Goal: Information Seeking & Learning: Learn about a topic

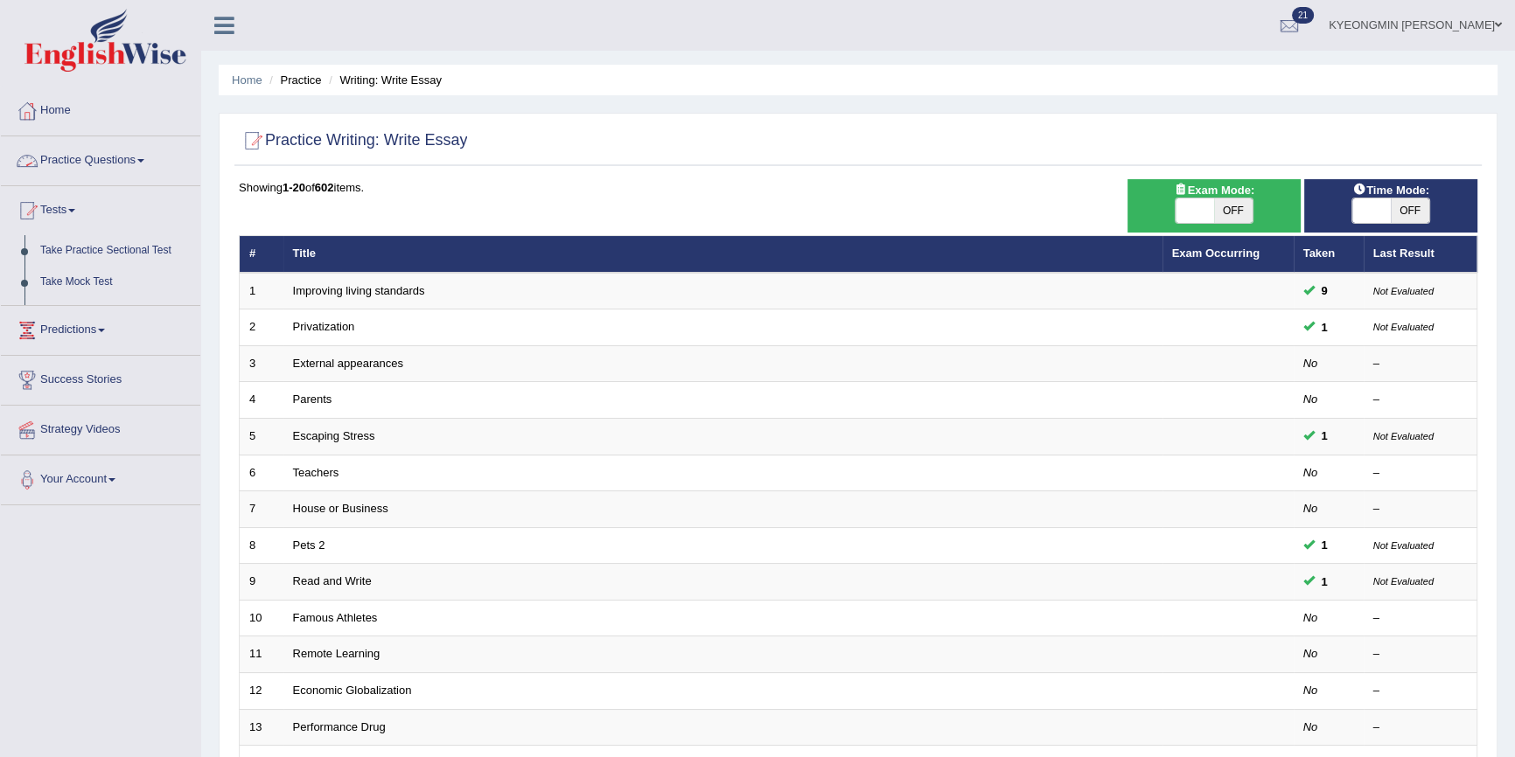
click at [95, 158] on link "Practice Questions" at bounding box center [100, 158] width 199 height 44
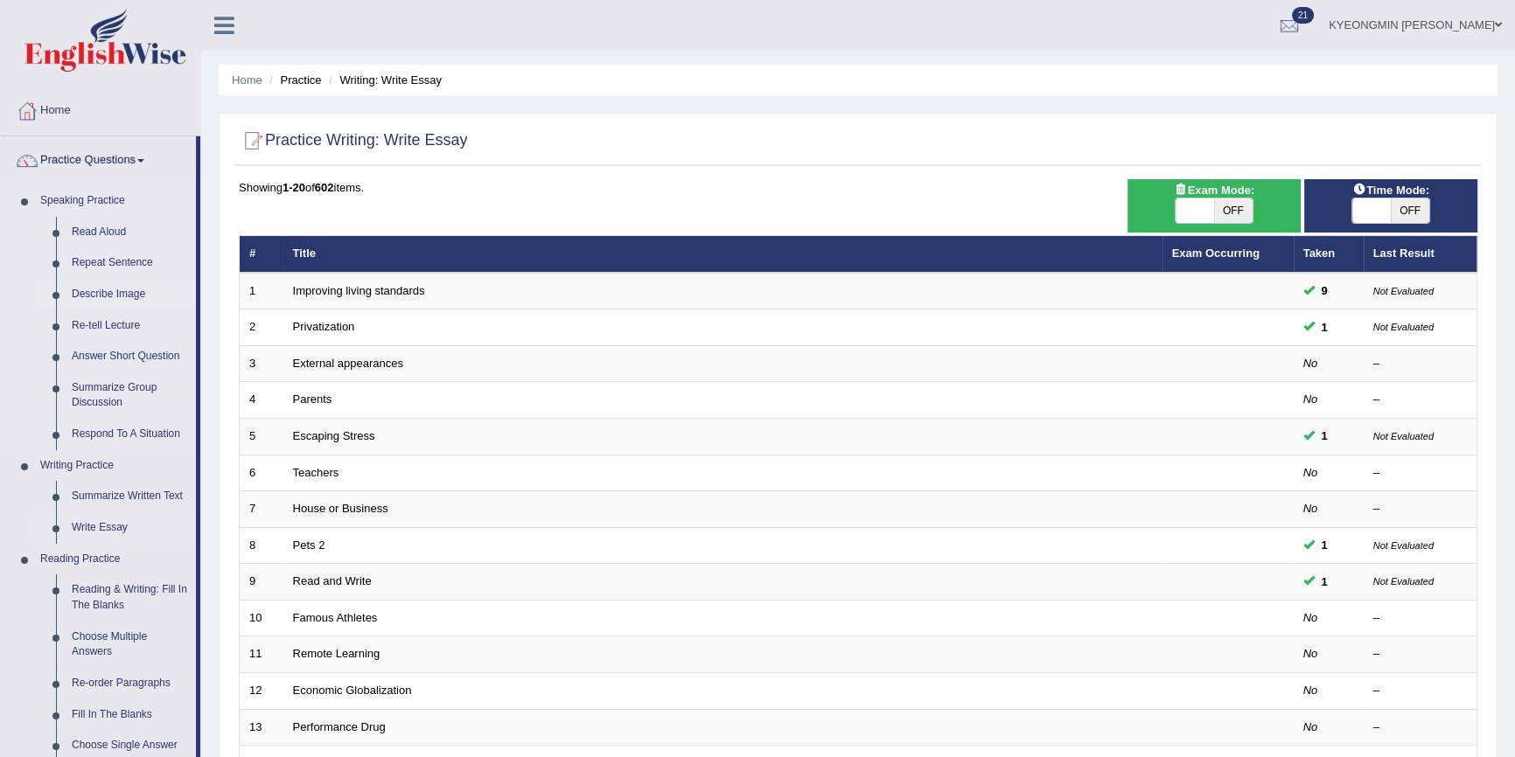
click at [122, 290] on link "Describe Image" at bounding box center [130, 294] width 132 height 31
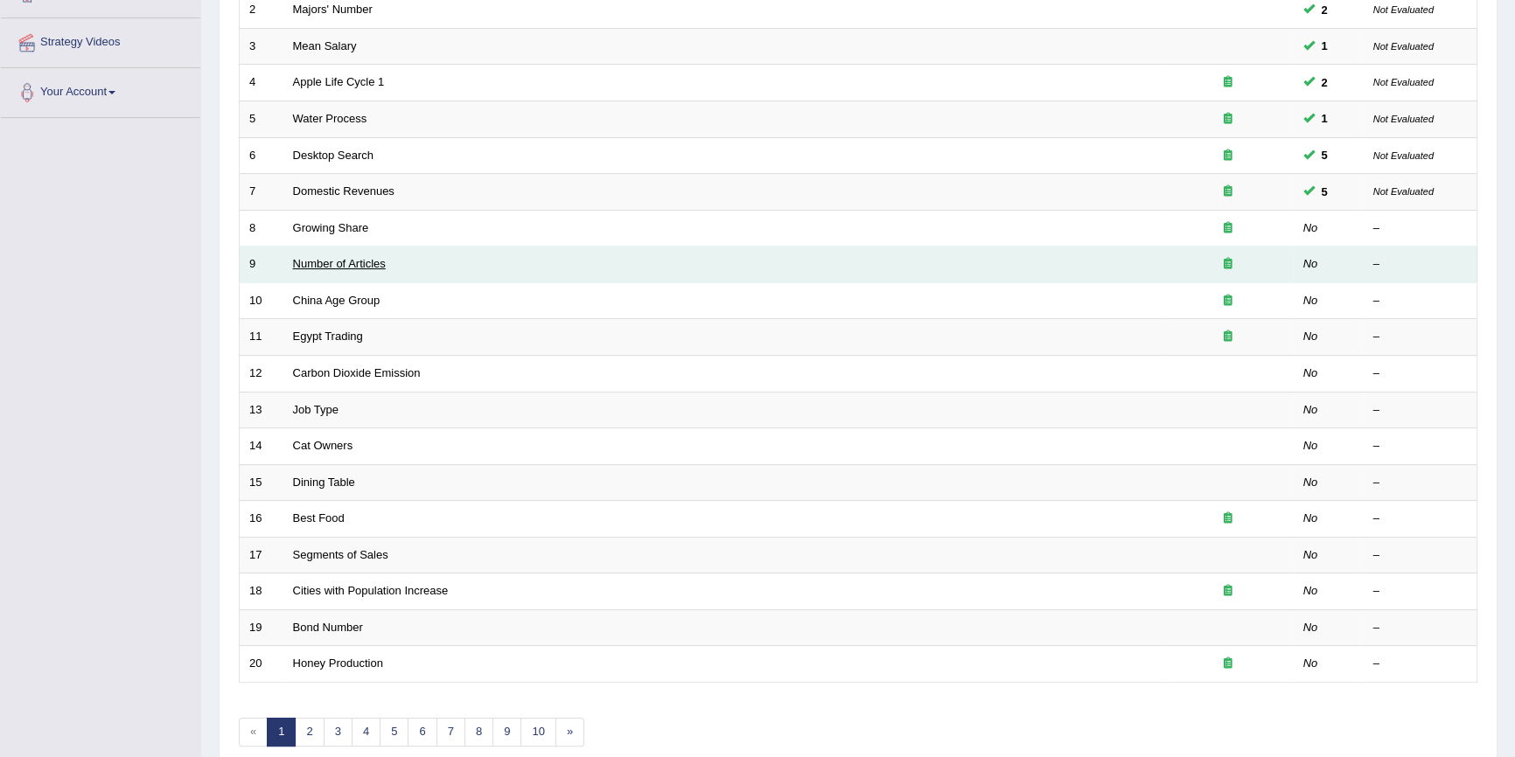
click at [374, 262] on link "Number of Articles" at bounding box center [339, 263] width 93 height 13
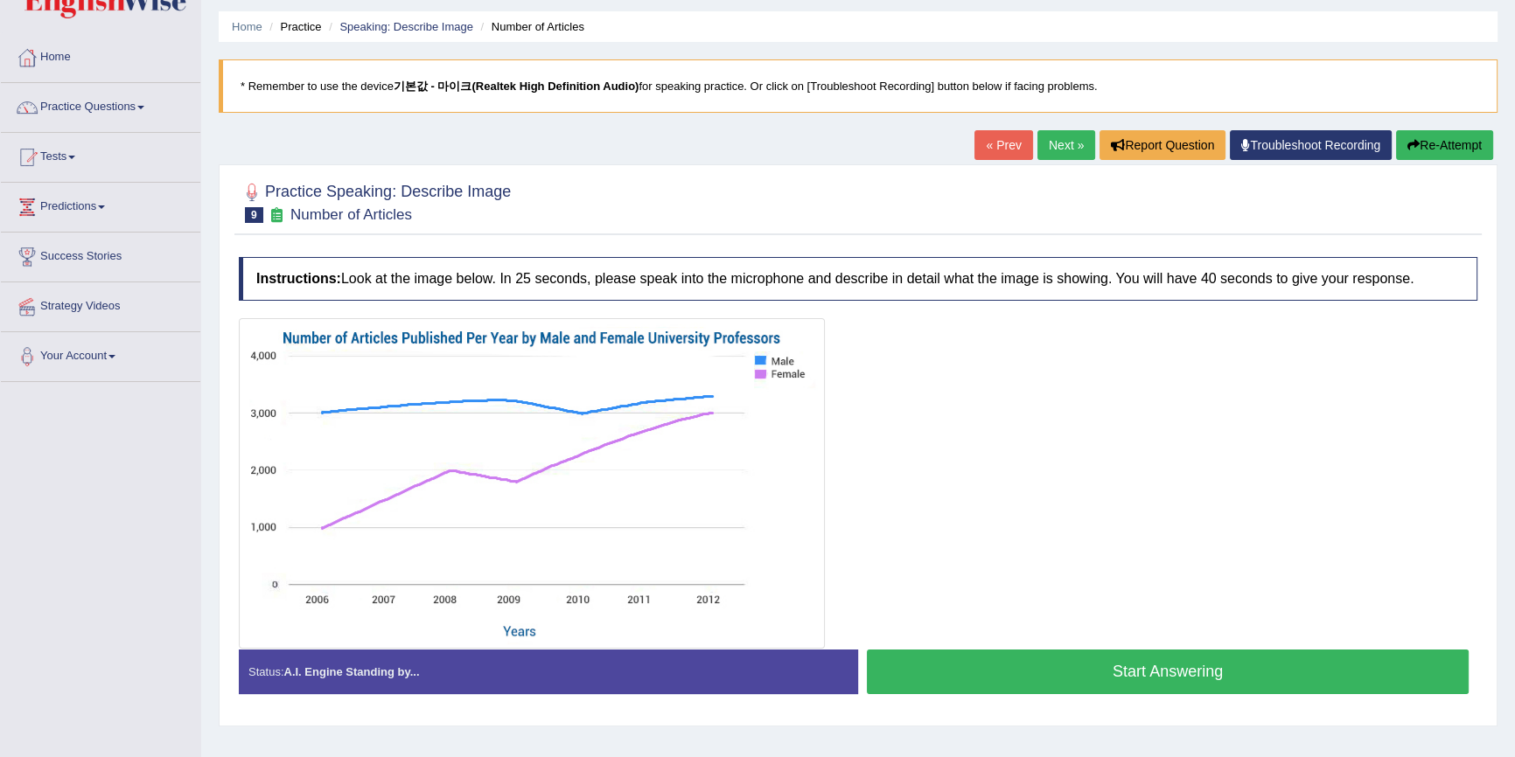
scroll to position [79, 0]
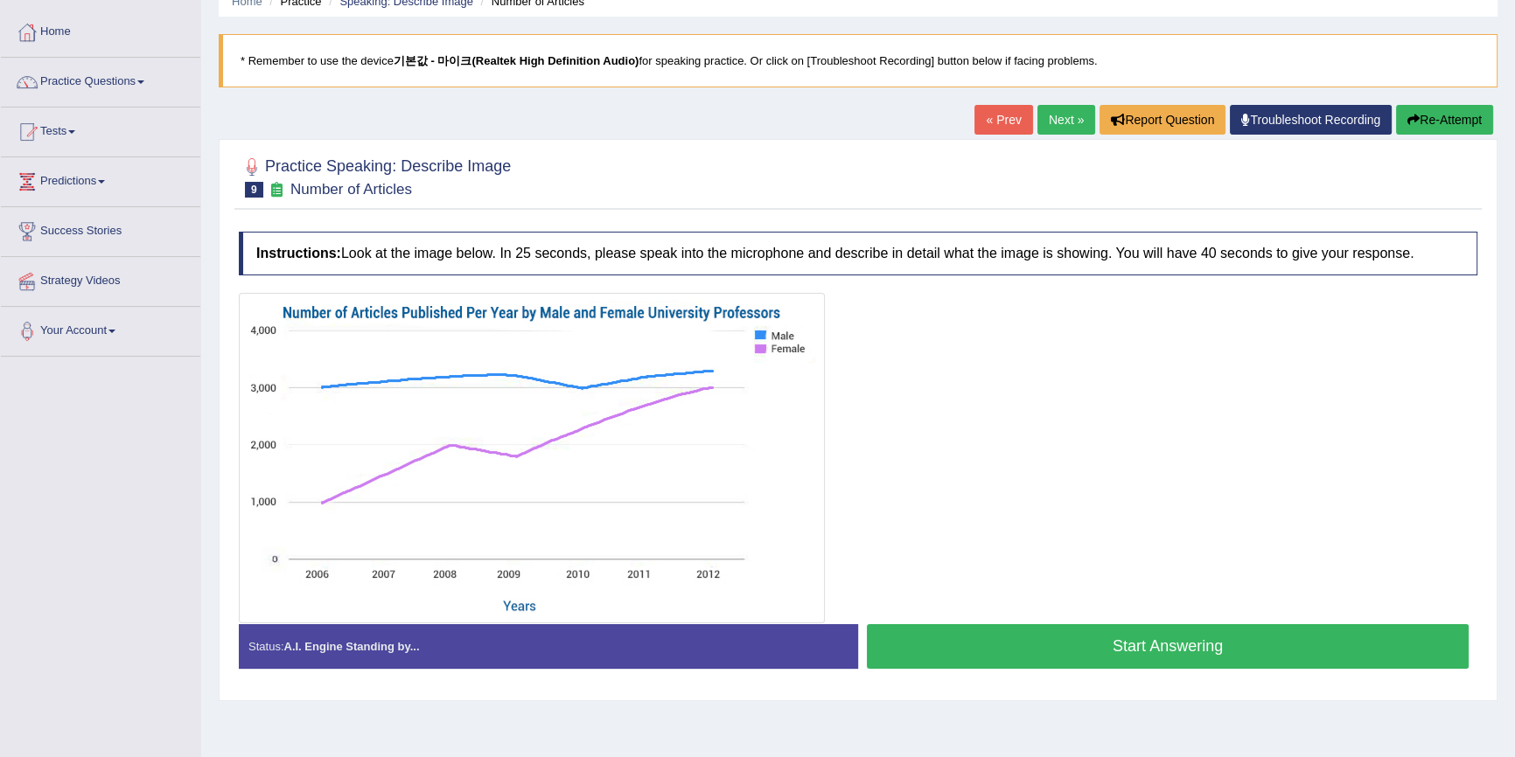
click at [971, 642] on button "Start Answering" at bounding box center [1168, 647] width 602 height 45
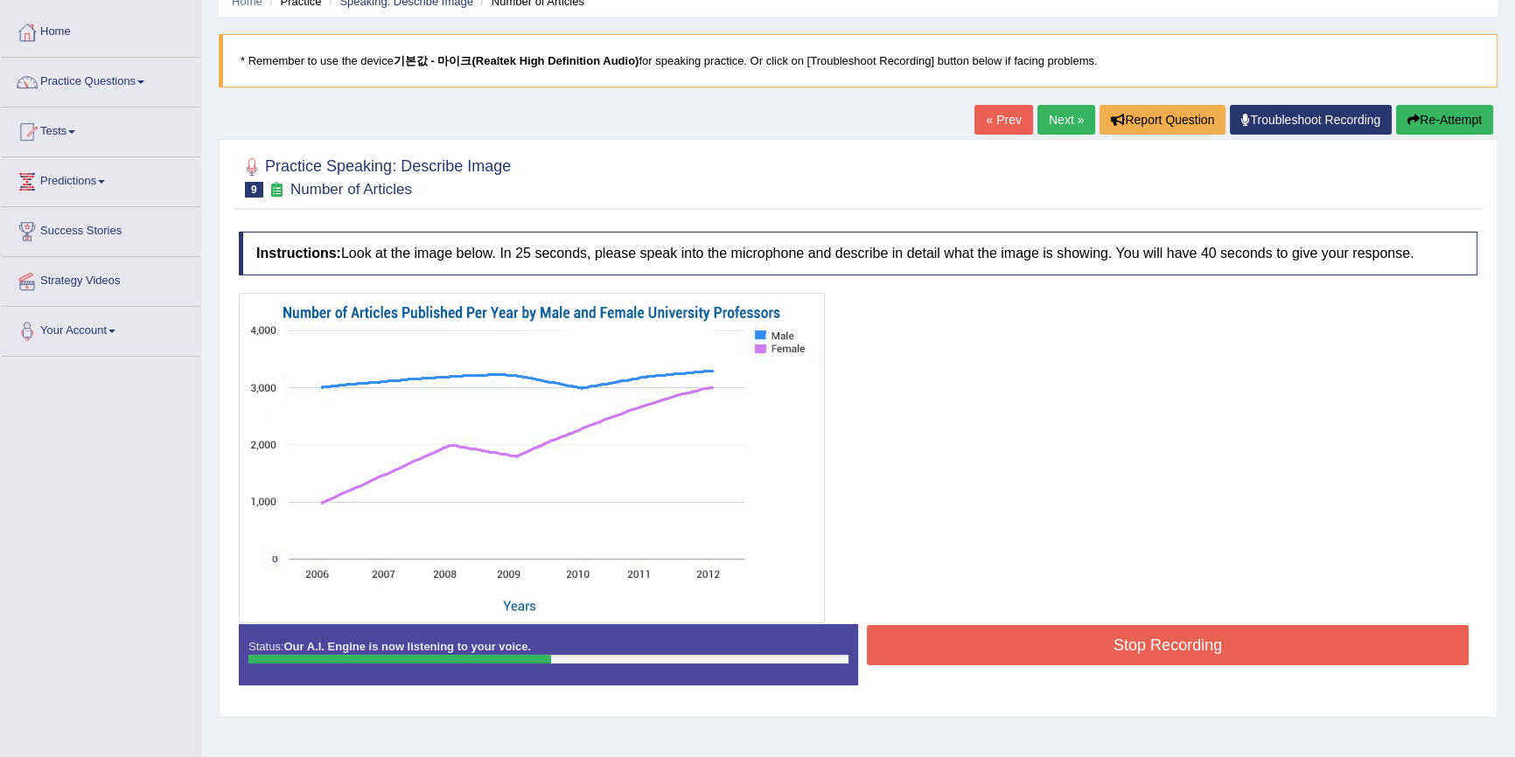
click at [1423, 116] on button "Re-Attempt" at bounding box center [1444, 120] width 97 height 30
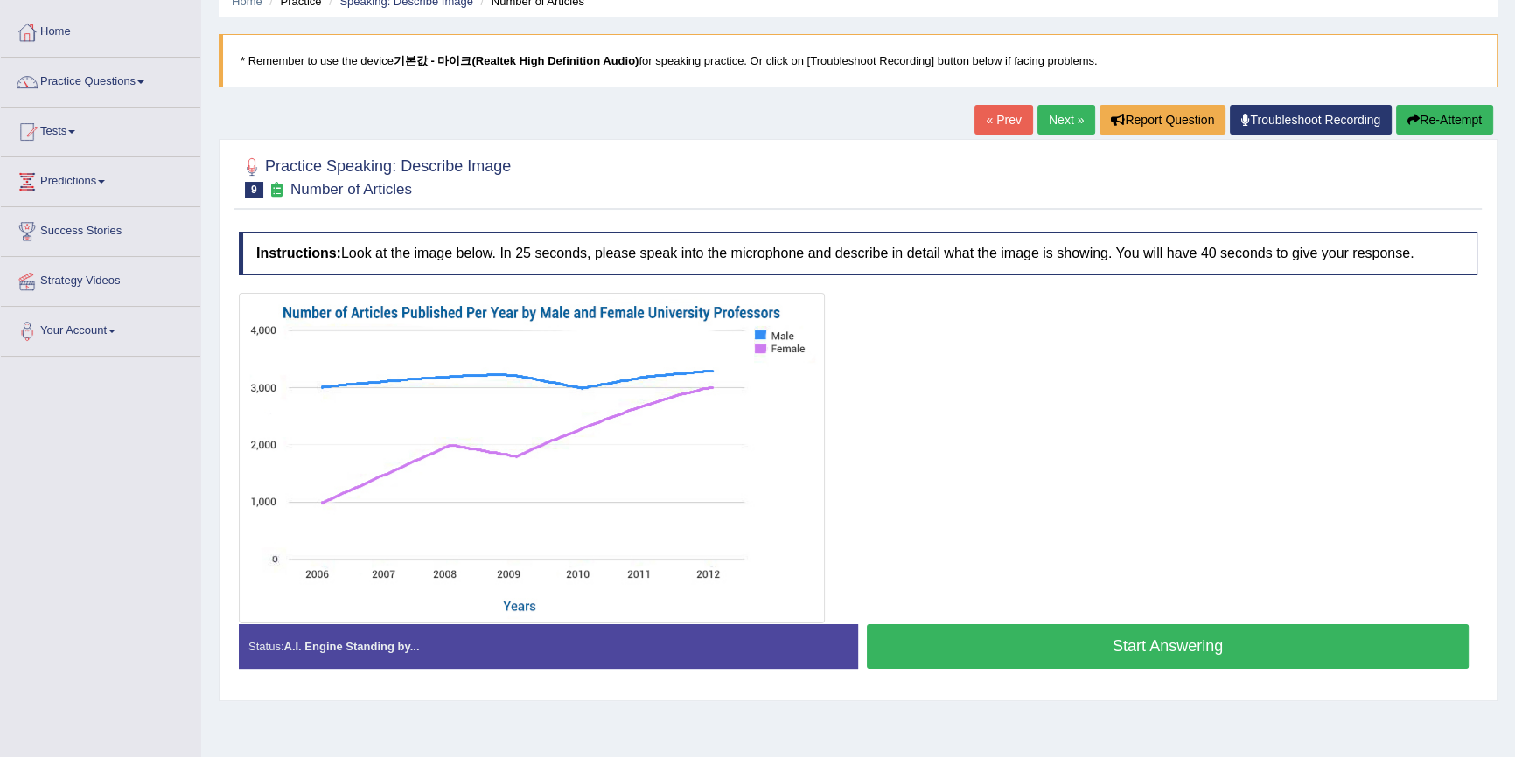
click at [917, 618] on div at bounding box center [858, 458] width 1239 height 331
click at [913, 630] on button "Start Answering" at bounding box center [1168, 647] width 602 height 45
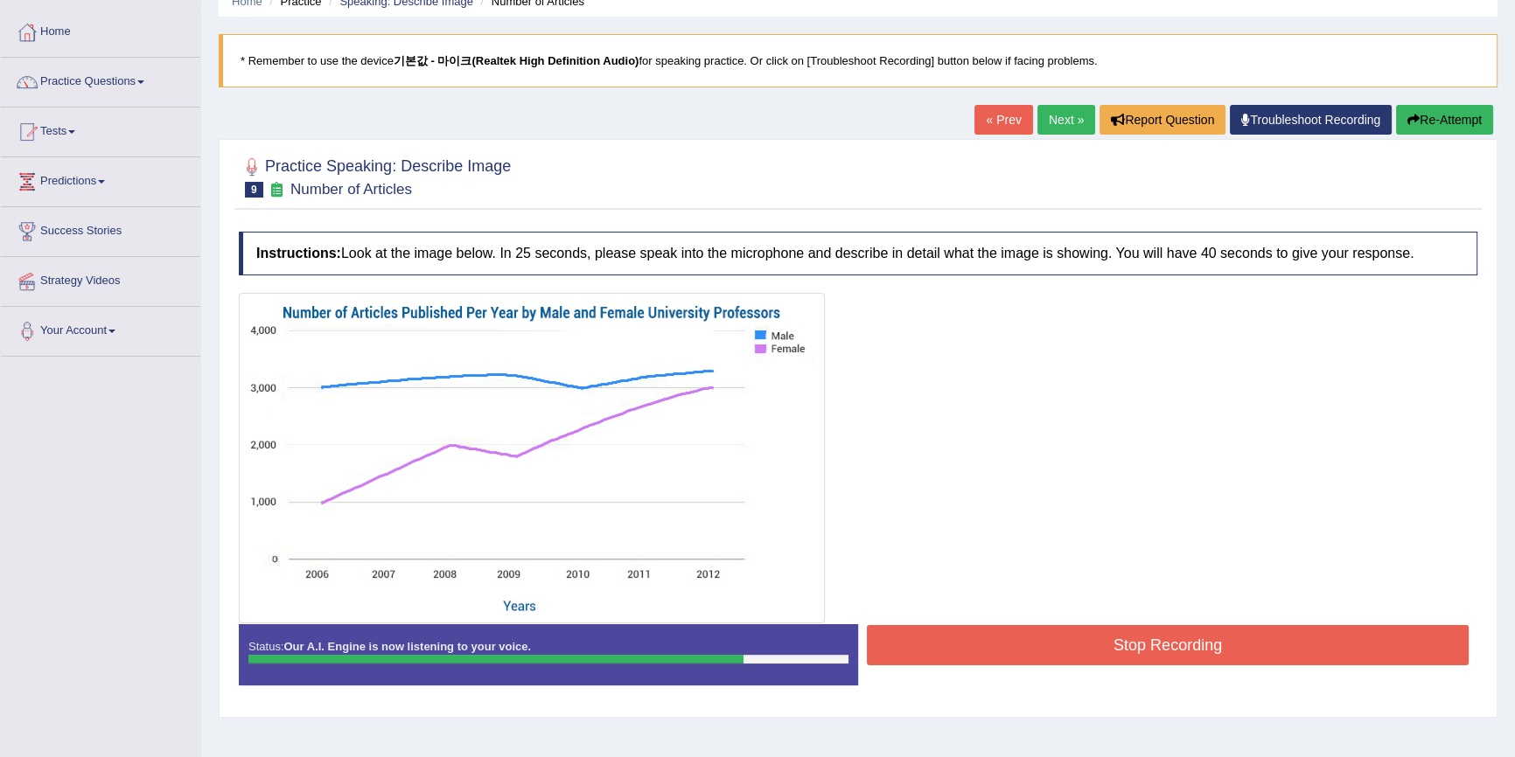
click at [996, 630] on button "Stop Recording" at bounding box center [1168, 645] width 602 height 40
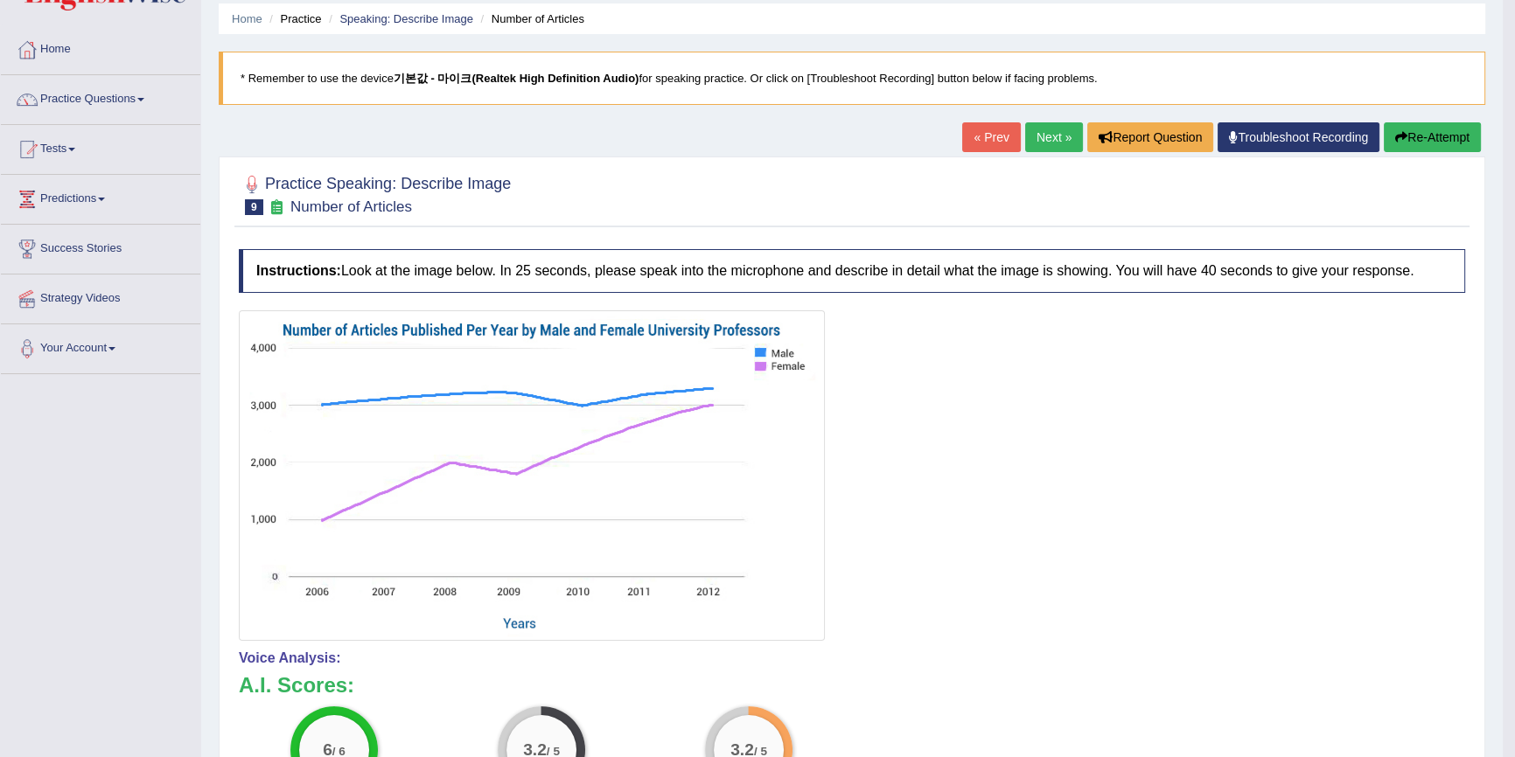
scroll to position [52, 0]
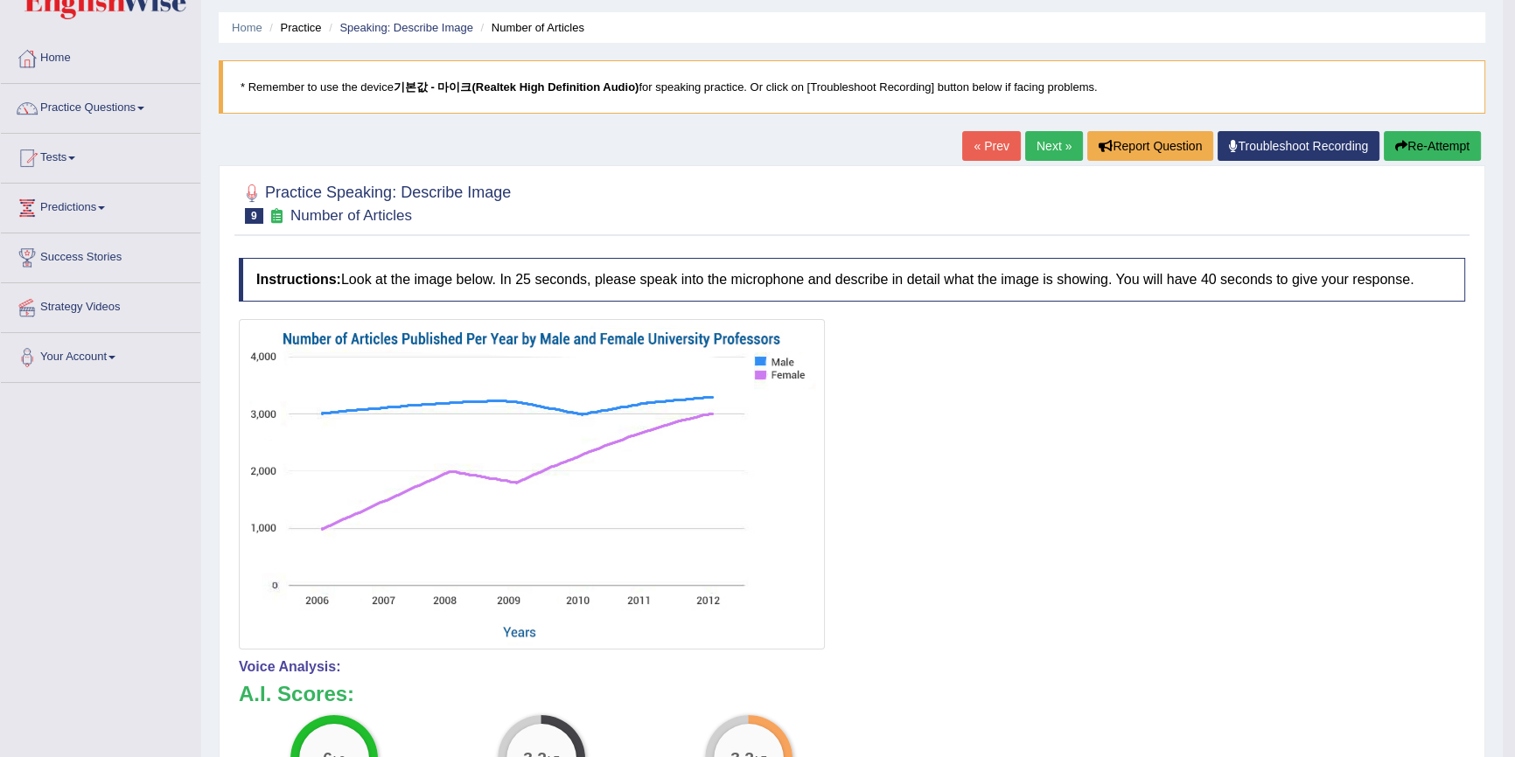
click at [1420, 143] on button "Re-Attempt" at bounding box center [1432, 146] width 97 height 30
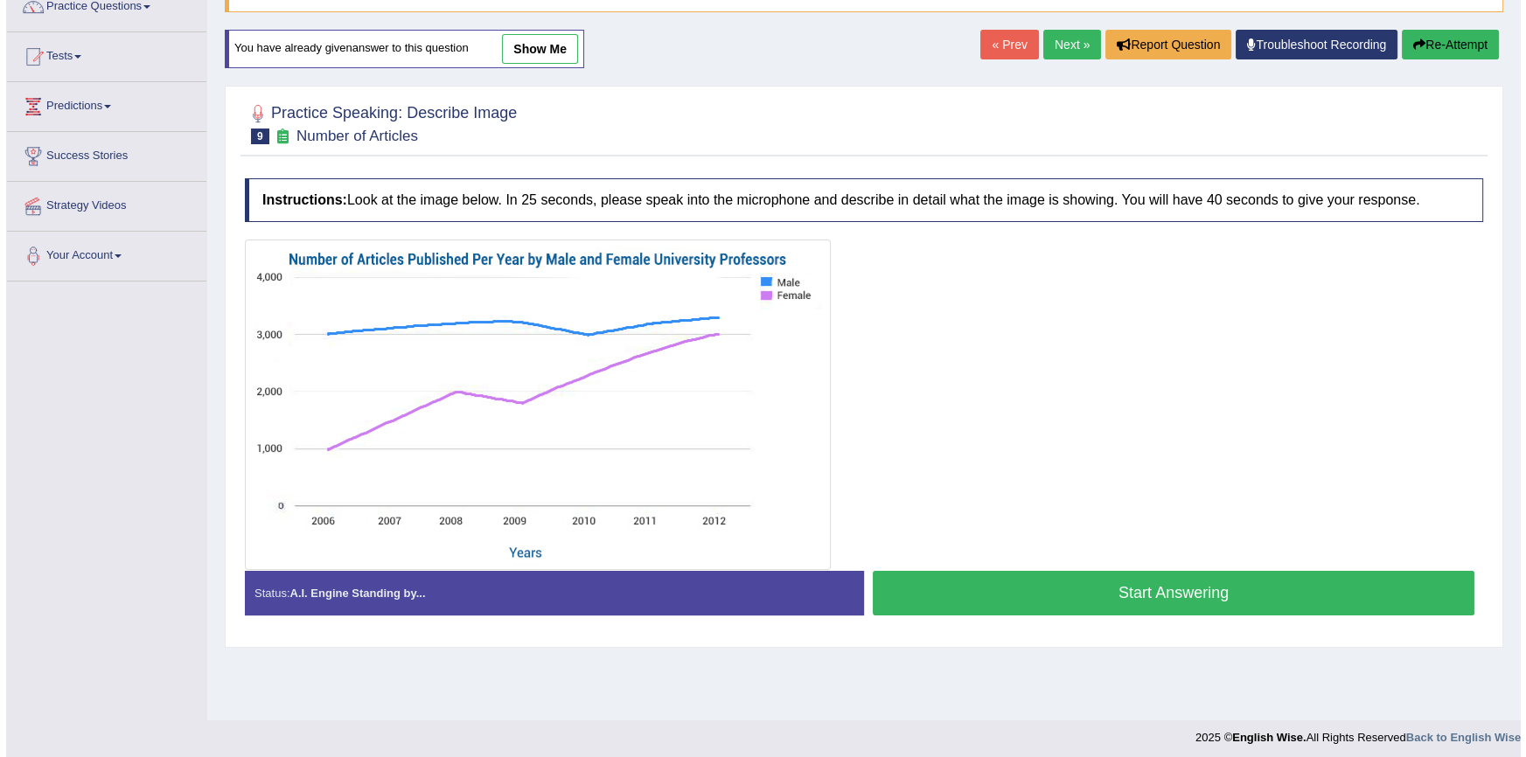
scroll to position [160, 0]
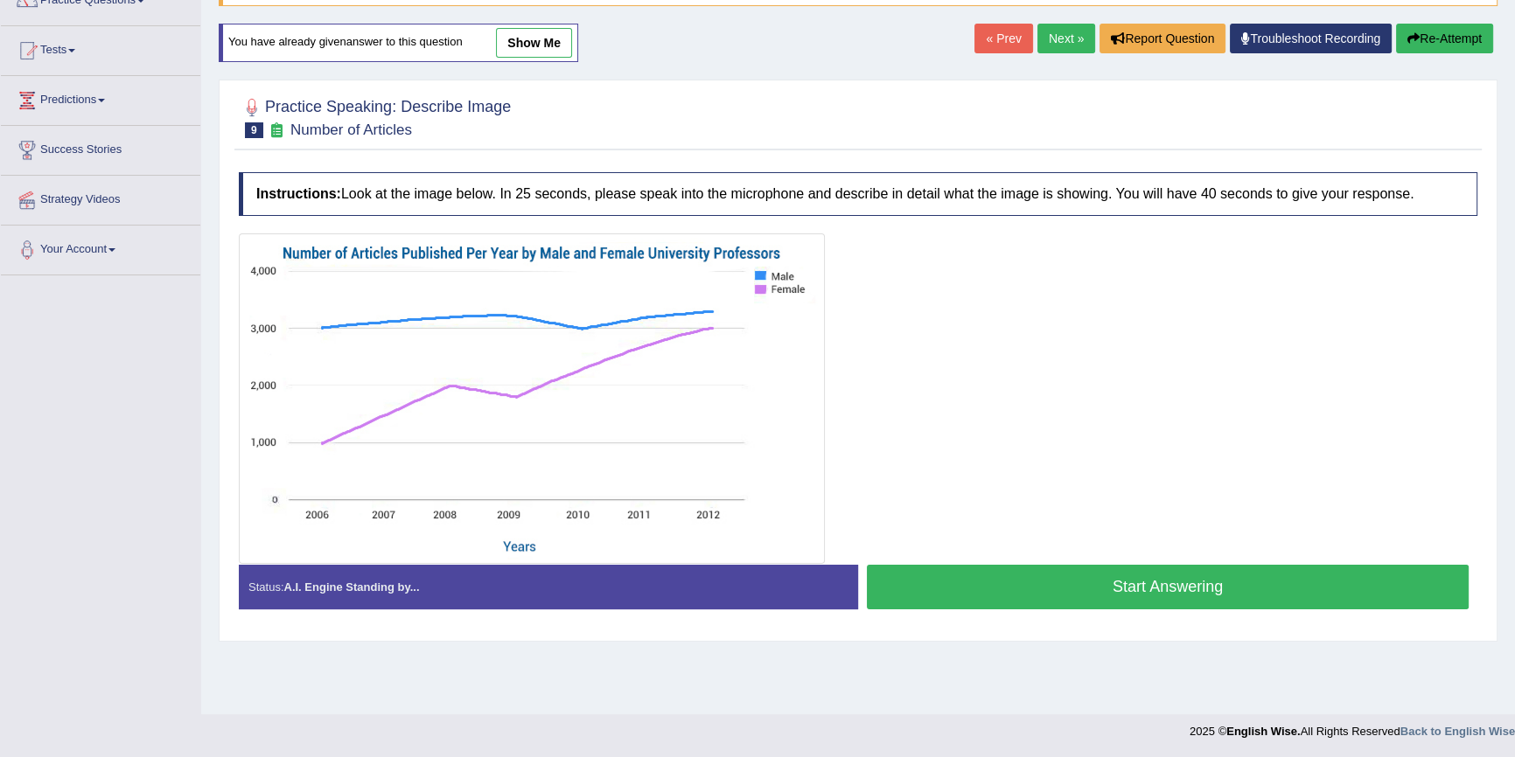
click at [1027, 587] on button "Start Answering" at bounding box center [1168, 587] width 602 height 45
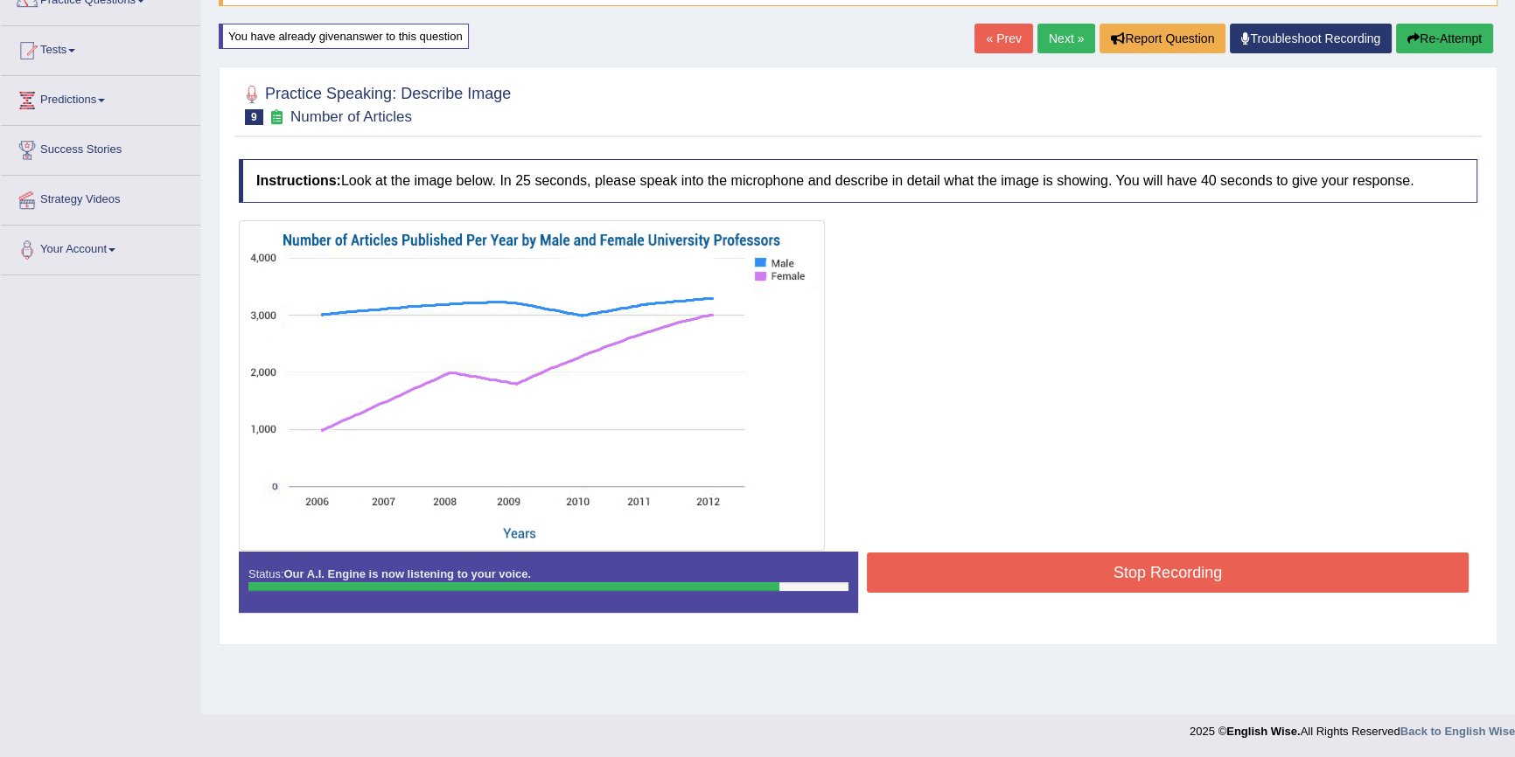
click at [1049, 560] on button "Stop Recording" at bounding box center [1168, 573] width 602 height 40
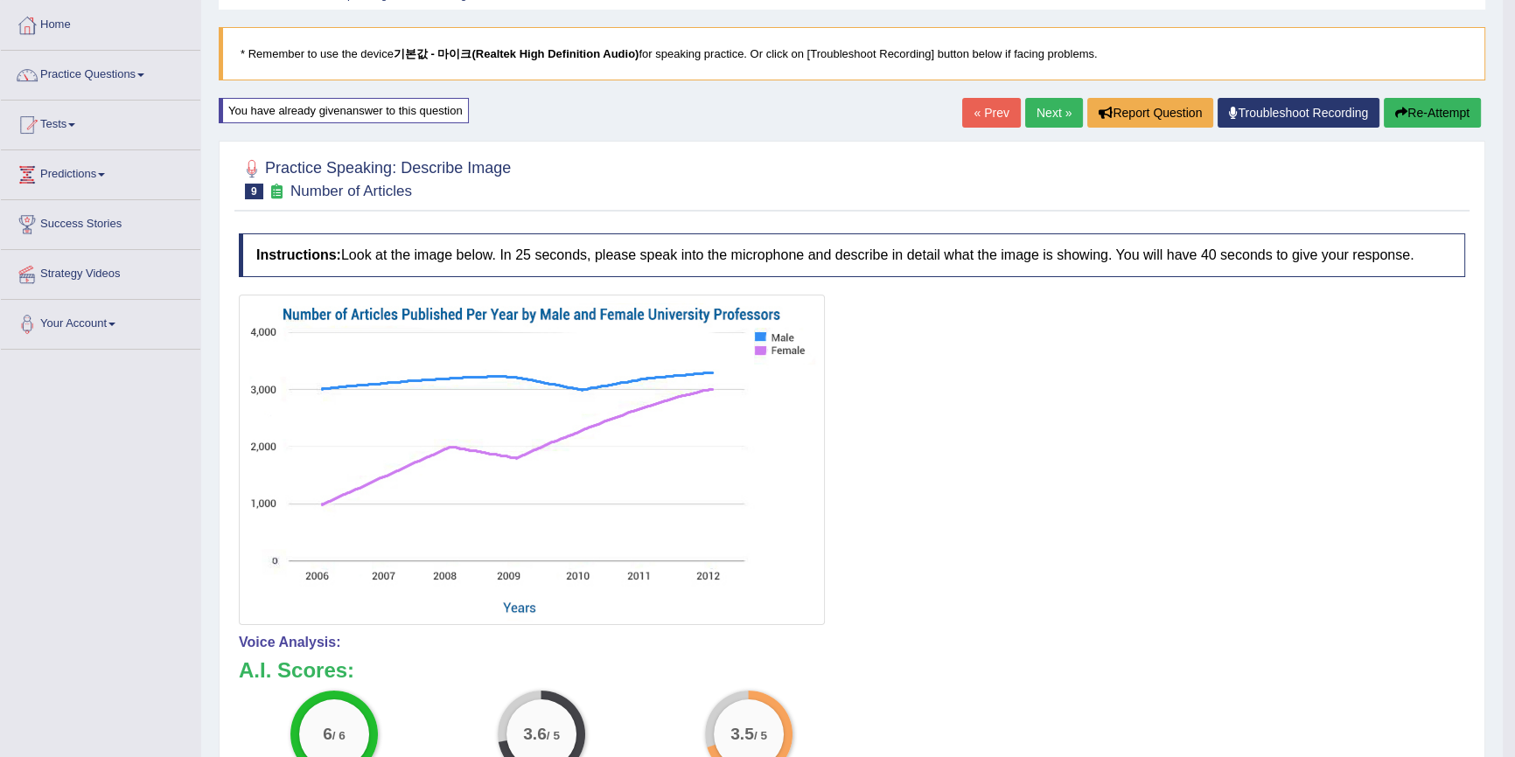
scroll to position [80, 0]
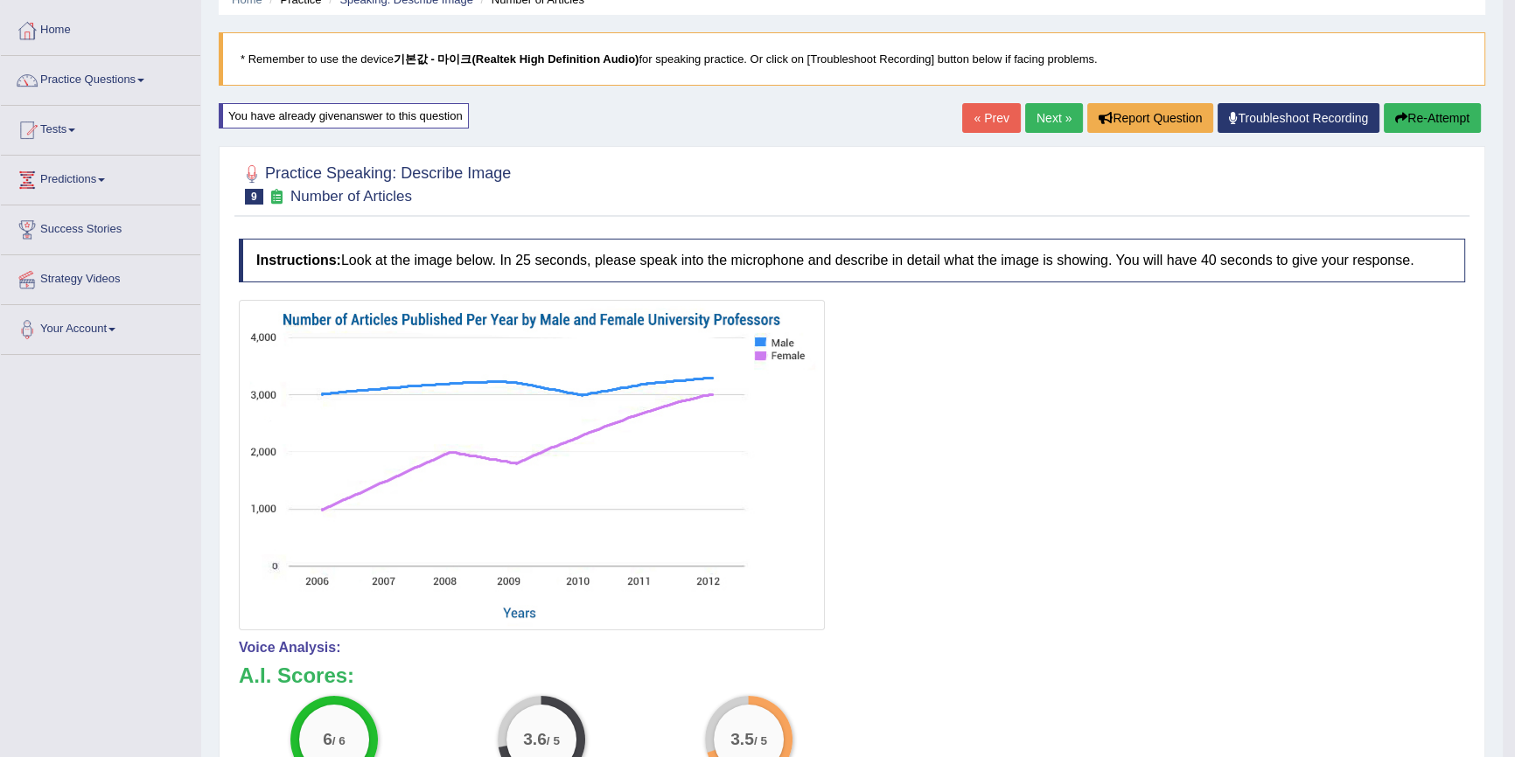
click at [1441, 110] on button "Re-Attempt" at bounding box center [1432, 118] width 97 height 30
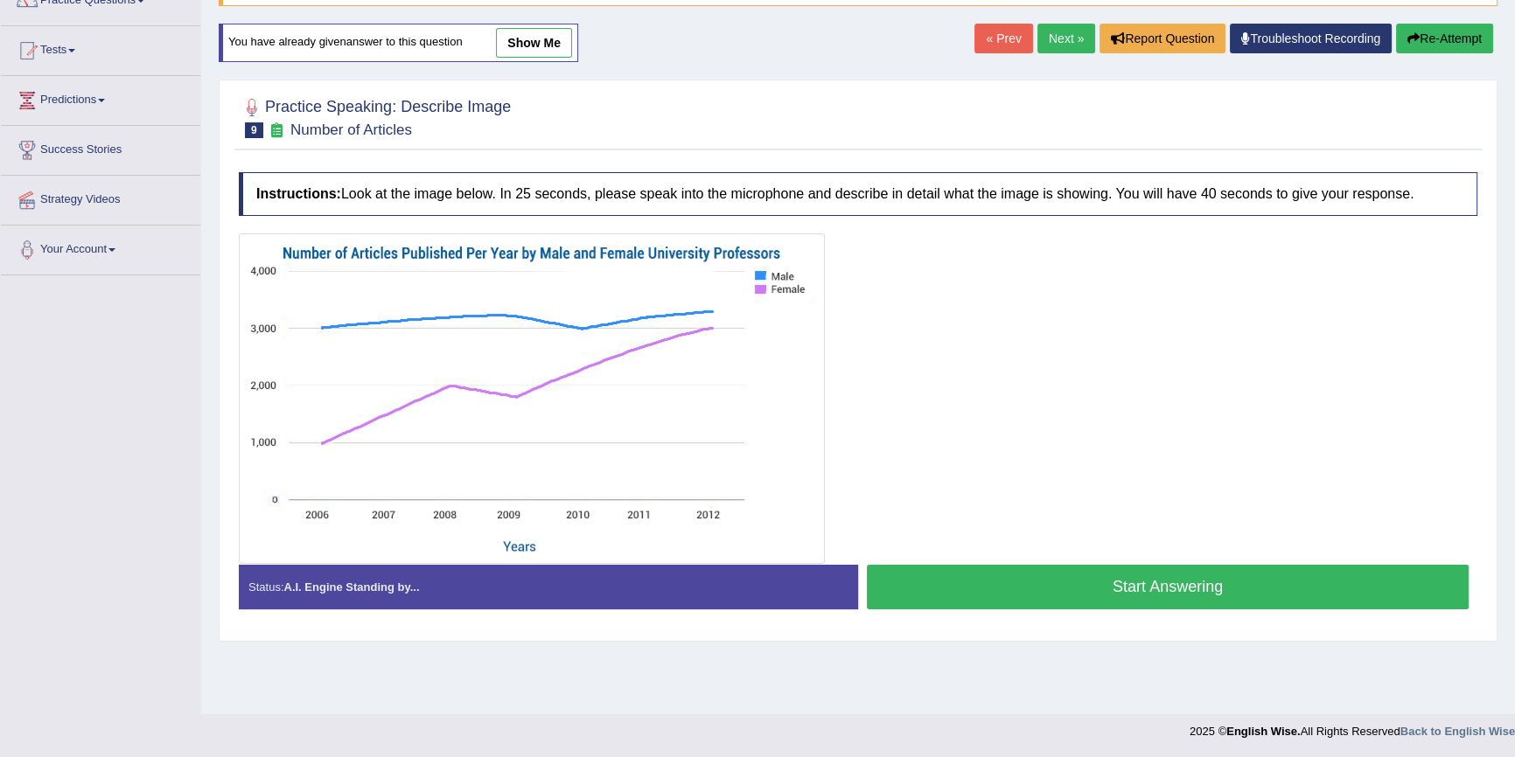
click at [1092, 592] on button "Start Answering" at bounding box center [1168, 587] width 602 height 45
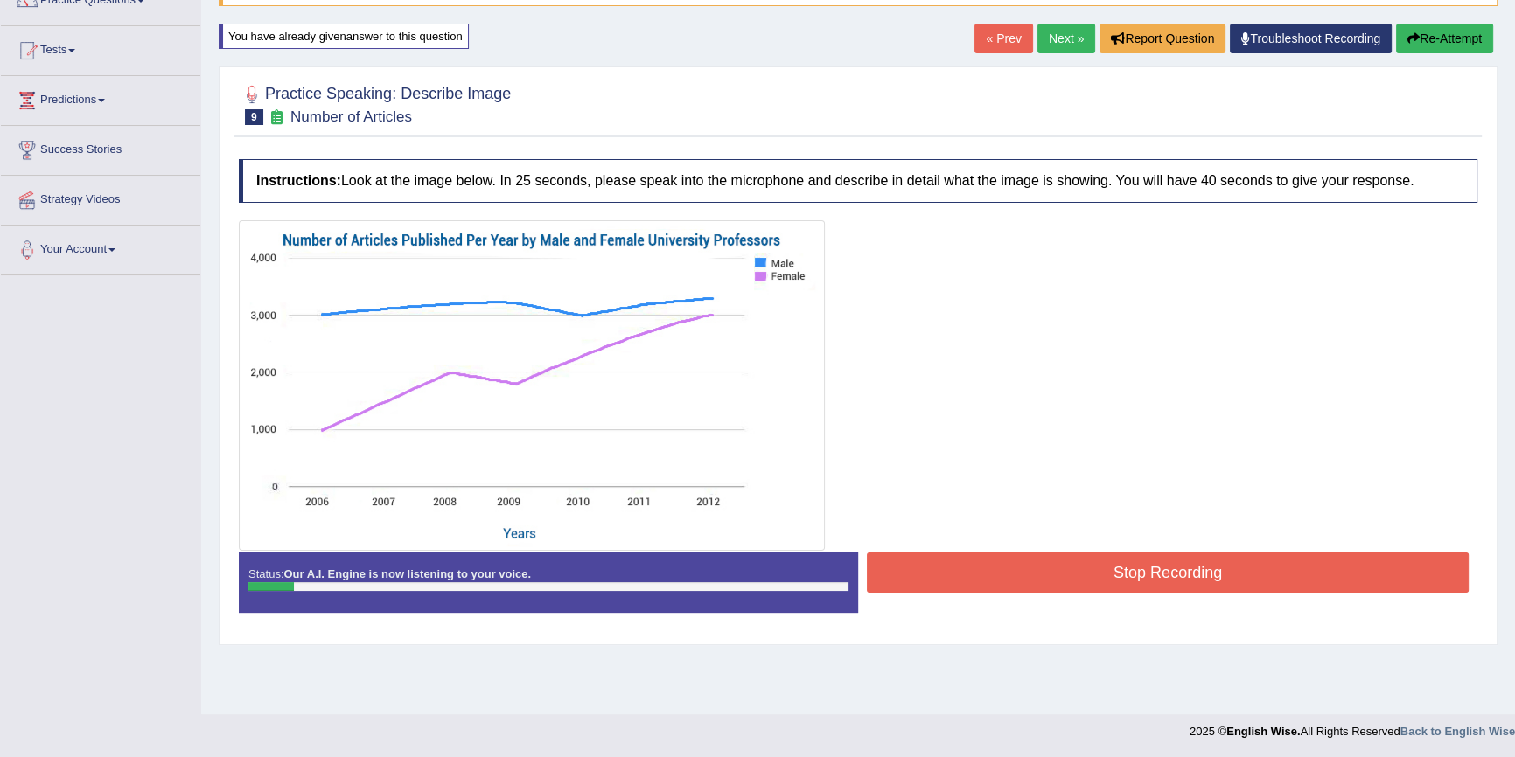
click at [1461, 38] on button "Re-Attempt" at bounding box center [1444, 39] width 97 height 30
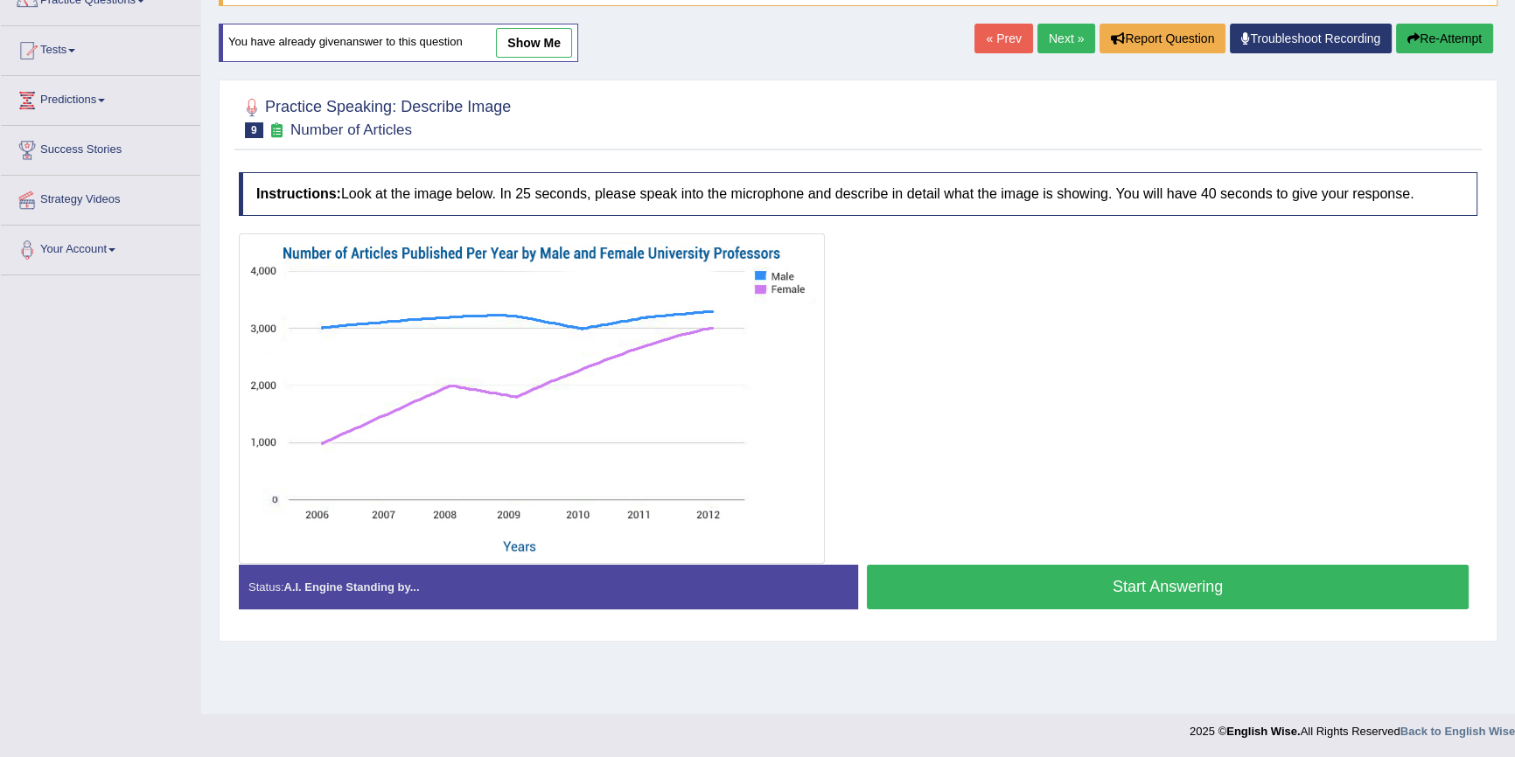
click at [1076, 579] on button "Start Answering" at bounding box center [1168, 587] width 602 height 45
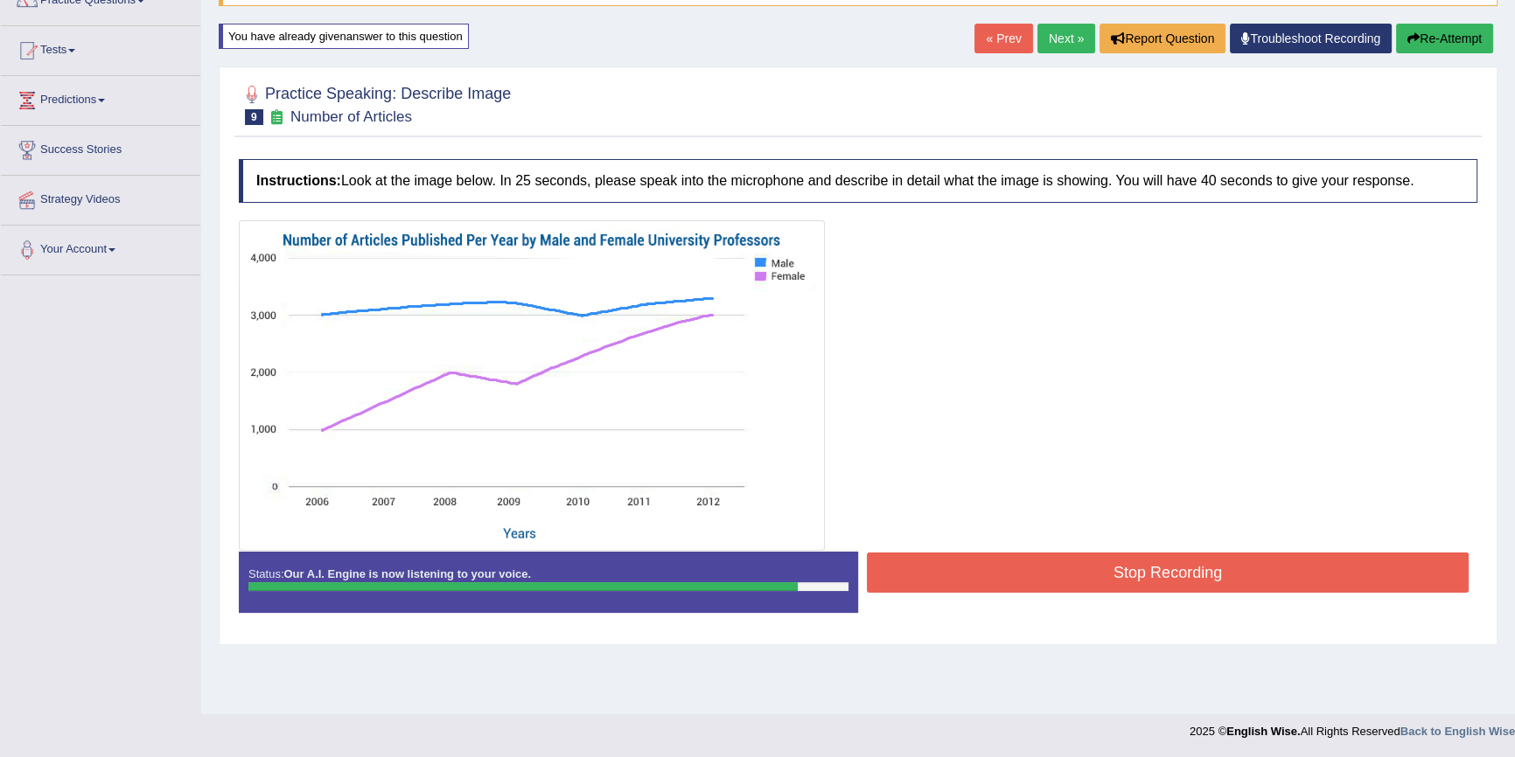
click at [1053, 558] on button "Stop Recording" at bounding box center [1168, 573] width 602 height 40
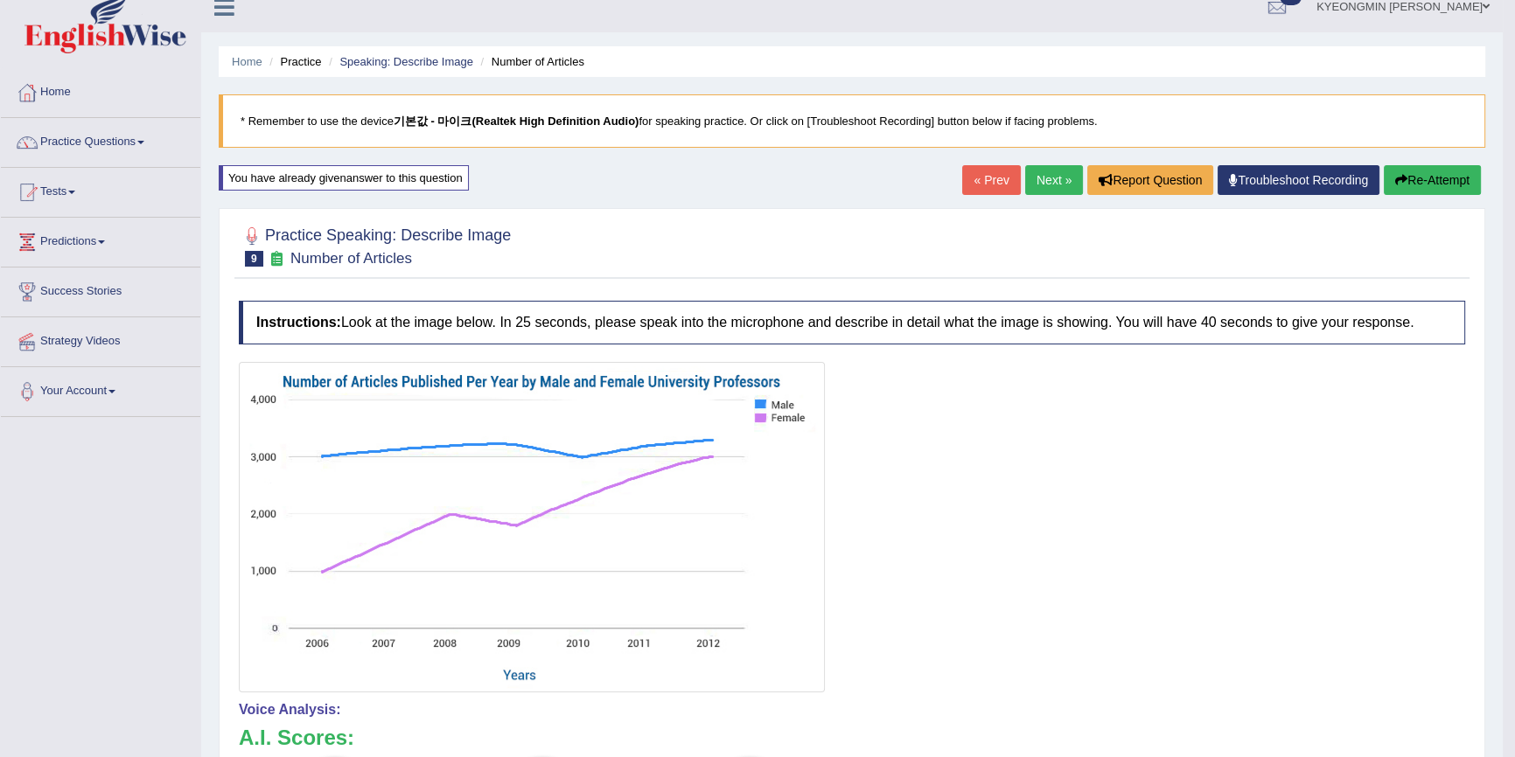
scroll to position [1, 0]
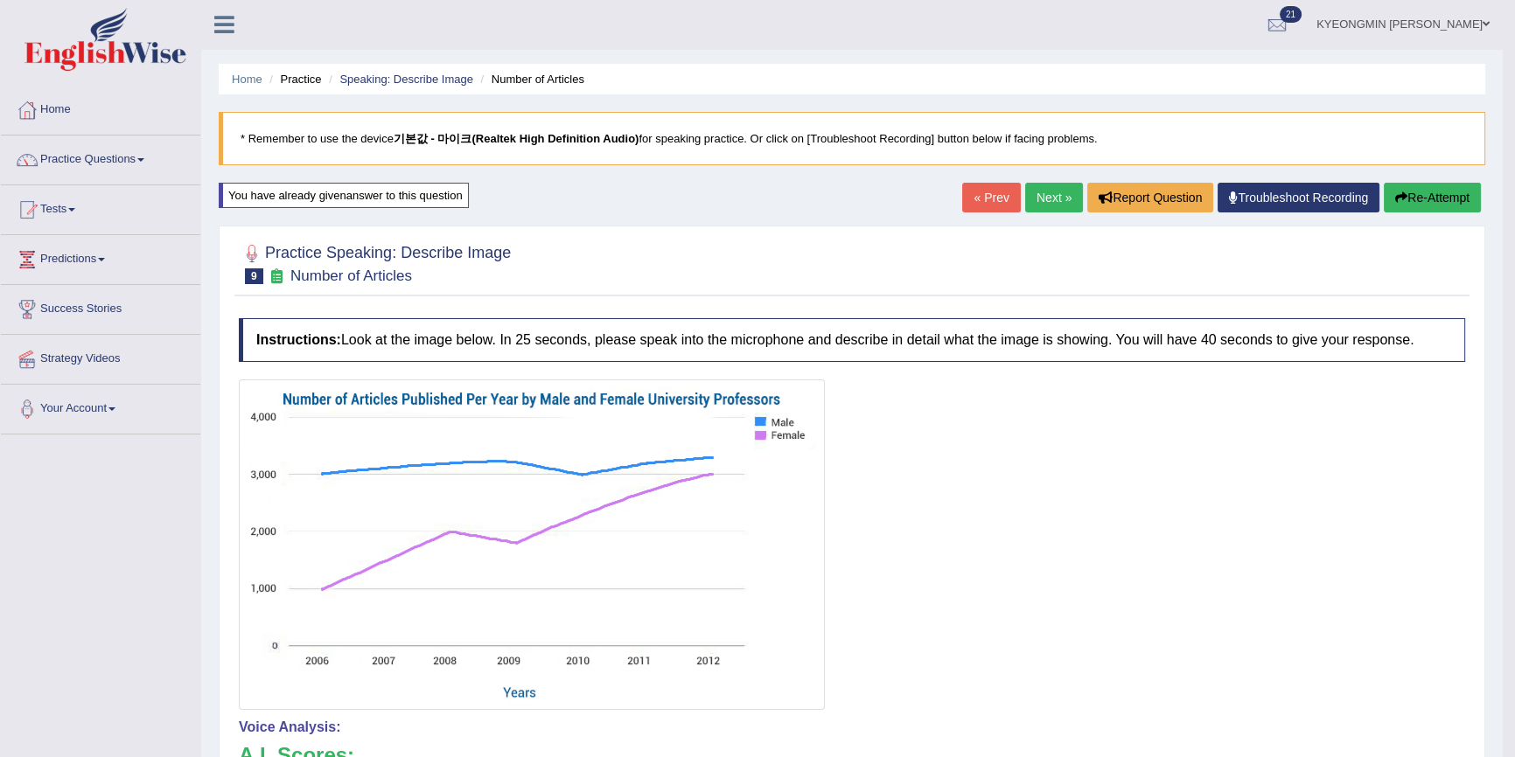
click at [1412, 203] on button "Re-Attempt" at bounding box center [1432, 198] width 97 height 30
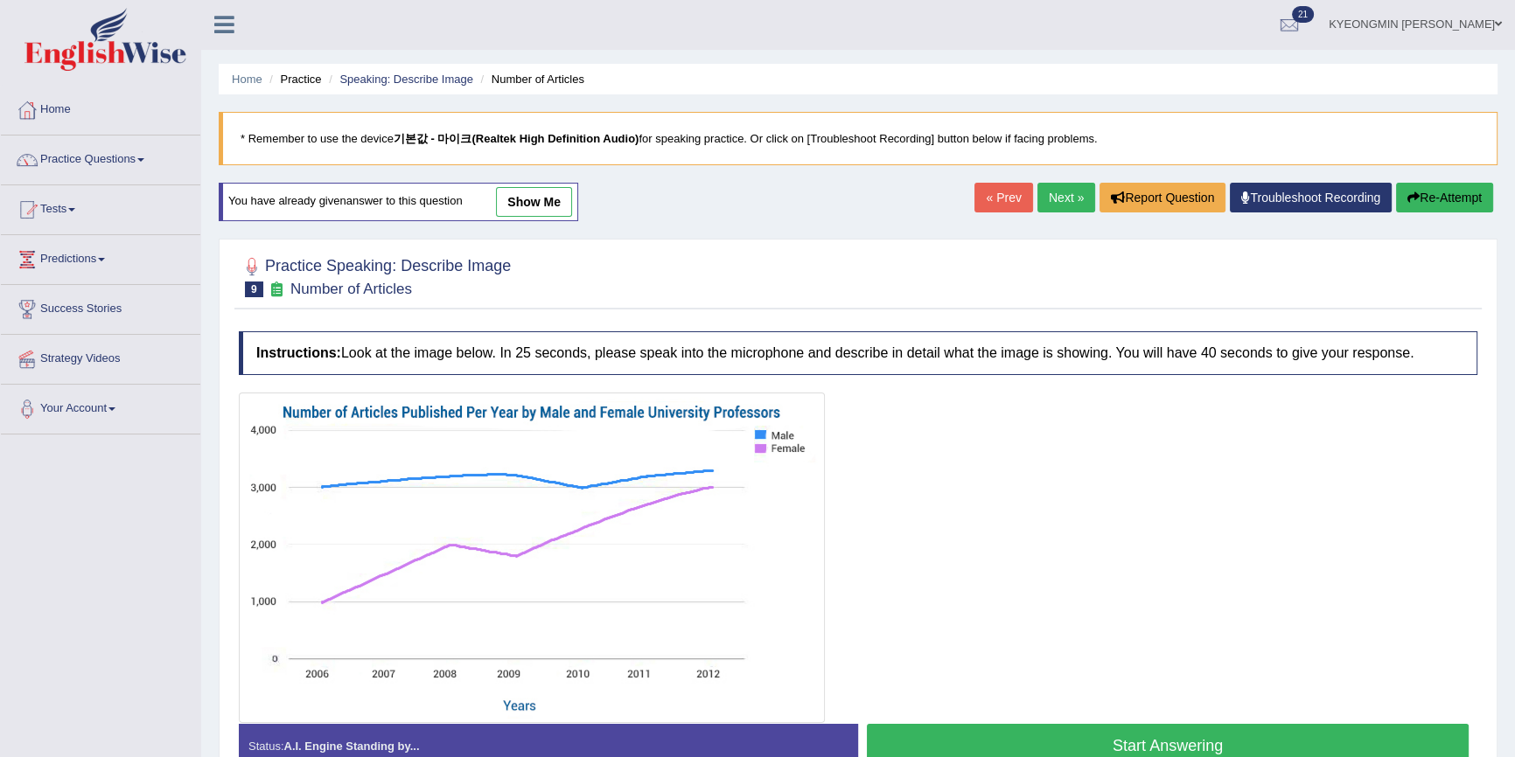
scroll to position [80, 0]
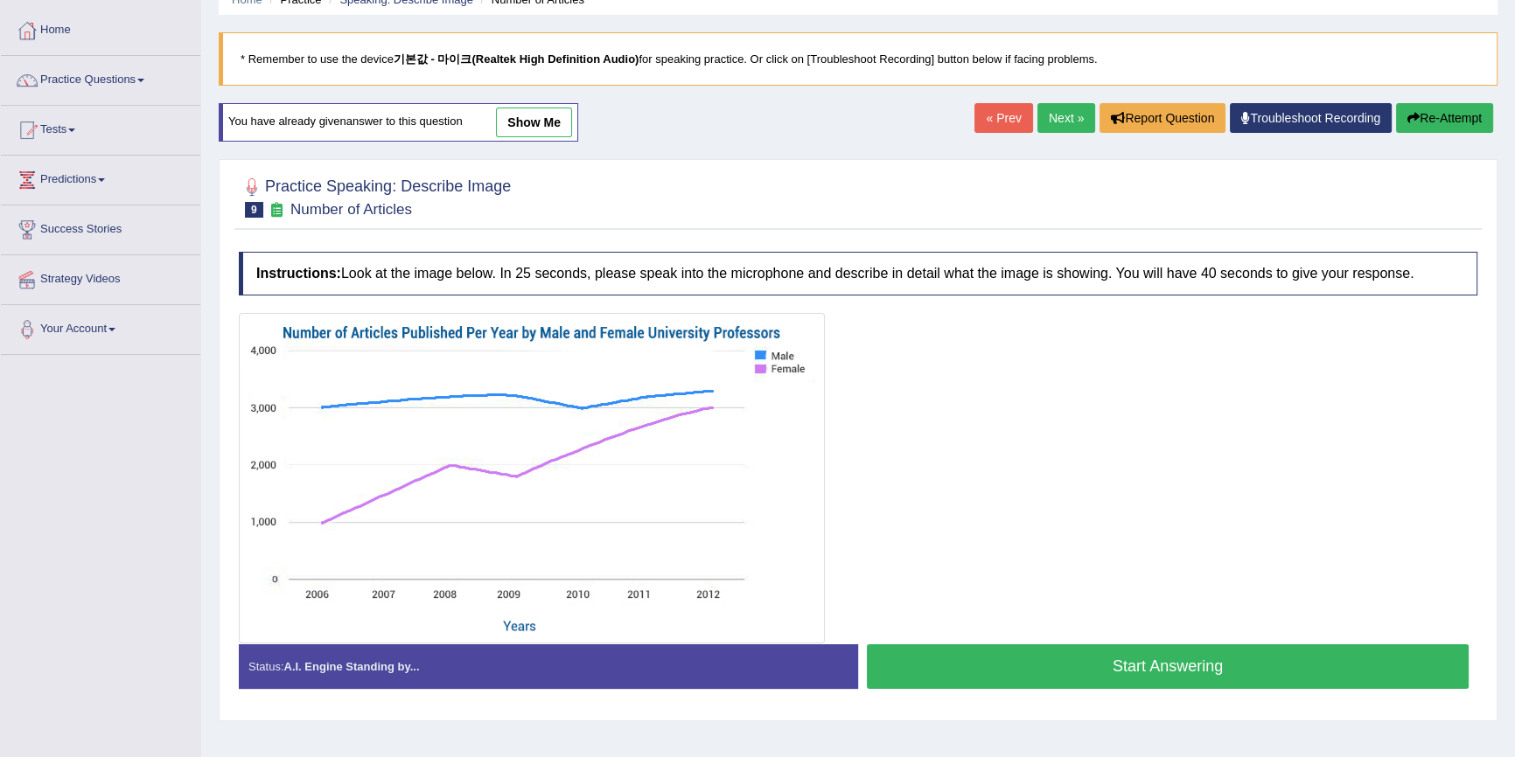
click at [1092, 645] on button "Start Answering" at bounding box center [1168, 667] width 602 height 45
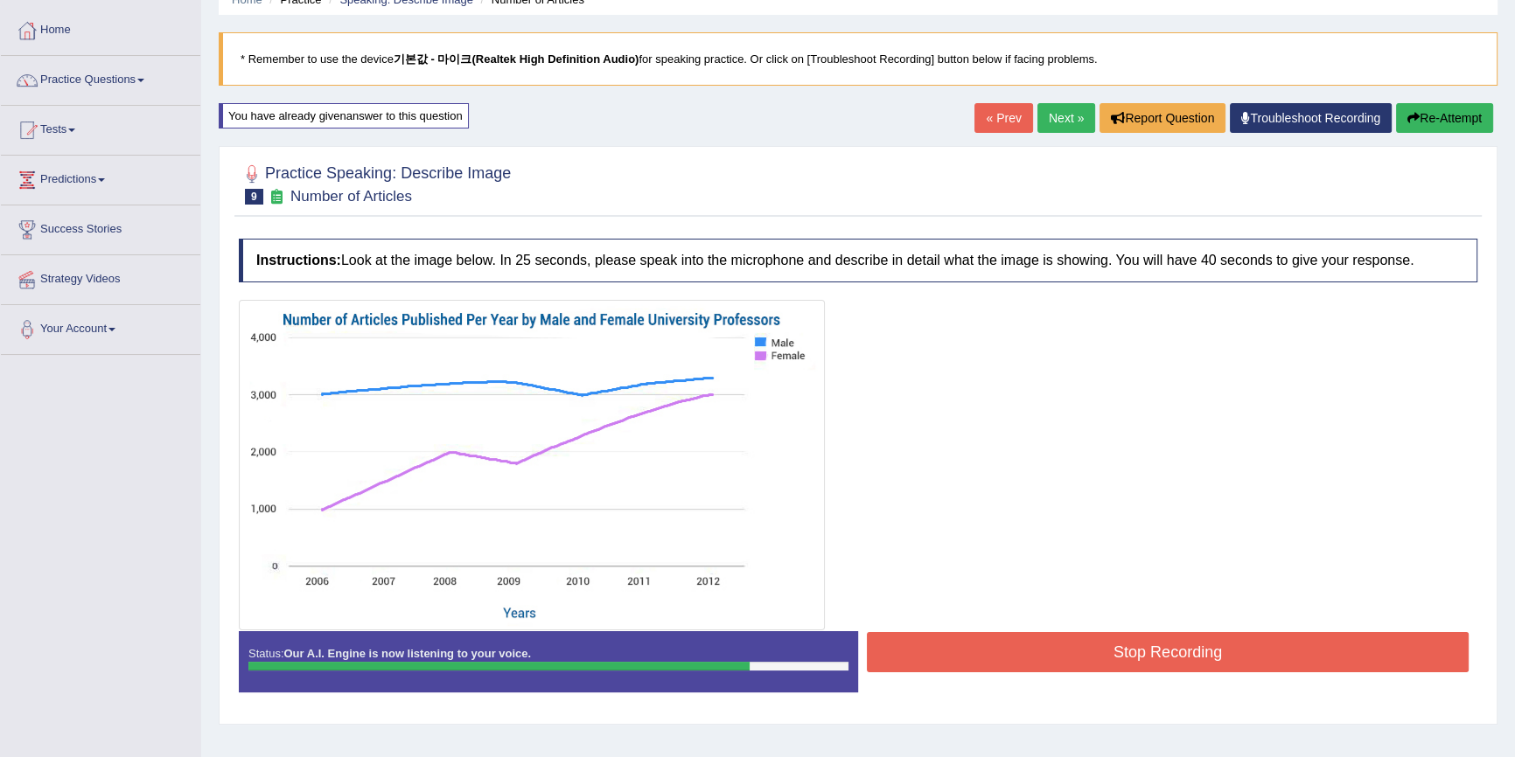
click at [1082, 650] on button "Stop Recording" at bounding box center [1168, 652] width 602 height 40
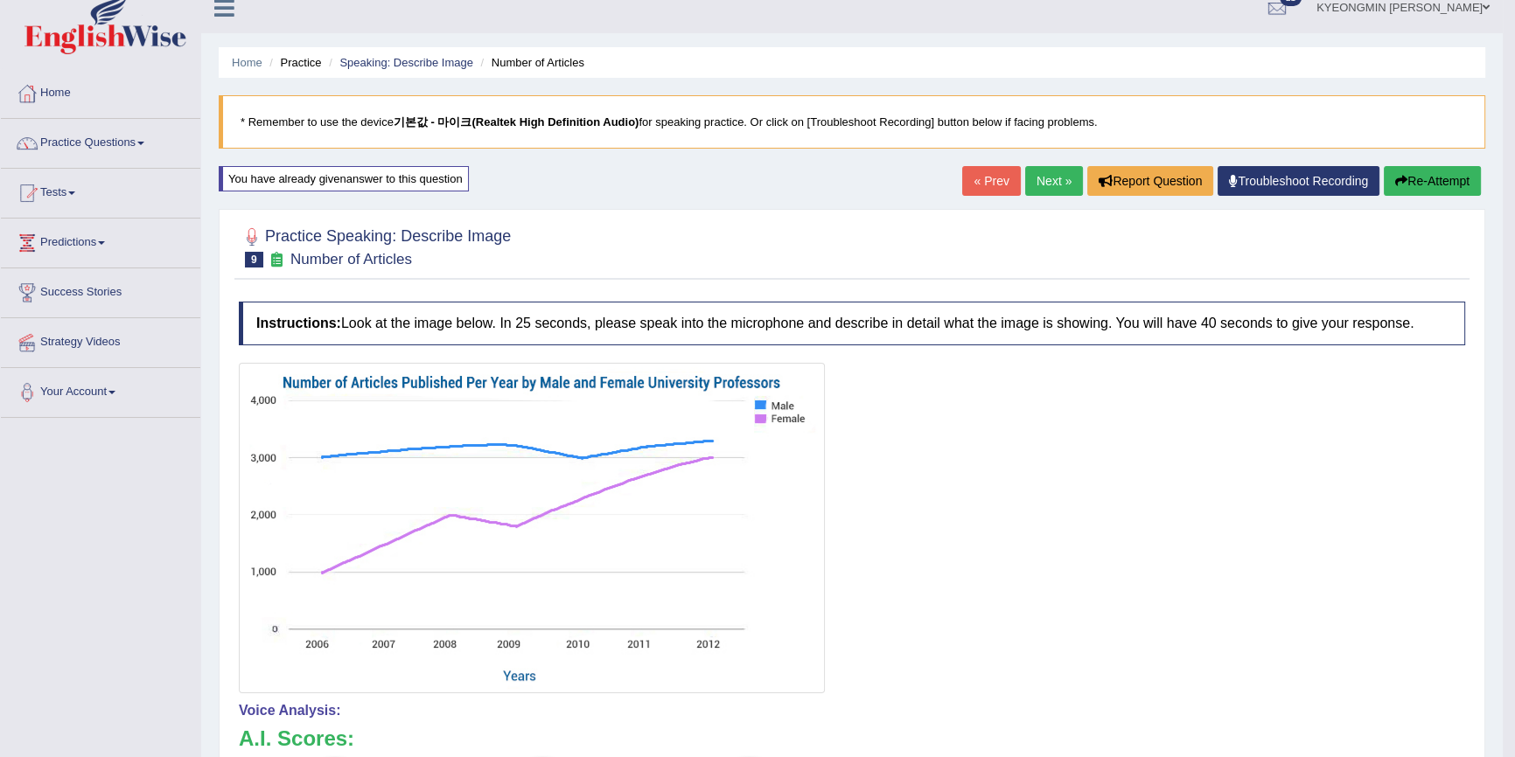
scroll to position [0, 0]
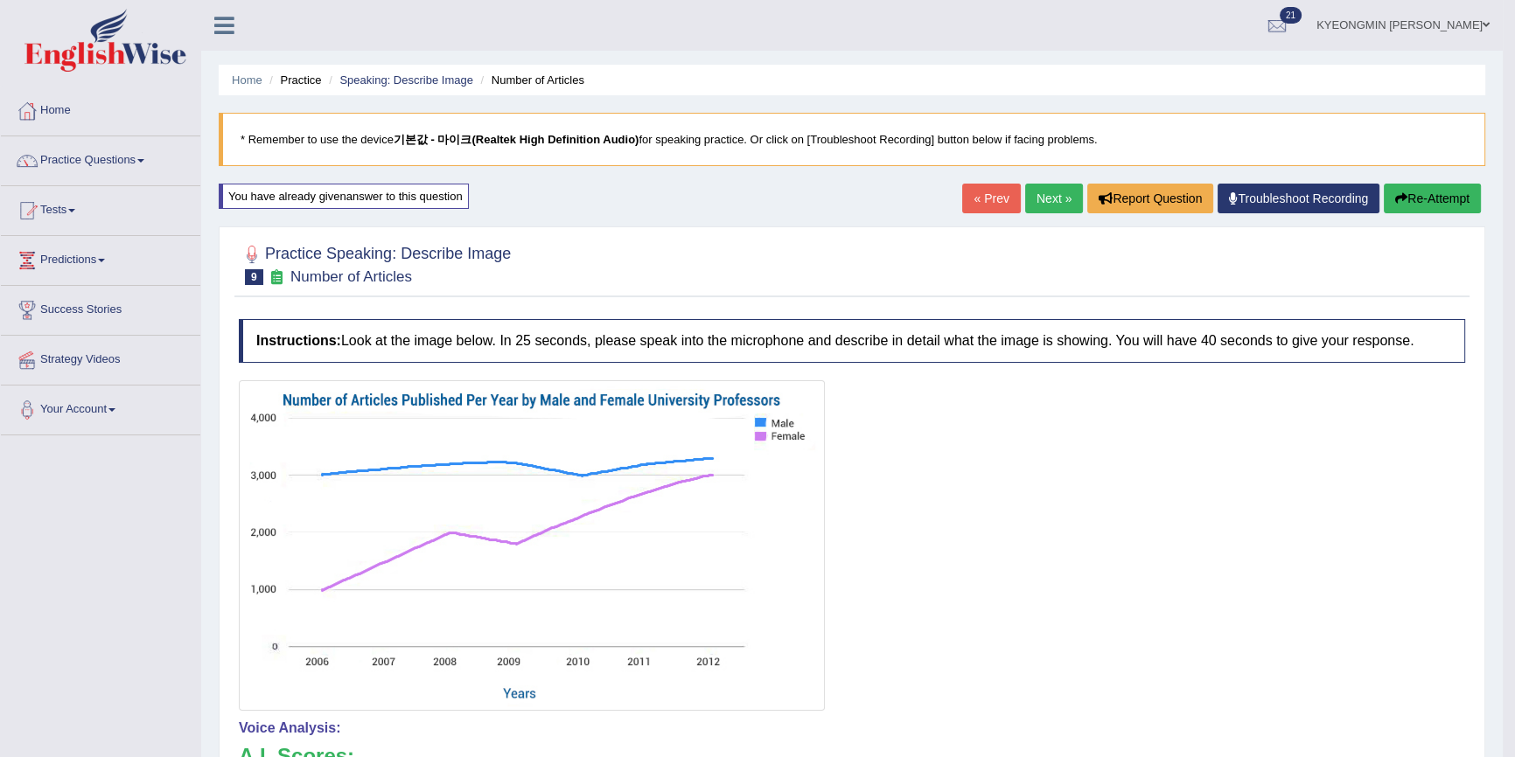
click at [1442, 198] on button "Re-Attempt" at bounding box center [1432, 199] width 97 height 30
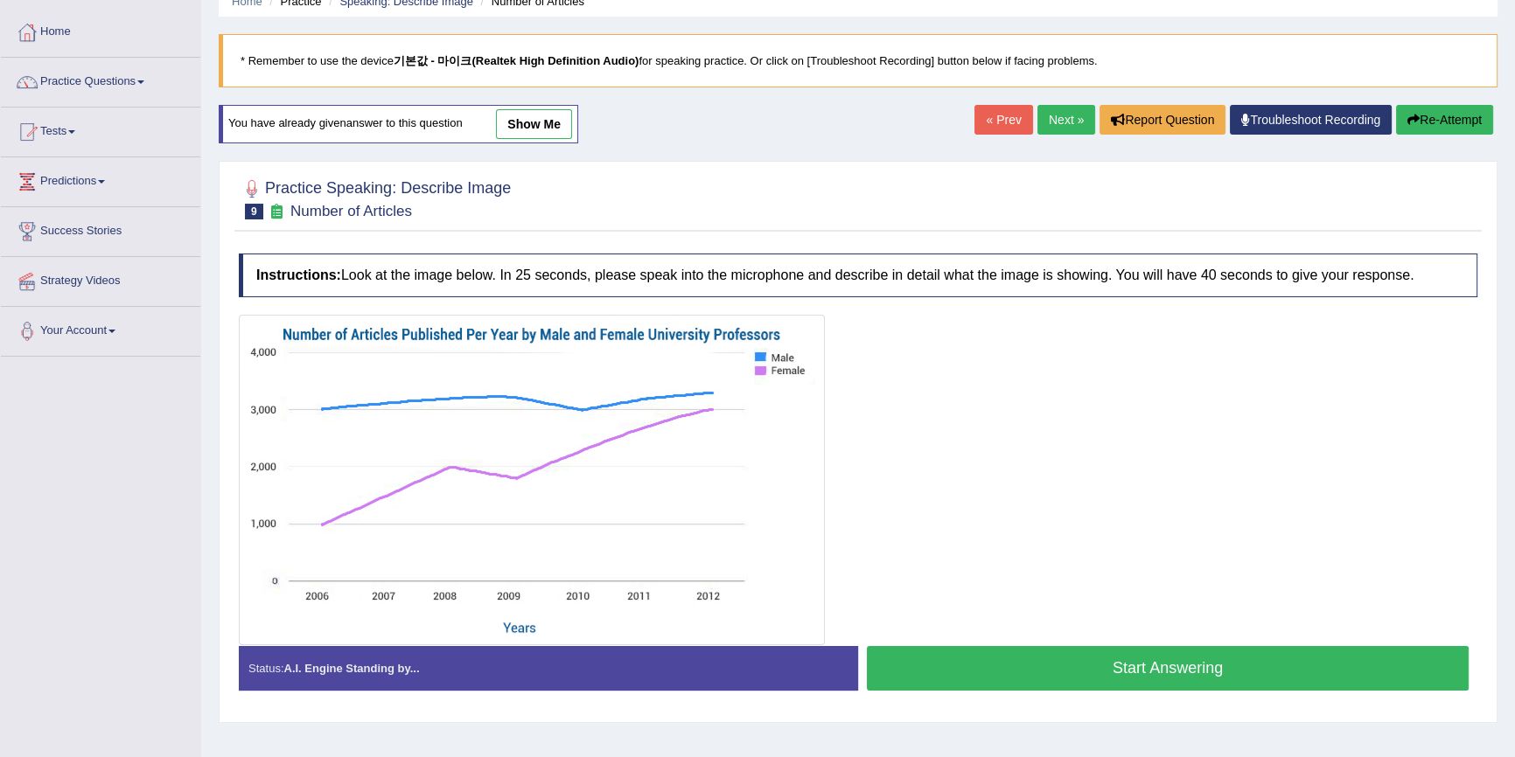
click at [1150, 666] on button "Start Answering" at bounding box center [1168, 668] width 602 height 45
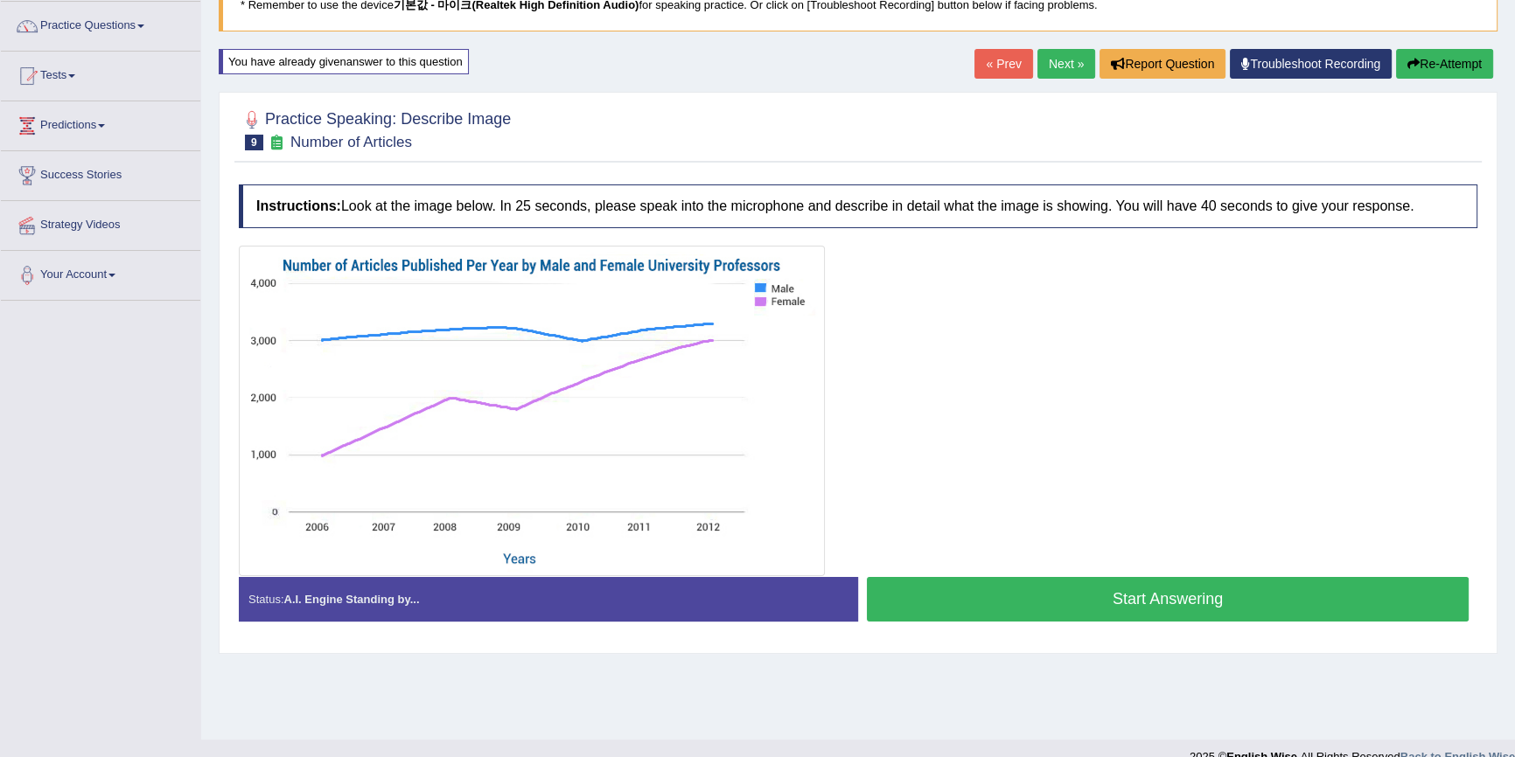
scroll to position [158, 0]
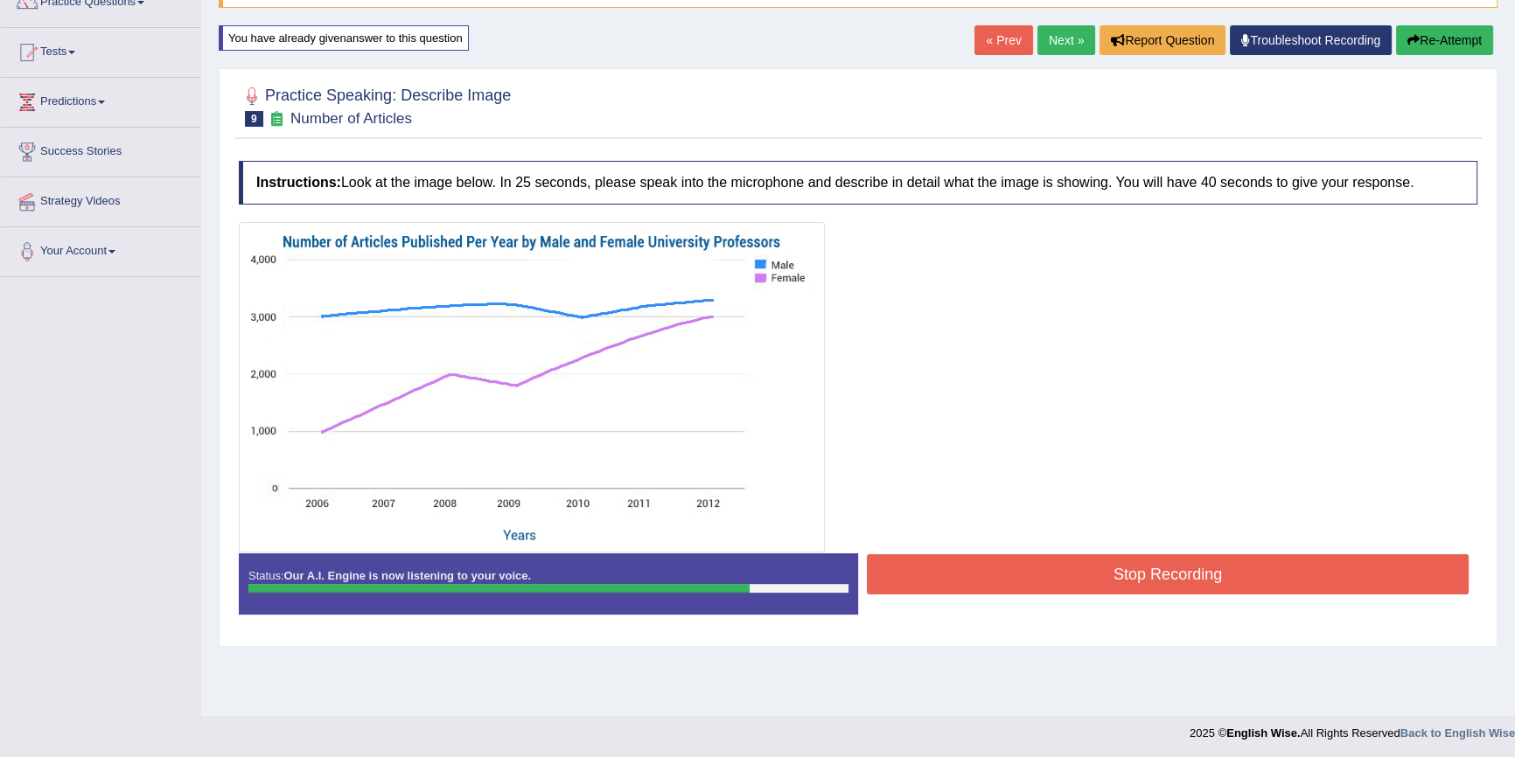
click at [1054, 559] on button "Stop Recording" at bounding box center [1168, 575] width 602 height 40
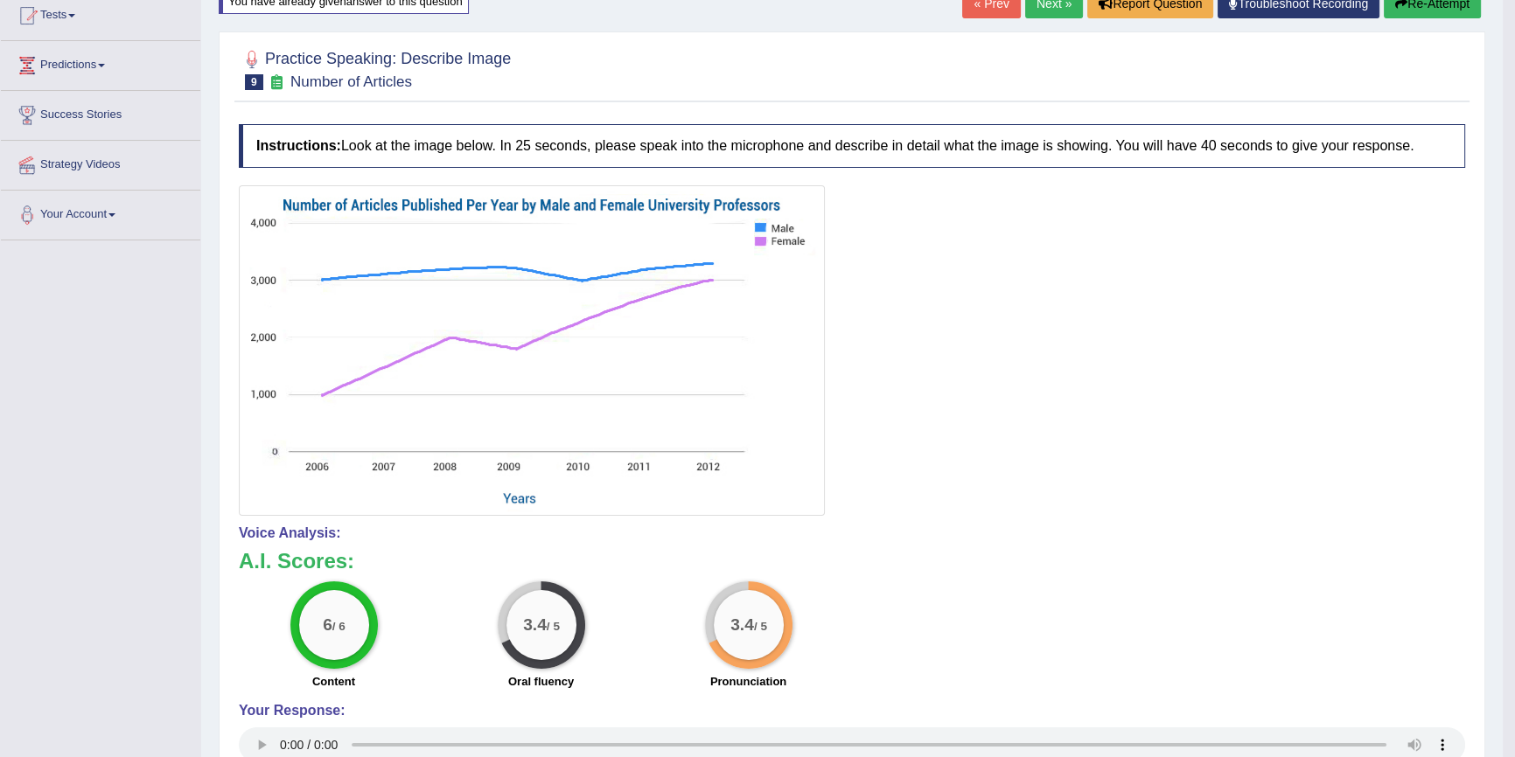
scroll to position [0, 0]
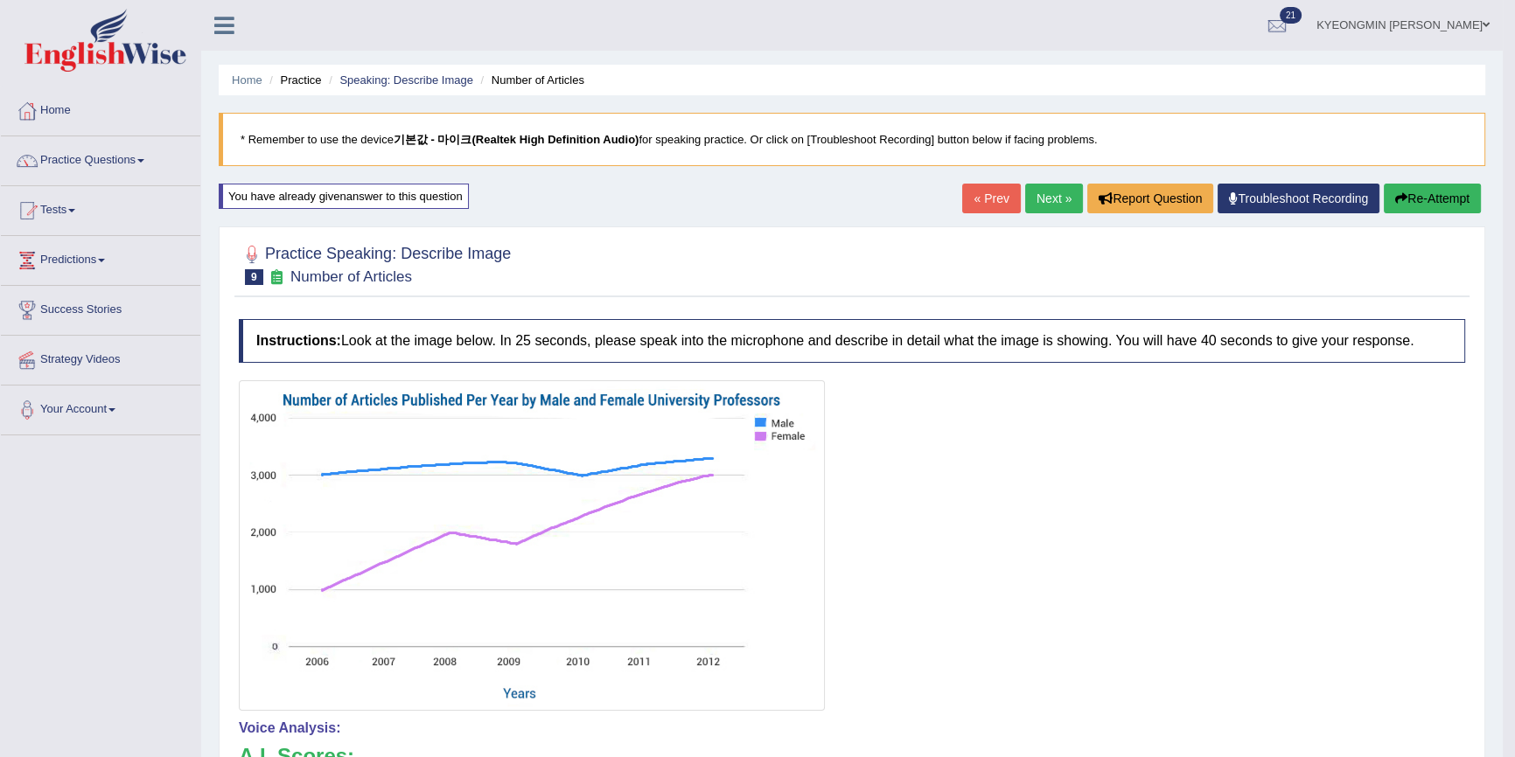
click at [1409, 193] on button "Re-Attempt" at bounding box center [1432, 199] width 97 height 30
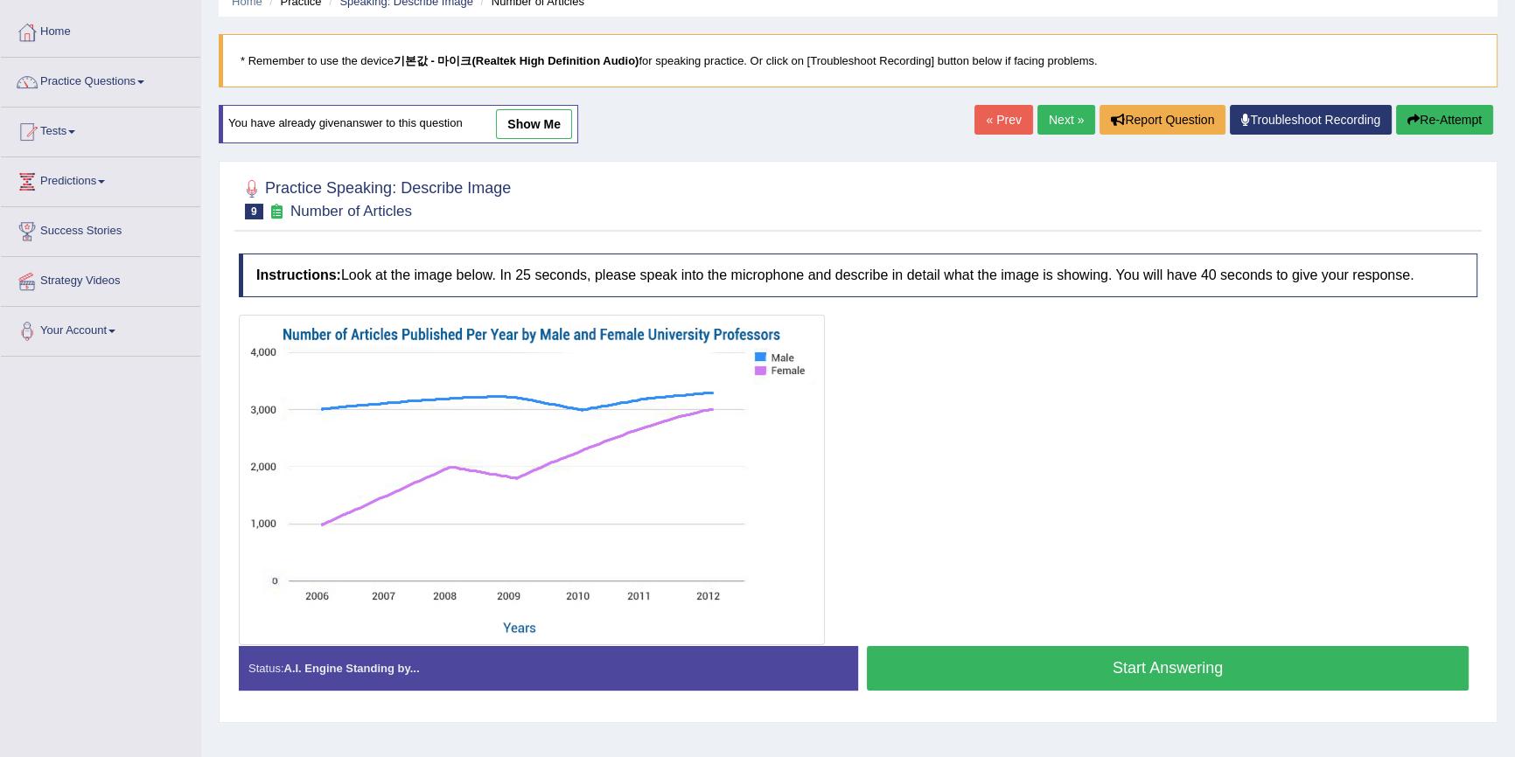
click at [1034, 647] on button "Start Answering" at bounding box center [1168, 668] width 602 height 45
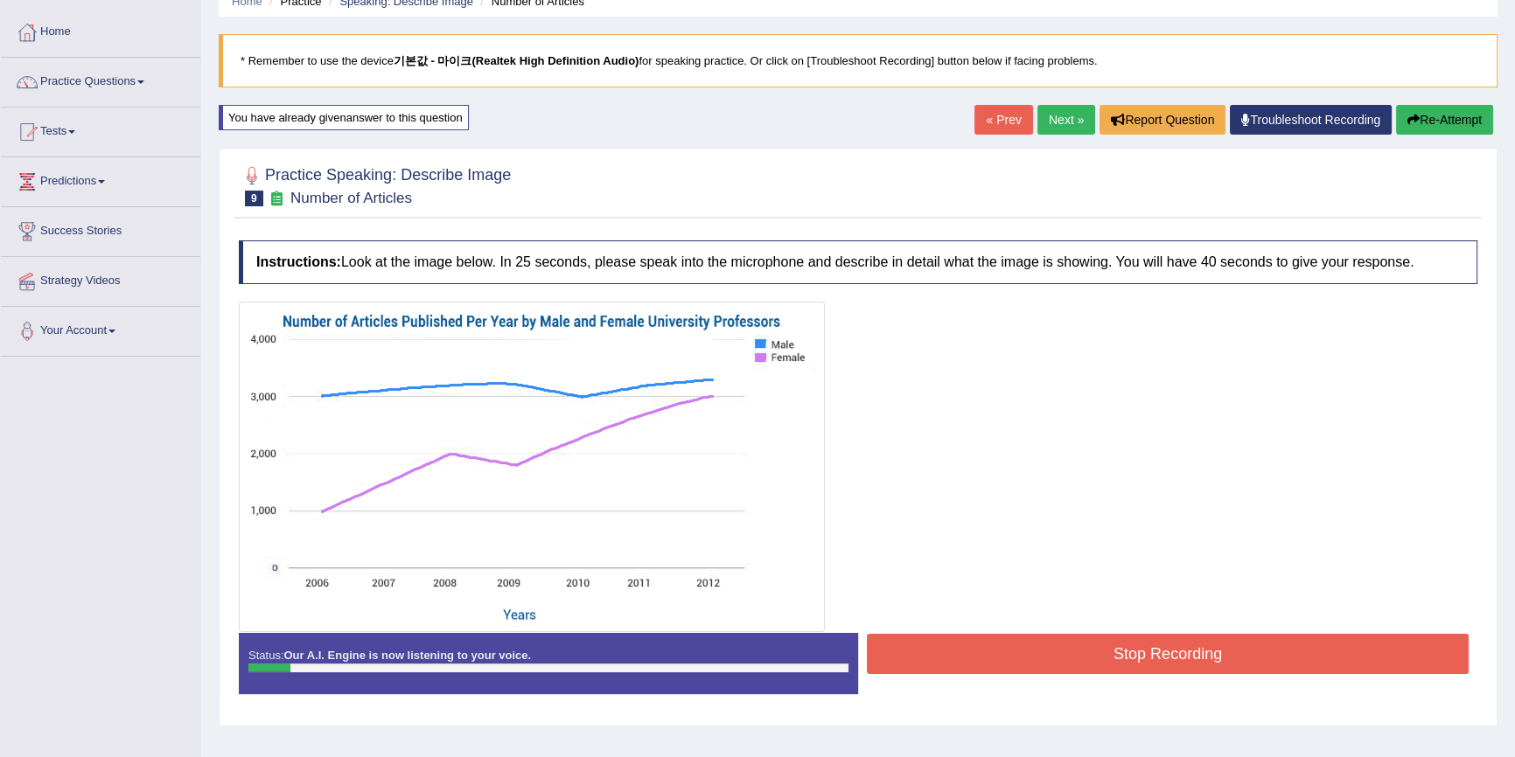
scroll to position [158, 0]
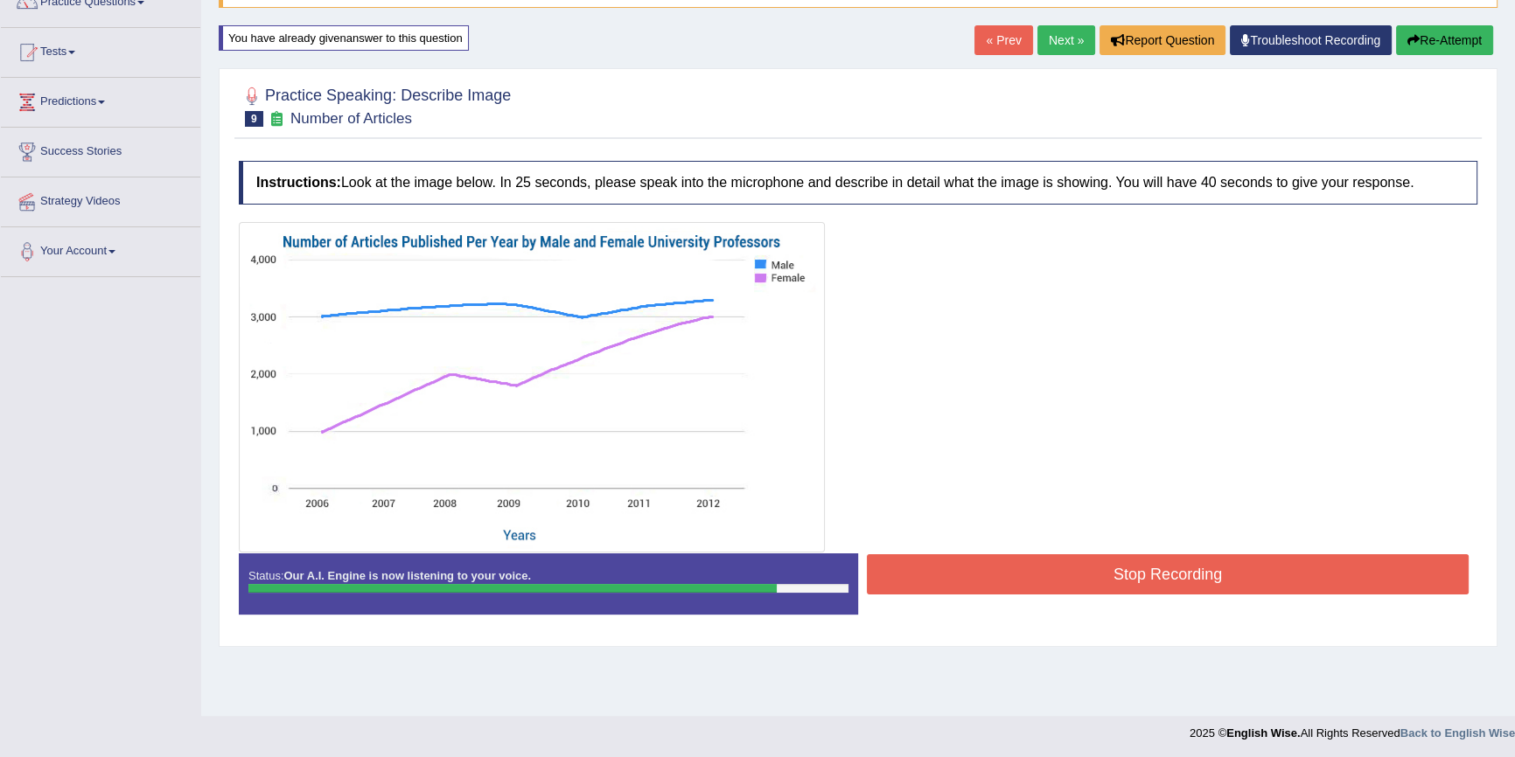
click at [1093, 559] on button "Stop Recording" at bounding box center [1168, 575] width 602 height 40
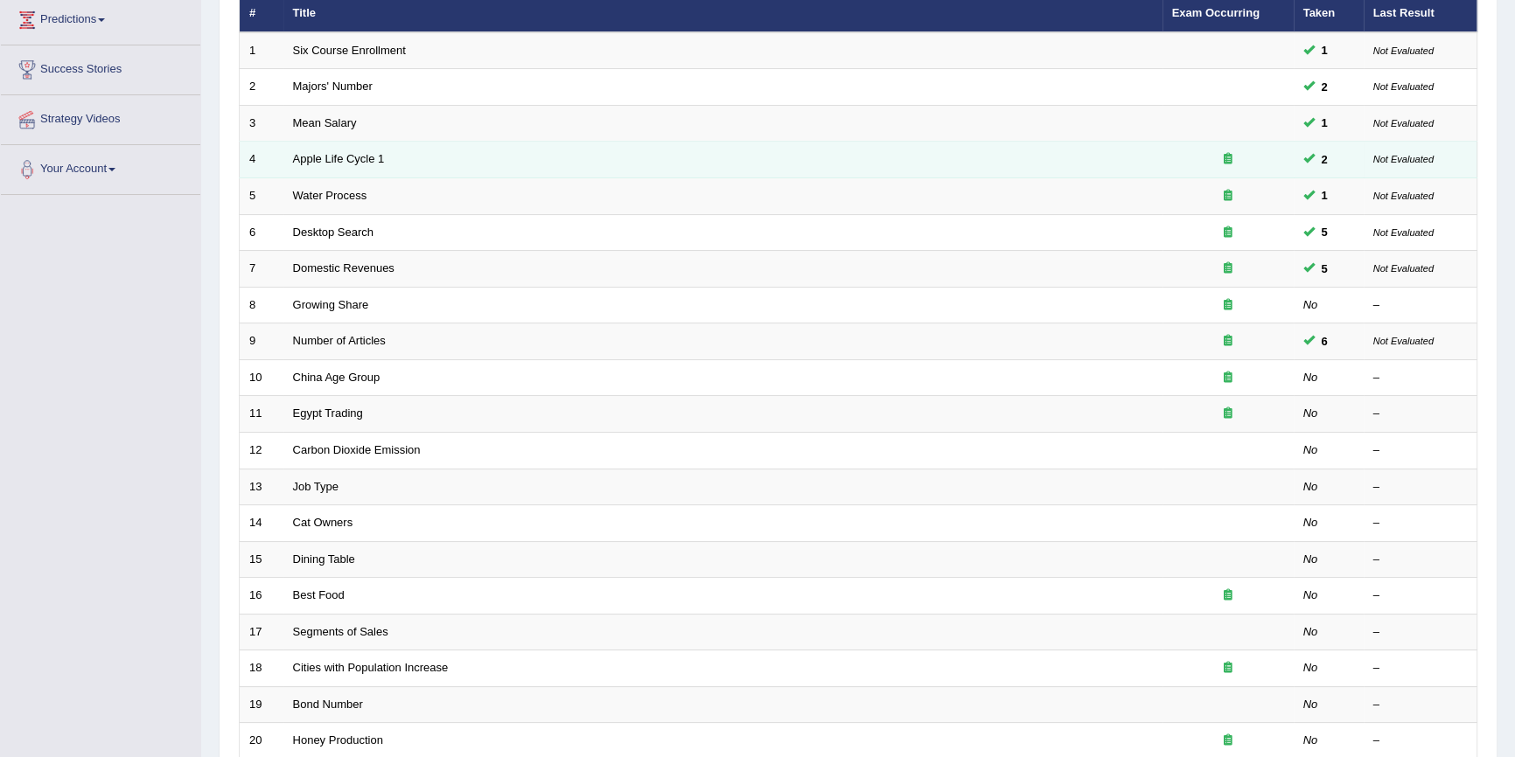
scroll to position [238, 0]
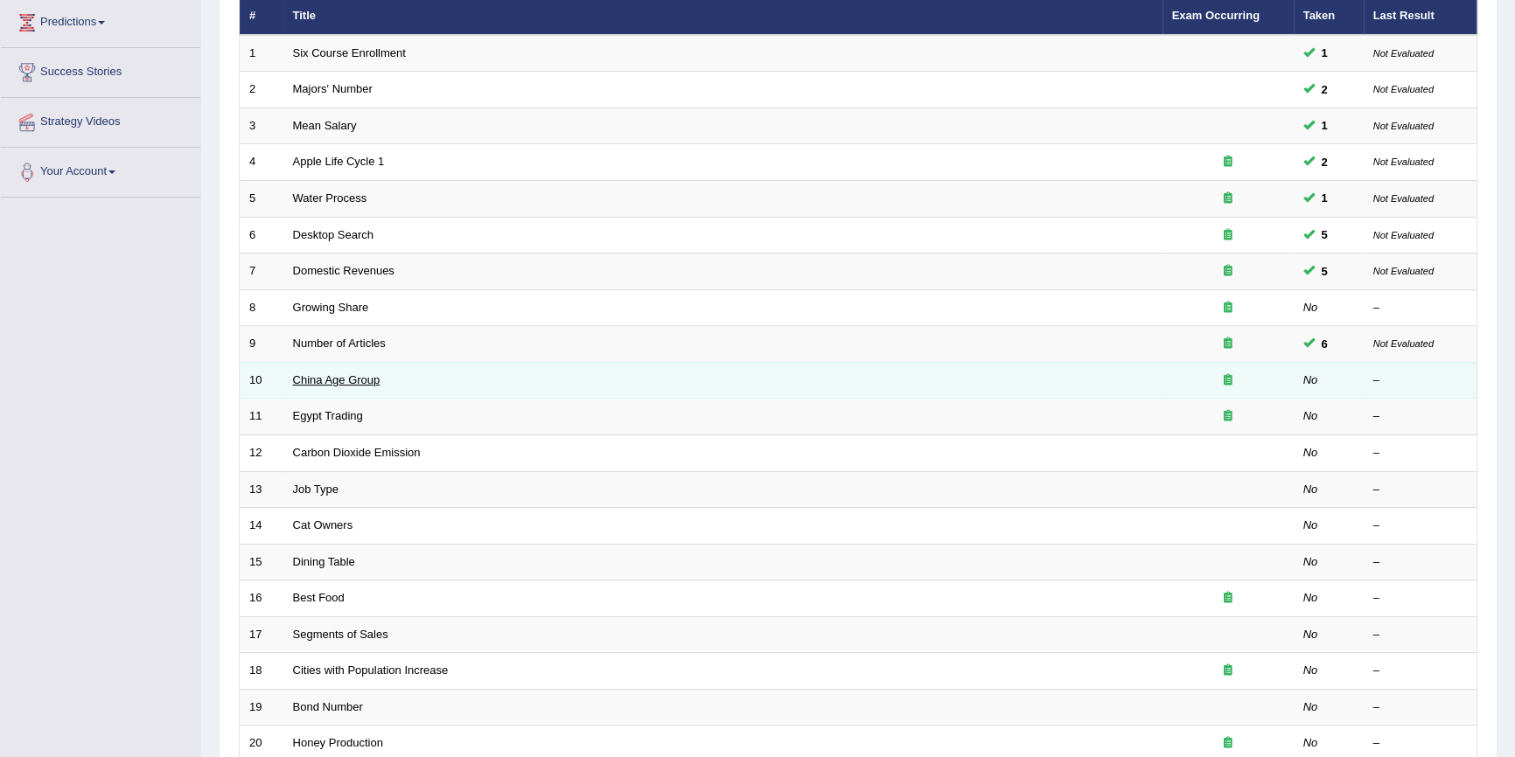
click at [312, 383] on link "China Age Group" at bounding box center [336, 379] width 87 height 13
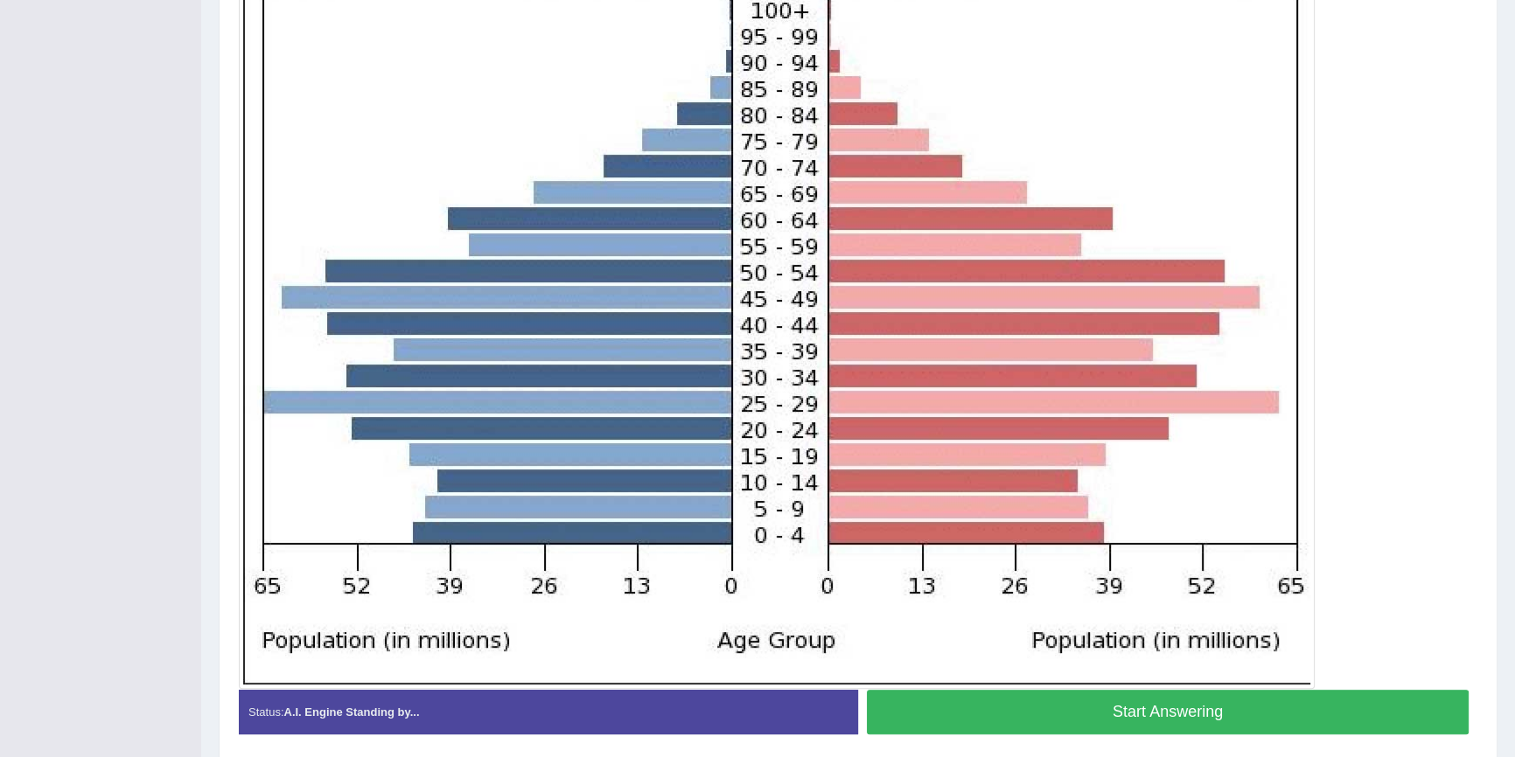
scroll to position [477, 0]
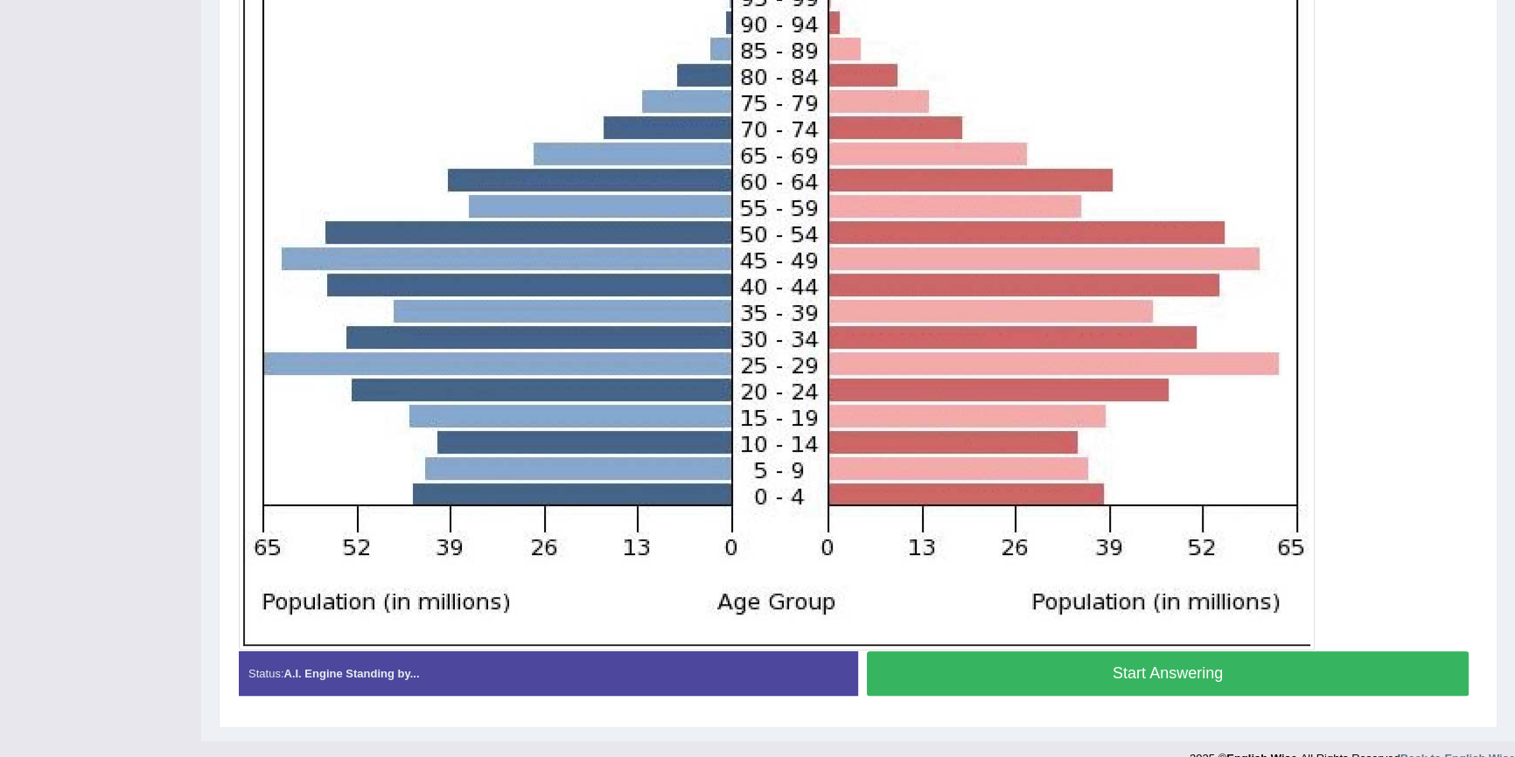
click at [1013, 667] on button "Start Answering" at bounding box center [1168, 674] width 602 height 45
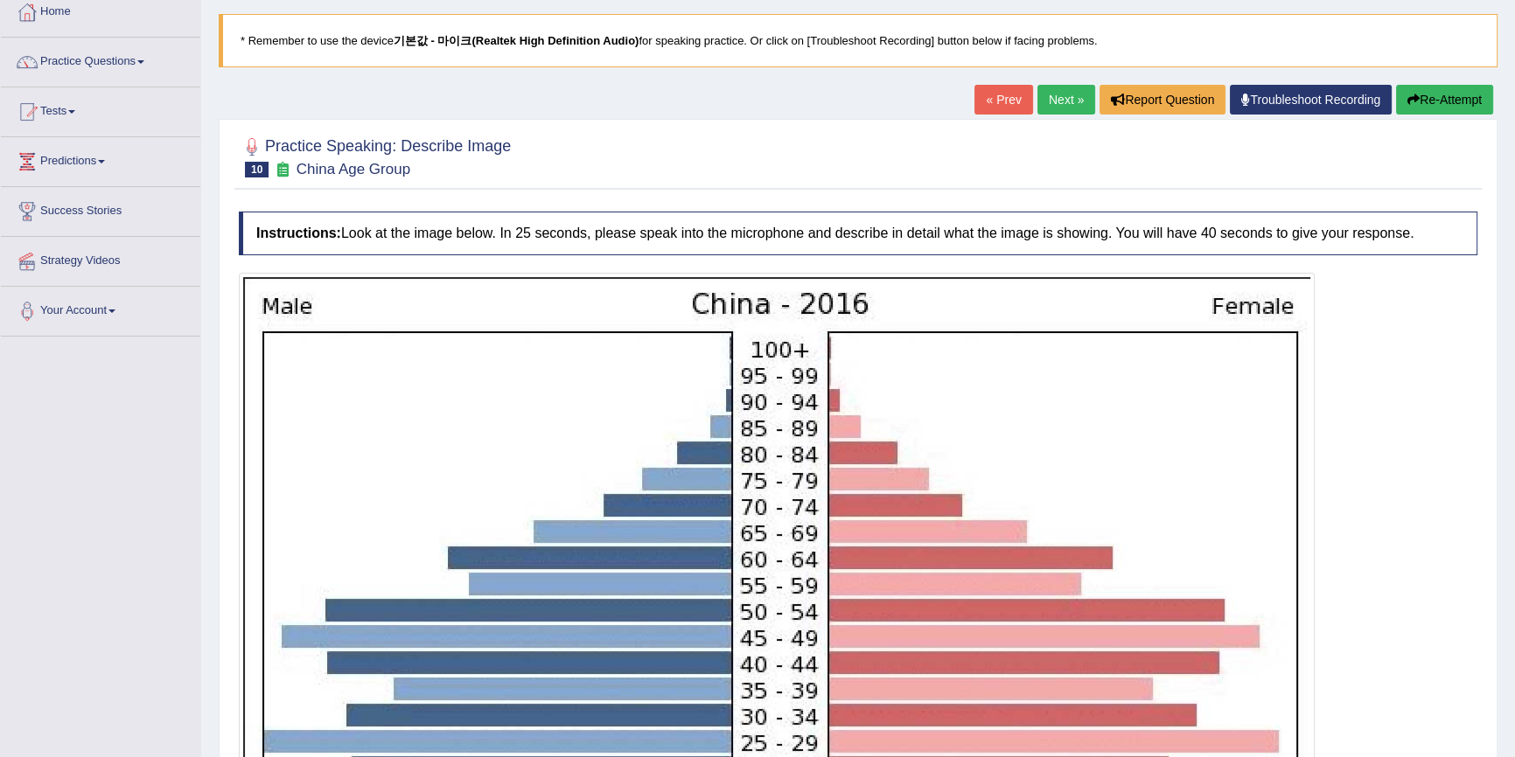
scroll to position [44, 0]
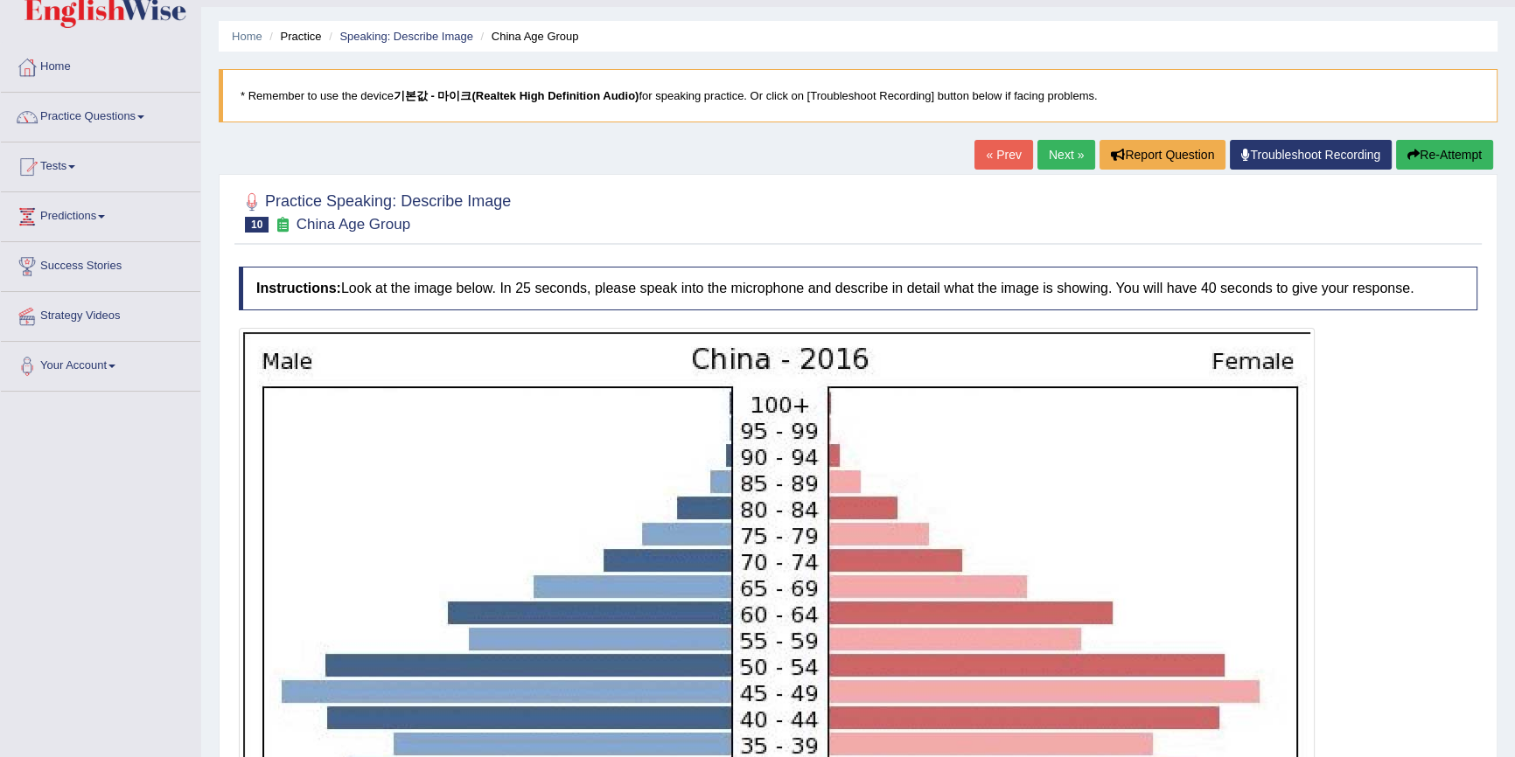
click at [1439, 149] on button "Re-Attempt" at bounding box center [1444, 155] width 97 height 30
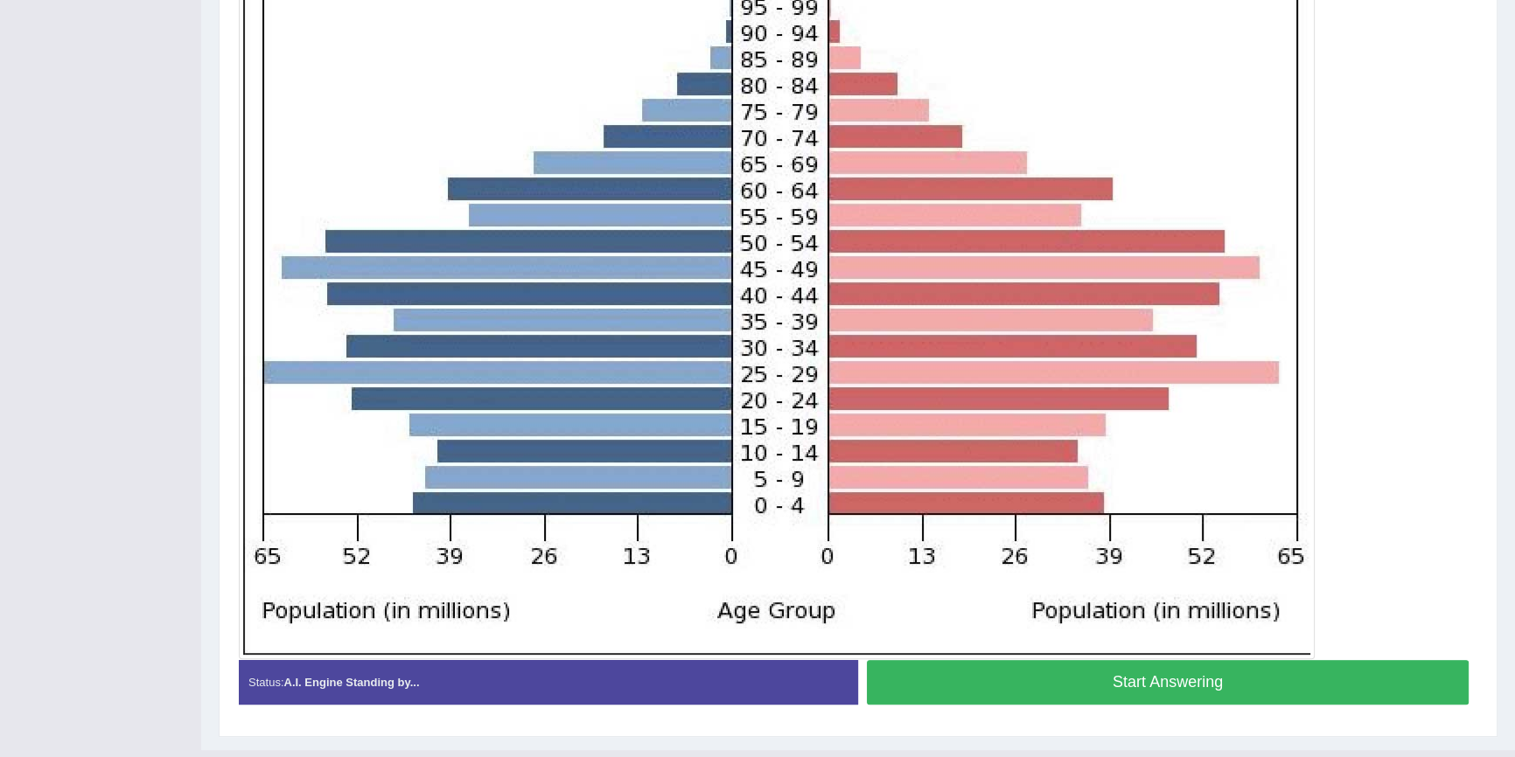
scroll to position [504, 0]
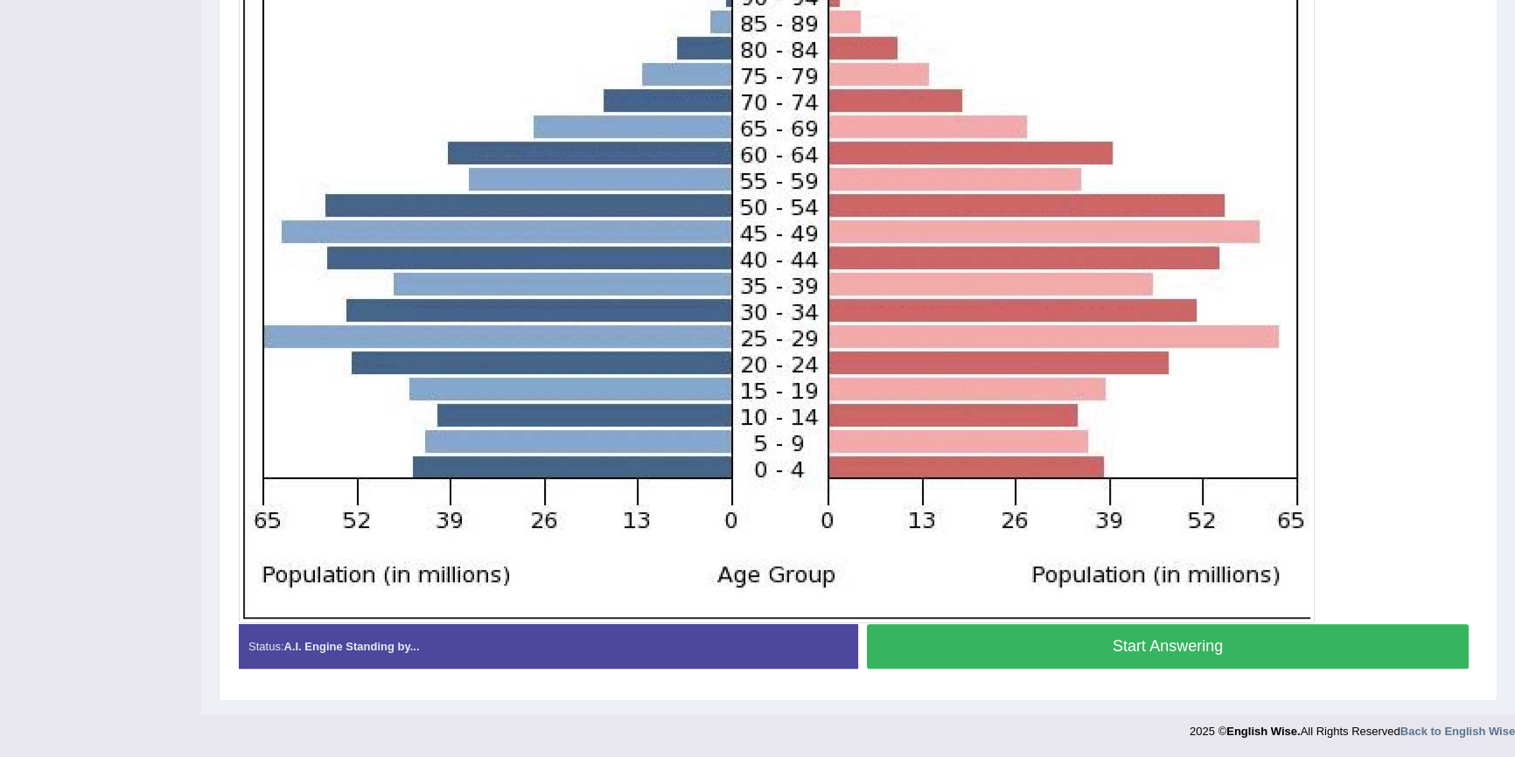
click at [1057, 655] on button "Start Answering" at bounding box center [1168, 647] width 602 height 45
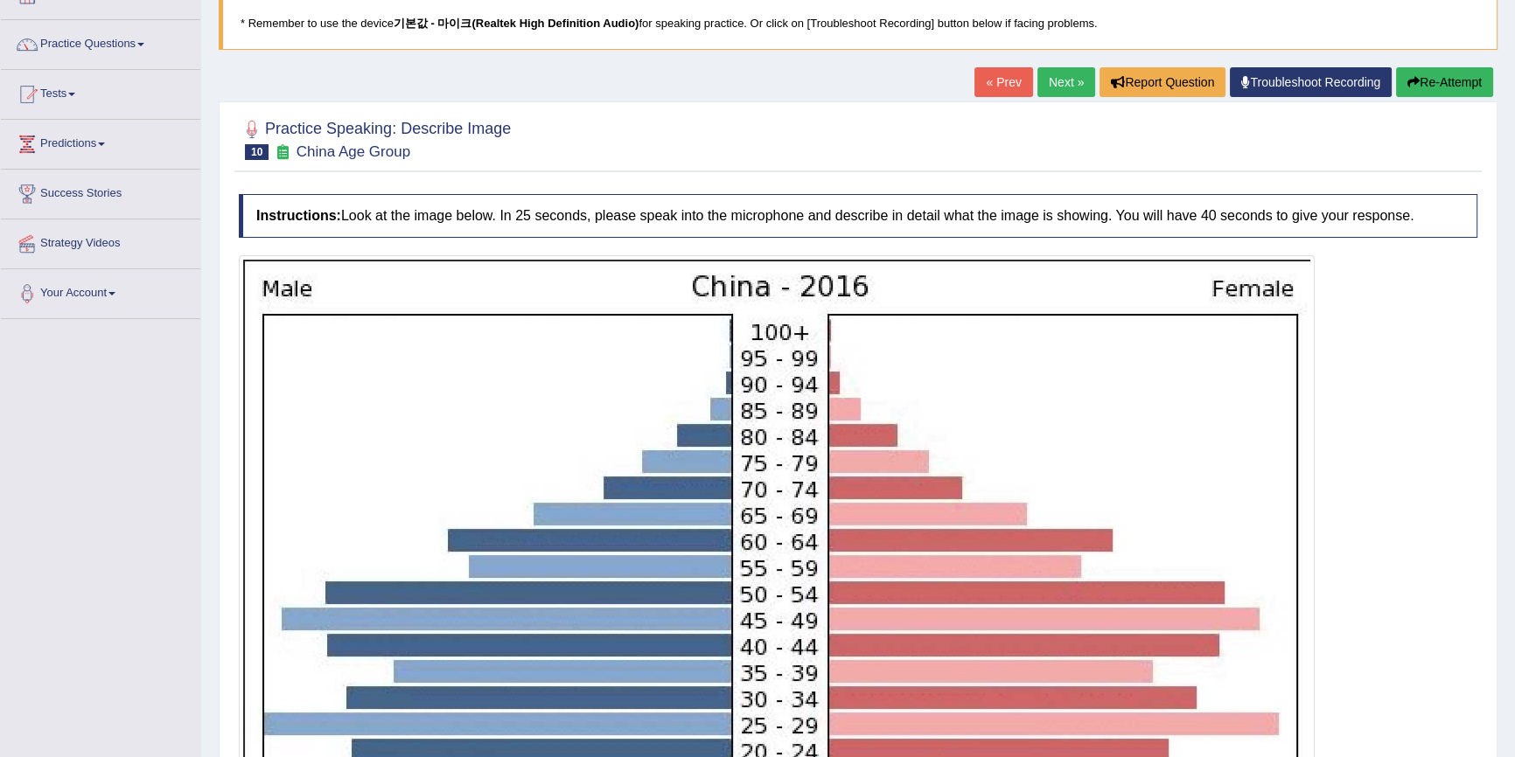
scroll to position [26, 0]
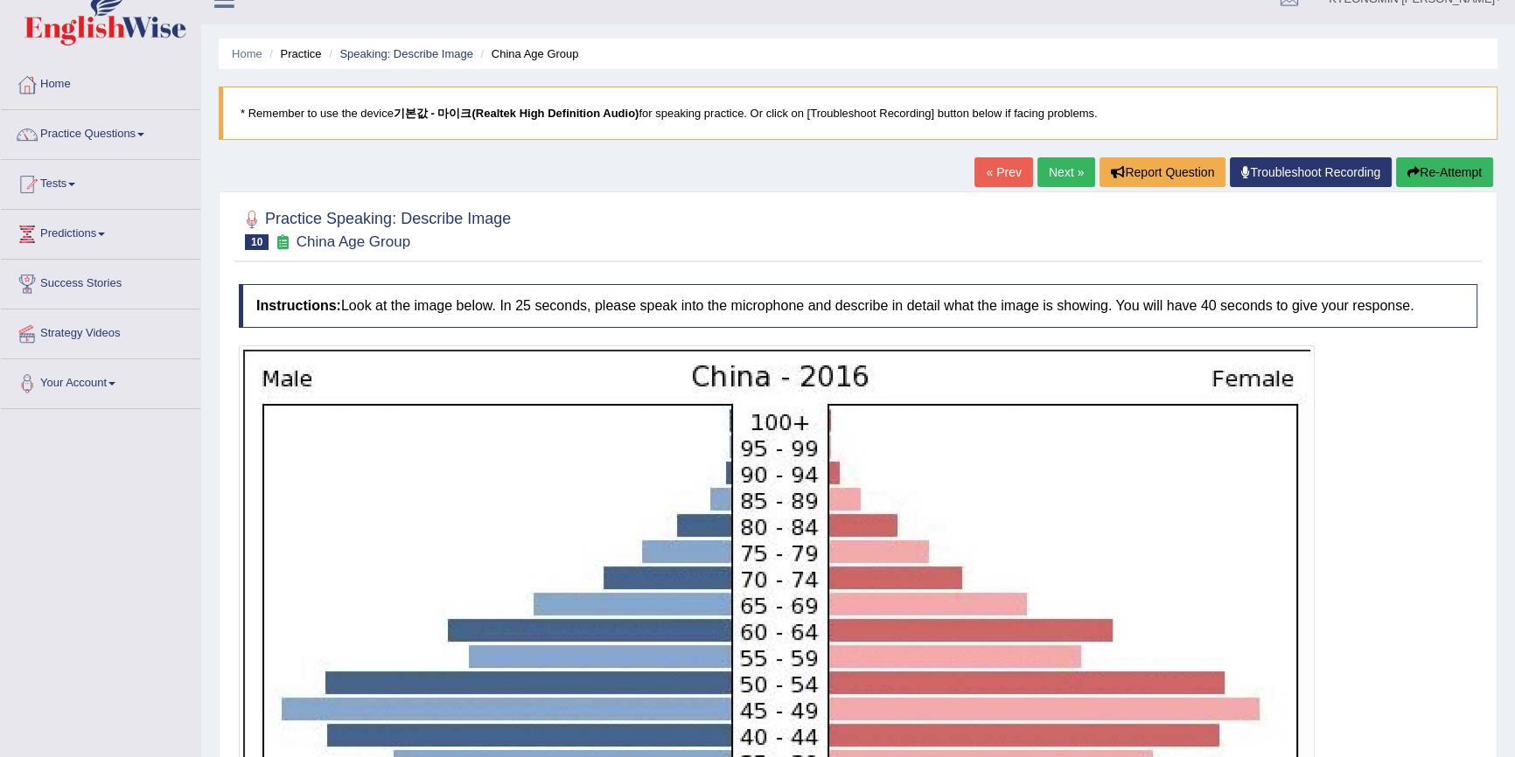
click at [1471, 170] on button "Re-Attempt" at bounding box center [1444, 172] width 97 height 30
click at [1428, 586] on div at bounding box center [858, 724] width 1239 height 756
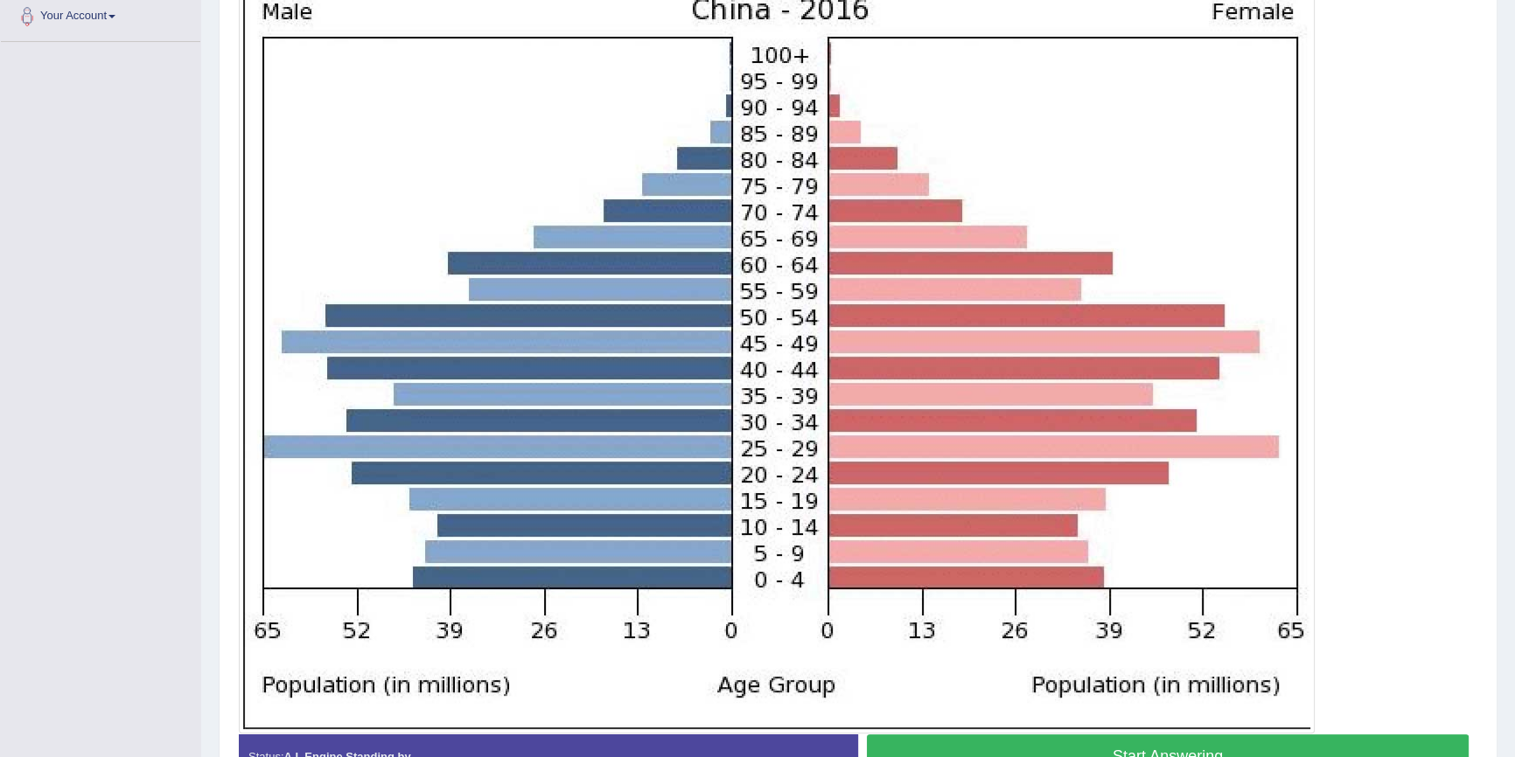
scroll to position [504, 0]
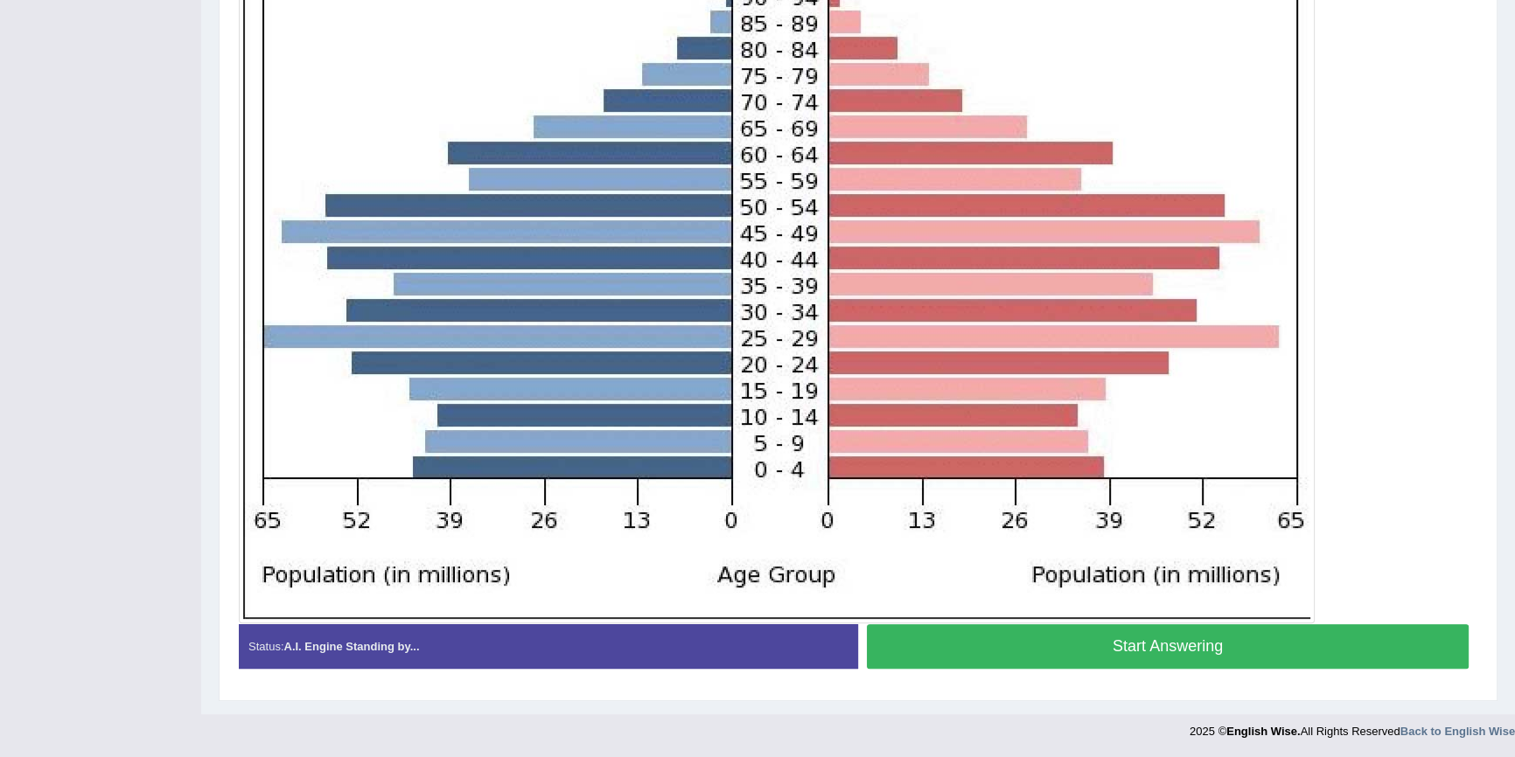
click at [1190, 639] on button "Start Answering" at bounding box center [1168, 647] width 602 height 45
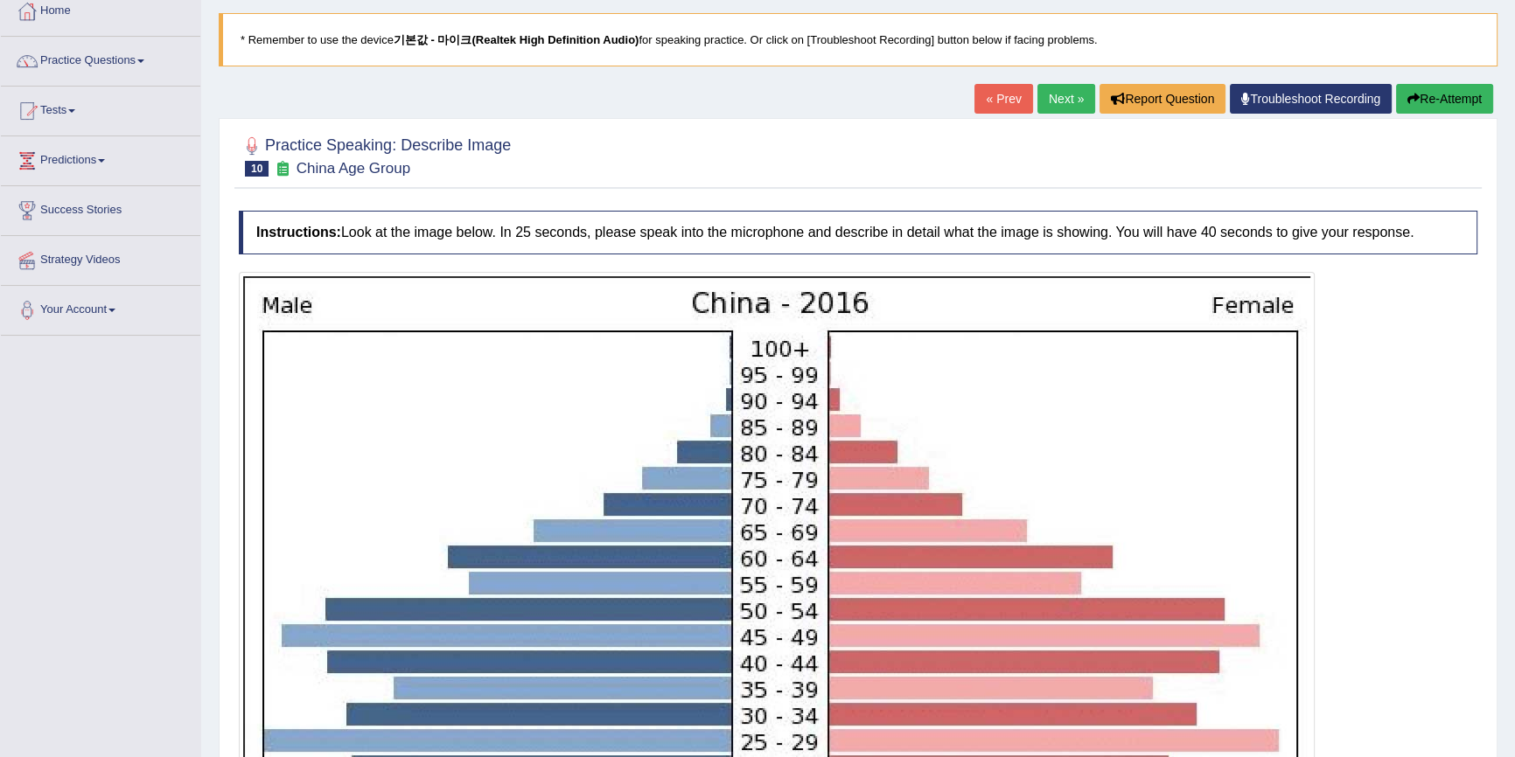
scroll to position [26, 0]
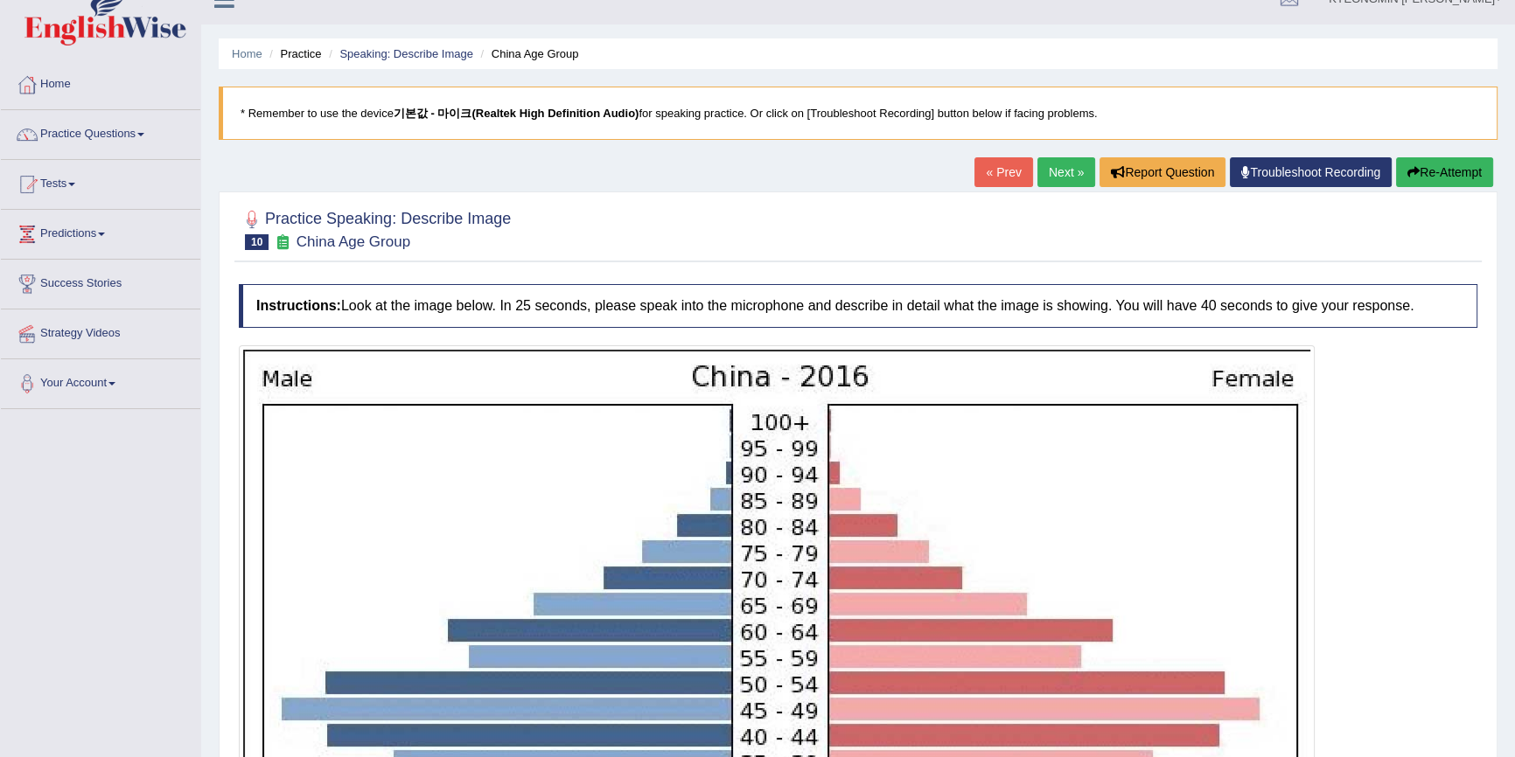
click at [1409, 166] on icon "button" at bounding box center [1413, 172] width 12 height 12
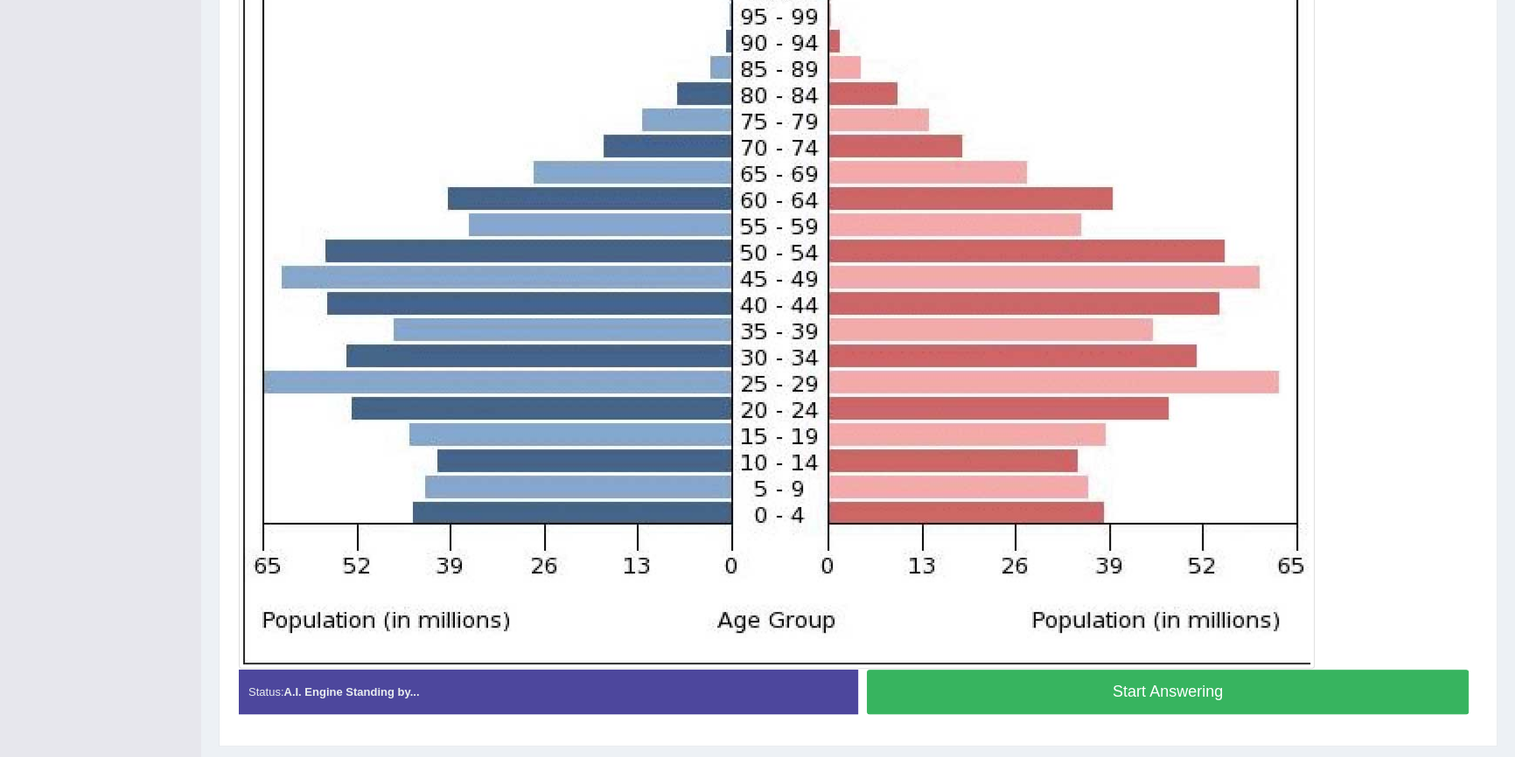
scroll to position [483, 0]
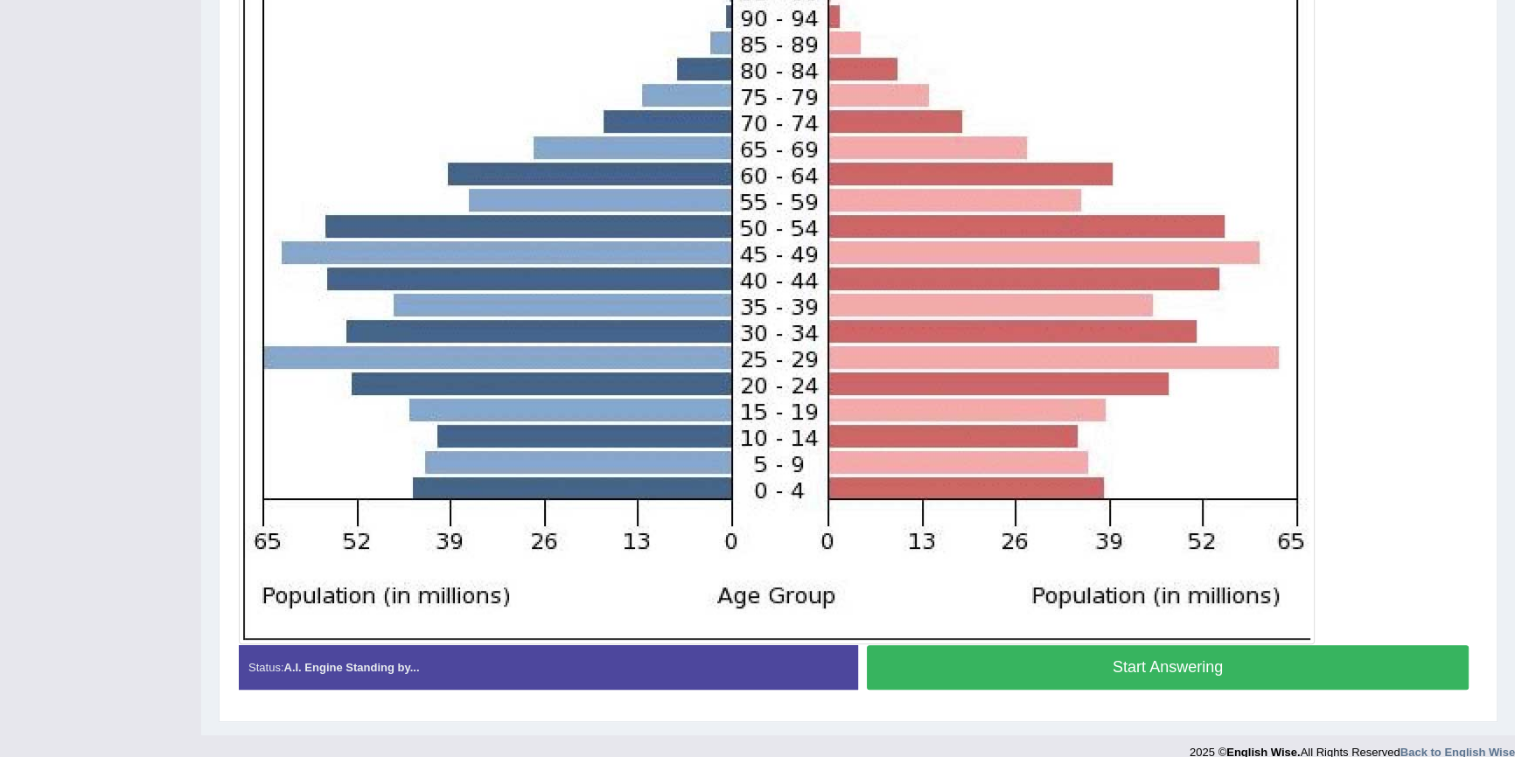
click at [1224, 650] on button "Start Answering" at bounding box center [1168, 668] width 602 height 45
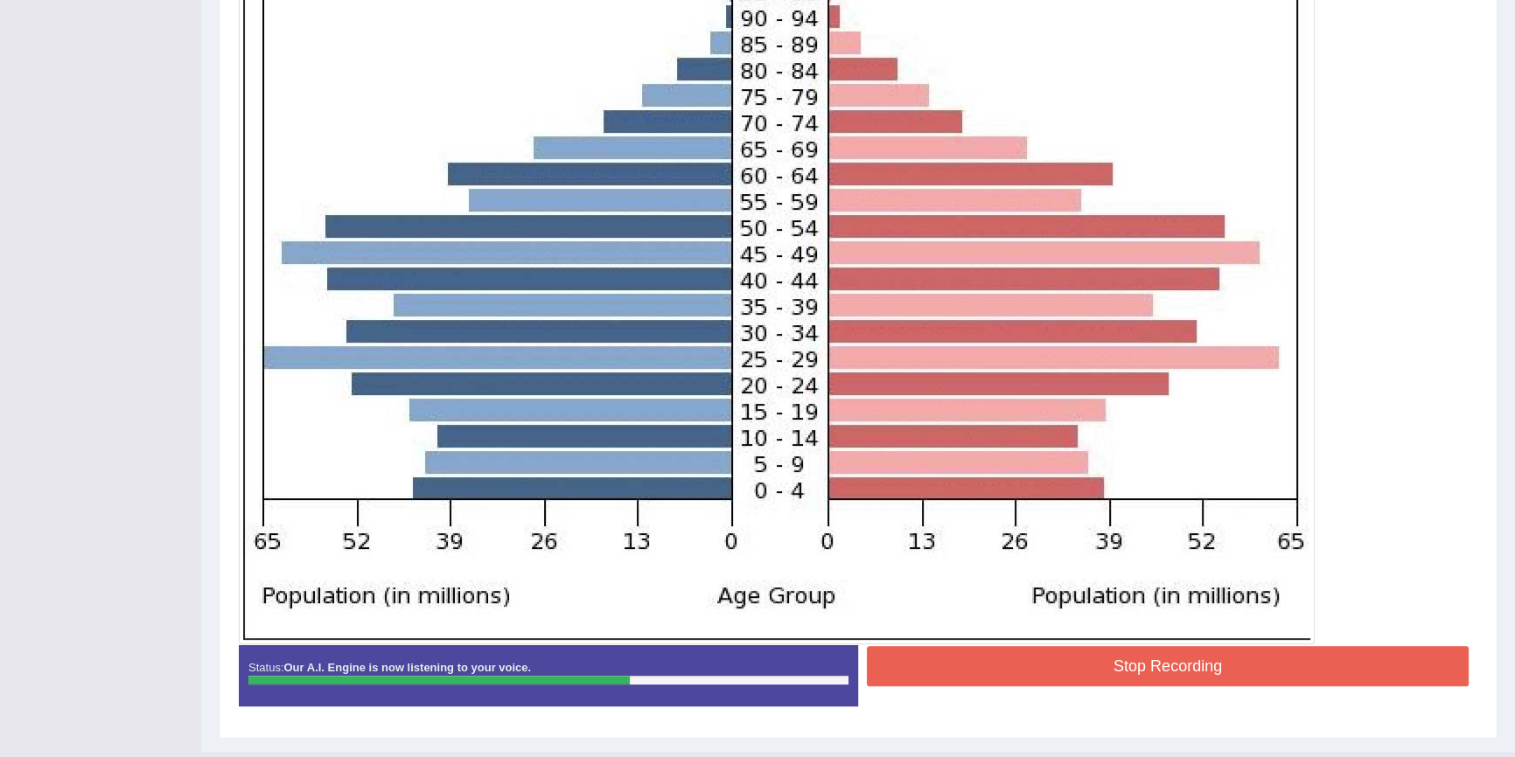
click at [1266, 667] on button "Stop Recording" at bounding box center [1168, 666] width 602 height 40
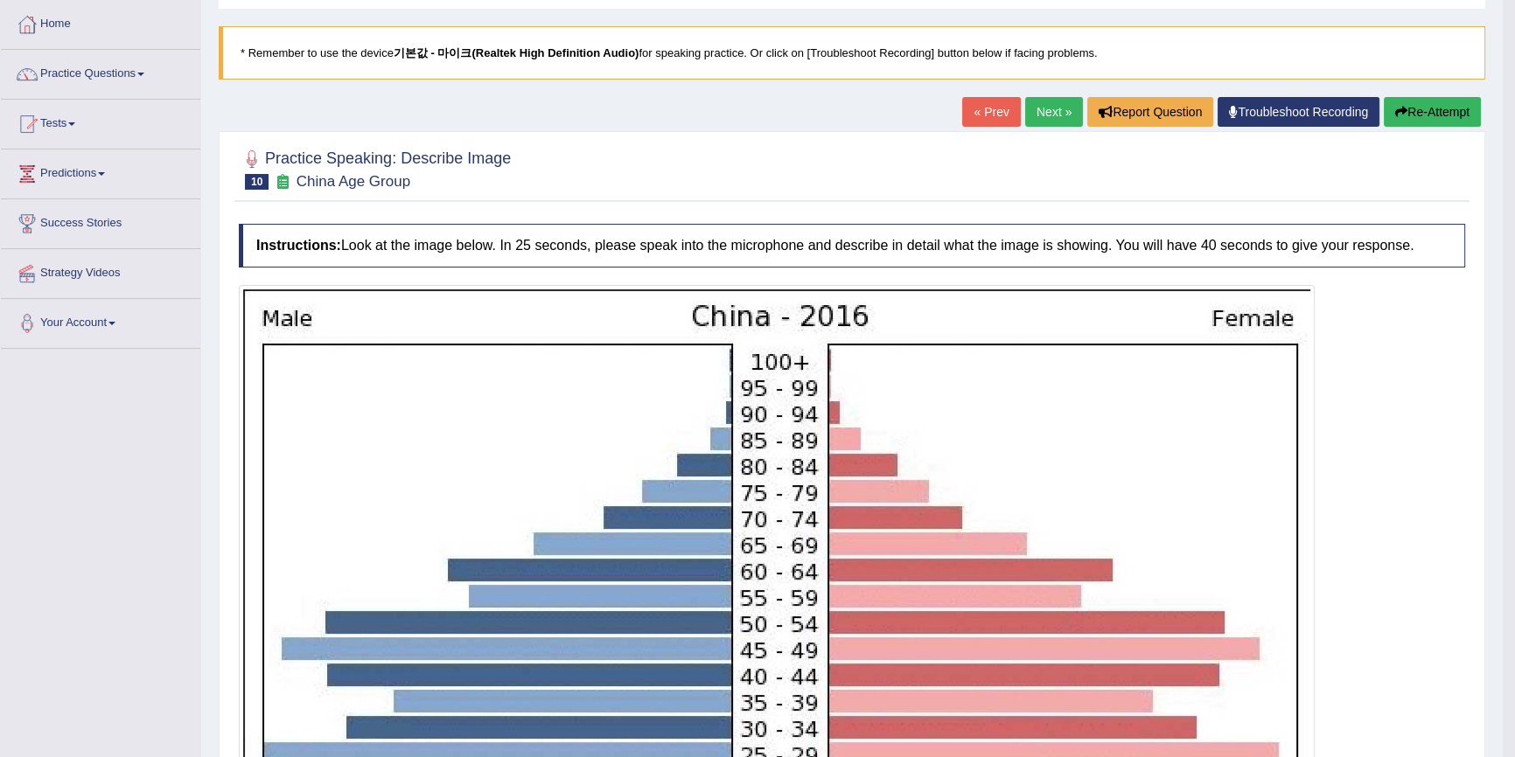
scroll to position [86, 0]
click at [1421, 109] on button "Re-Attempt" at bounding box center [1432, 113] width 97 height 30
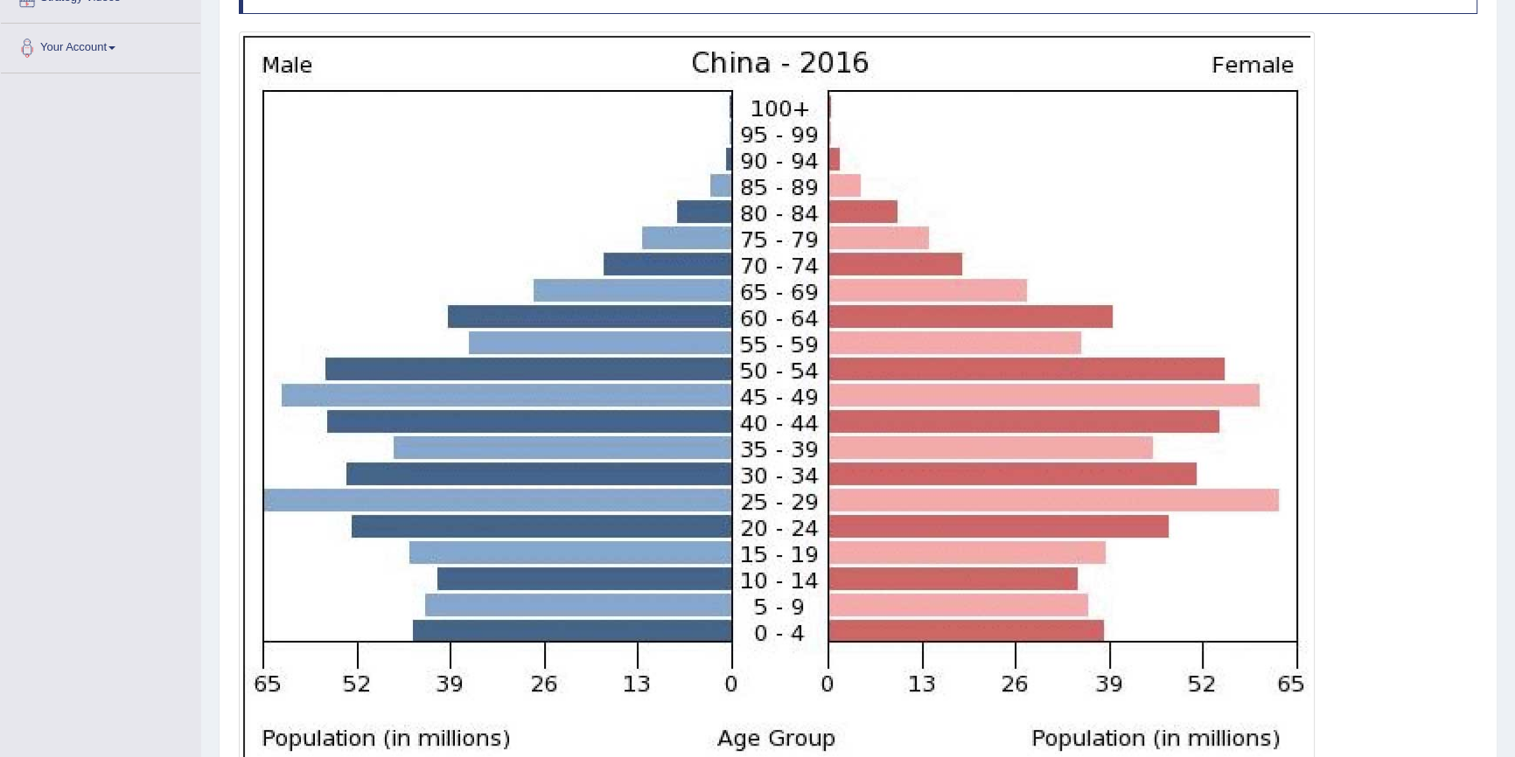
scroll to position [483, 0]
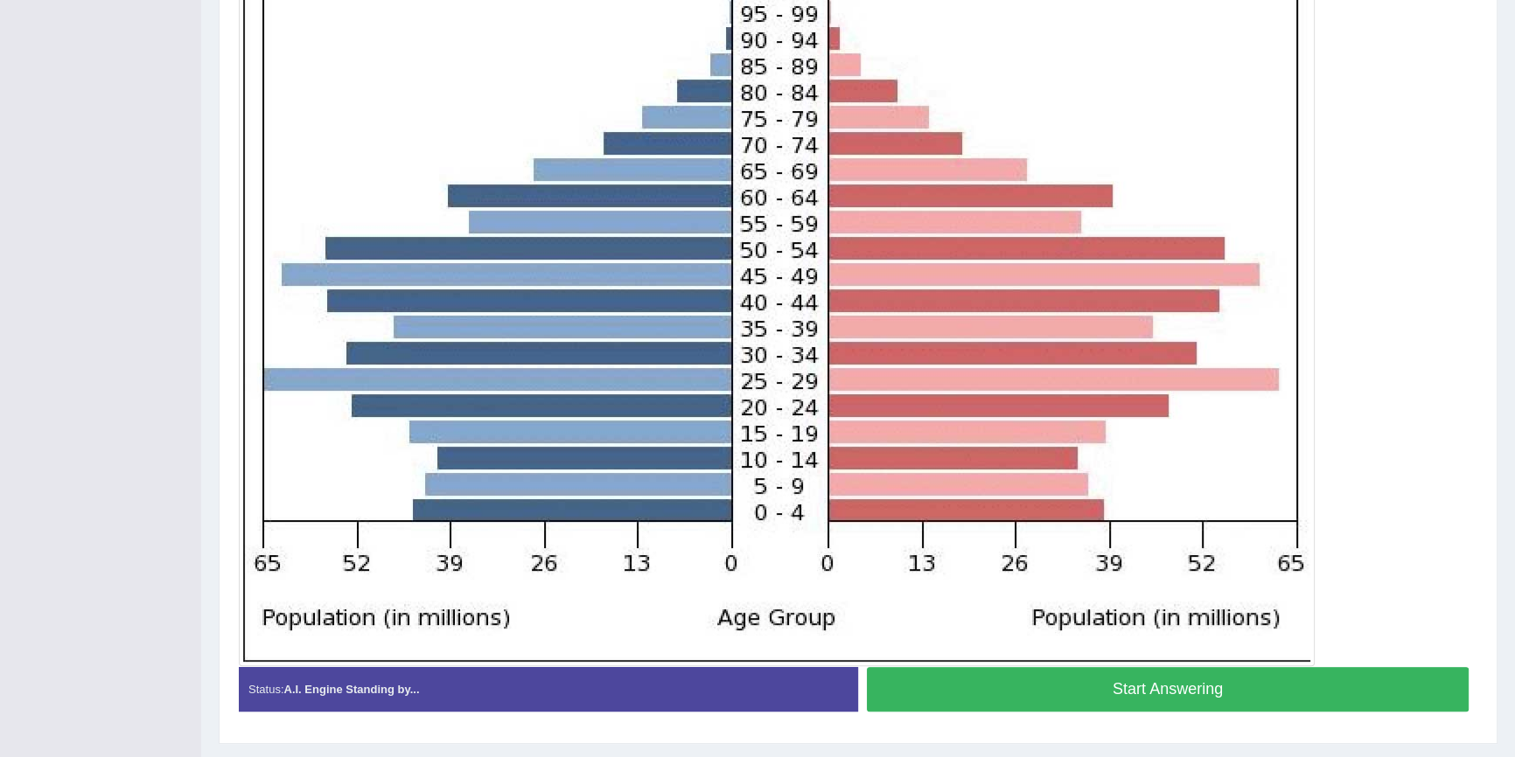
click at [980, 674] on button "Start Answering" at bounding box center [1168, 689] width 602 height 45
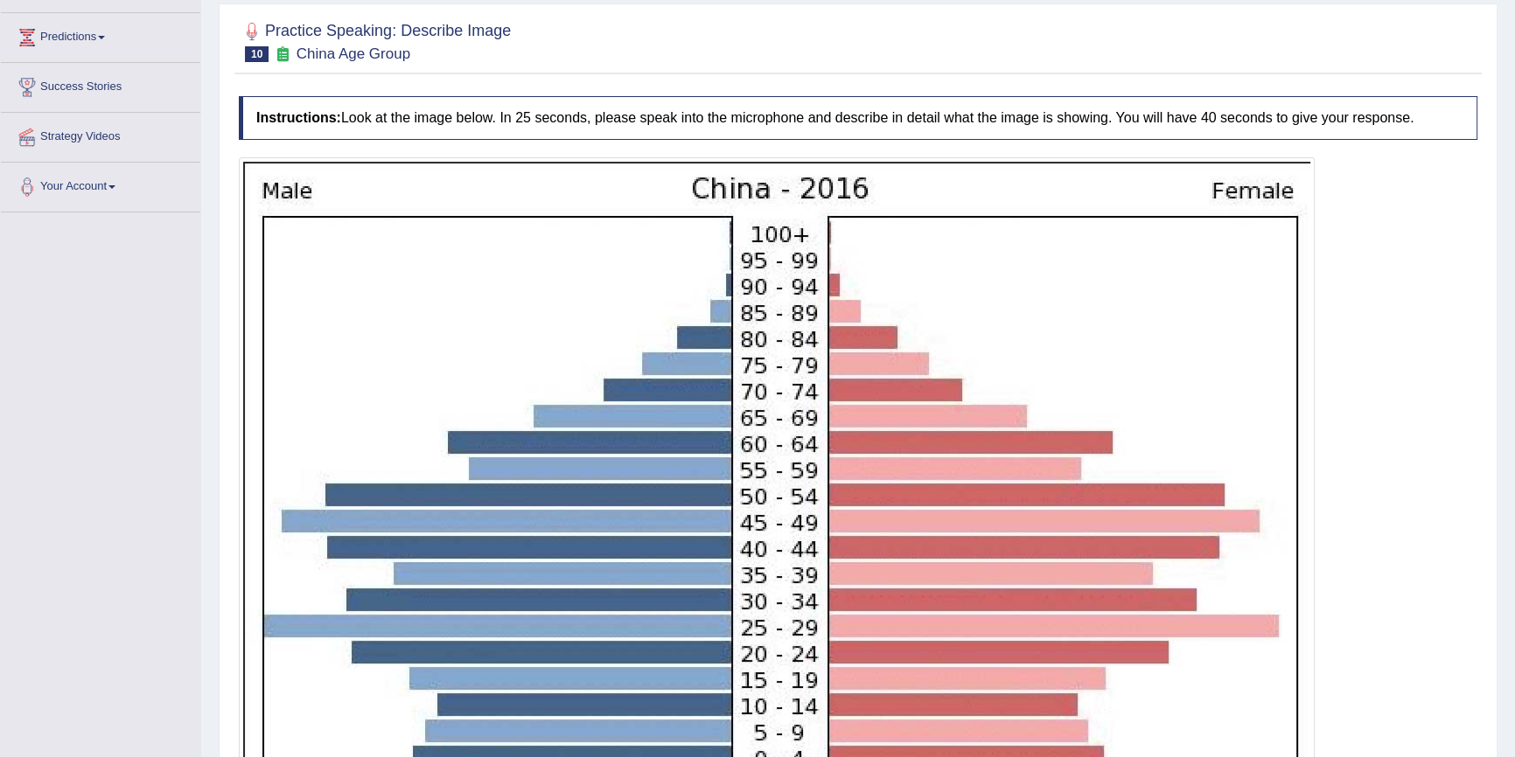
scroll to position [52, 0]
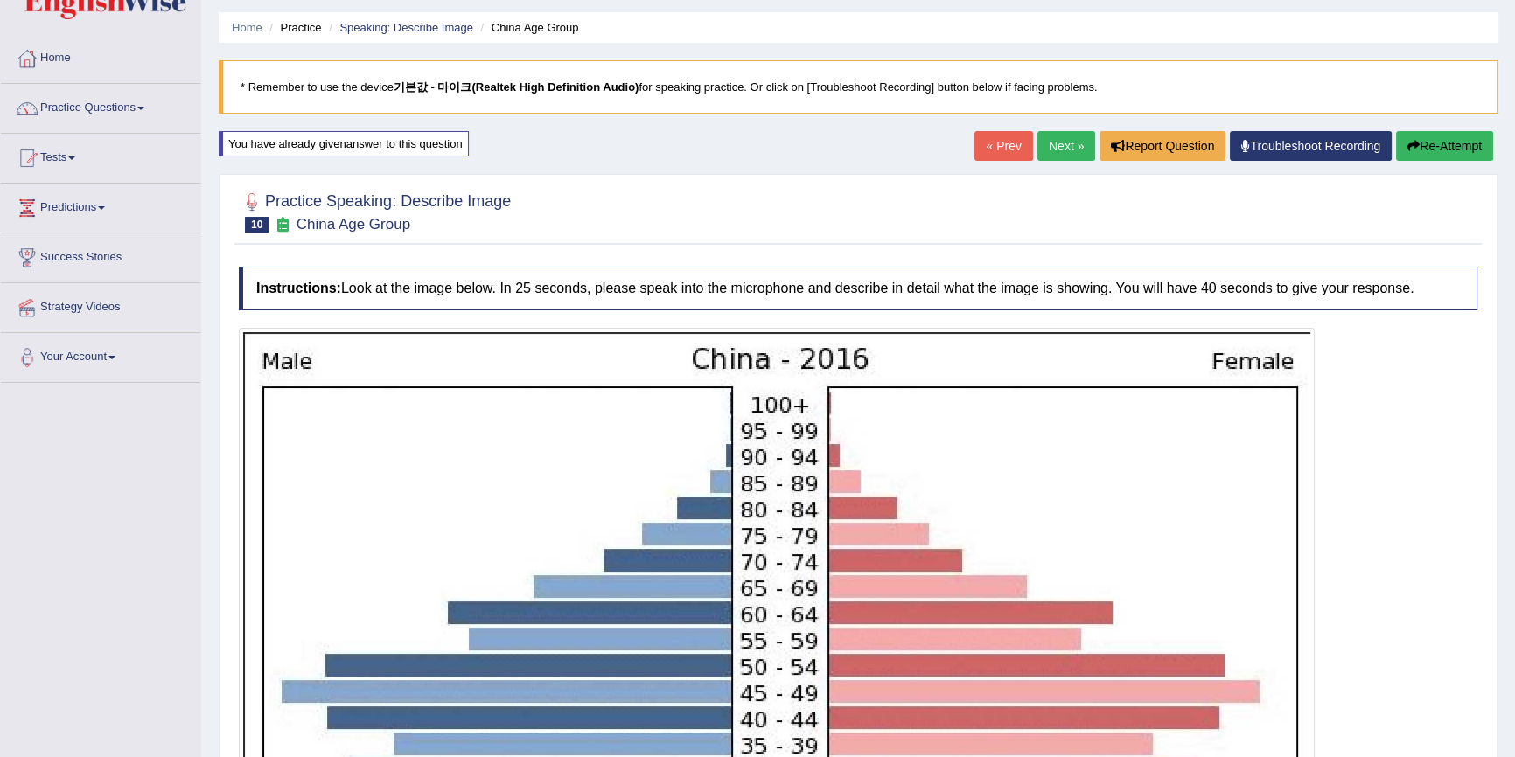
click at [1410, 143] on icon "button" at bounding box center [1413, 146] width 12 height 12
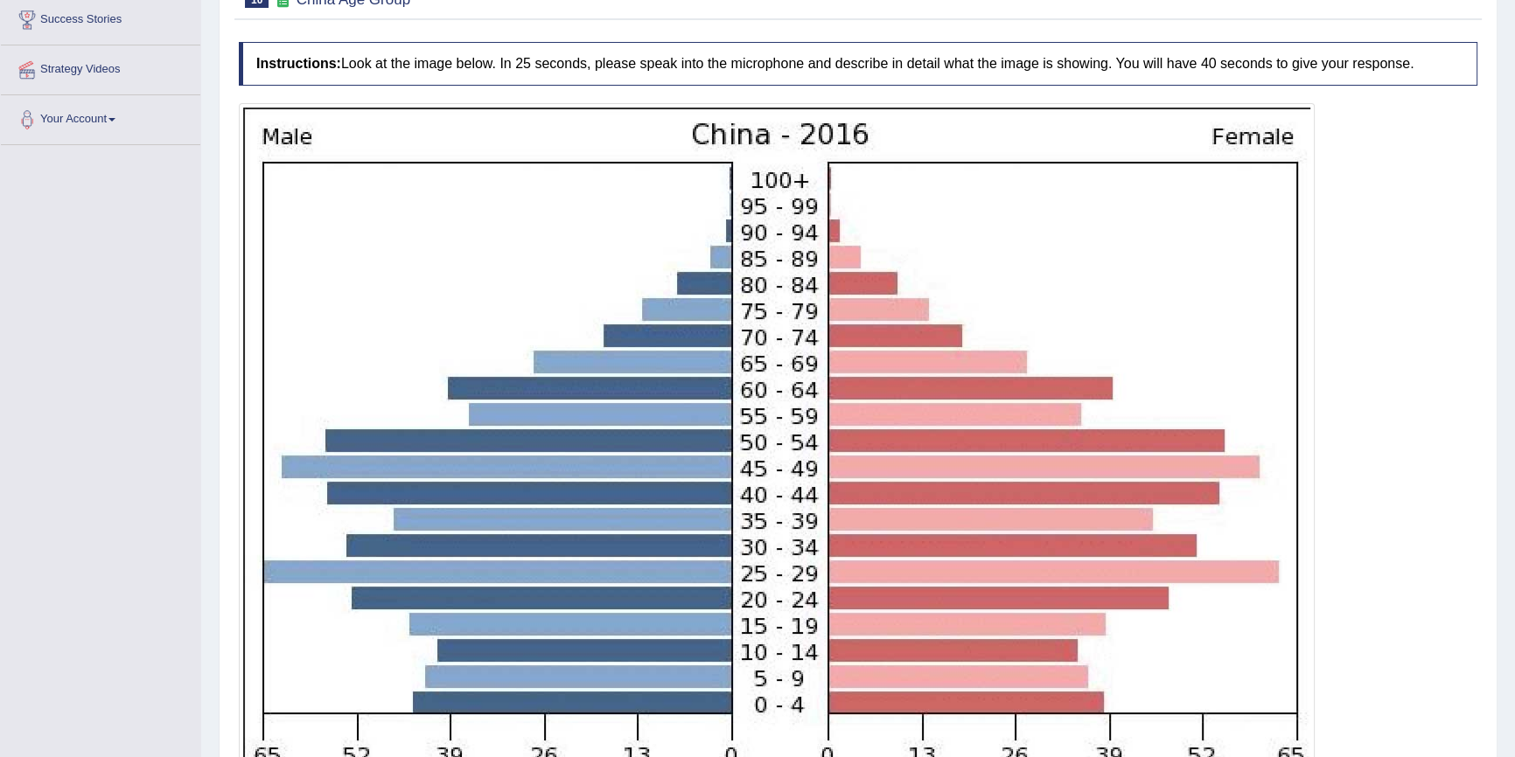
scroll to position [370, 0]
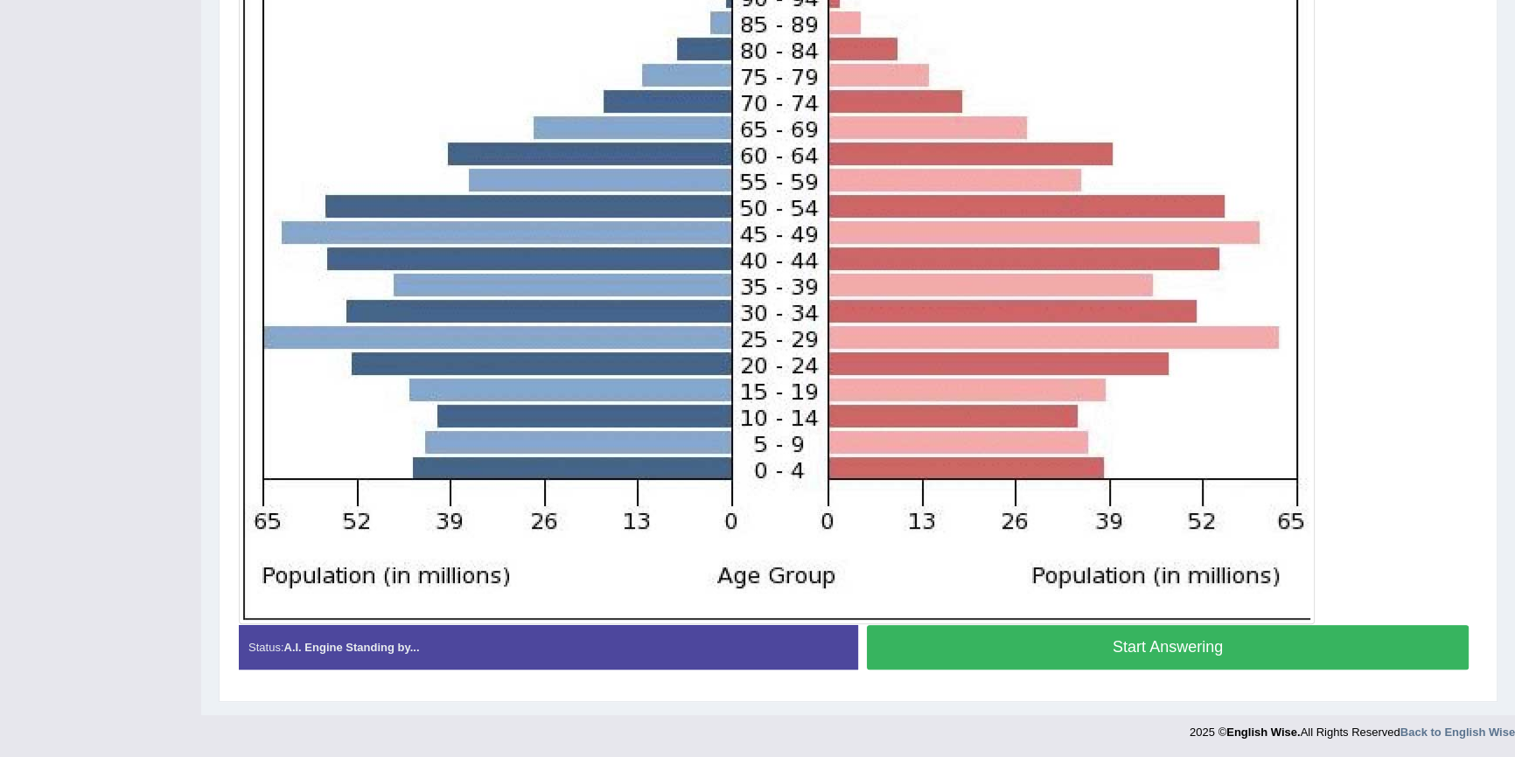
click at [1169, 636] on button "Start Answering" at bounding box center [1168, 647] width 602 height 45
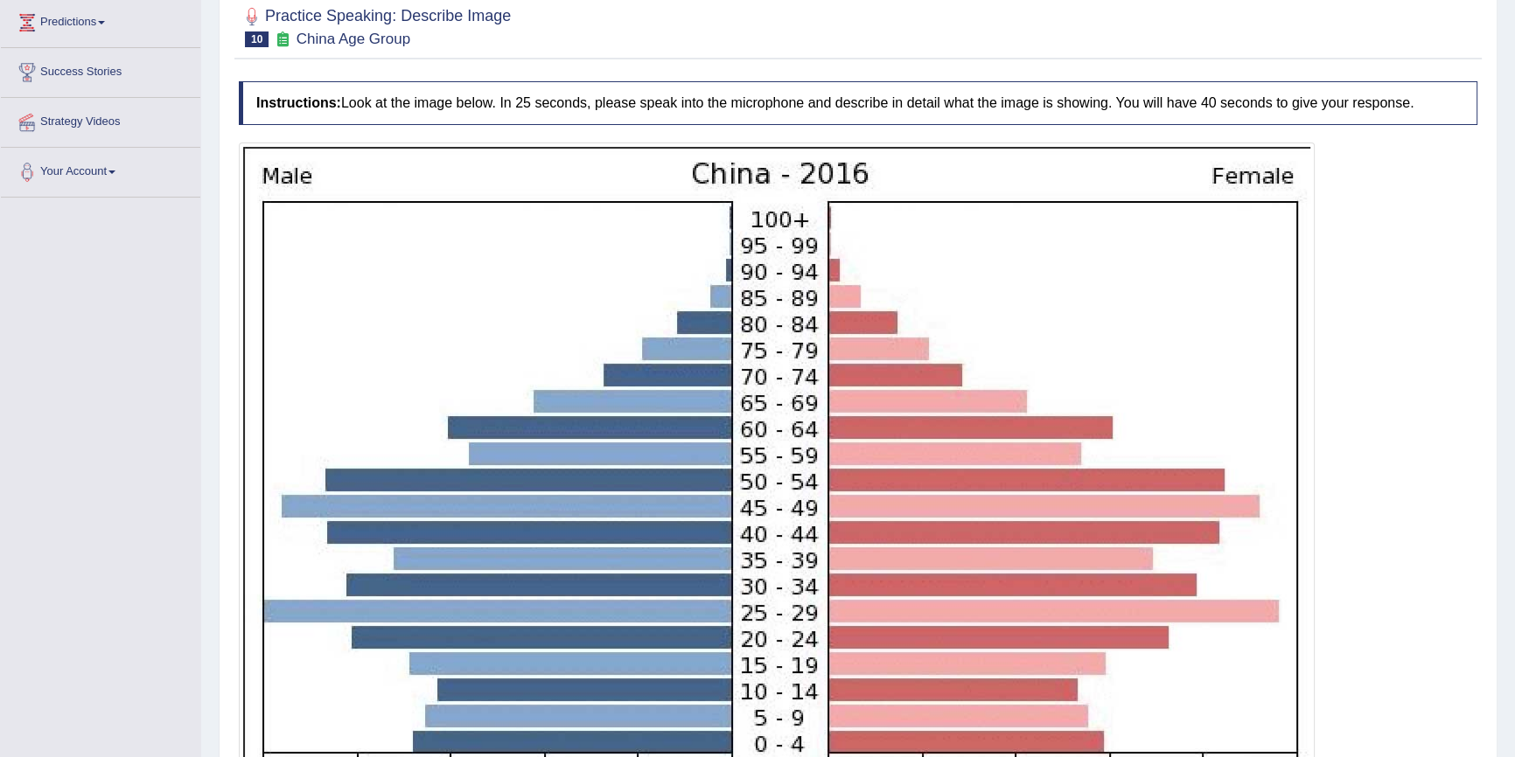
scroll to position [529, 0]
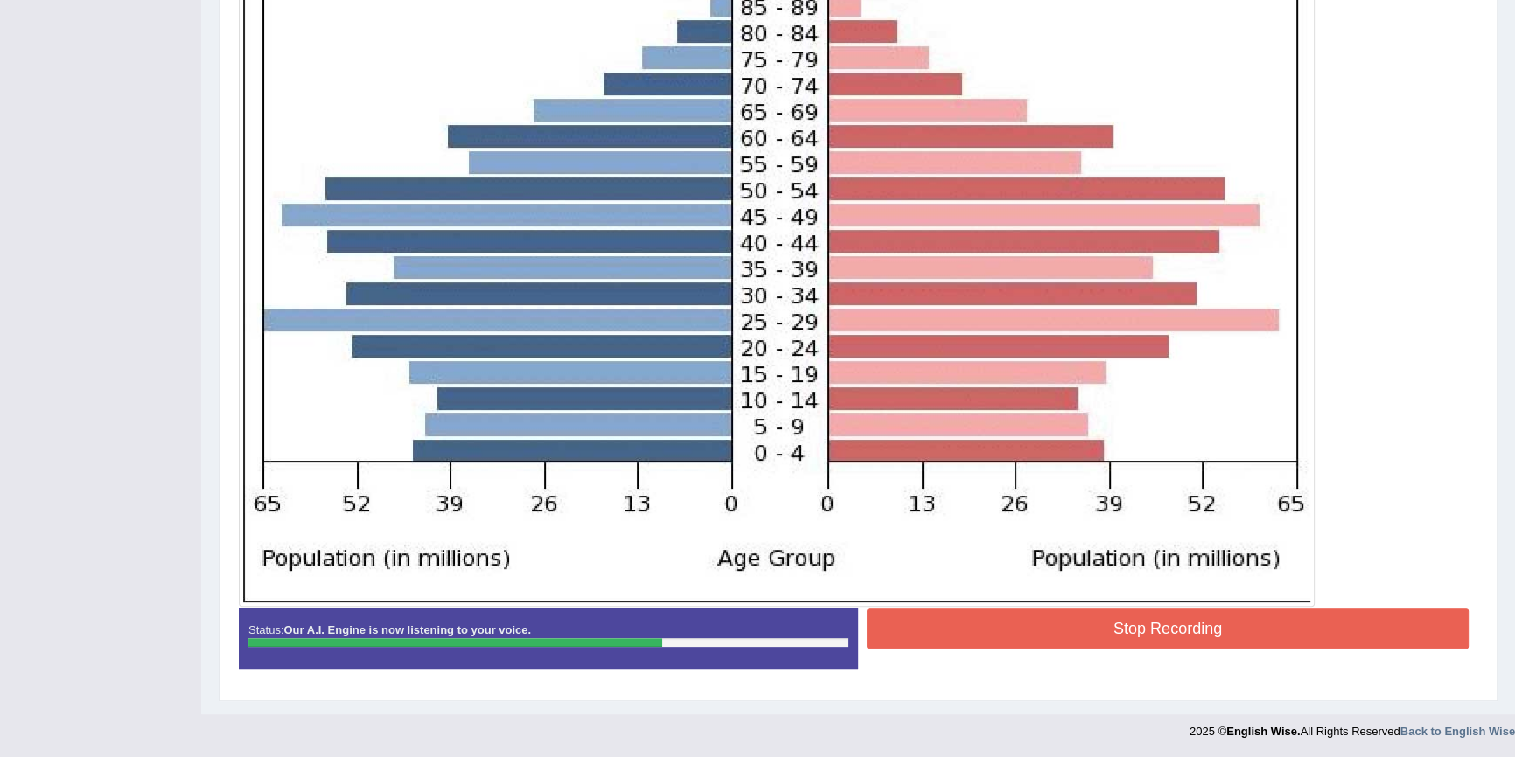
click at [1173, 625] on button "Stop Recording" at bounding box center [1168, 629] width 602 height 40
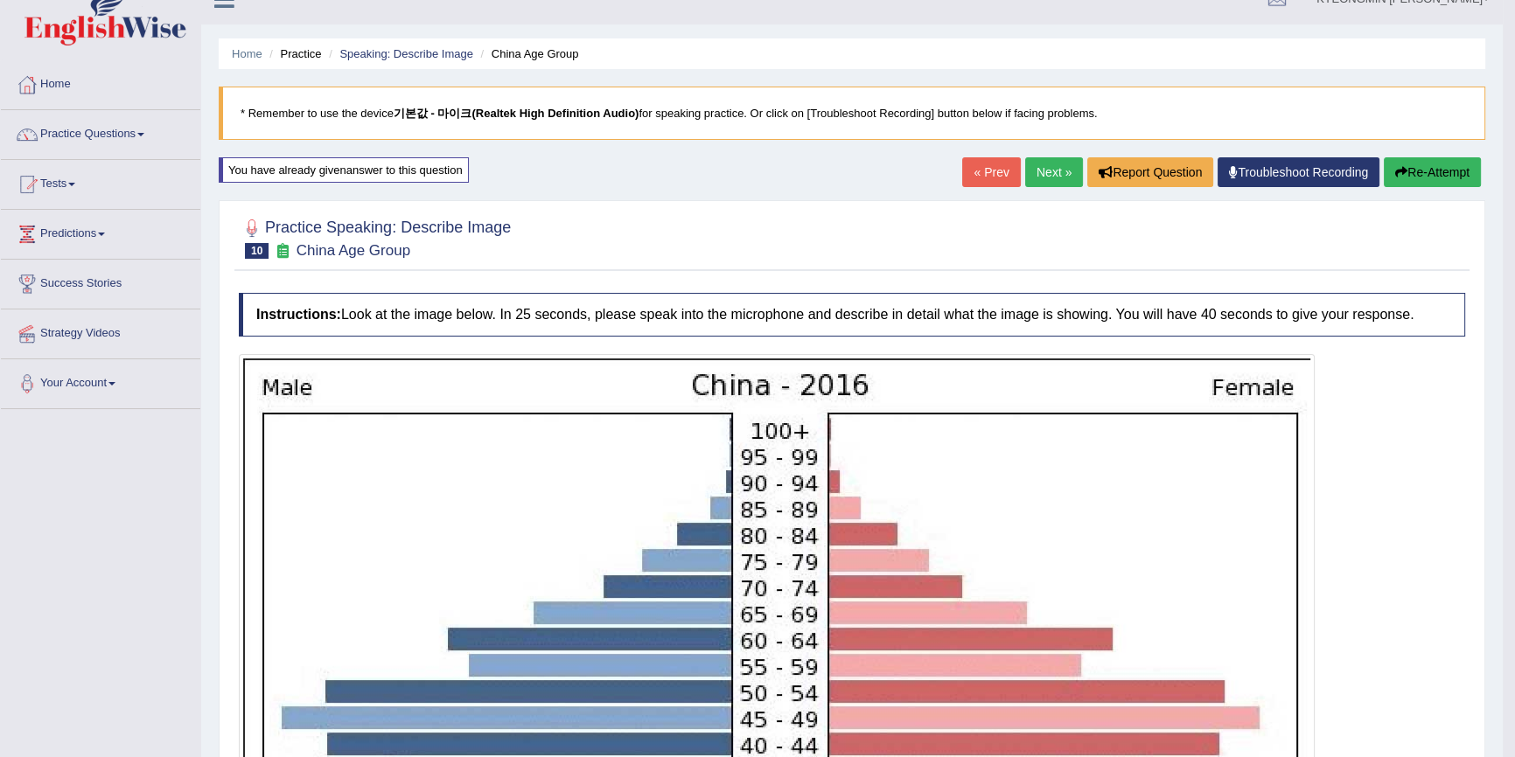
scroll to position [0, 0]
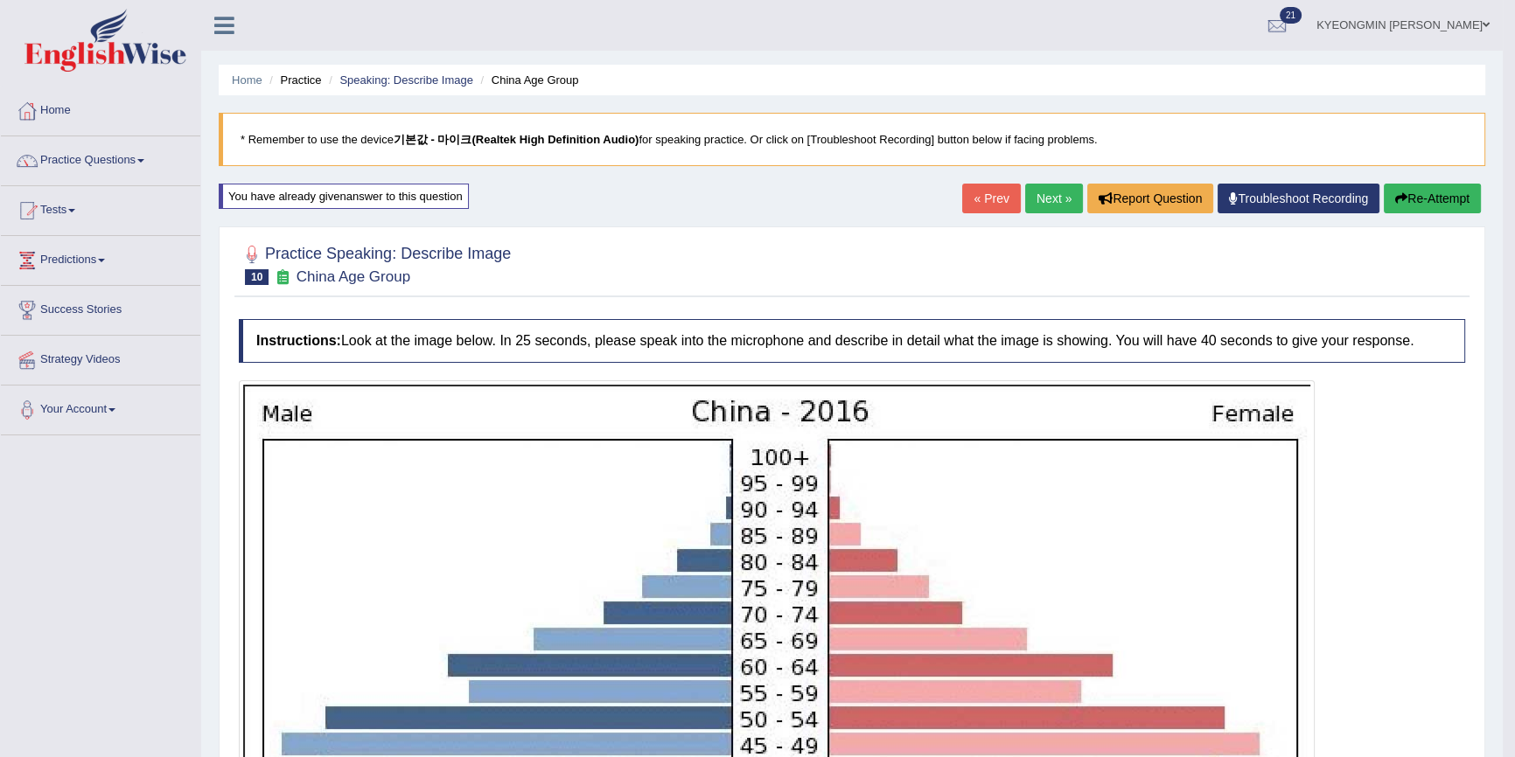
click at [1434, 192] on button "Re-Attempt" at bounding box center [1432, 199] width 97 height 30
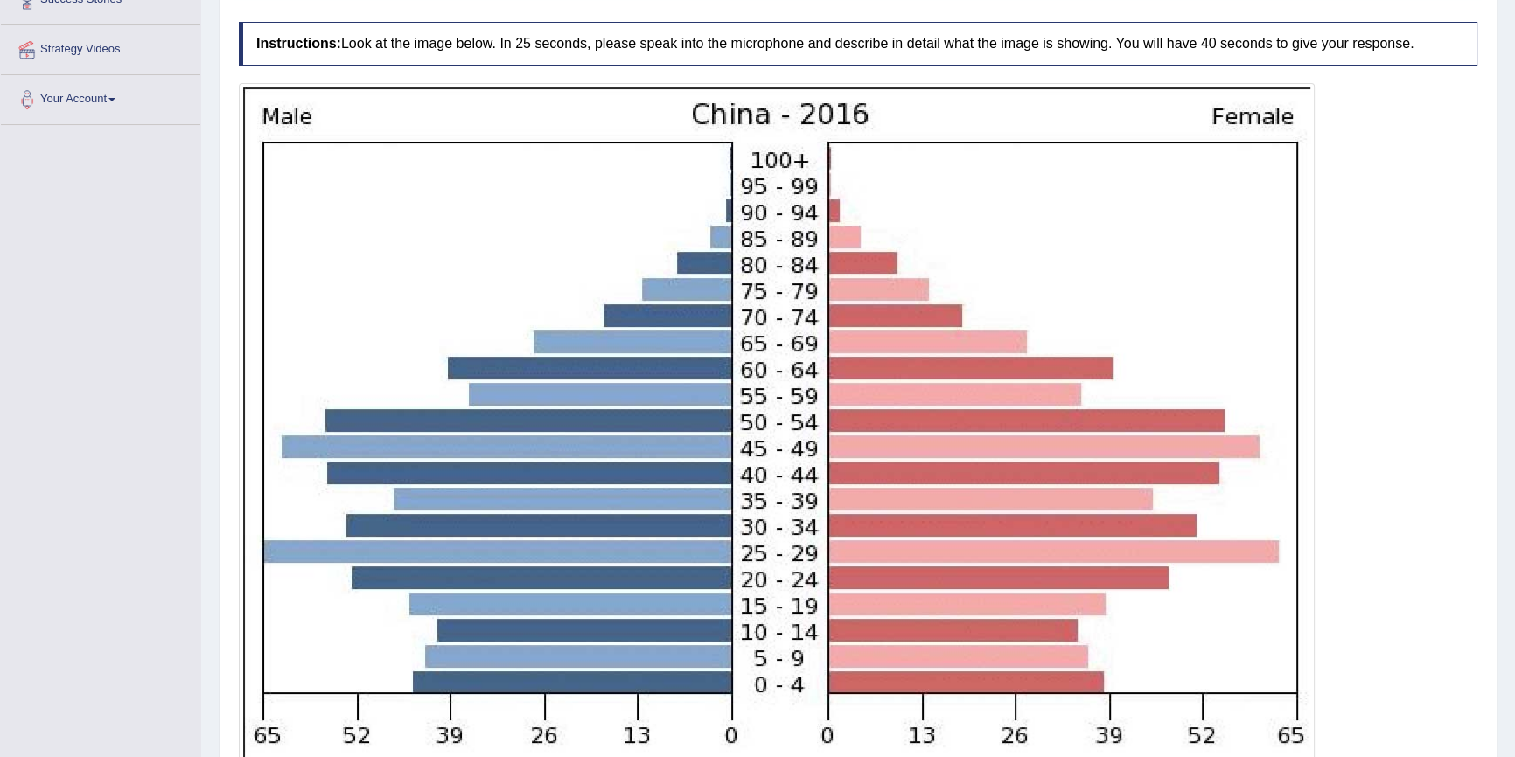
scroll to position [318, 0]
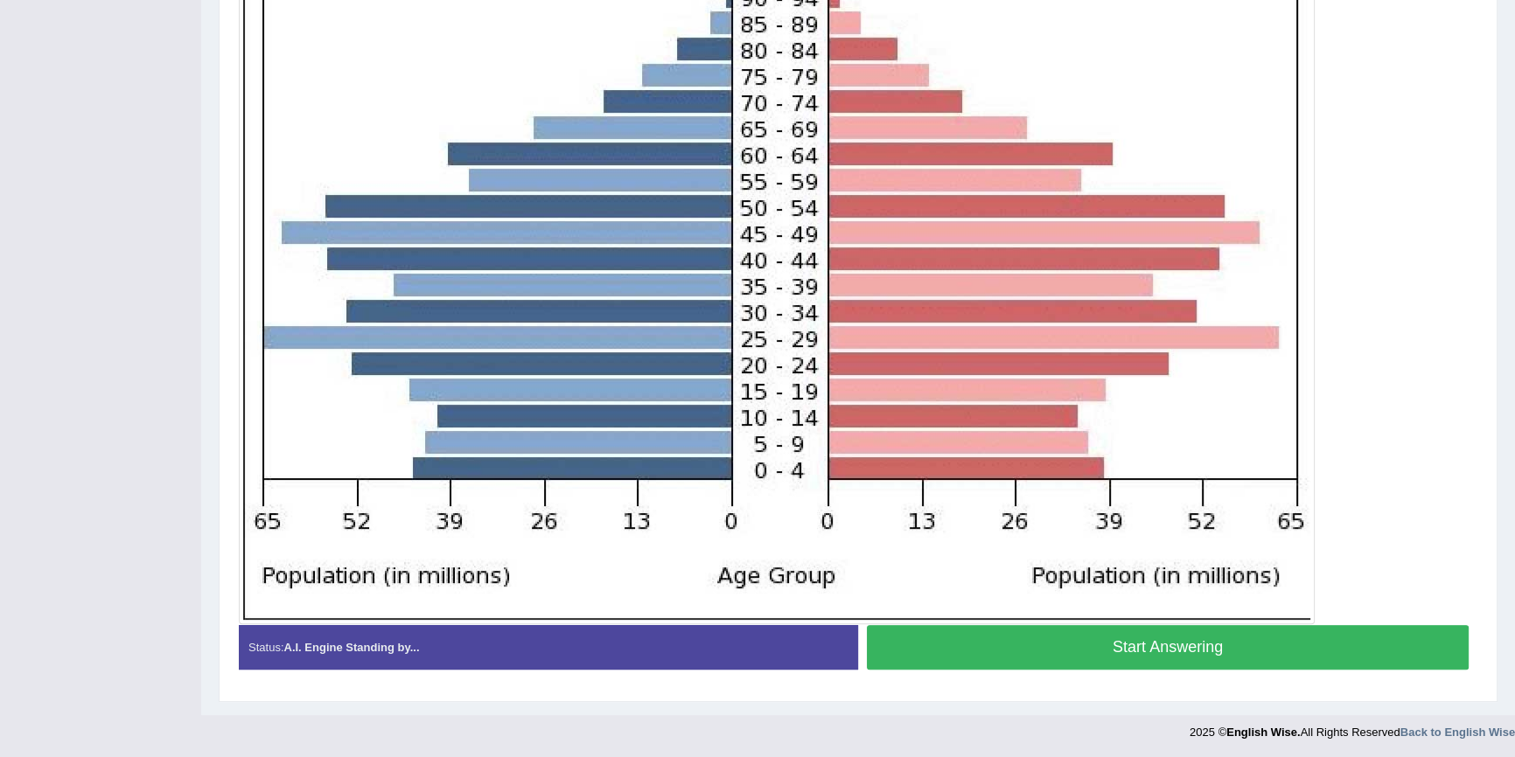
click at [1000, 652] on button "Start Answering" at bounding box center [1168, 647] width 602 height 45
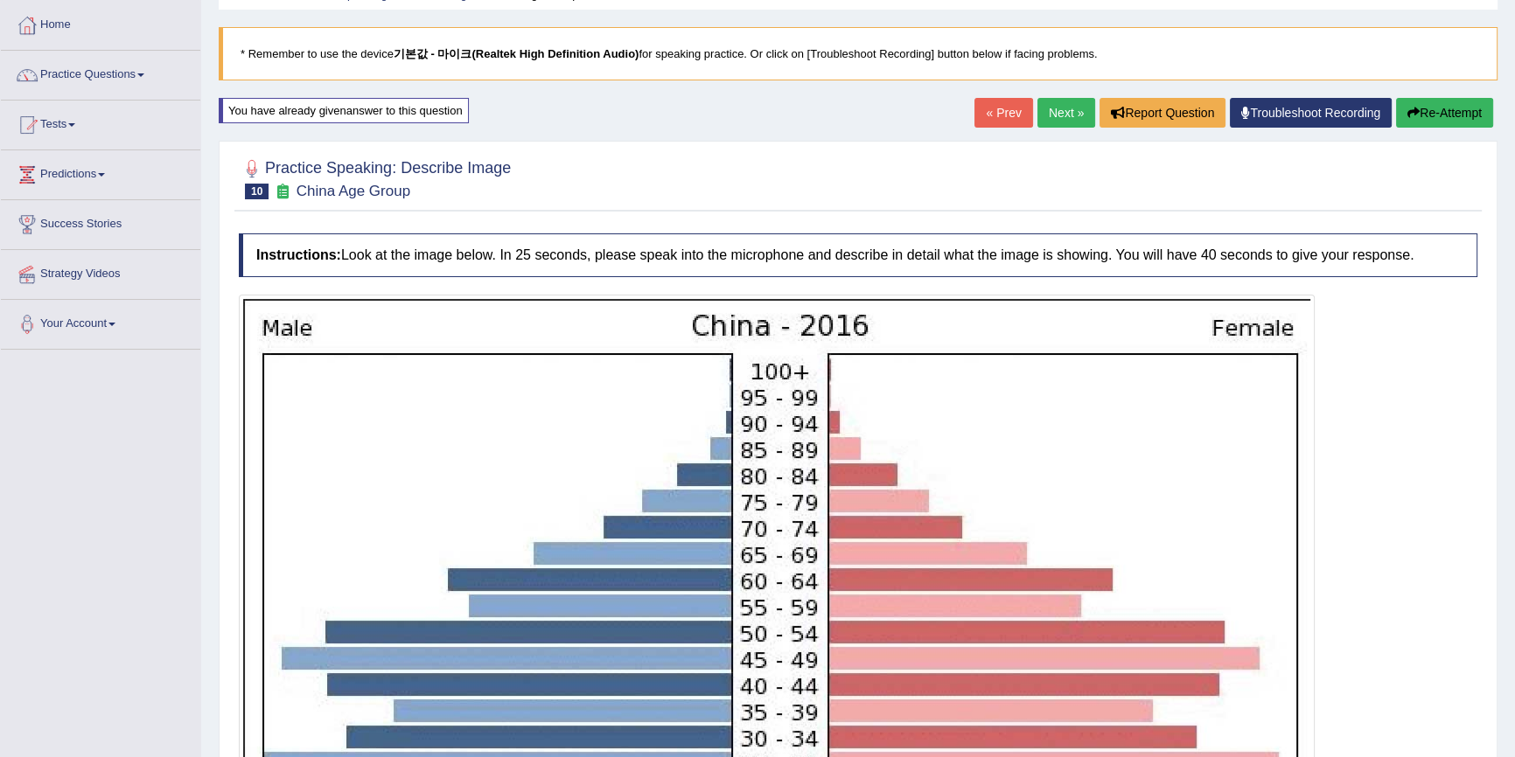
scroll to position [35, 0]
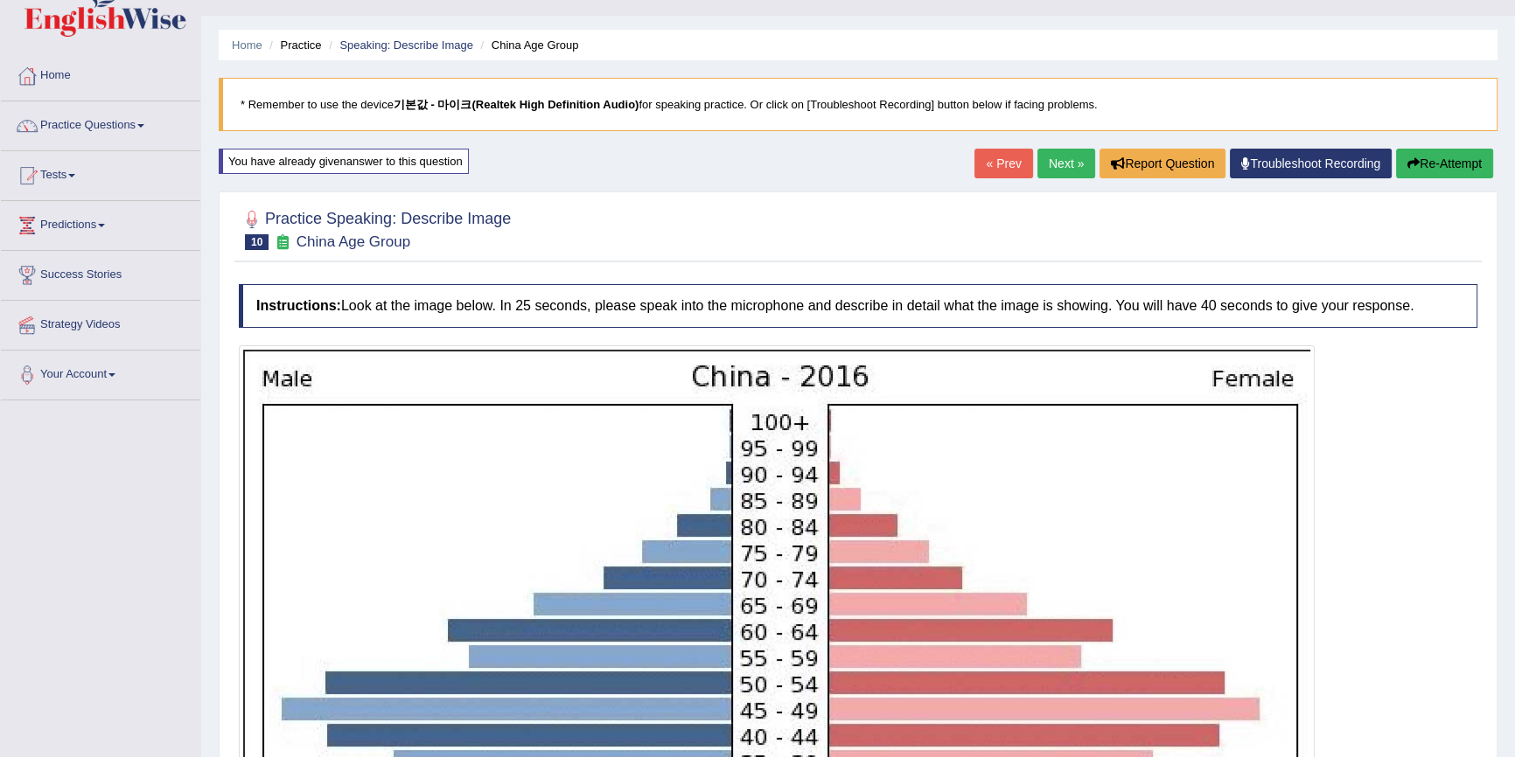
click at [1419, 160] on button "Re-Attempt" at bounding box center [1444, 164] width 97 height 30
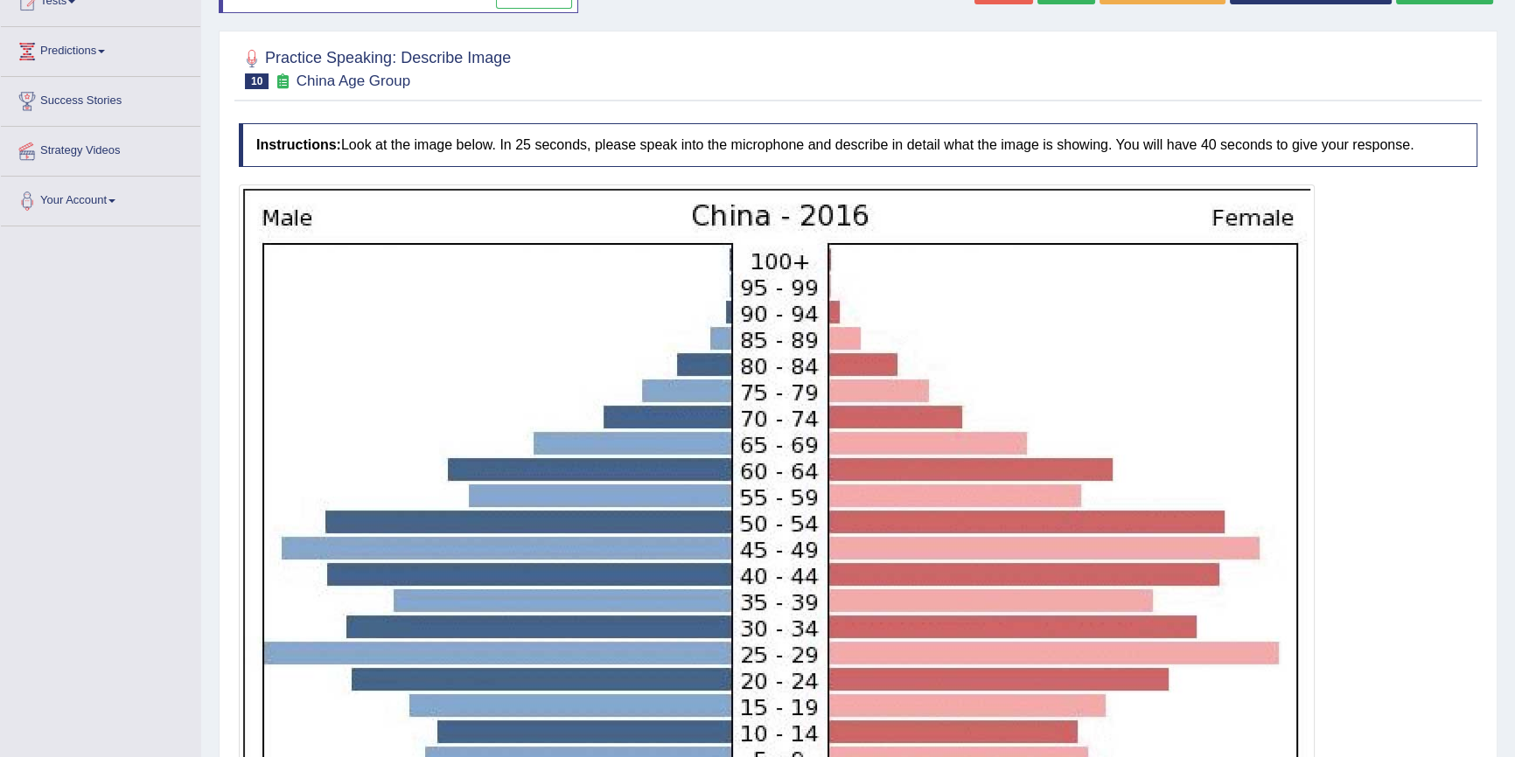
scroll to position [193, 0]
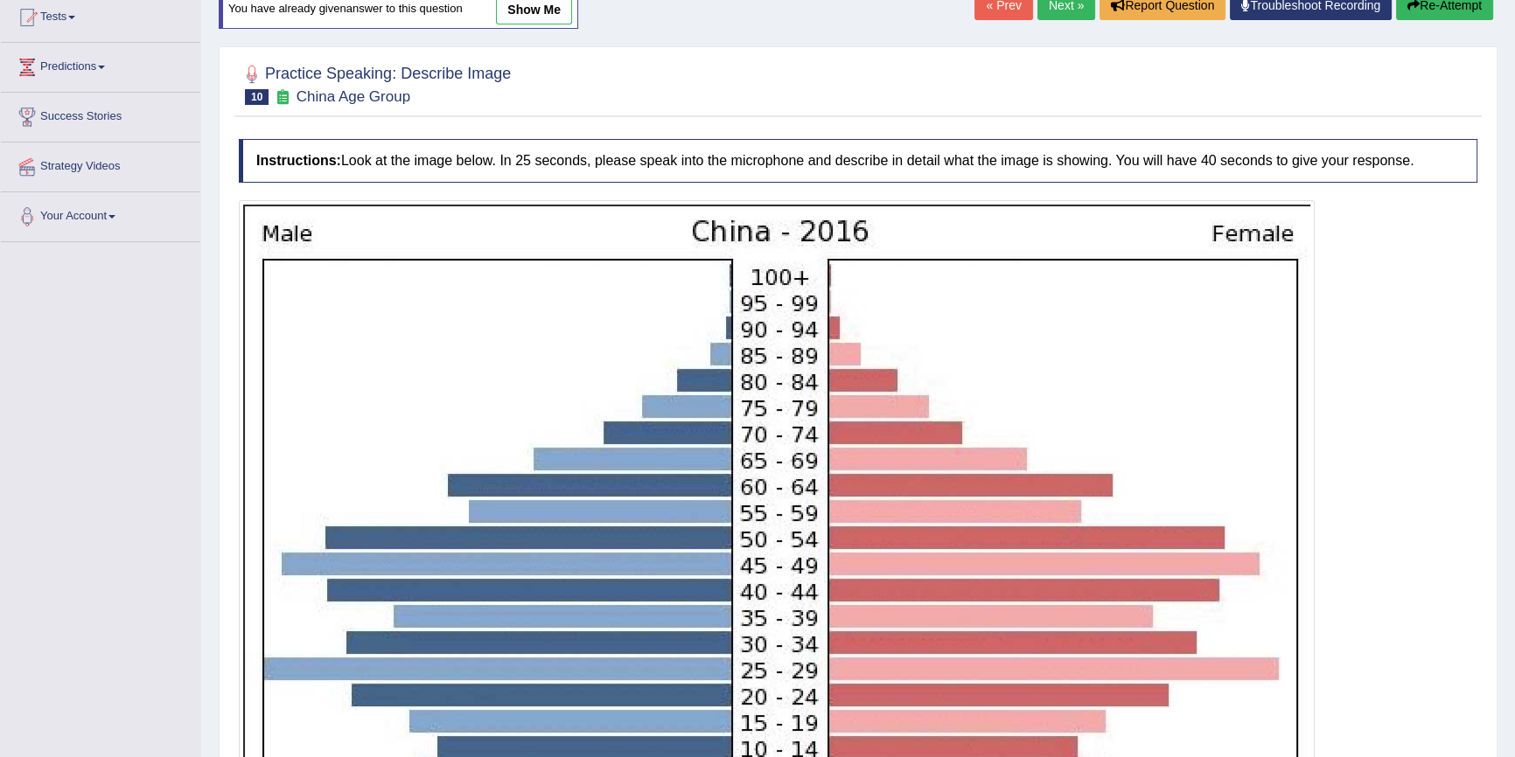
click at [1429, 9] on button "Re-Attempt" at bounding box center [1444, 5] width 97 height 30
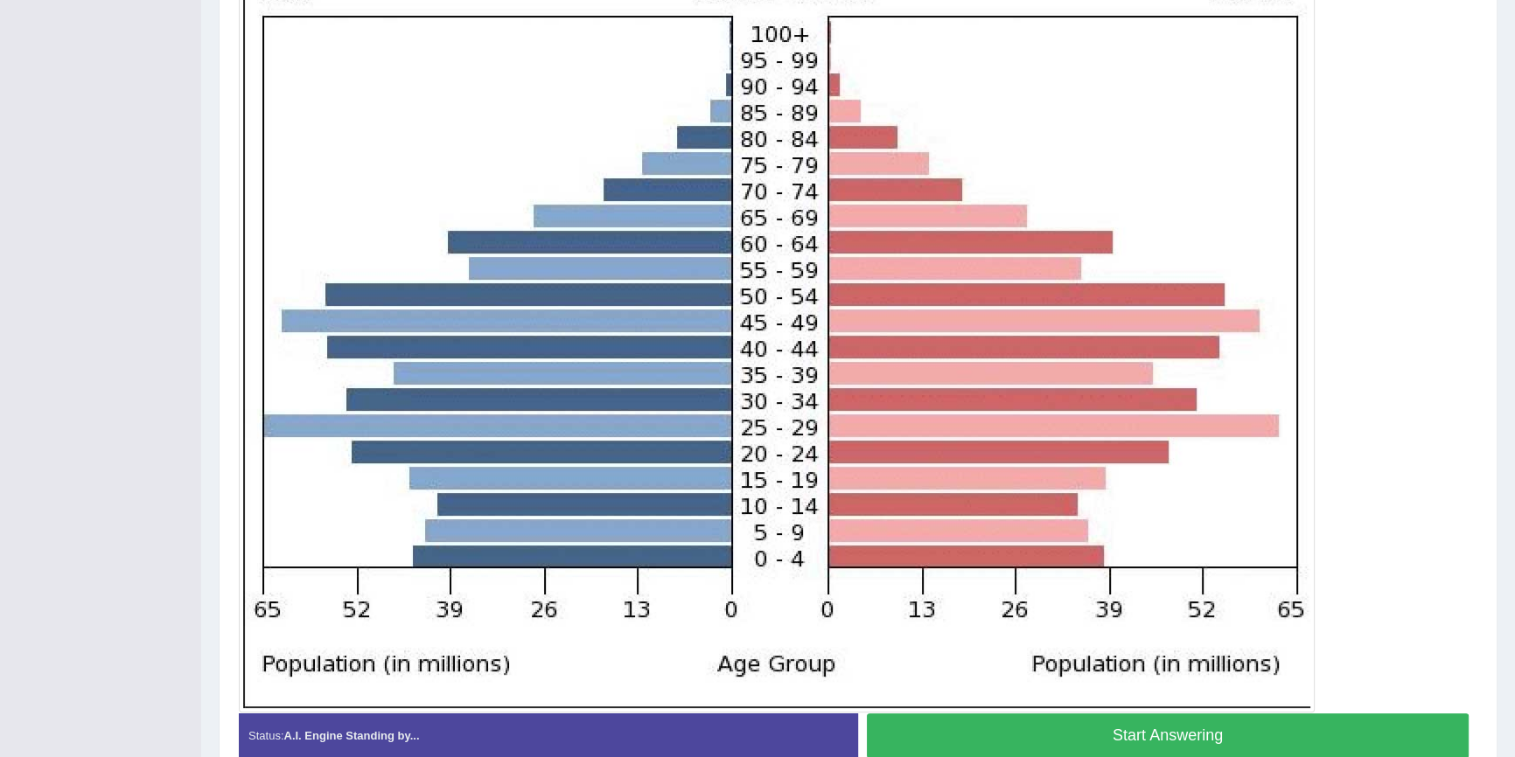
scroll to position [437, 0]
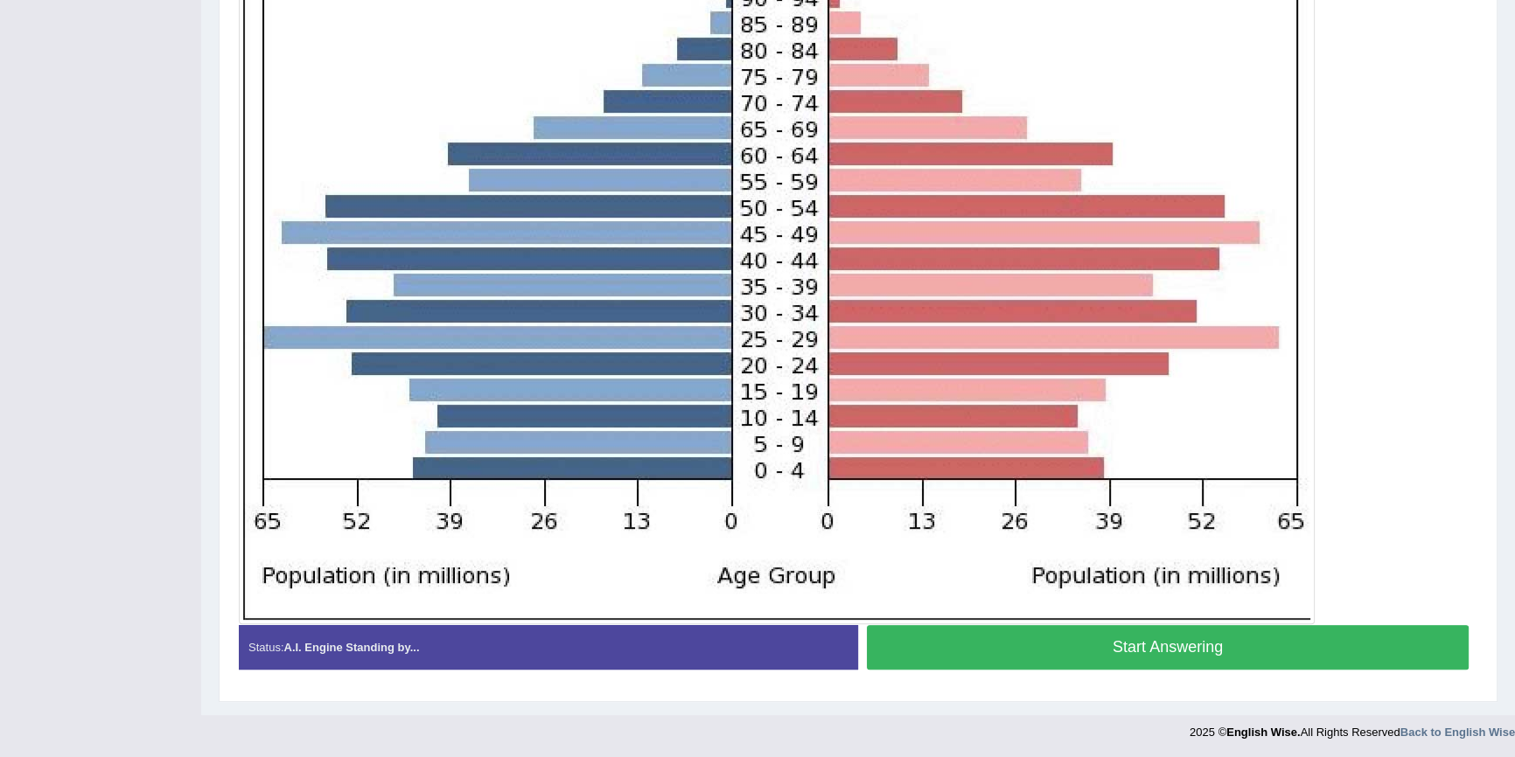
click at [1225, 649] on button "Start Answering" at bounding box center [1168, 647] width 602 height 45
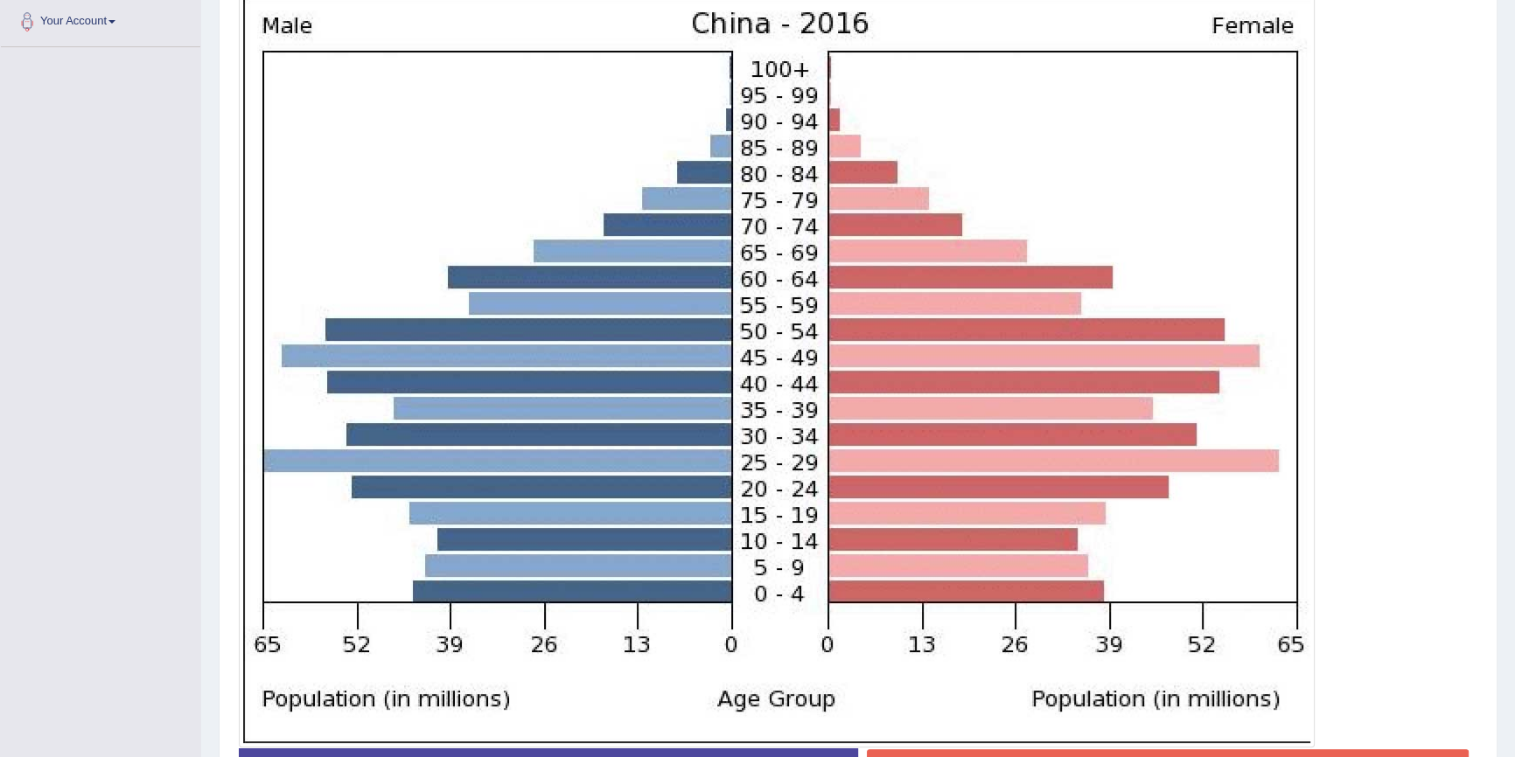
scroll to position [432, 0]
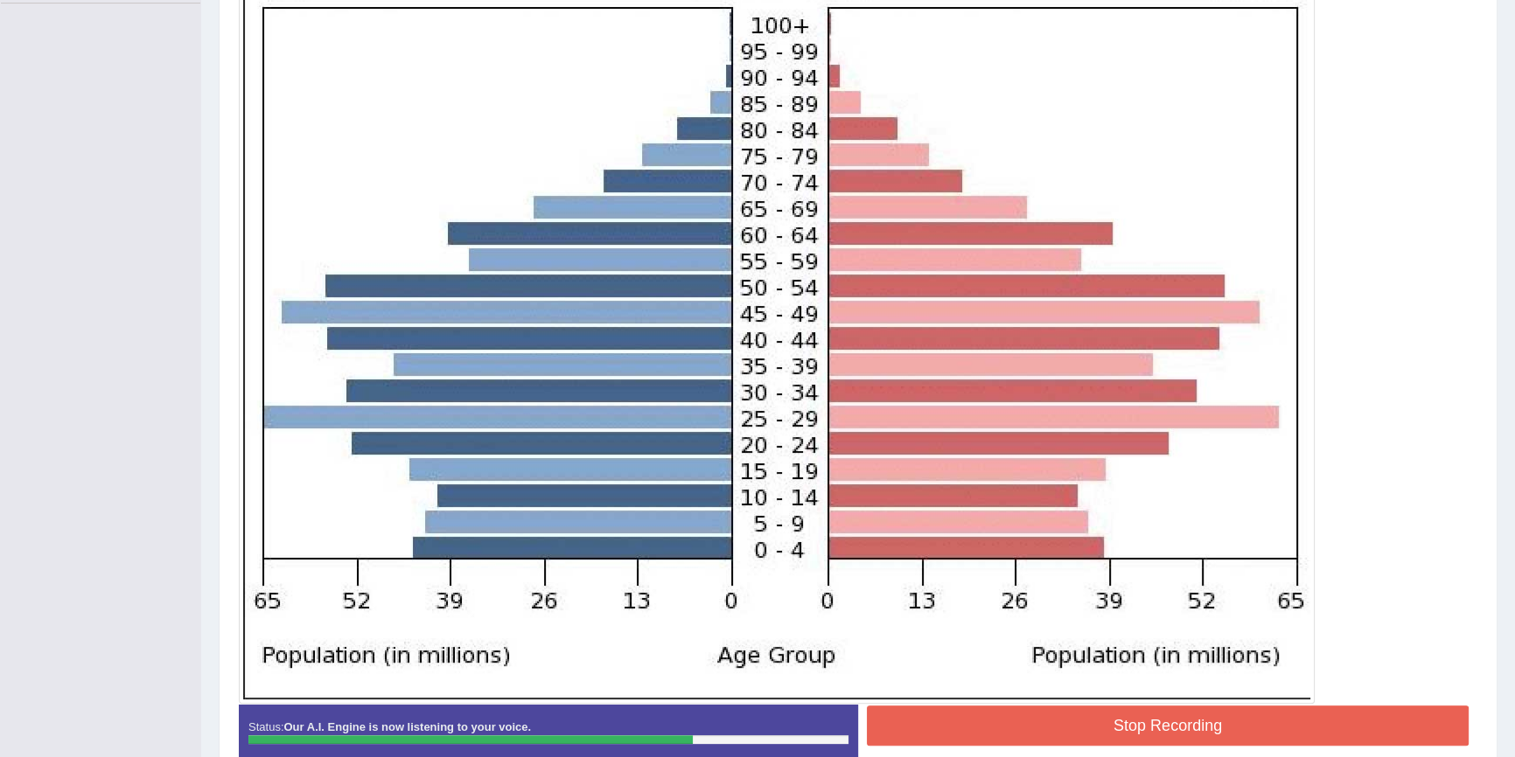
click at [1230, 711] on button "Stop Recording" at bounding box center [1168, 726] width 602 height 40
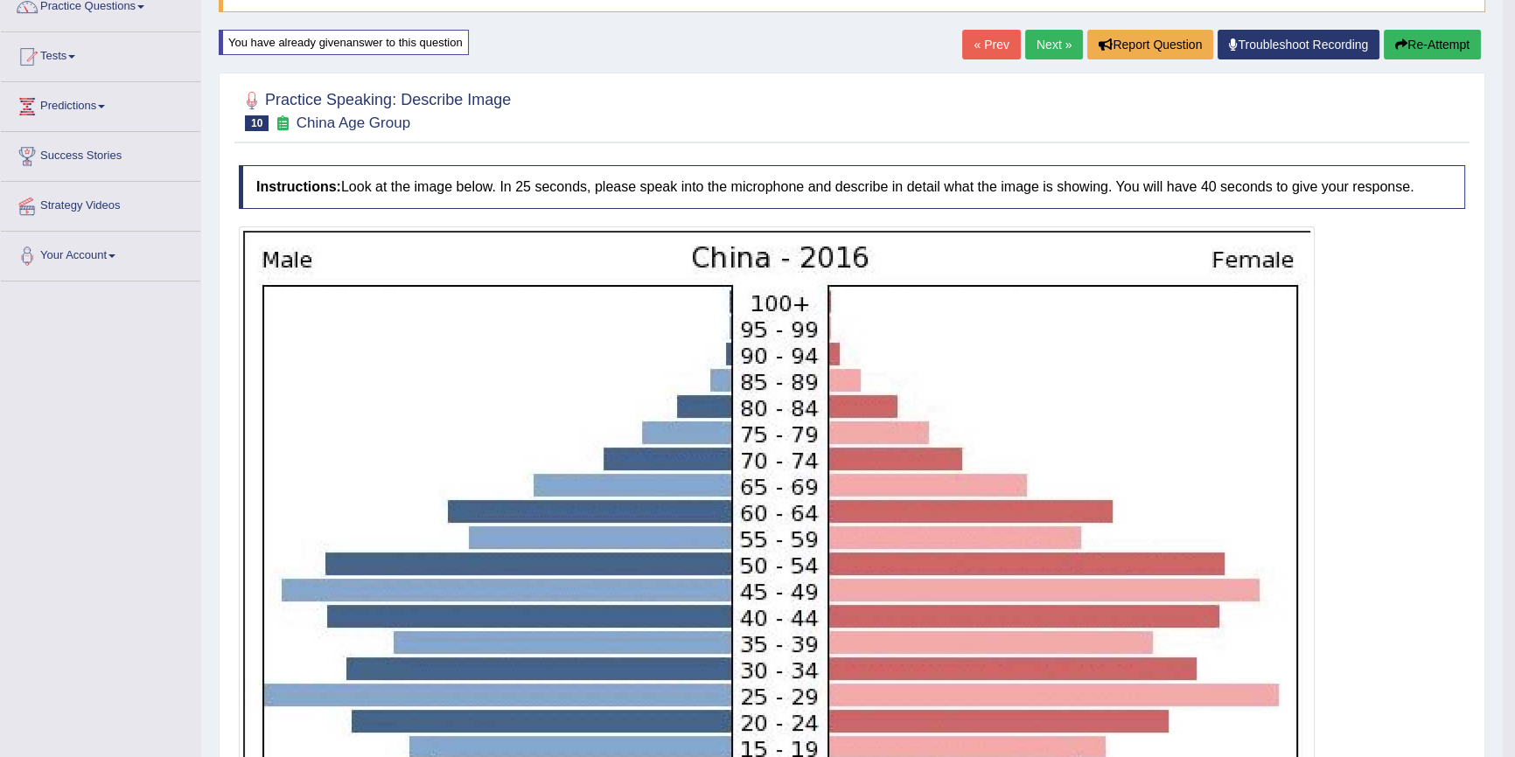
scroll to position [114, 0]
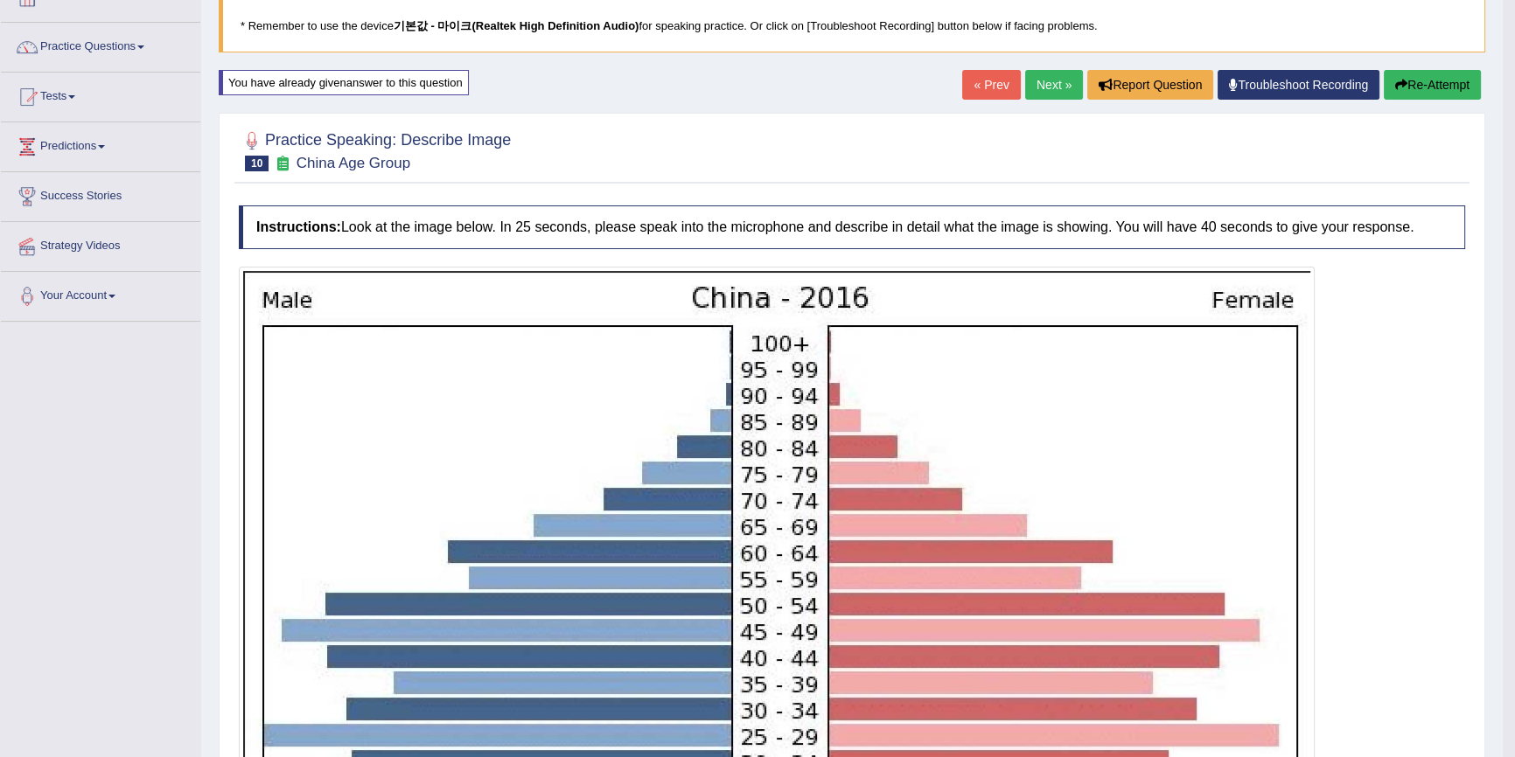
click at [1434, 91] on button "Re-Attempt" at bounding box center [1432, 85] width 97 height 30
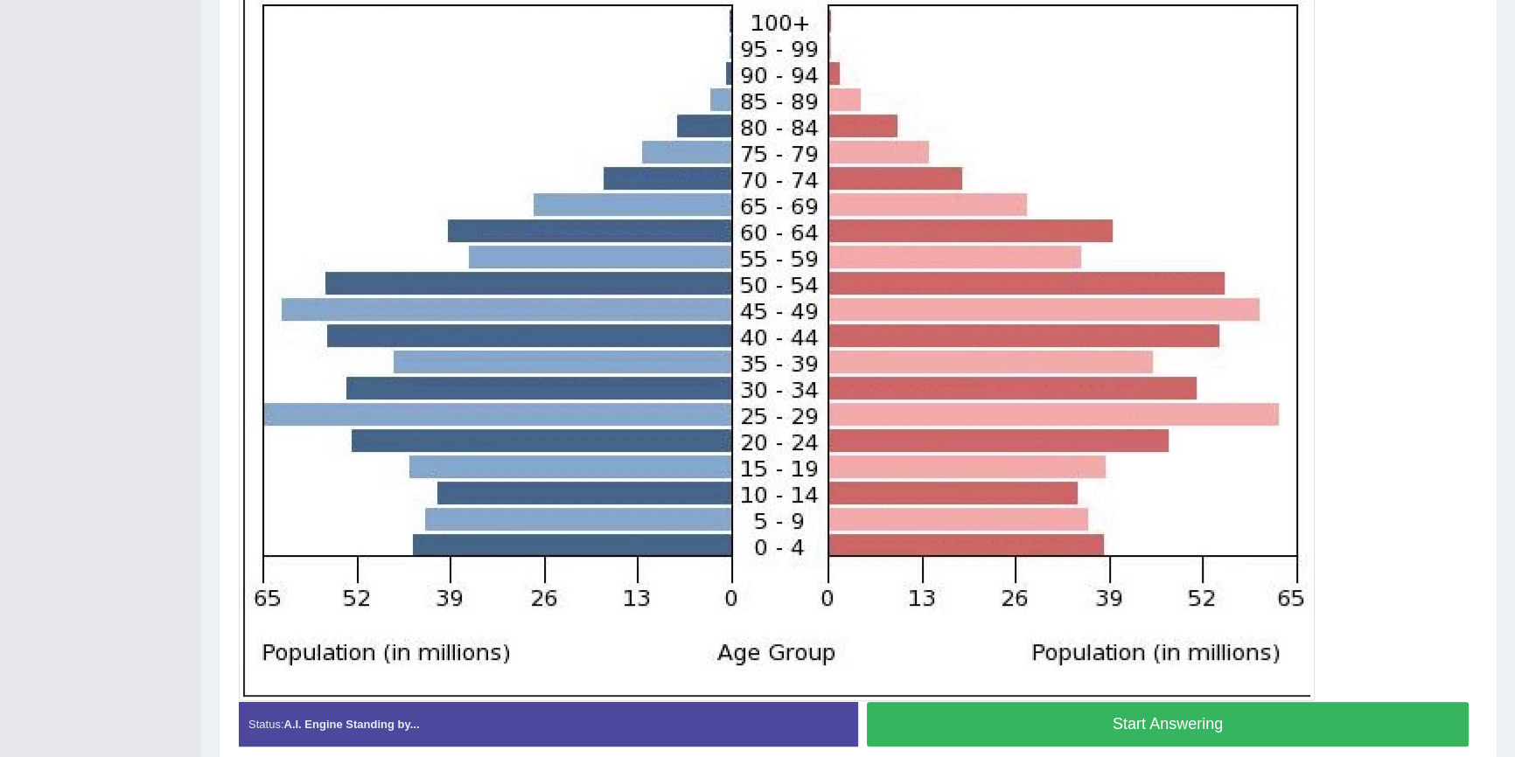
scroll to position [512, 0]
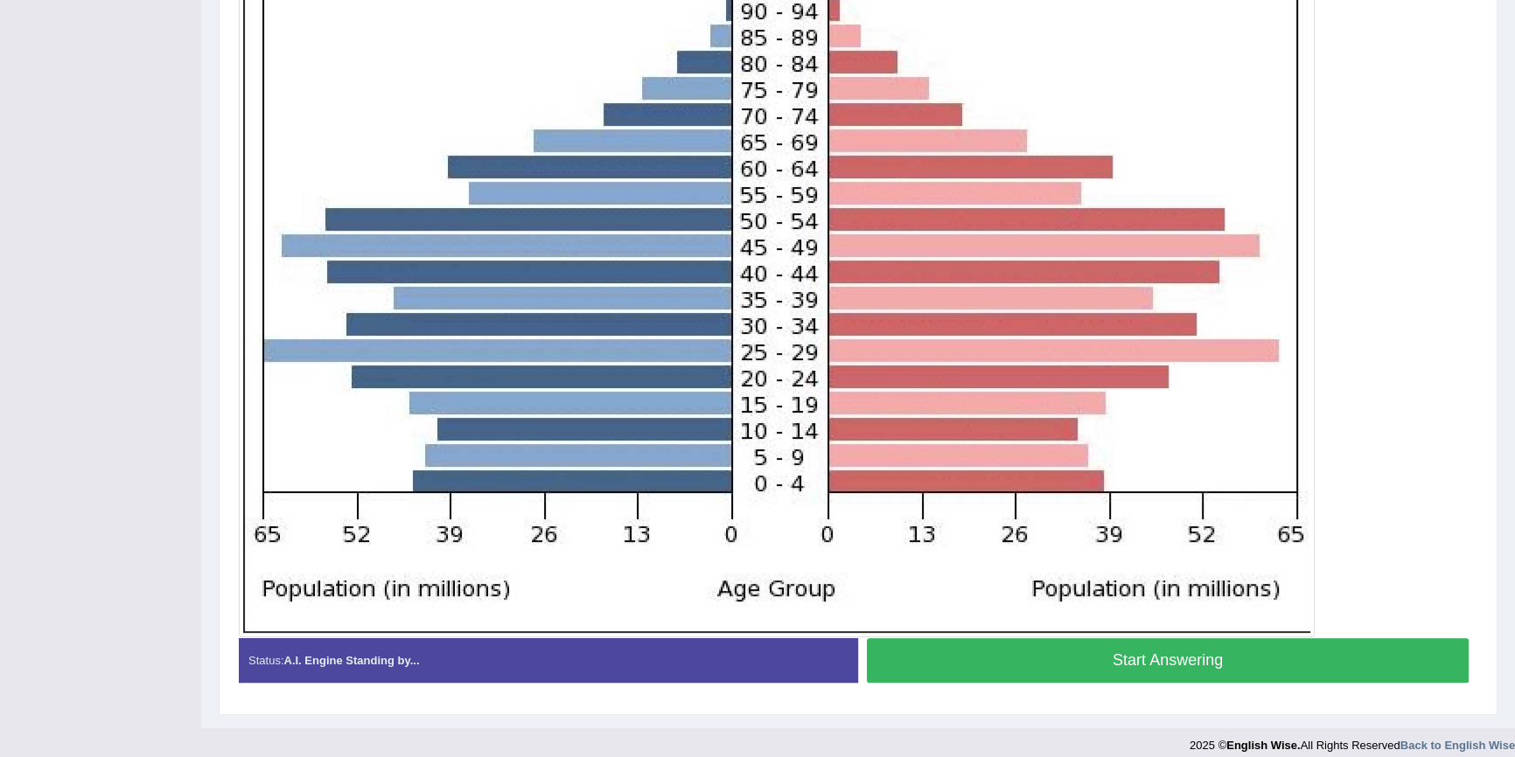
click at [1117, 654] on button "Start Answering" at bounding box center [1168, 661] width 602 height 45
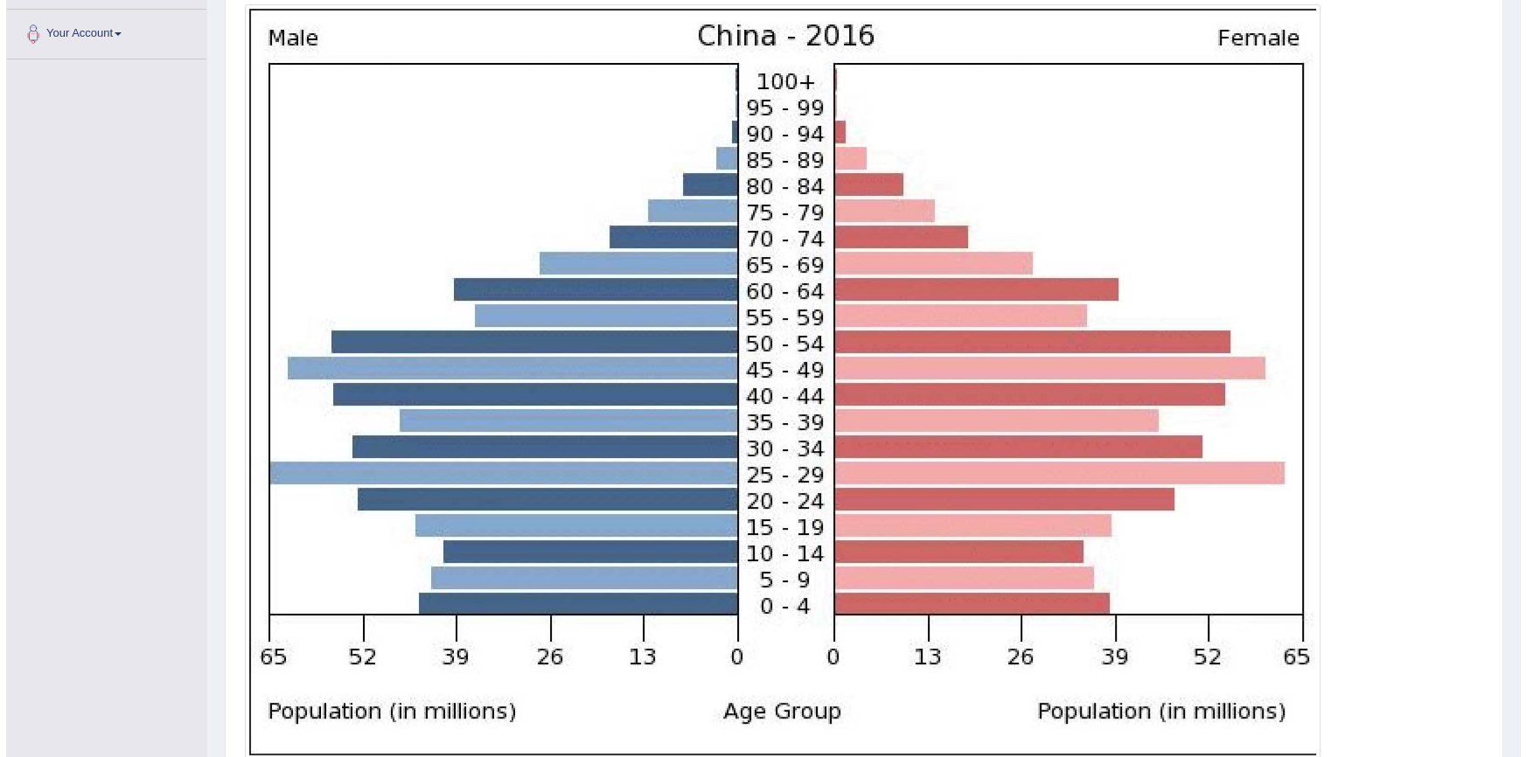
scroll to position [499, 0]
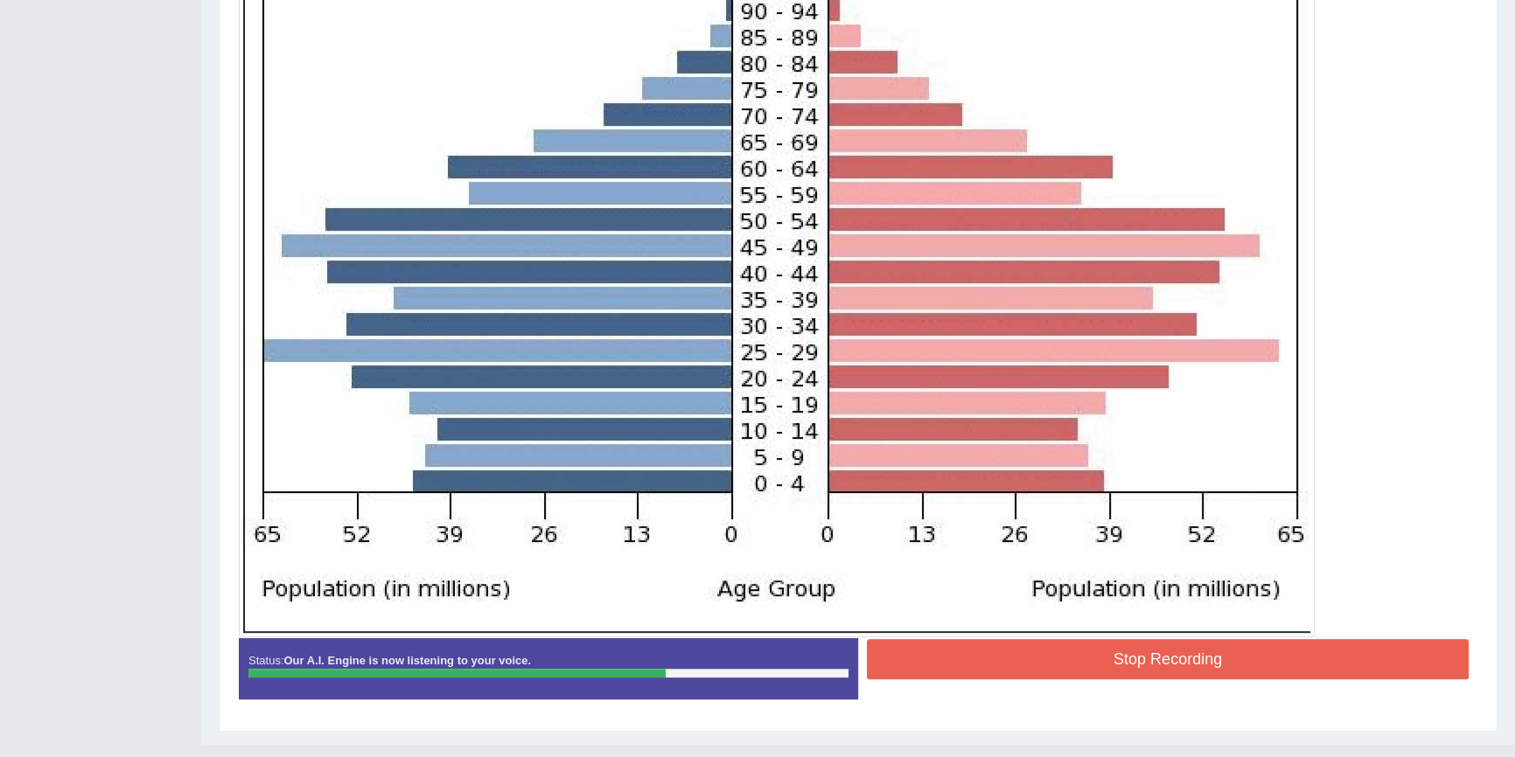
click at [1197, 670] on button "Stop Recording" at bounding box center [1168, 659] width 602 height 40
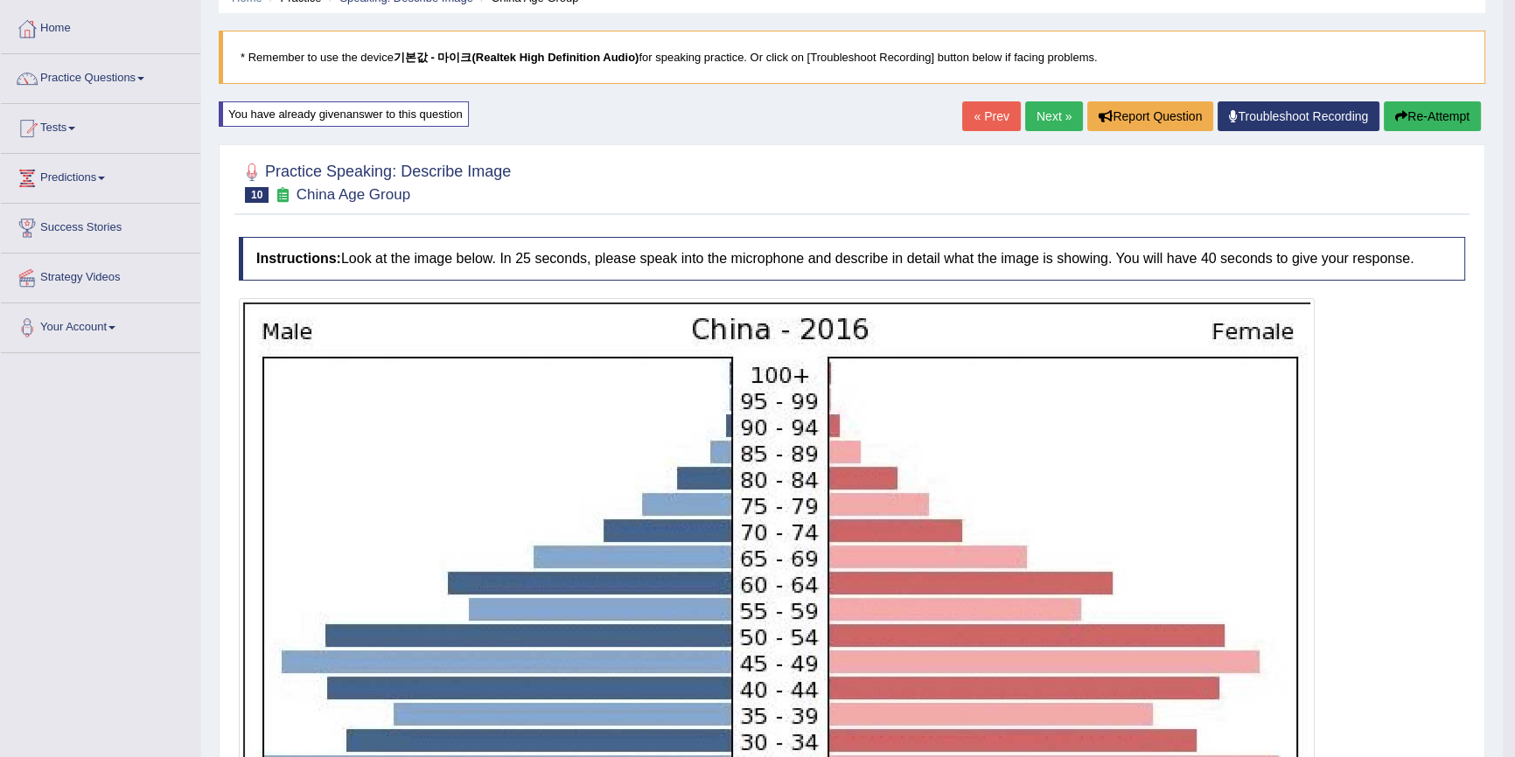
scroll to position [76, 0]
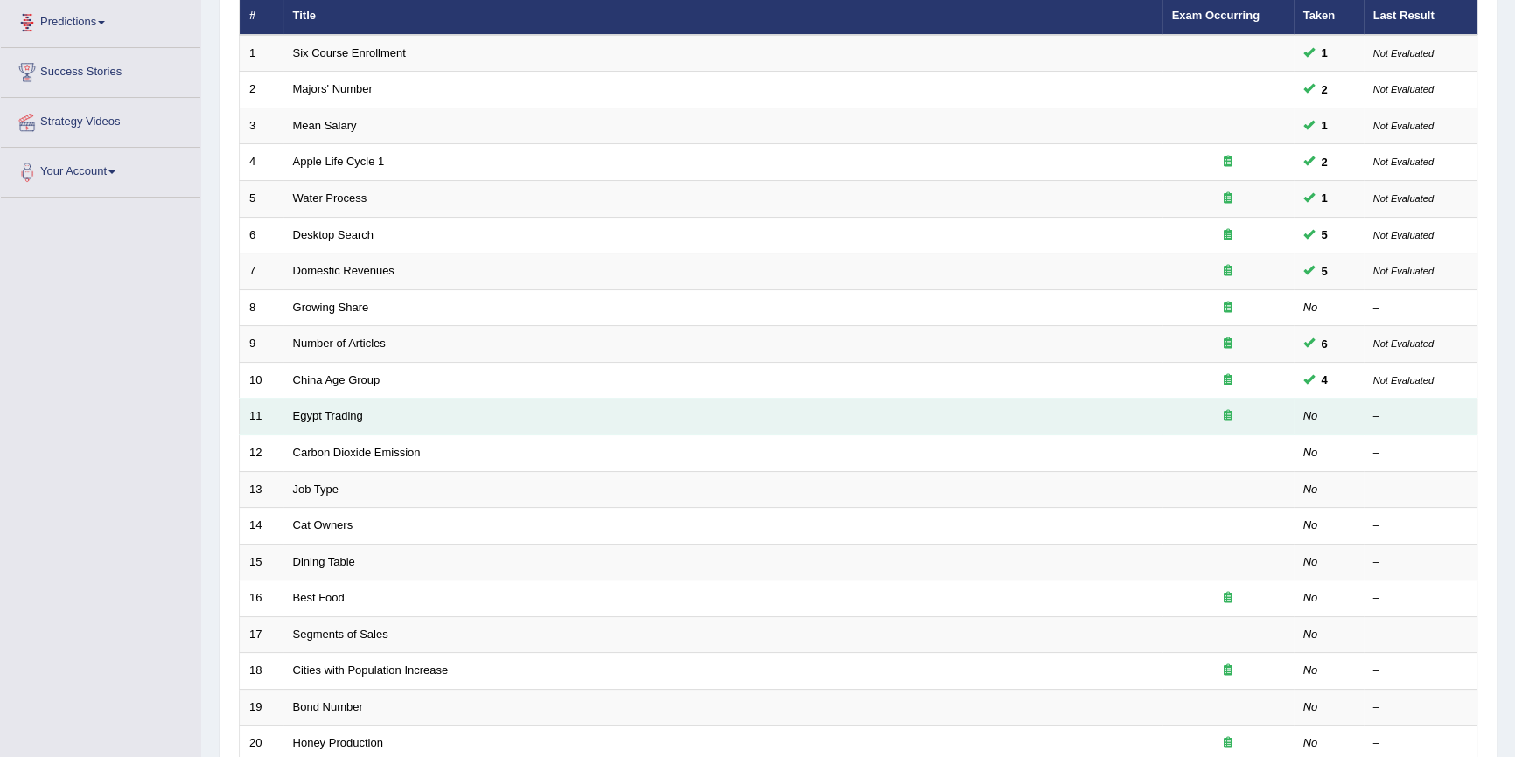
click at [341, 422] on td "Egypt Trading" at bounding box center [722, 417] width 879 height 37
click at [334, 421] on td "Egypt Trading" at bounding box center [722, 417] width 879 height 37
click at [332, 416] on link "Egypt Trading" at bounding box center [328, 415] width 70 height 13
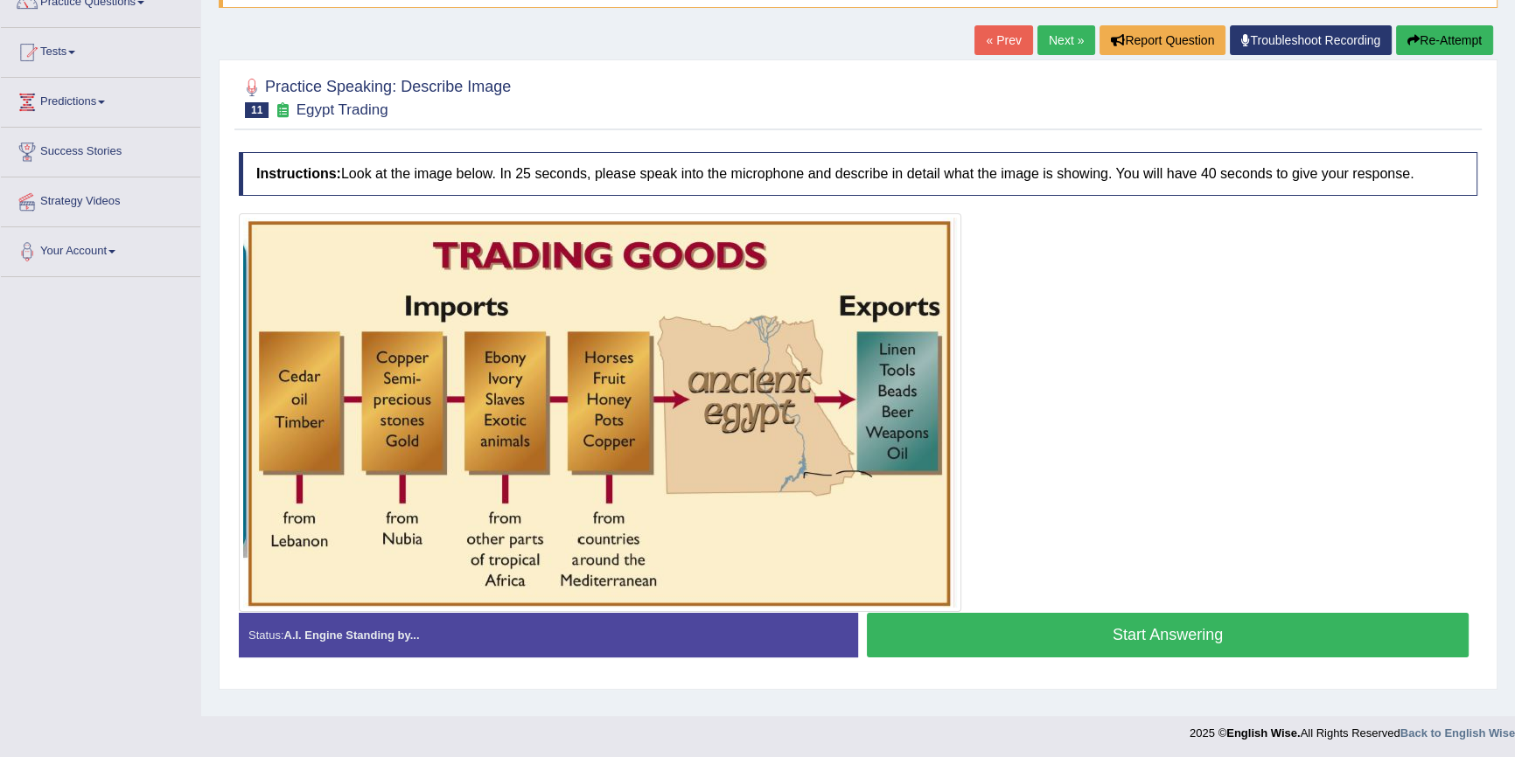
scroll to position [160, 0]
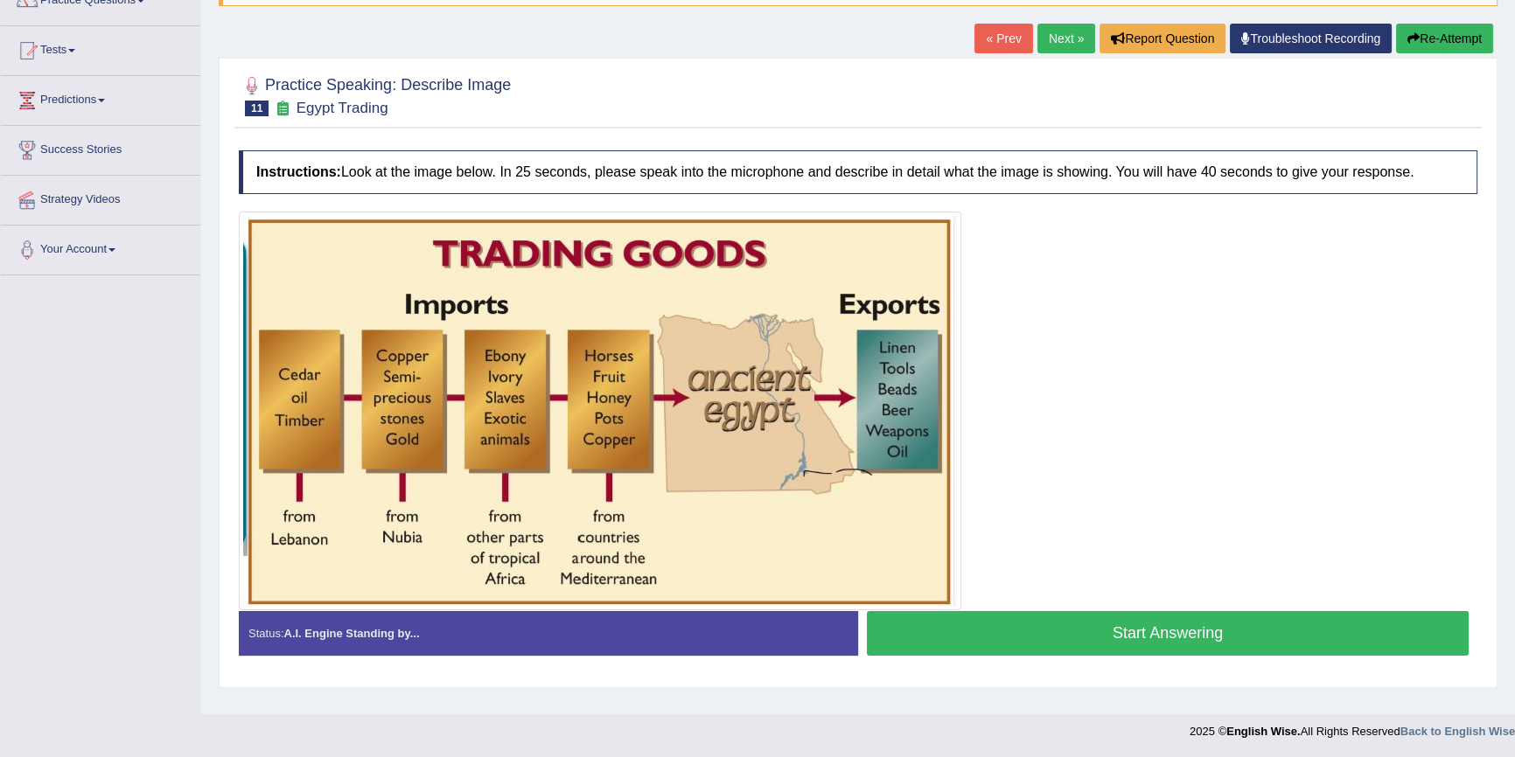
click at [1190, 628] on button "Start Answering" at bounding box center [1168, 633] width 602 height 45
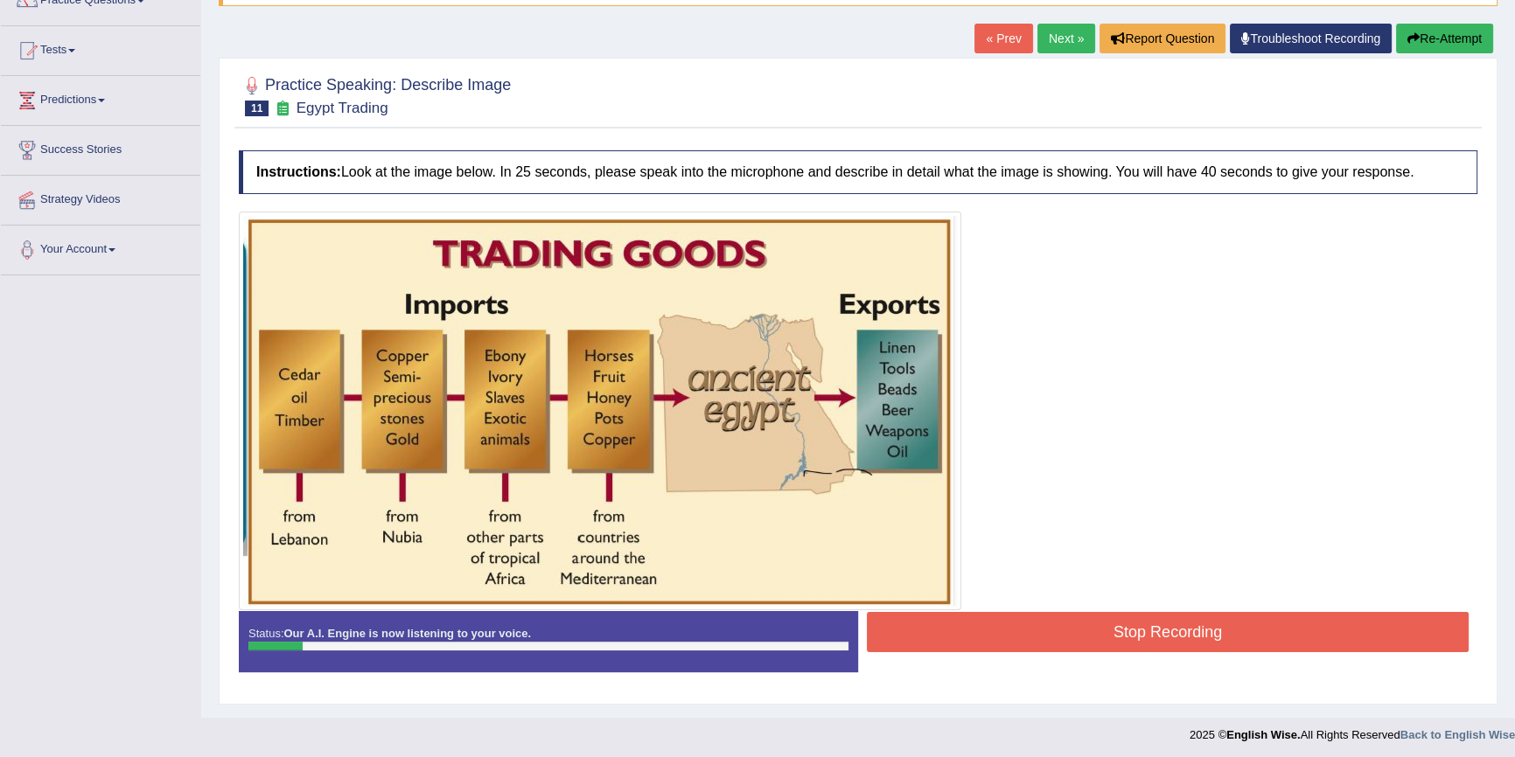
click at [1464, 39] on button "Re-Attempt" at bounding box center [1444, 39] width 97 height 30
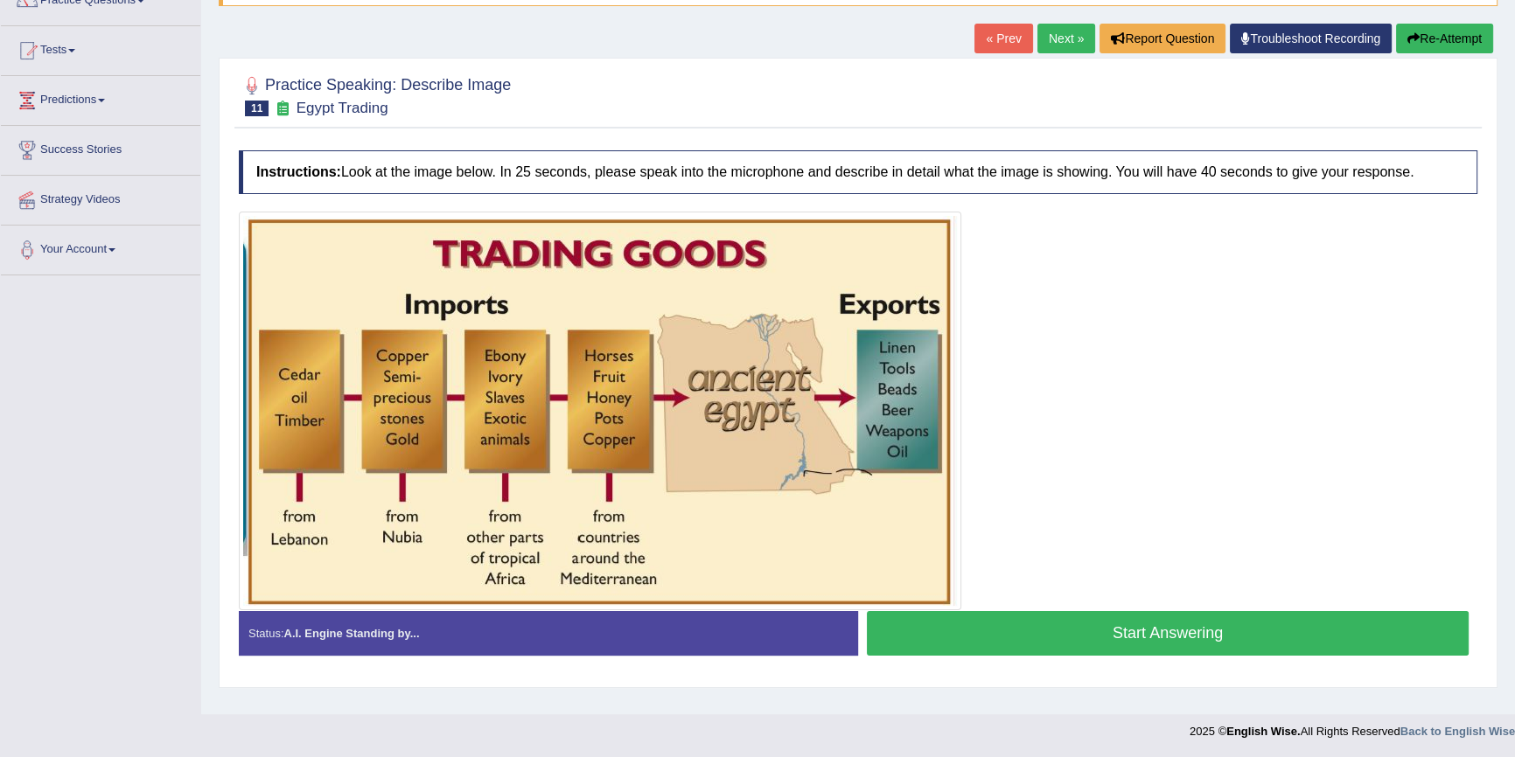
click at [1049, 644] on button "Start Answering" at bounding box center [1168, 633] width 602 height 45
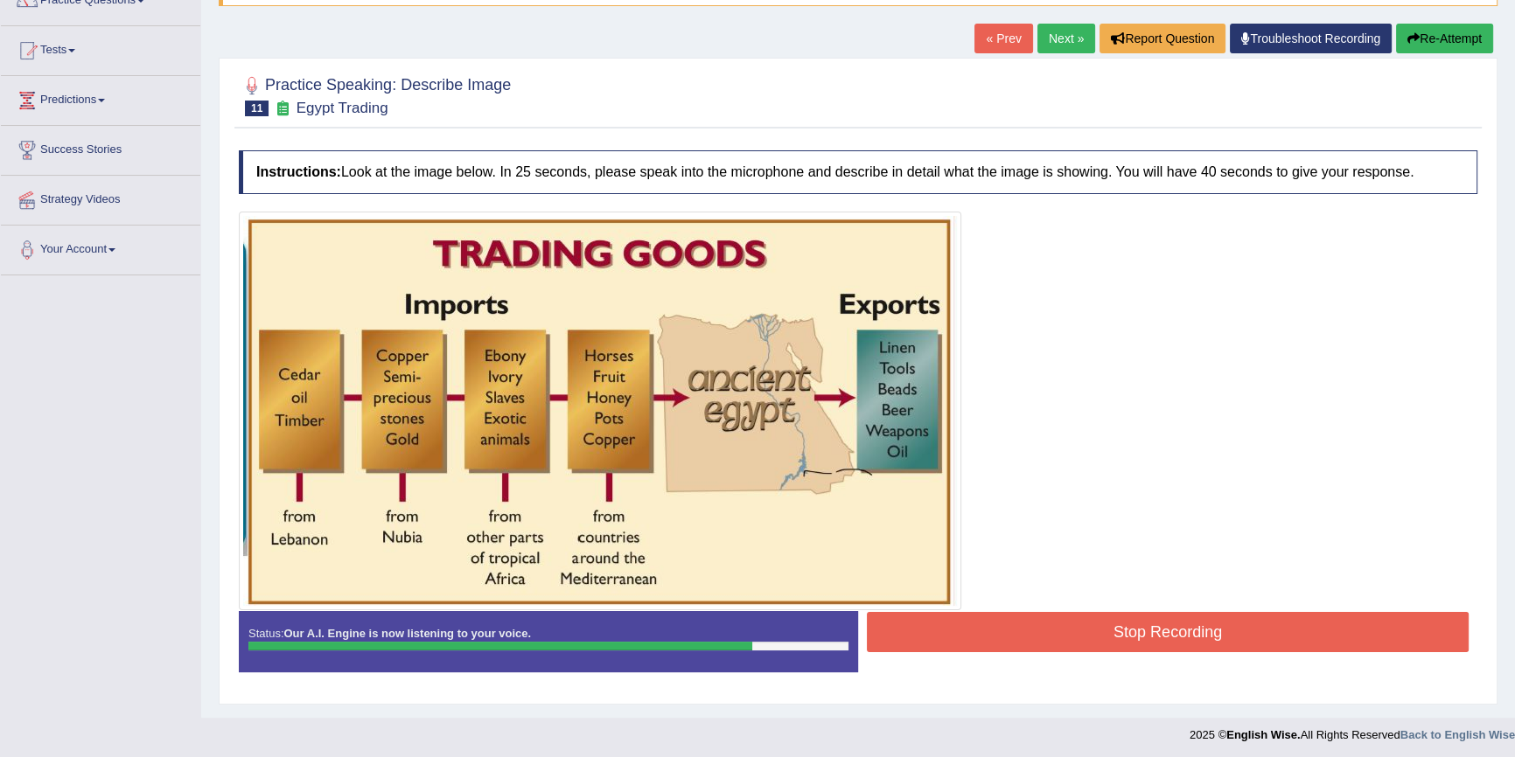
click at [1200, 631] on button "Stop Recording" at bounding box center [1168, 632] width 602 height 40
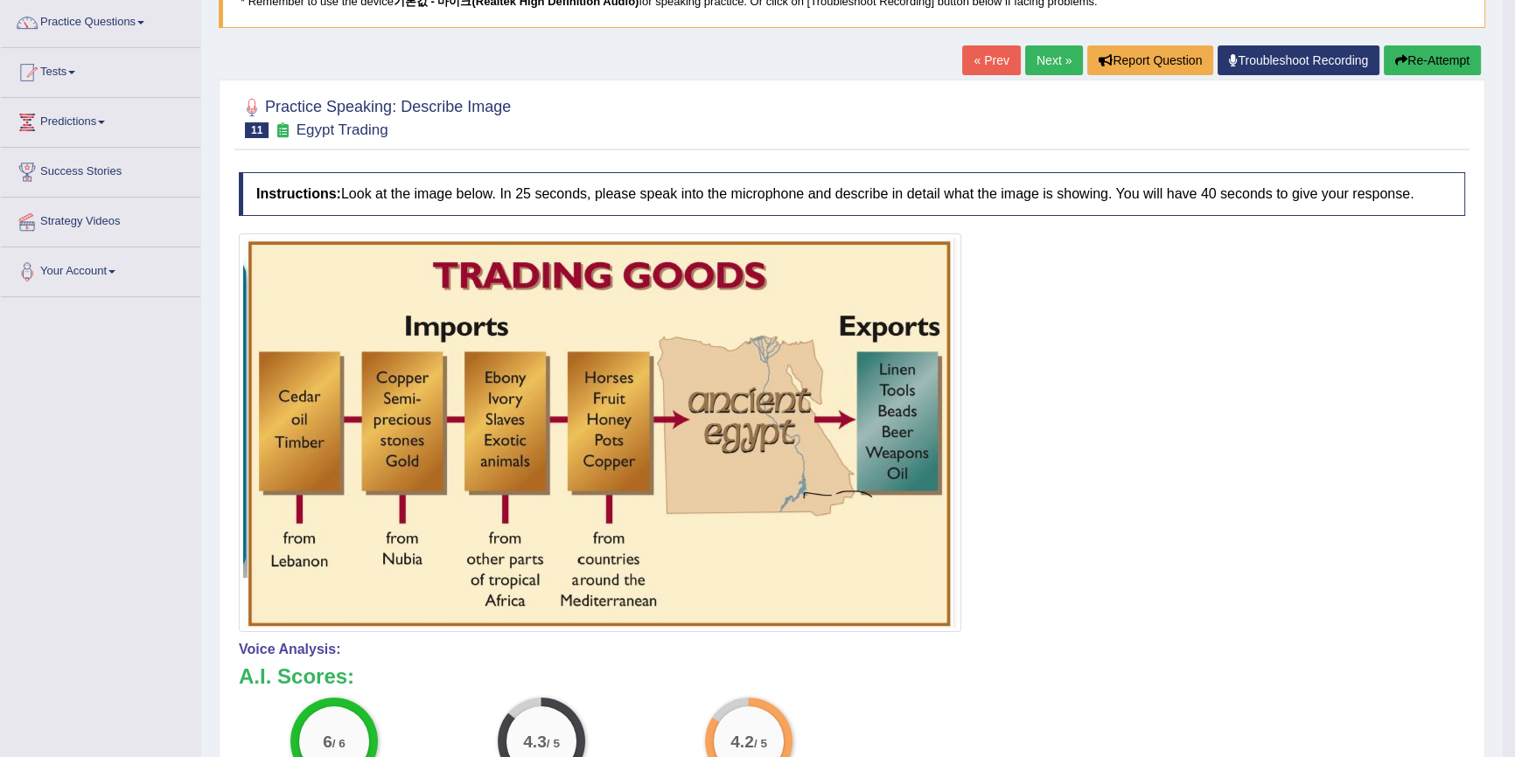
scroll to position [80, 0]
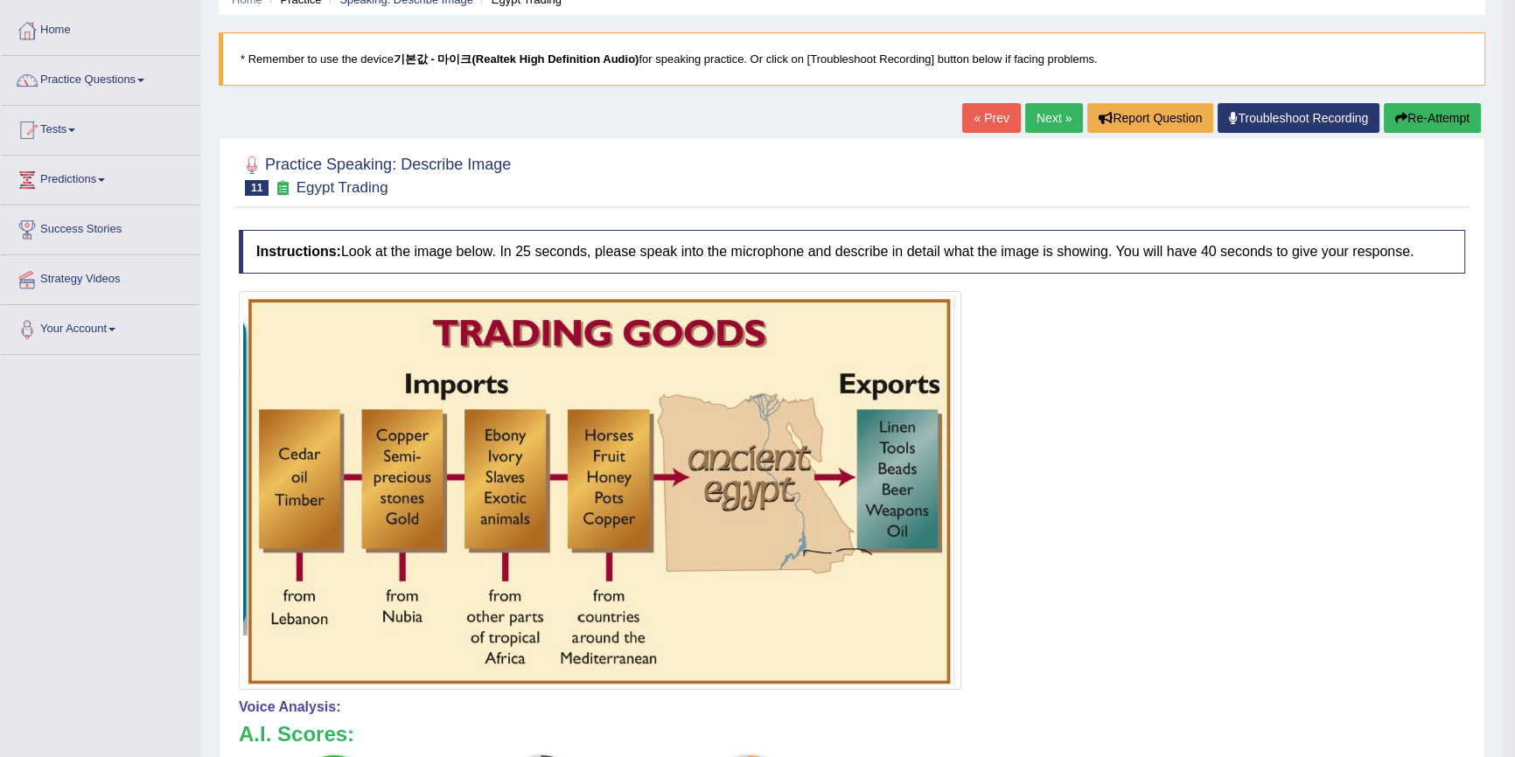
click at [1417, 115] on button "Re-Attempt" at bounding box center [1432, 118] width 97 height 30
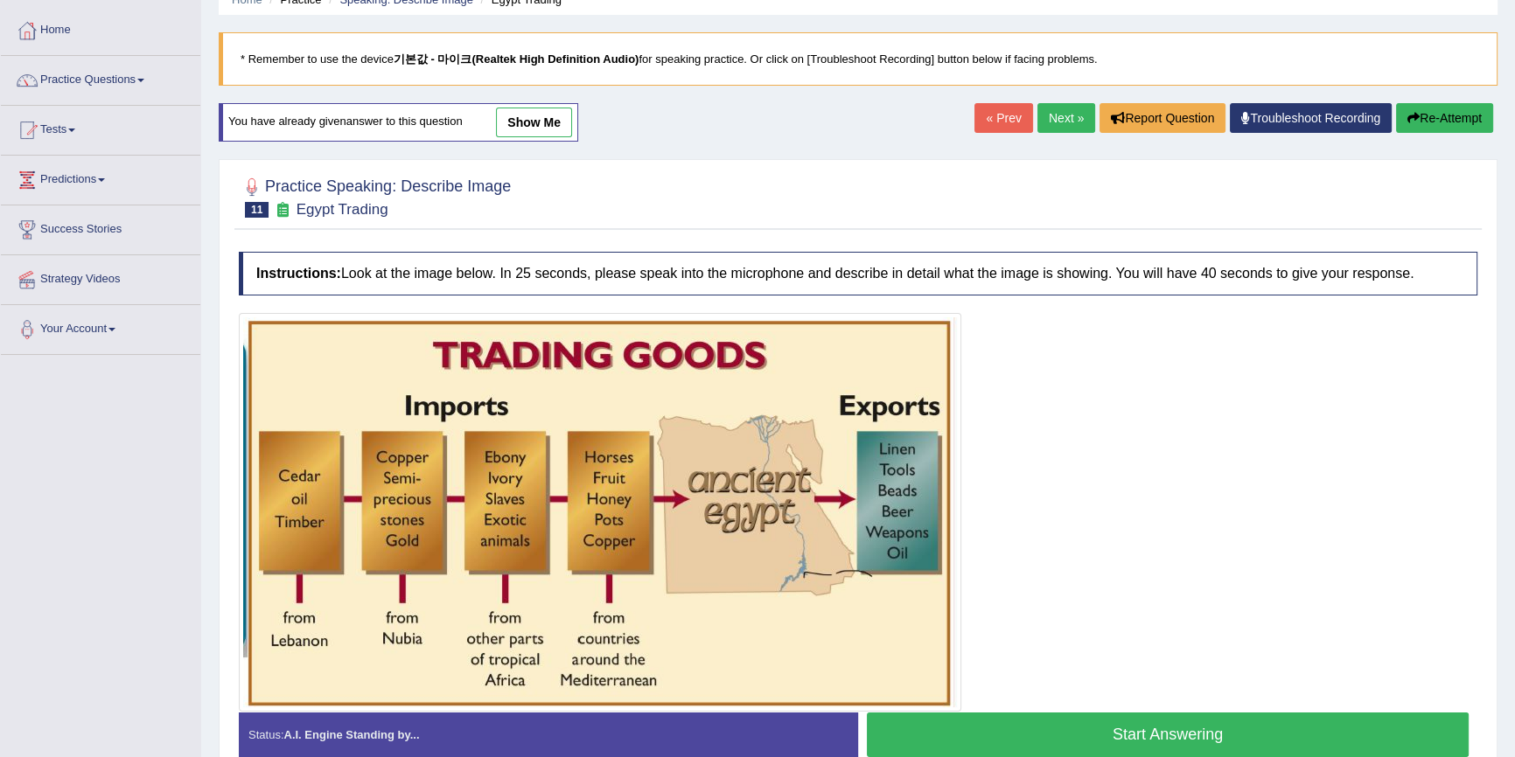
click at [988, 729] on button "Start Answering" at bounding box center [1168, 735] width 602 height 45
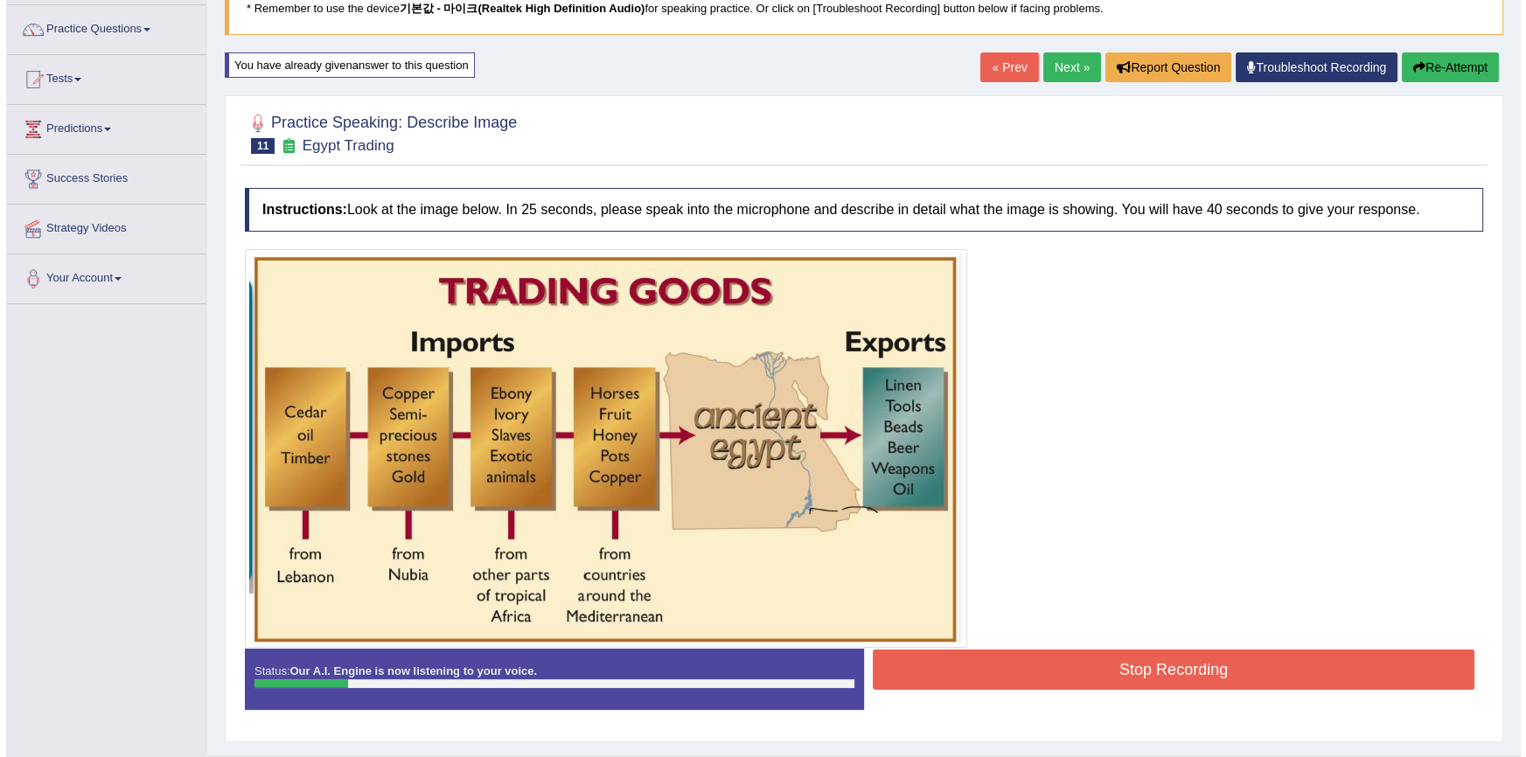
scroll to position [160, 0]
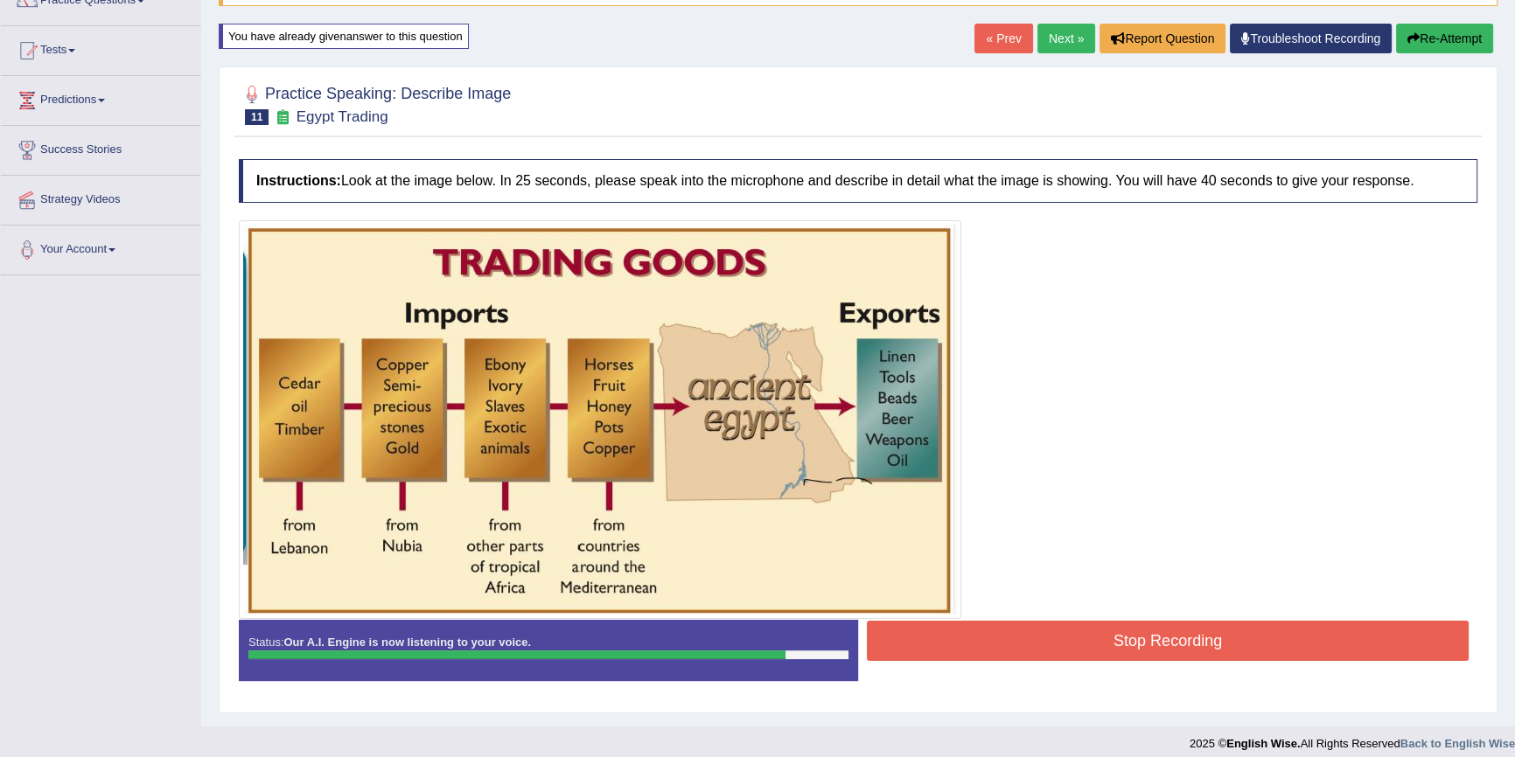
click at [1126, 635] on button "Stop Recording" at bounding box center [1168, 641] width 602 height 40
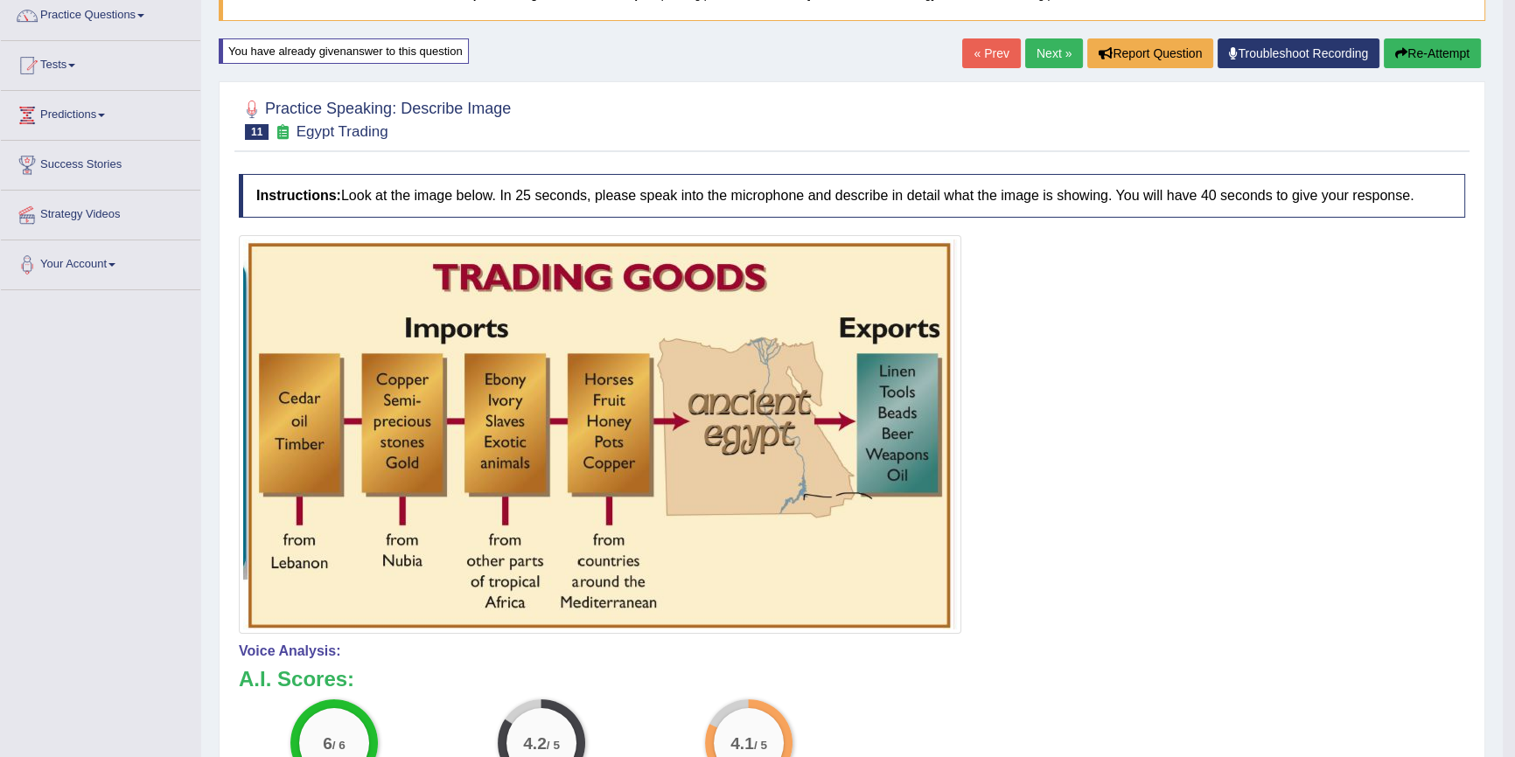
scroll to position [116, 0]
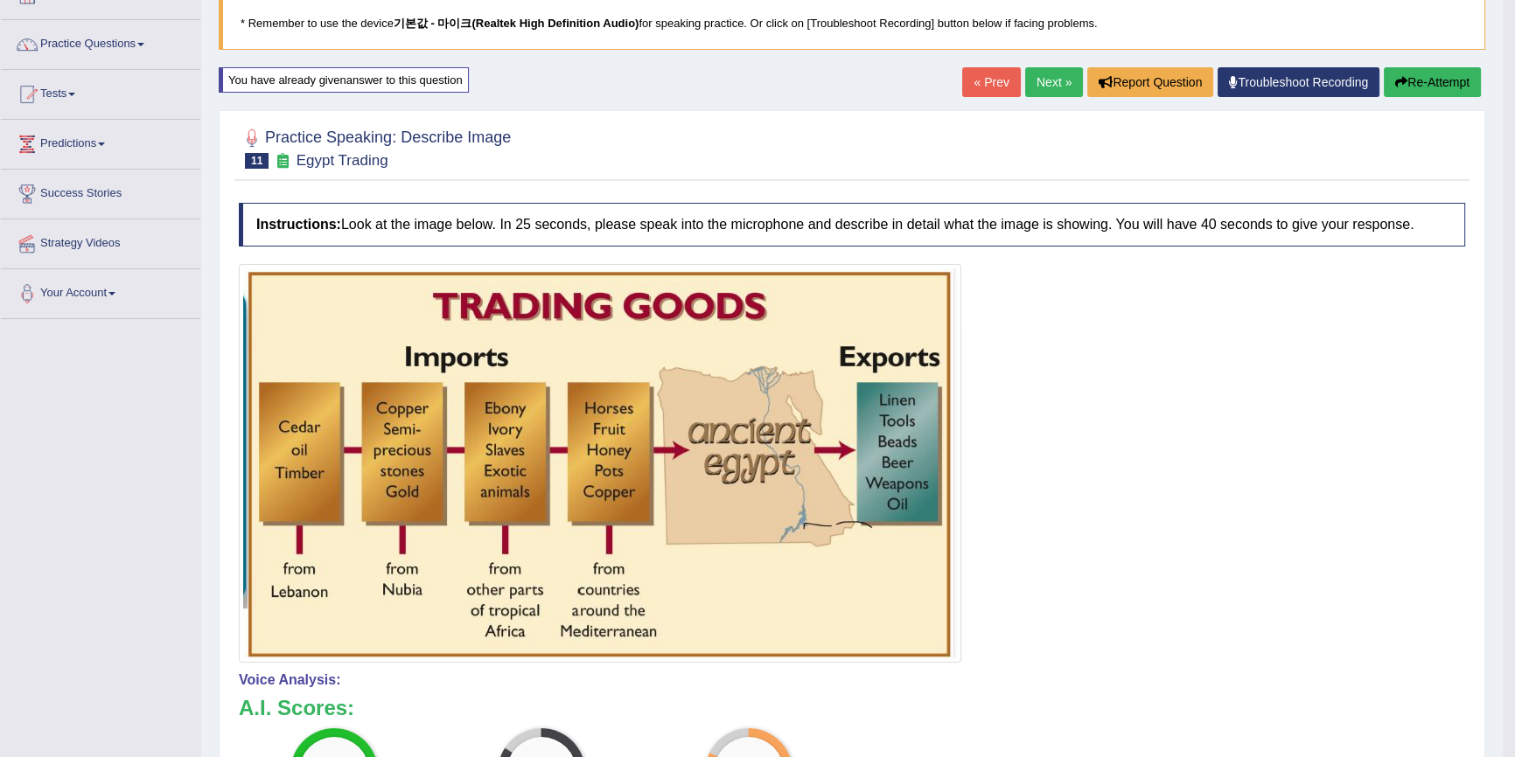
click at [1422, 79] on button "Re-Attempt" at bounding box center [1432, 82] width 97 height 30
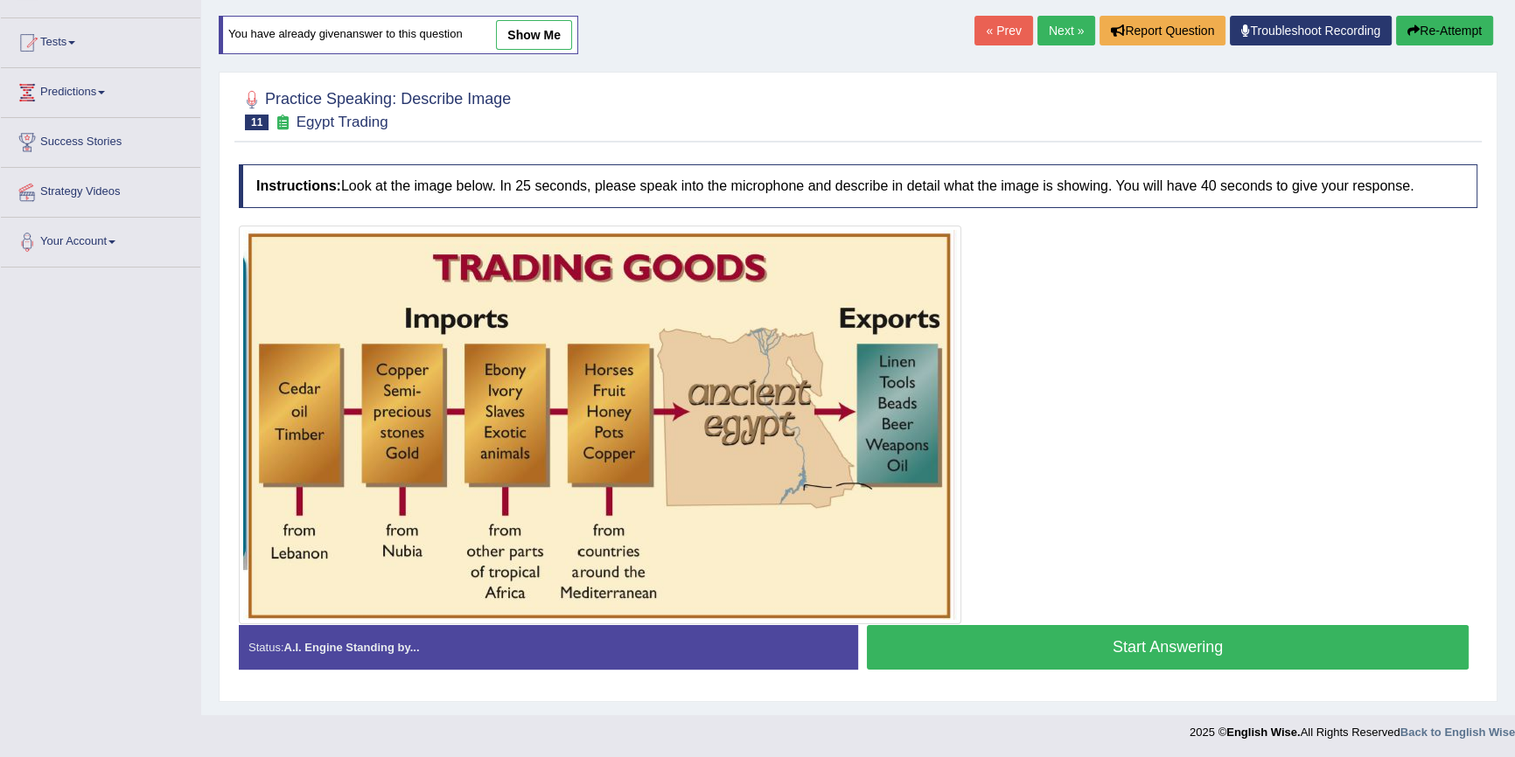
click at [1082, 645] on button "Start Answering" at bounding box center [1168, 647] width 602 height 45
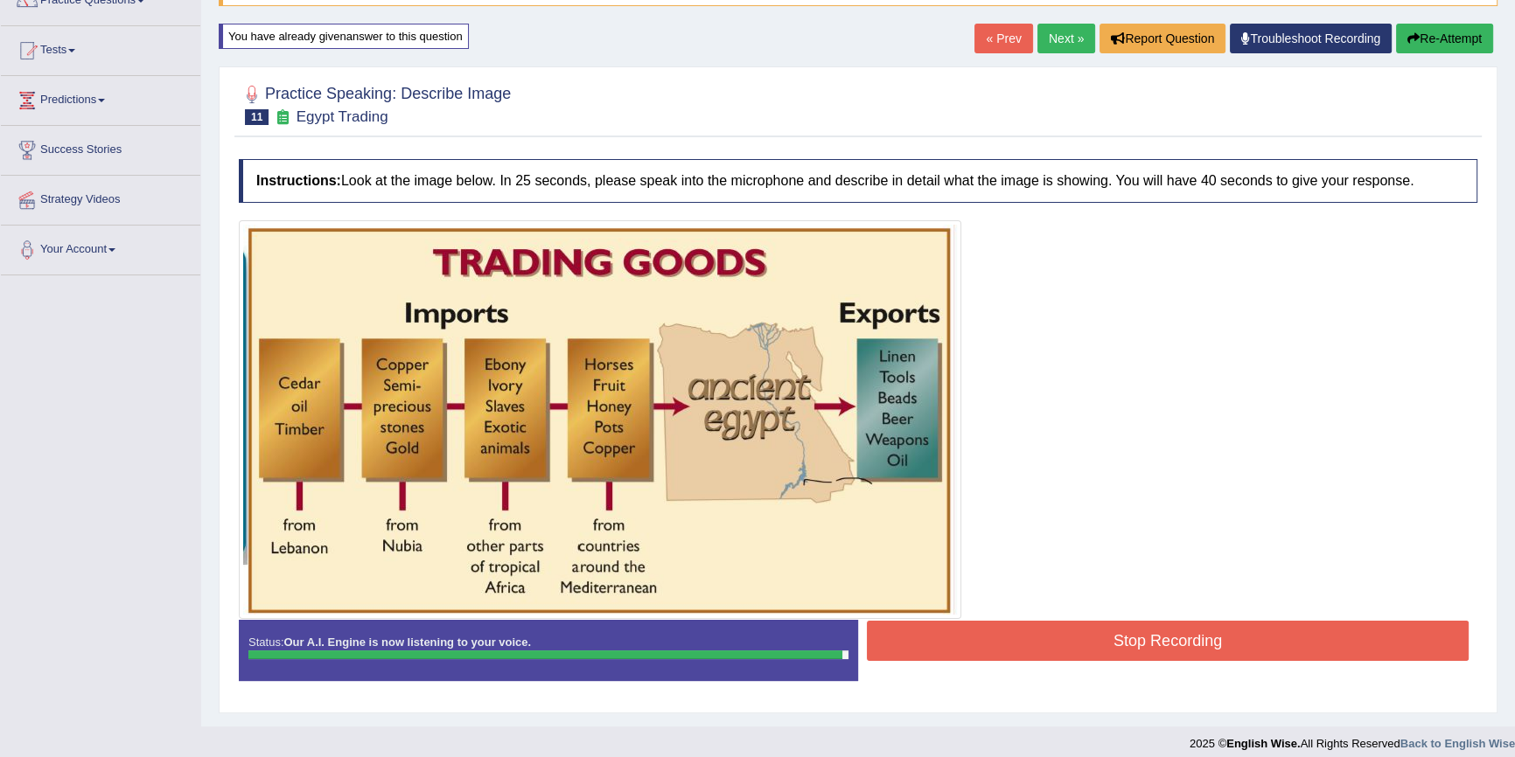
click at [1102, 643] on button "Stop Recording" at bounding box center [1168, 641] width 602 height 40
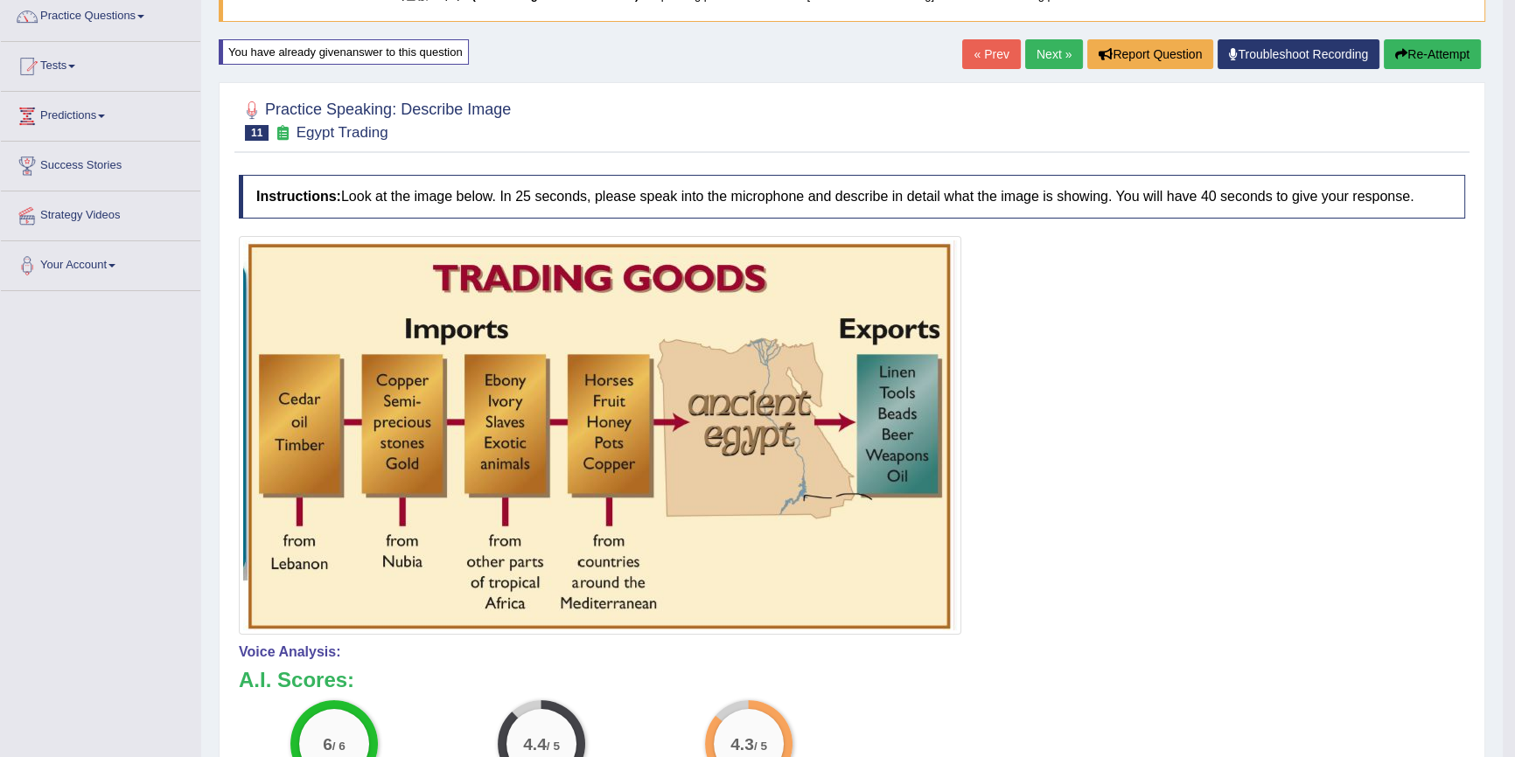
scroll to position [116, 0]
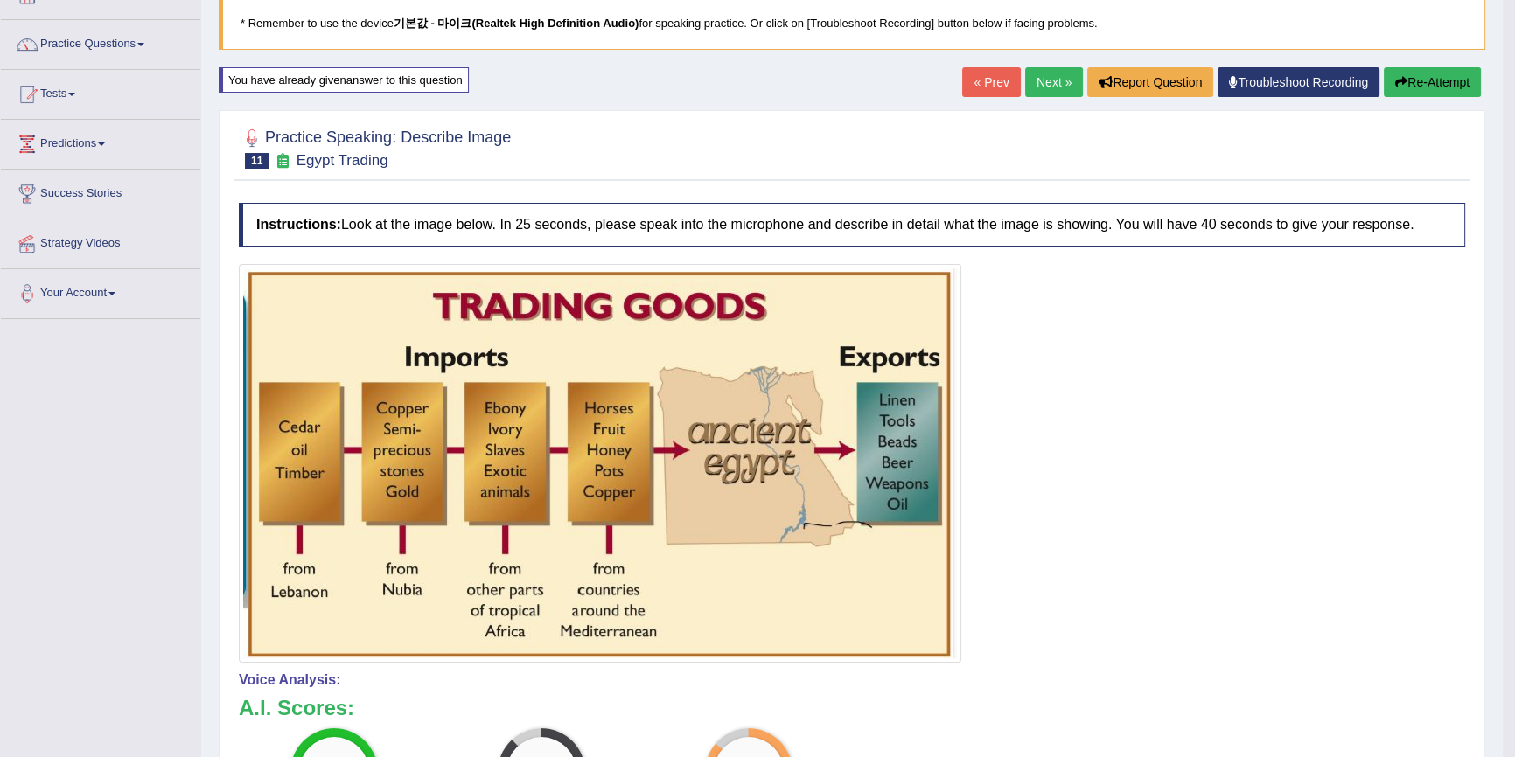
click at [1413, 74] on button "Re-Attempt" at bounding box center [1432, 82] width 97 height 30
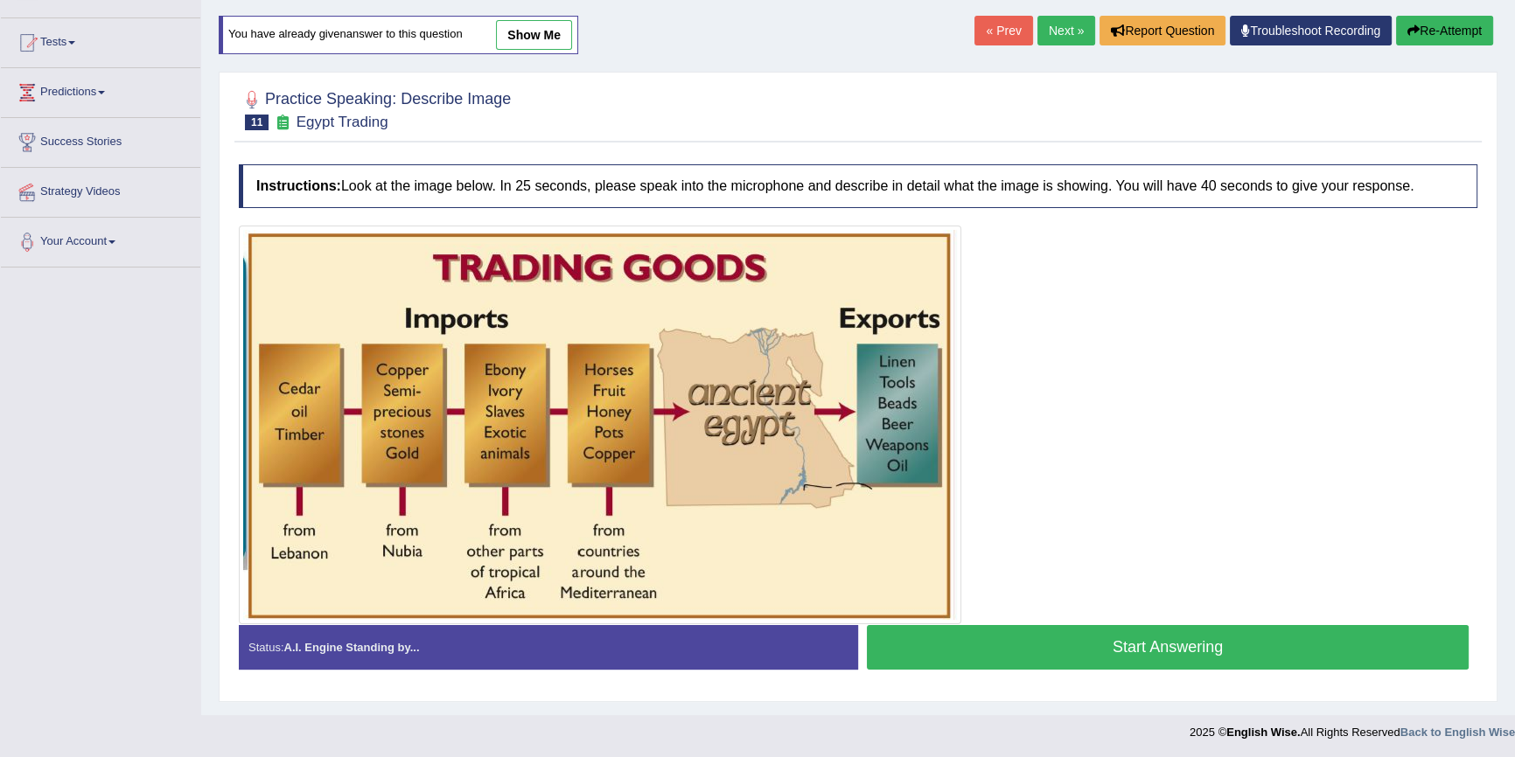
click at [1023, 652] on button "Start Answering" at bounding box center [1168, 647] width 602 height 45
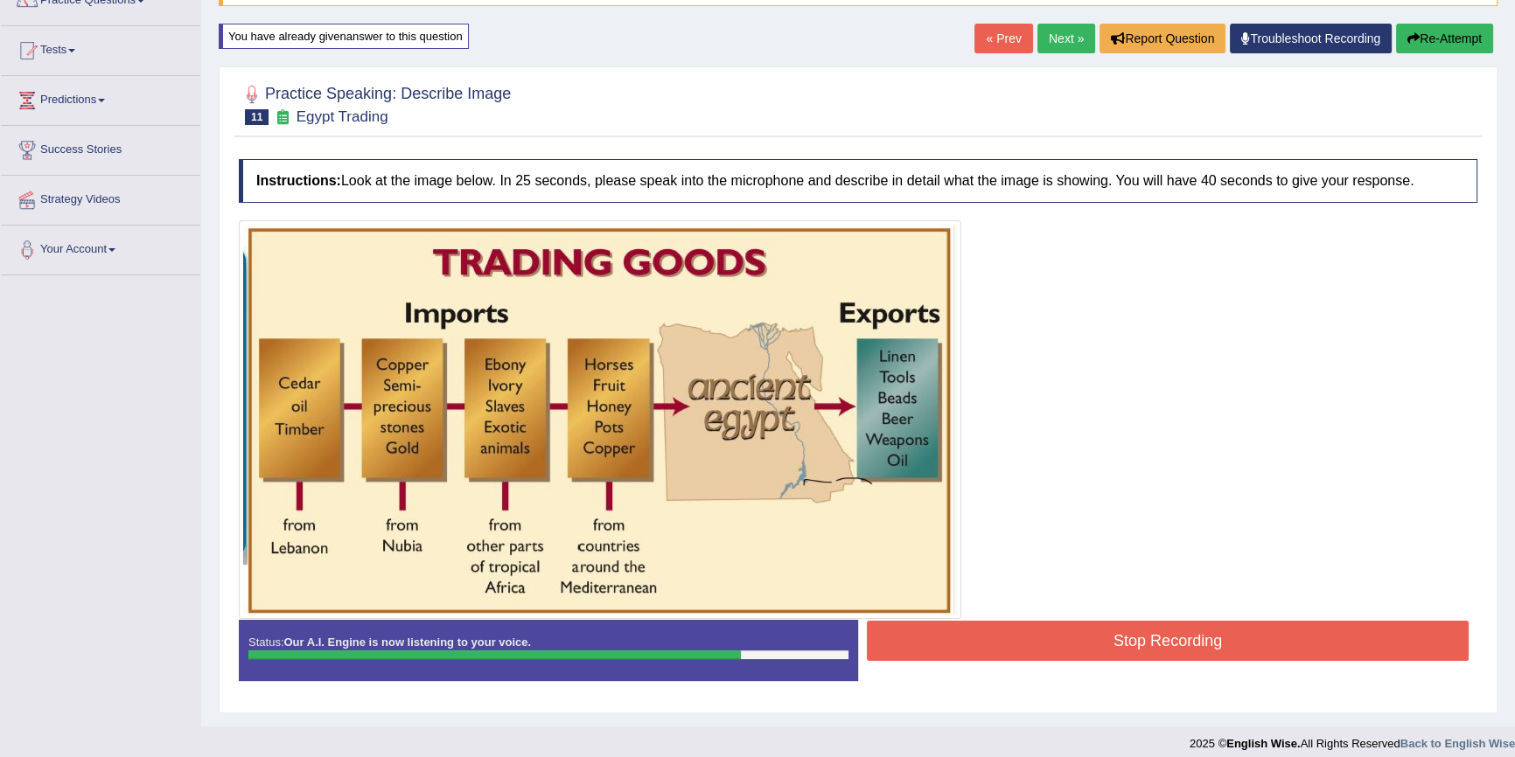
click at [1088, 652] on button "Stop Recording" at bounding box center [1168, 641] width 602 height 40
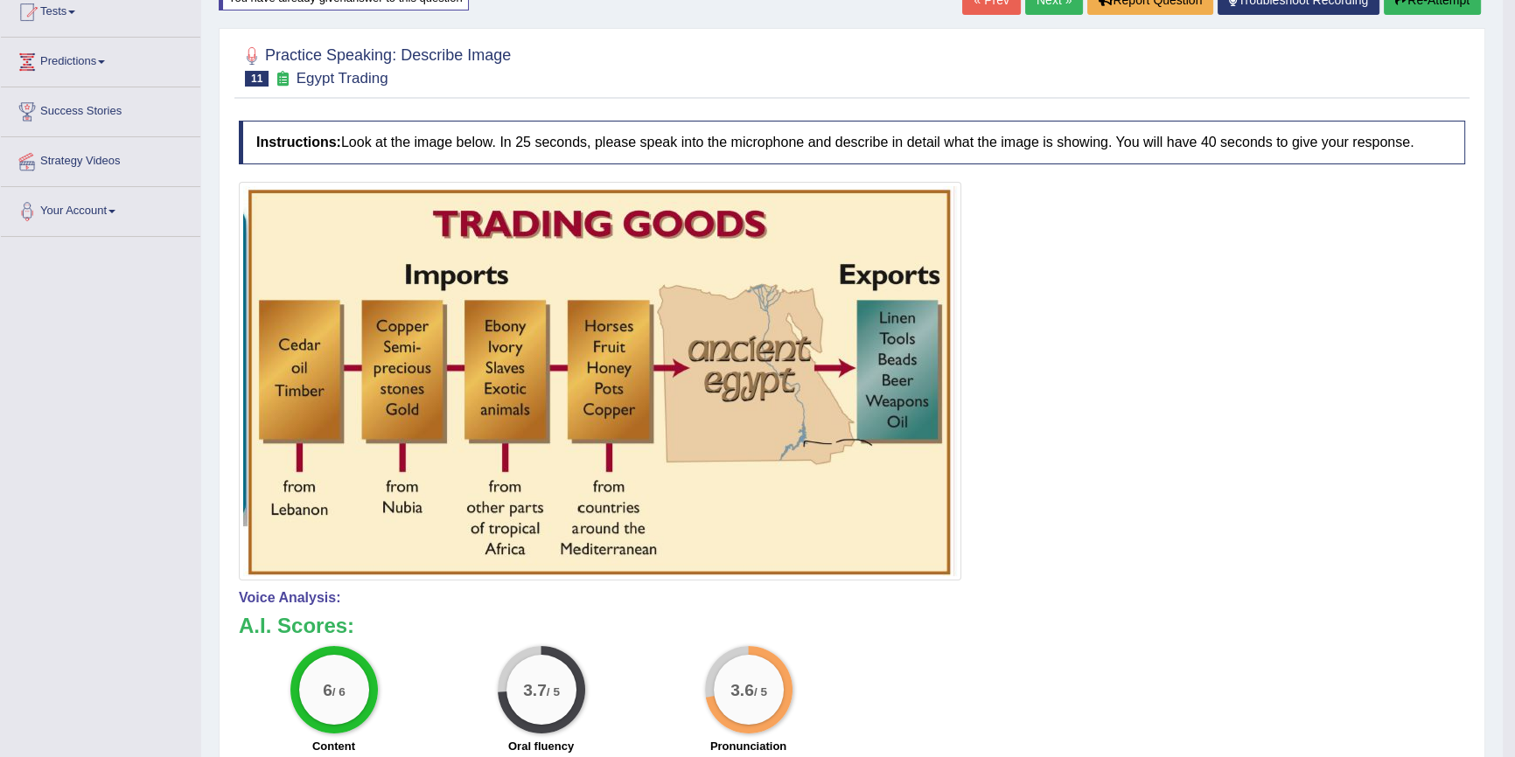
scroll to position [116, 0]
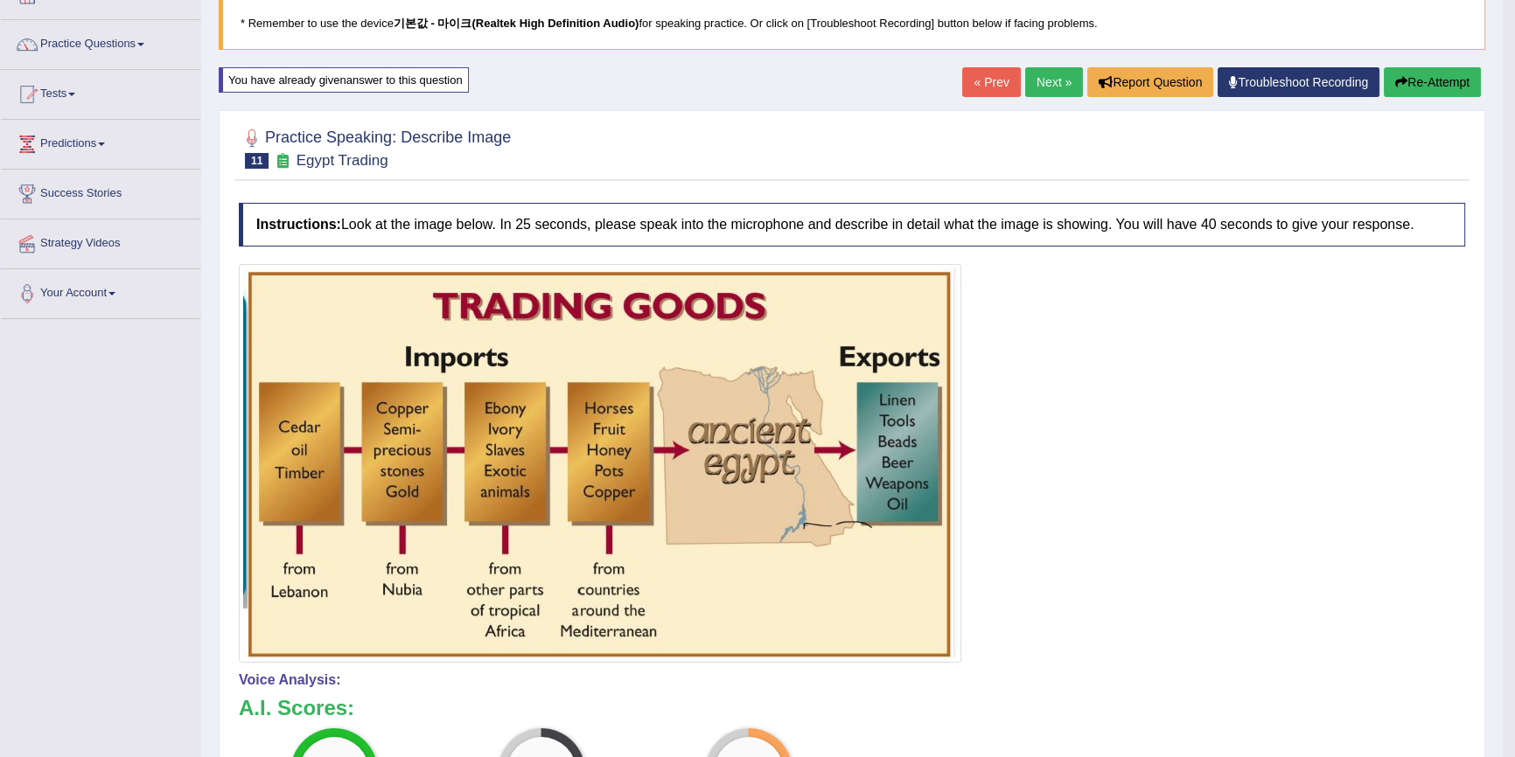
click at [1426, 76] on button "Re-Attempt" at bounding box center [1432, 82] width 97 height 30
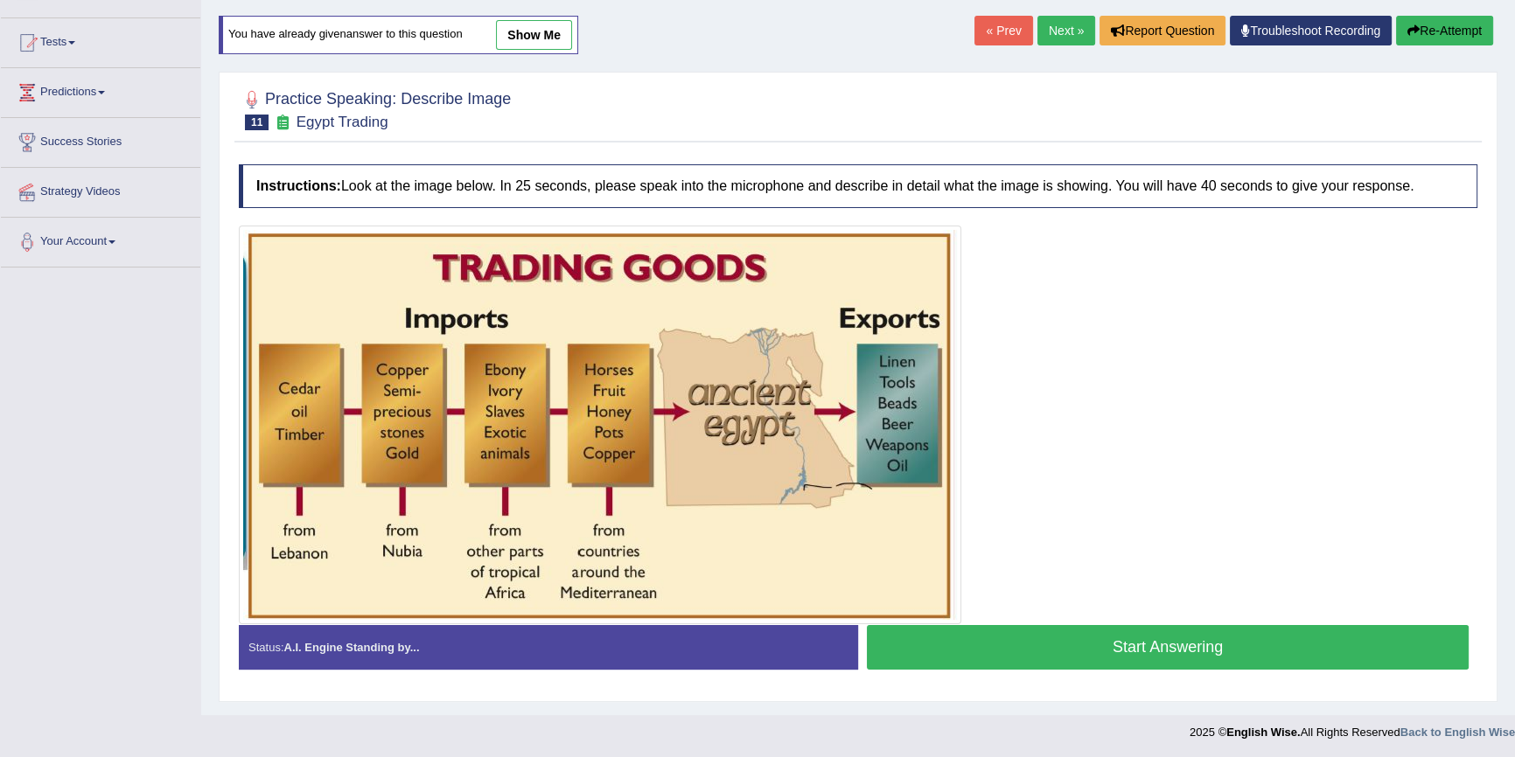
scroll to position [168, 0]
click at [1027, 632] on button "Start Answering" at bounding box center [1168, 647] width 602 height 45
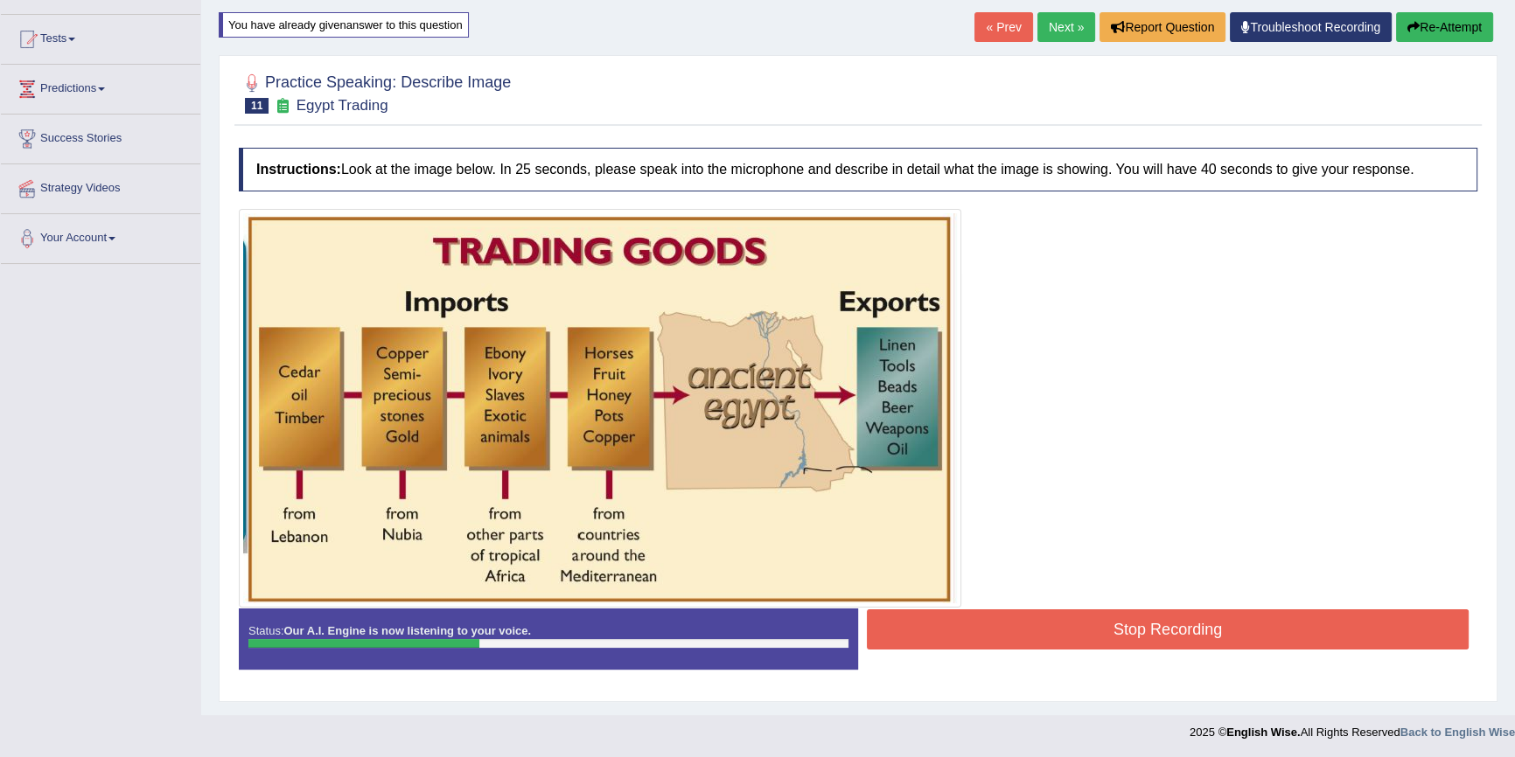
scroll to position [172, 0]
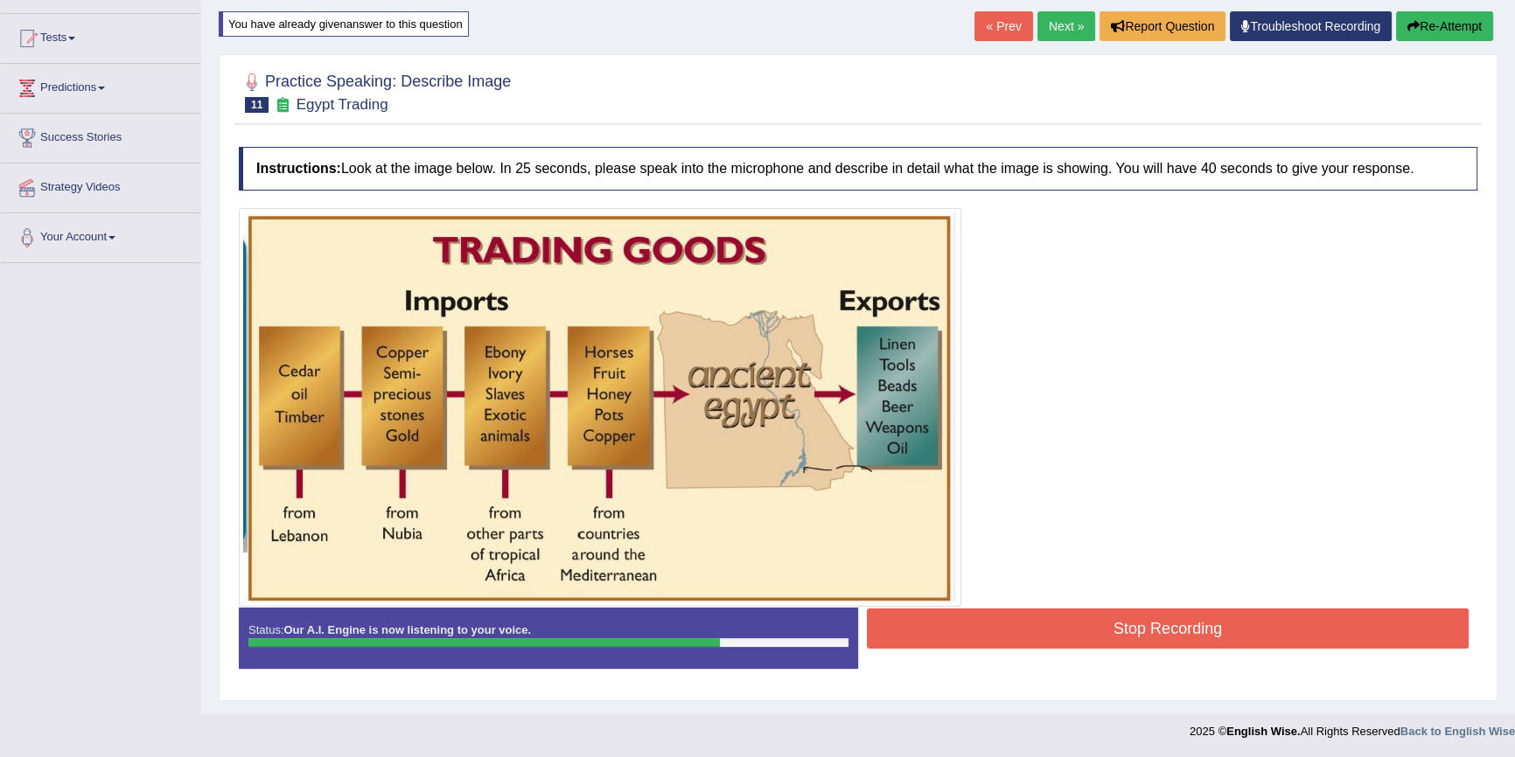
click at [965, 609] on button "Stop Recording" at bounding box center [1168, 629] width 602 height 40
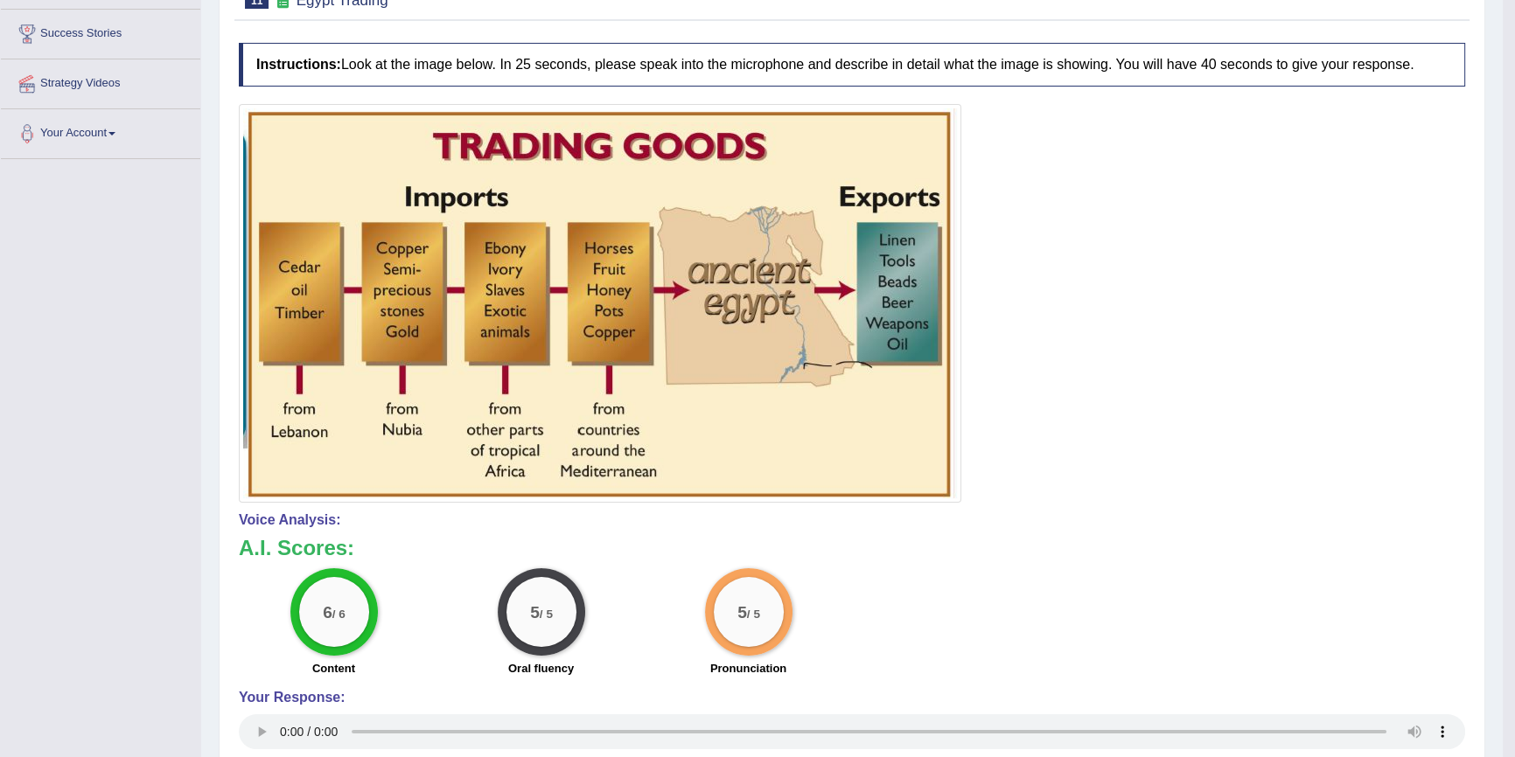
scroll to position [93, 0]
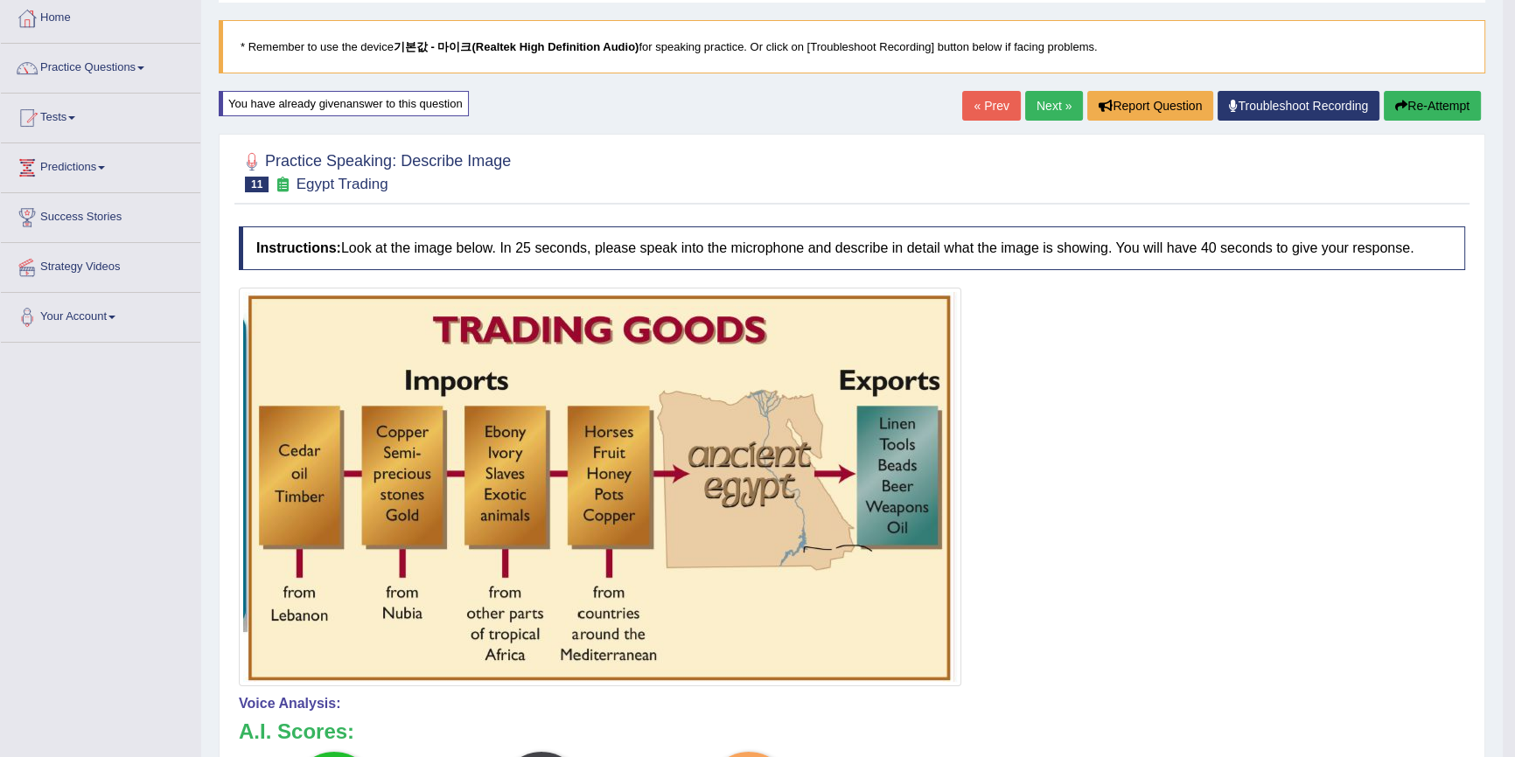
click at [1436, 111] on button "Re-Attempt" at bounding box center [1432, 106] width 97 height 30
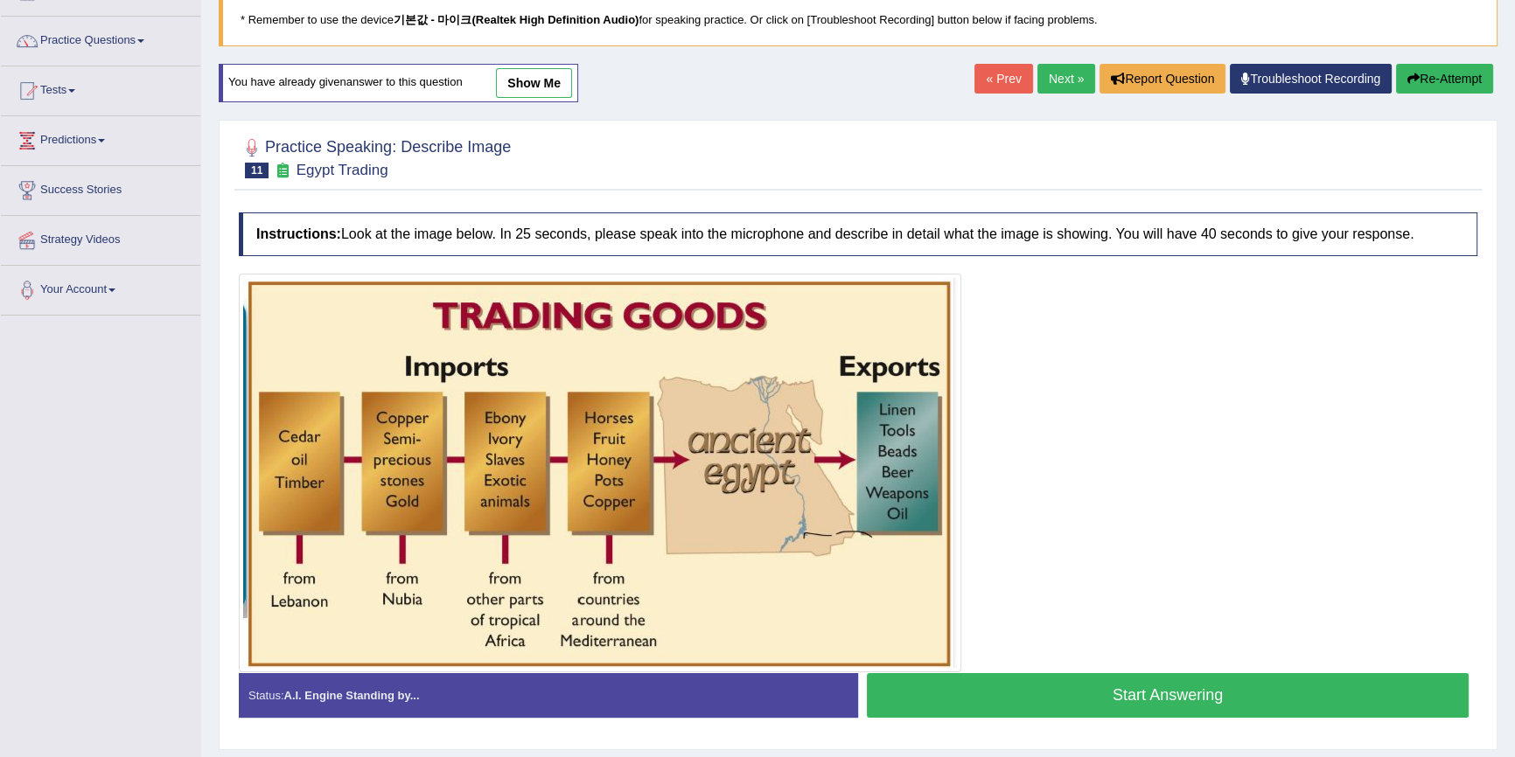
scroll to position [168, 0]
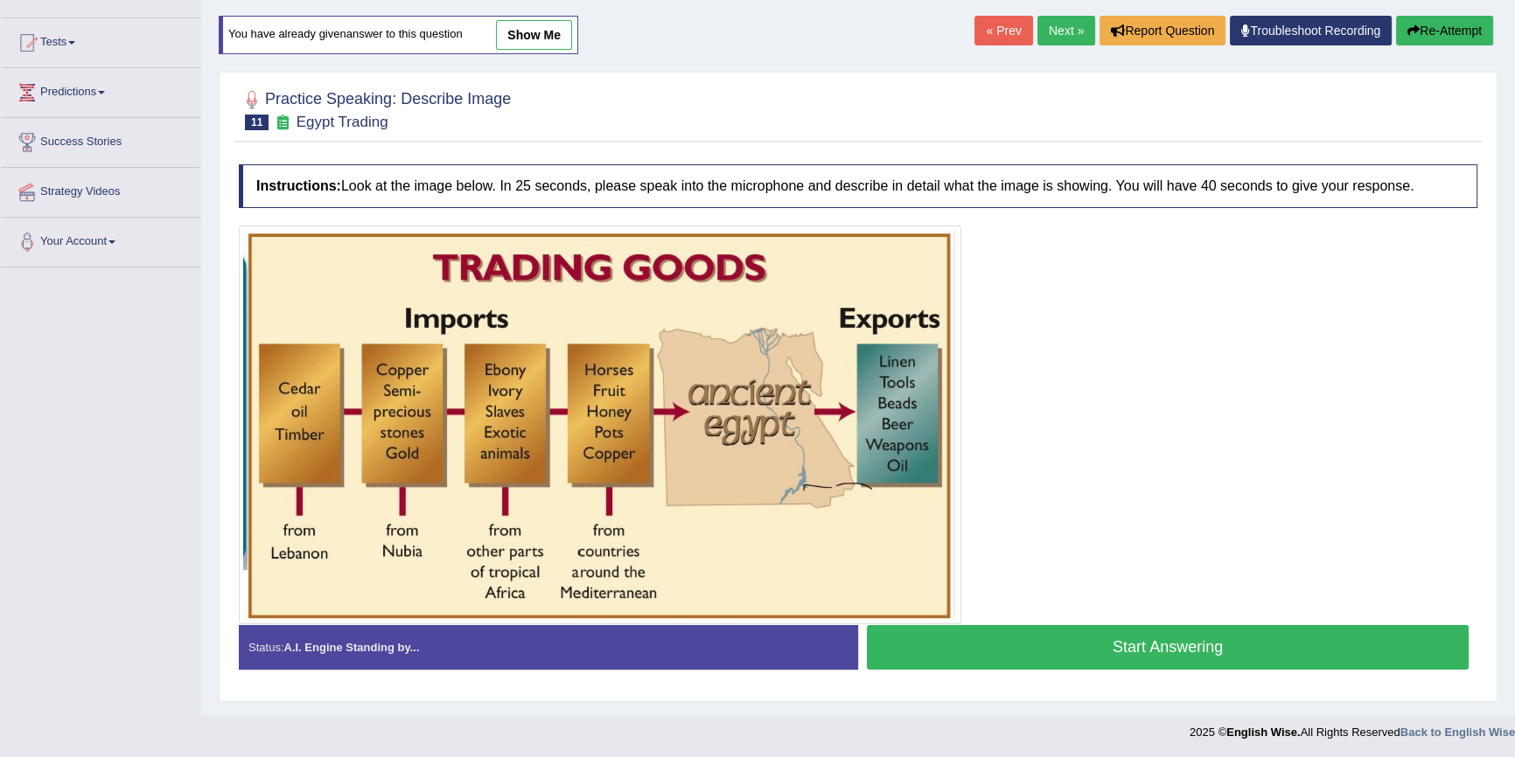
click at [980, 643] on button "Start Answering" at bounding box center [1168, 647] width 602 height 45
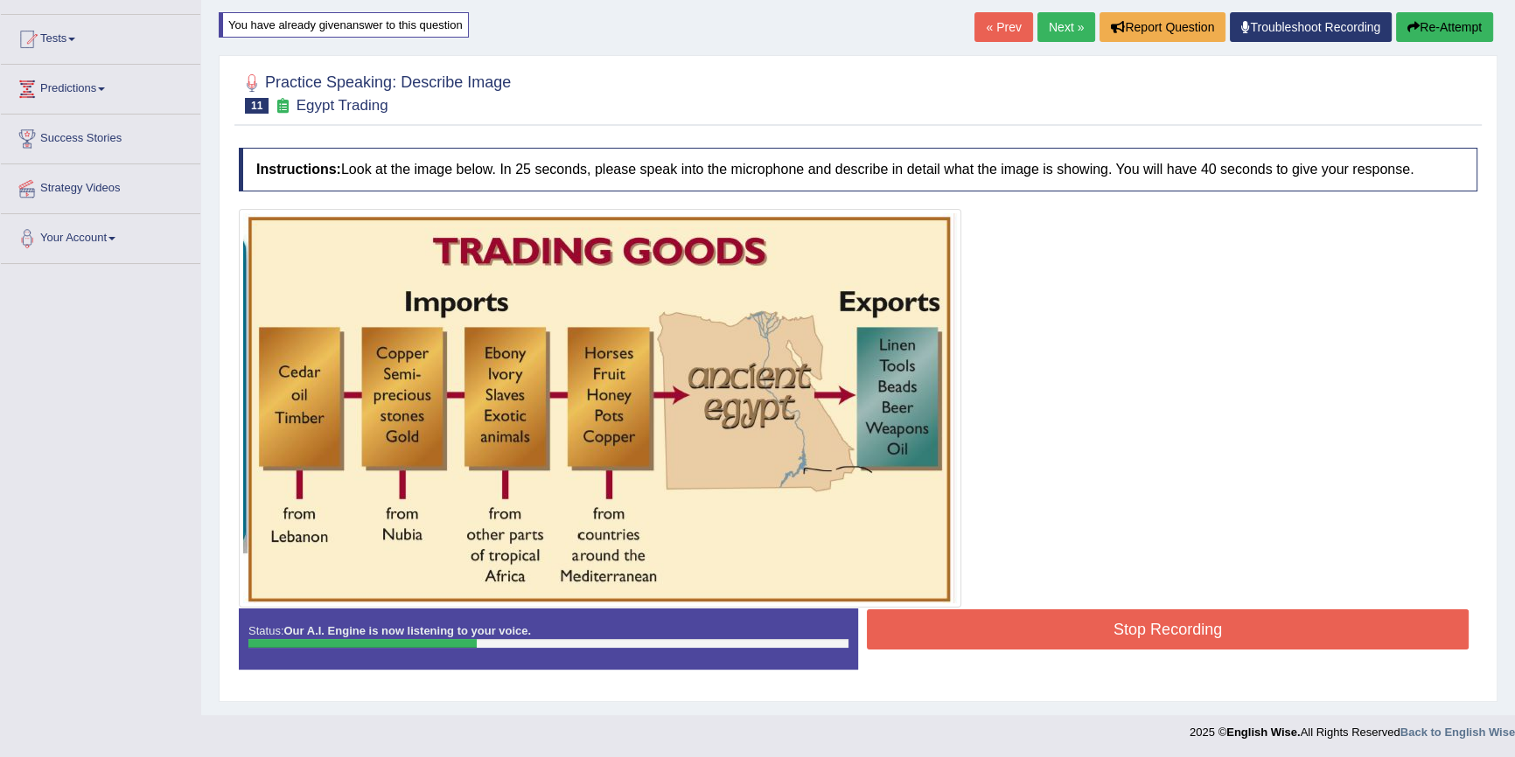
scroll to position [172, 0]
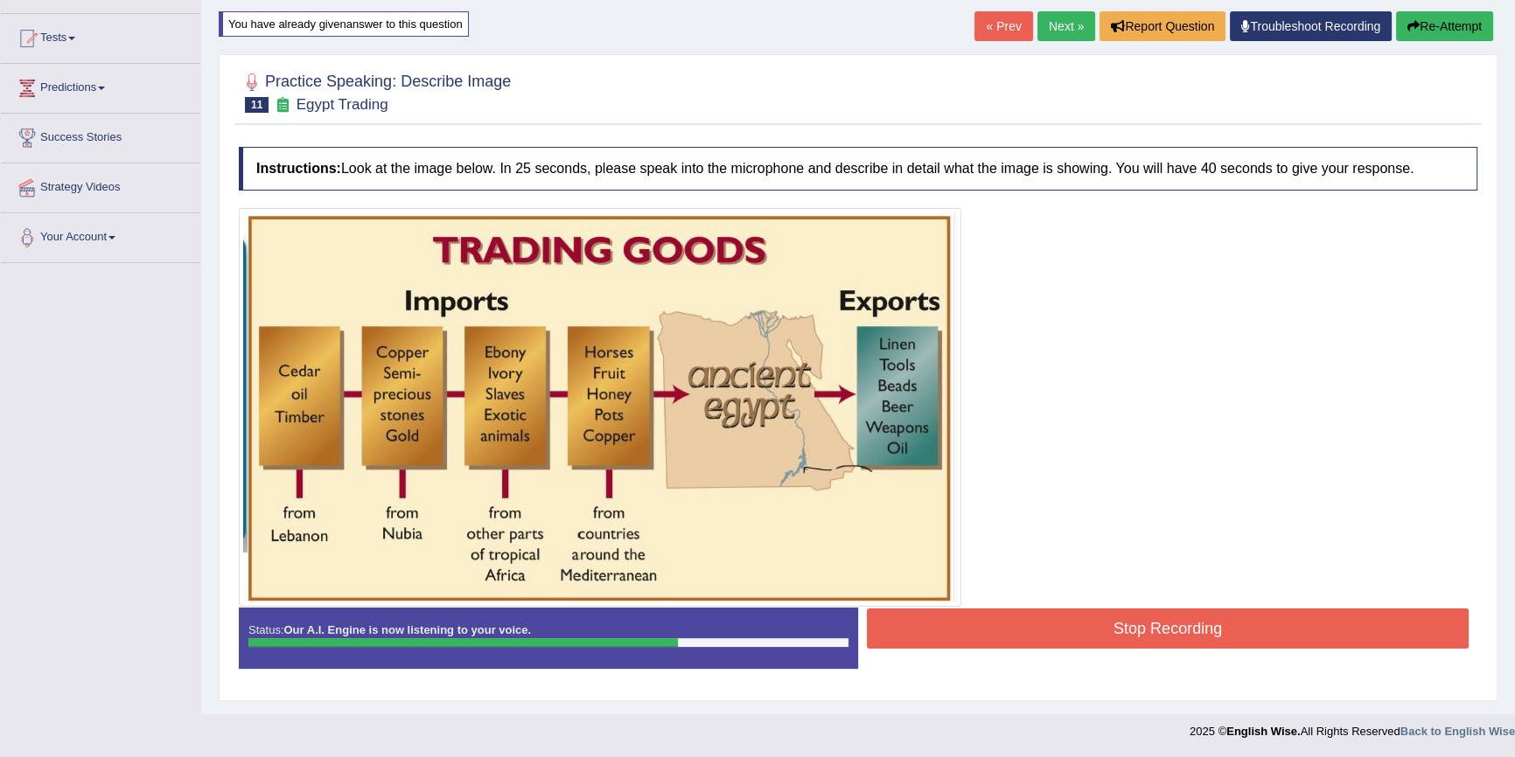
click at [1020, 632] on button "Stop Recording" at bounding box center [1168, 629] width 602 height 40
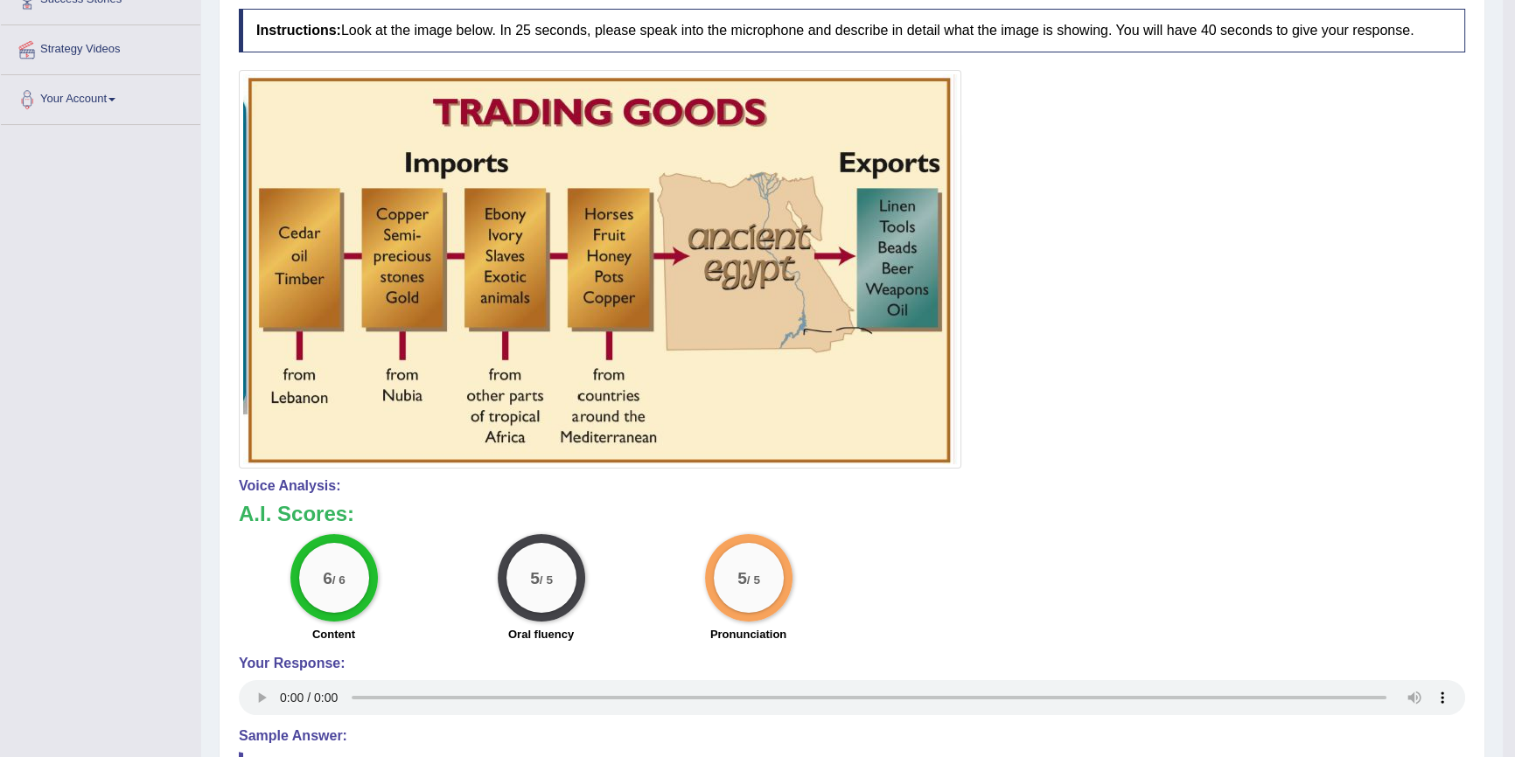
scroll to position [332, 0]
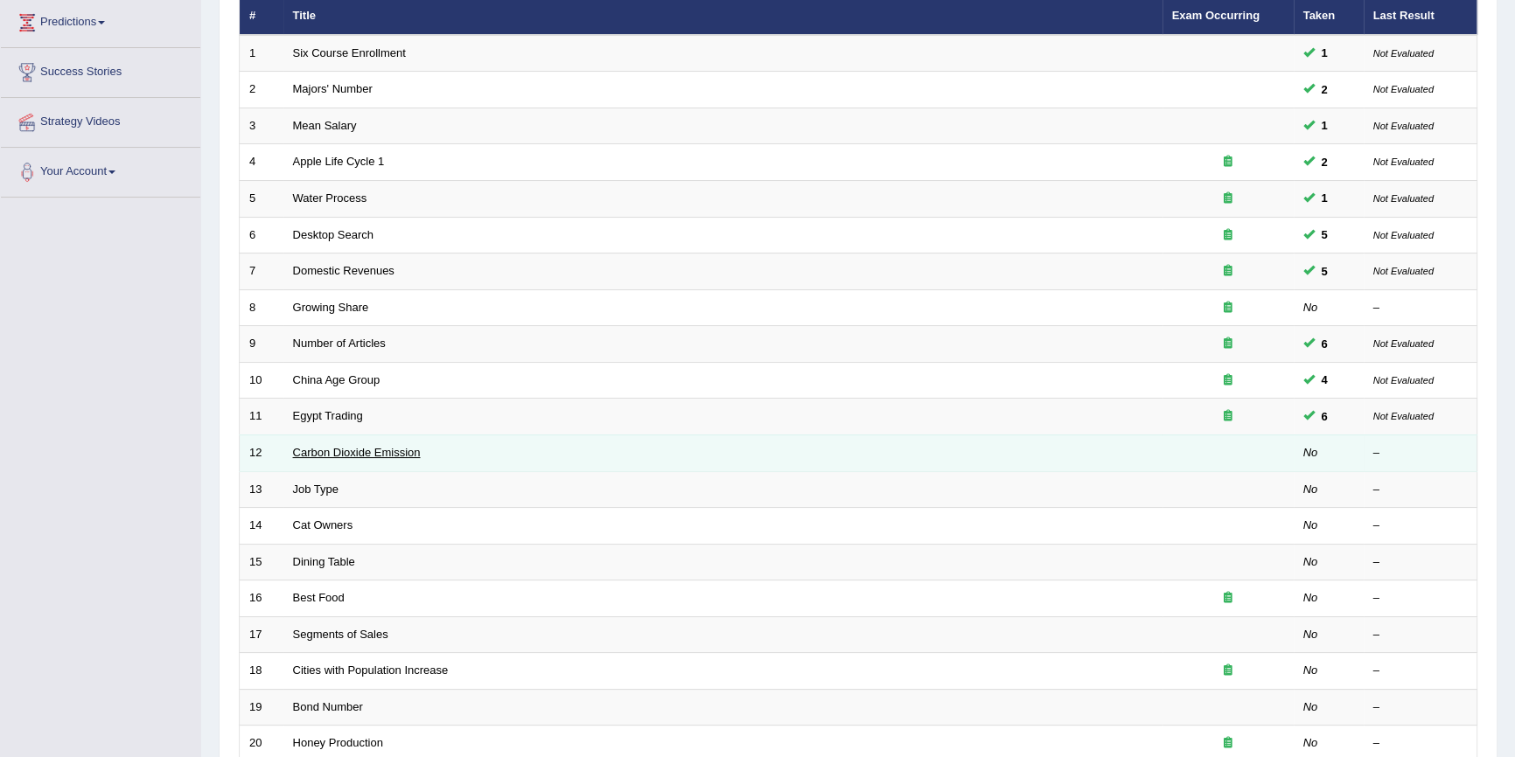
click at [324, 456] on link "Carbon Dioxide Emission" at bounding box center [357, 452] width 128 height 13
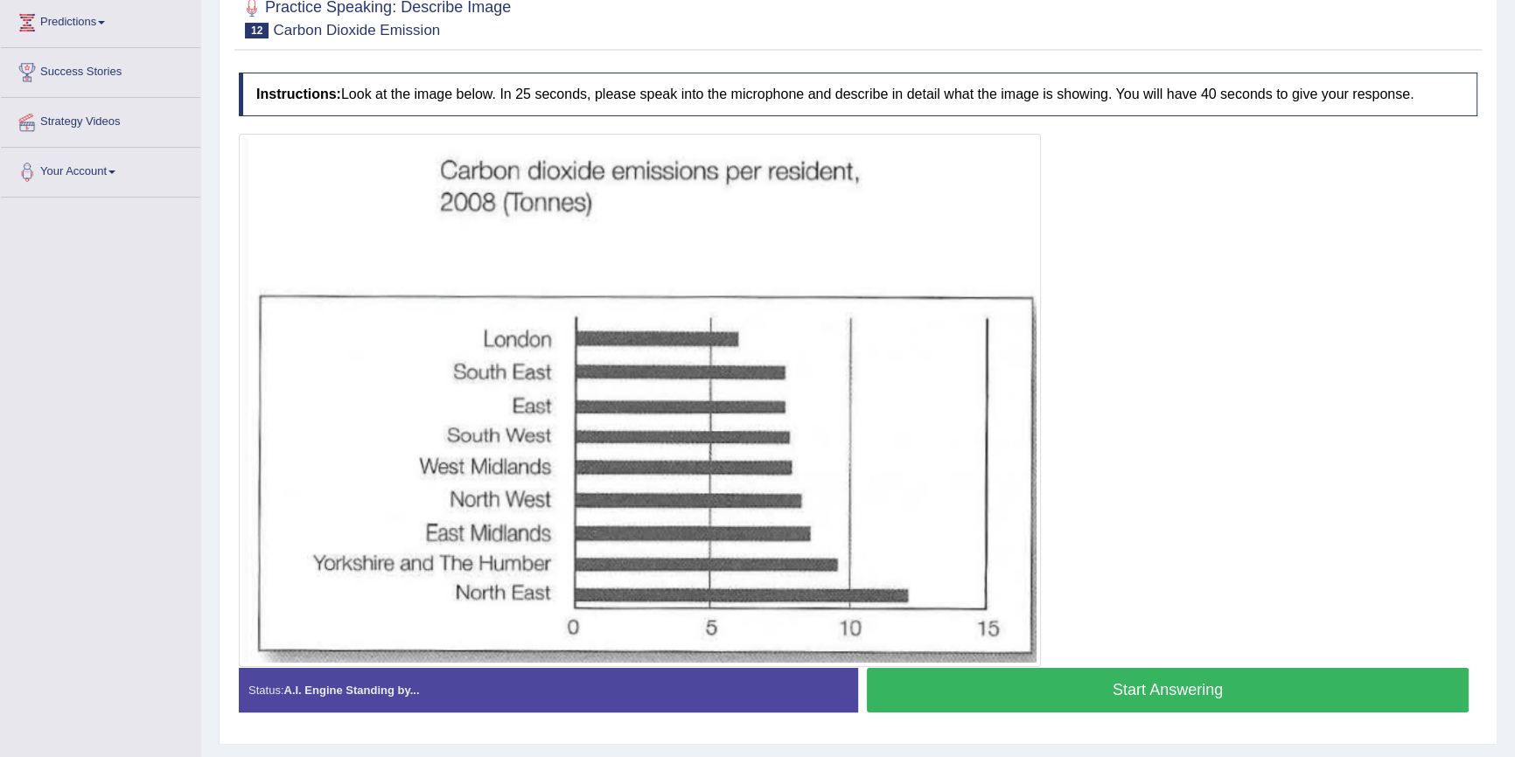
scroll to position [281, 0]
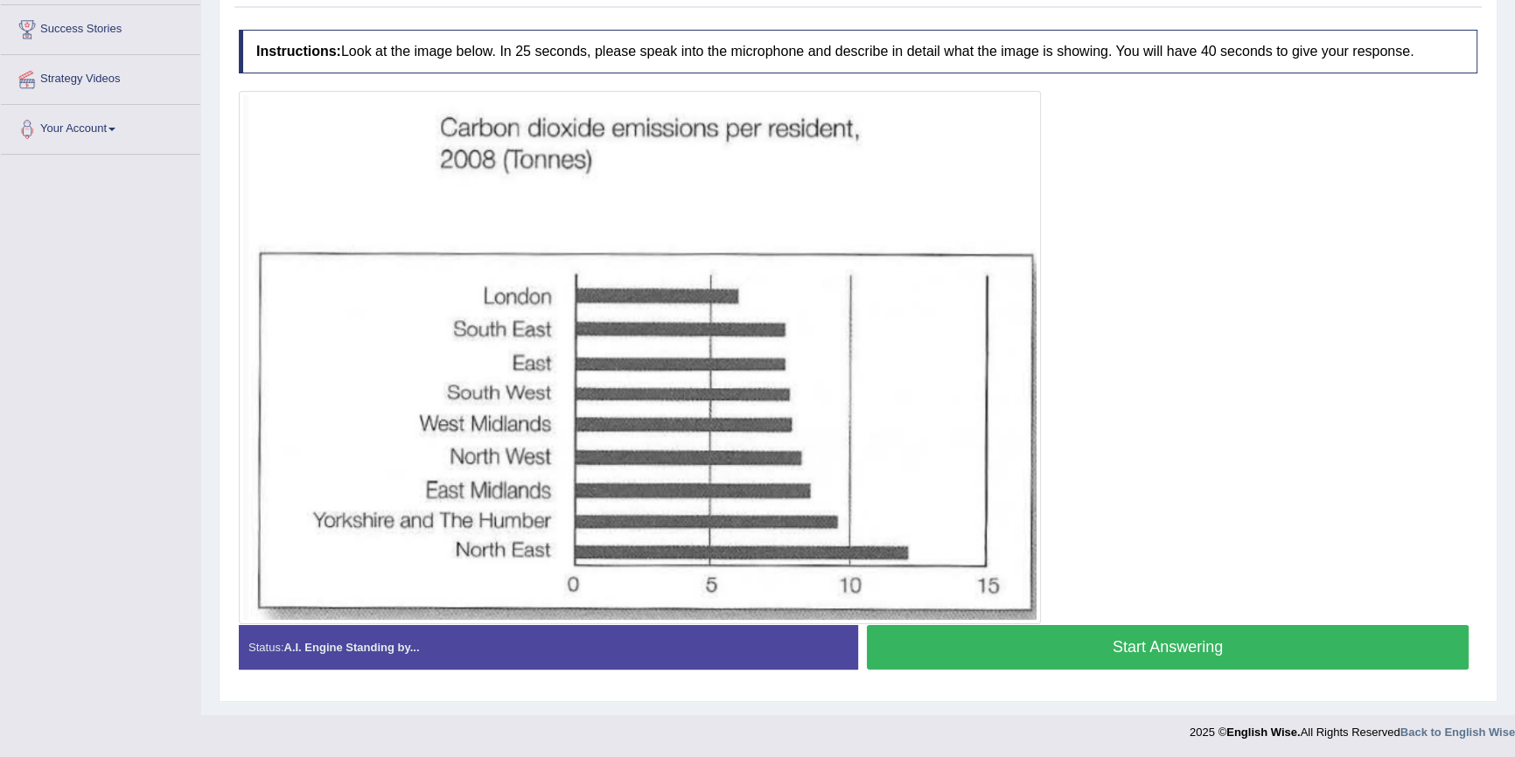
click at [1035, 661] on button "Start Answering" at bounding box center [1168, 647] width 602 height 45
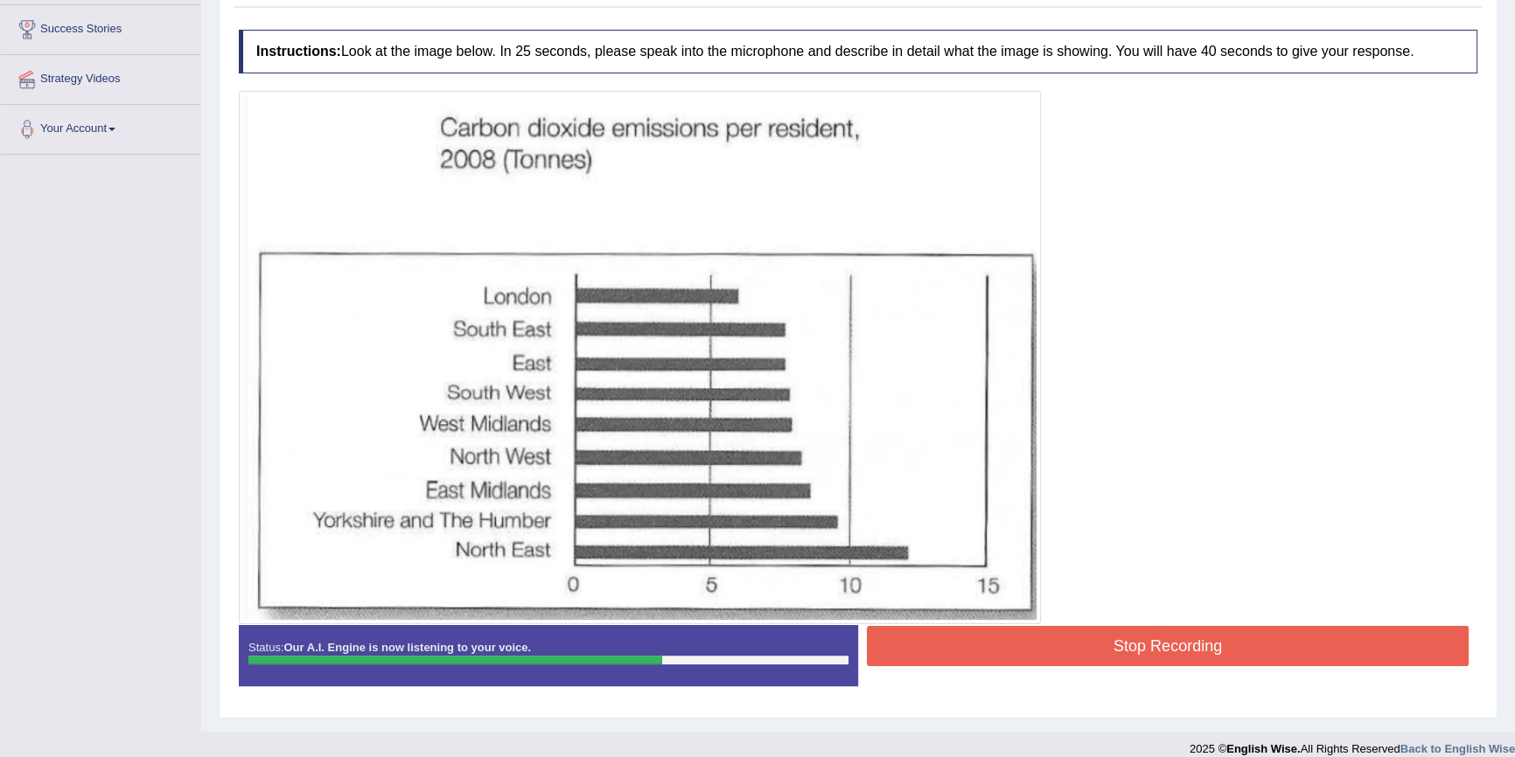
click at [1145, 656] on button "Stop Recording" at bounding box center [1168, 646] width 602 height 40
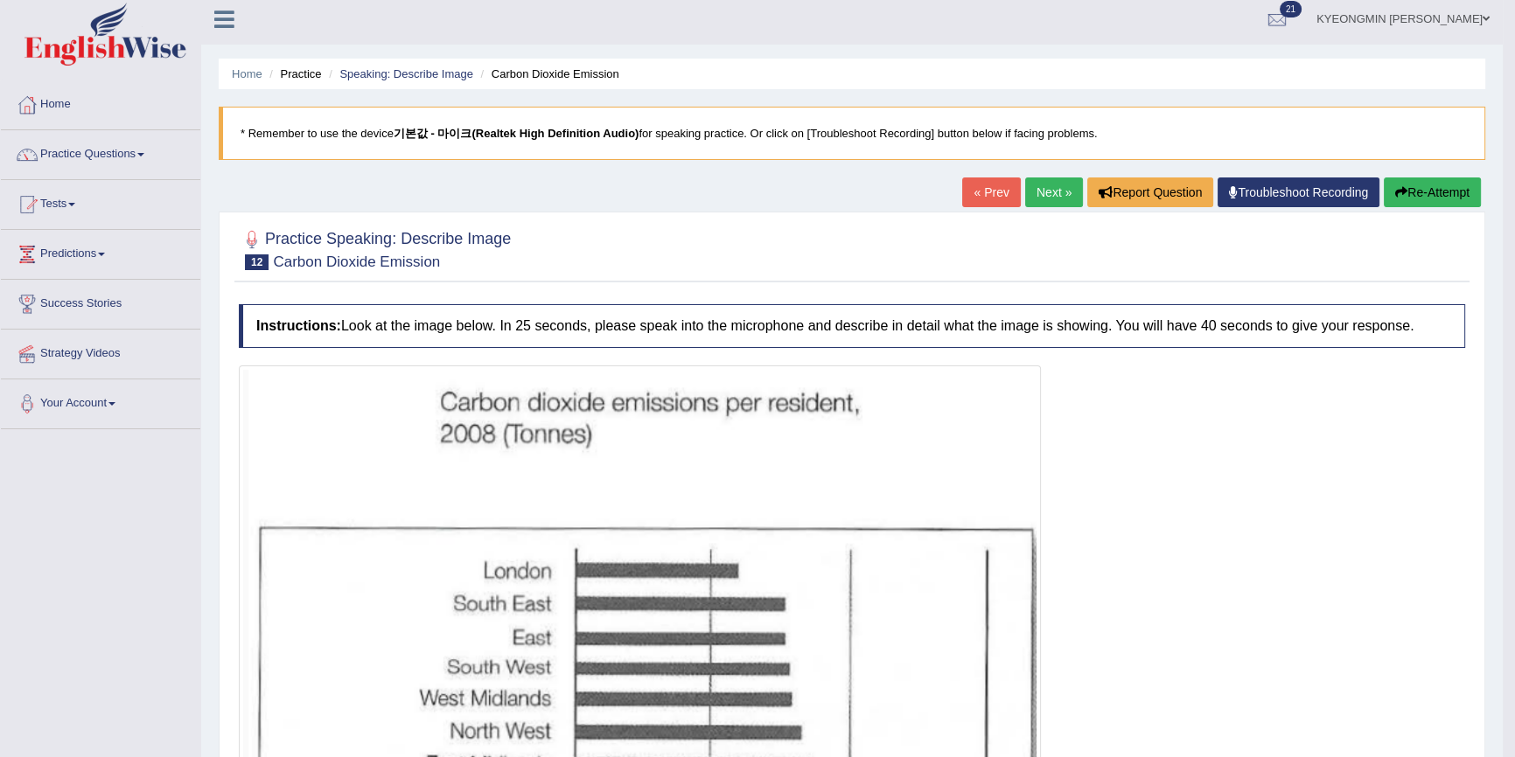
scroll to position [4, 0]
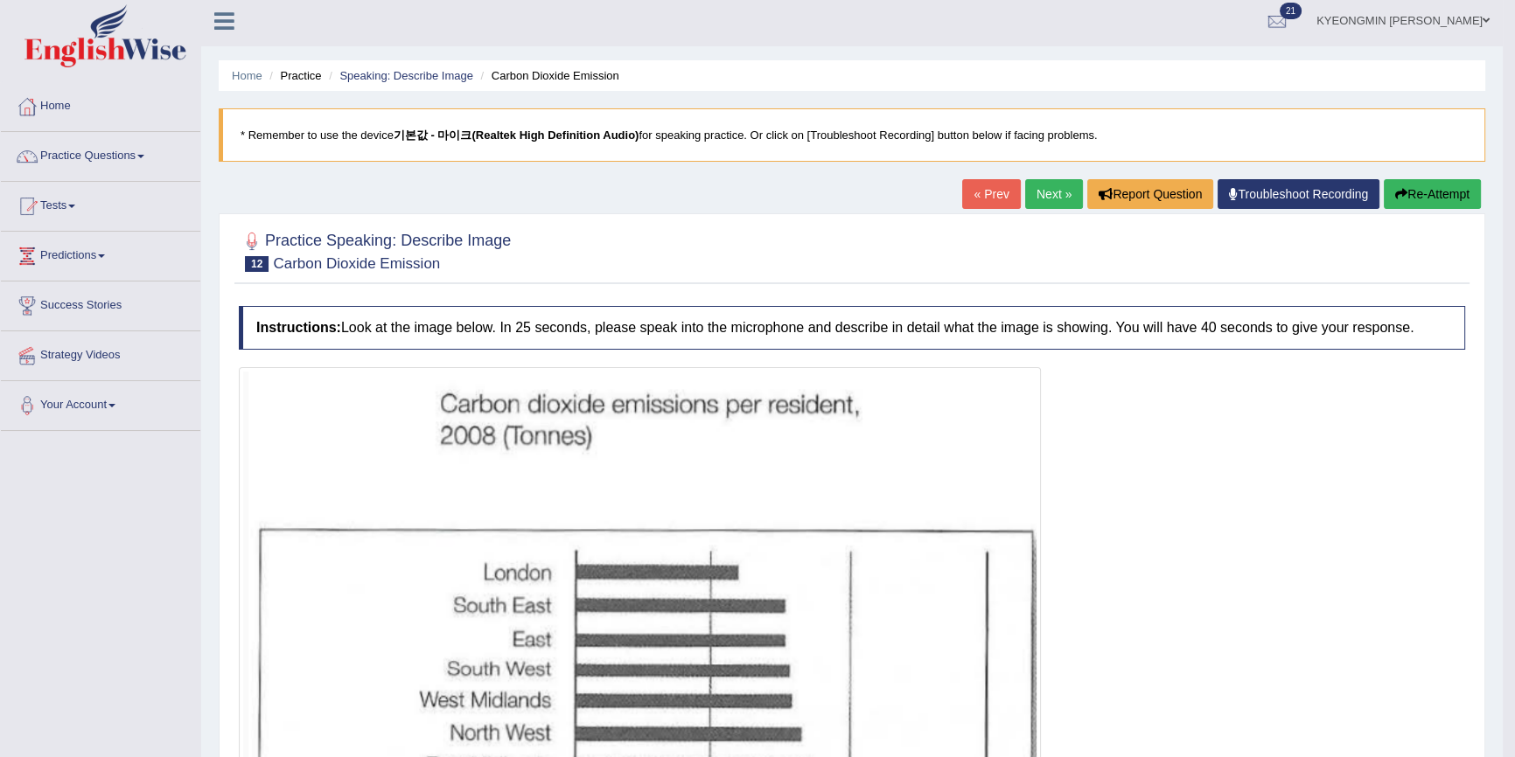
click at [1453, 185] on button "Re-Attempt" at bounding box center [1432, 194] width 97 height 30
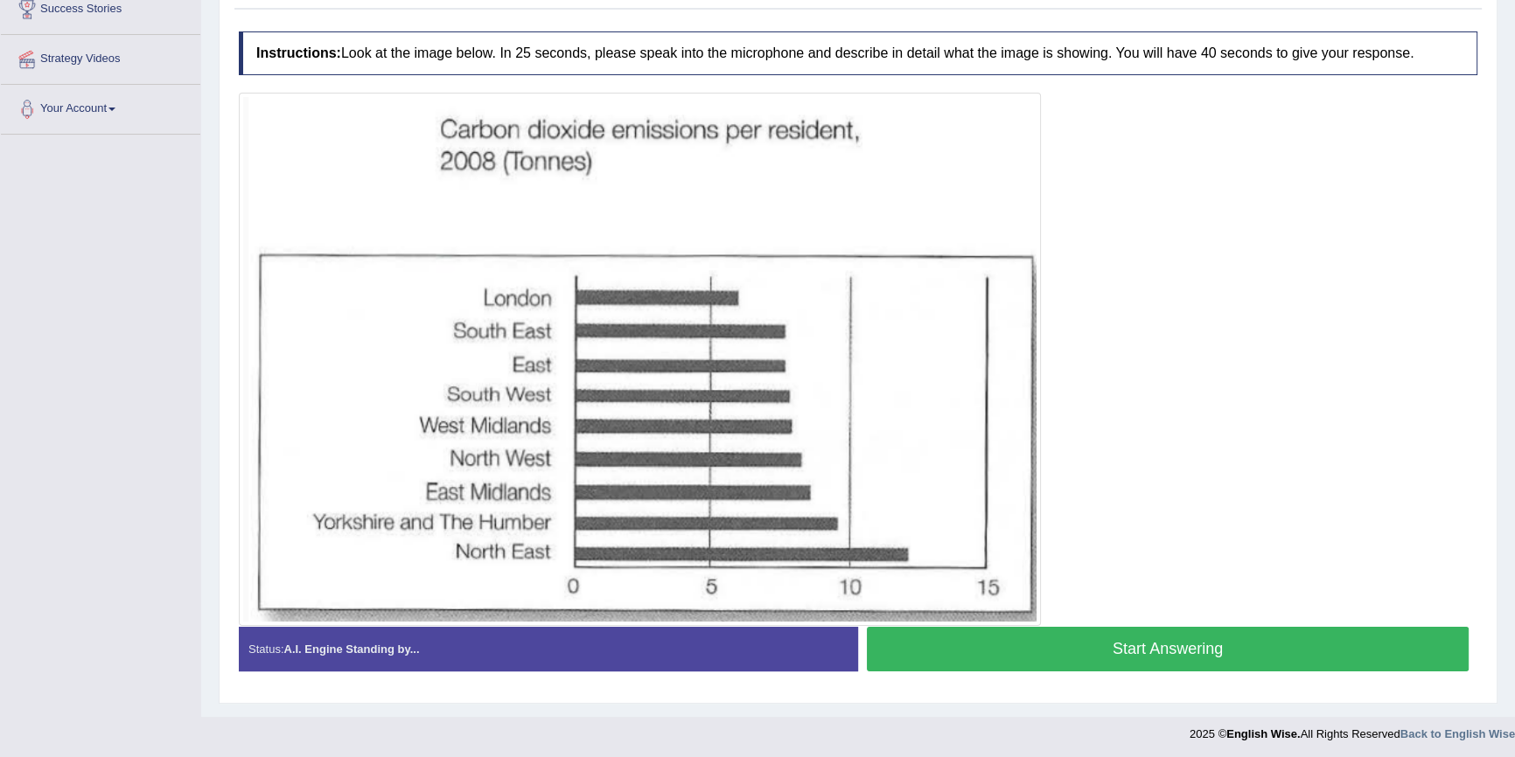
scroll to position [304, 0]
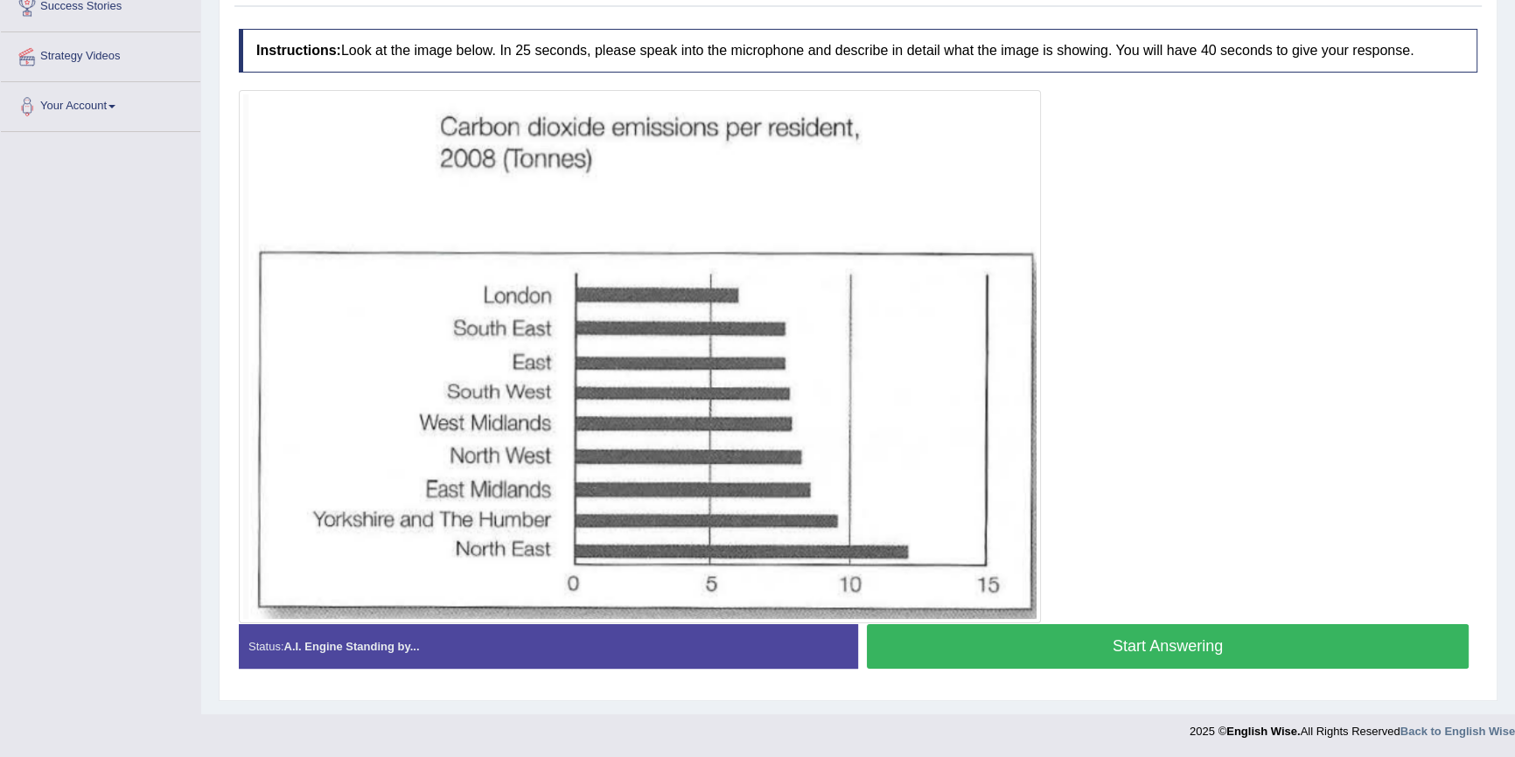
click at [1032, 632] on button "Start Answering" at bounding box center [1168, 647] width 602 height 45
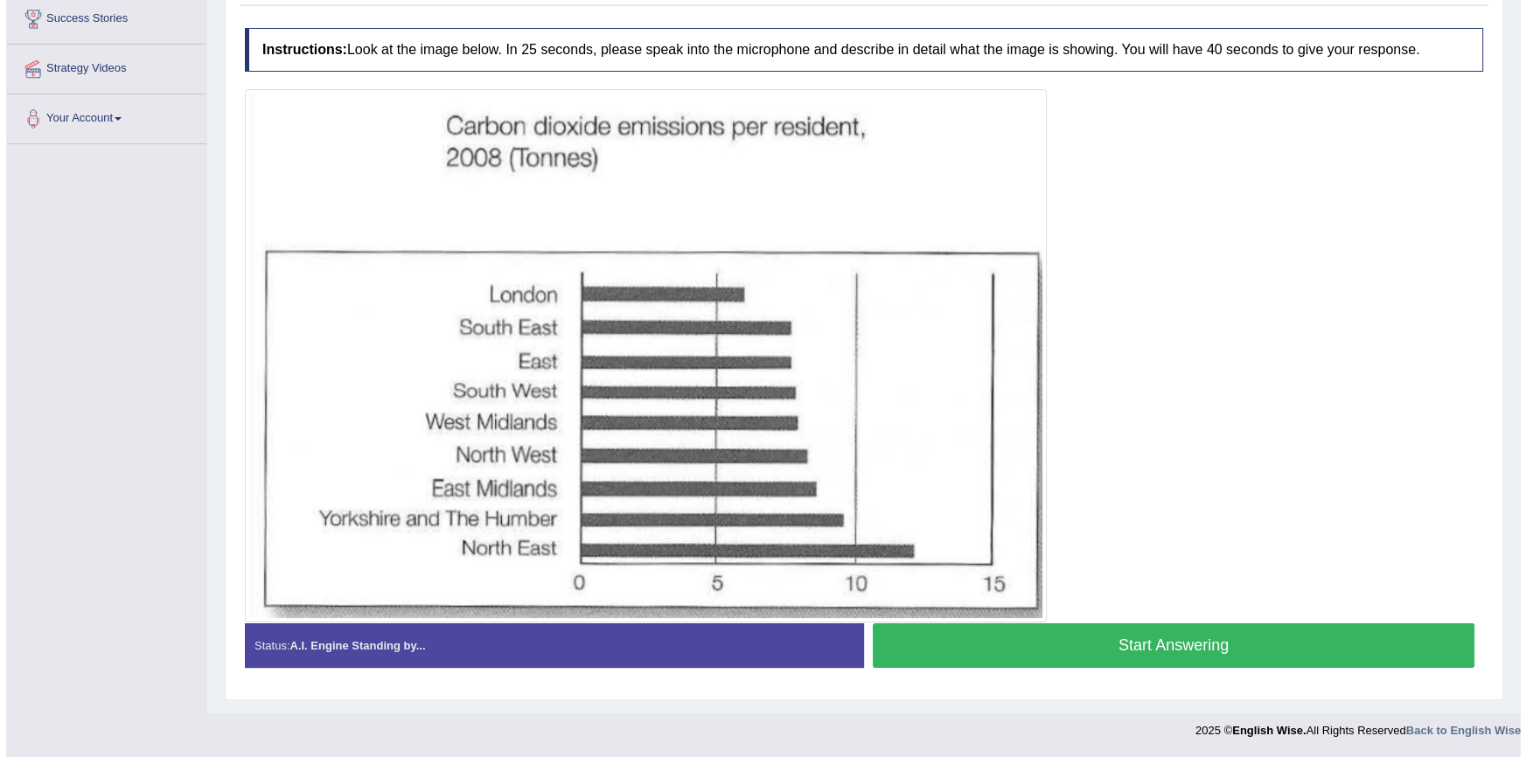
scroll to position [290, 0]
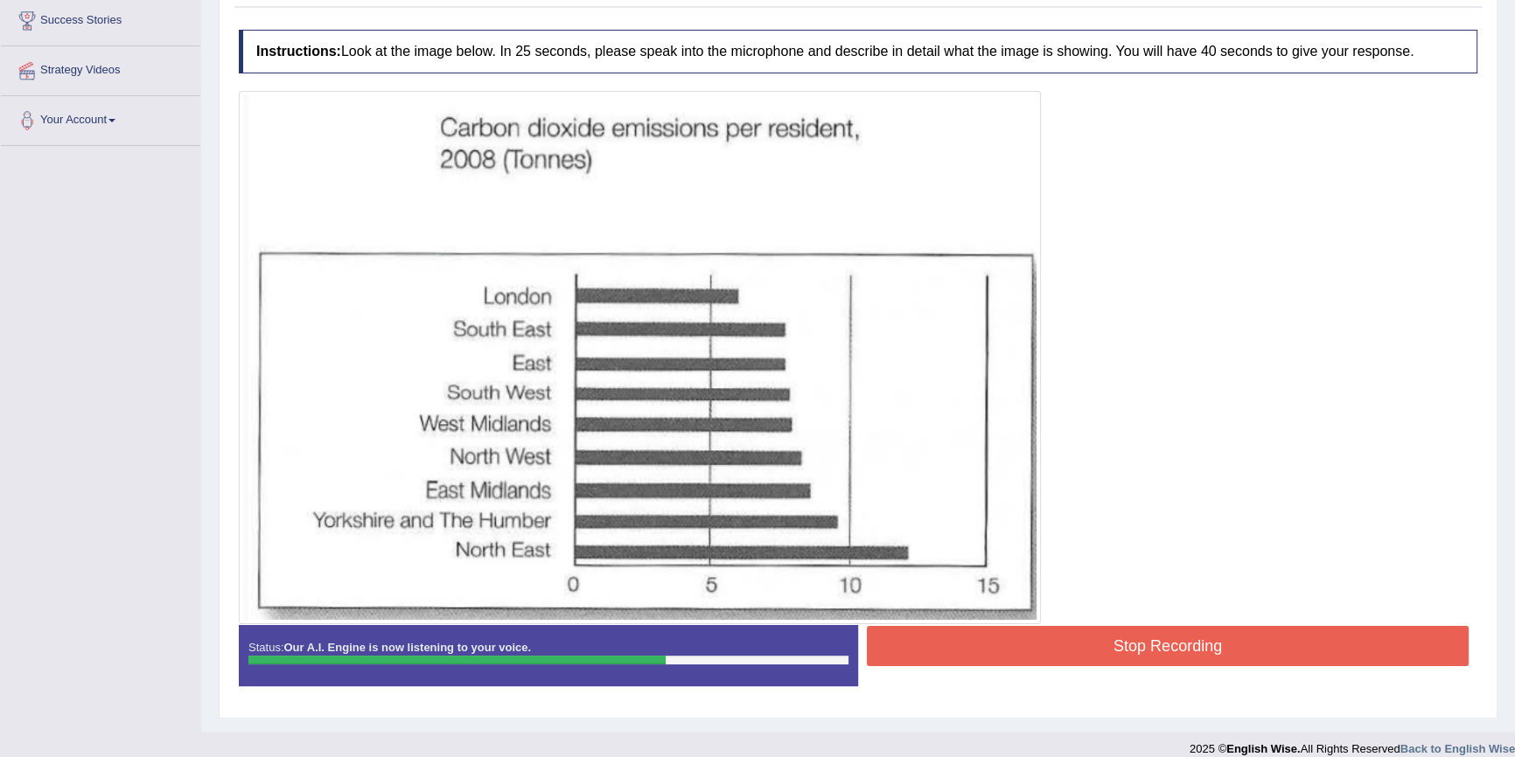
click at [1058, 641] on button "Stop Recording" at bounding box center [1168, 646] width 602 height 40
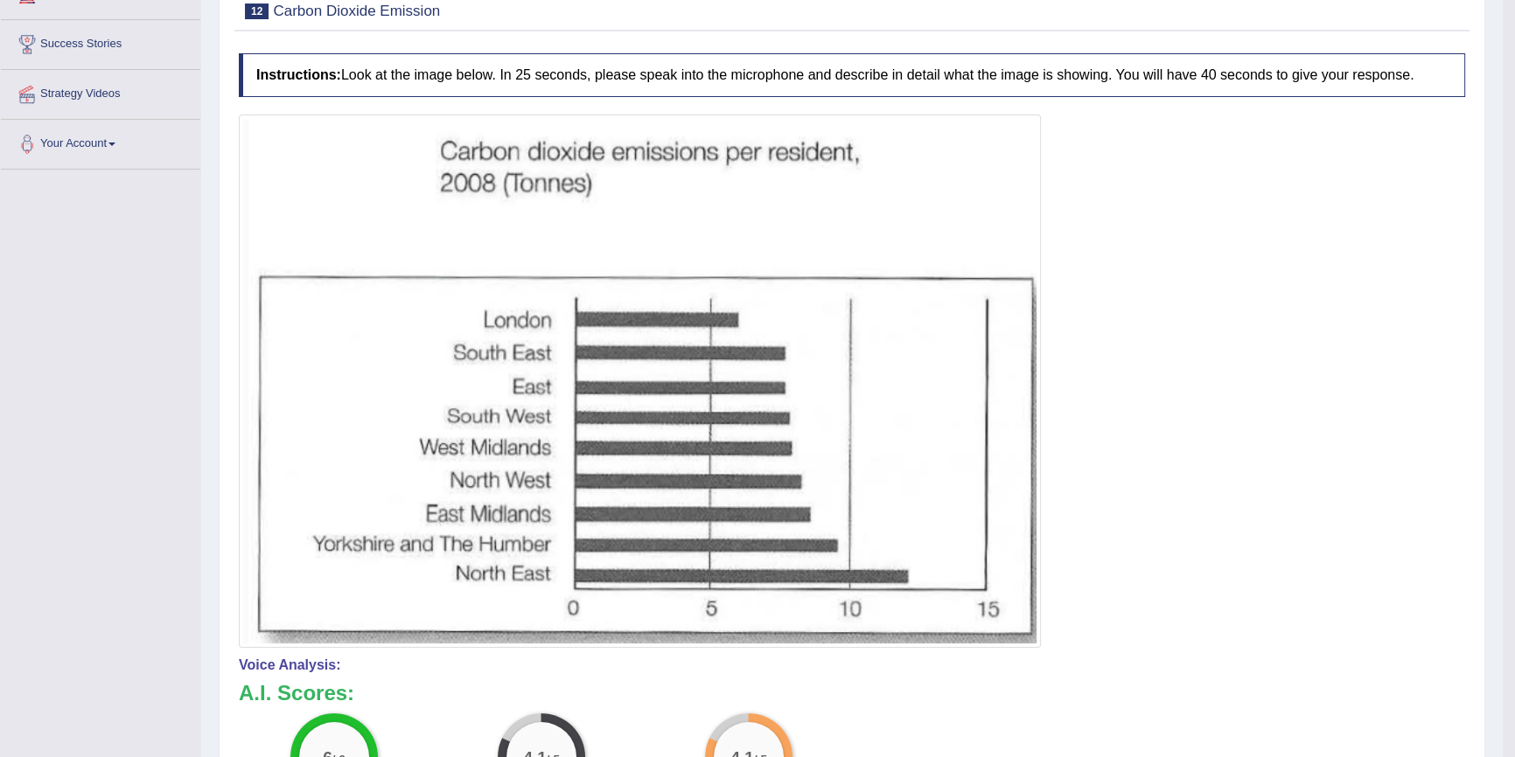
scroll to position [93, 0]
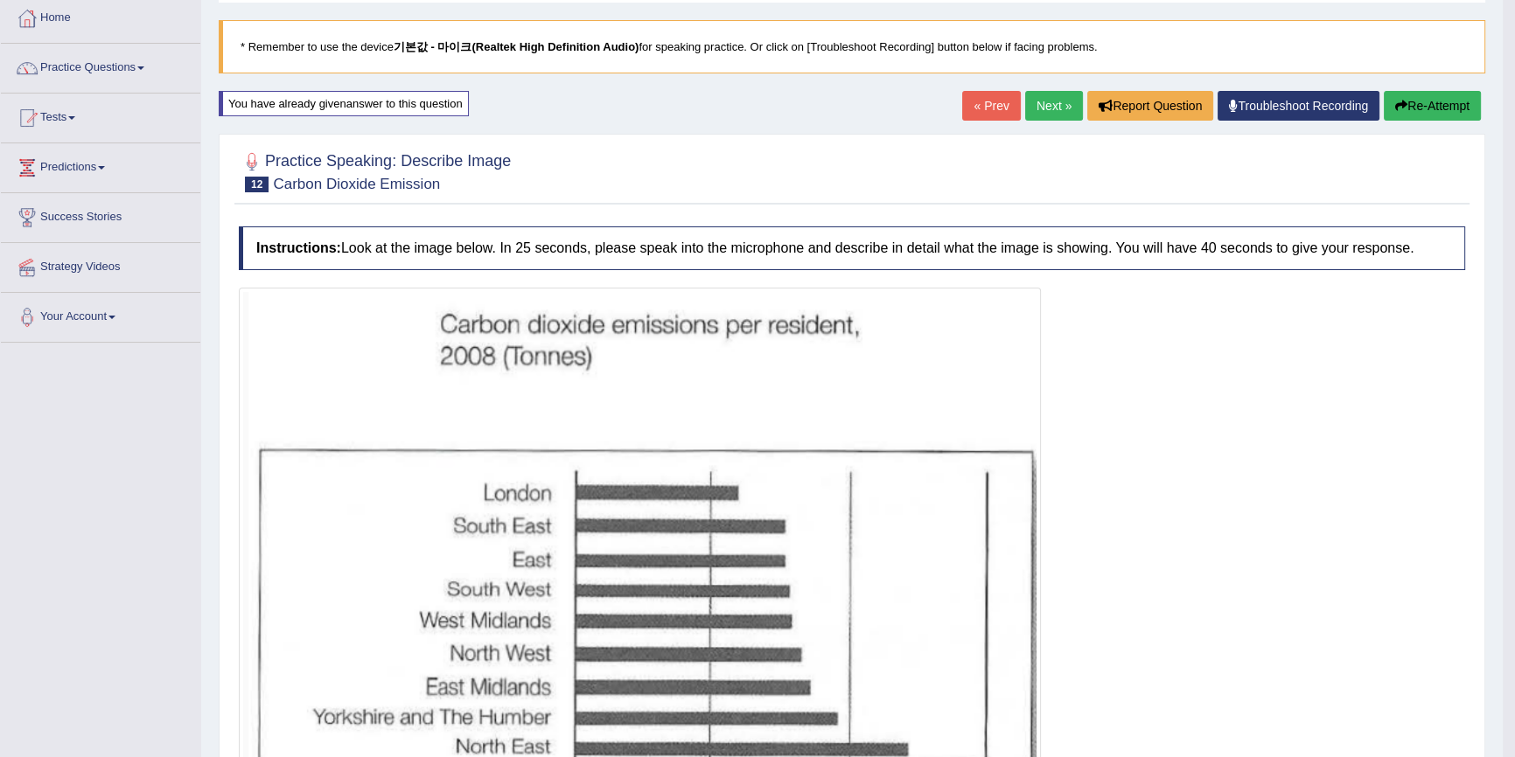
click at [1434, 101] on button "Re-Attempt" at bounding box center [1432, 106] width 97 height 30
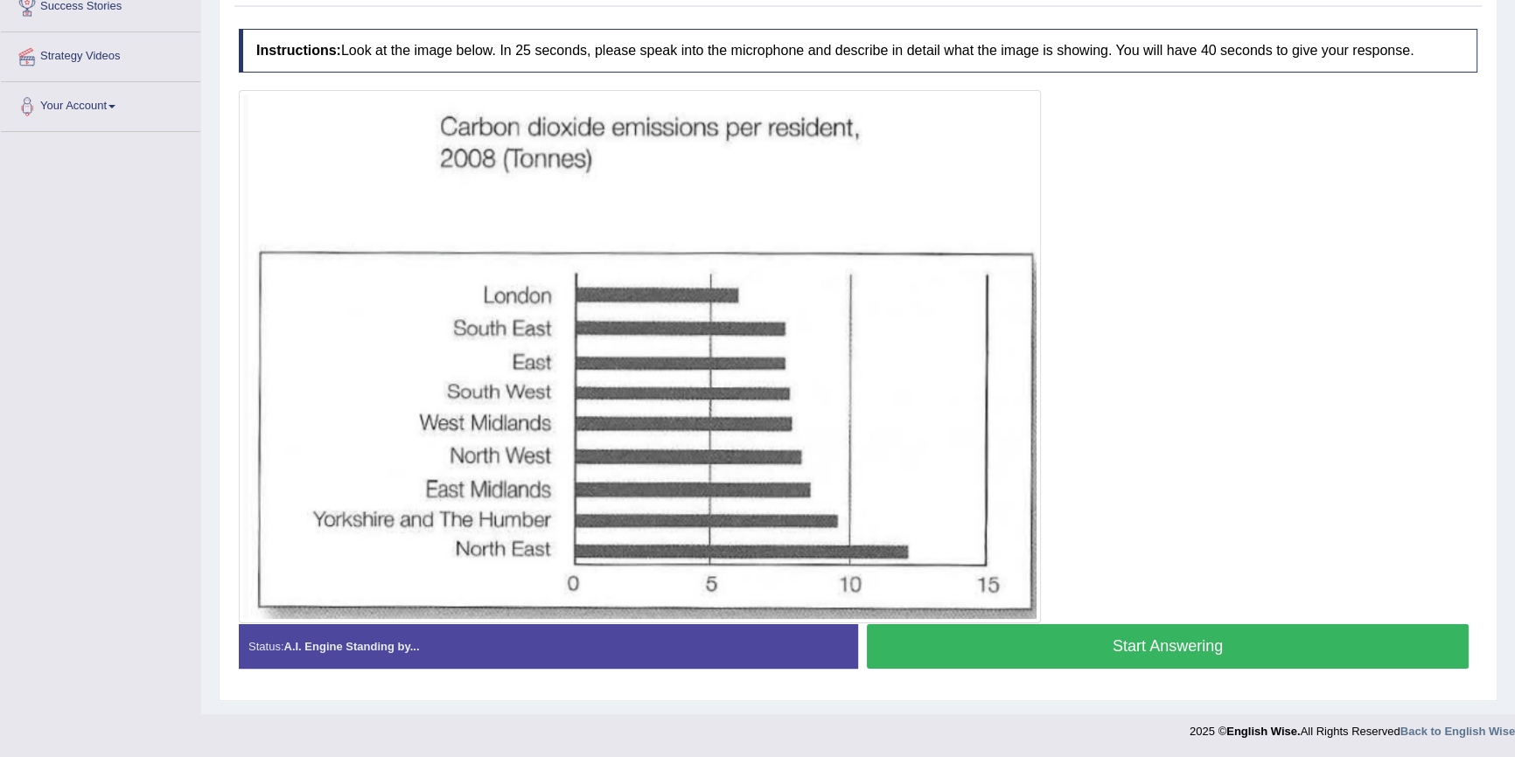
click at [983, 639] on button "Start Answering" at bounding box center [1168, 647] width 602 height 45
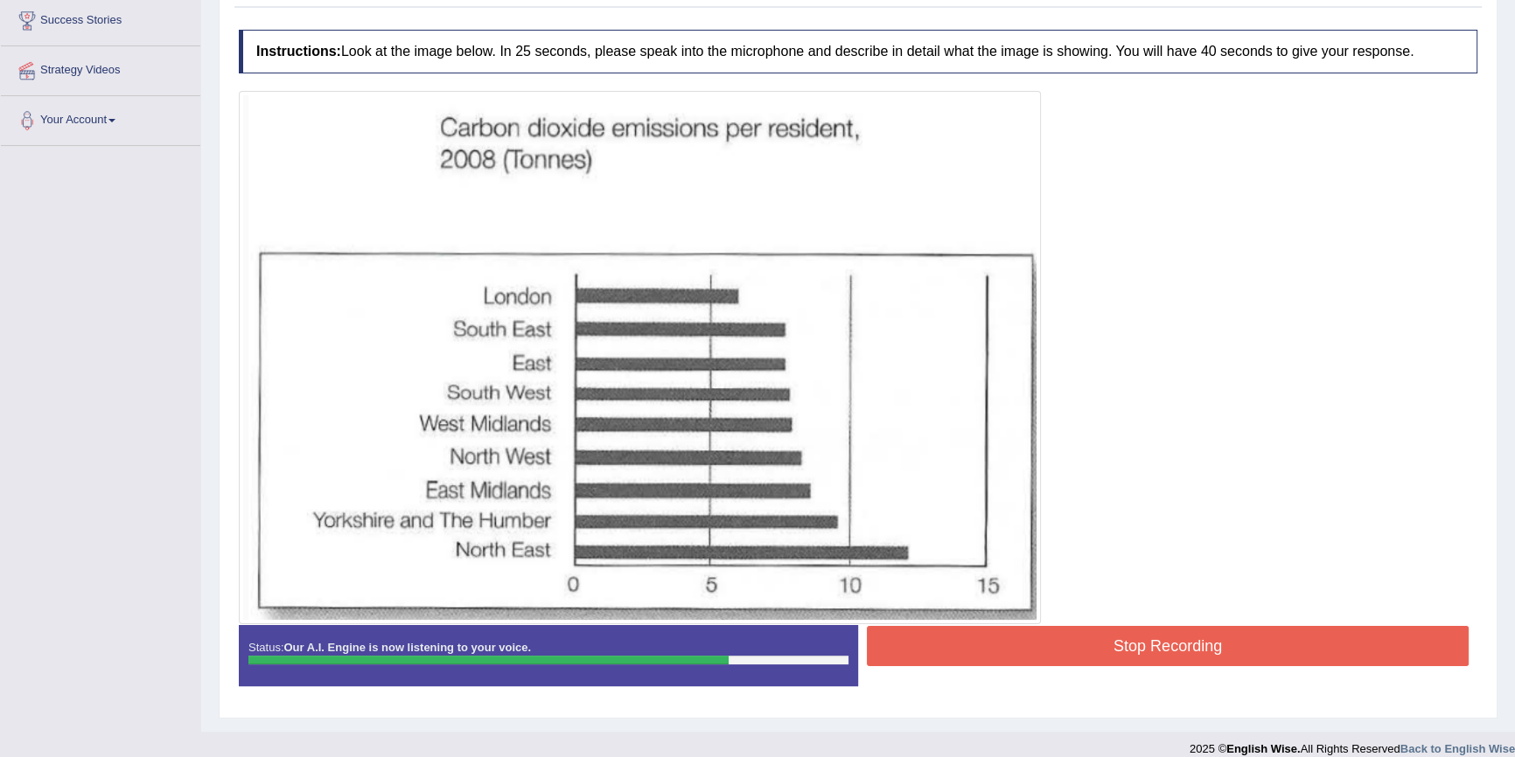
click at [1058, 635] on button "Stop Recording" at bounding box center [1168, 646] width 602 height 40
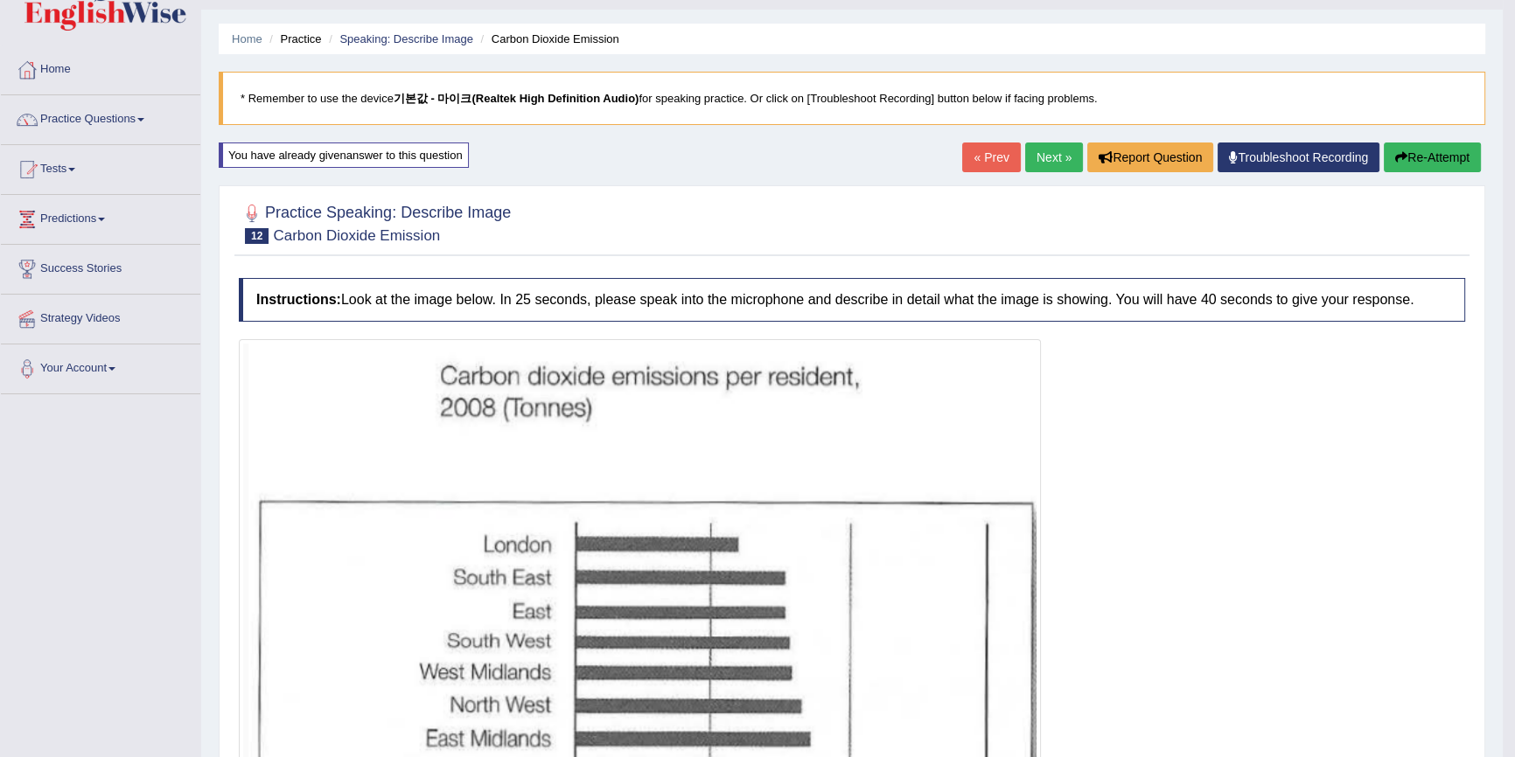
scroll to position [13, 0]
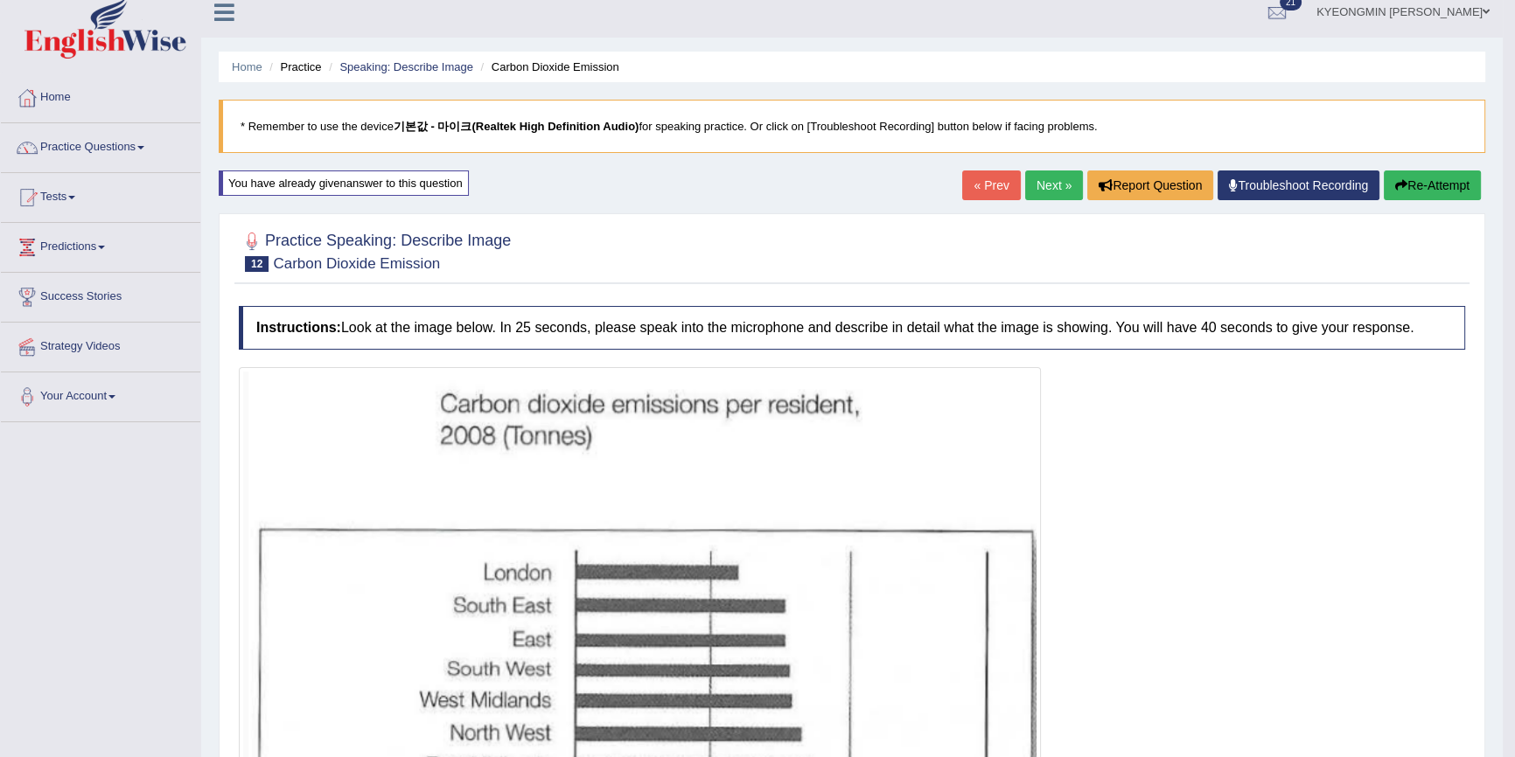
click at [1402, 169] on div "Home Practice Speaking: Describe Image Carbon Dioxide Emission * Remember to us…" at bounding box center [852, 675] width 1302 height 1376
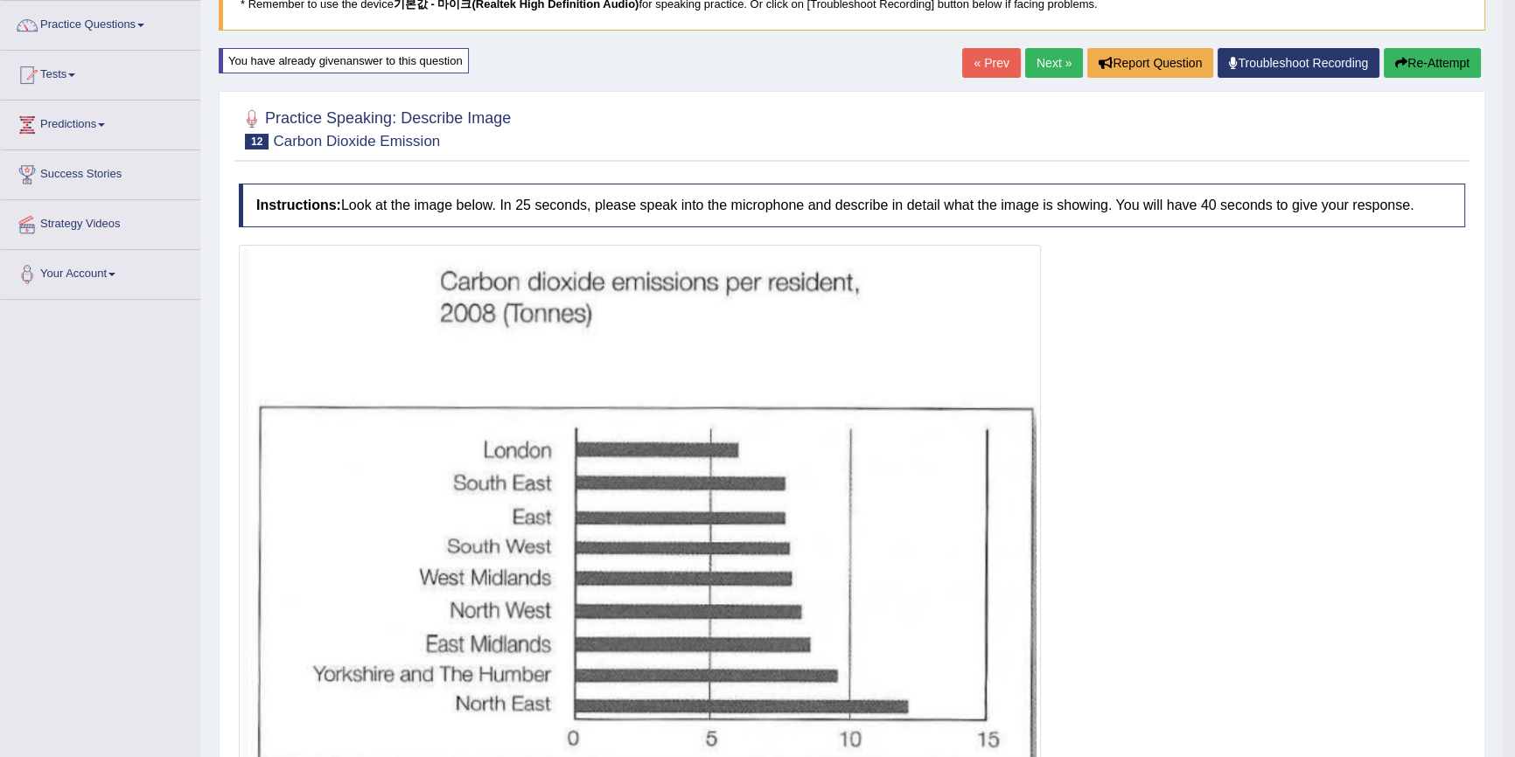
scroll to position [172, 0]
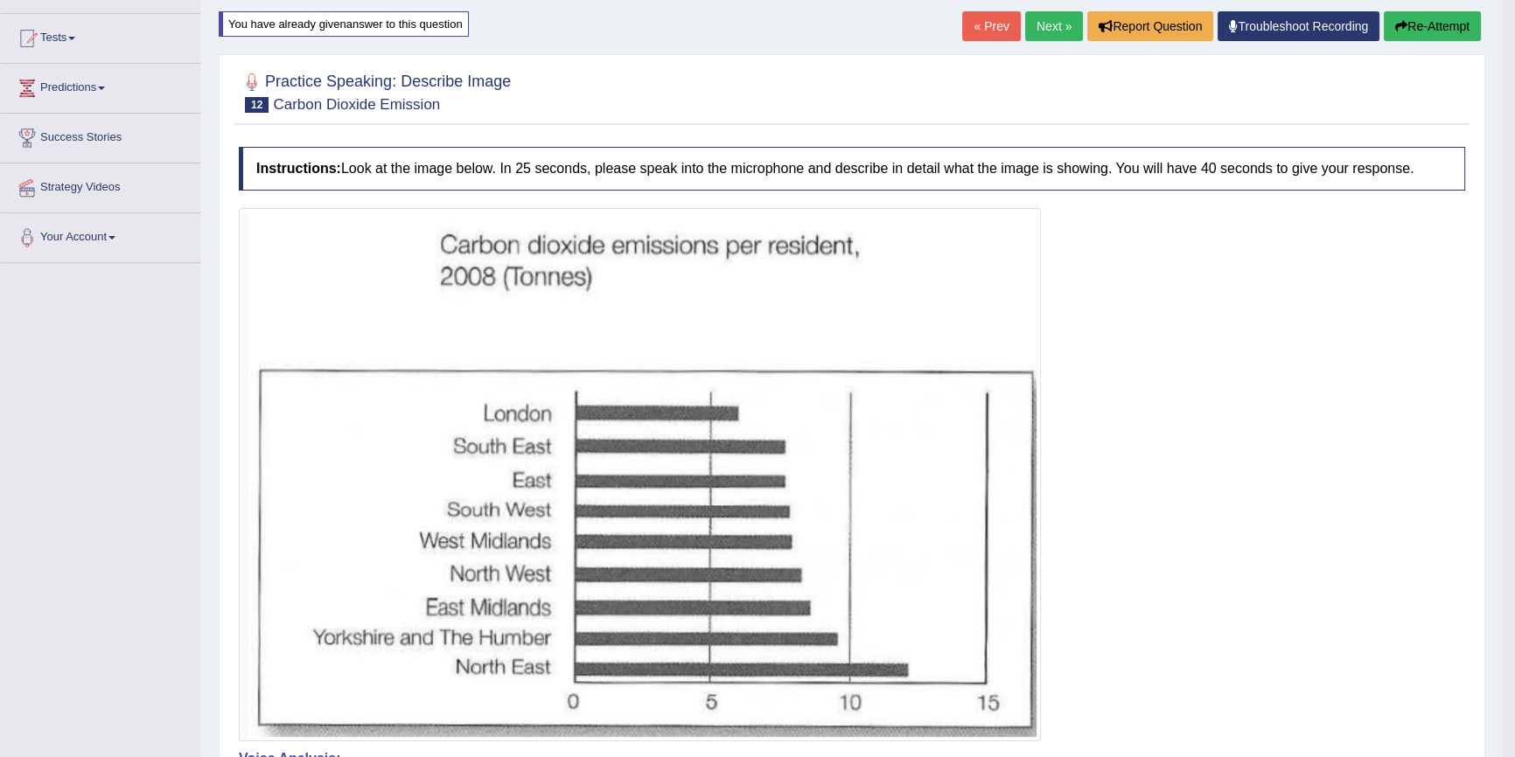
click at [1391, 17] on button "Re-Attempt" at bounding box center [1432, 26] width 97 height 30
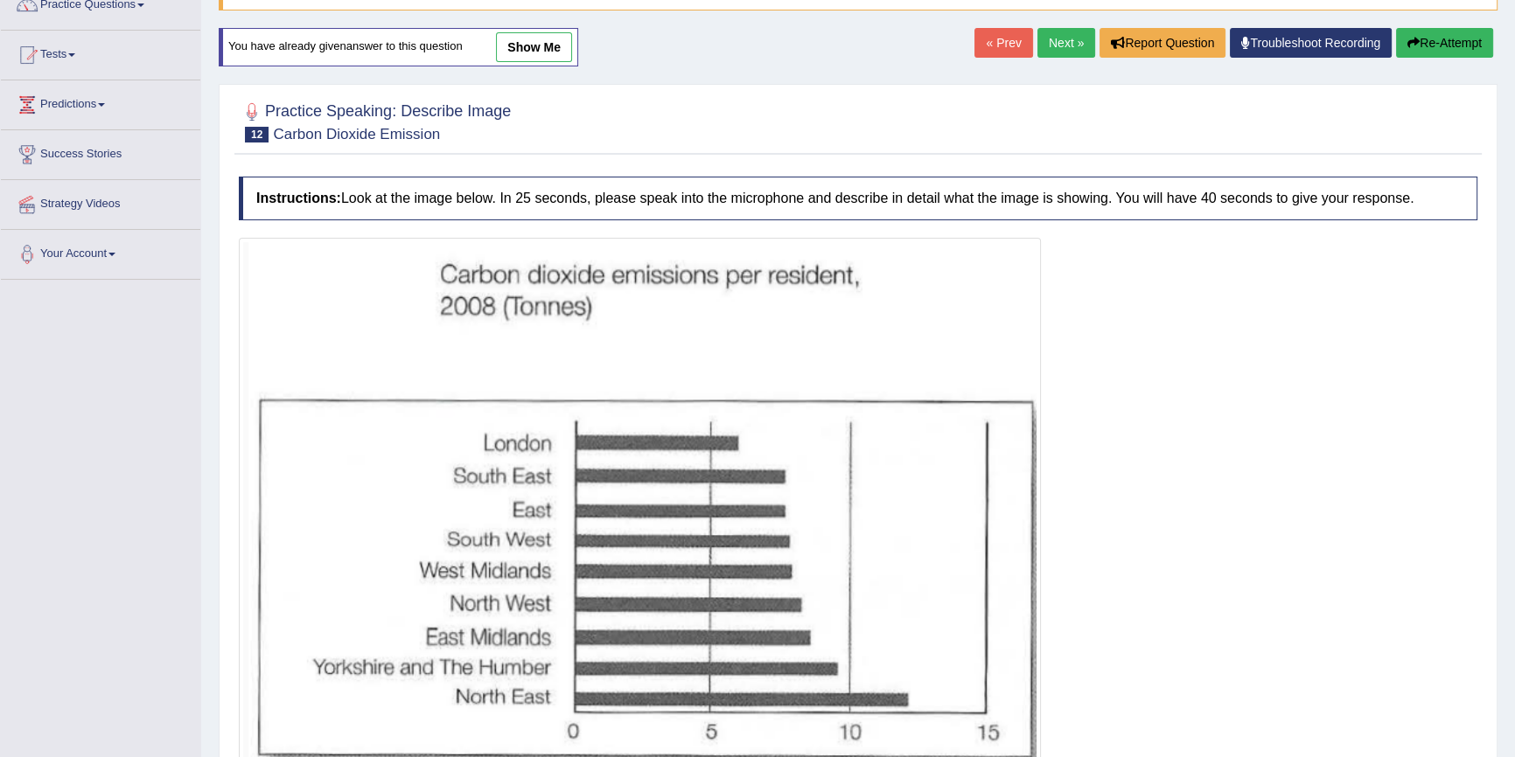
scroll to position [304, 0]
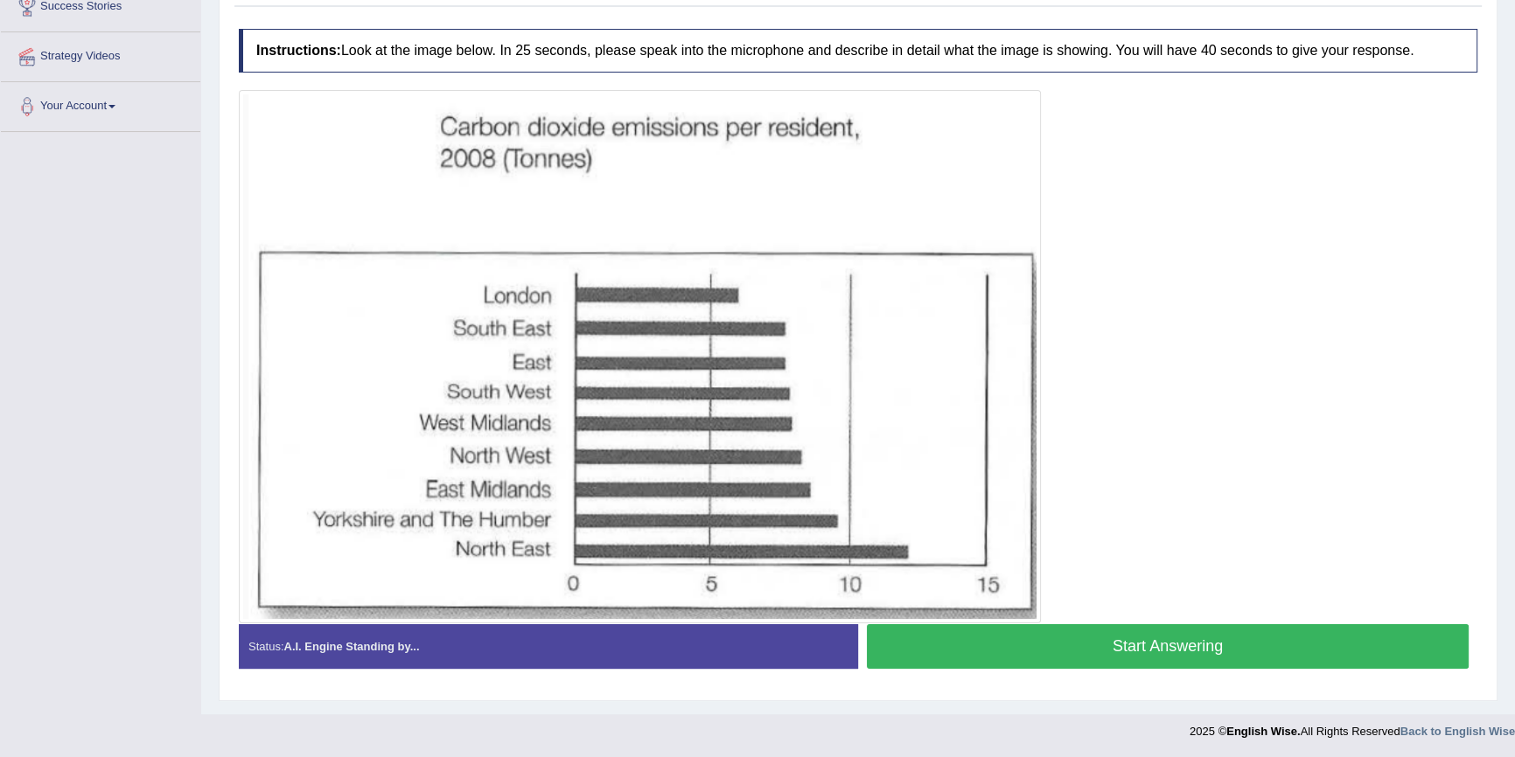
click at [1010, 646] on button "Start Answering" at bounding box center [1168, 647] width 602 height 45
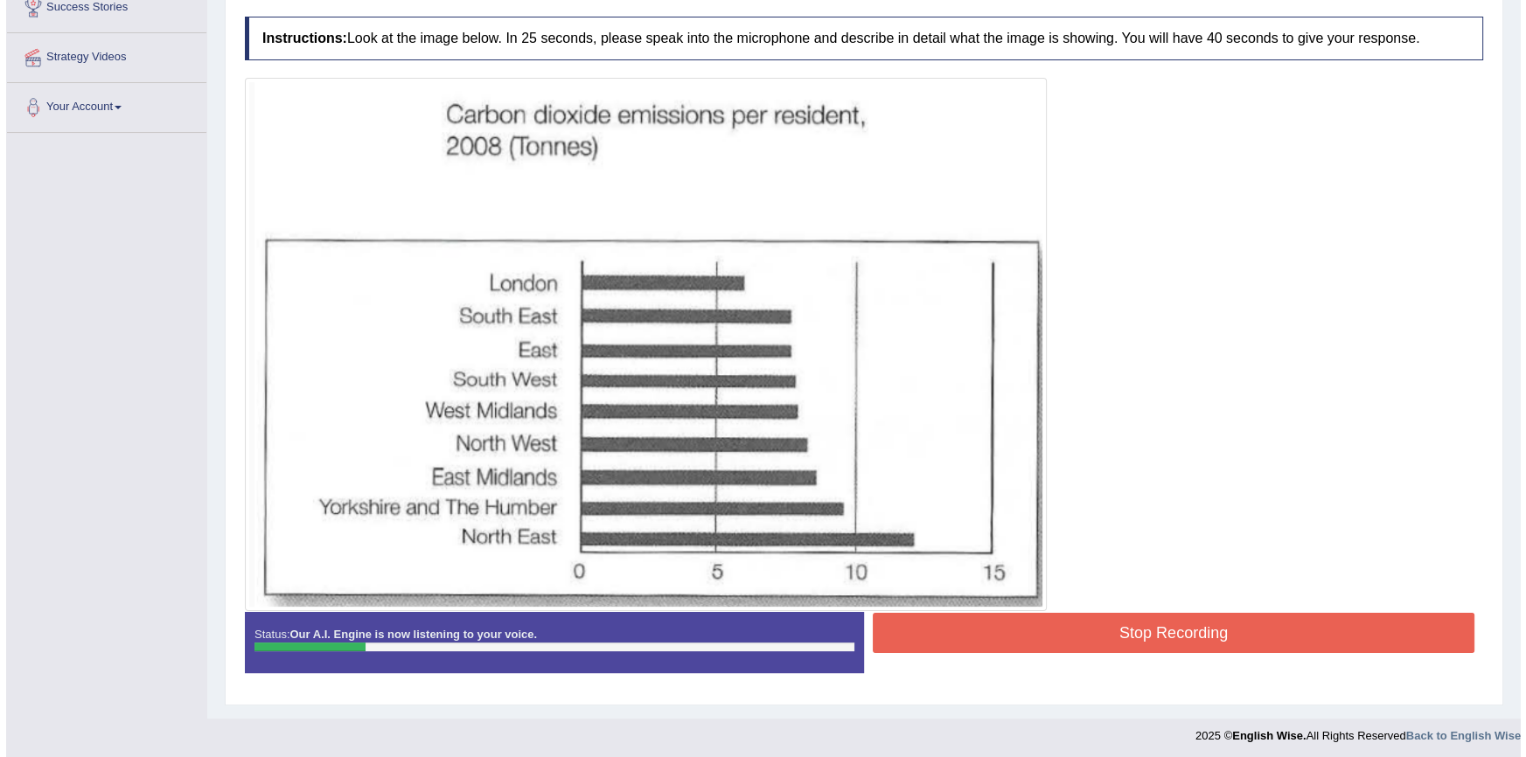
scroll to position [306, 0]
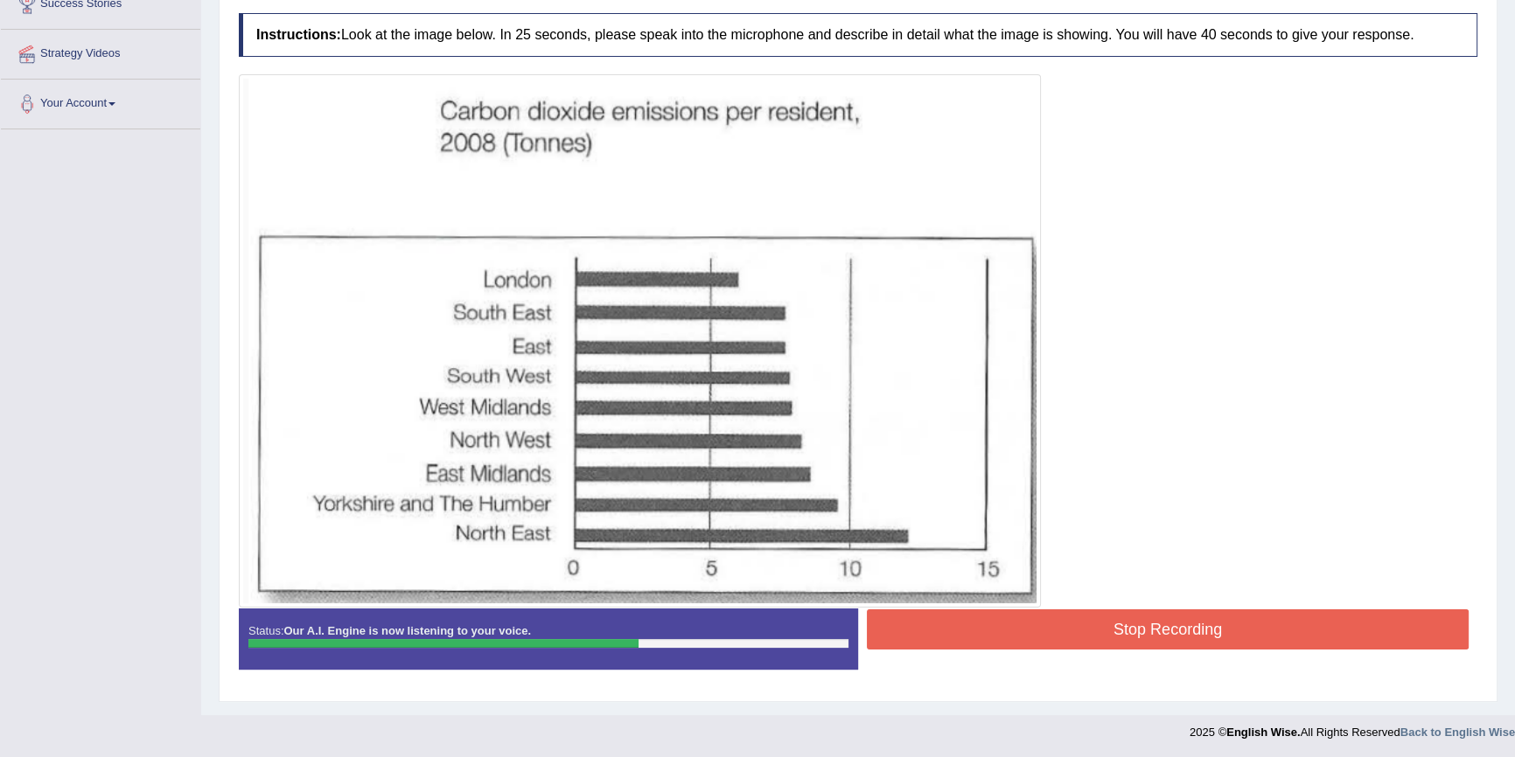
click at [1128, 618] on button "Stop Recording" at bounding box center [1168, 630] width 602 height 40
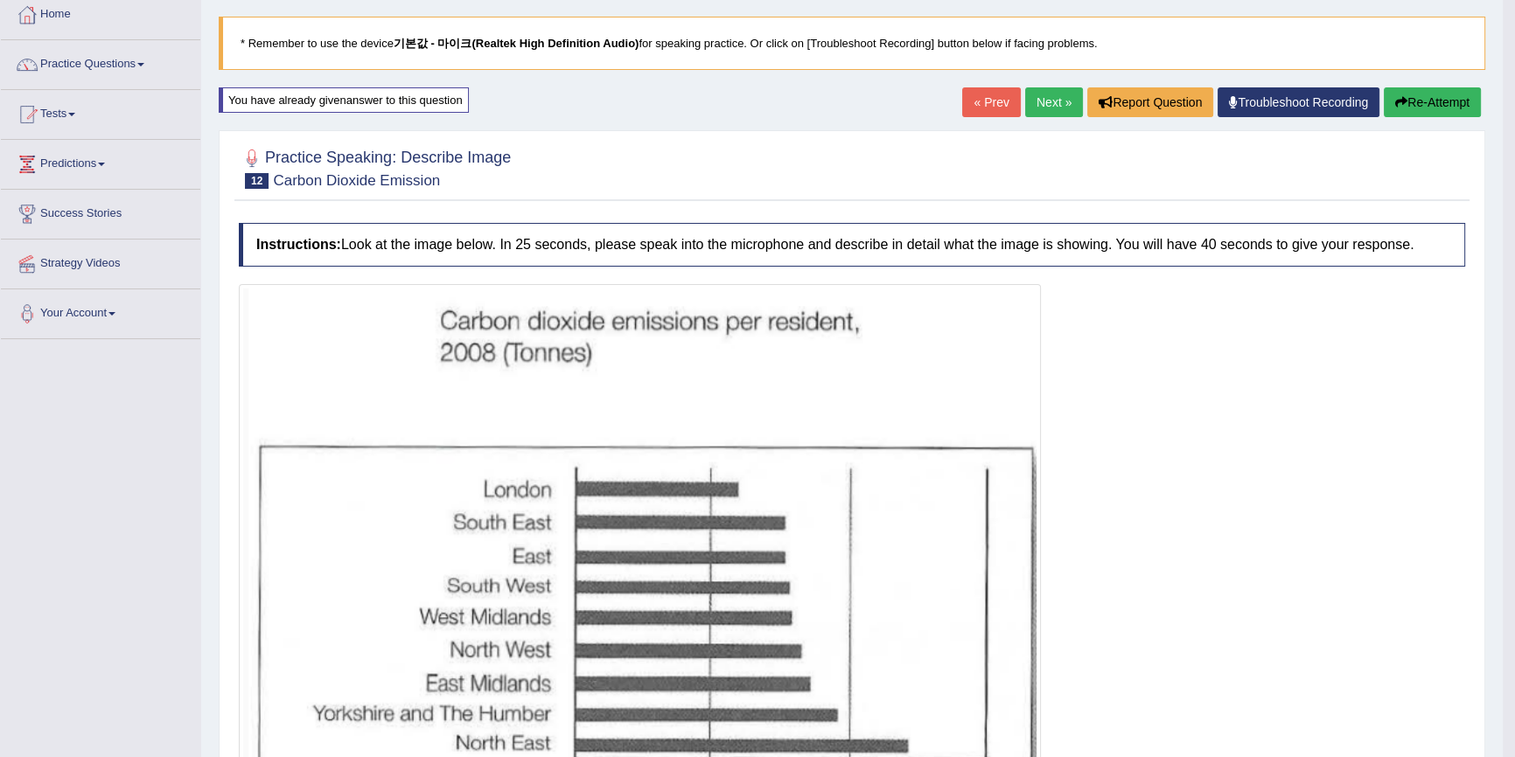
scroll to position [68, 0]
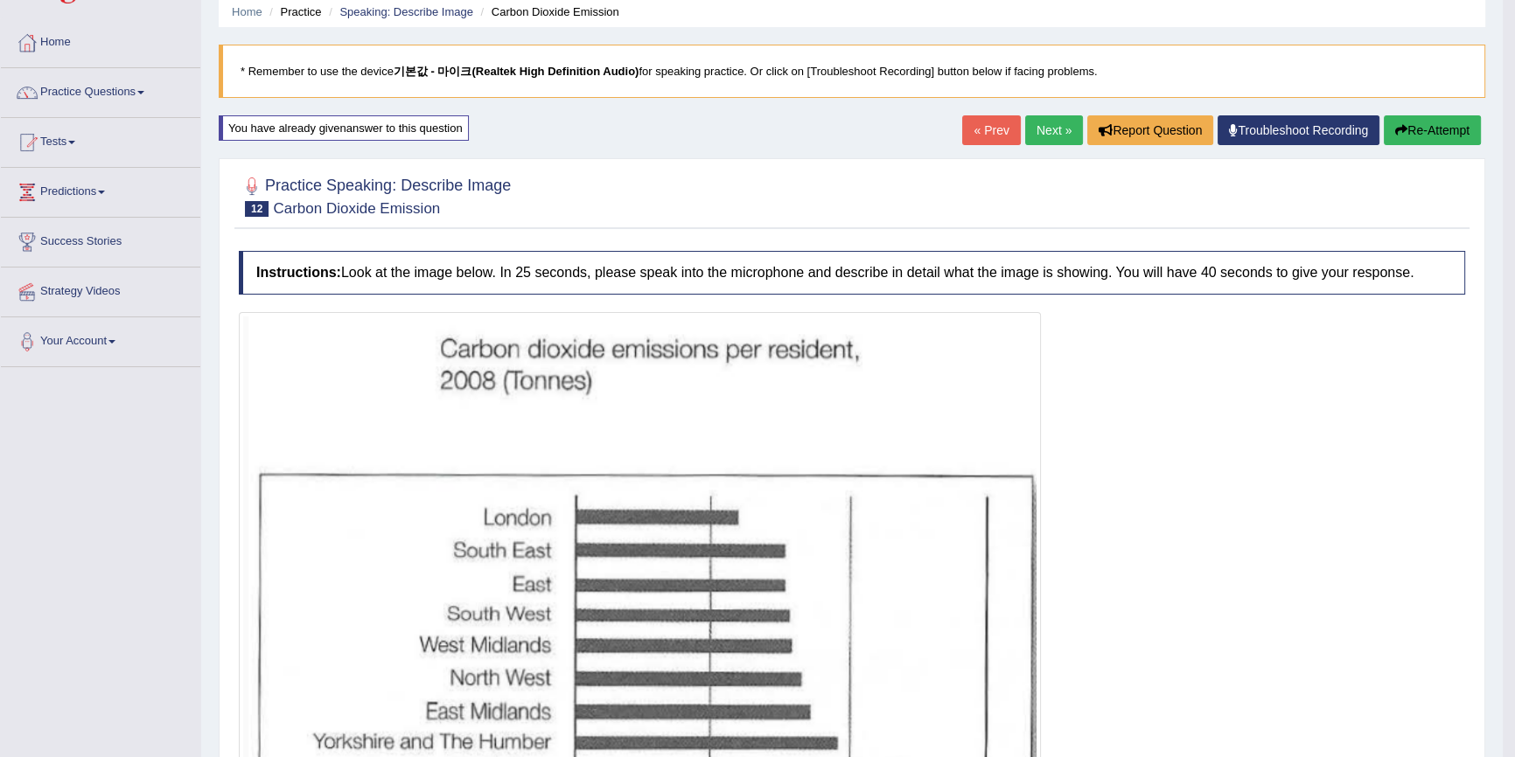
click at [1409, 142] on button "Re-Attempt" at bounding box center [1432, 130] width 97 height 30
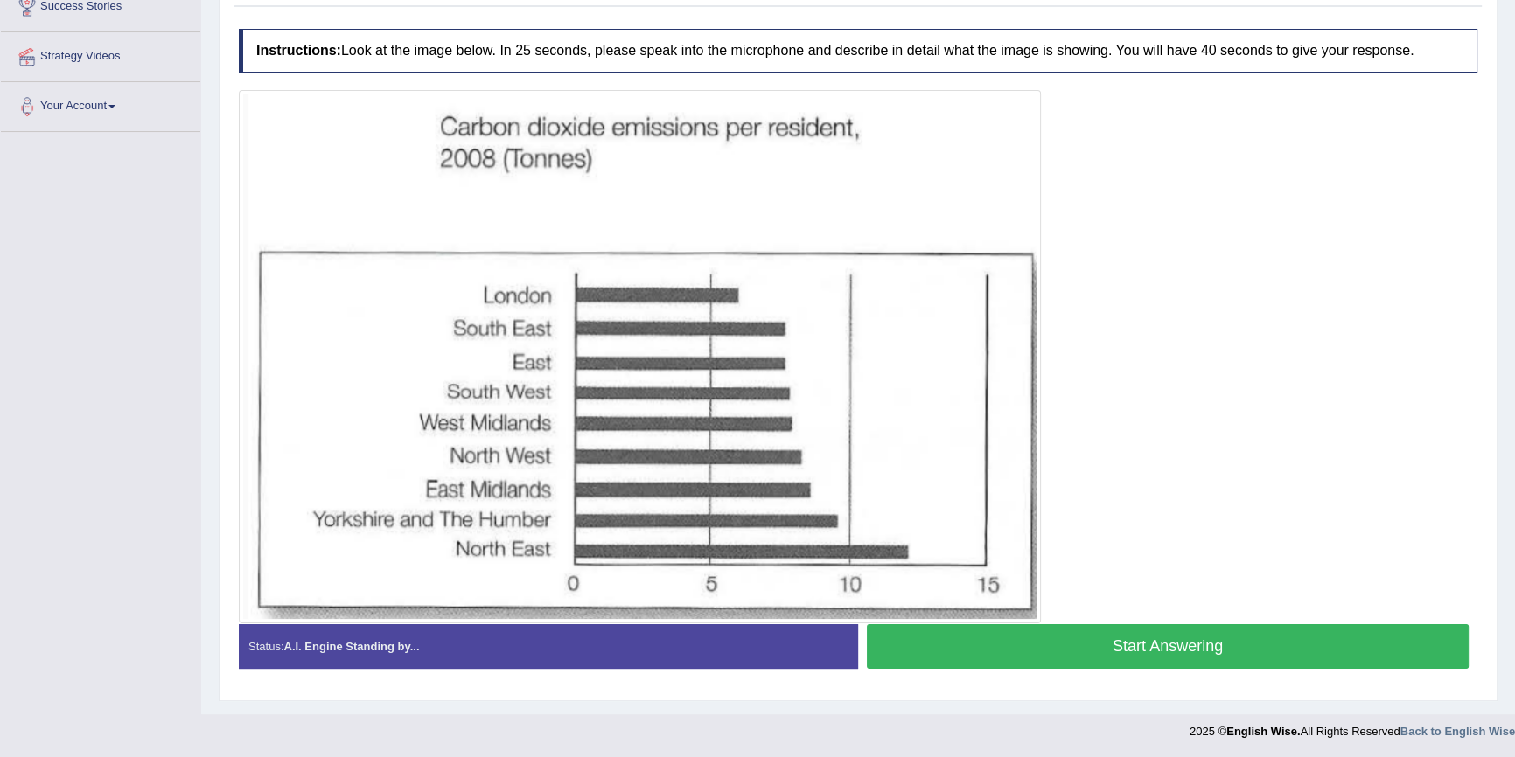
click at [1120, 666] on button "Start Answering" at bounding box center [1168, 647] width 602 height 45
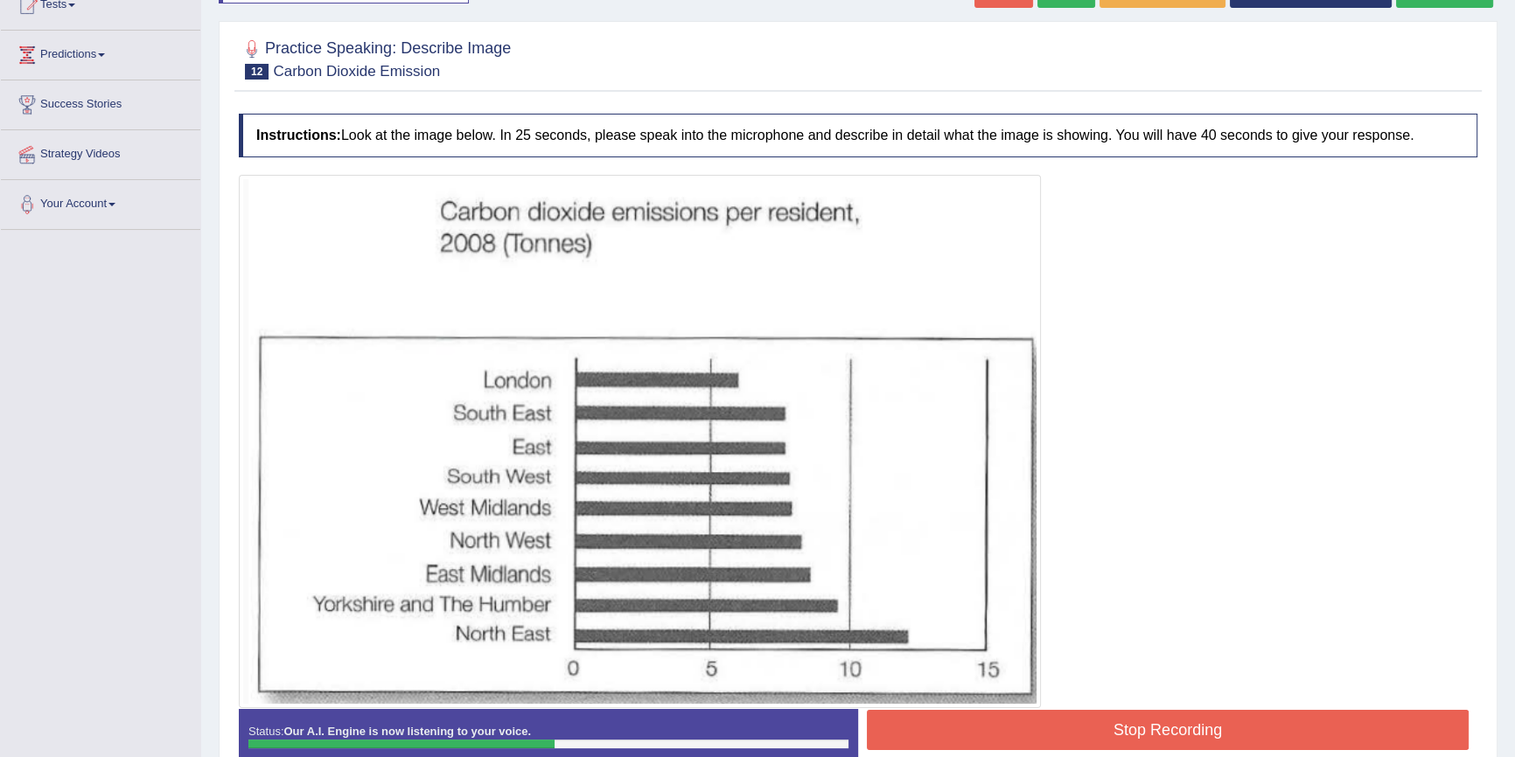
scroll to position [224, 0]
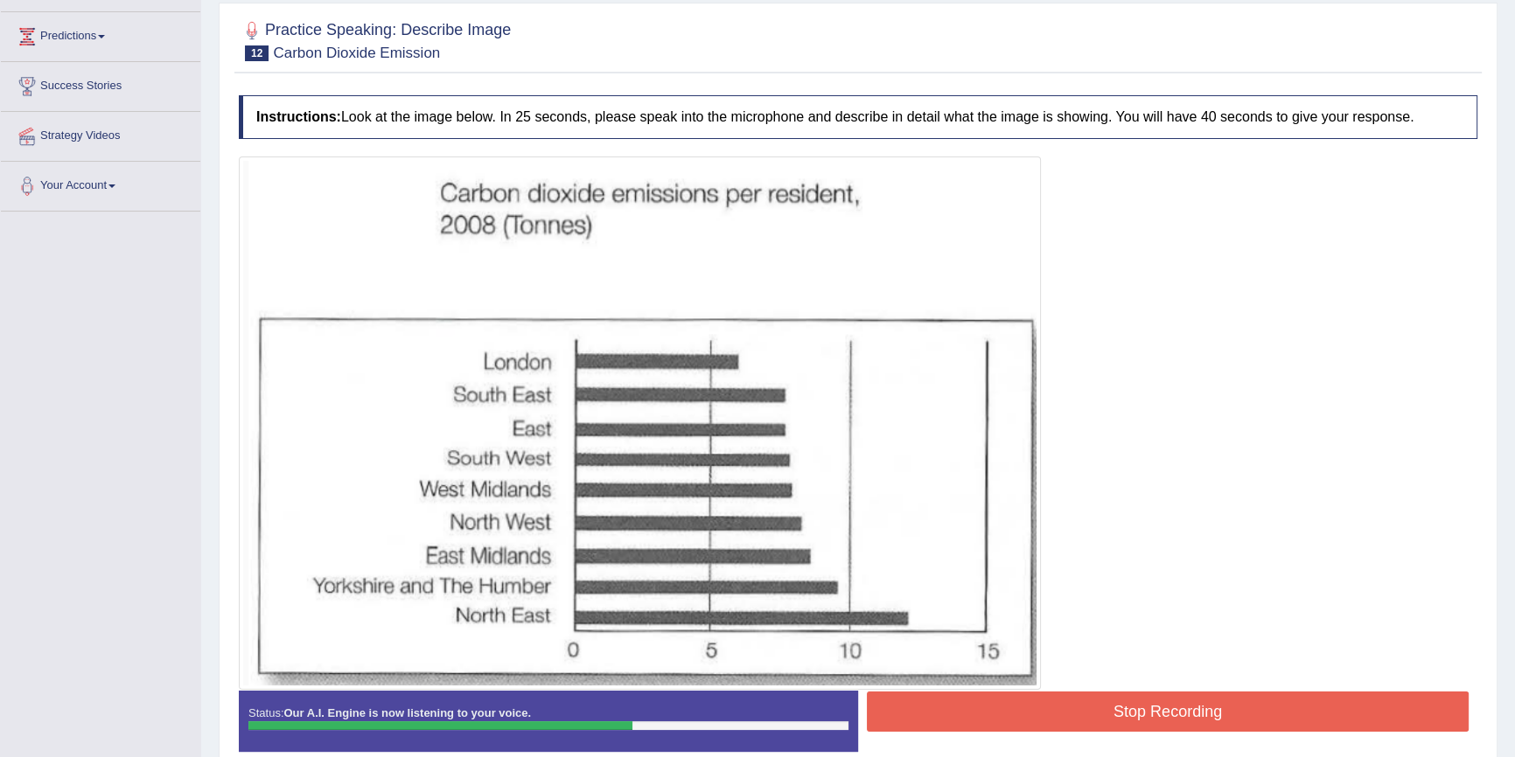
click at [1005, 700] on button "Stop Recording" at bounding box center [1168, 712] width 602 height 40
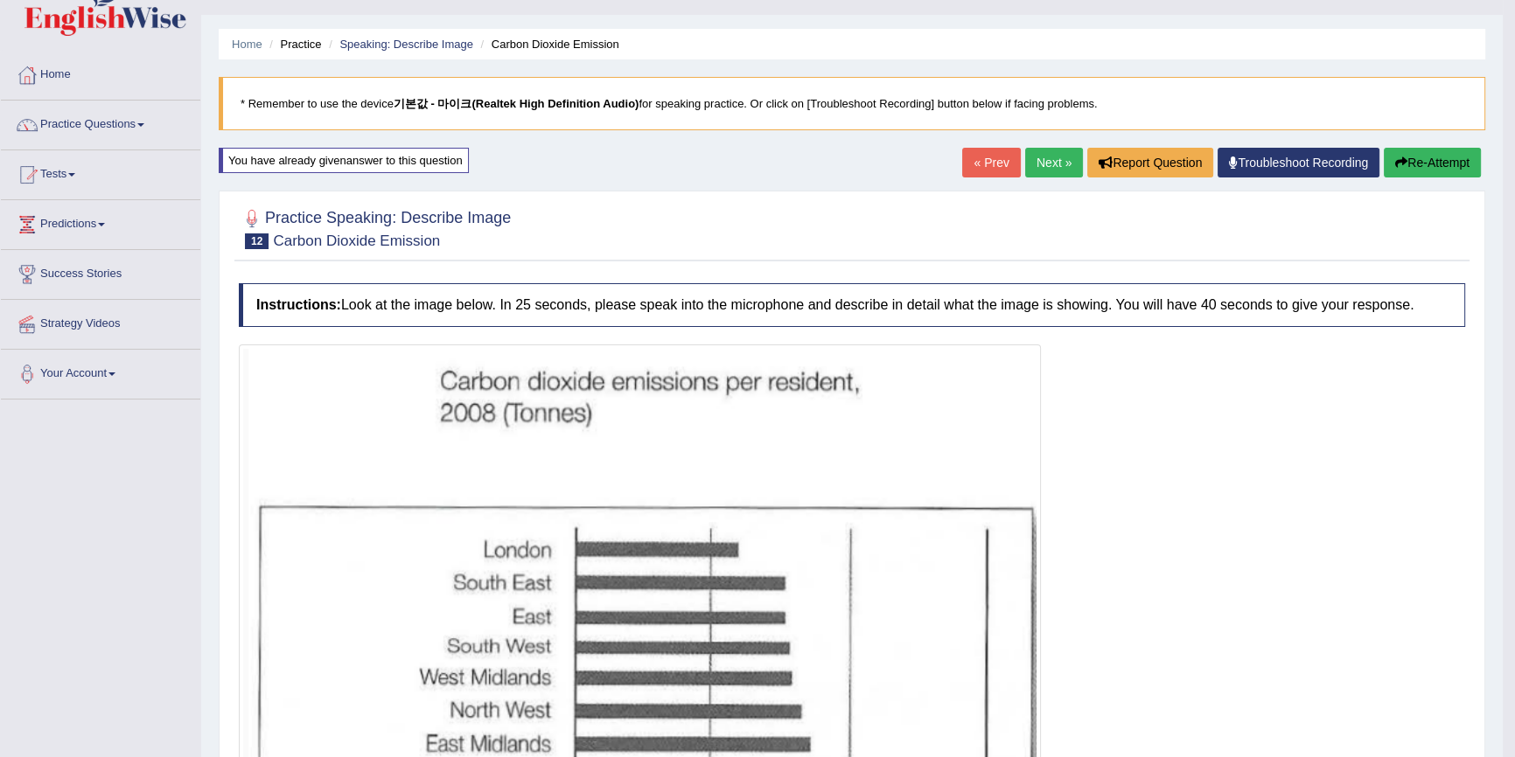
scroll to position [0, 0]
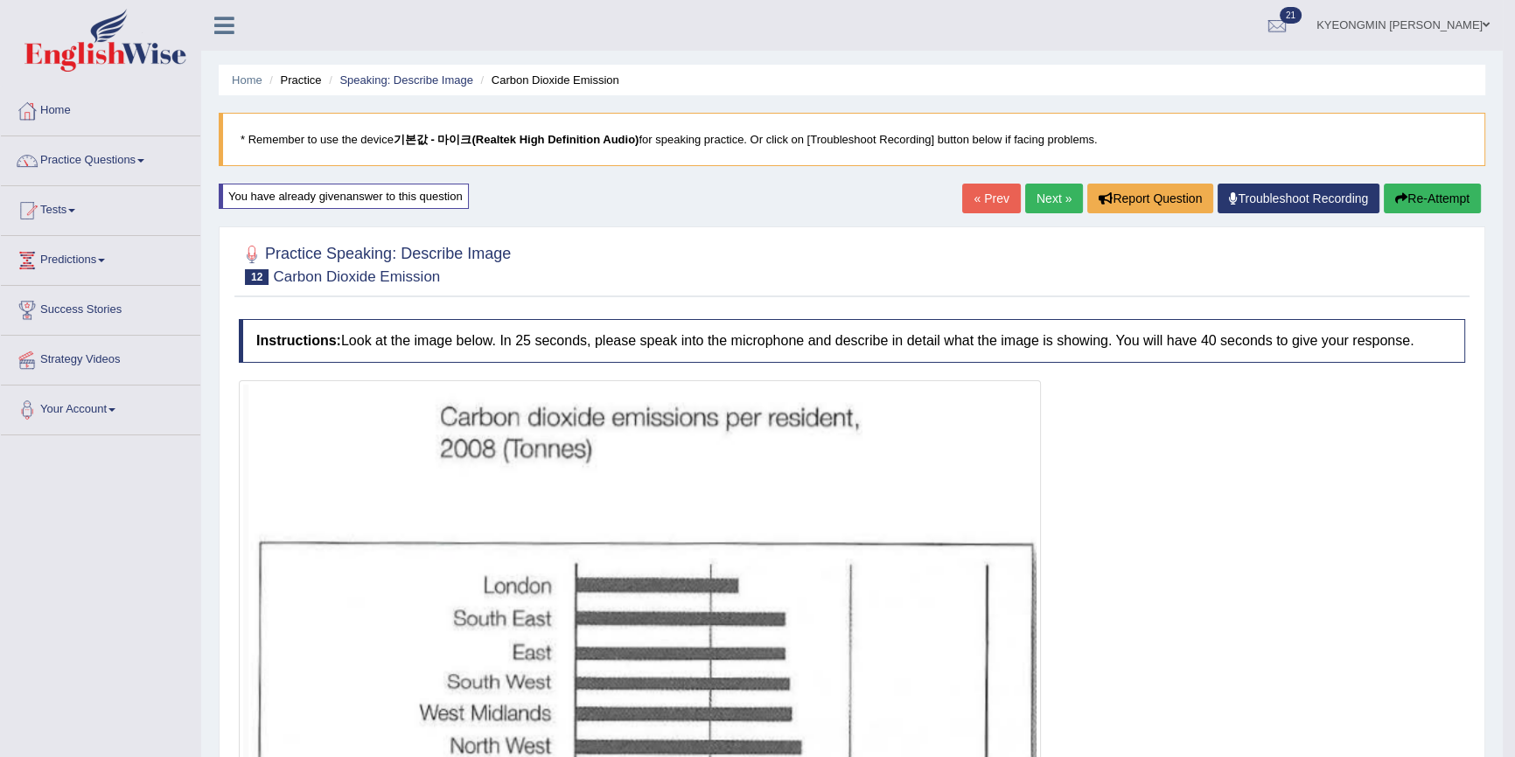
click at [1448, 196] on button "Re-Attempt" at bounding box center [1432, 199] width 97 height 30
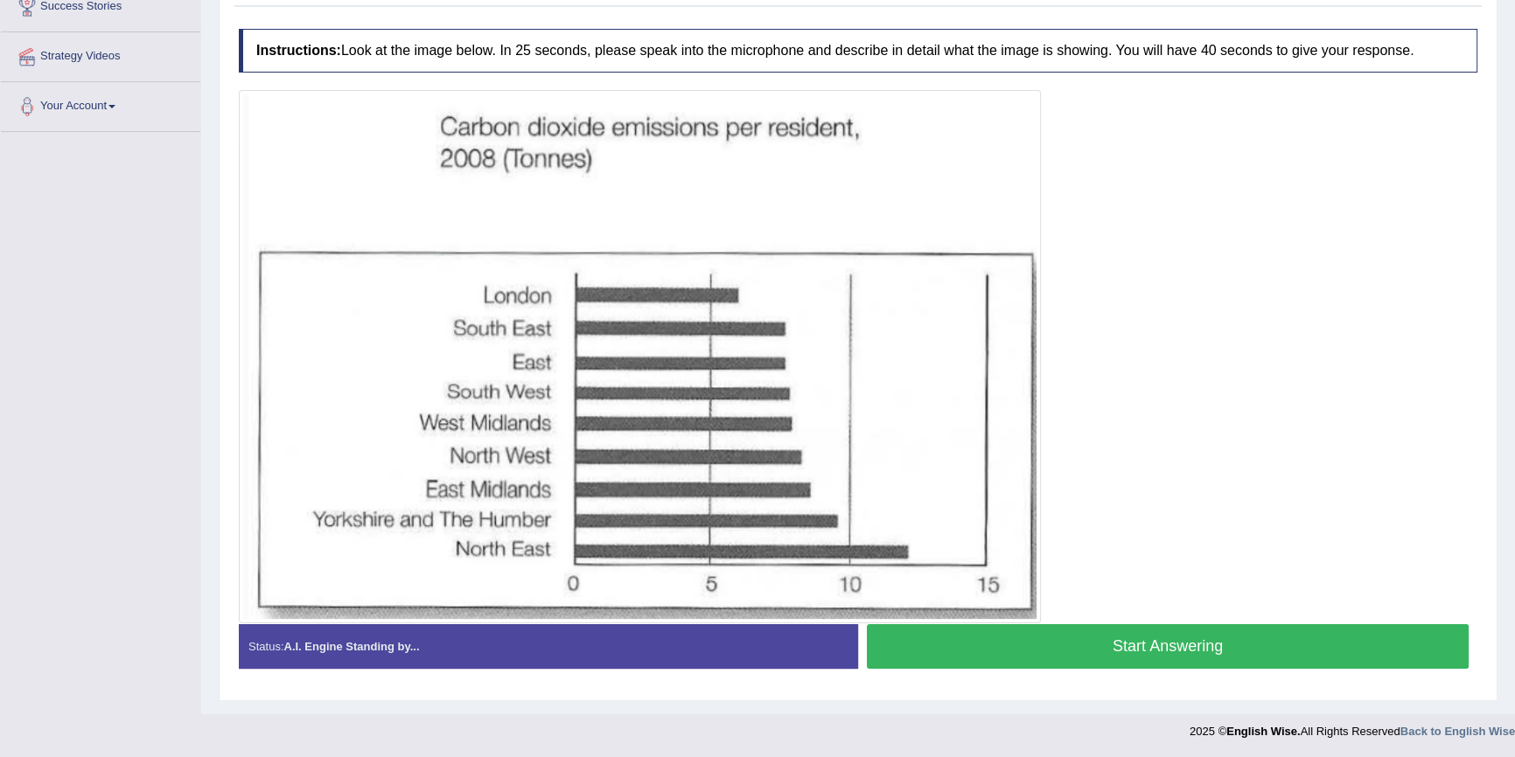
click at [1135, 638] on button "Start Answering" at bounding box center [1168, 647] width 602 height 45
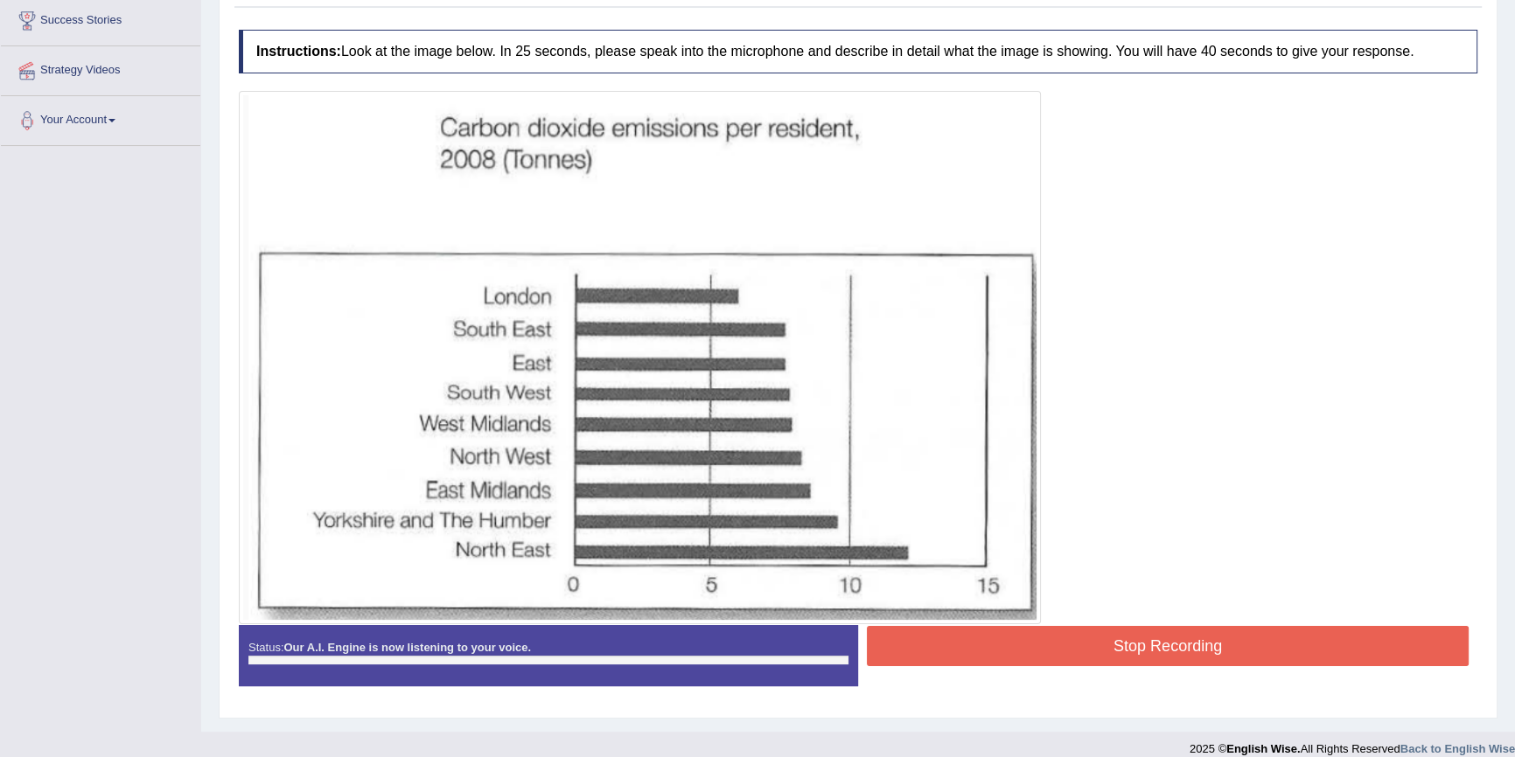
scroll to position [304, 0]
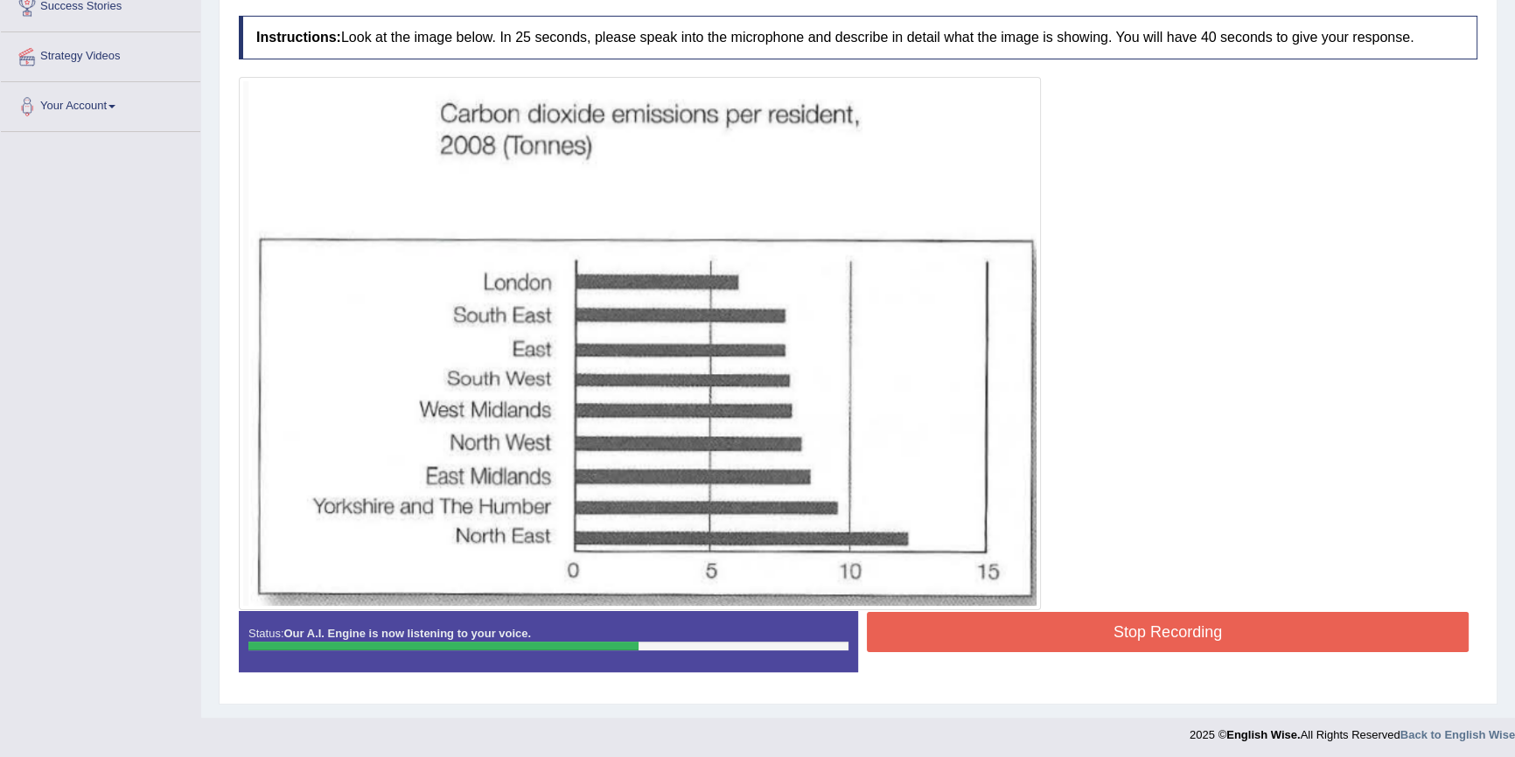
click at [1208, 626] on button "Stop Recording" at bounding box center [1168, 632] width 602 height 40
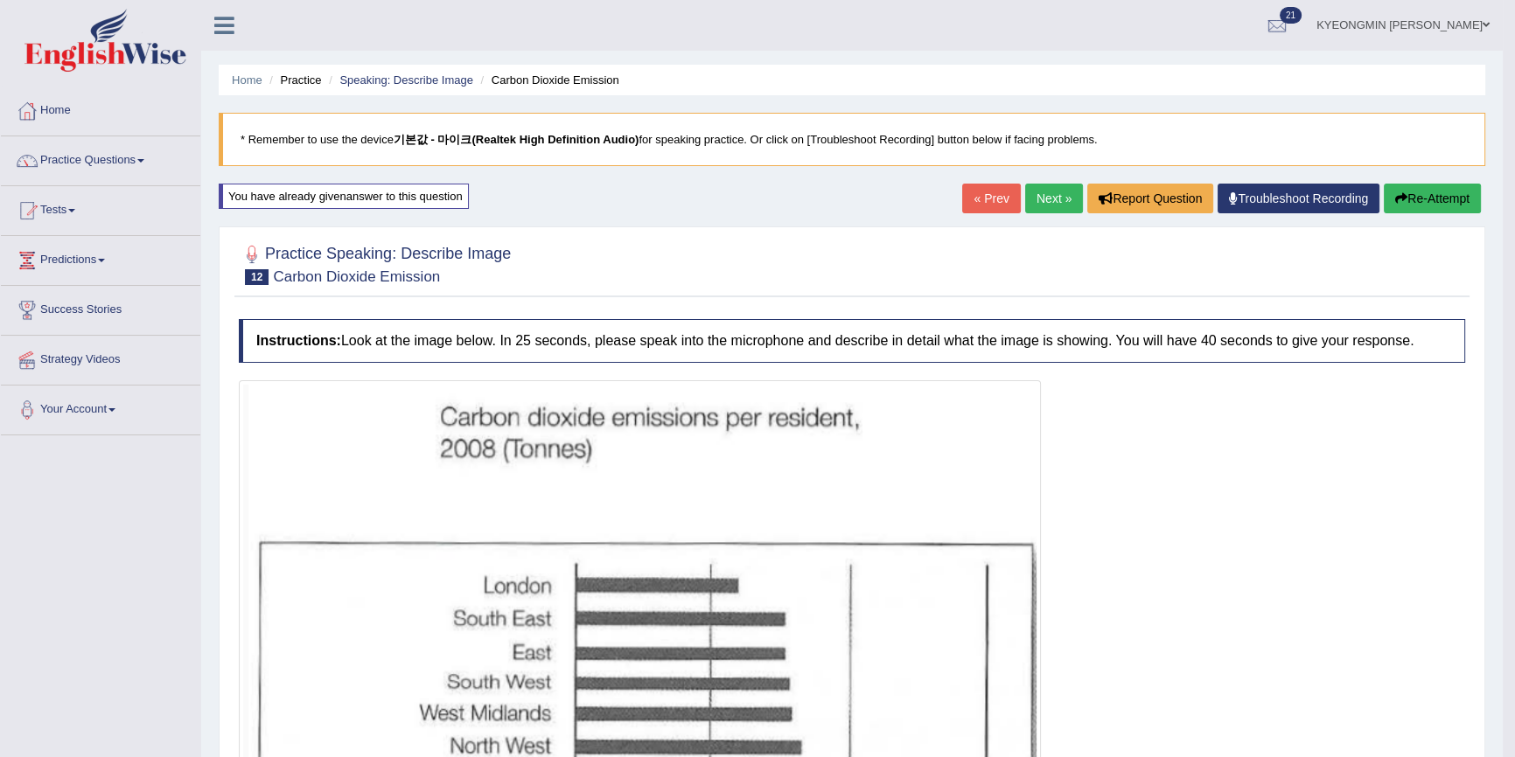
scroll to position [0, 0]
click at [1417, 207] on button "Re-Attempt" at bounding box center [1432, 199] width 97 height 30
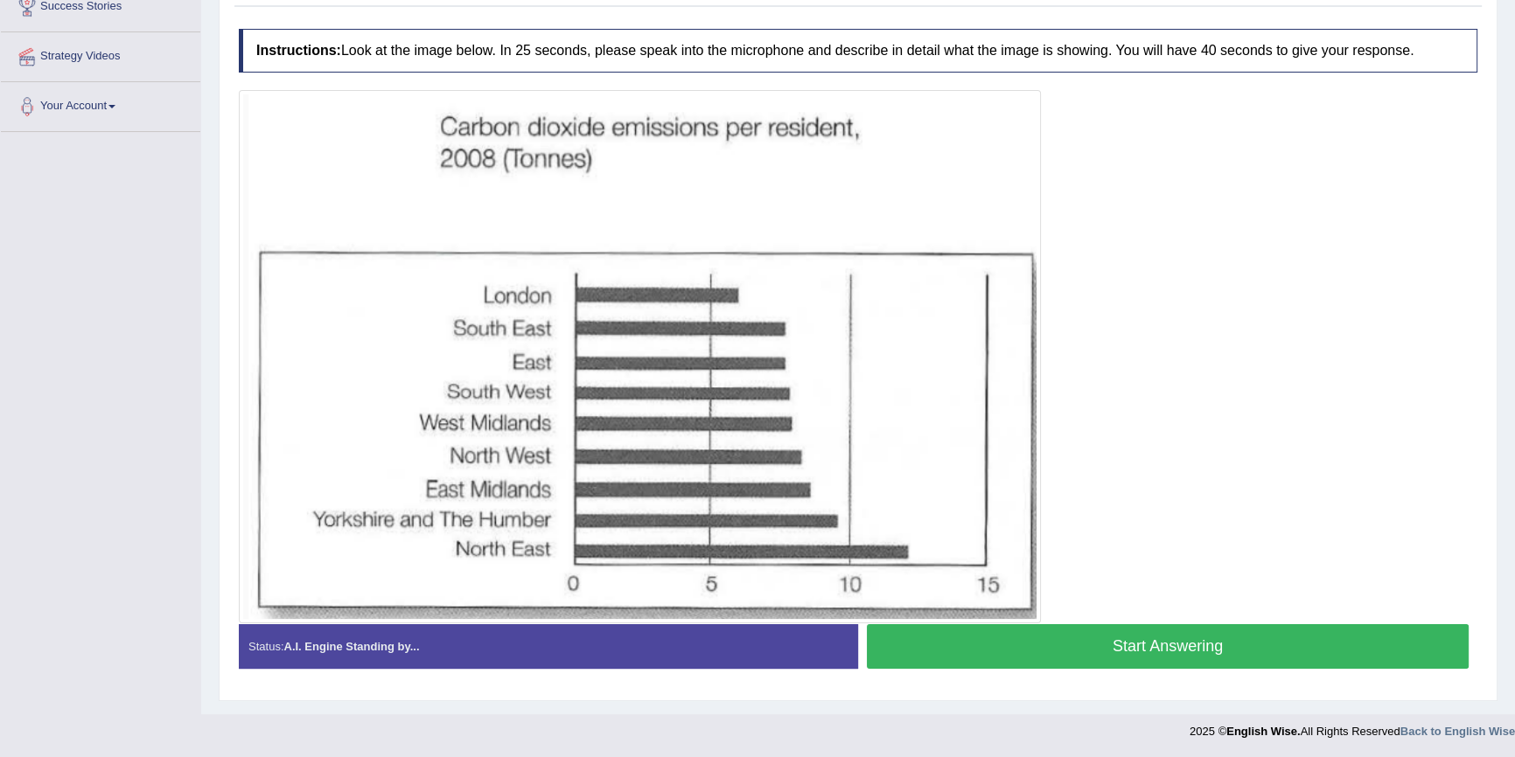
click at [1099, 644] on button "Start Answering" at bounding box center [1168, 647] width 602 height 45
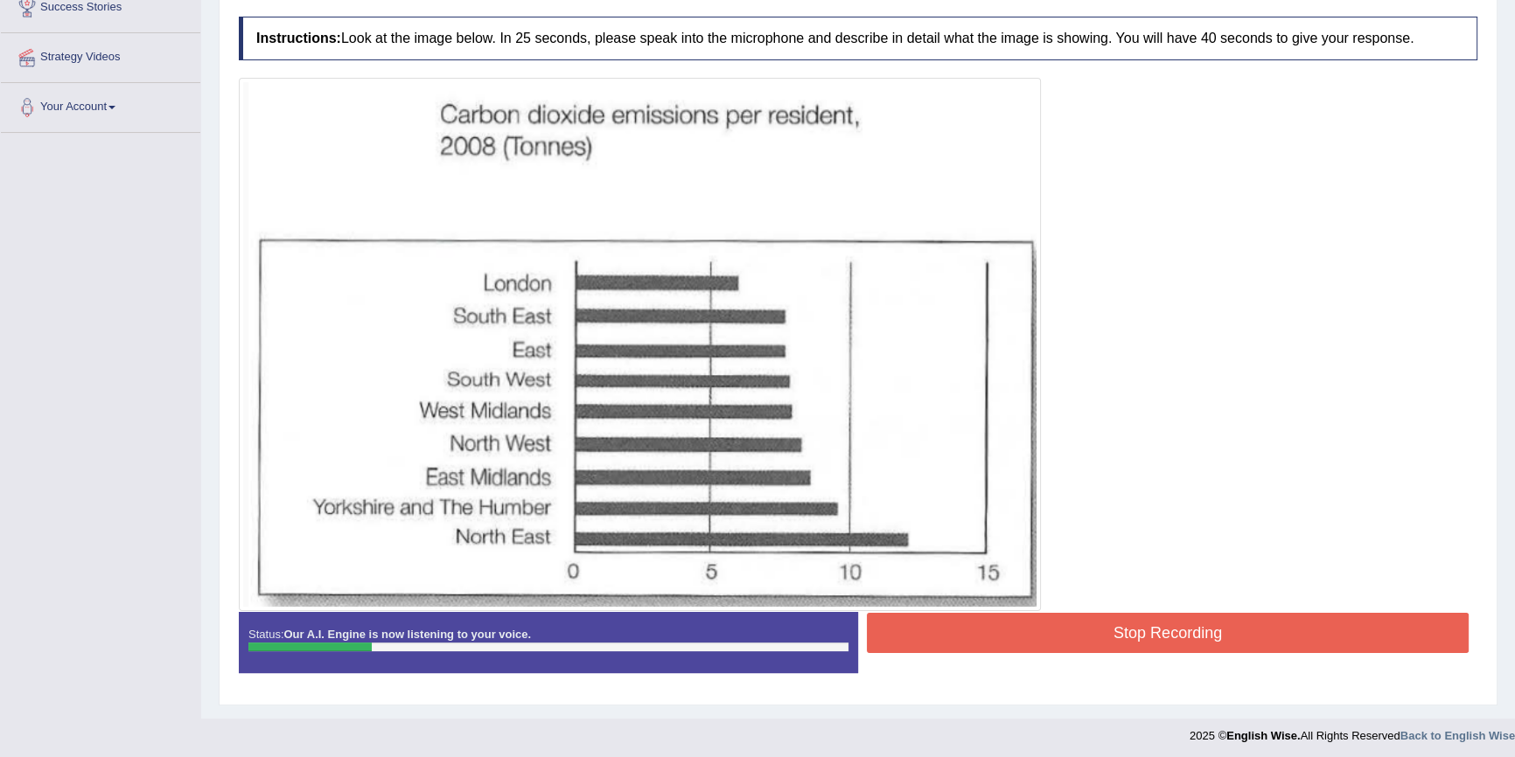
scroll to position [306, 0]
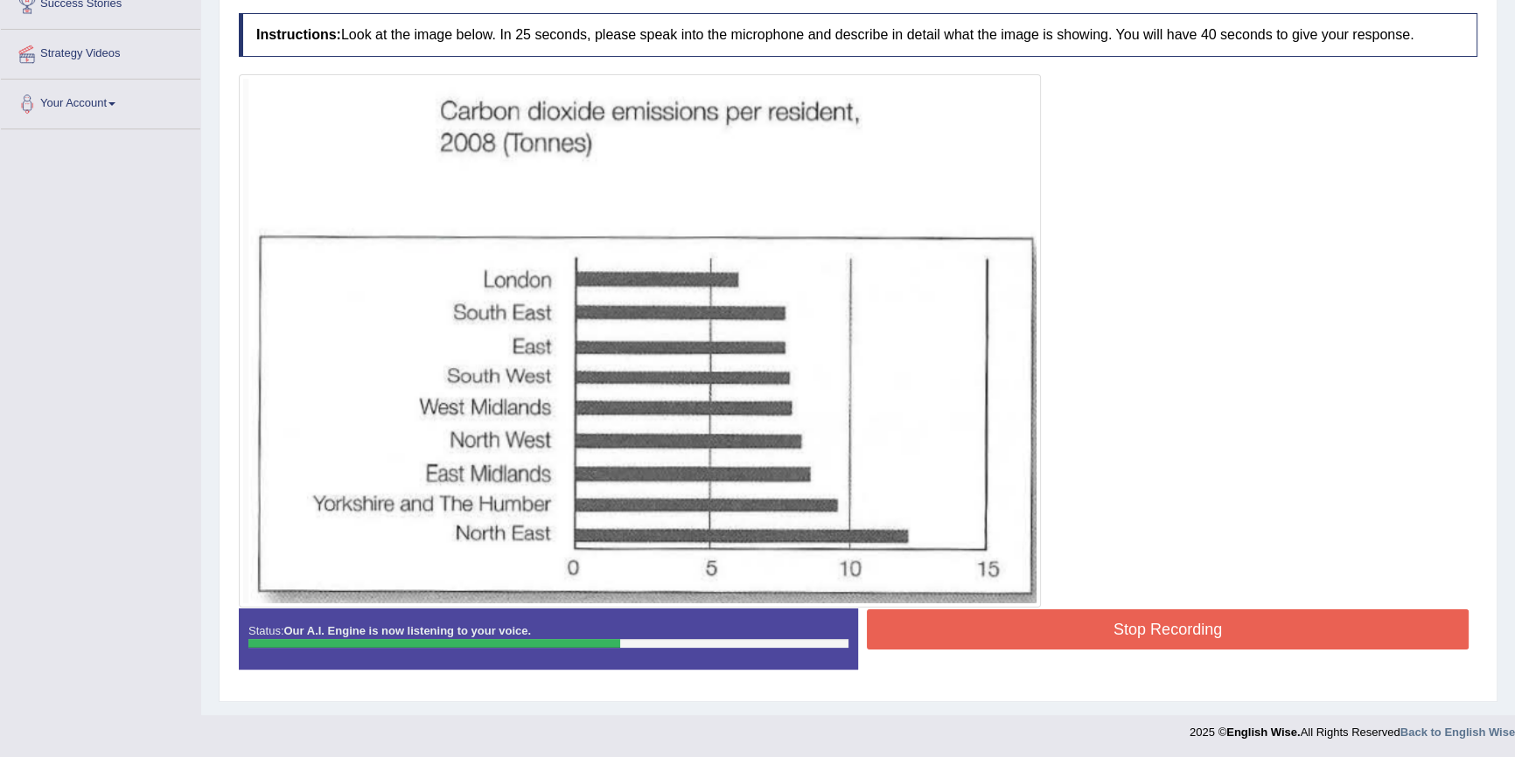
click at [1105, 629] on button "Stop Recording" at bounding box center [1168, 630] width 602 height 40
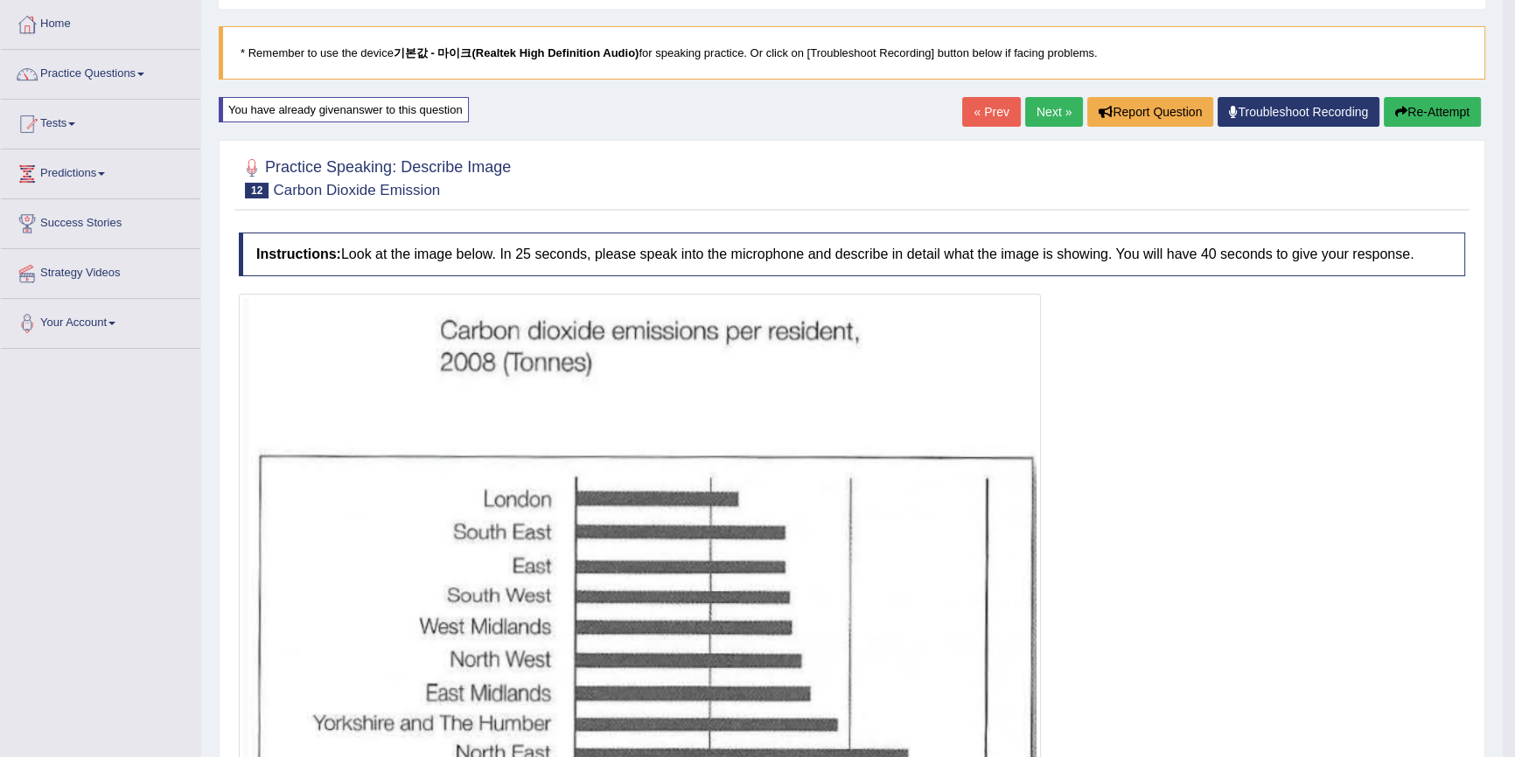
scroll to position [79, 0]
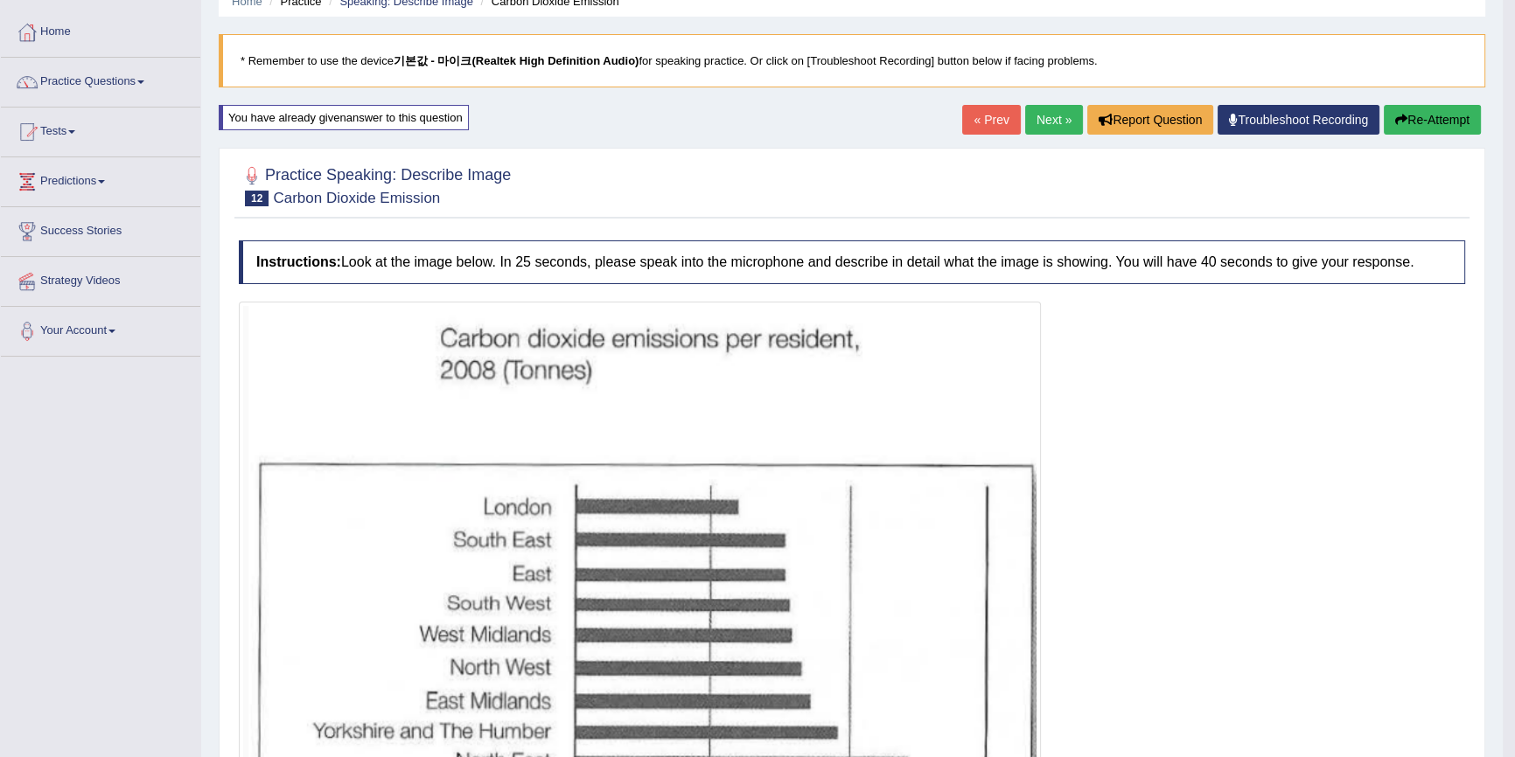
click at [1434, 123] on button "Re-Attempt" at bounding box center [1432, 120] width 97 height 30
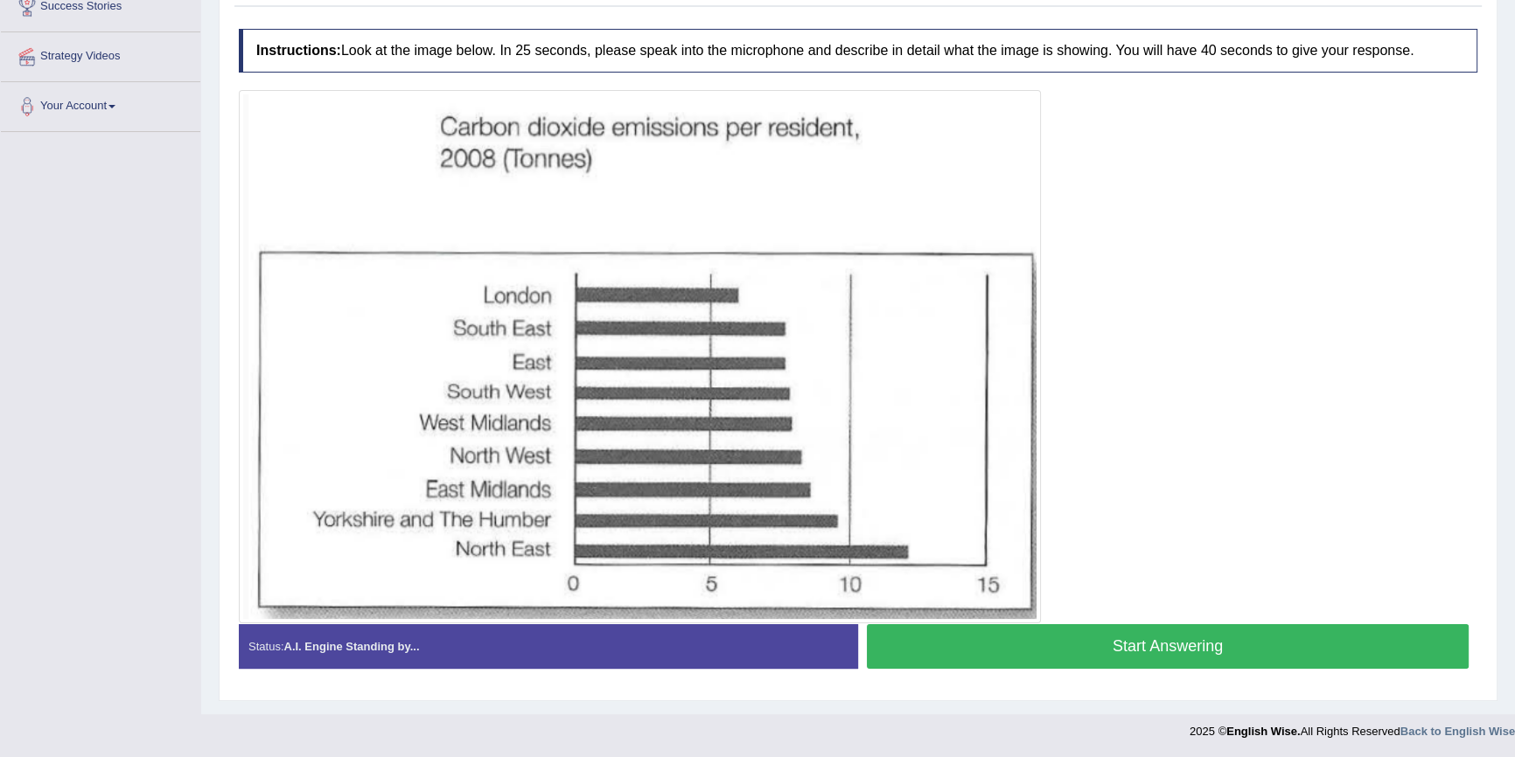
click at [1211, 630] on button "Start Answering" at bounding box center [1168, 647] width 602 height 45
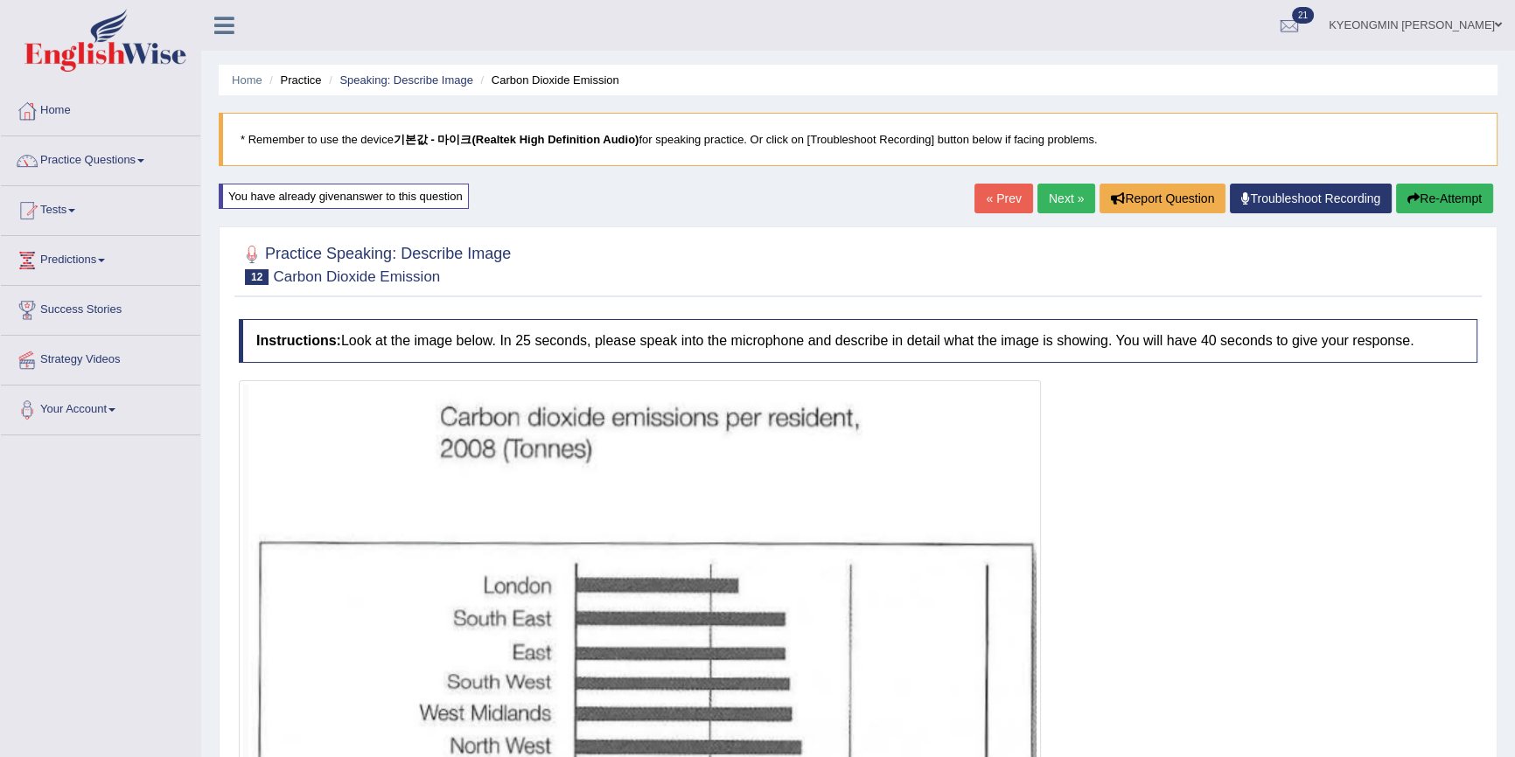
click at [1419, 192] on button "Re-Attempt" at bounding box center [1444, 199] width 97 height 30
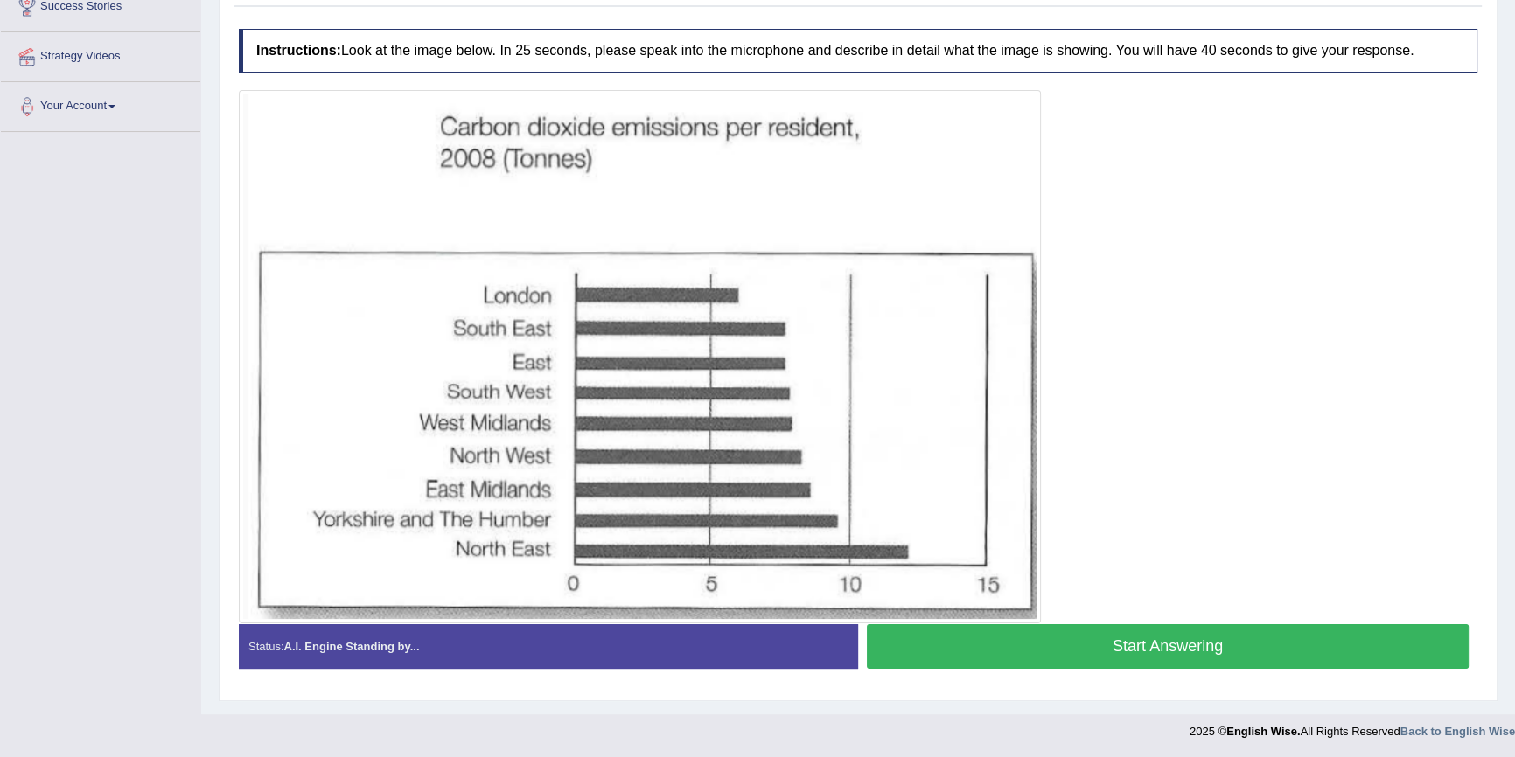
click at [1071, 641] on button "Start Answering" at bounding box center [1168, 647] width 602 height 45
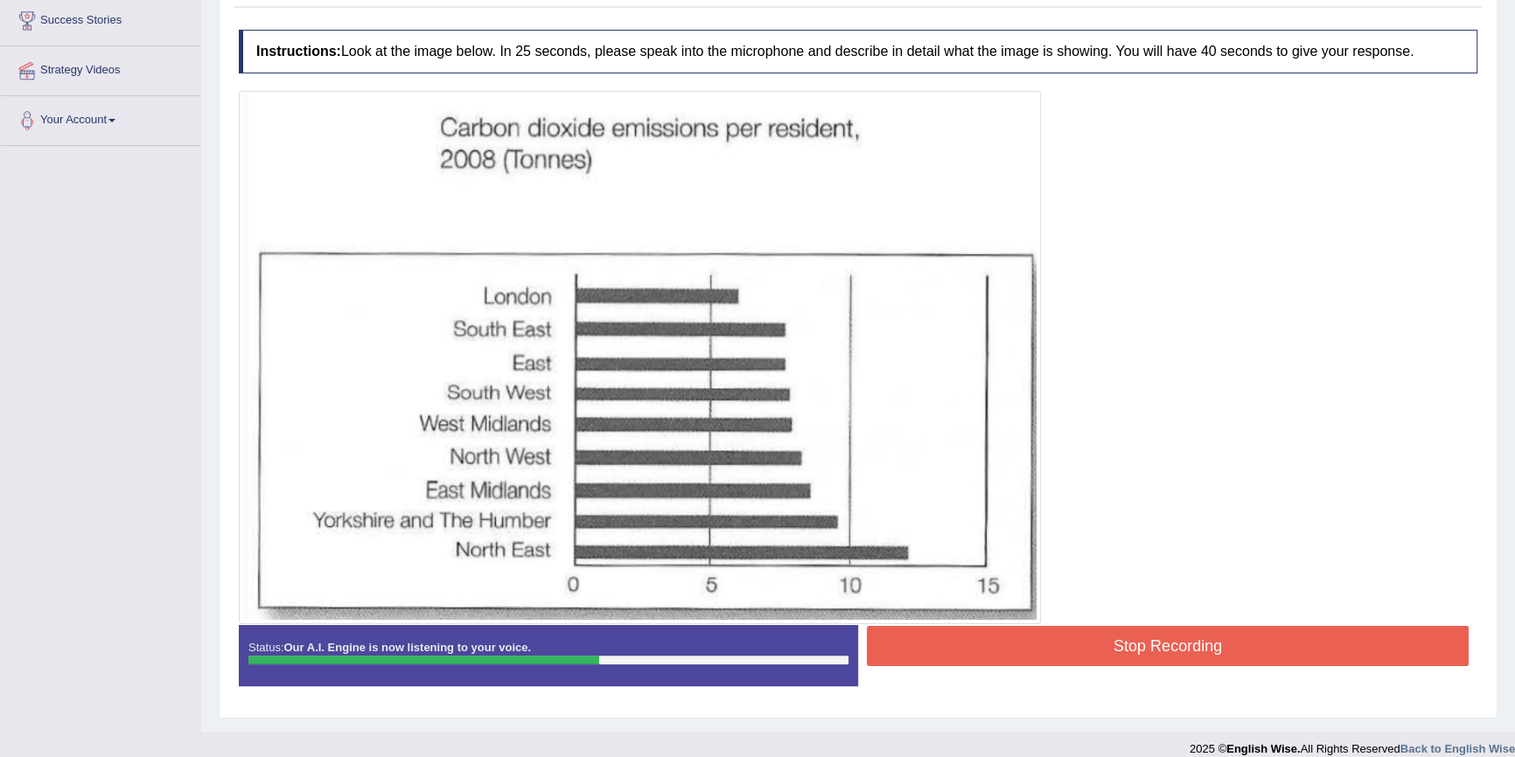
click at [1070, 640] on button "Stop Recording" at bounding box center [1168, 646] width 602 height 40
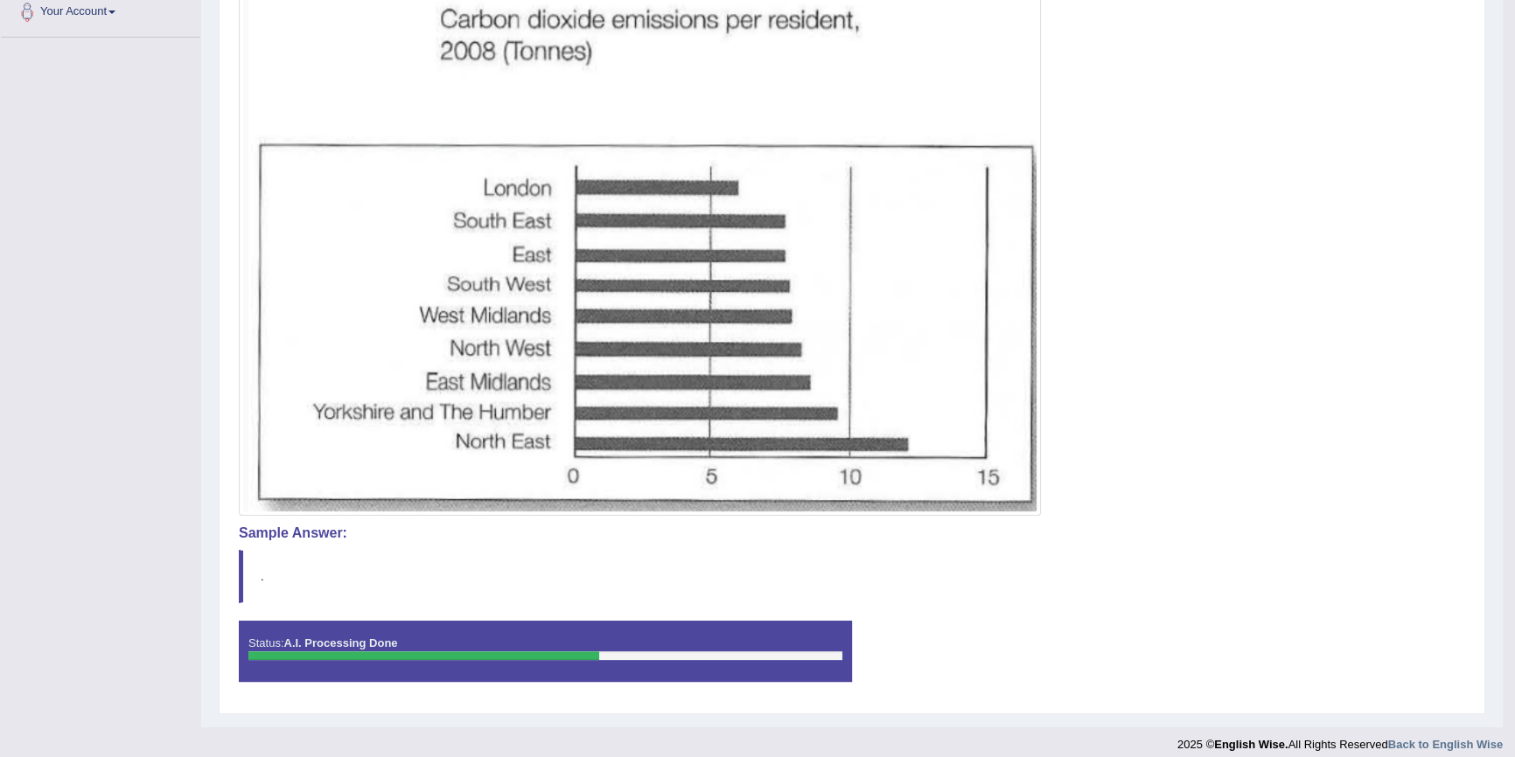
scroll to position [411, 0]
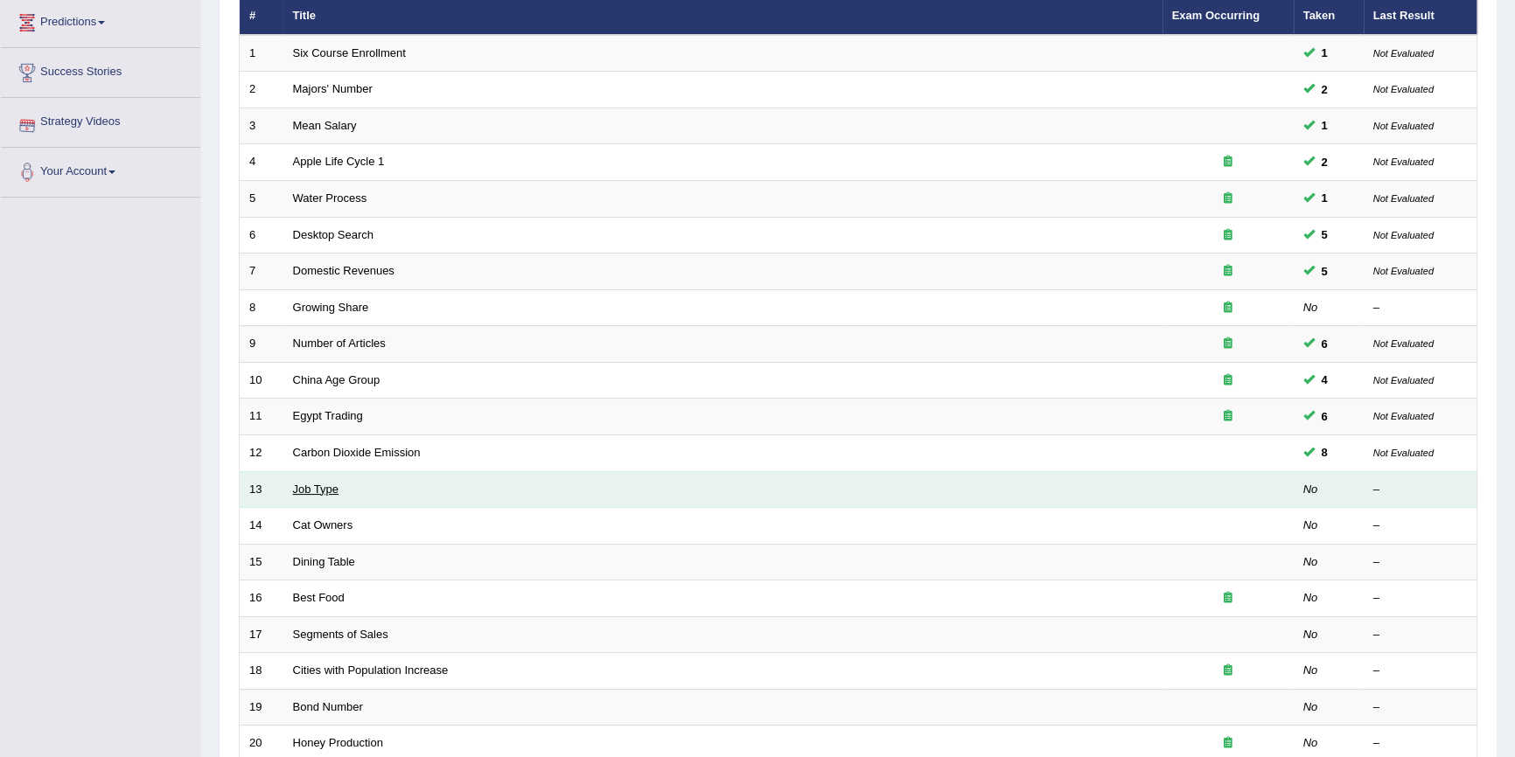
click at [330, 490] on link "Job Type" at bounding box center [316, 489] width 46 height 13
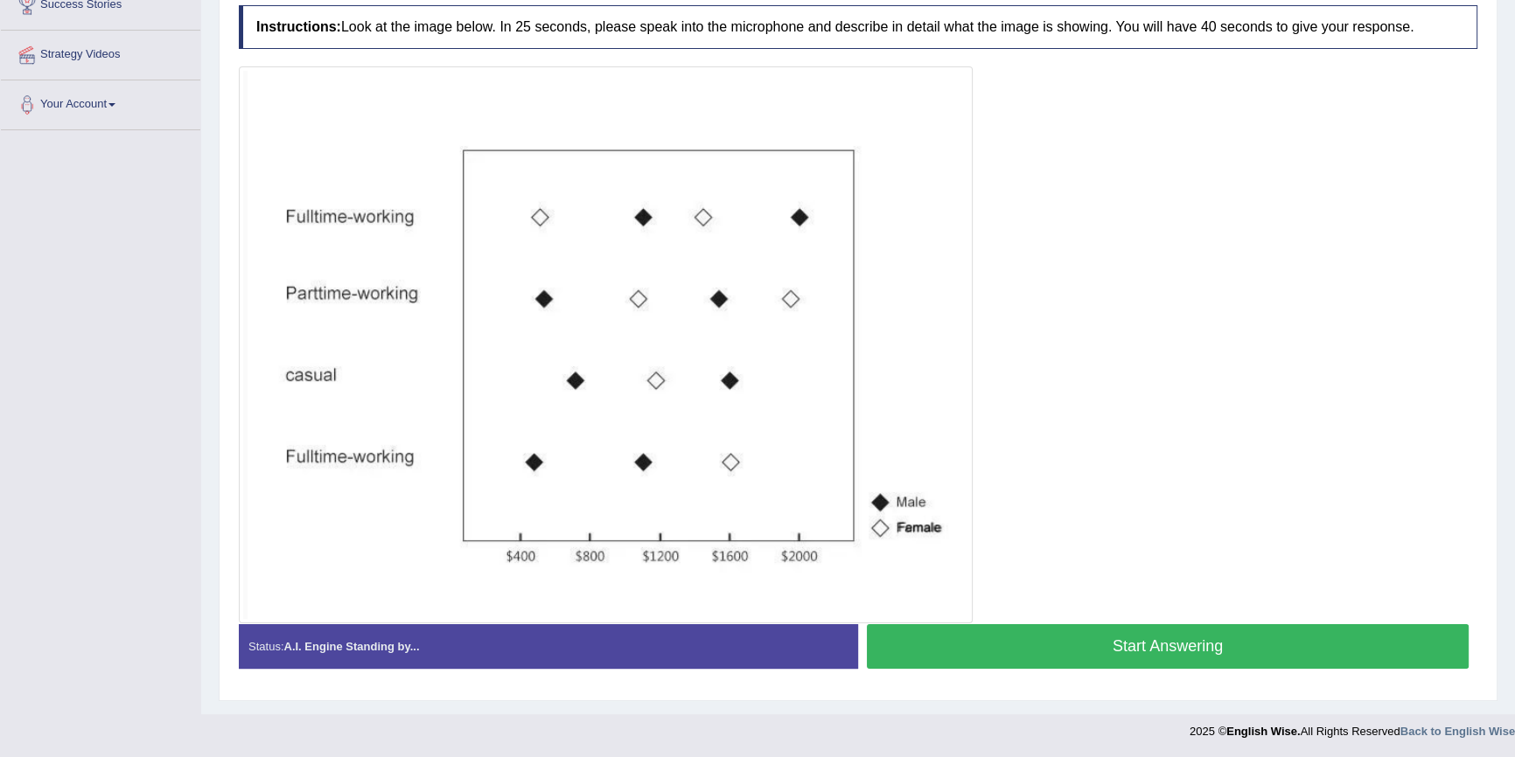
scroll to position [226, 0]
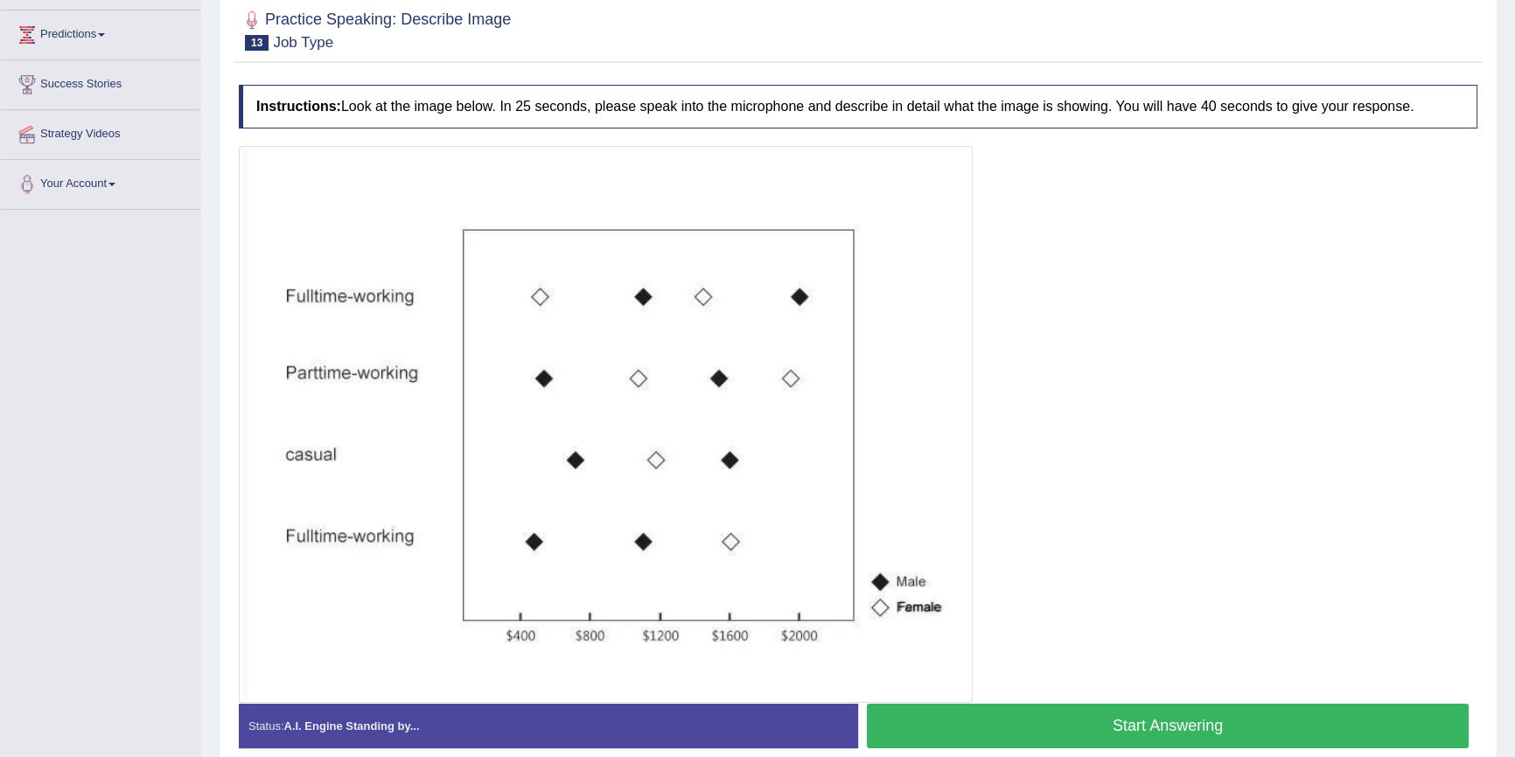
click at [1046, 718] on button "Start Answering" at bounding box center [1168, 726] width 602 height 45
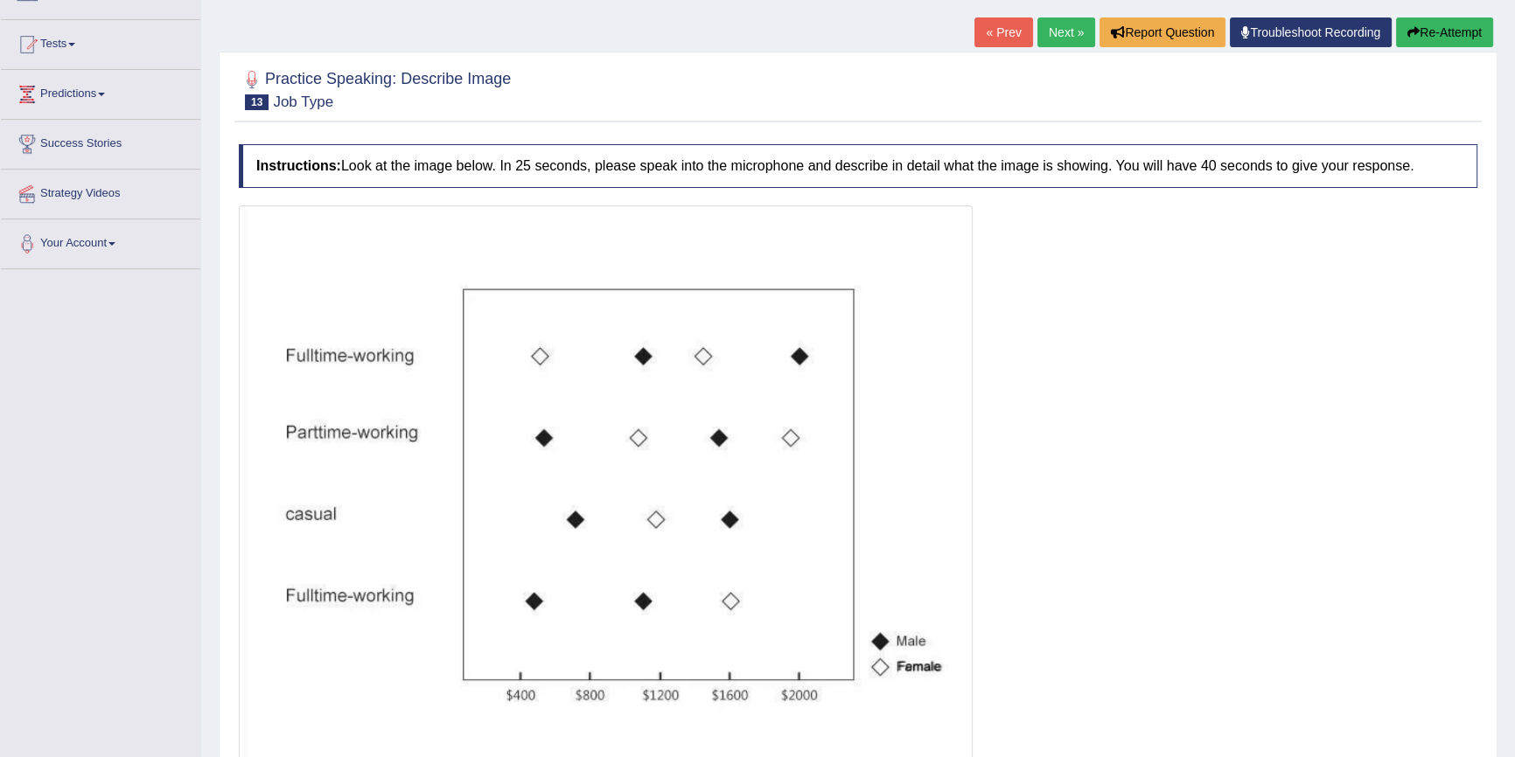
scroll to position [66, 0]
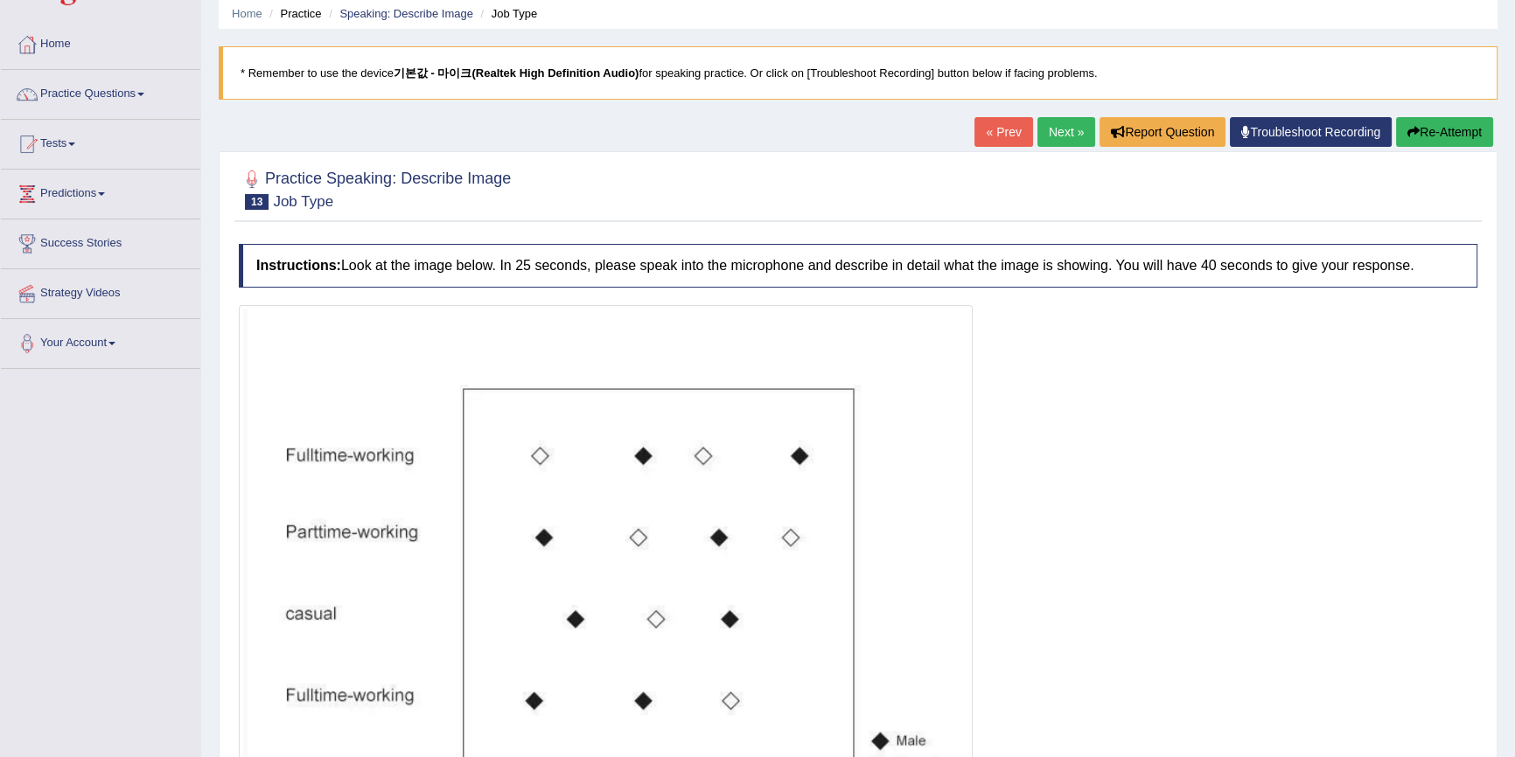
click at [1461, 137] on button "Re-Attempt" at bounding box center [1444, 132] width 97 height 30
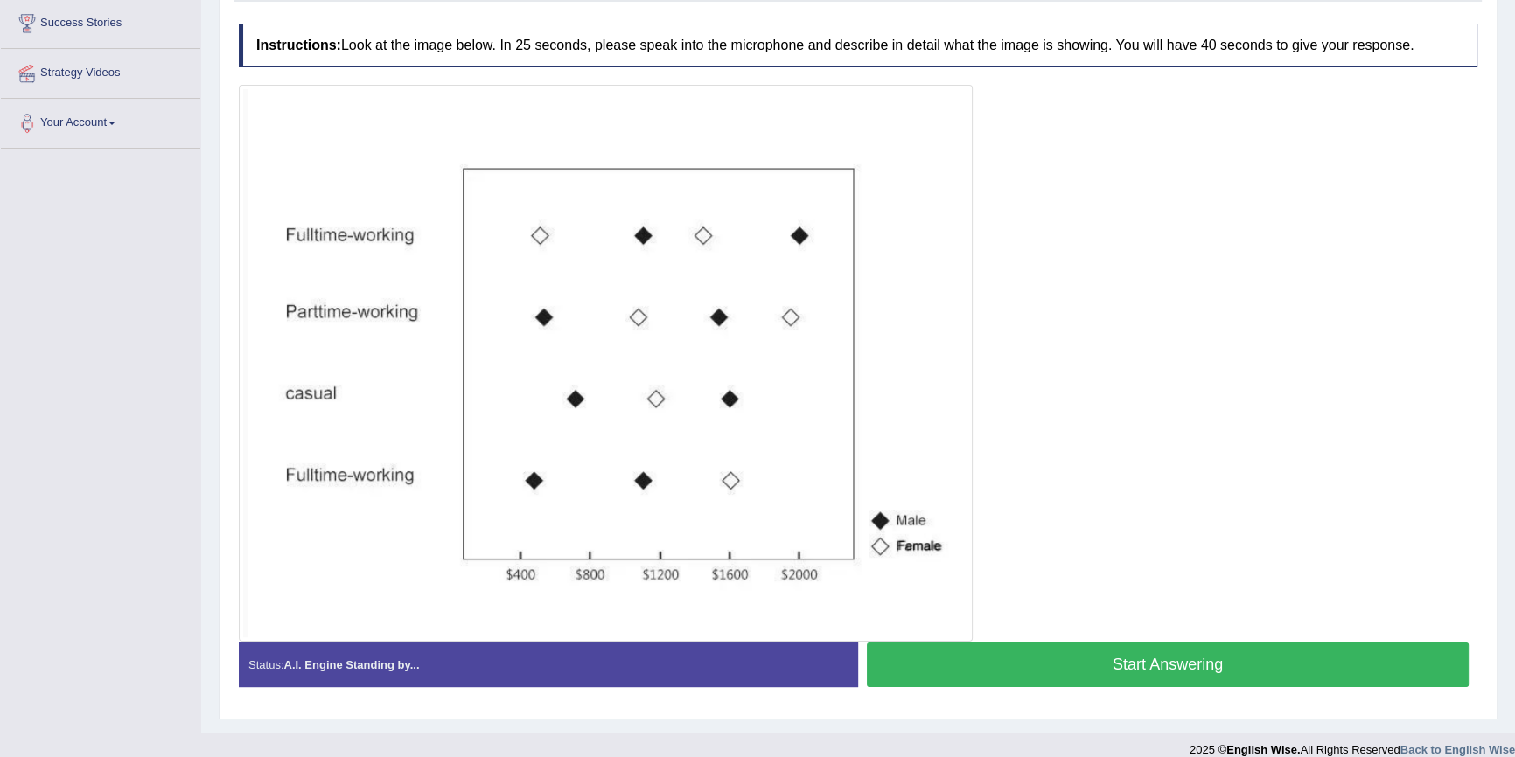
scroll to position [305, 0]
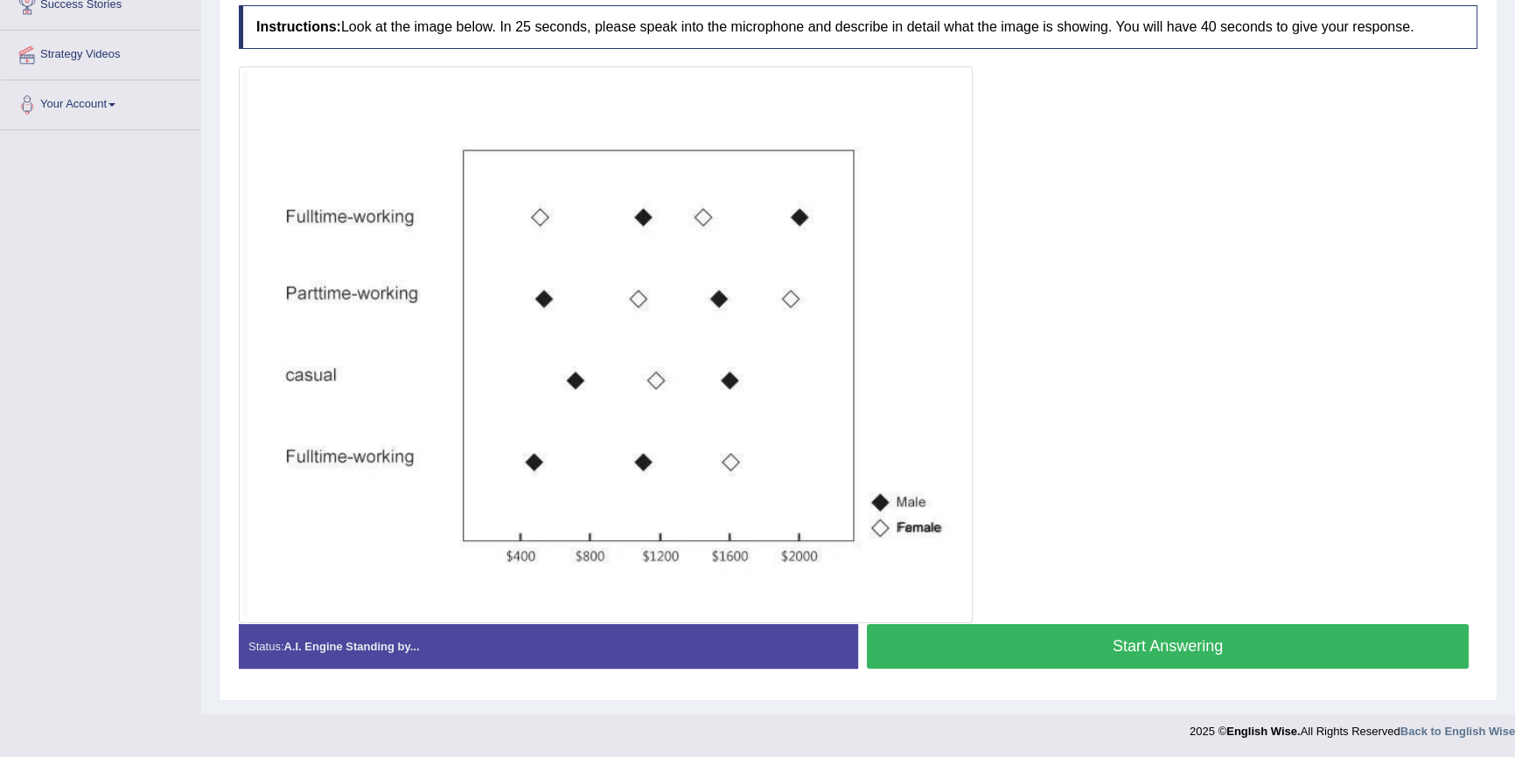
click at [1146, 648] on button "Start Answering" at bounding box center [1168, 647] width 602 height 45
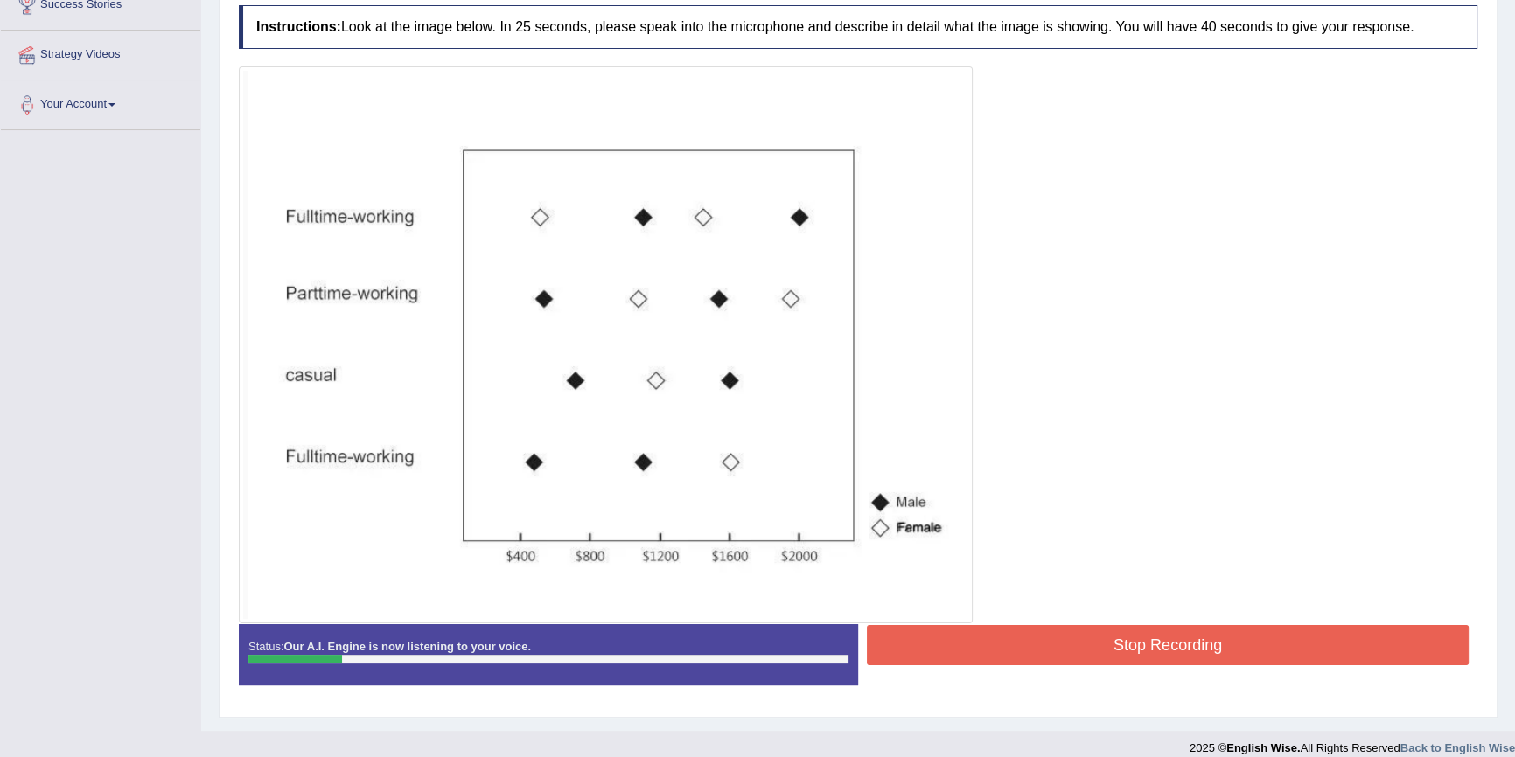
click at [1157, 639] on button "Stop Recording" at bounding box center [1168, 645] width 602 height 40
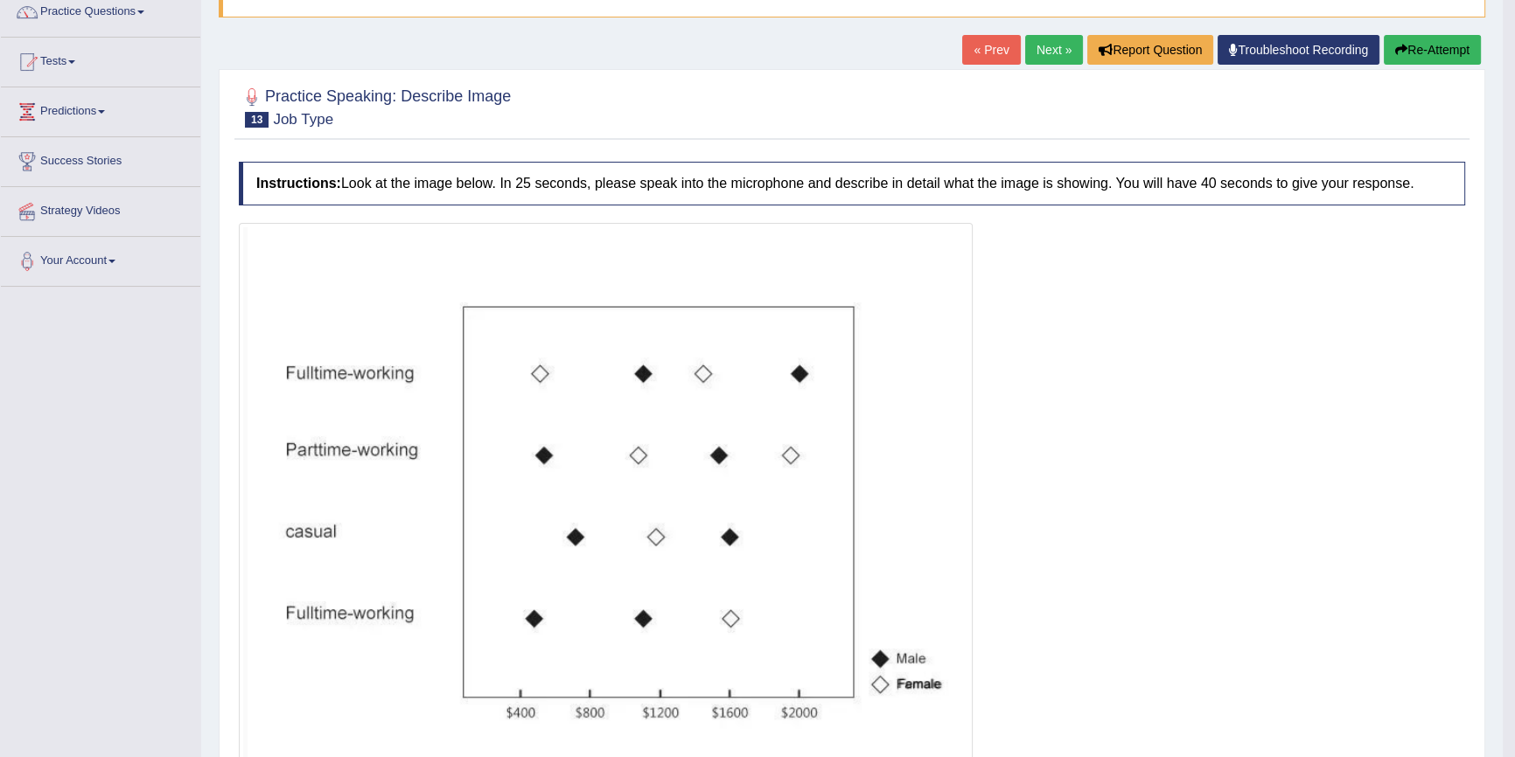
scroll to position [27, 0]
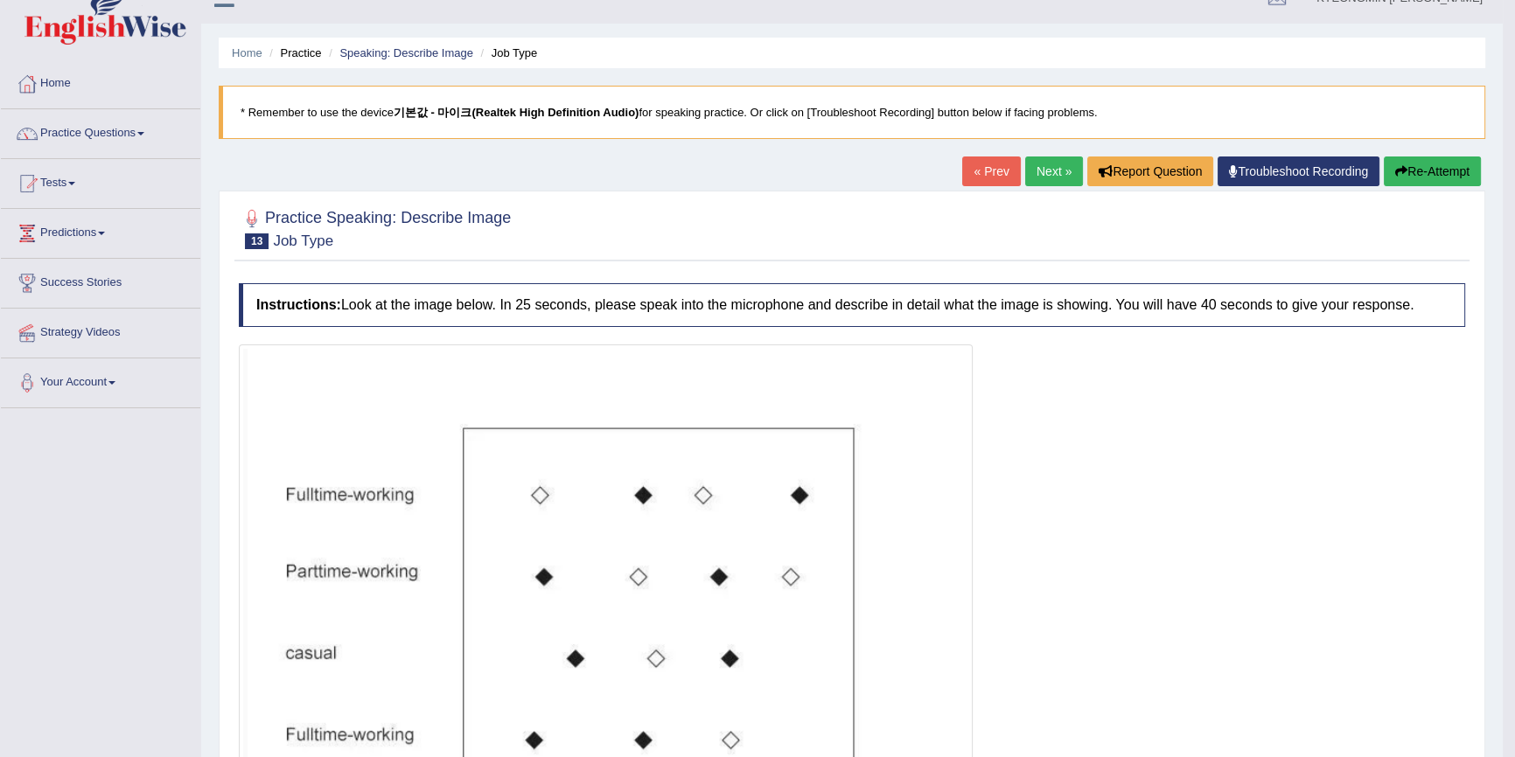
click at [1443, 164] on button "Re-Attempt" at bounding box center [1432, 172] width 97 height 30
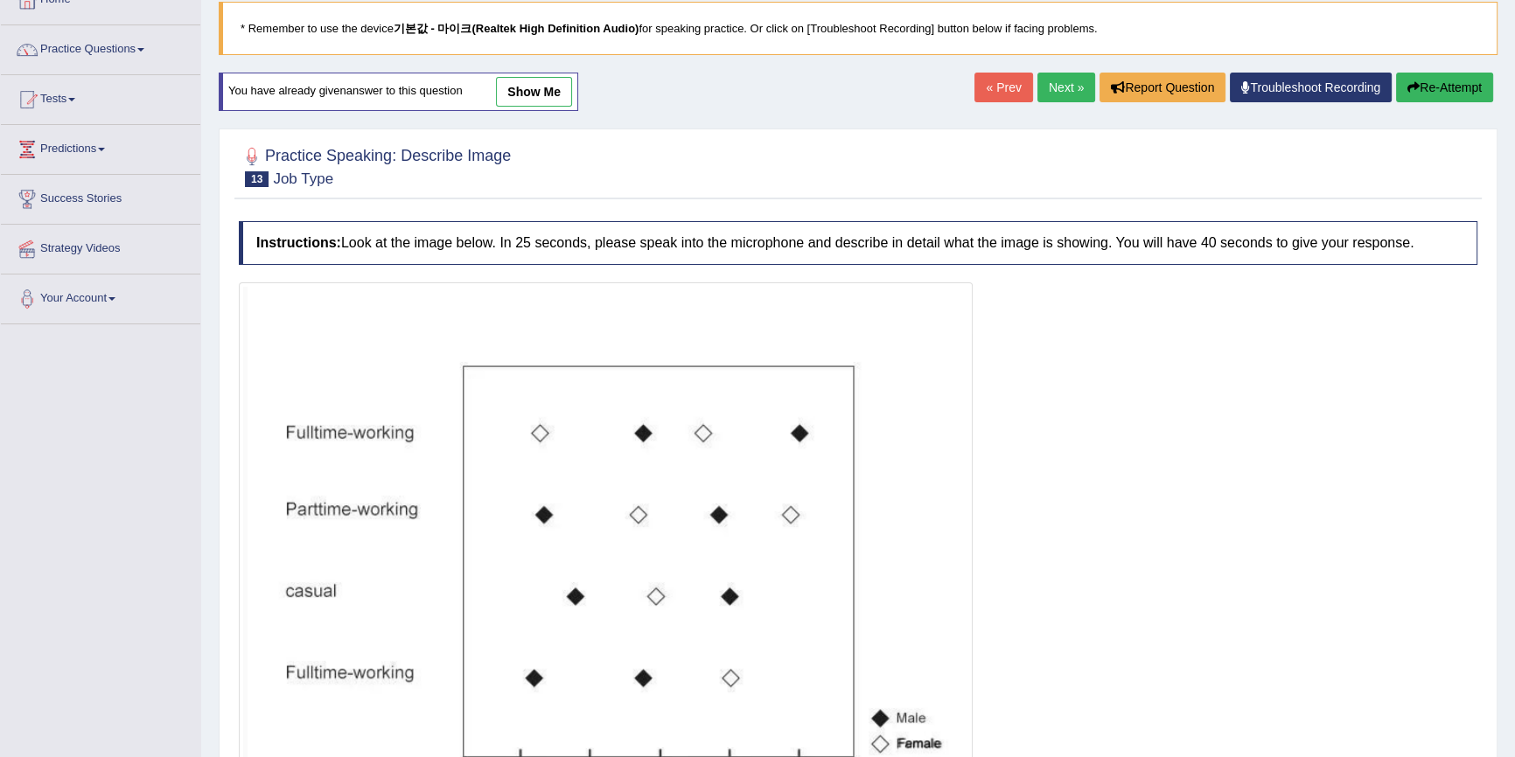
scroll to position [266, 0]
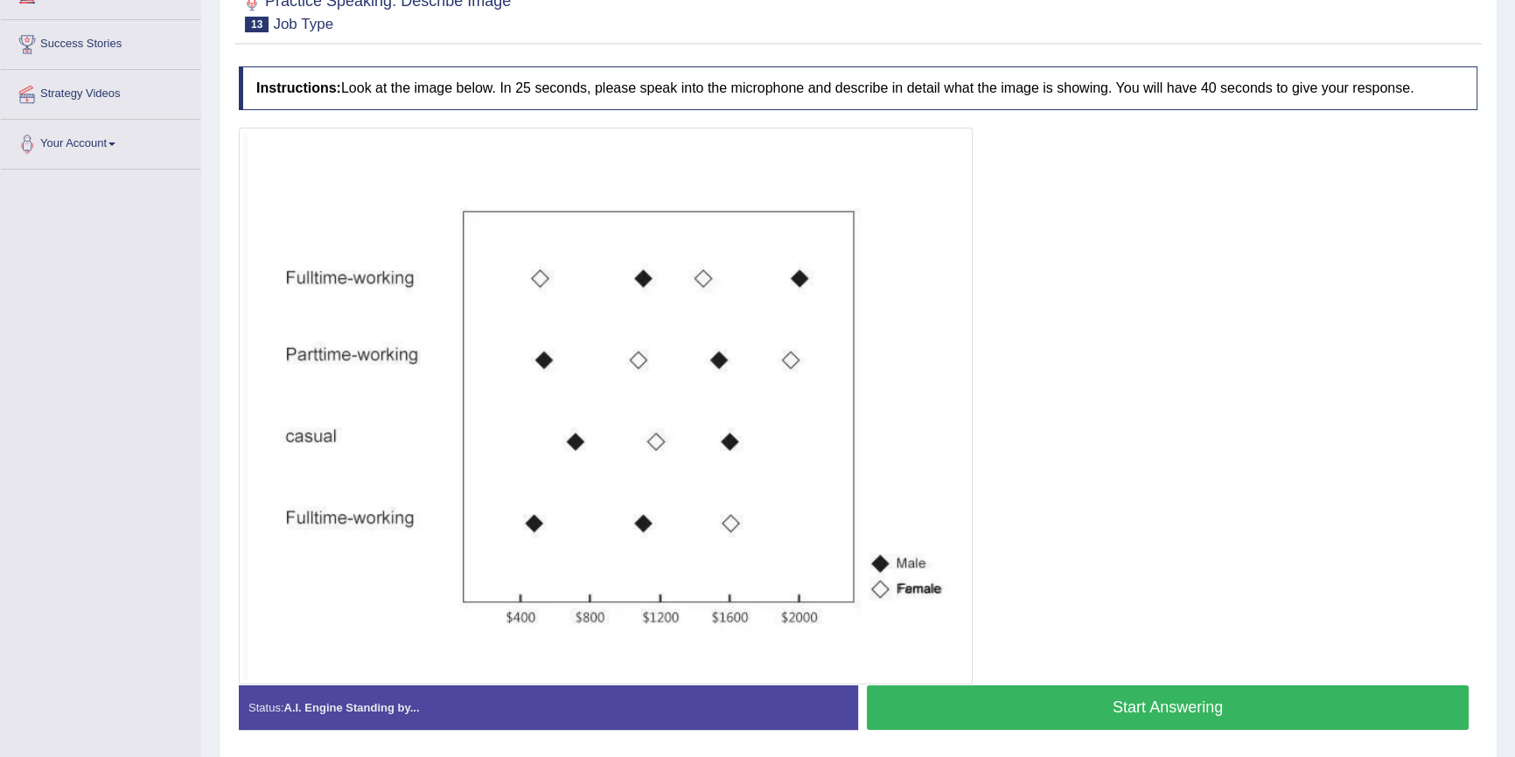
click at [1051, 694] on button "Start Answering" at bounding box center [1168, 708] width 602 height 45
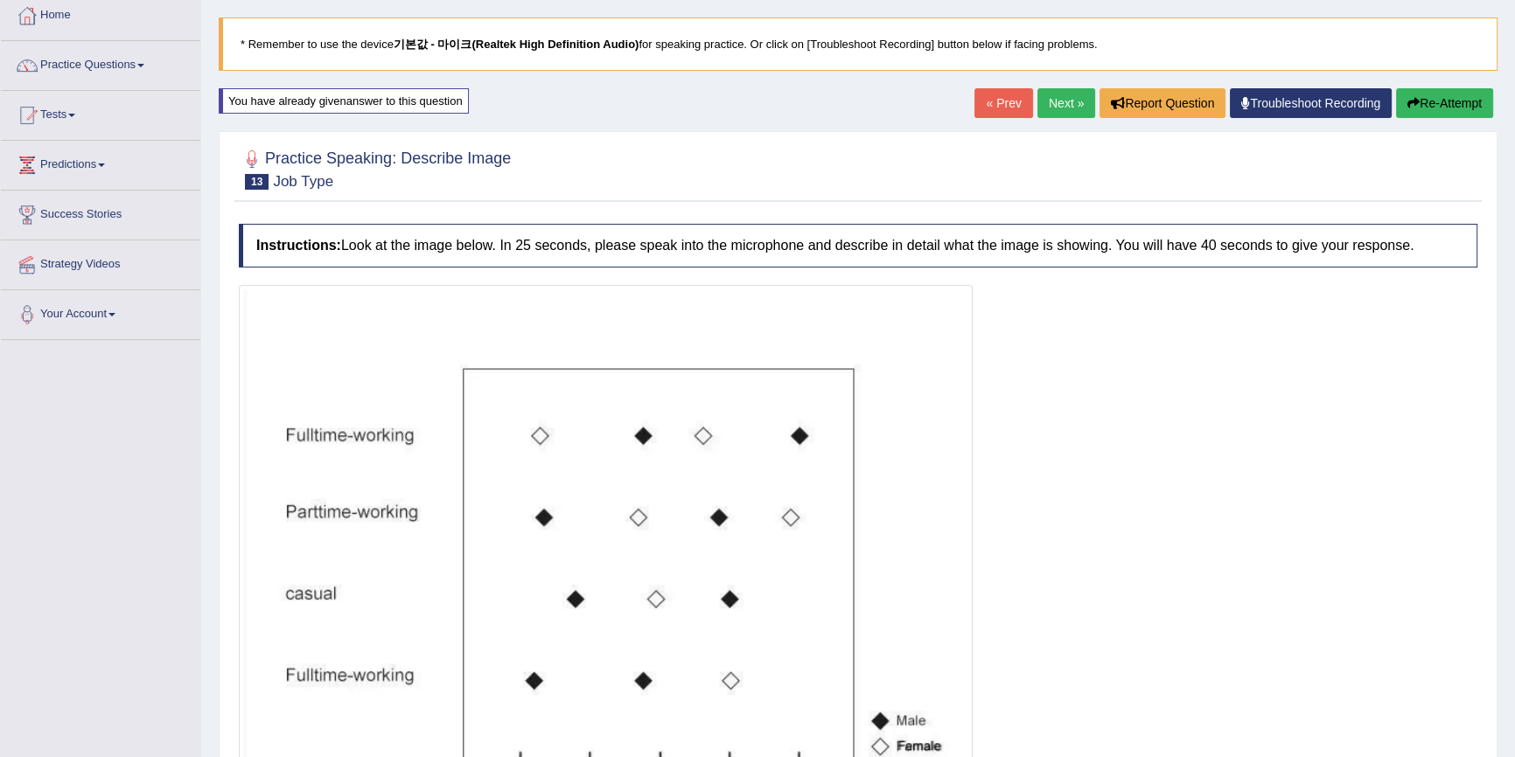
scroll to position [92, 0]
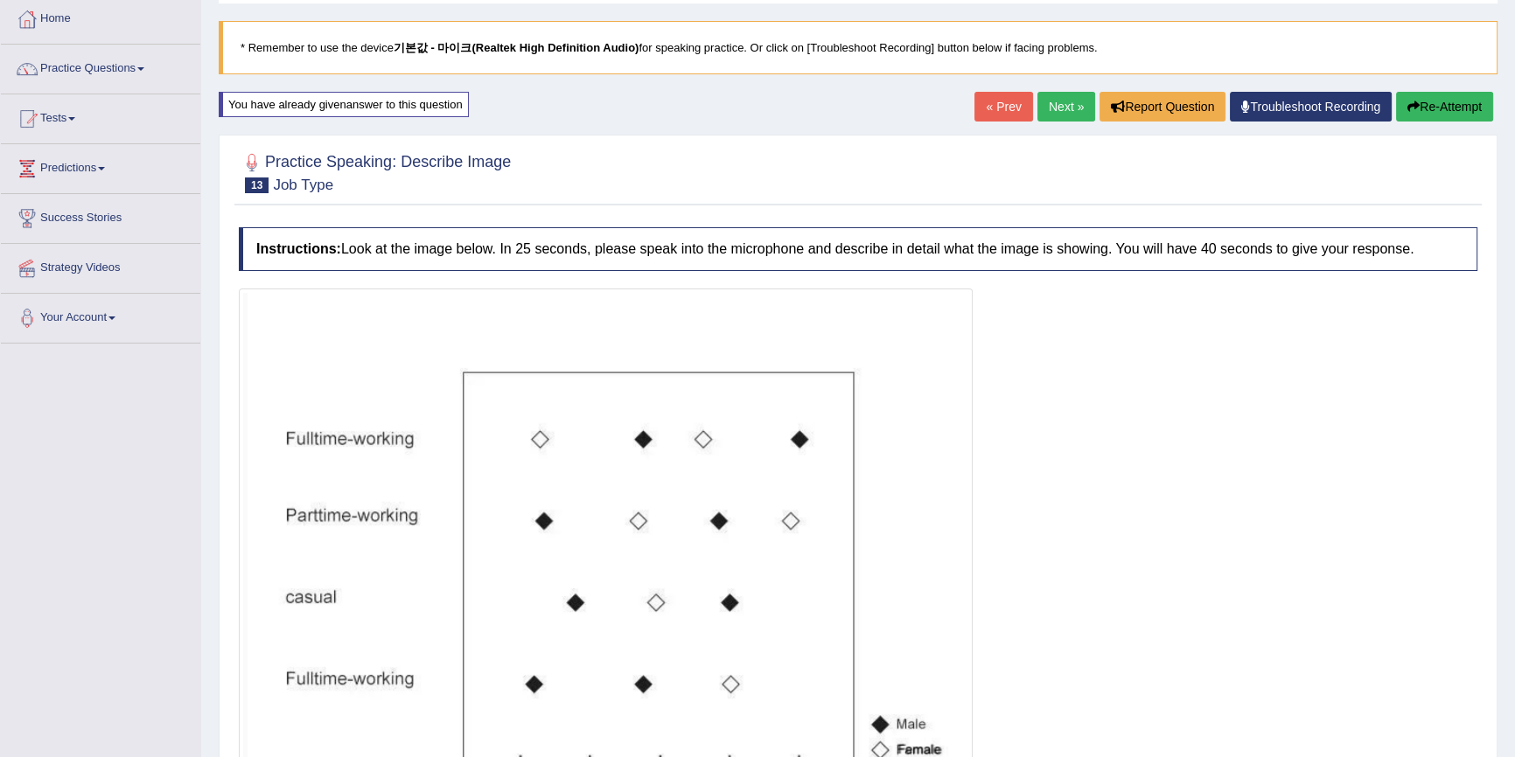
click at [1457, 106] on button "Re-Attempt" at bounding box center [1444, 107] width 97 height 30
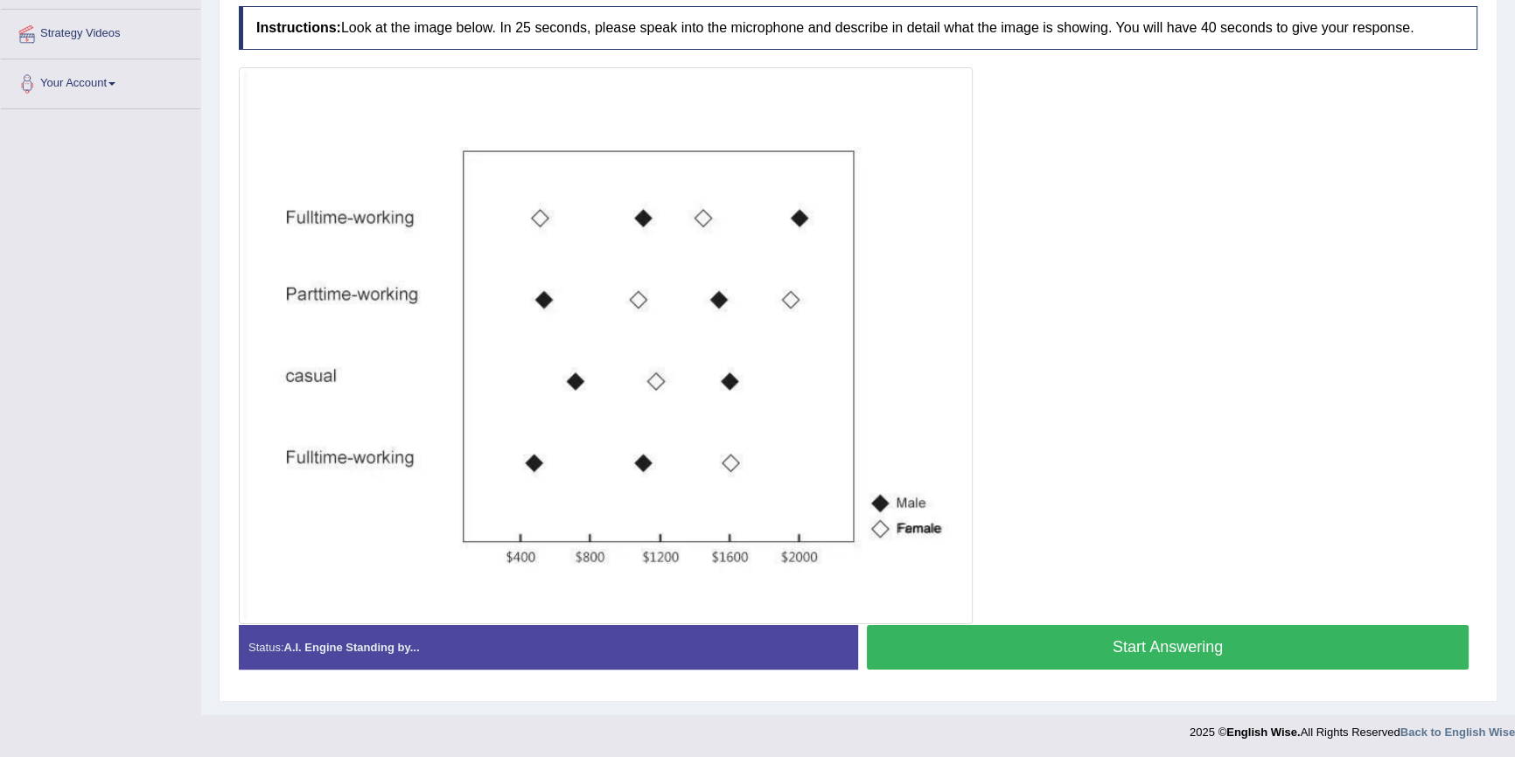
click at [1101, 639] on button "Start Answering" at bounding box center [1168, 647] width 602 height 45
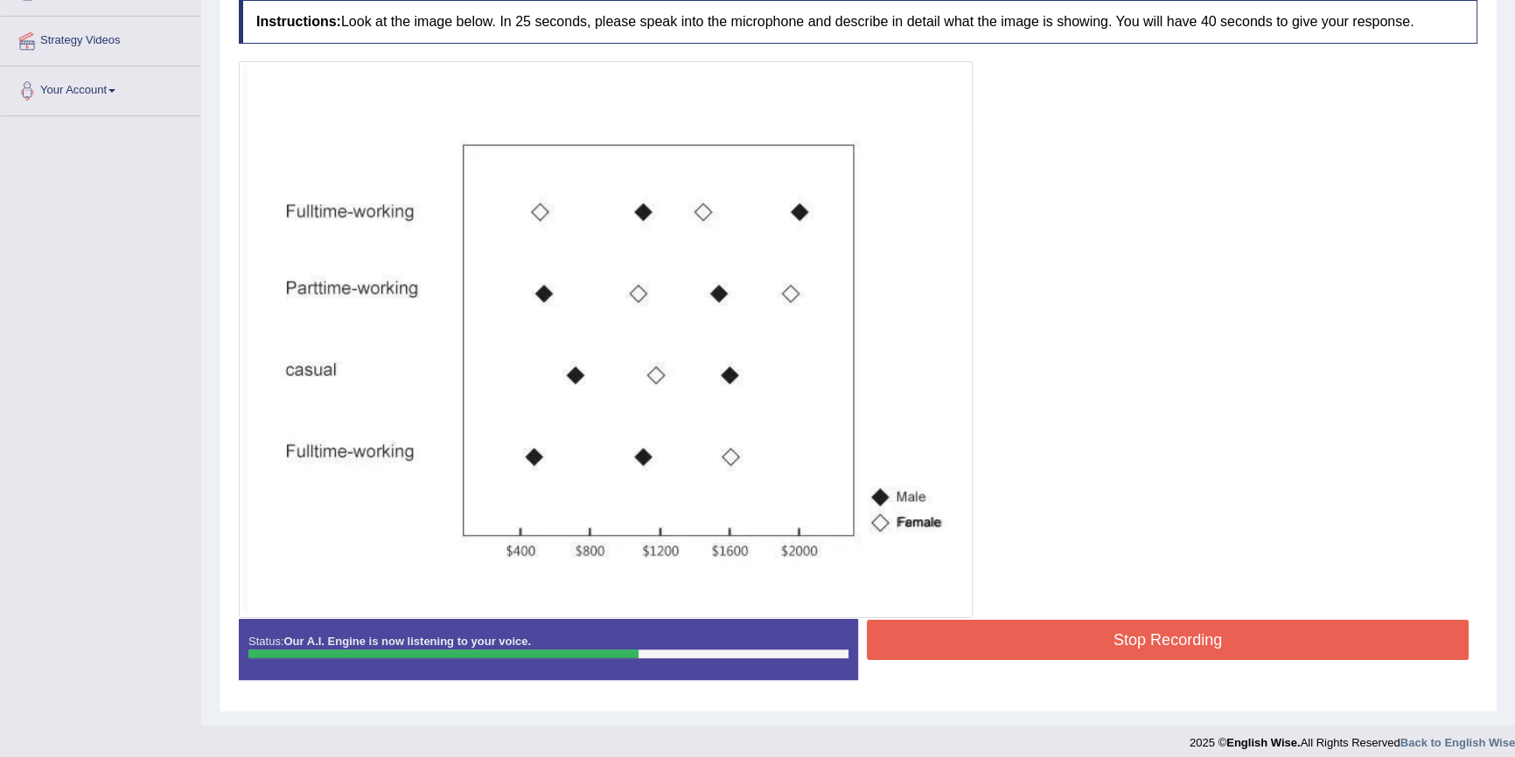
scroll to position [331, 0]
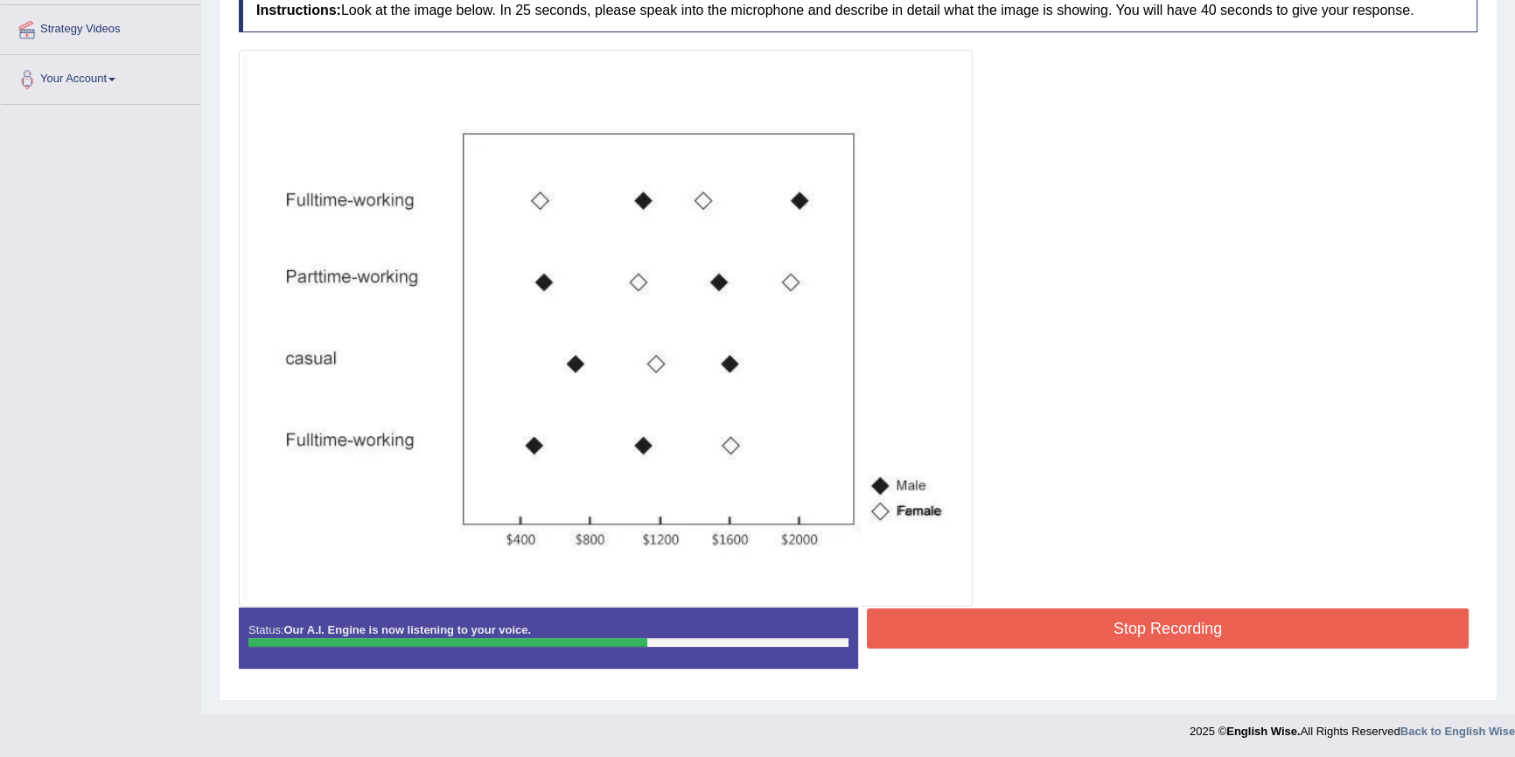
click at [1085, 604] on div at bounding box center [858, 328] width 1239 height 557
click at [1079, 614] on button "Stop Recording" at bounding box center [1168, 629] width 602 height 40
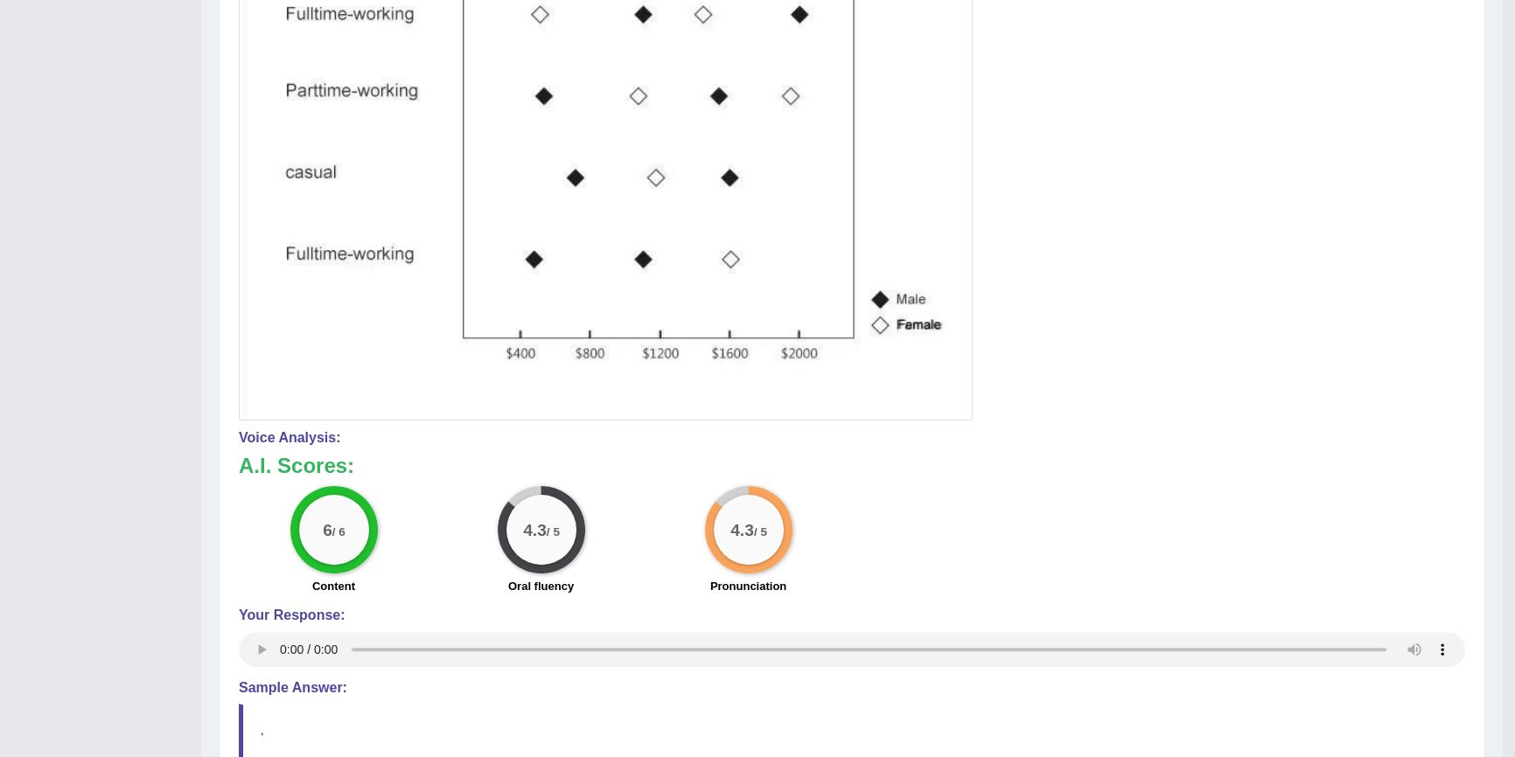
scroll to position [490, 0]
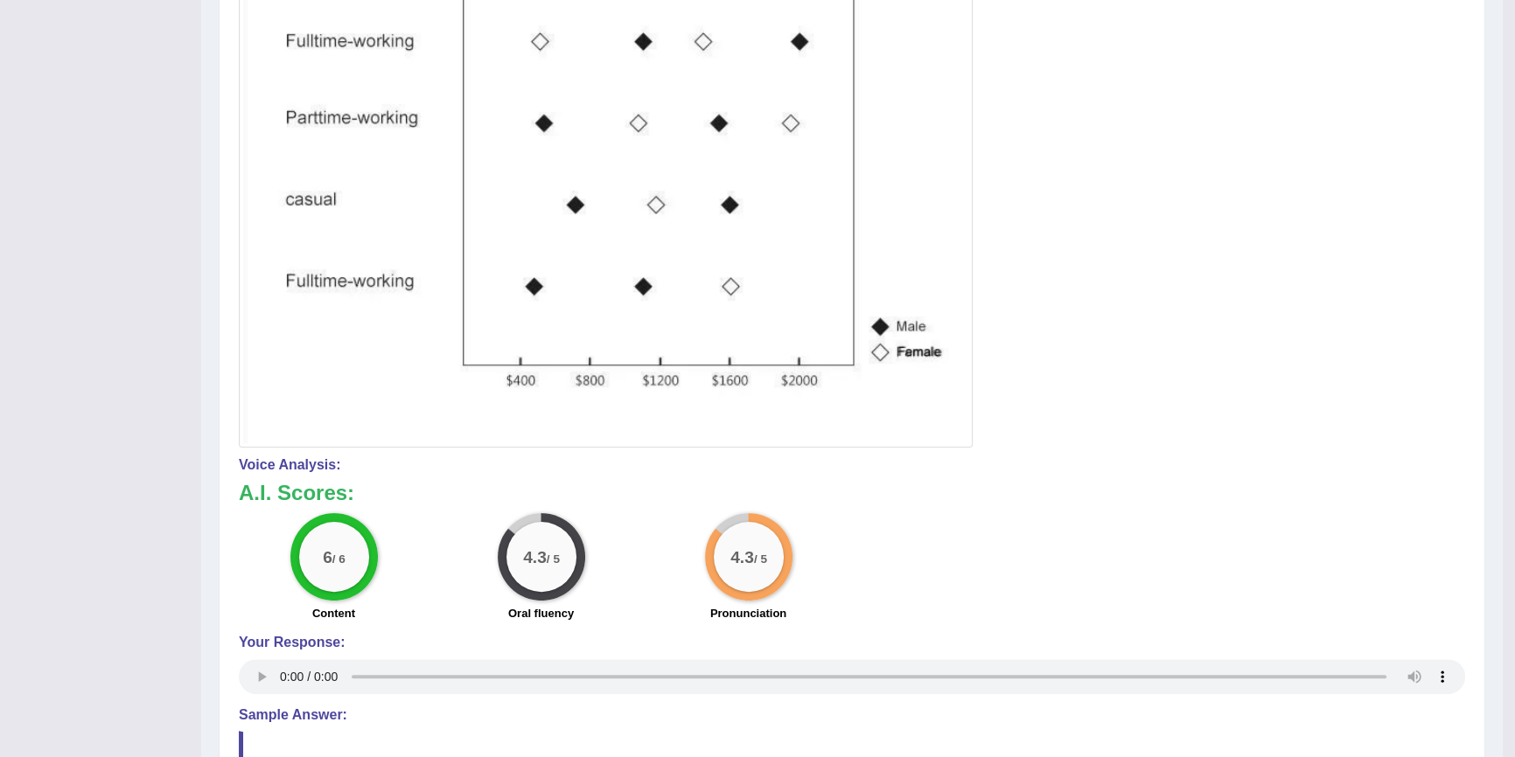
click at [541, 472] on div "Voice Analysis: A.I. Scores: 6 / 6 Content 4.3 / 5 Oral fluency 4.3 / 5 Pronunc…" at bounding box center [852, 577] width 1226 height 241
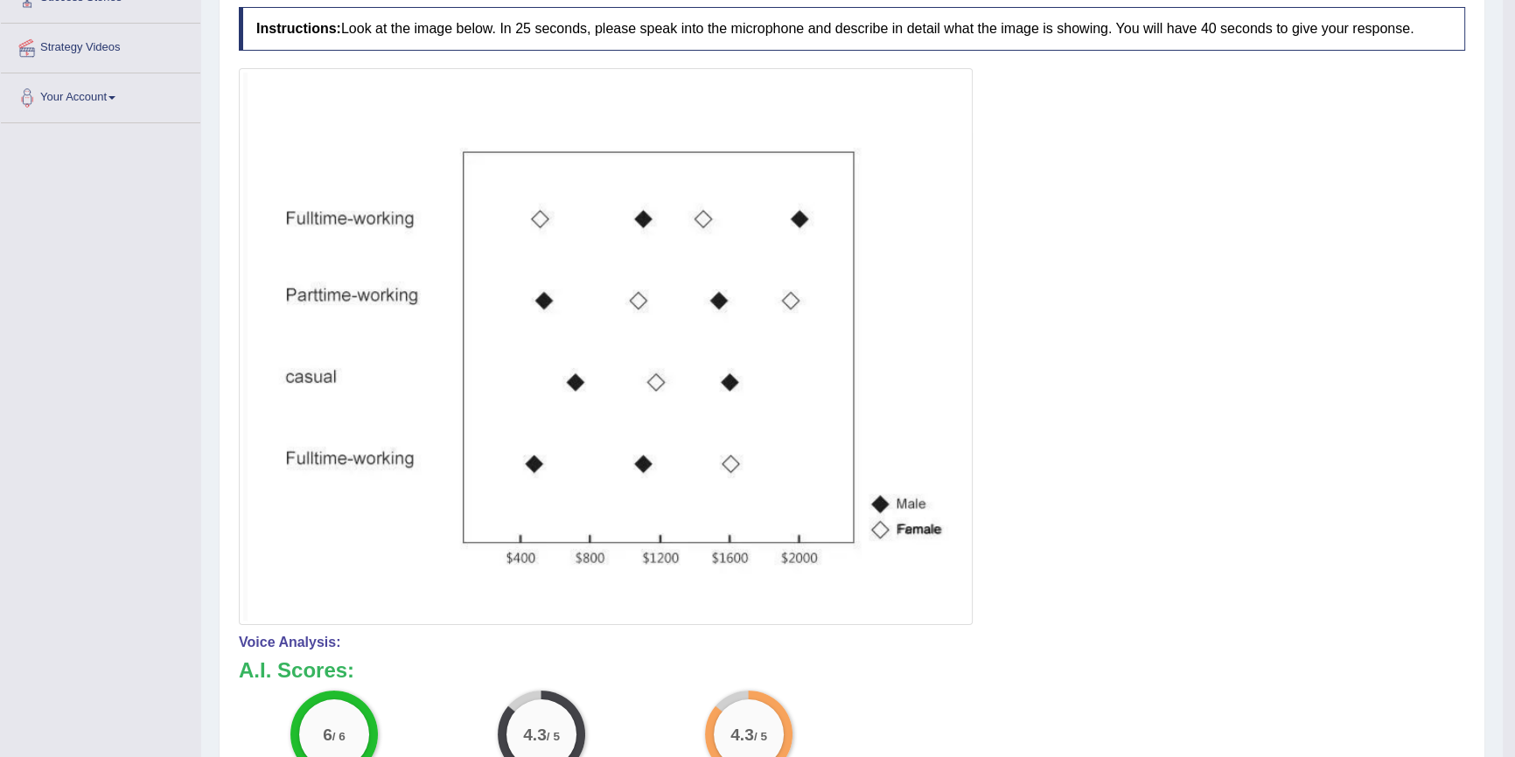
scroll to position [92, 0]
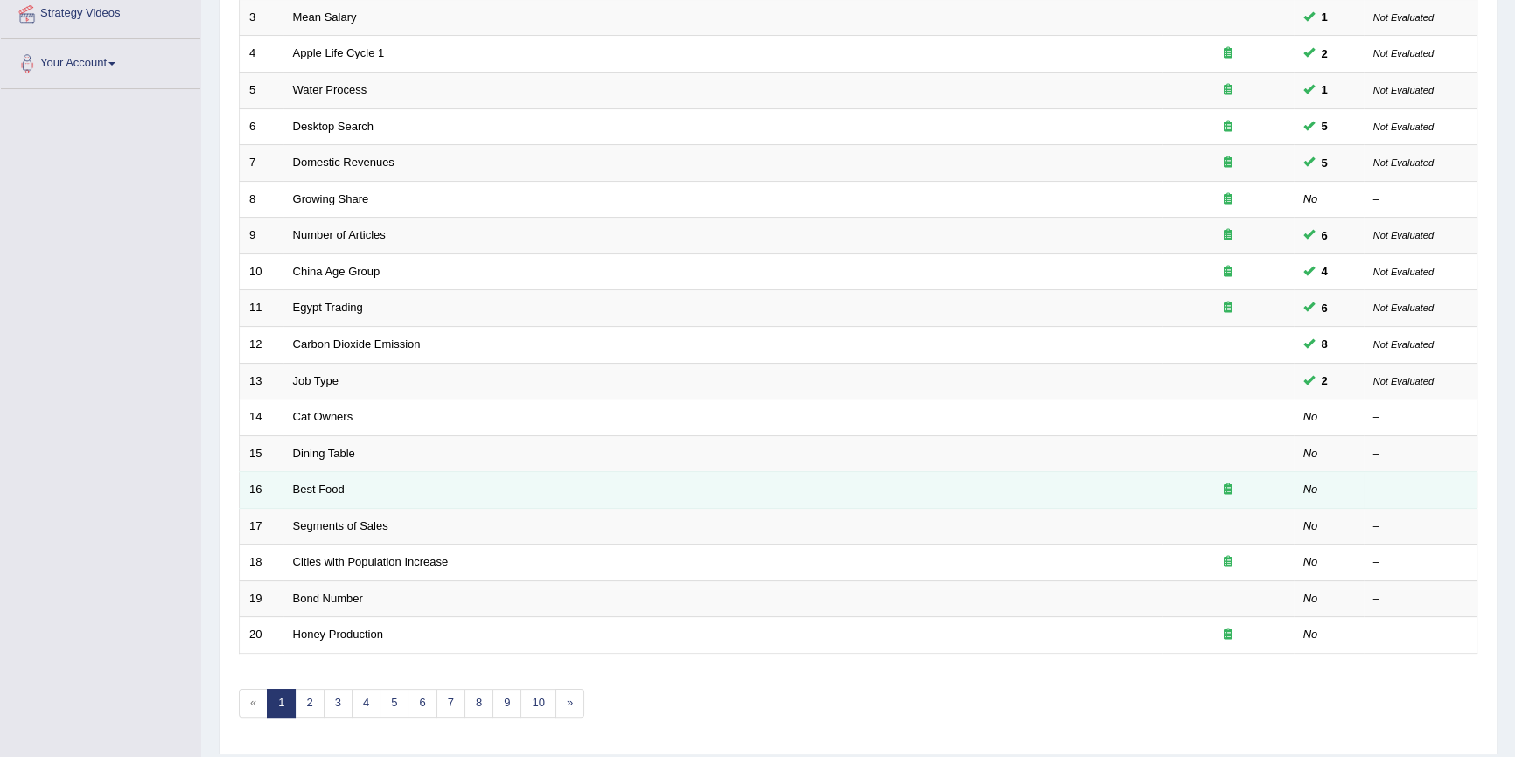
scroll to position [346, 0]
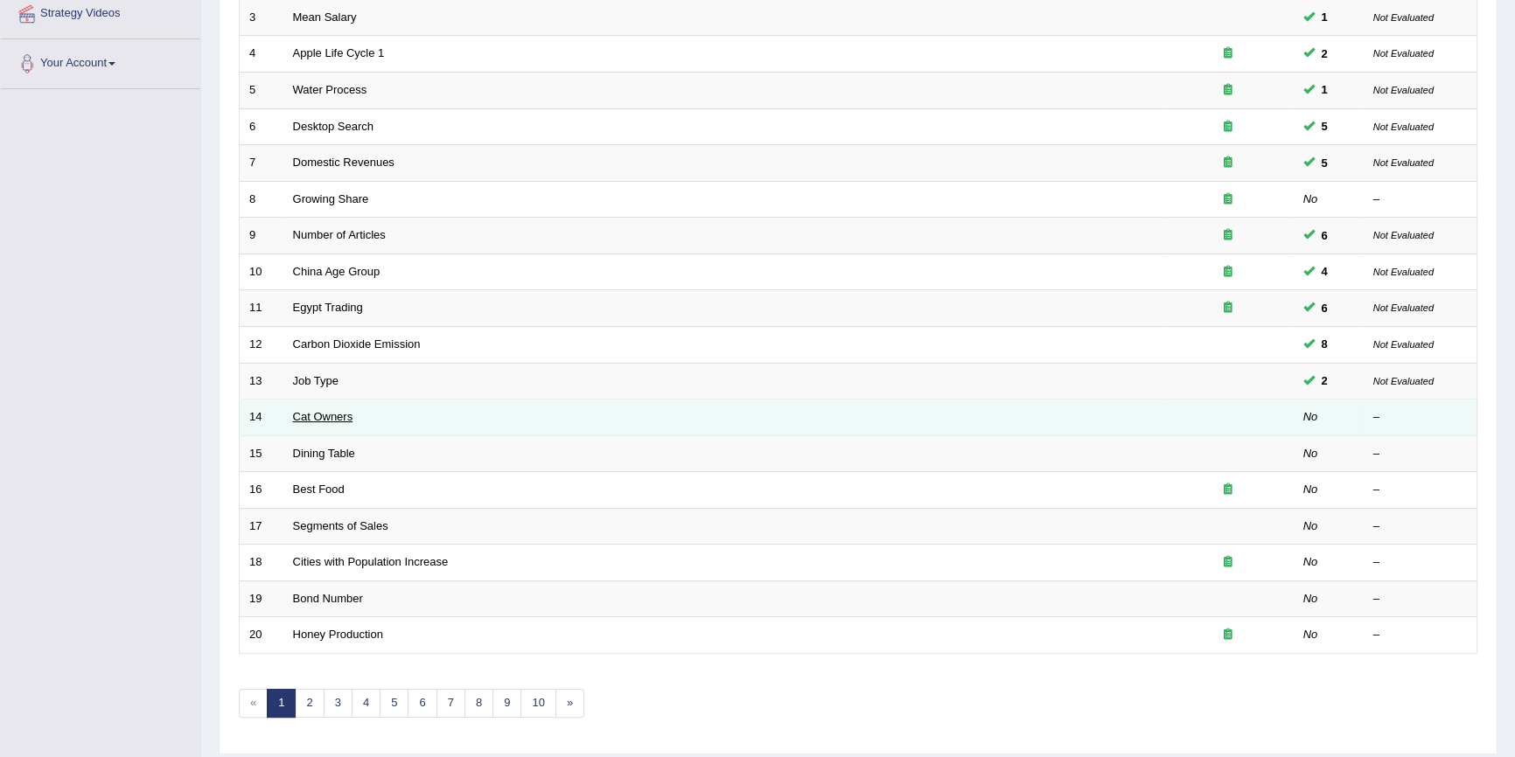
click at [349, 418] on link "Cat Owners" at bounding box center [323, 416] width 60 height 13
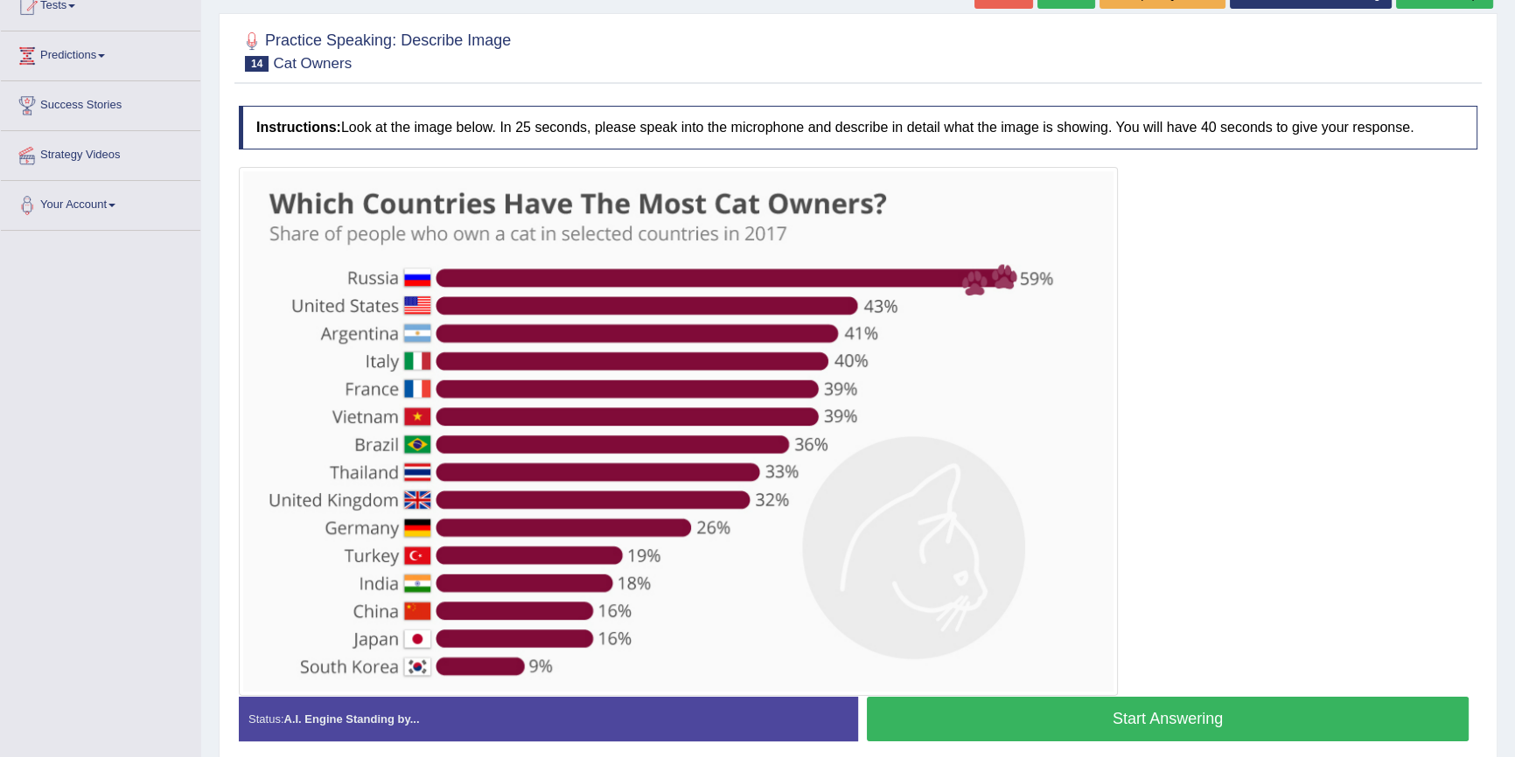
scroll to position [277, 0]
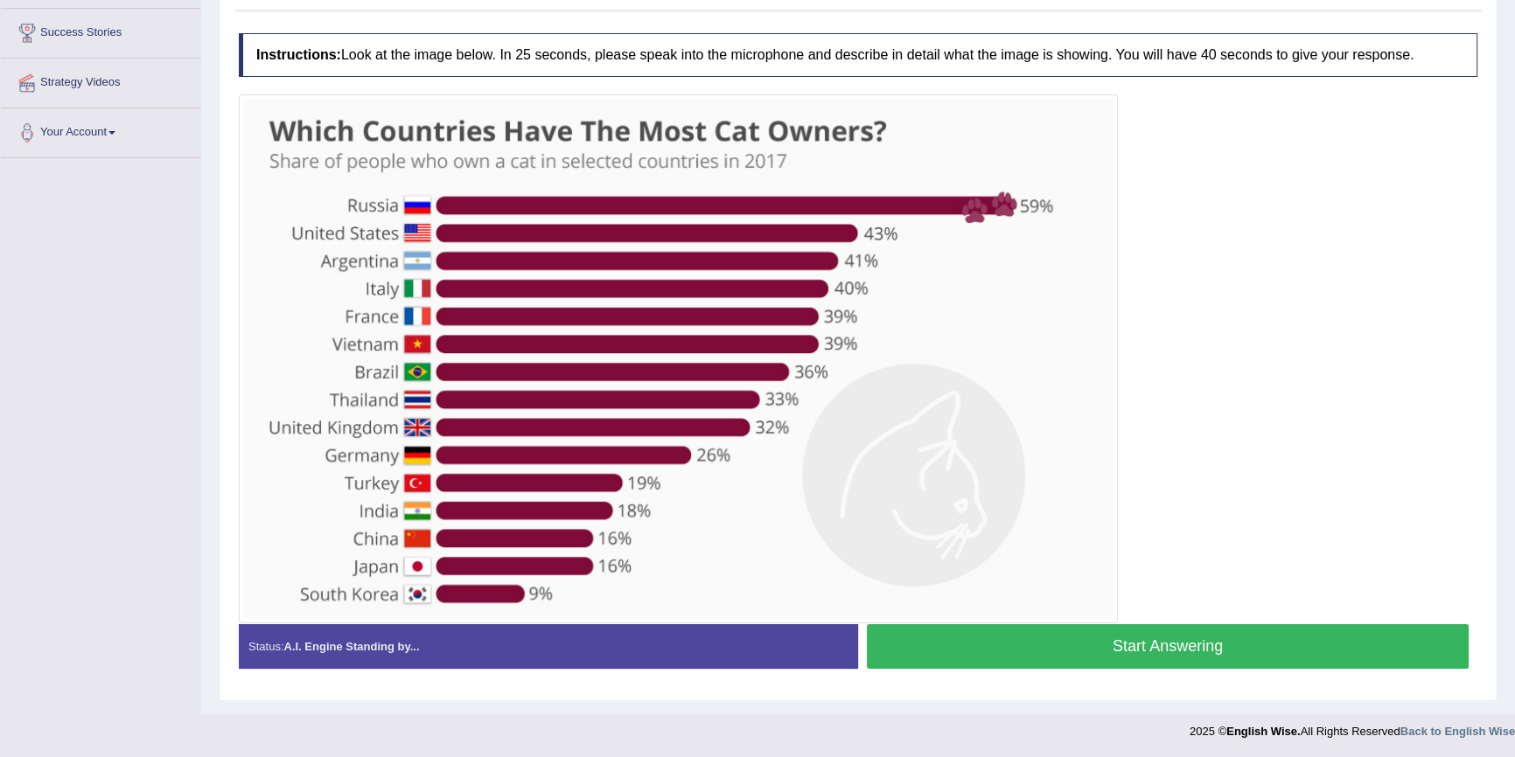
click at [1043, 655] on button "Start Answering" at bounding box center [1168, 647] width 602 height 45
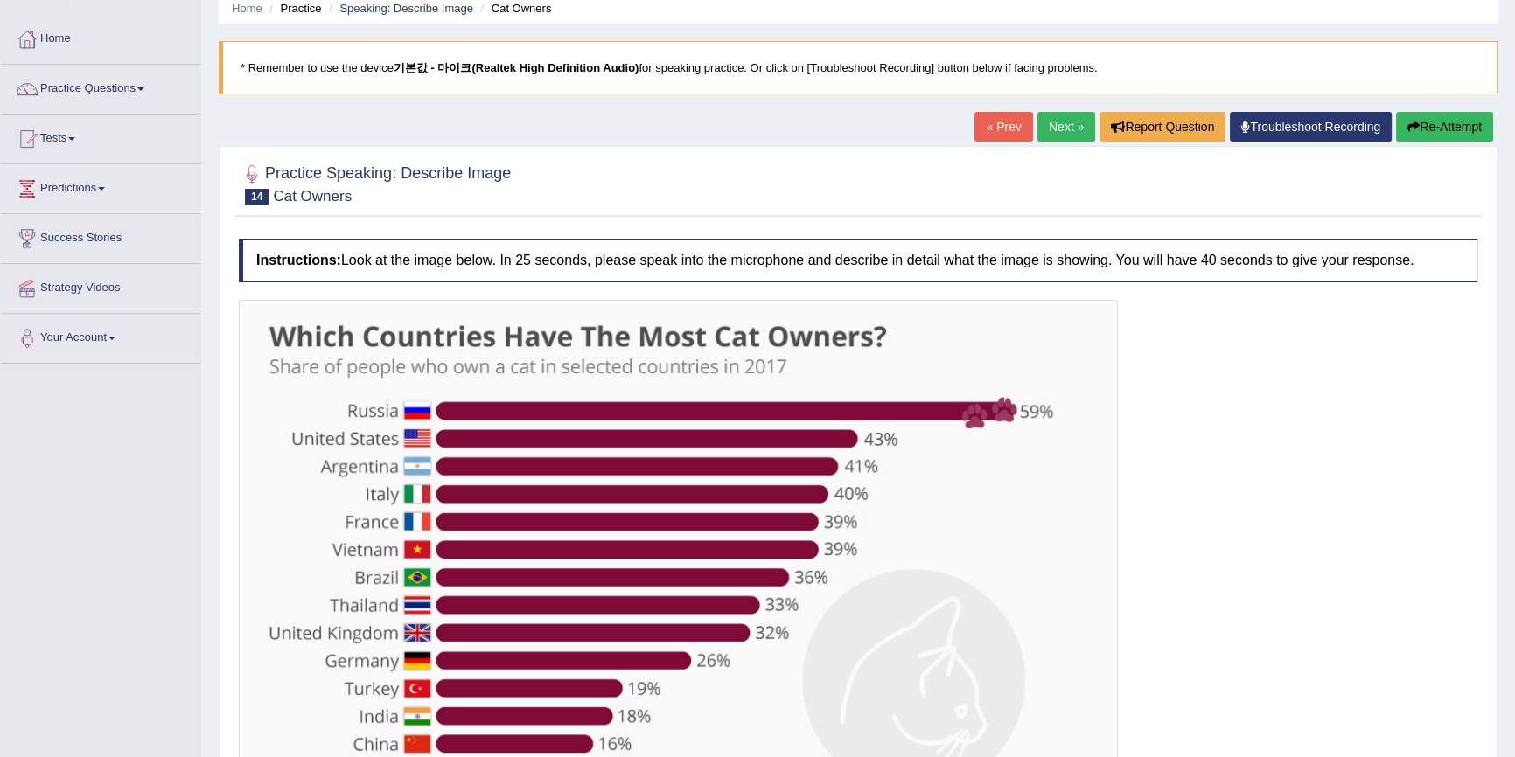
scroll to position [38, 0]
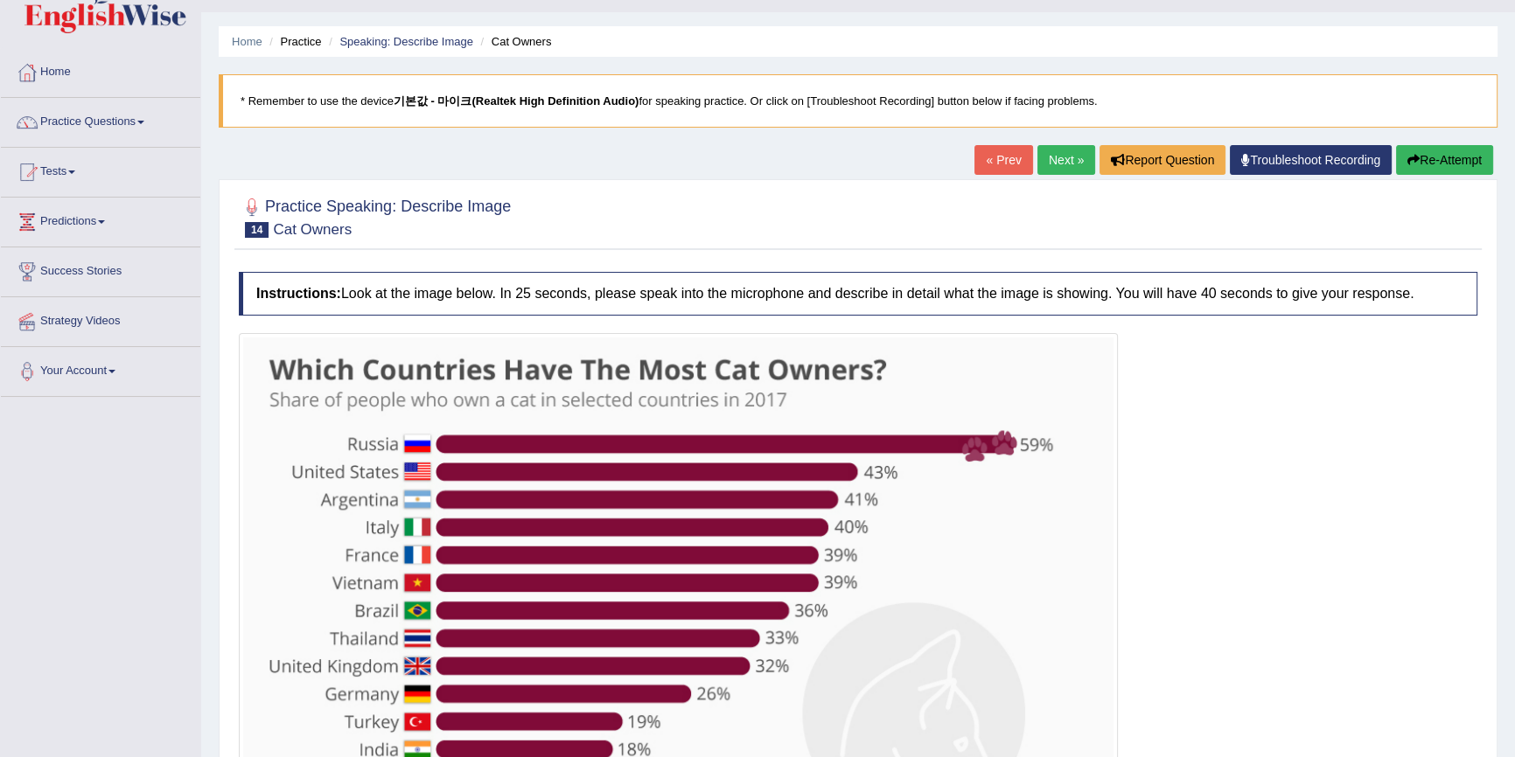
click at [1429, 159] on button "Re-Attempt" at bounding box center [1444, 160] width 97 height 30
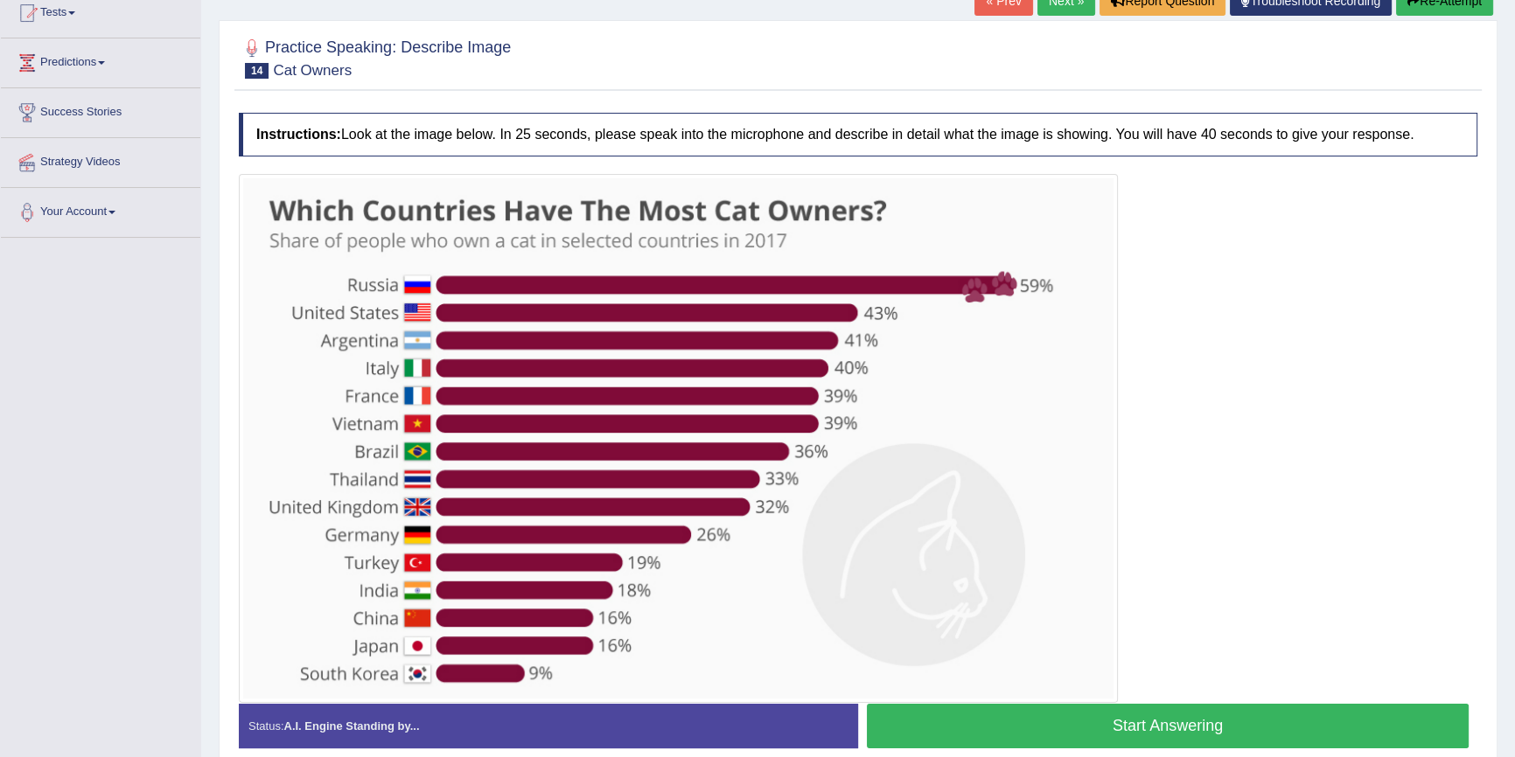
scroll to position [277, 0]
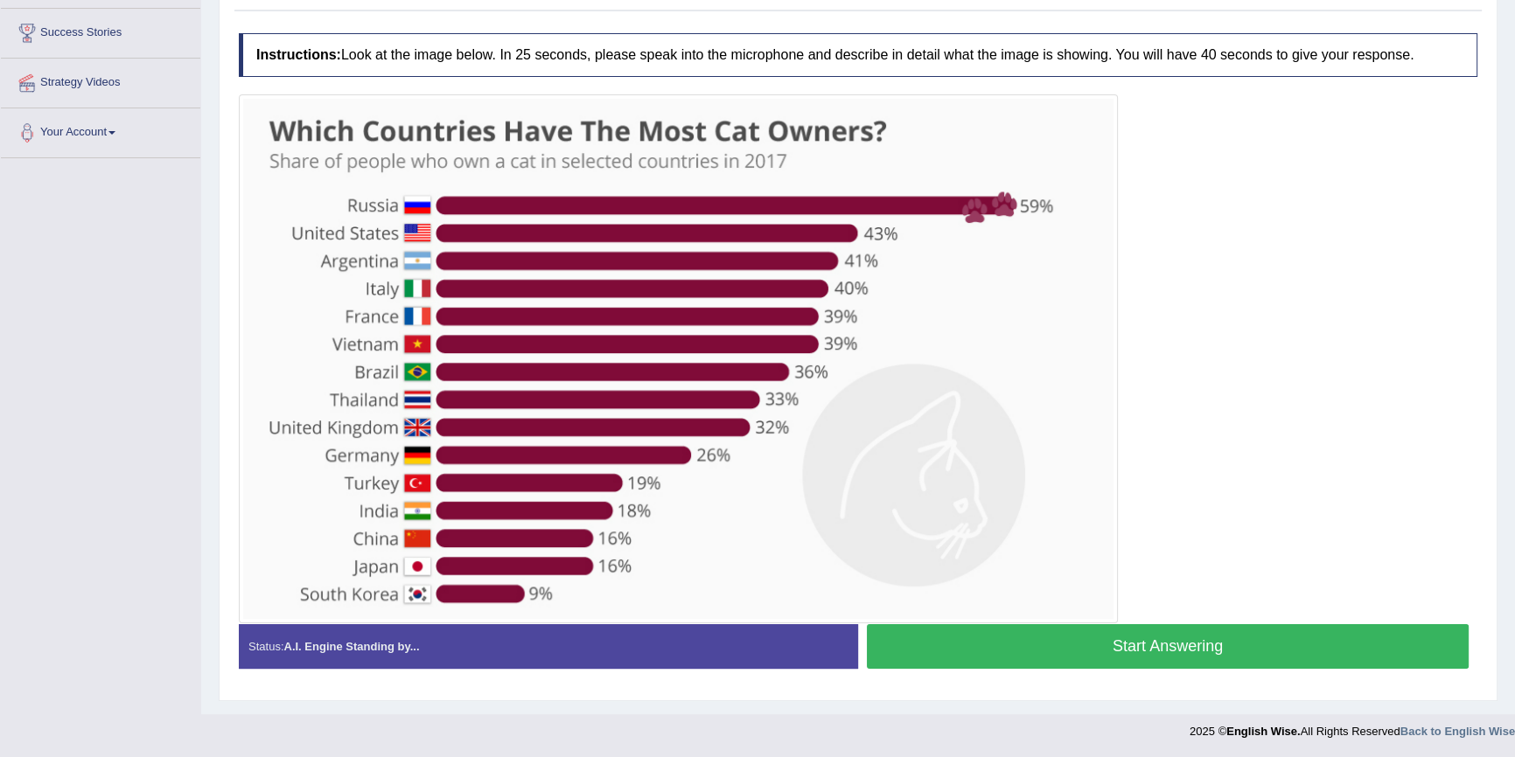
click at [1113, 631] on button "Start Answering" at bounding box center [1168, 647] width 602 height 45
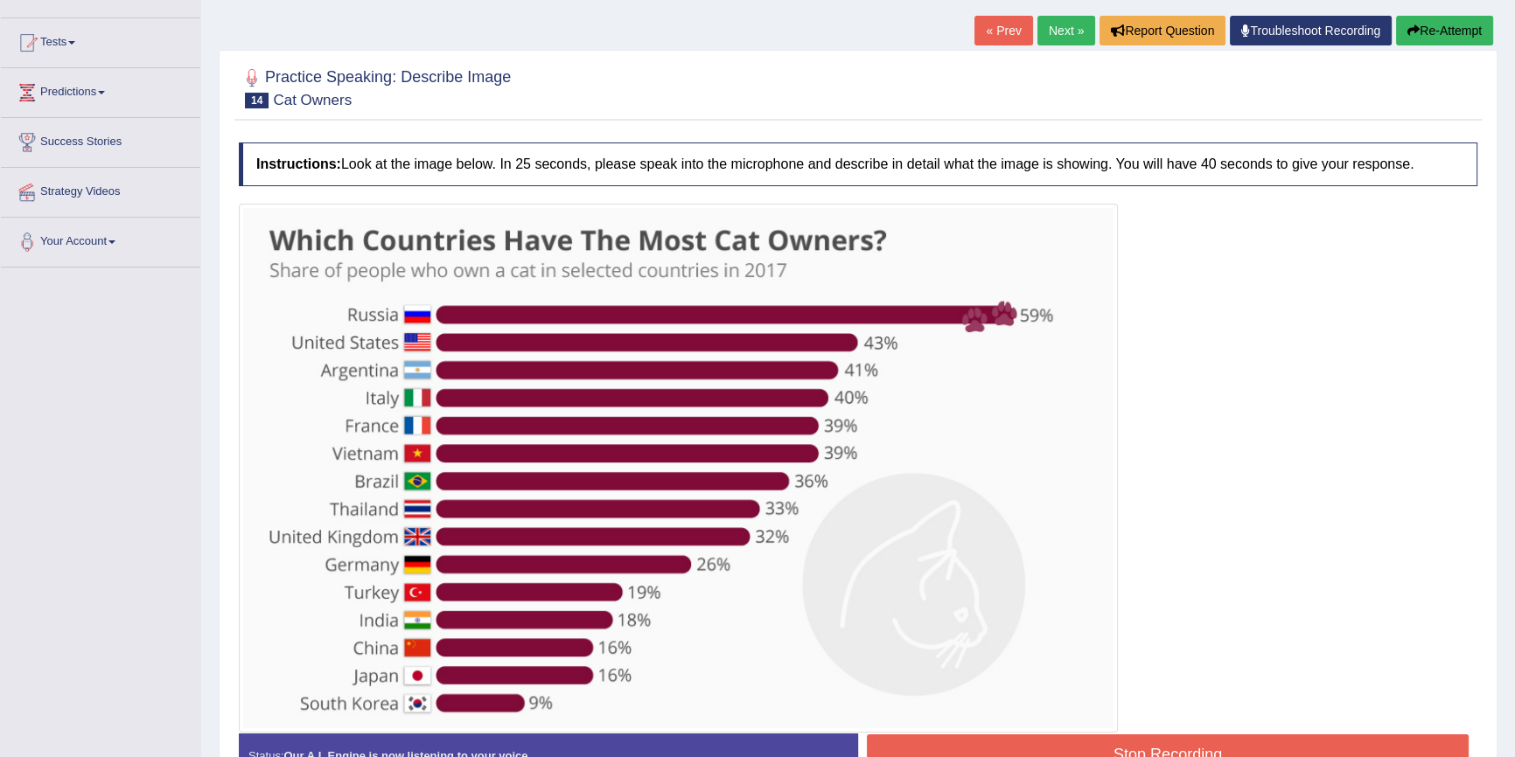
scroll to position [0, 0]
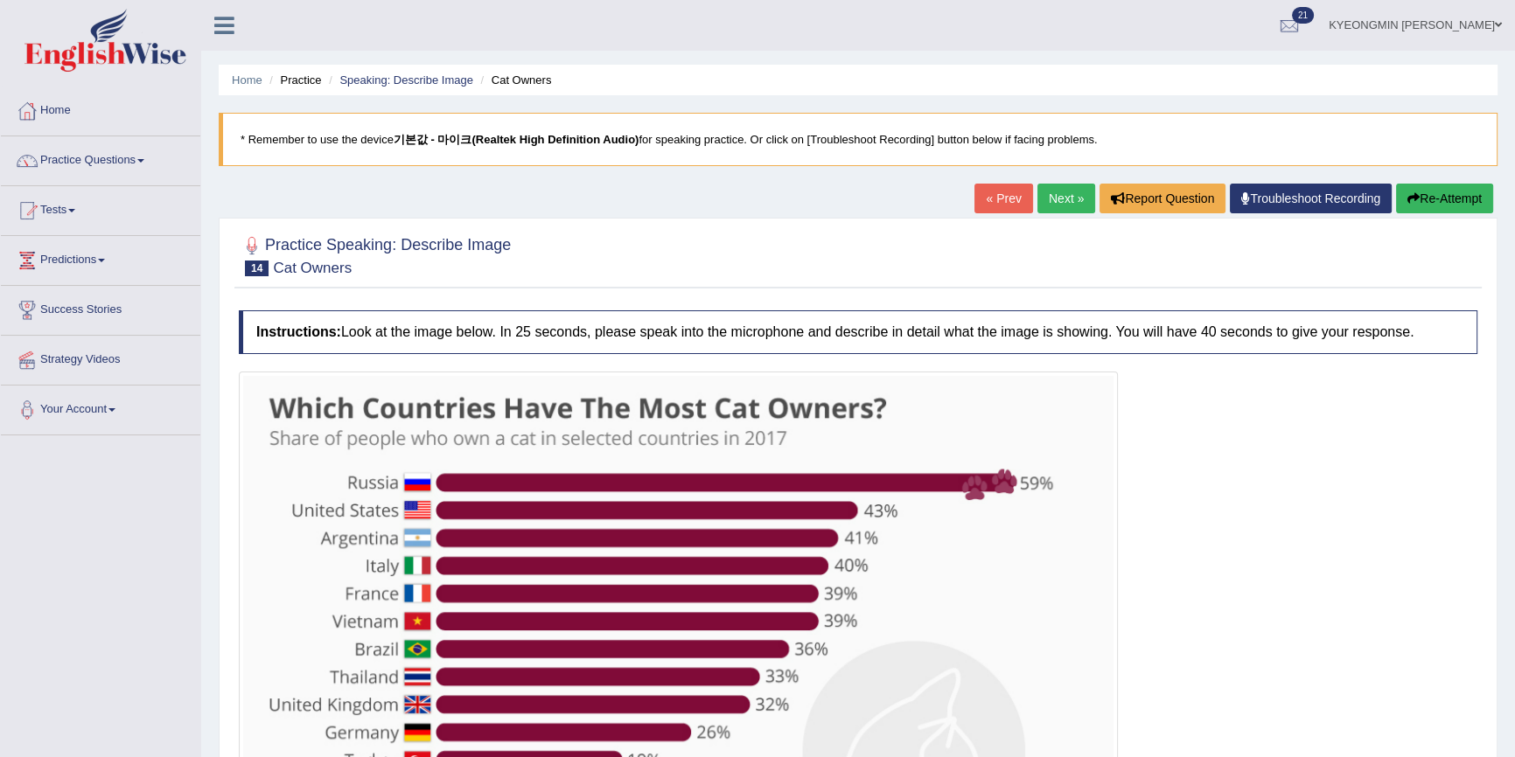
click at [1469, 207] on button "Re-Attempt" at bounding box center [1444, 199] width 97 height 30
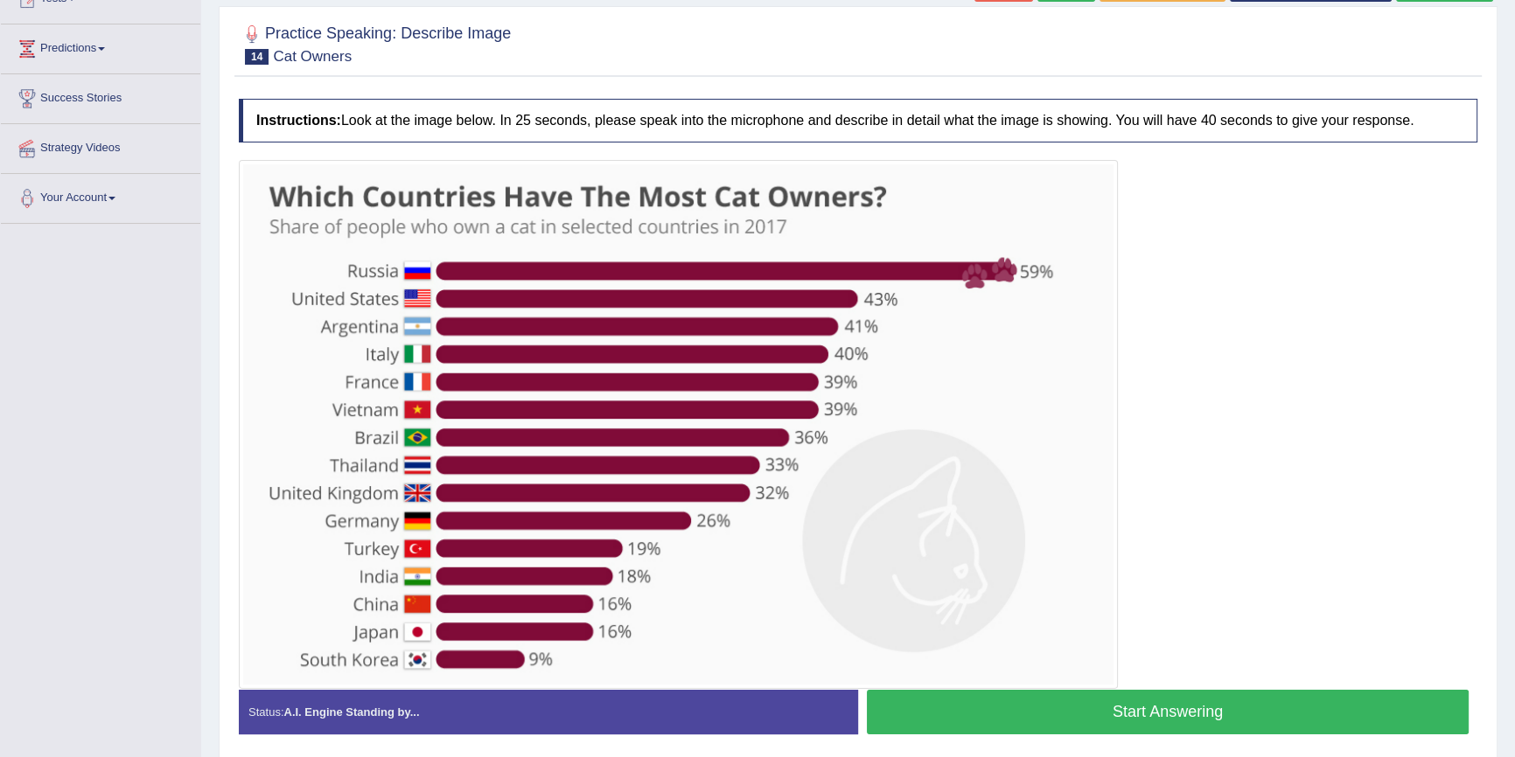
scroll to position [277, 0]
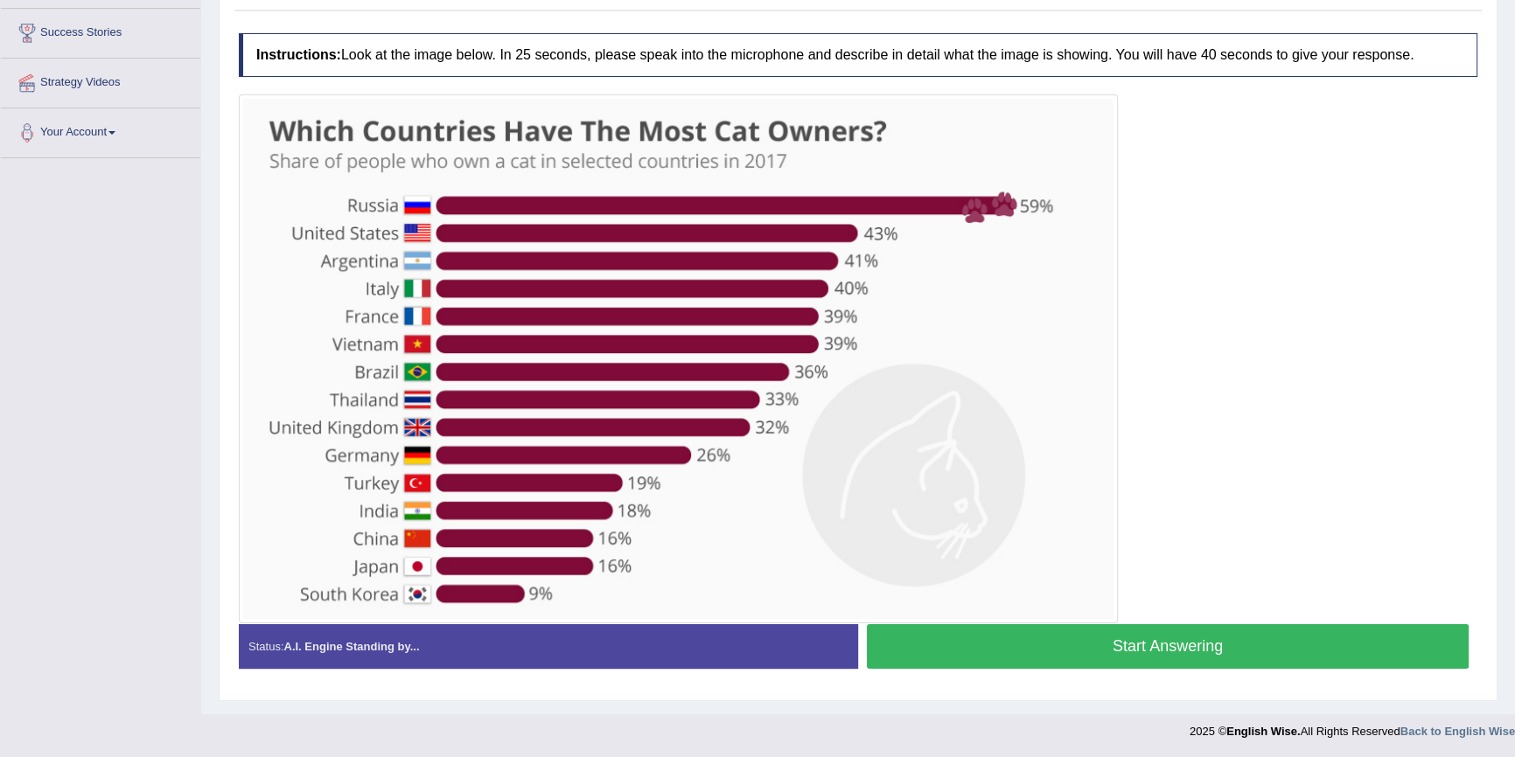
click at [1025, 630] on button "Start Answering" at bounding box center [1168, 647] width 602 height 45
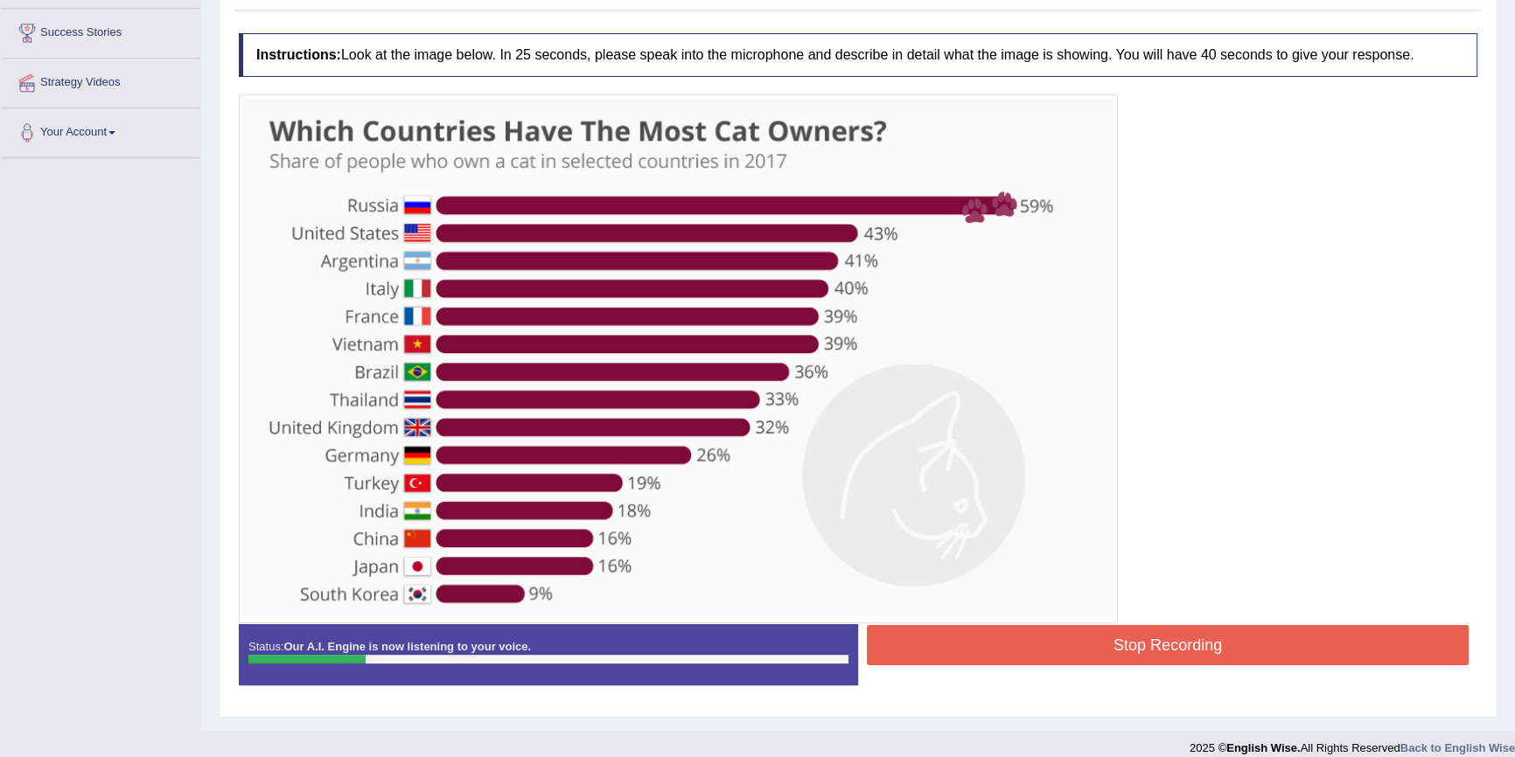
click at [1049, 634] on button "Stop Recording" at bounding box center [1168, 645] width 602 height 40
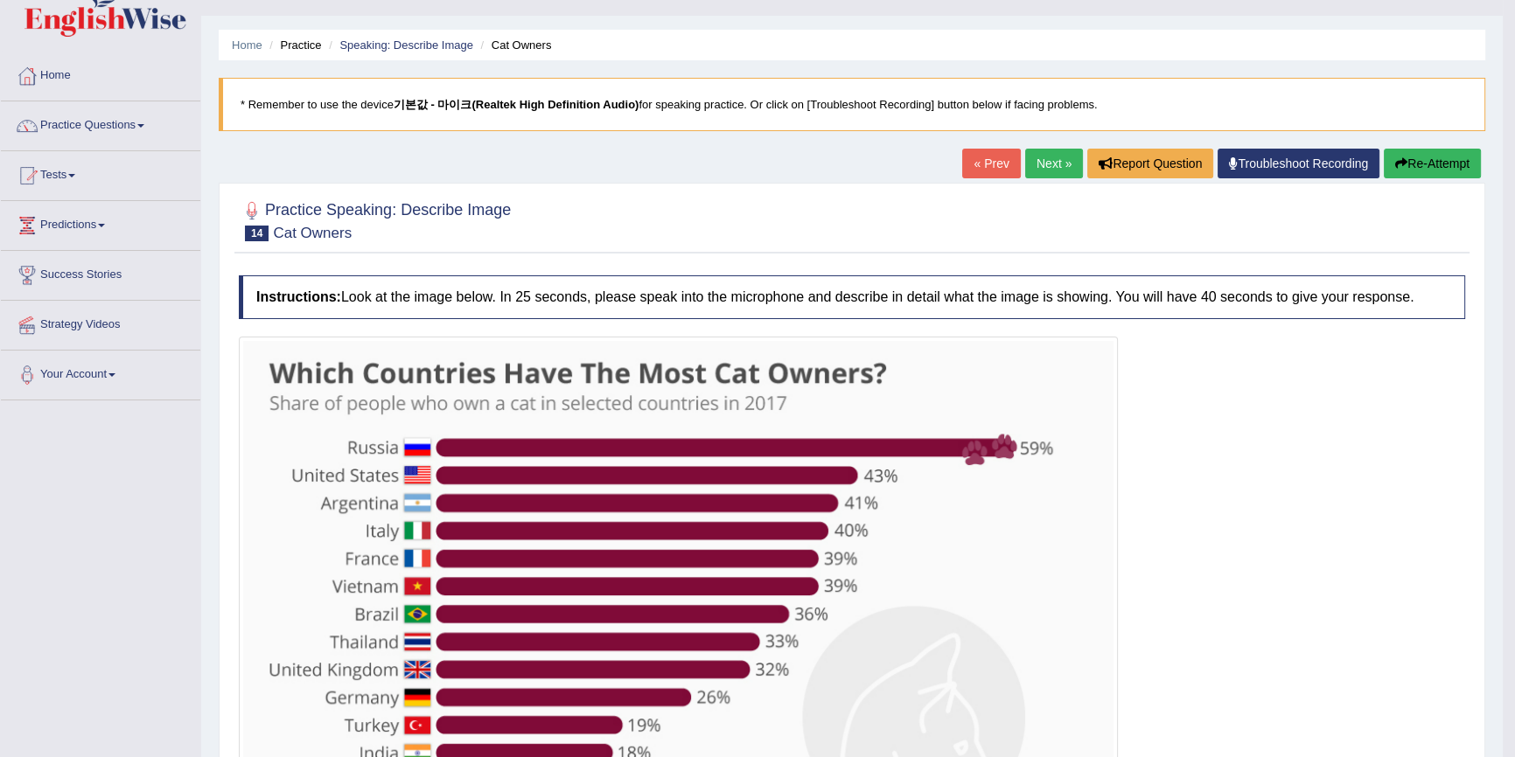
scroll to position [0, 0]
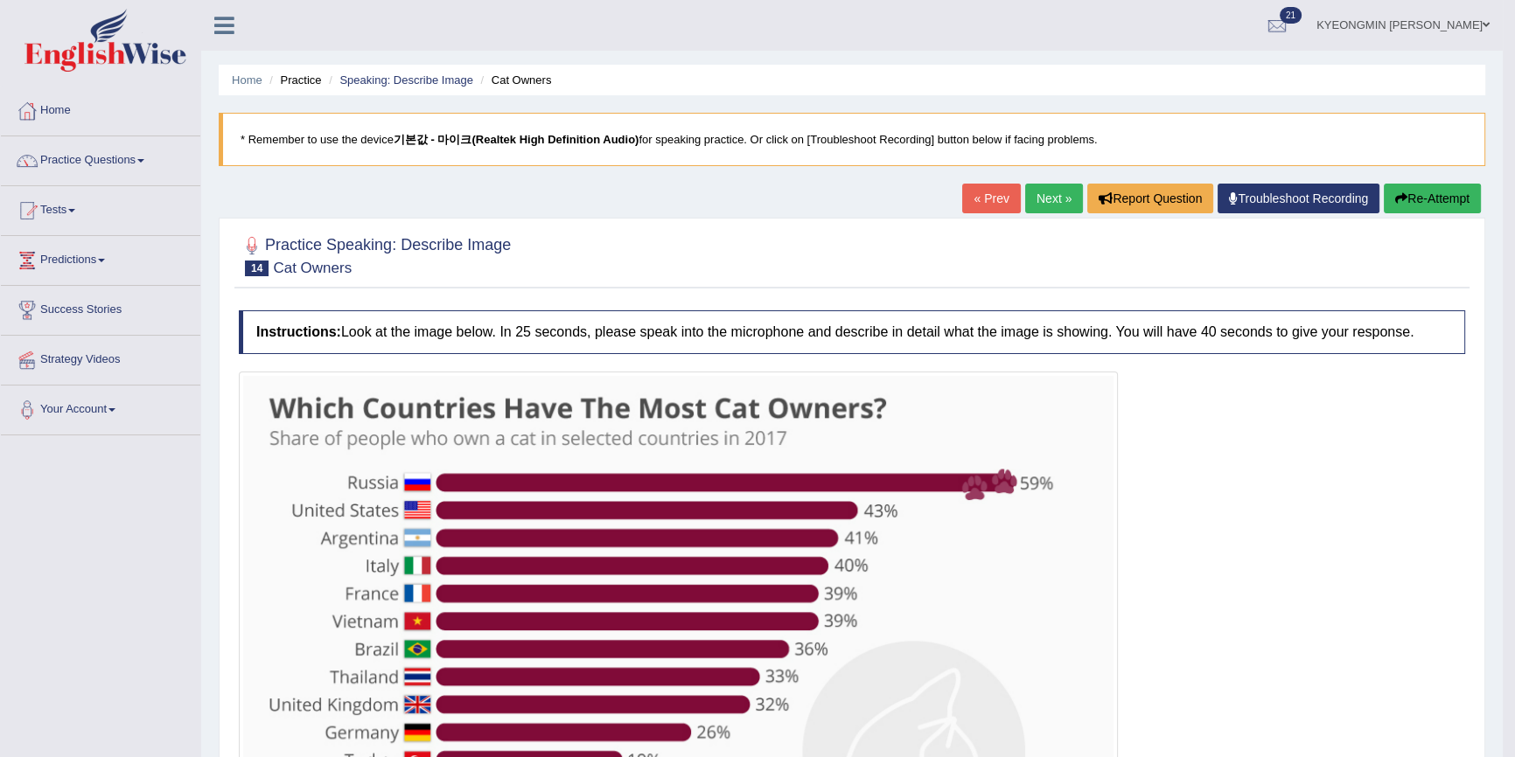
click at [1427, 188] on button "Re-Attempt" at bounding box center [1432, 199] width 97 height 30
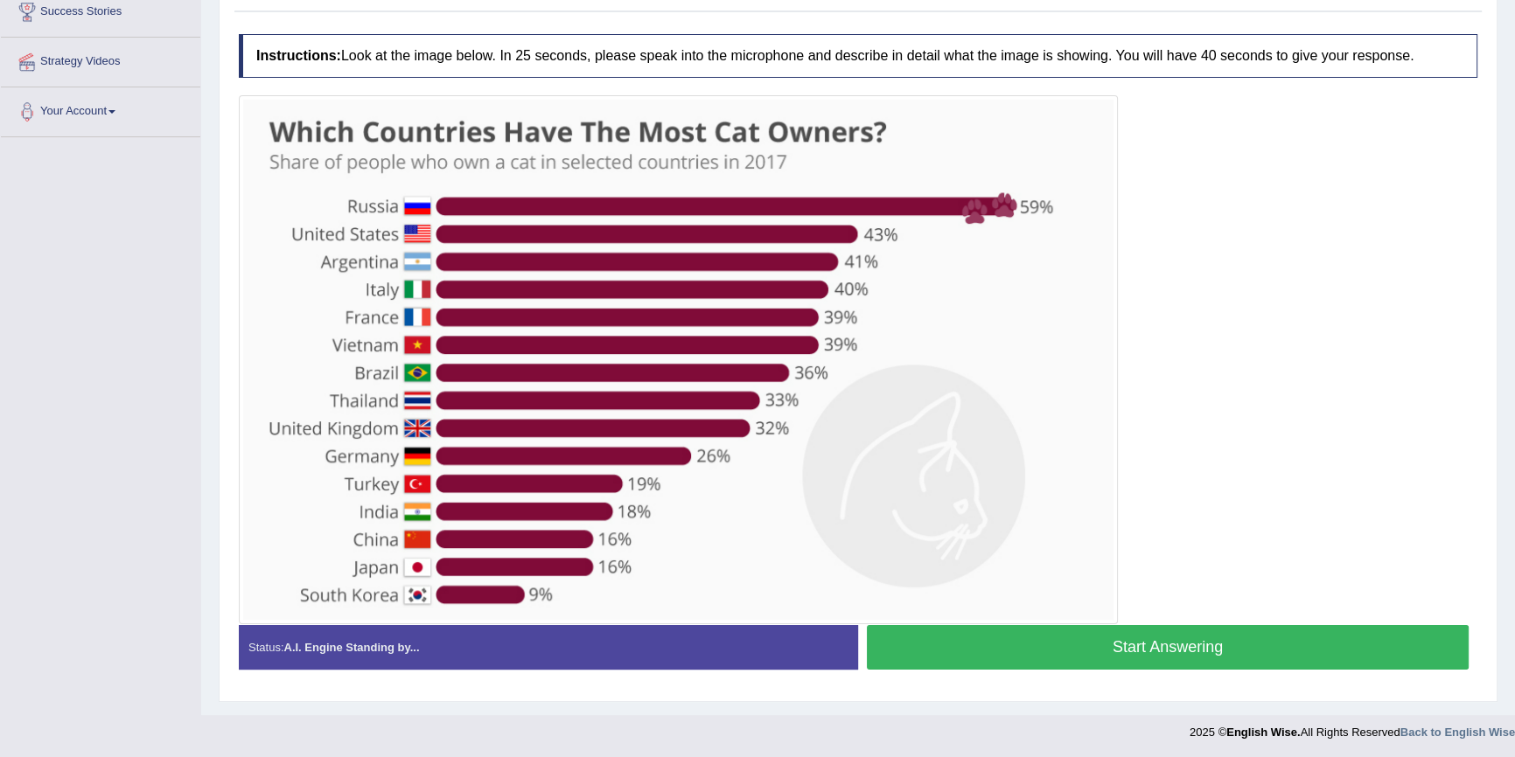
click at [1067, 628] on button "Start Answering" at bounding box center [1168, 647] width 602 height 45
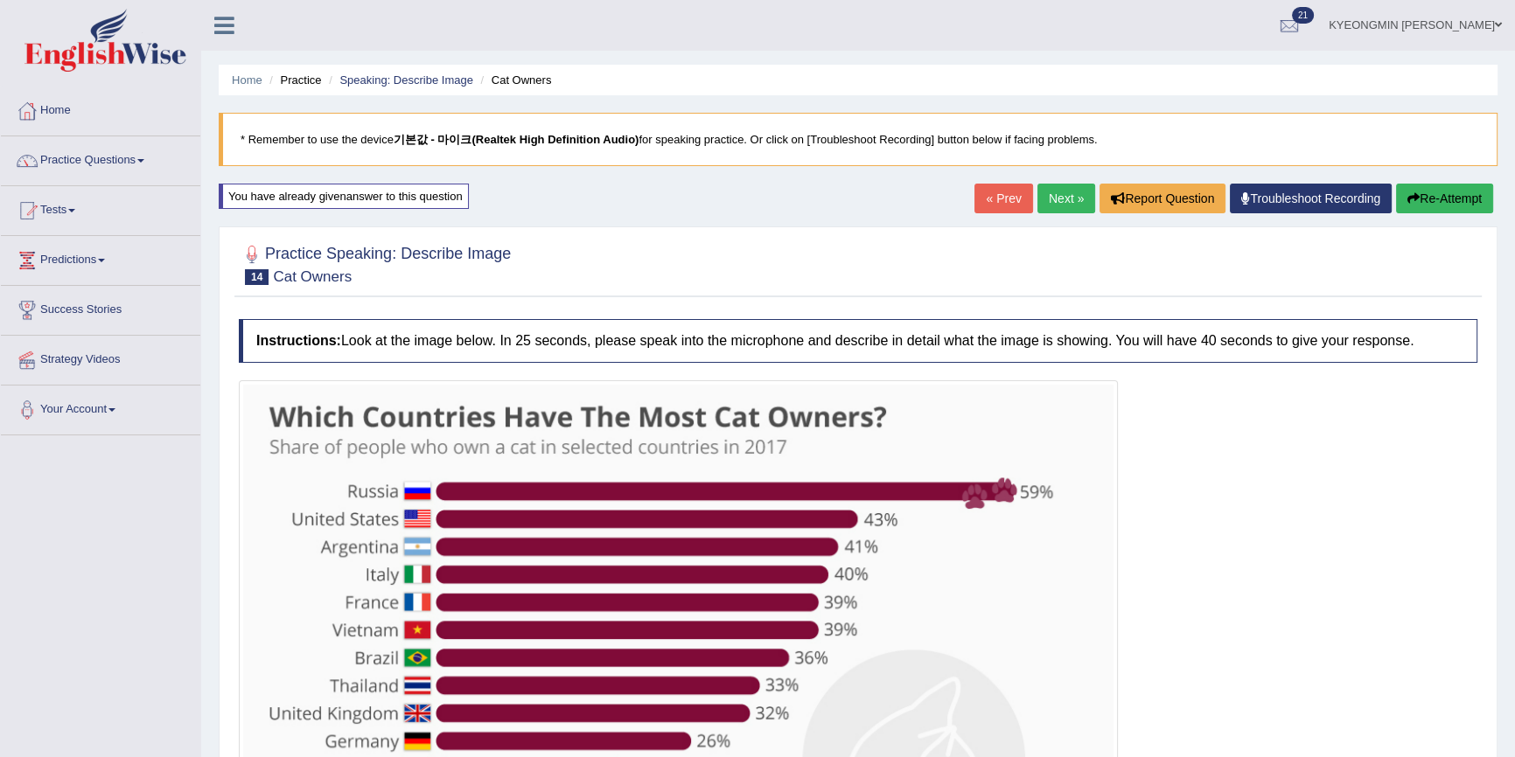
click at [1427, 206] on button "Re-Attempt" at bounding box center [1444, 199] width 97 height 30
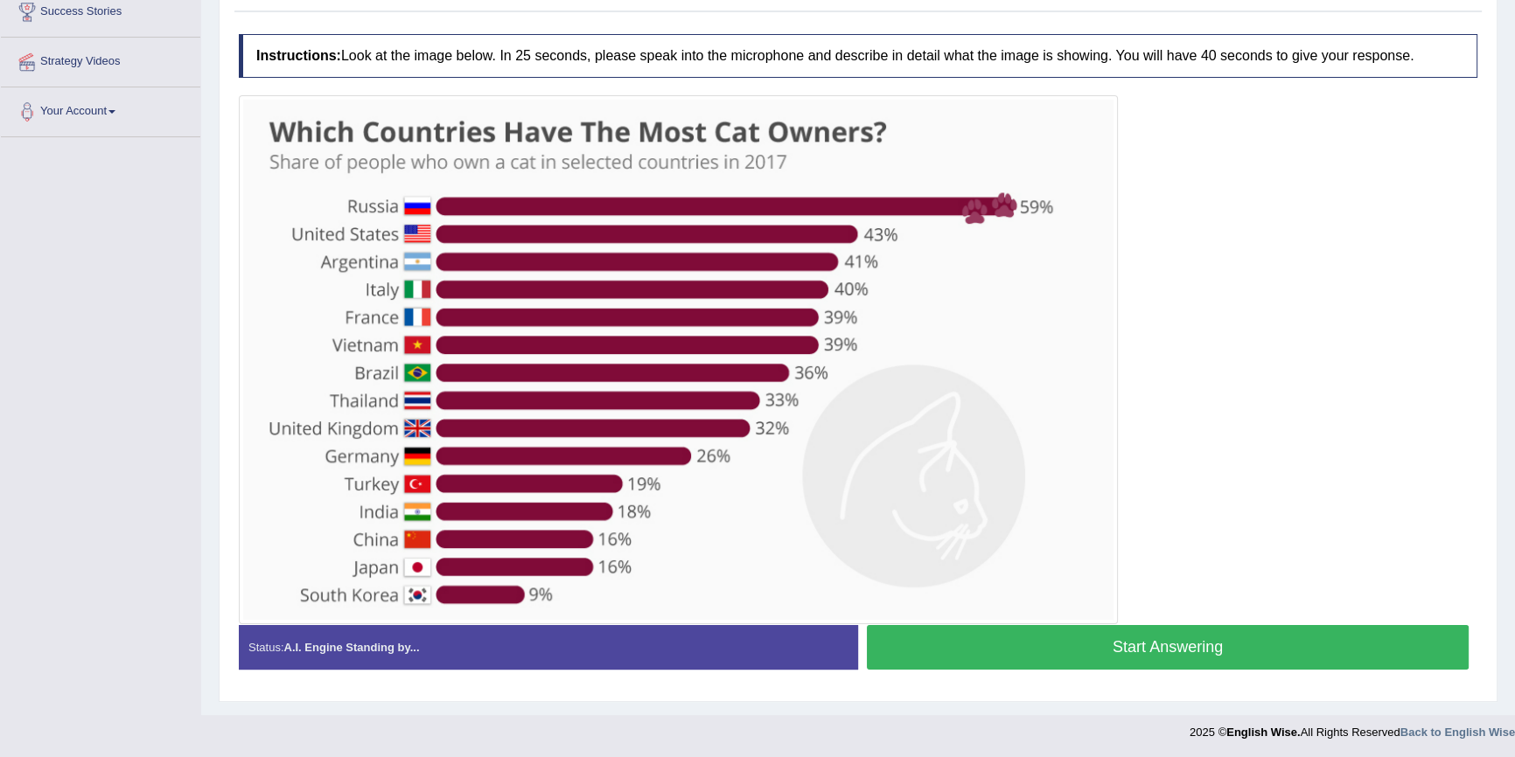
click at [1365, 653] on button "Start Answering" at bounding box center [1168, 647] width 602 height 45
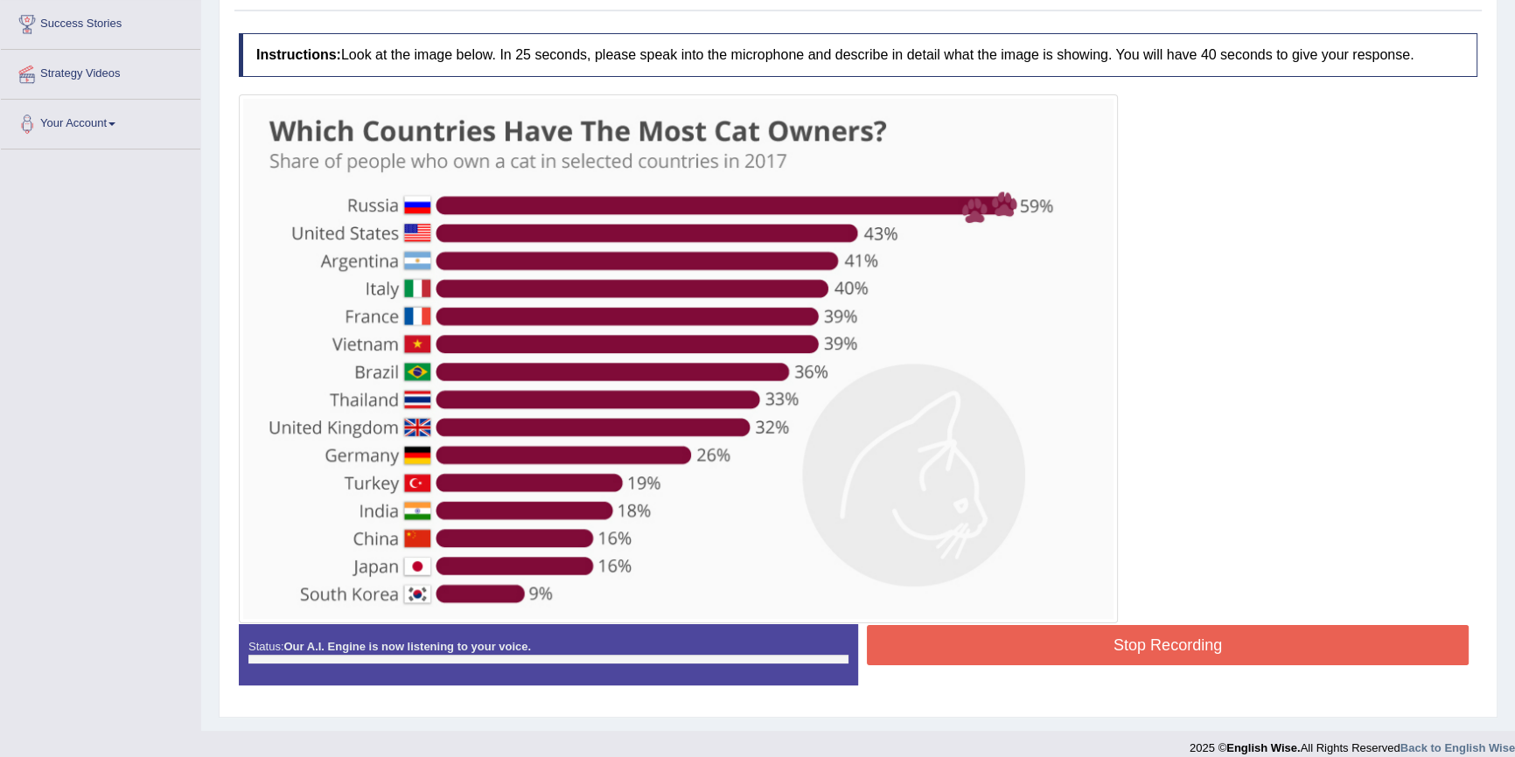
scroll to position [298, 0]
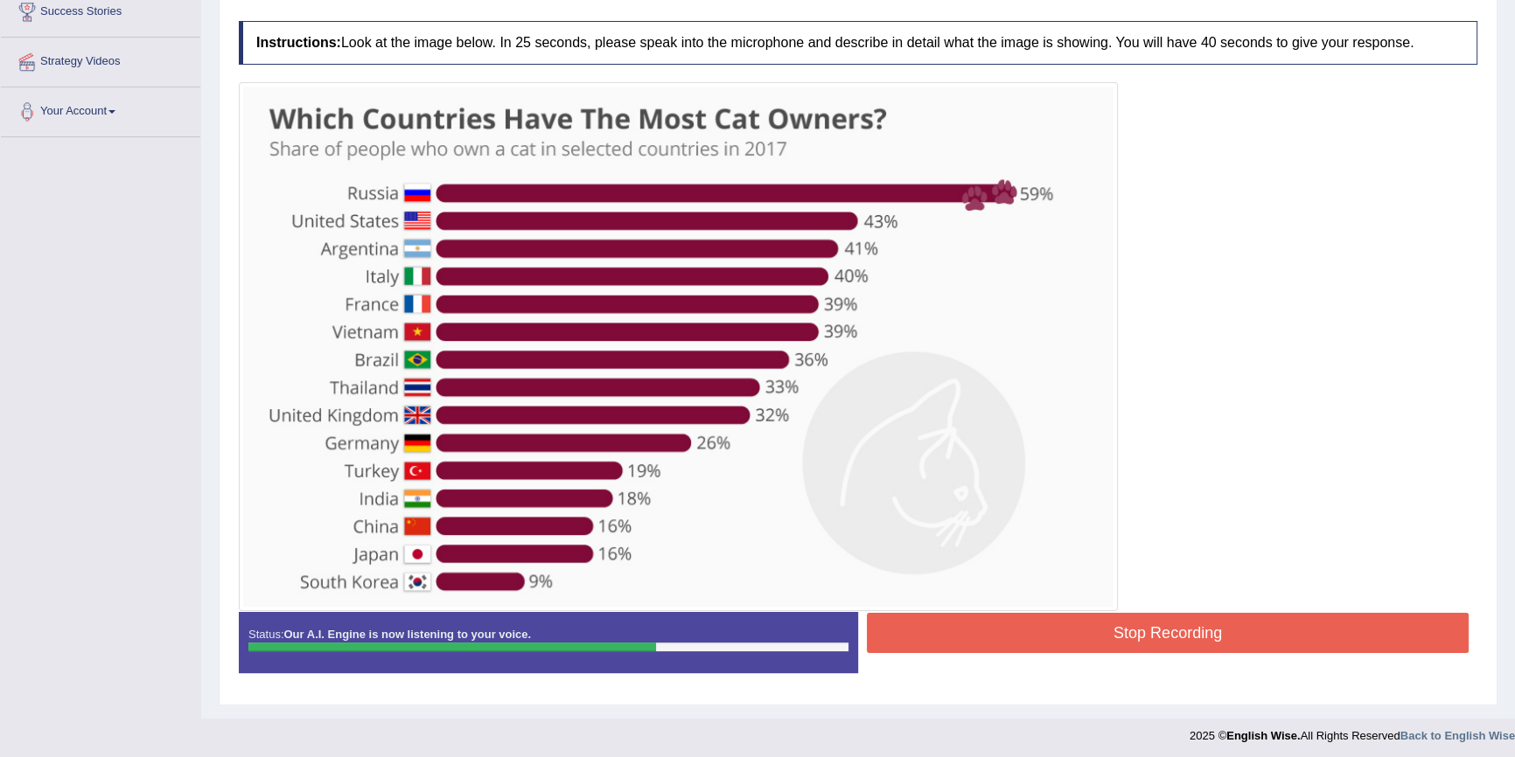
click at [1175, 625] on button "Stop Recording" at bounding box center [1168, 633] width 602 height 40
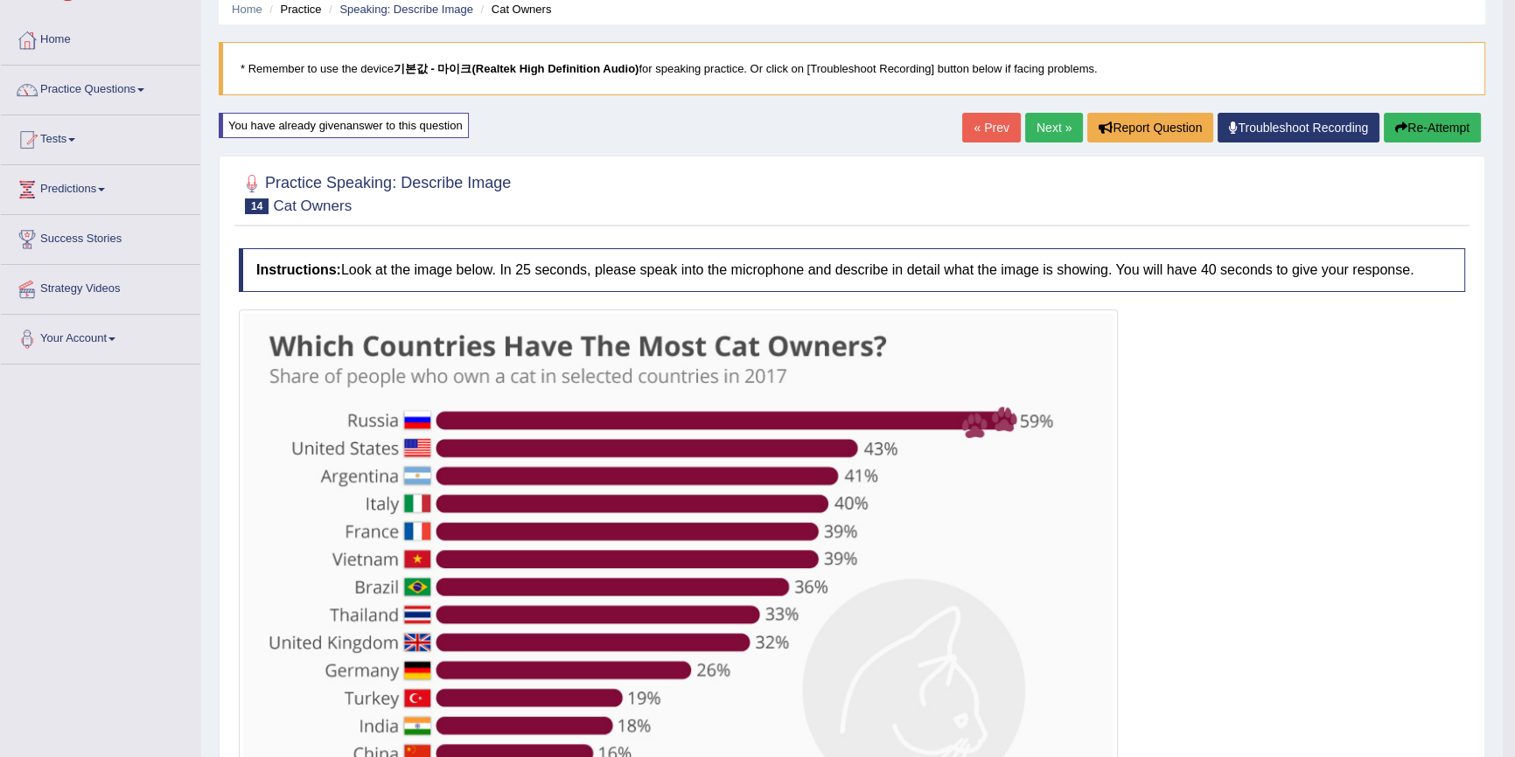
scroll to position [60, 0]
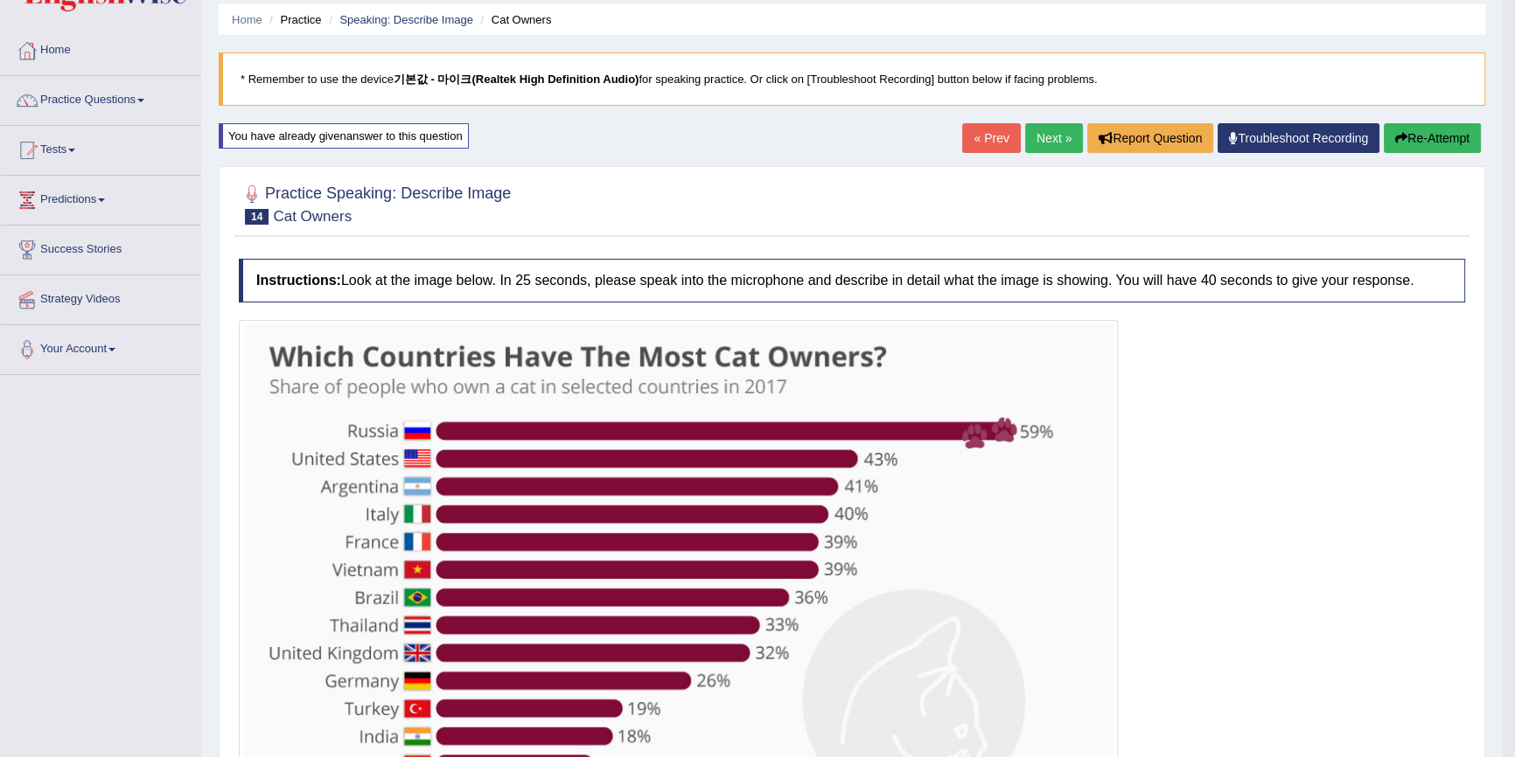
click at [1416, 141] on button "Re-Attempt" at bounding box center [1432, 138] width 97 height 30
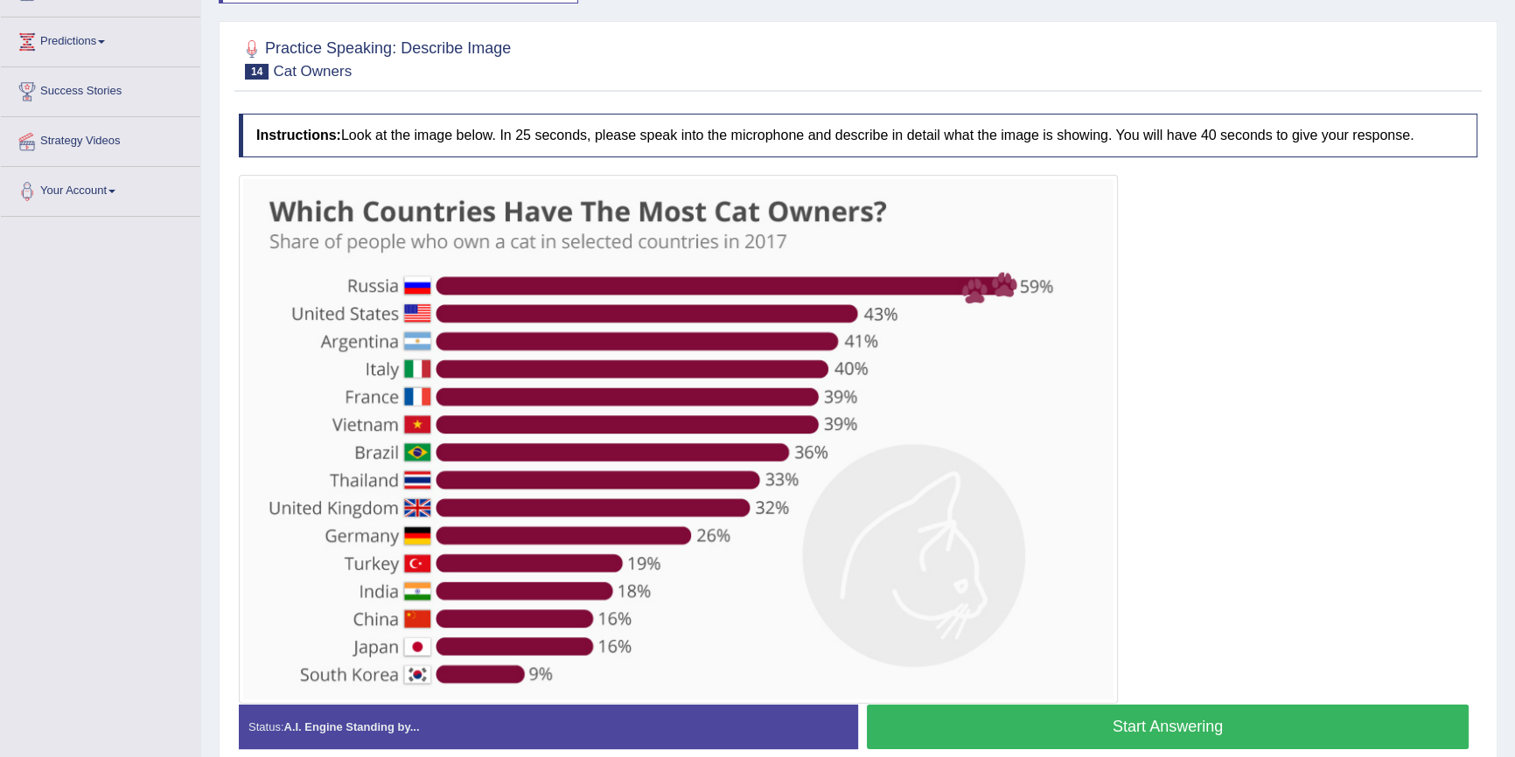
click at [900, 720] on button "Start Answering" at bounding box center [1168, 727] width 602 height 45
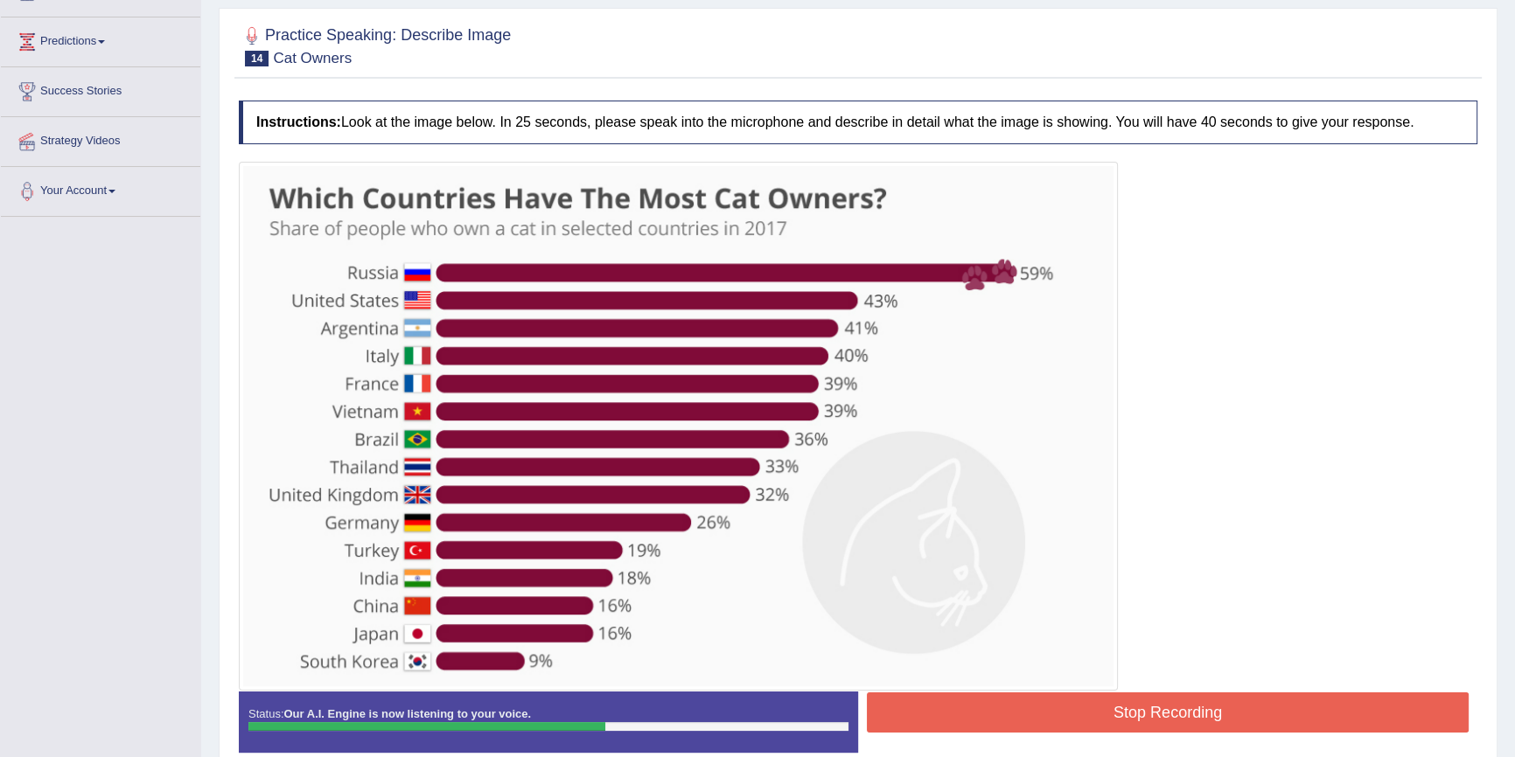
click at [918, 714] on button "Stop Recording" at bounding box center [1168, 713] width 602 height 40
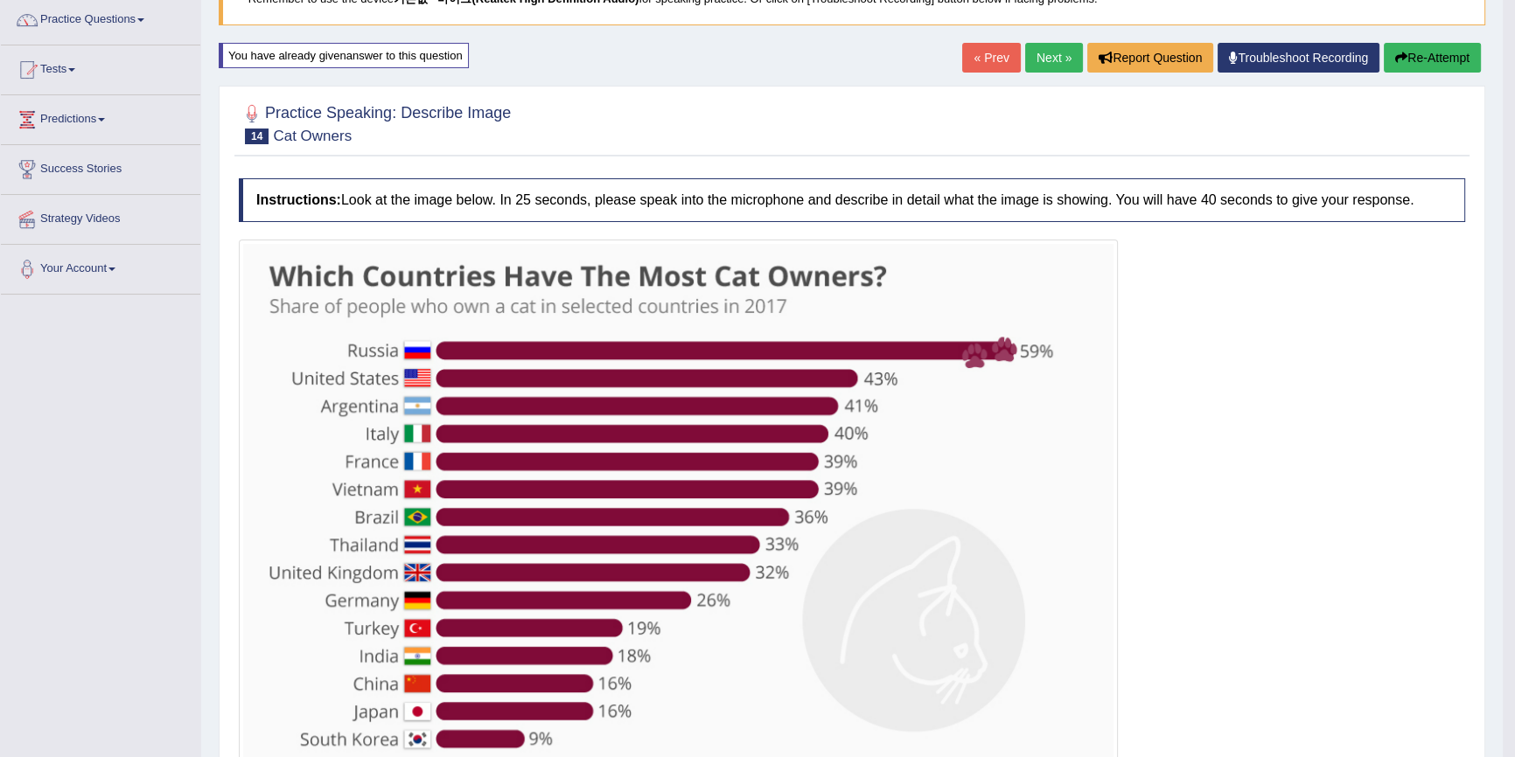
scroll to position [140, 0]
click at [1434, 63] on button "Re-Attempt" at bounding box center [1432, 59] width 97 height 30
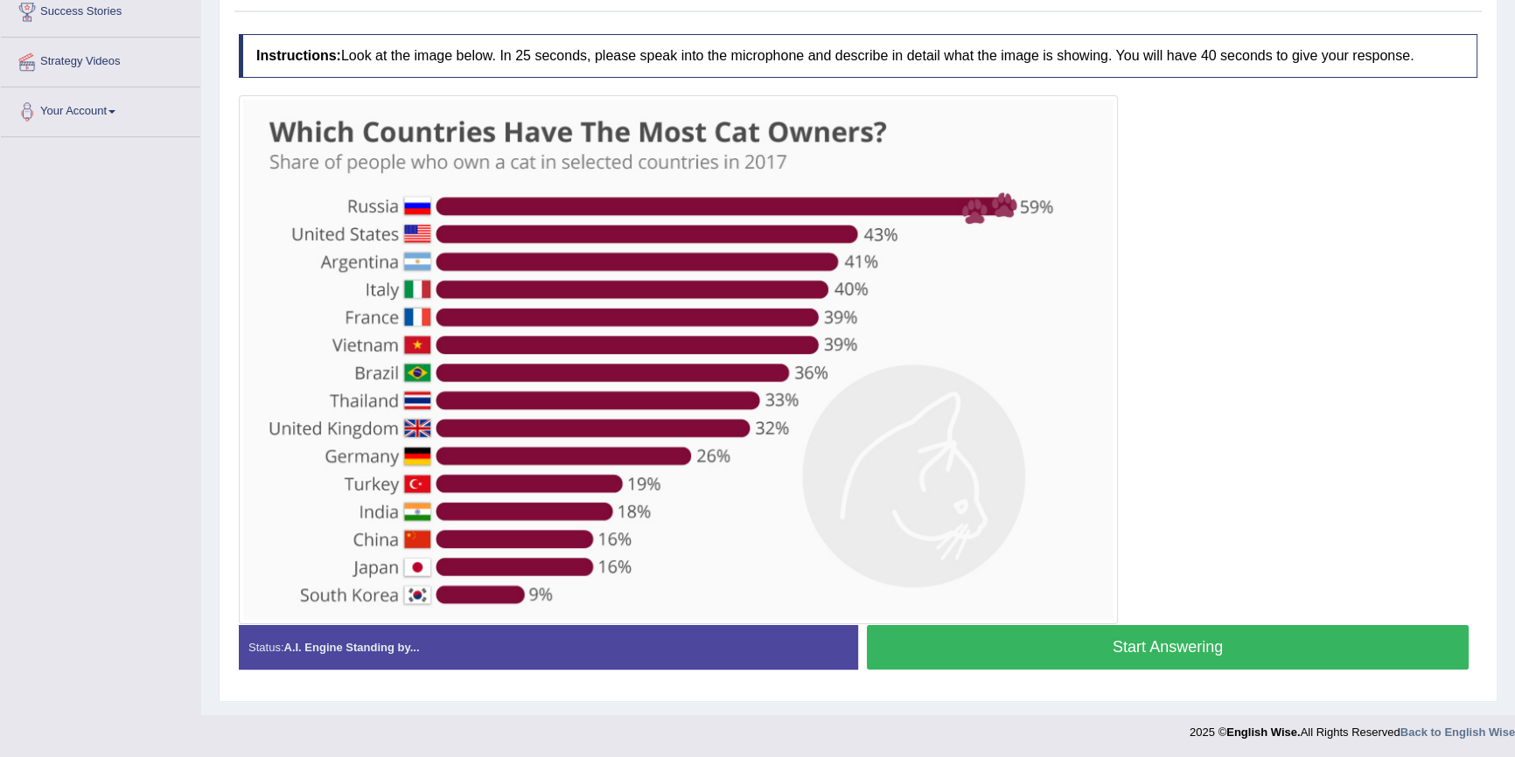
click at [1077, 639] on button "Start Answering" at bounding box center [1168, 647] width 602 height 45
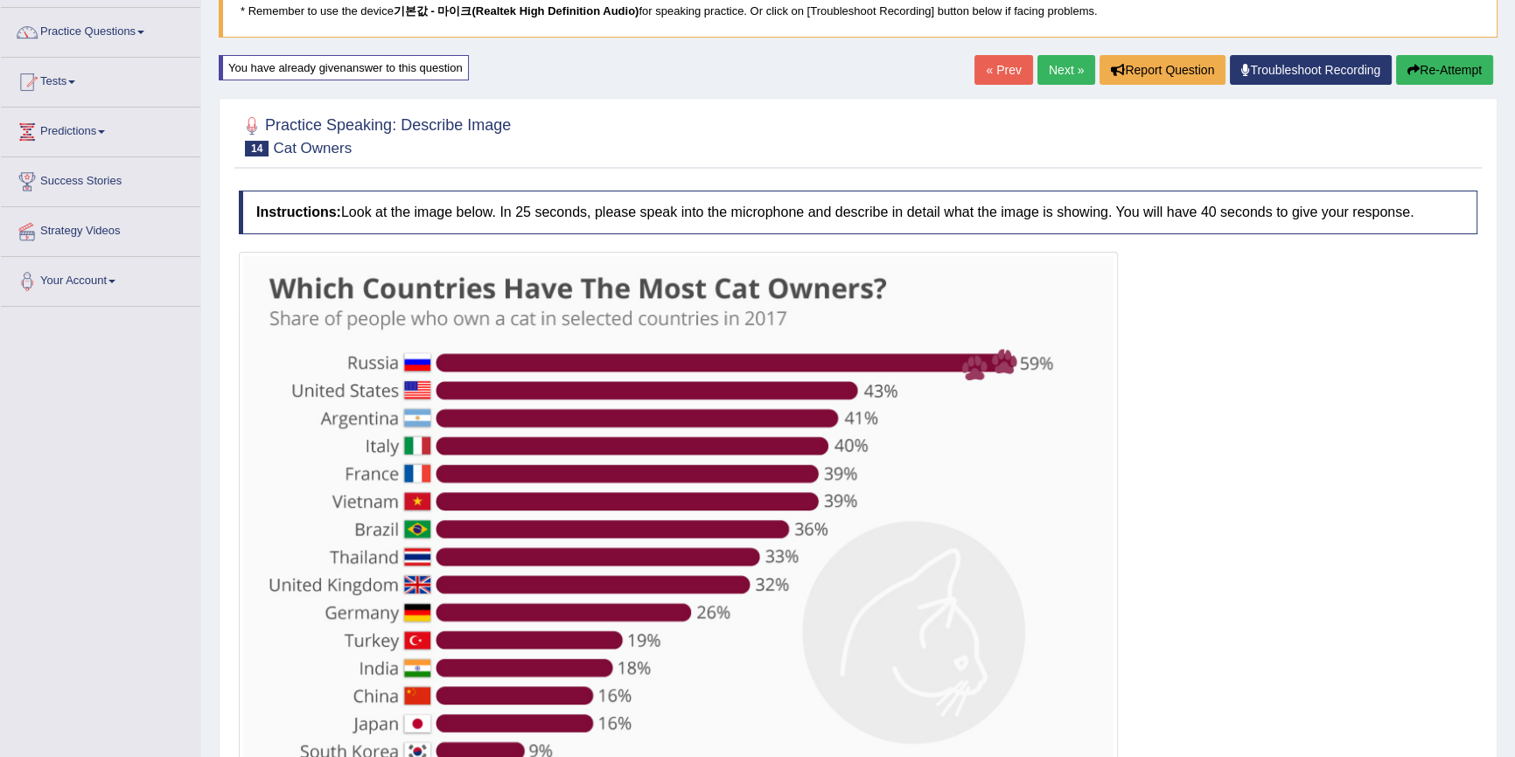
scroll to position [127, 0]
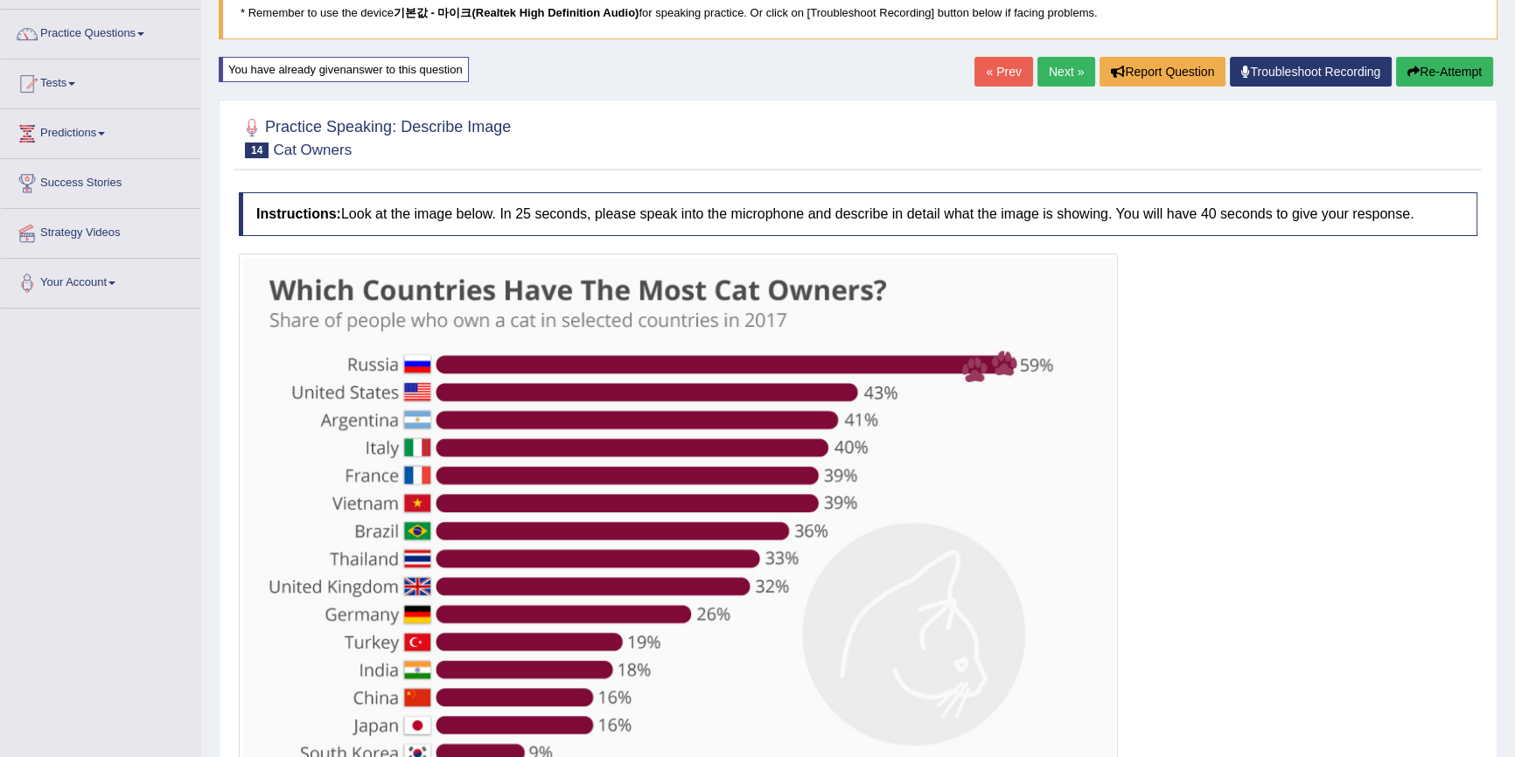
click at [1419, 71] on button "Re-Attempt" at bounding box center [1444, 72] width 97 height 30
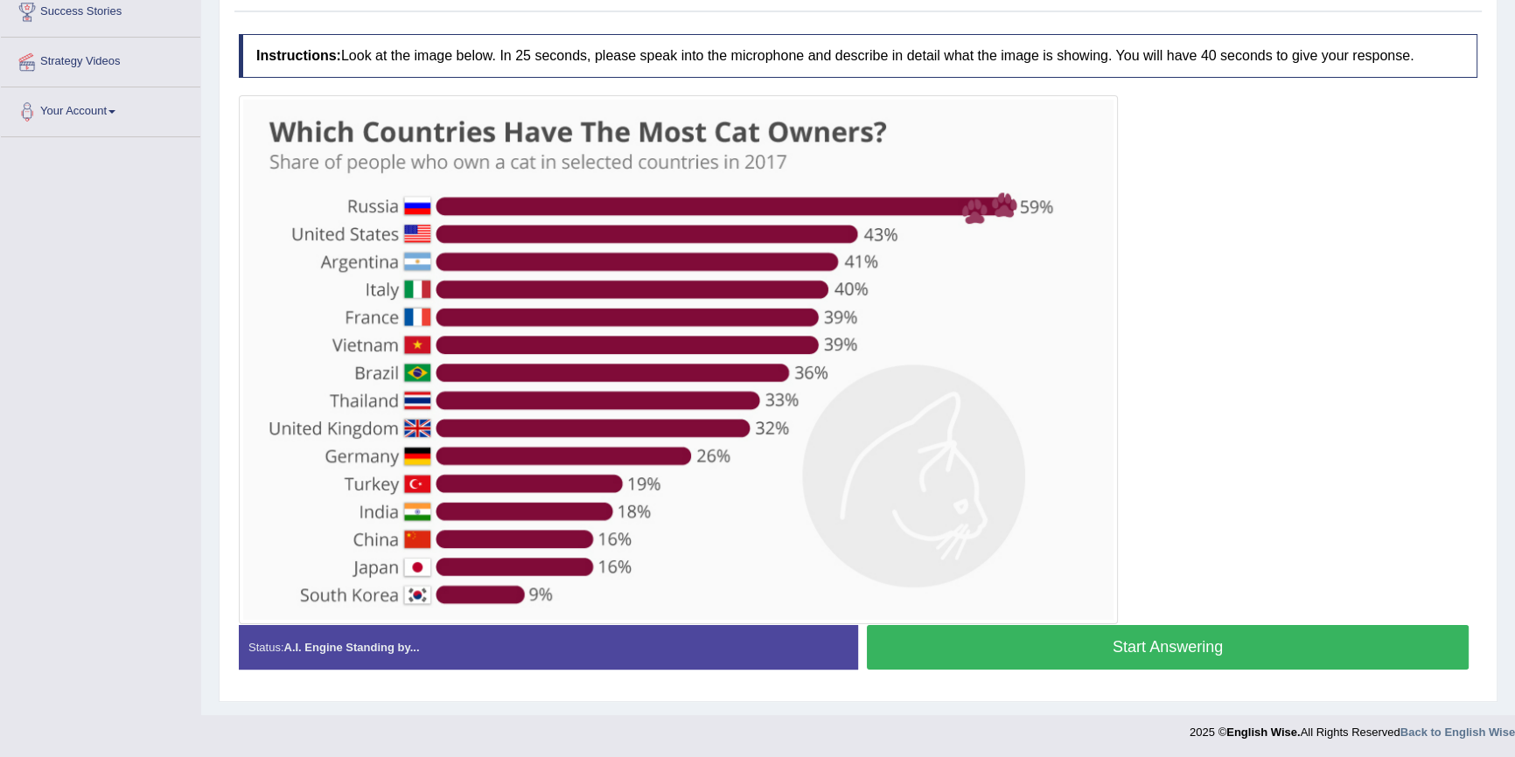
click at [1150, 645] on button "Start Answering" at bounding box center [1168, 647] width 602 height 45
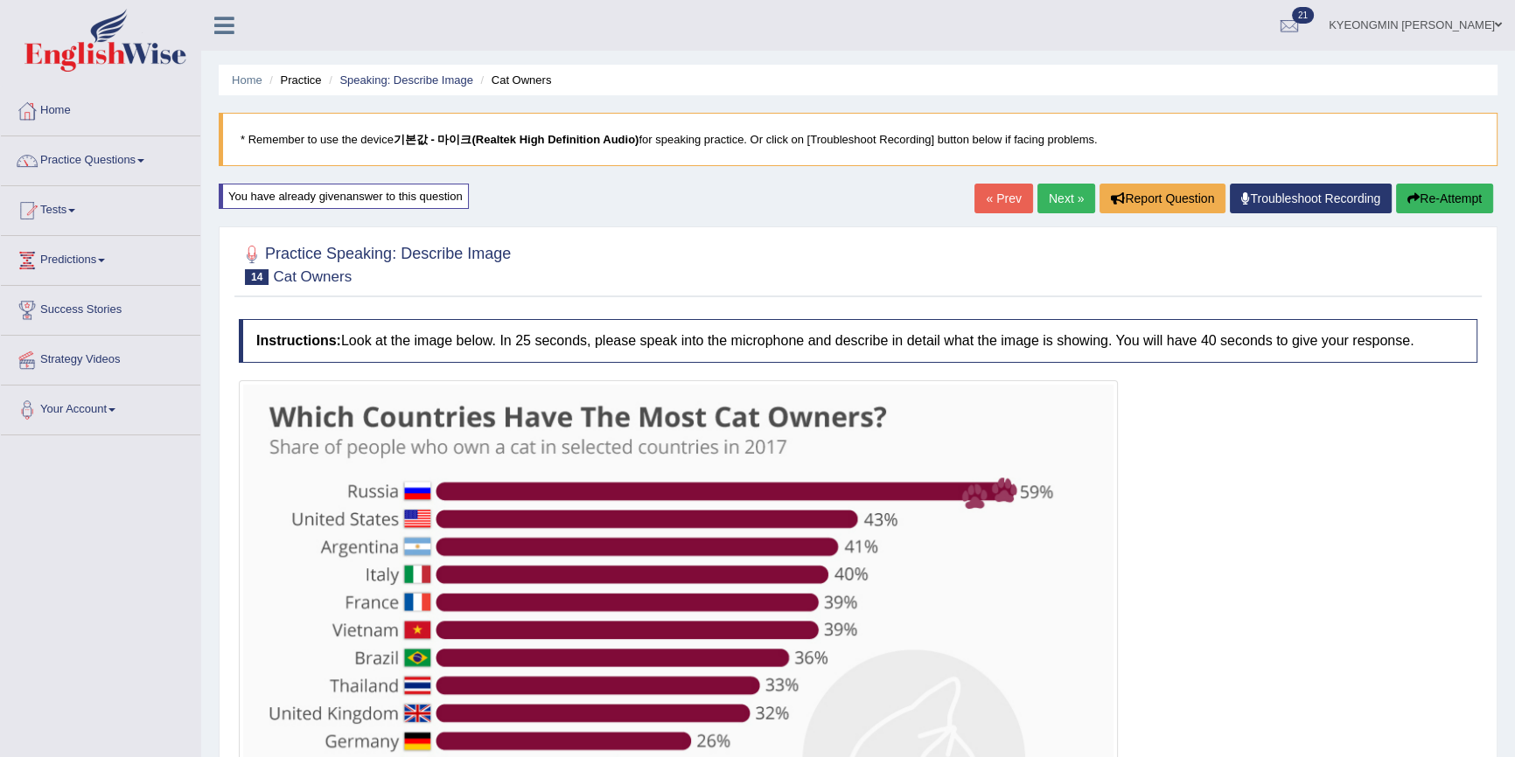
click at [1411, 192] on icon "button" at bounding box center [1413, 198] width 12 height 12
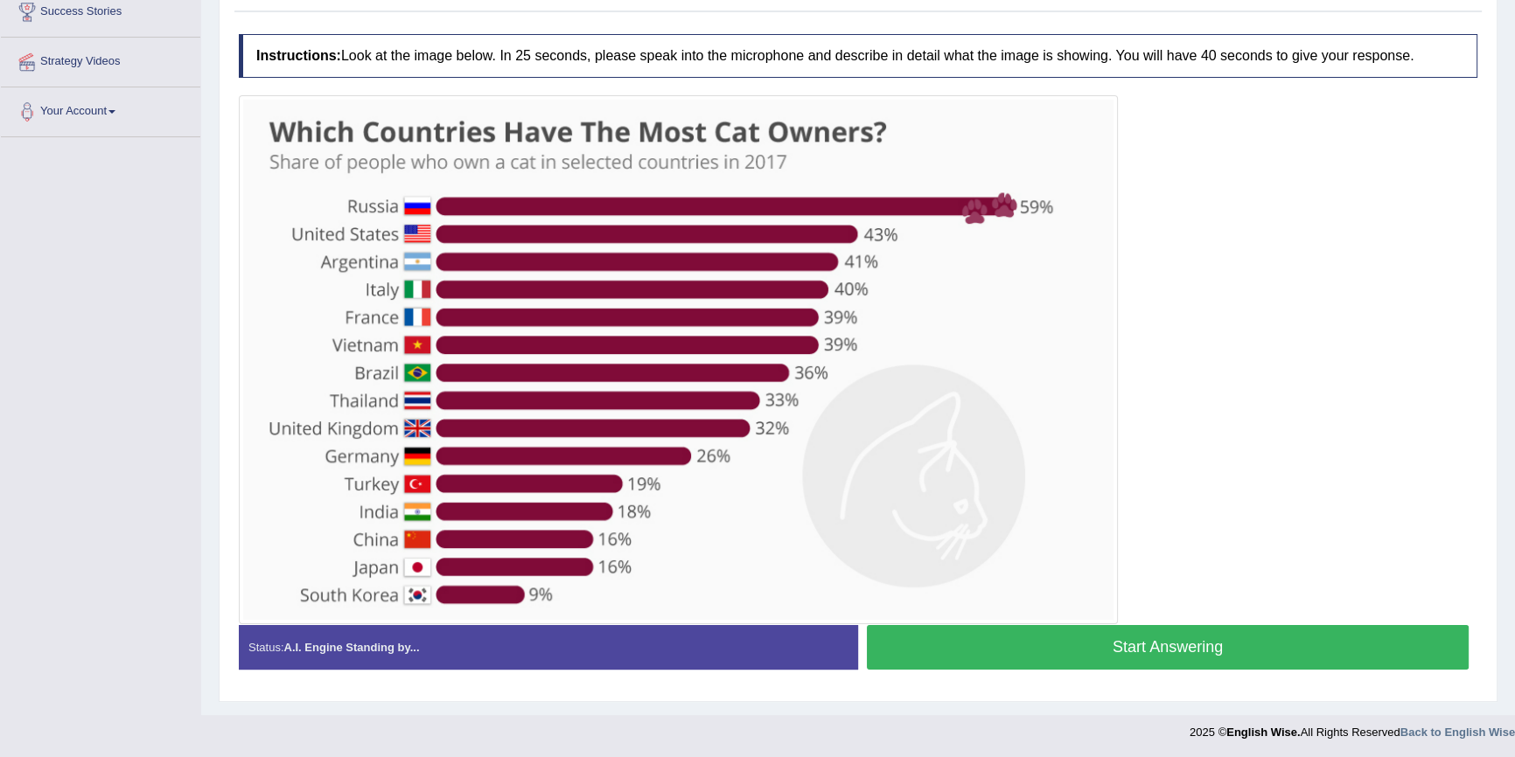
click at [1143, 638] on button "Start Answering" at bounding box center [1168, 647] width 602 height 45
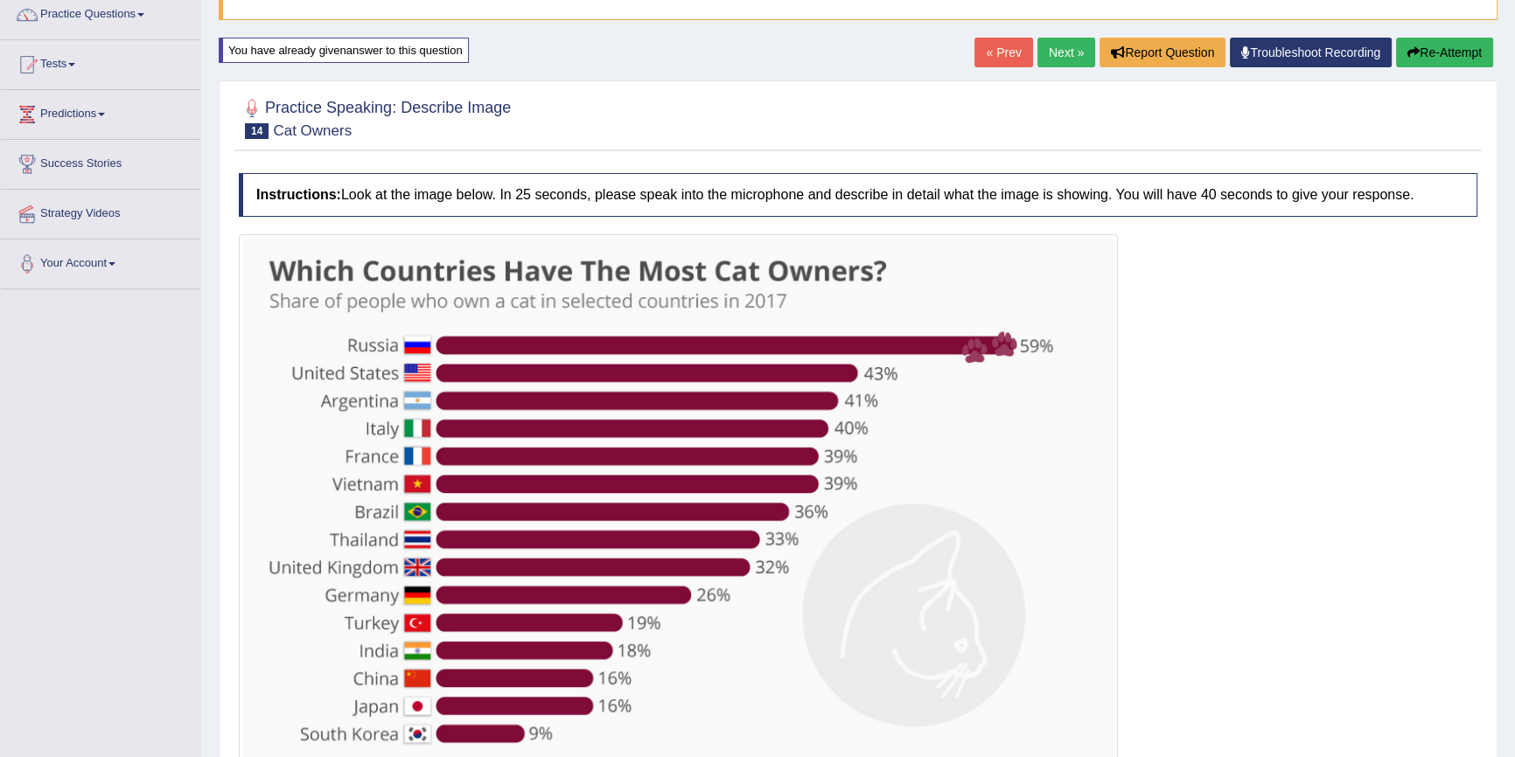
scroll to position [140, 0]
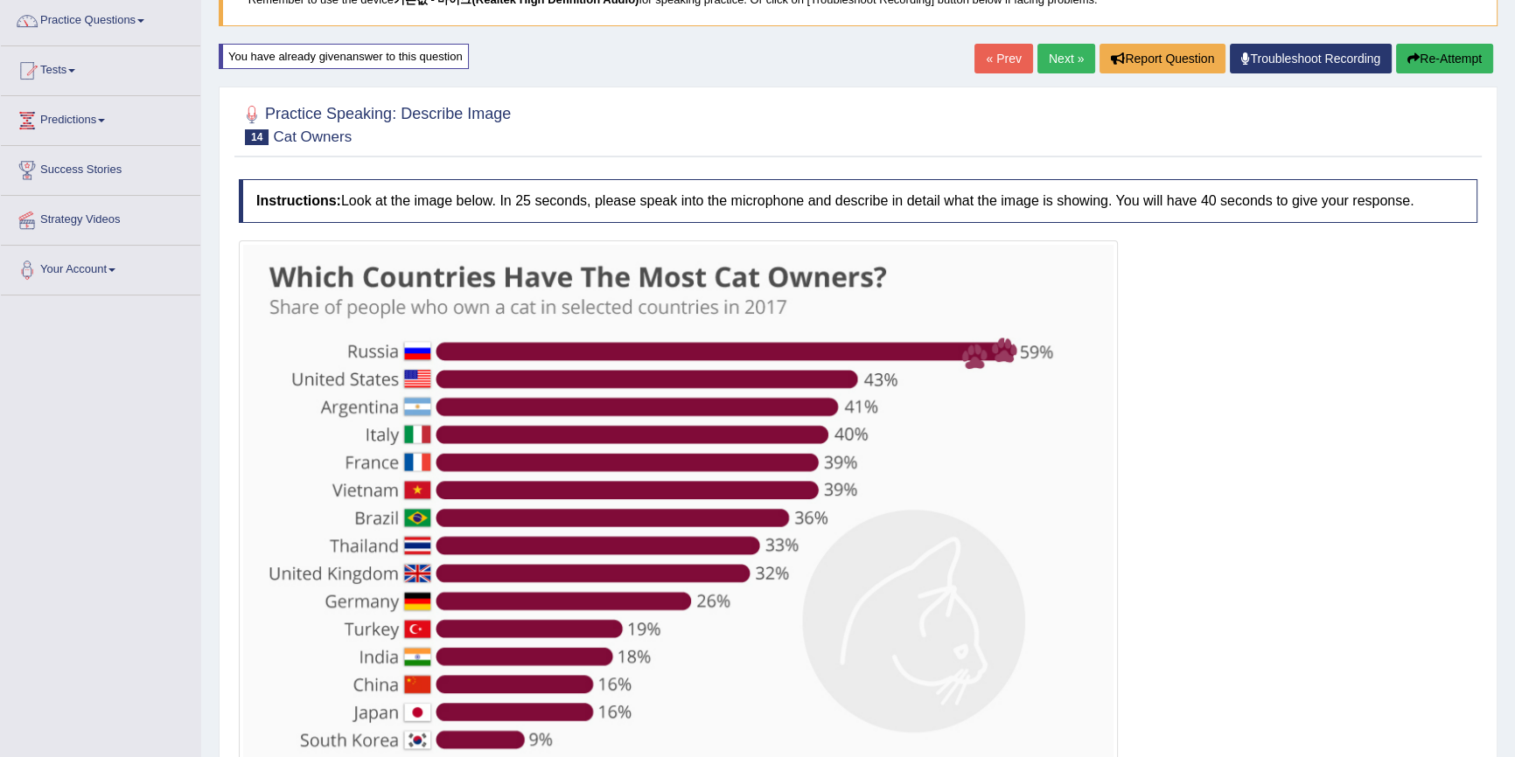
click at [1469, 64] on button "Re-Attempt" at bounding box center [1444, 59] width 97 height 30
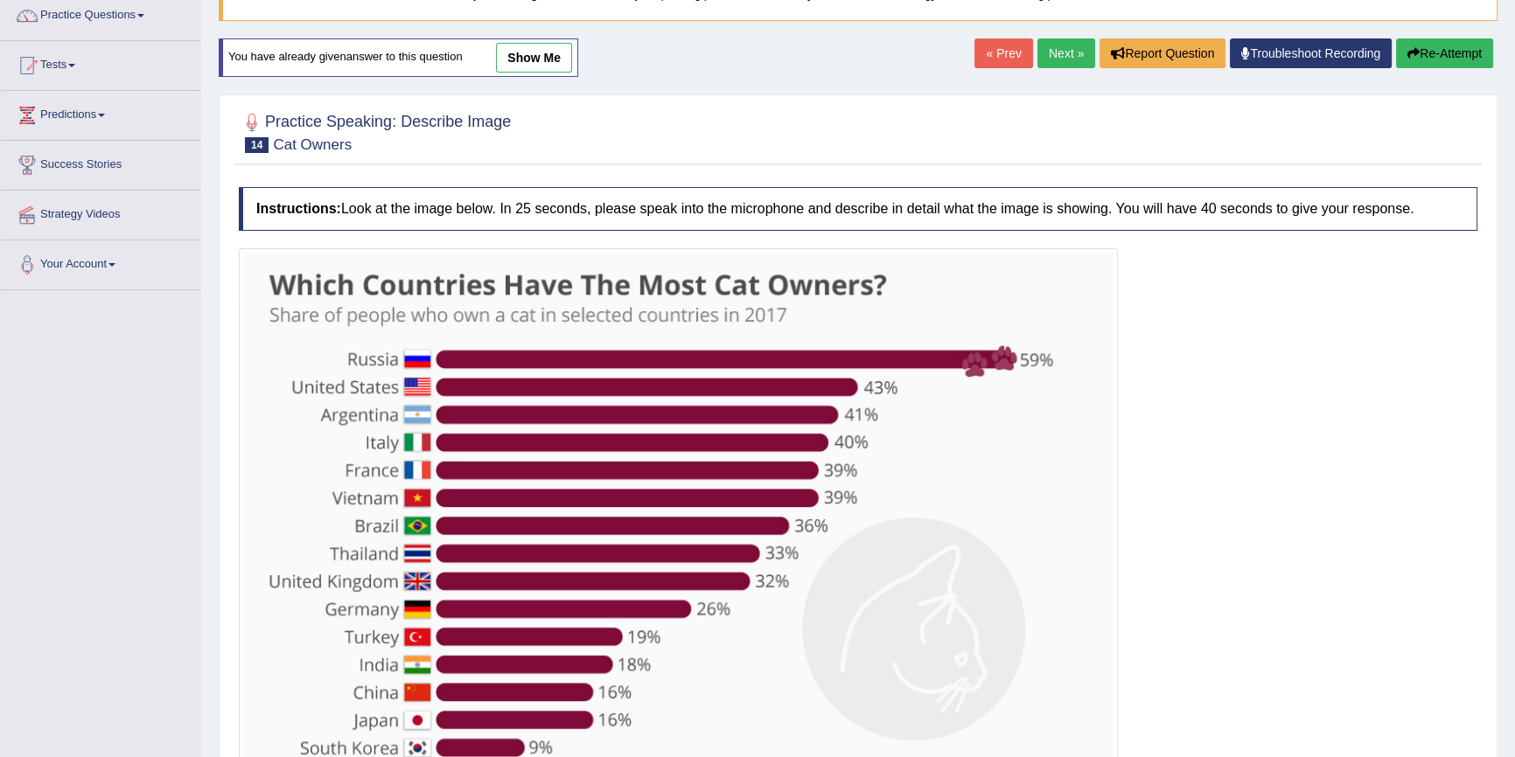
scroll to position [223, 0]
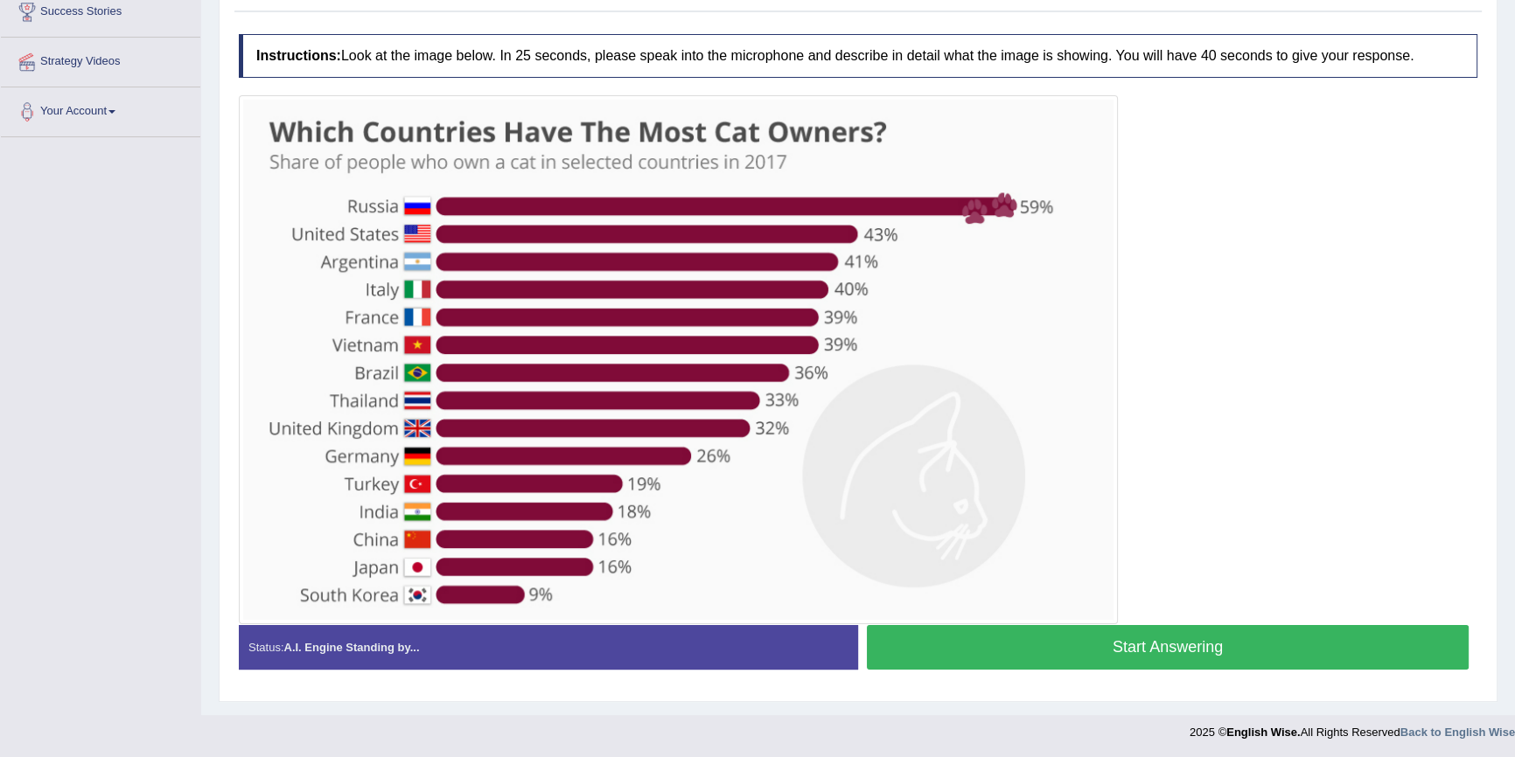
click at [1138, 648] on button "Start Answering" at bounding box center [1168, 647] width 602 height 45
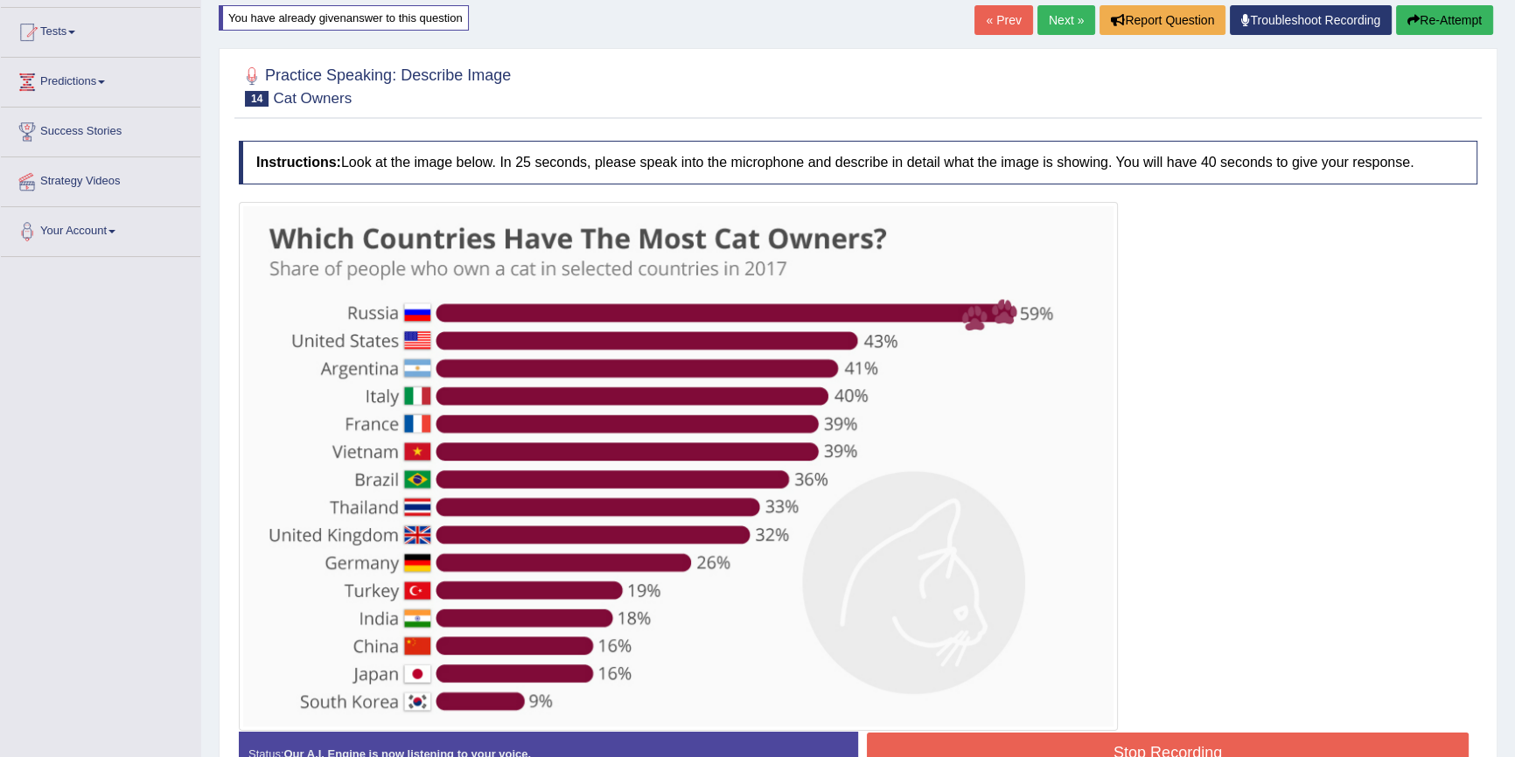
scroll to position [206, 0]
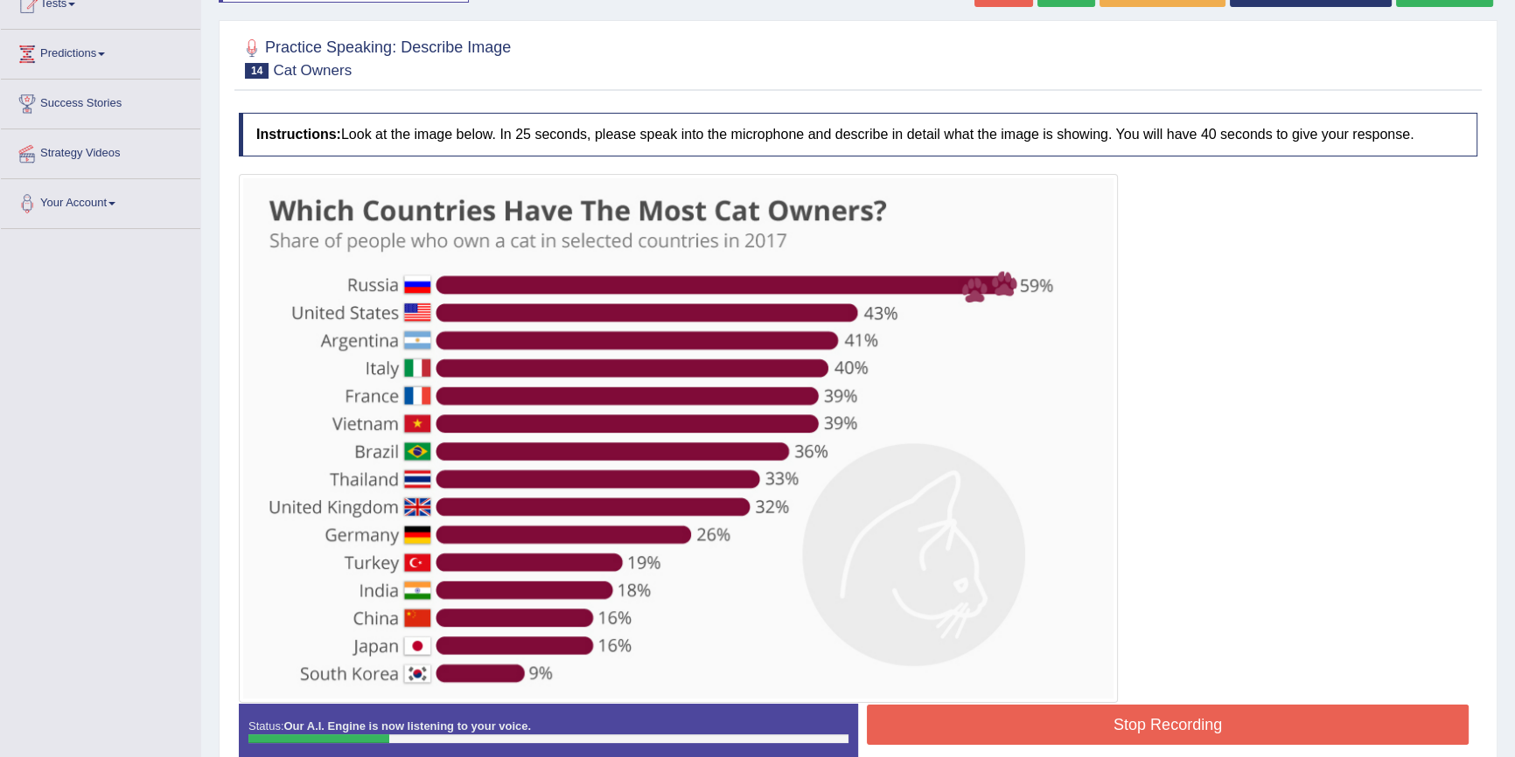
click at [966, 718] on button "Stop Recording" at bounding box center [1168, 725] width 602 height 40
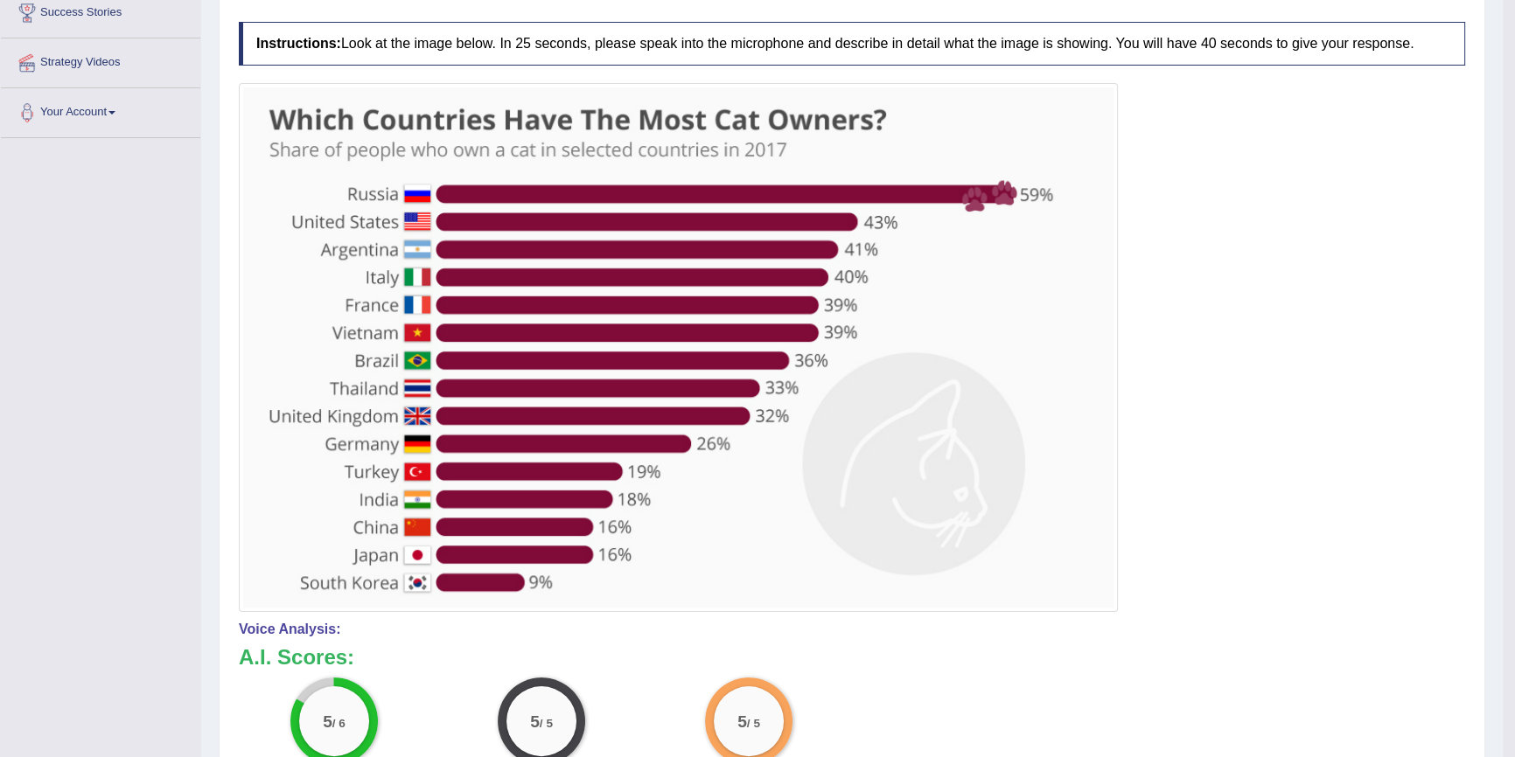
scroll to position [167, 0]
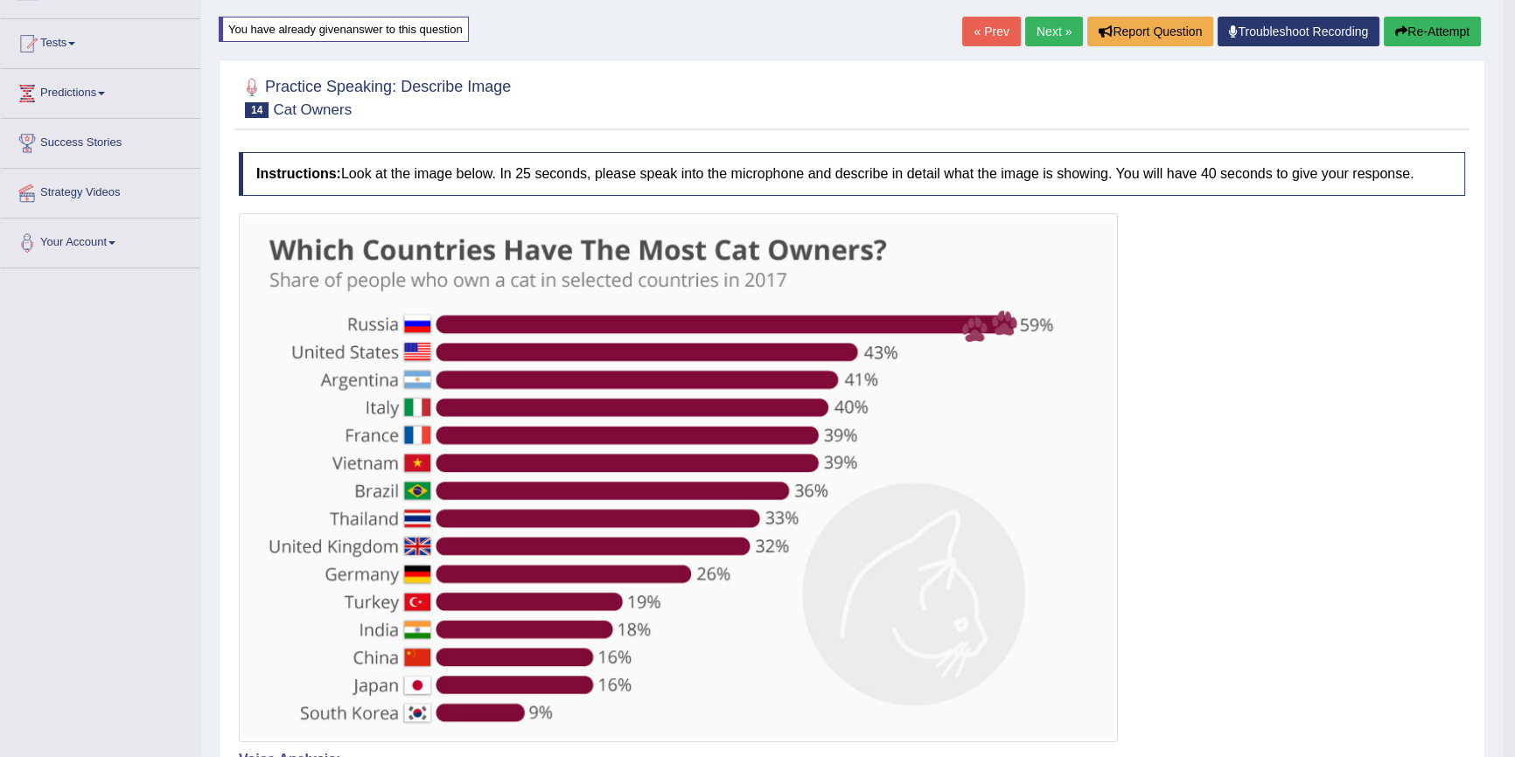
click at [1429, 22] on button "Re-Attempt" at bounding box center [1432, 32] width 97 height 30
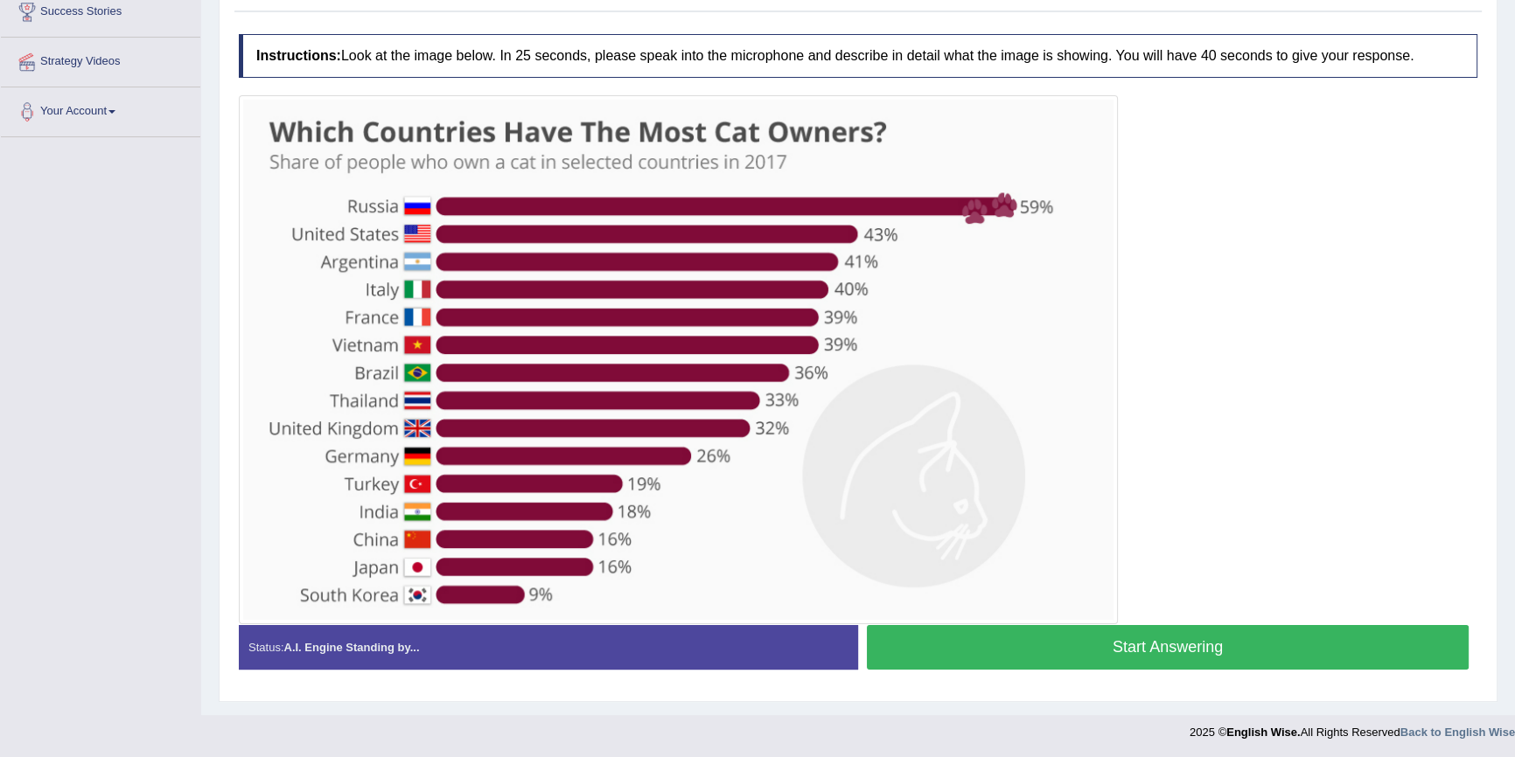
click at [1060, 665] on button "Start Answering" at bounding box center [1168, 647] width 602 height 45
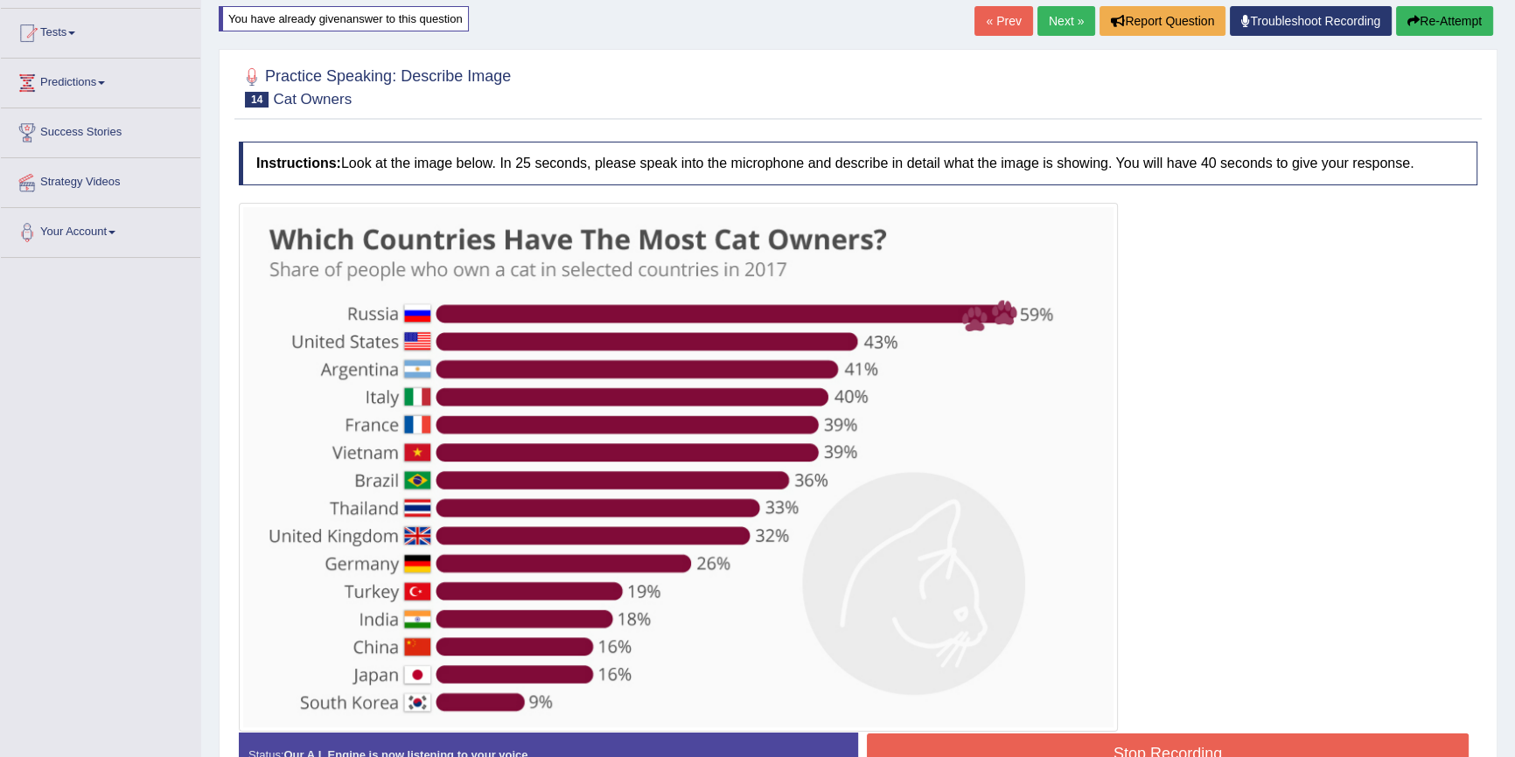
scroll to position [47, 0]
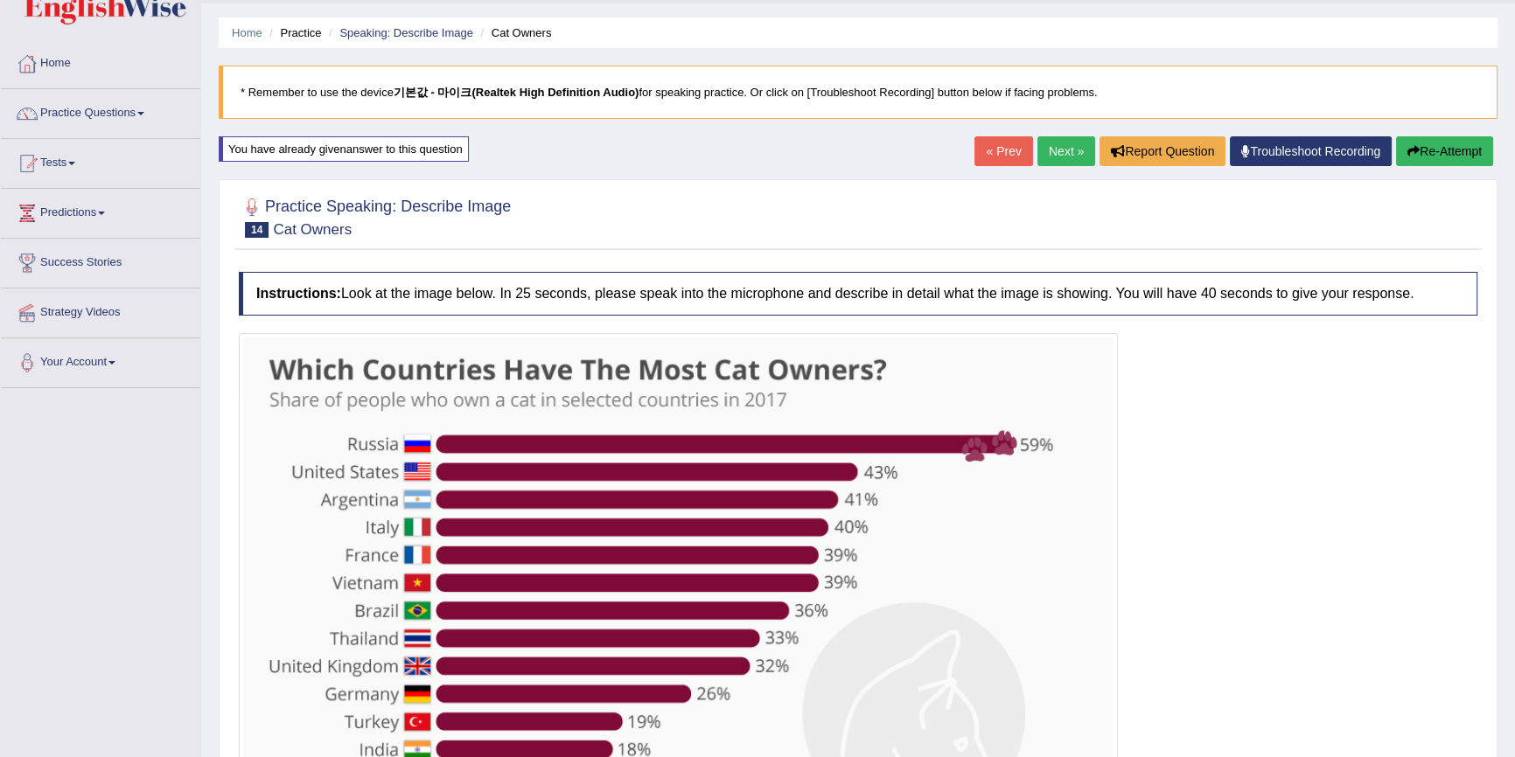
click at [1420, 154] on button "Re-Attempt" at bounding box center [1444, 151] width 97 height 30
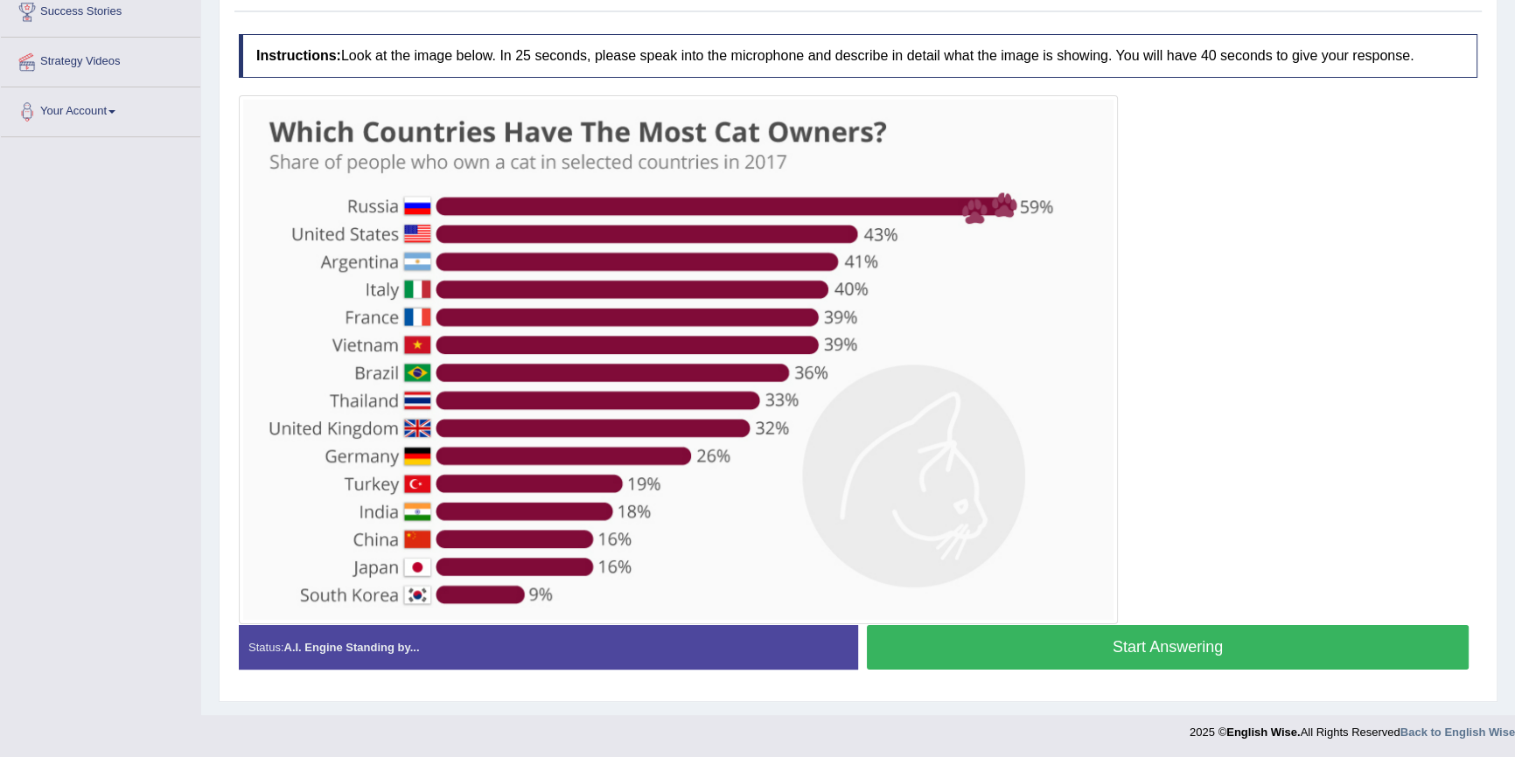
click at [1002, 647] on button "Start Answering" at bounding box center [1168, 647] width 602 height 45
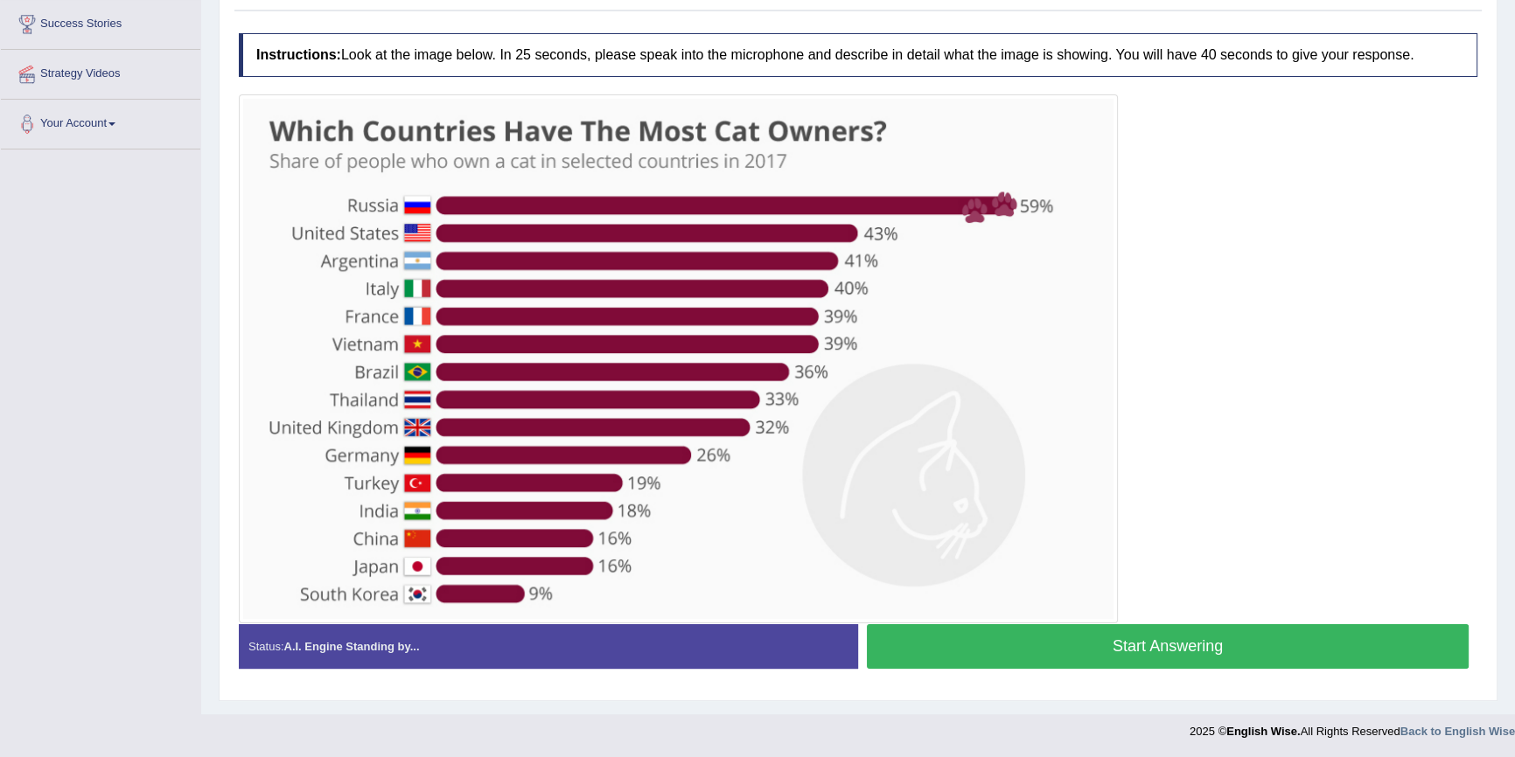
scroll to position [298, 0]
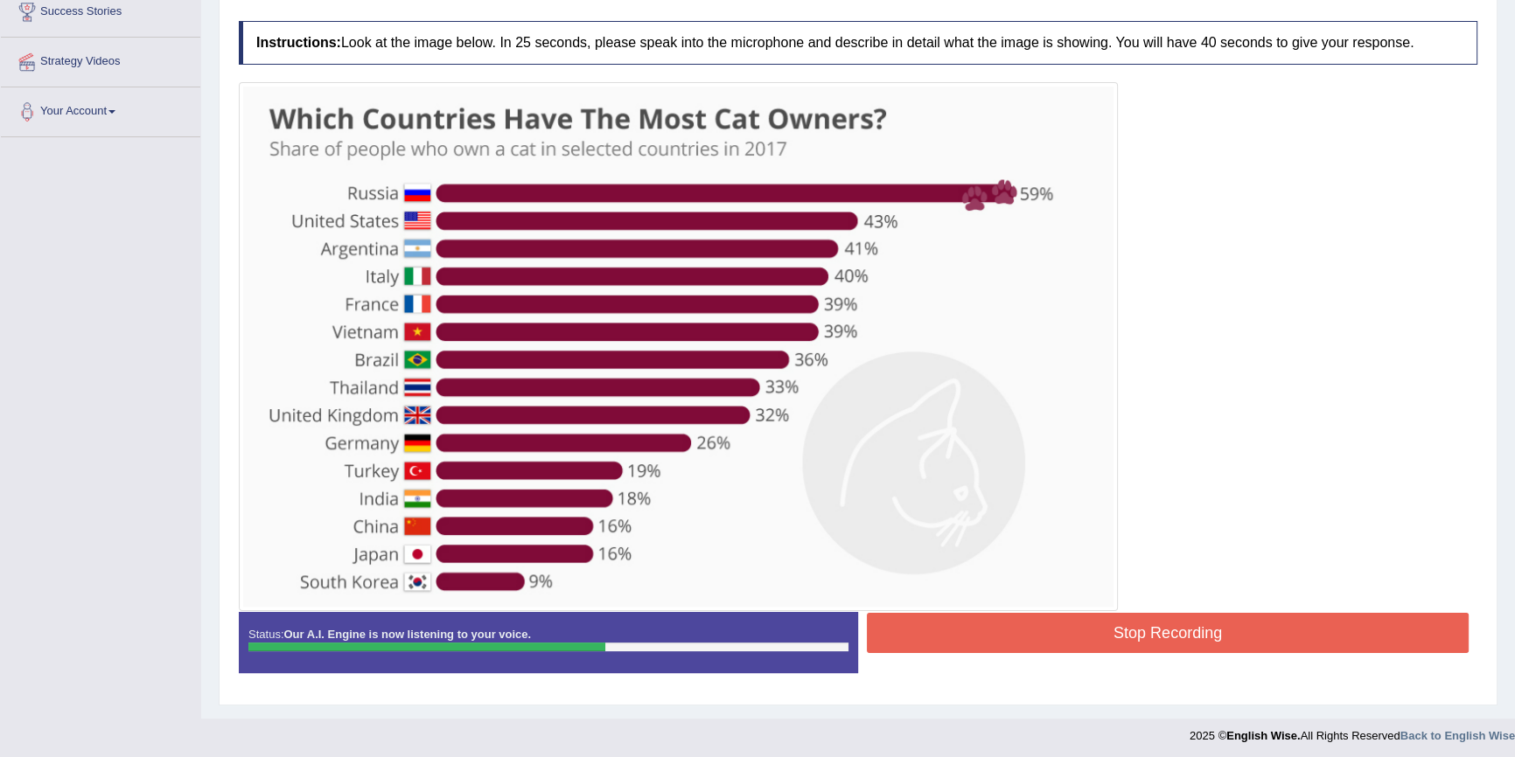
click at [1060, 634] on button "Stop Recording" at bounding box center [1168, 633] width 602 height 40
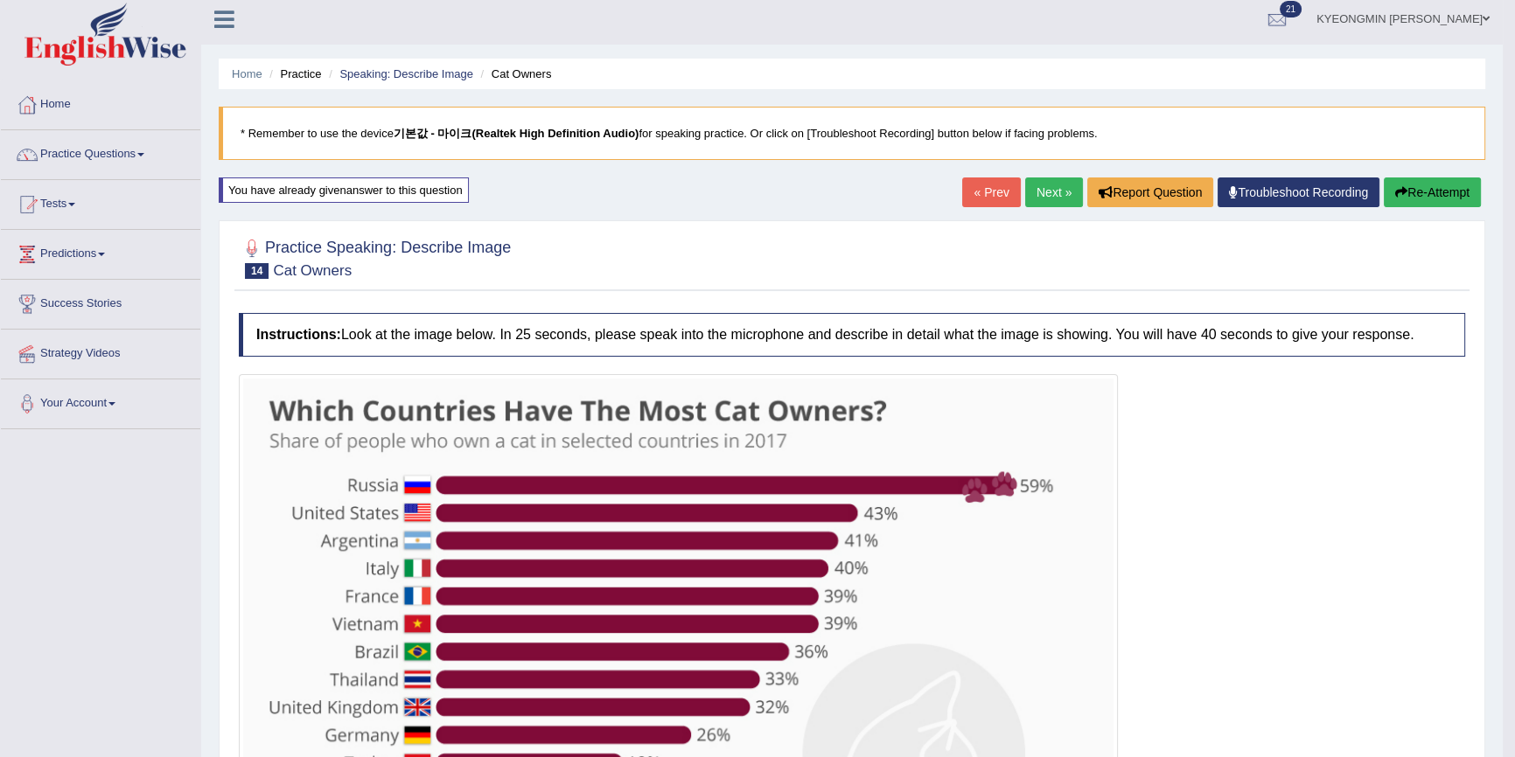
scroll to position [0, 0]
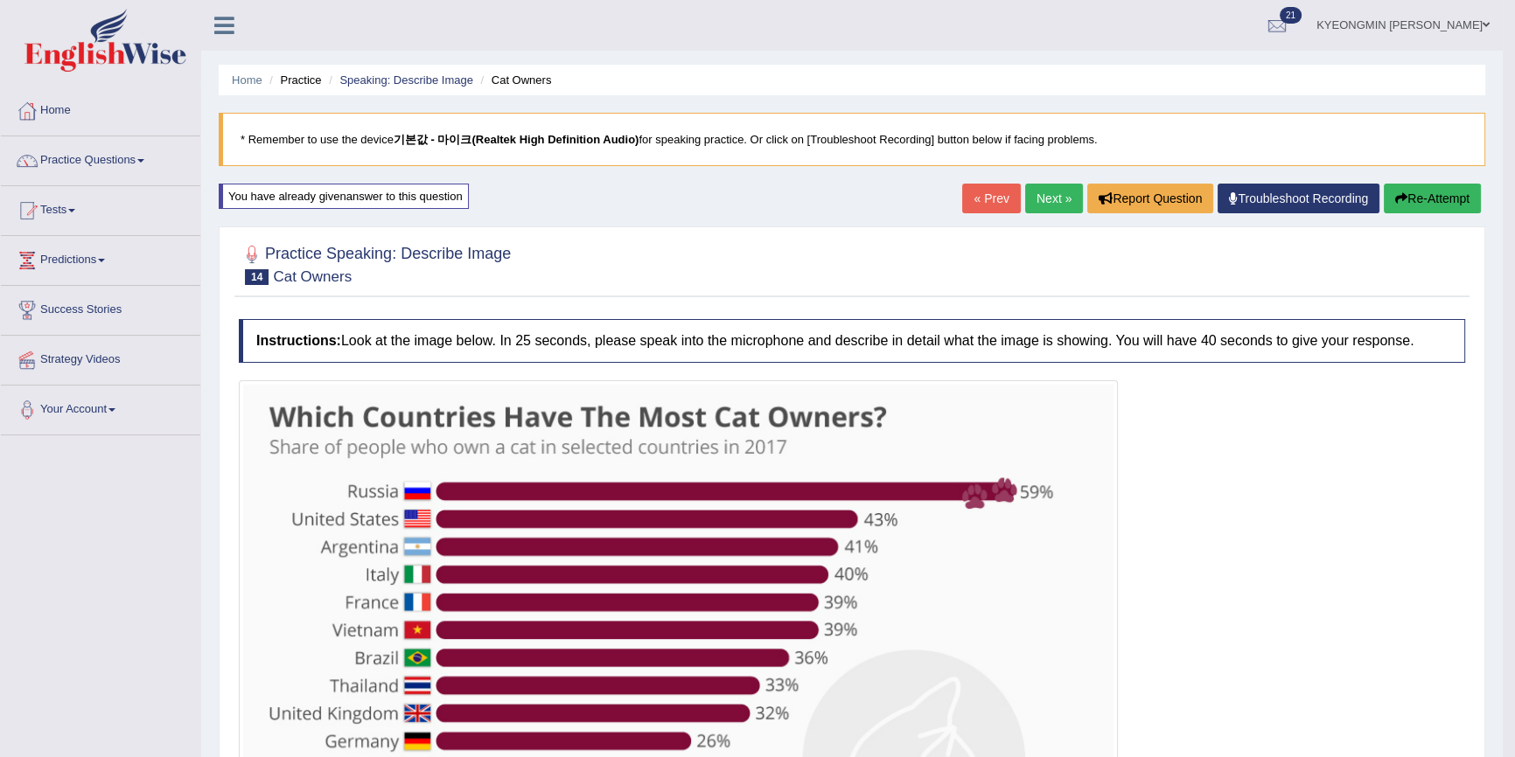
click at [1427, 189] on button "Re-Attempt" at bounding box center [1432, 199] width 97 height 30
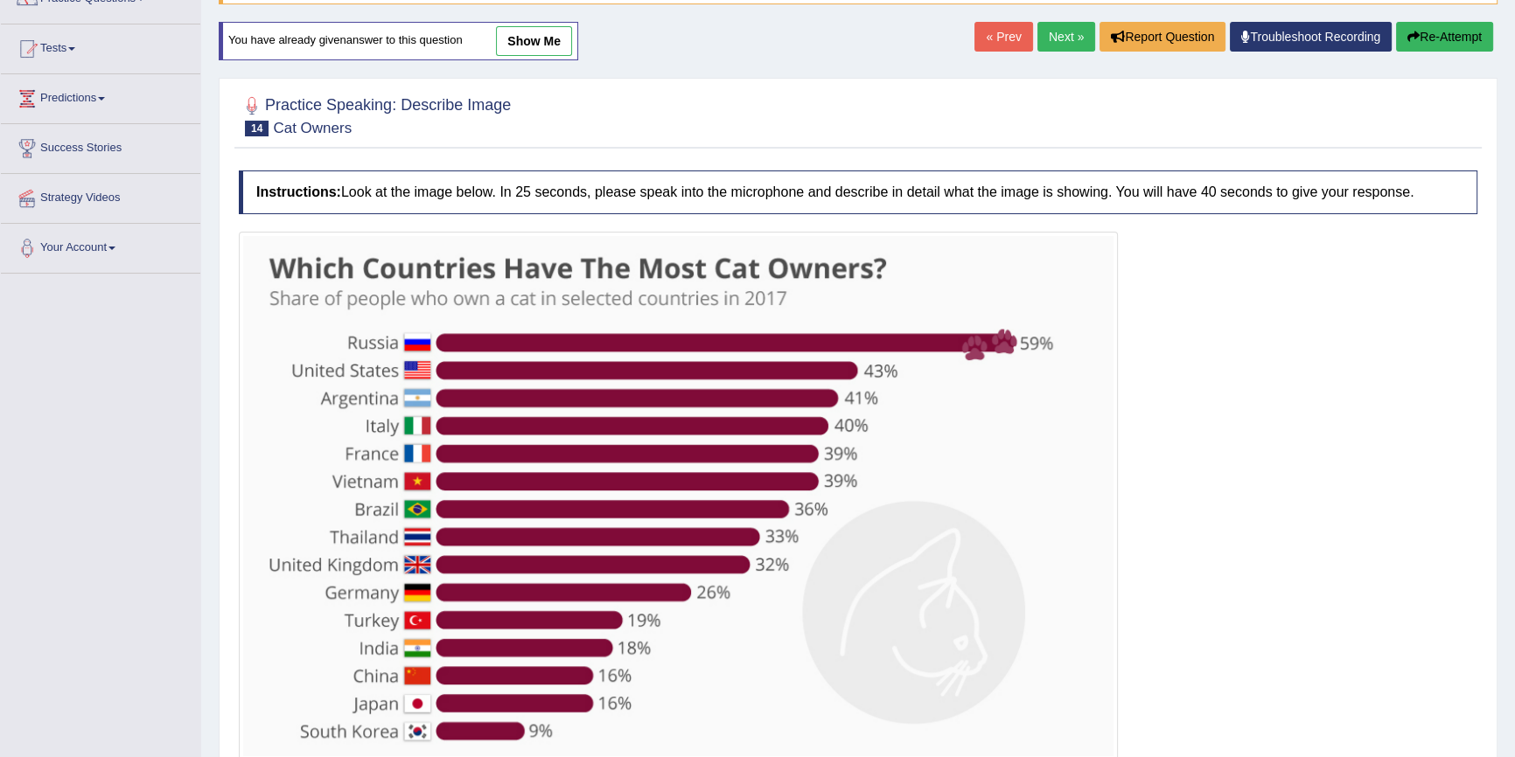
scroll to position [247, 0]
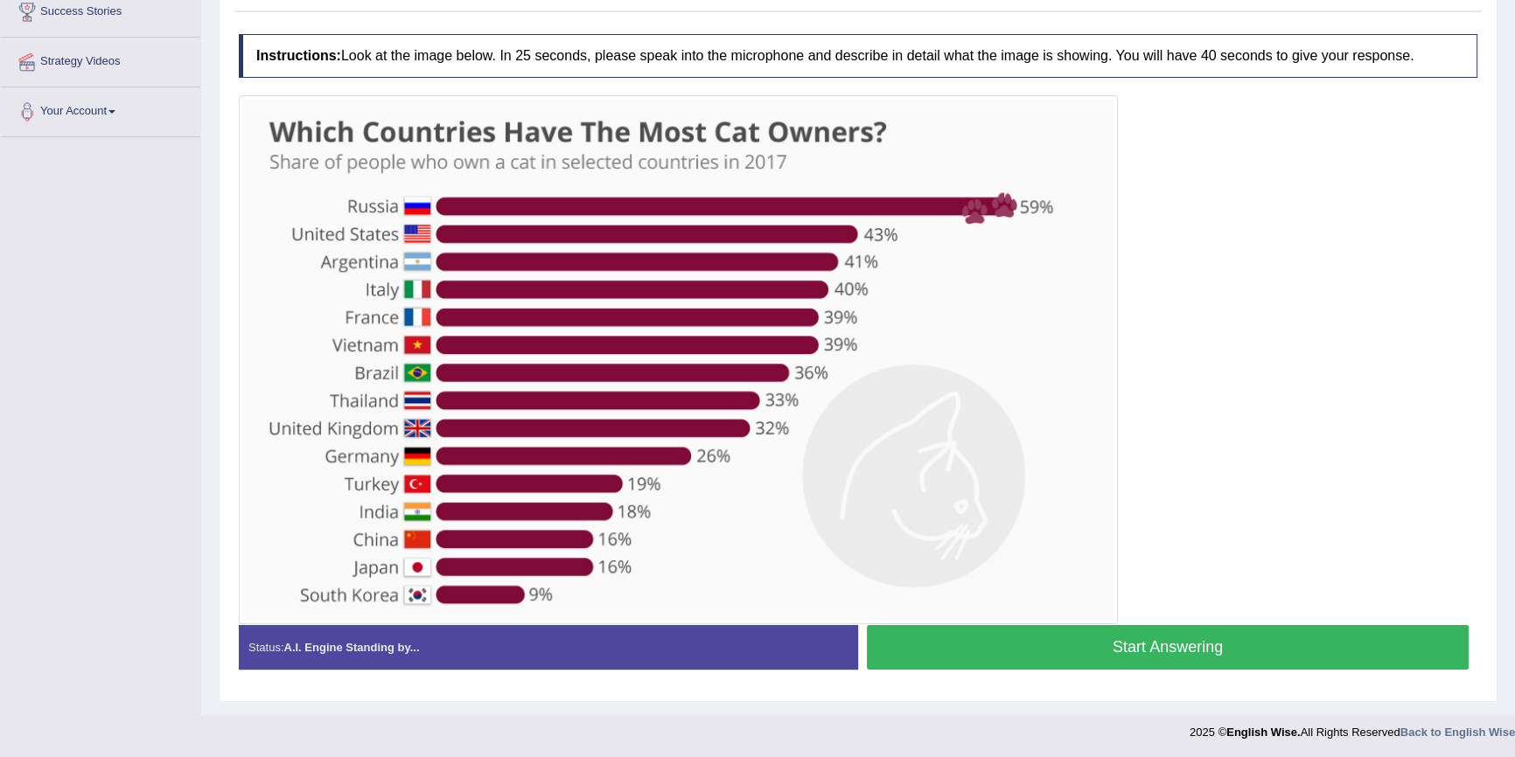
click at [1006, 647] on button "Start Answering" at bounding box center [1168, 647] width 602 height 45
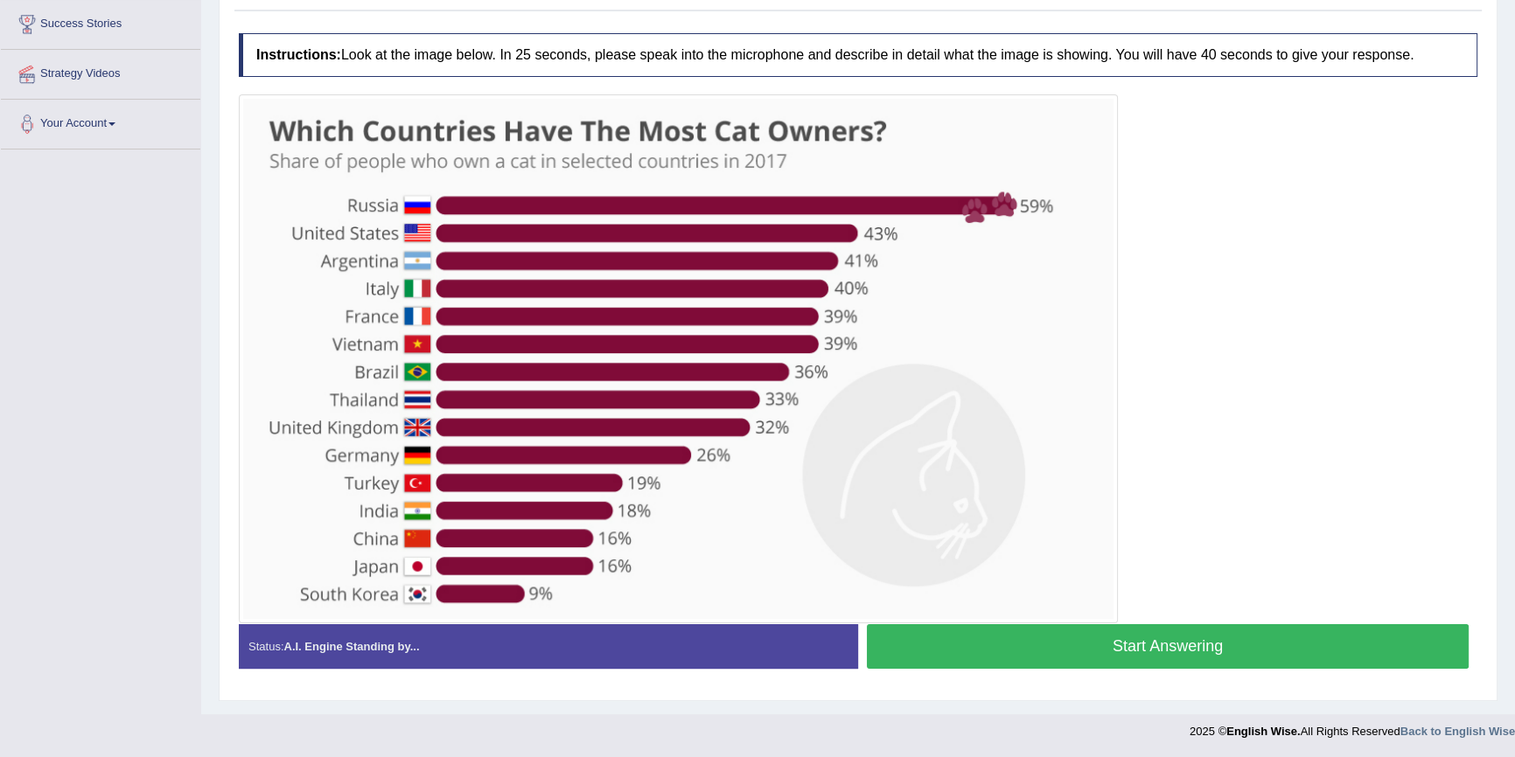
scroll to position [298, 0]
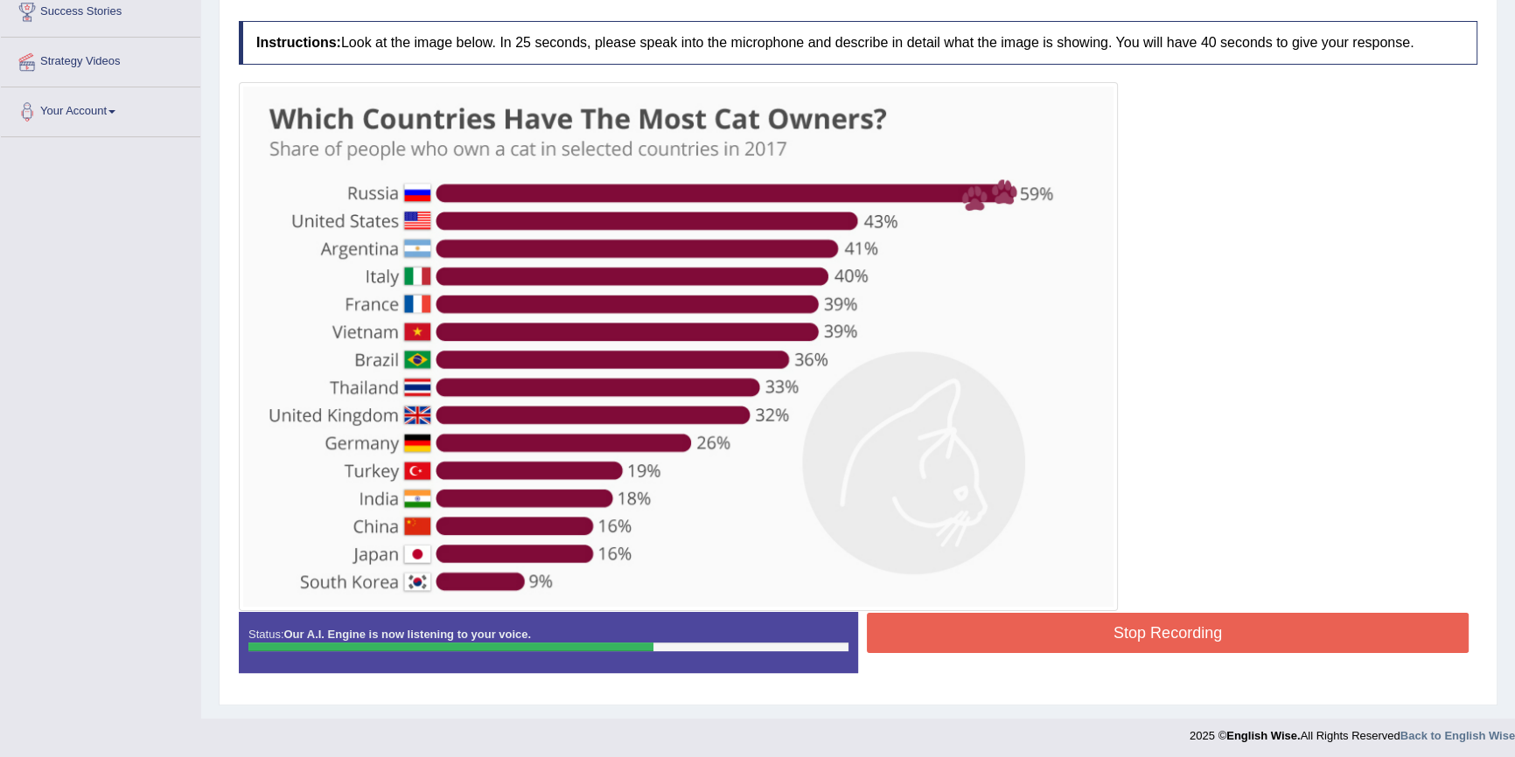
click at [1183, 625] on button "Stop Recording" at bounding box center [1168, 633] width 602 height 40
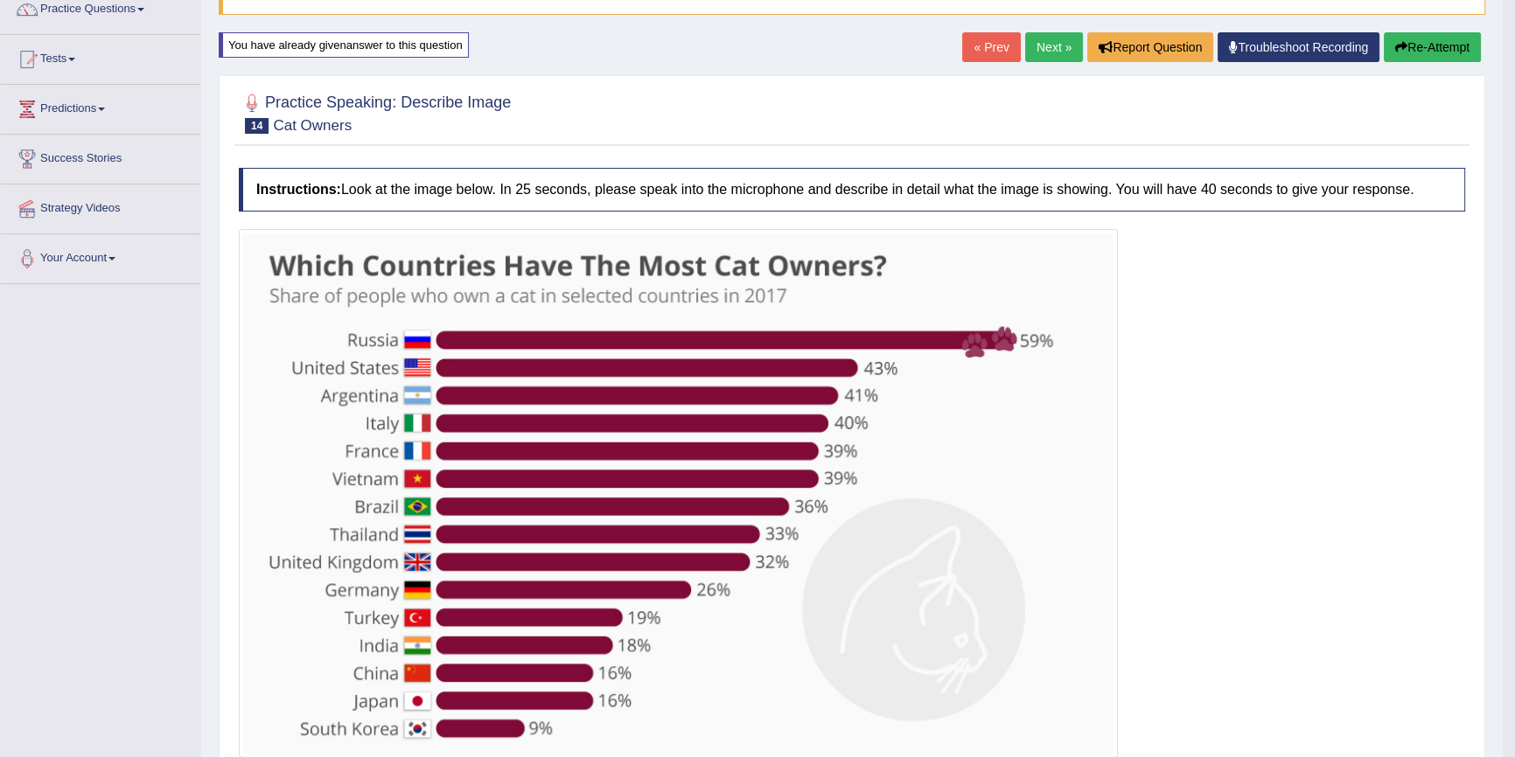
scroll to position [60, 0]
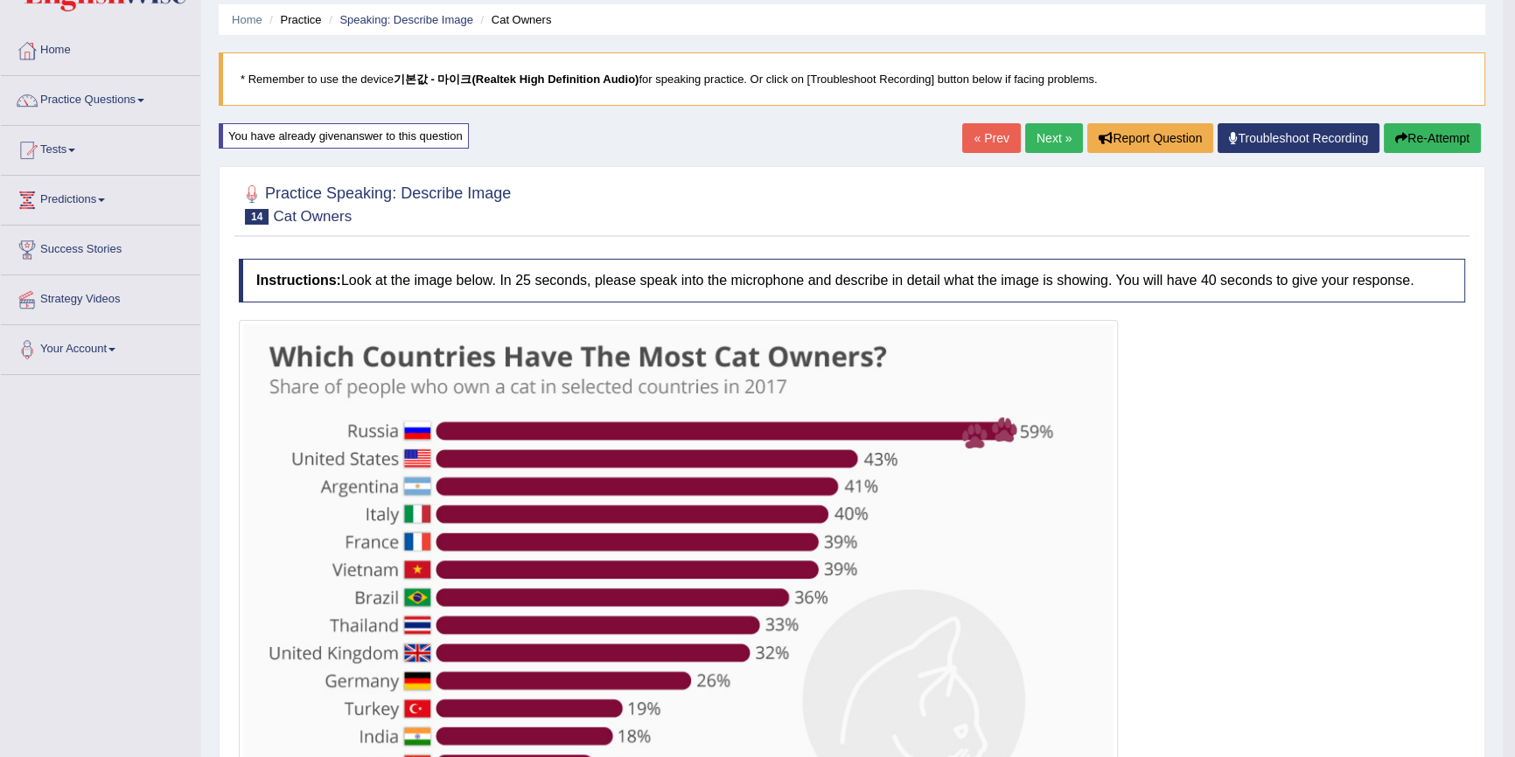
click at [1437, 151] on button "Re-Attempt" at bounding box center [1432, 138] width 97 height 30
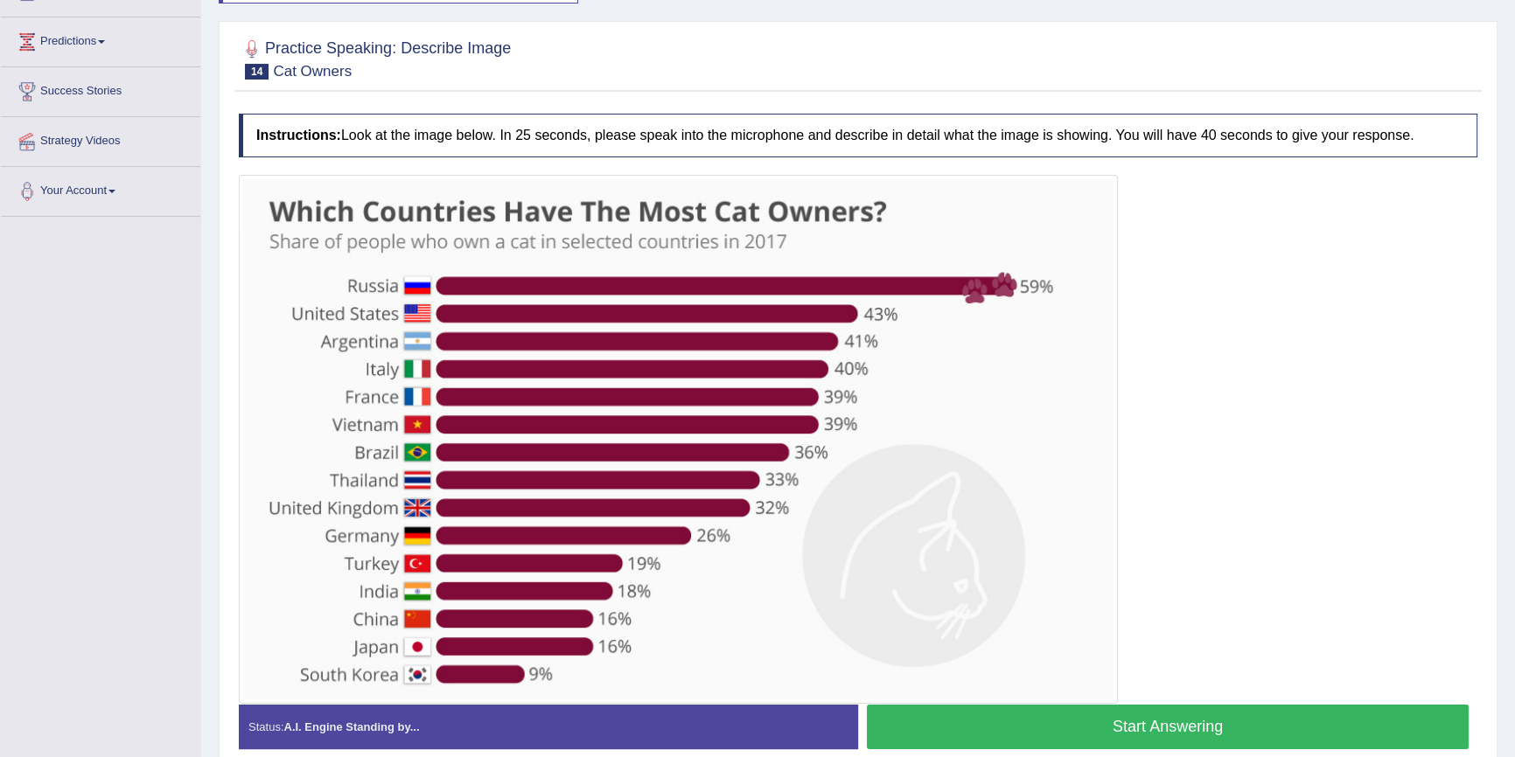
scroll to position [271, 0]
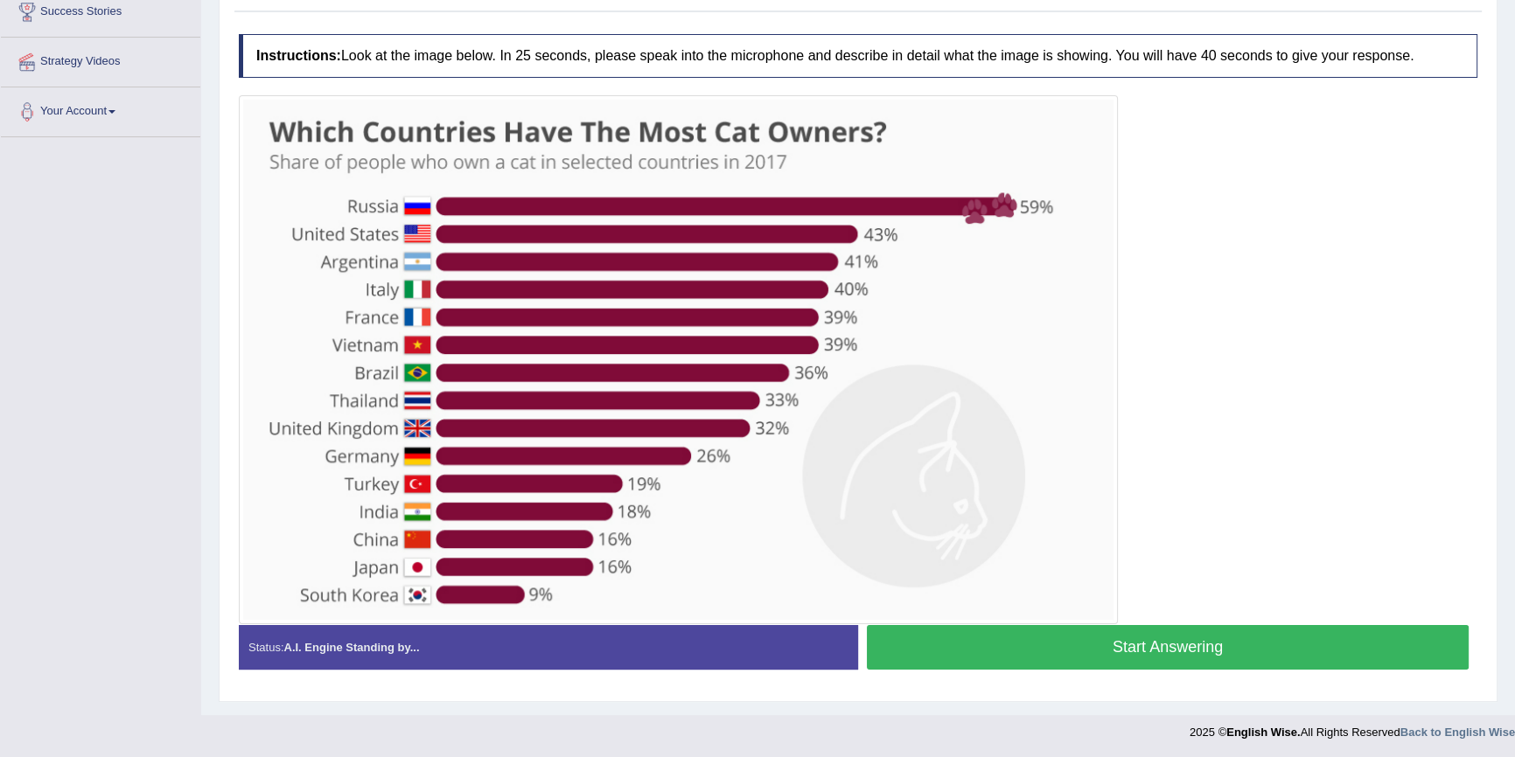
click at [1169, 632] on button "Start Answering" at bounding box center [1168, 647] width 602 height 45
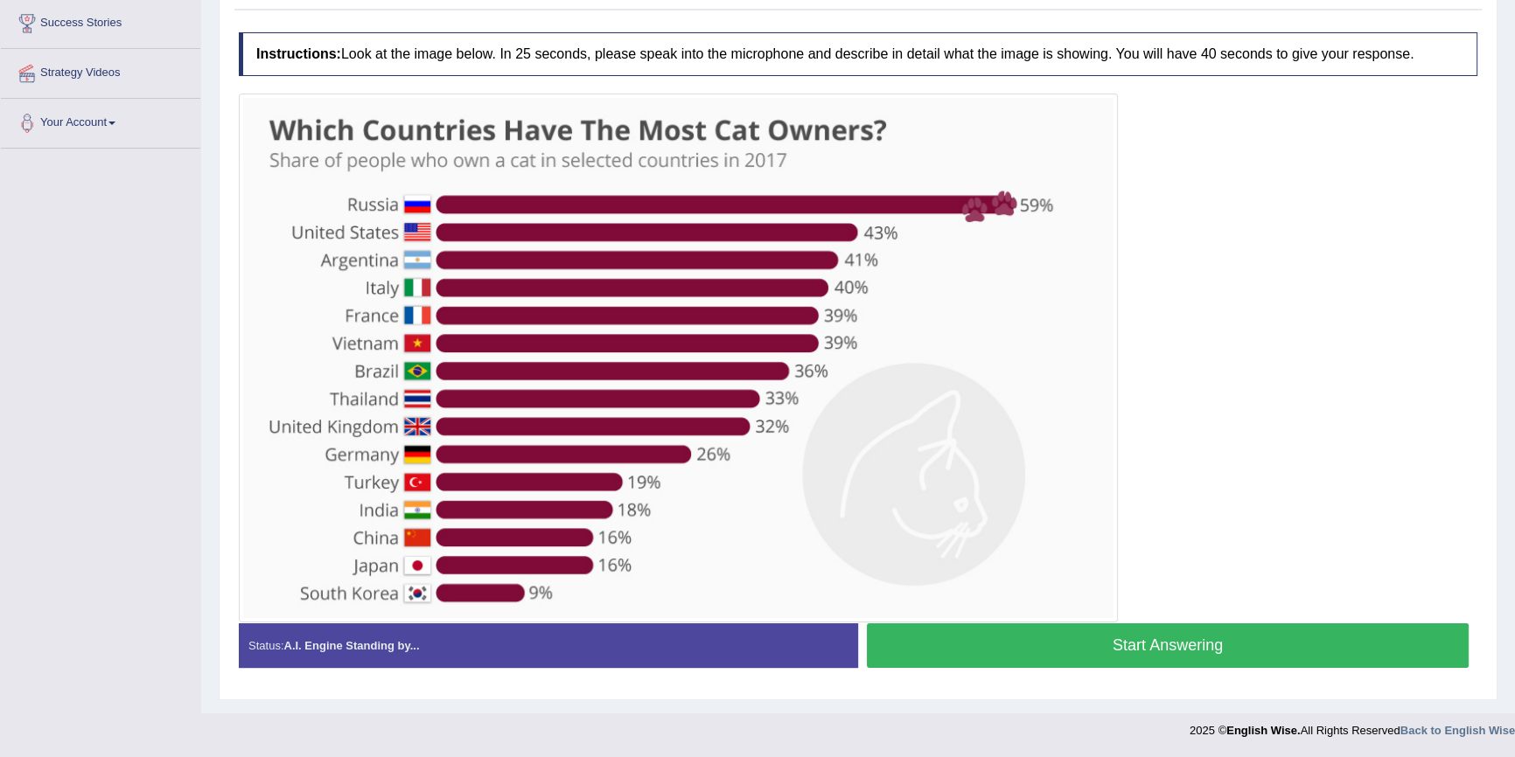
scroll to position [286, 0]
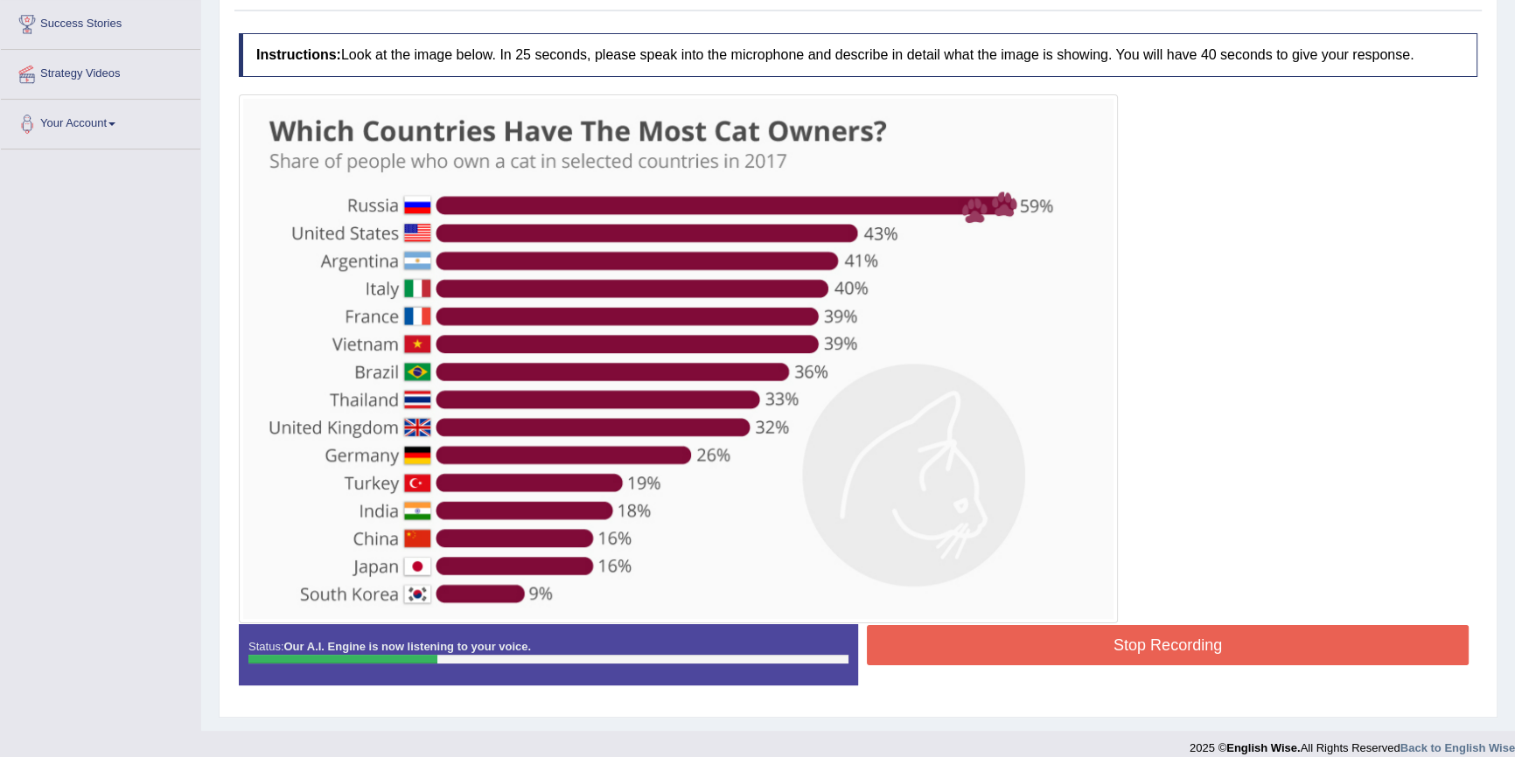
click at [568, 101] on img at bounding box center [678, 359] width 870 height 520
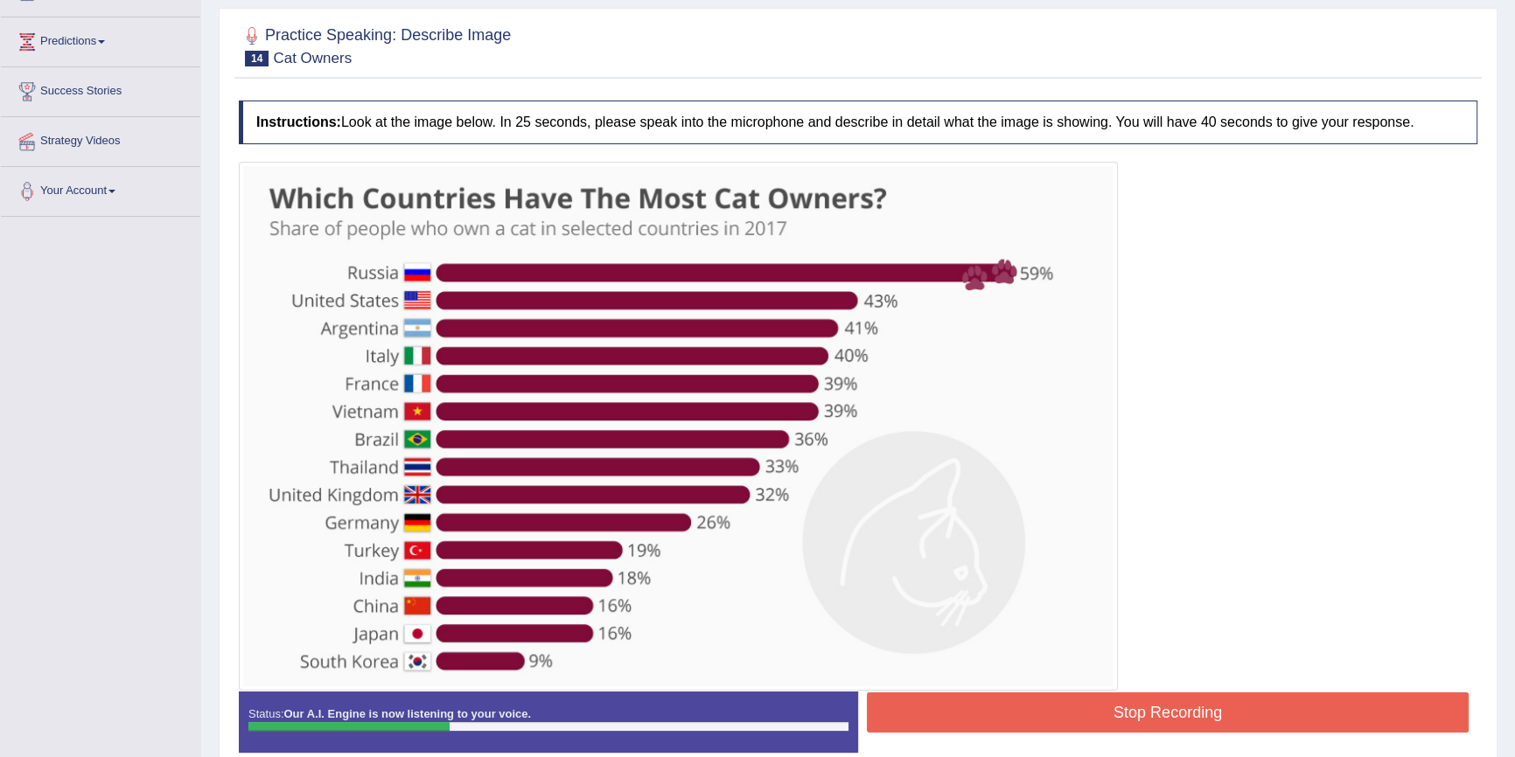
scroll to position [127, 0]
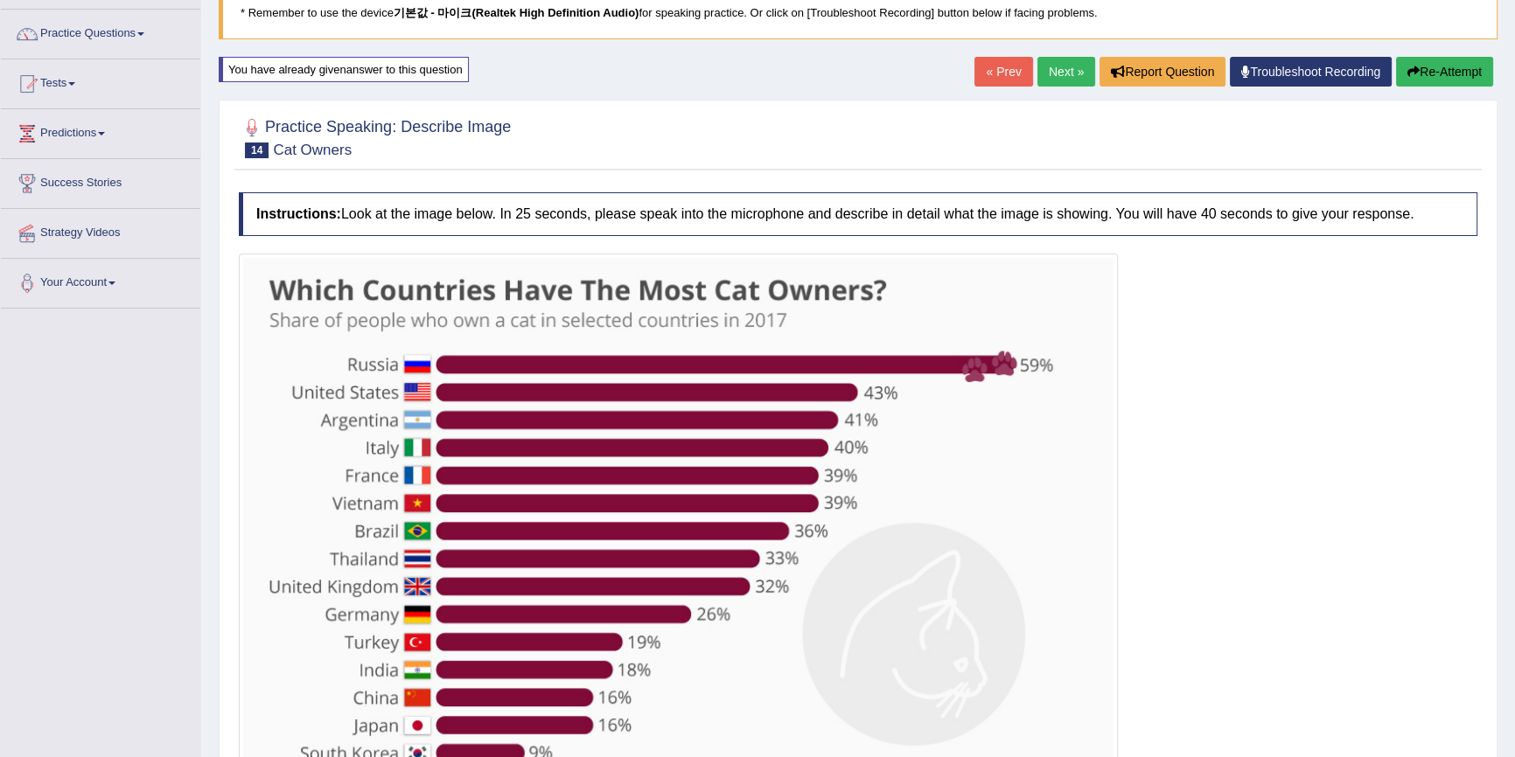
click at [1449, 63] on button "Re-Attempt" at bounding box center [1444, 72] width 97 height 30
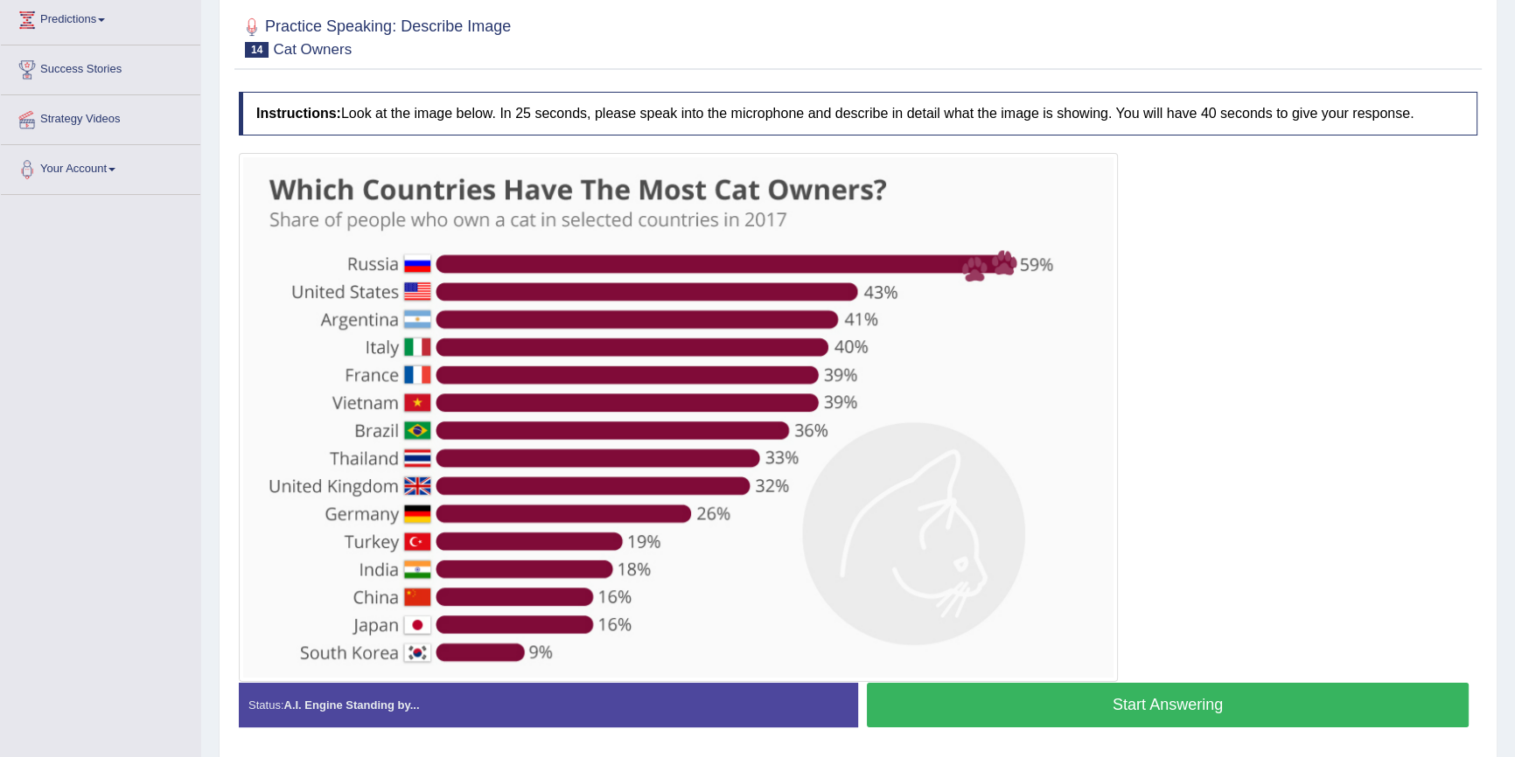
scroll to position [245, 0]
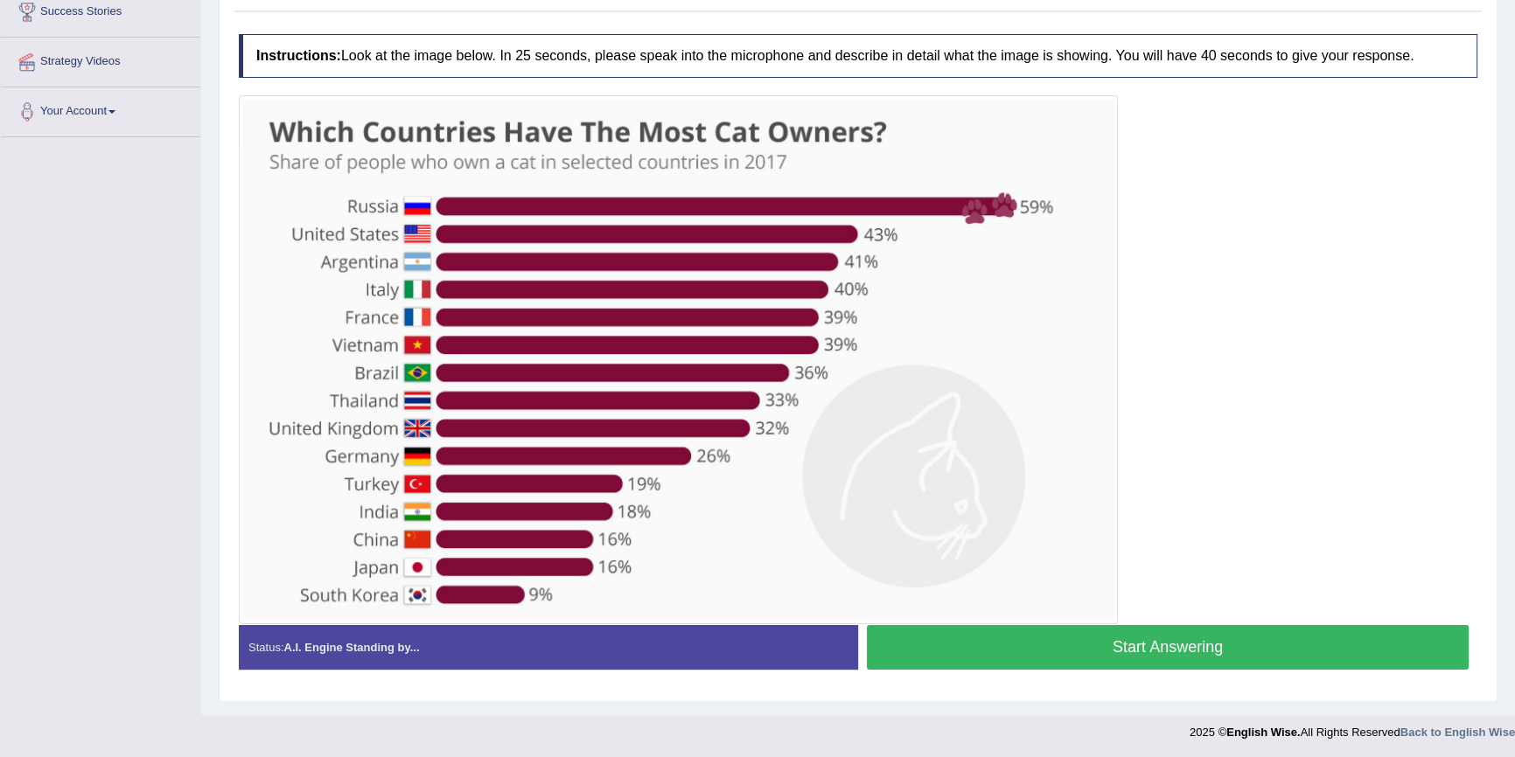
click at [1093, 642] on button "Start Answering" at bounding box center [1168, 647] width 602 height 45
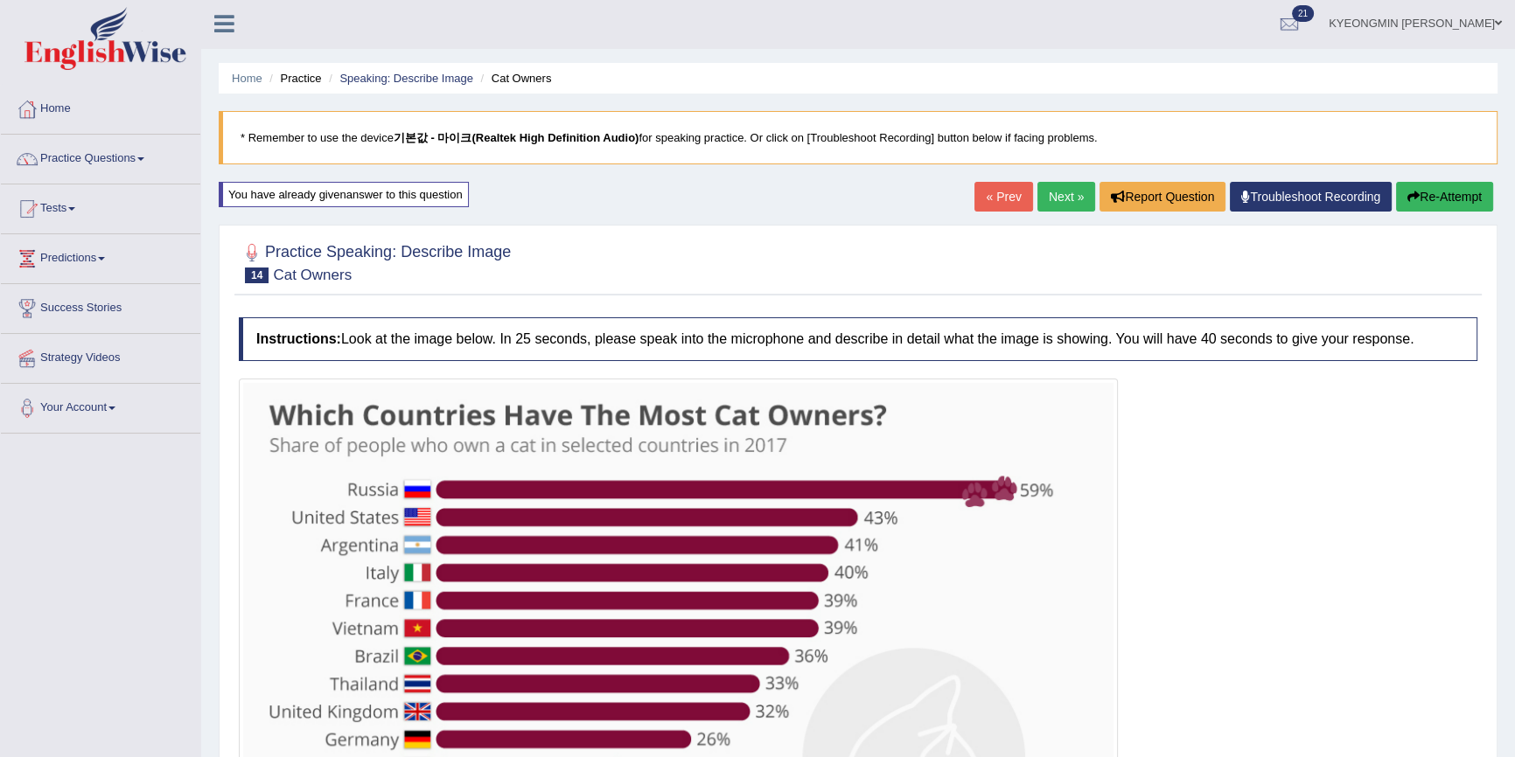
scroll to position [0, 0]
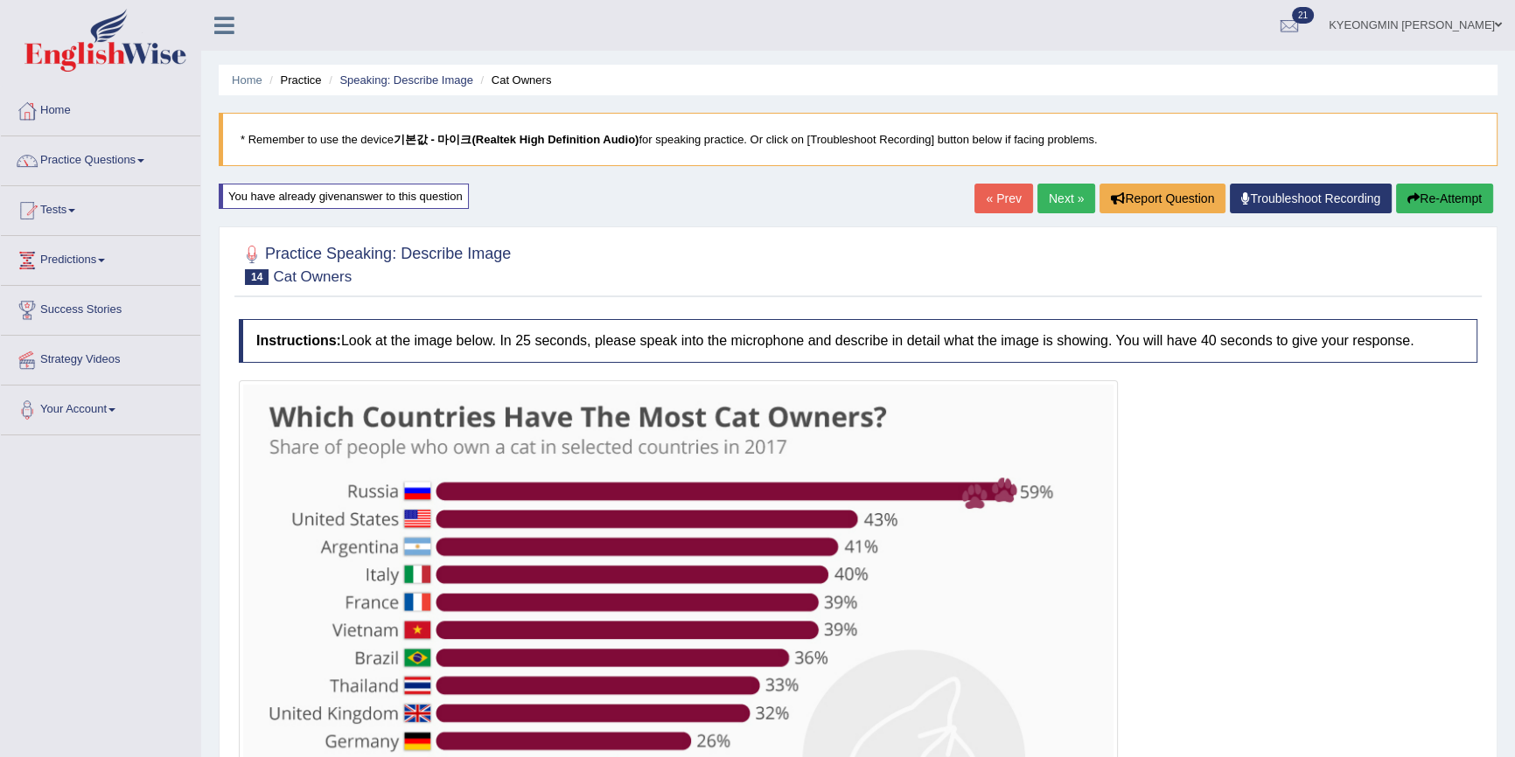
click at [1447, 200] on button "Re-Attempt" at bounding box center [1444, 199] width 97 height 30
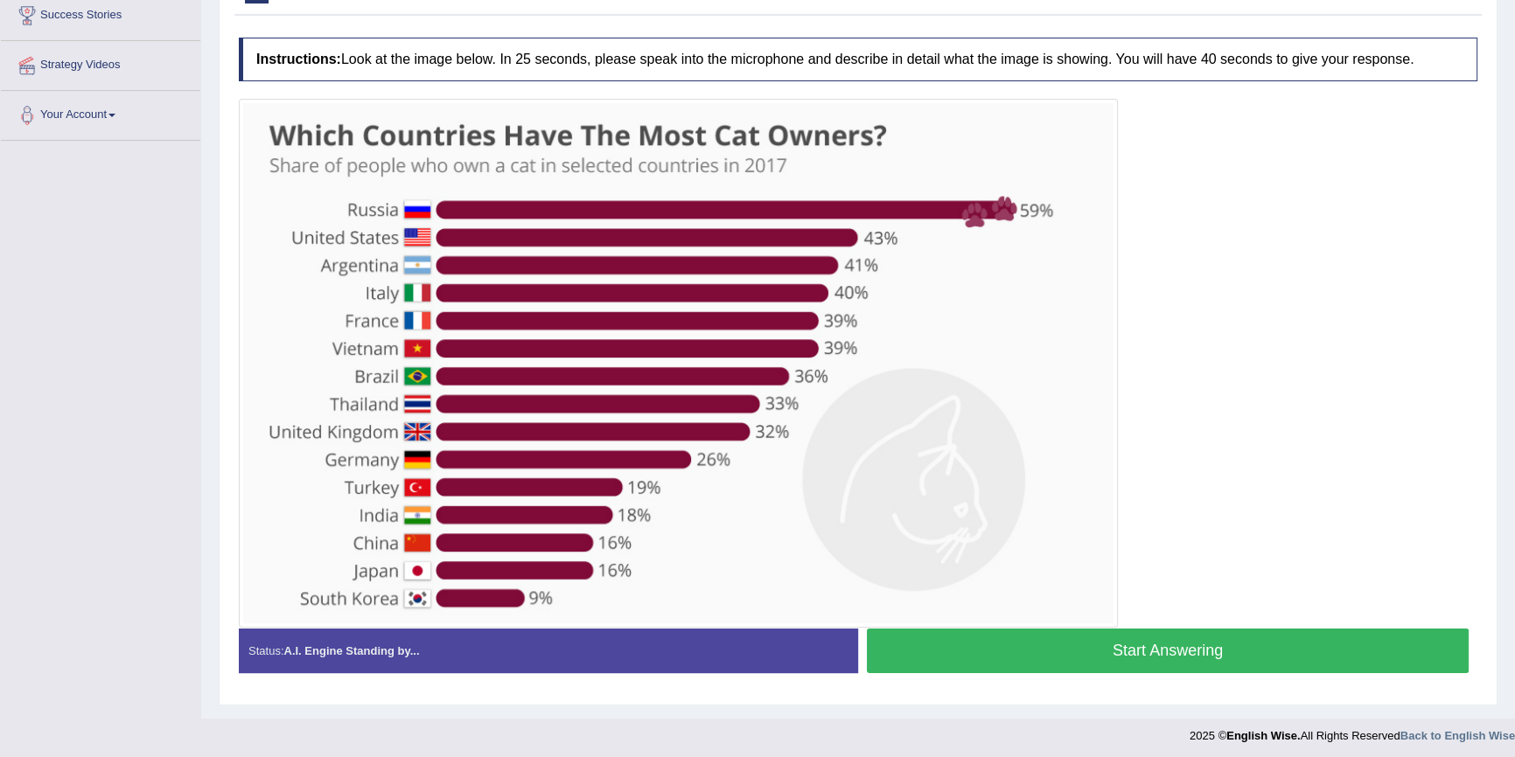
scroll to position [298, 0]
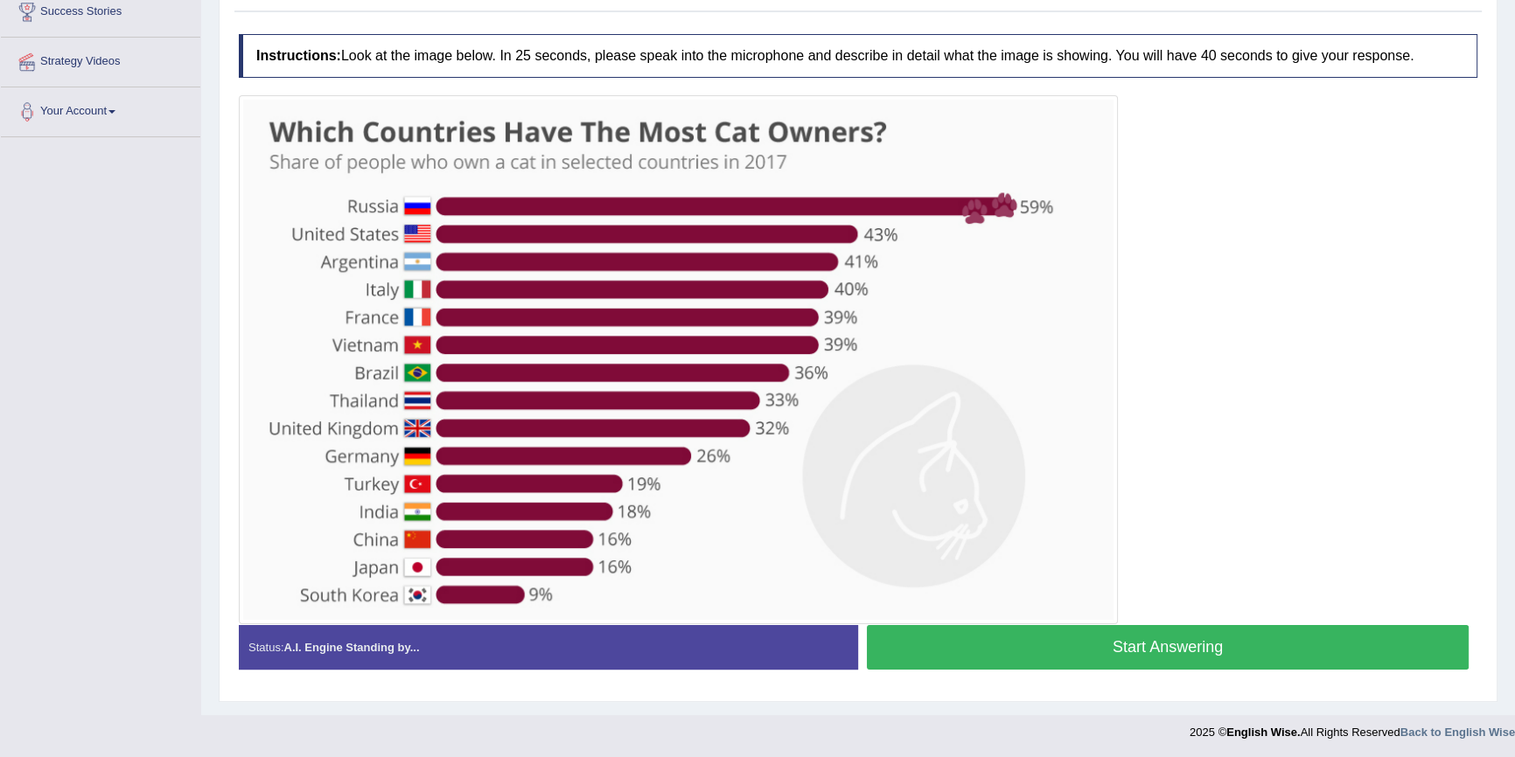
click at [1001, 655] on button "Start Answering" at bounding box center [1168, 647] width 602 height 45
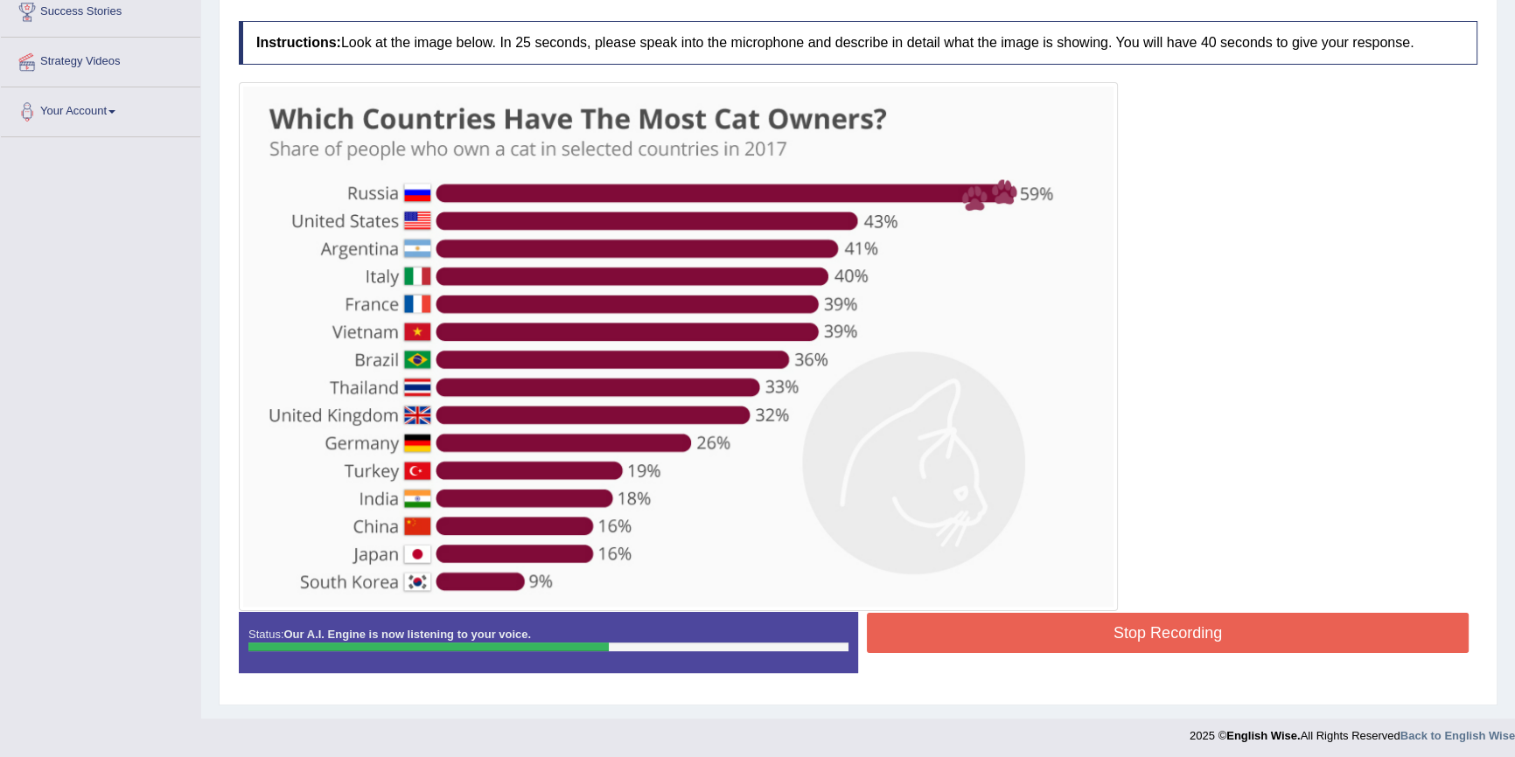
click at [1037, 635] on button "Stop Recording" at bounding box center [1168, 633] width 602 height 40
